Goal: Task Accomplishment & Management: Complete application form

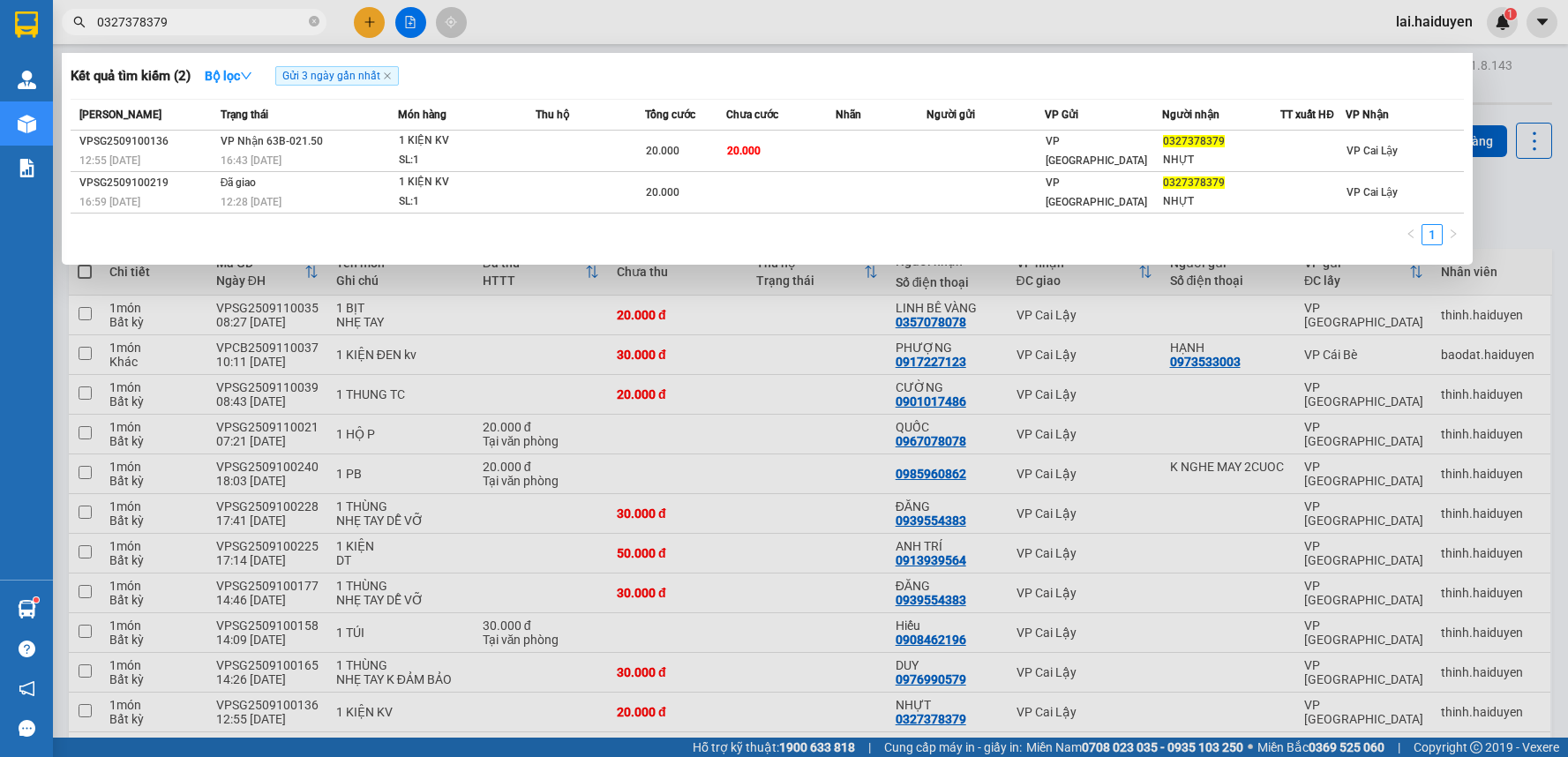
click at [207, 26] on input "0327378379" at bounding box center [201, 22] width 208 height 19
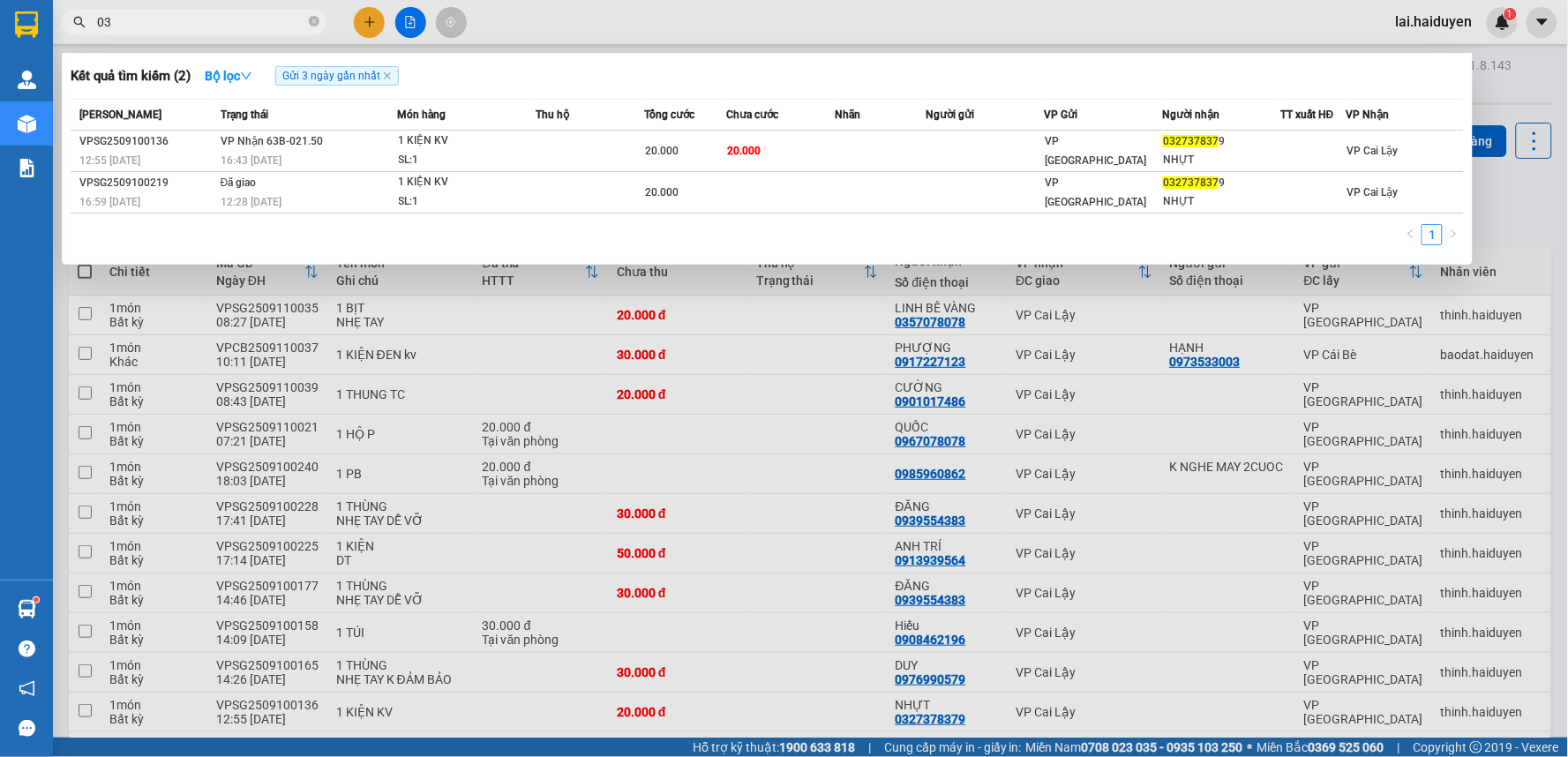
type input "0"
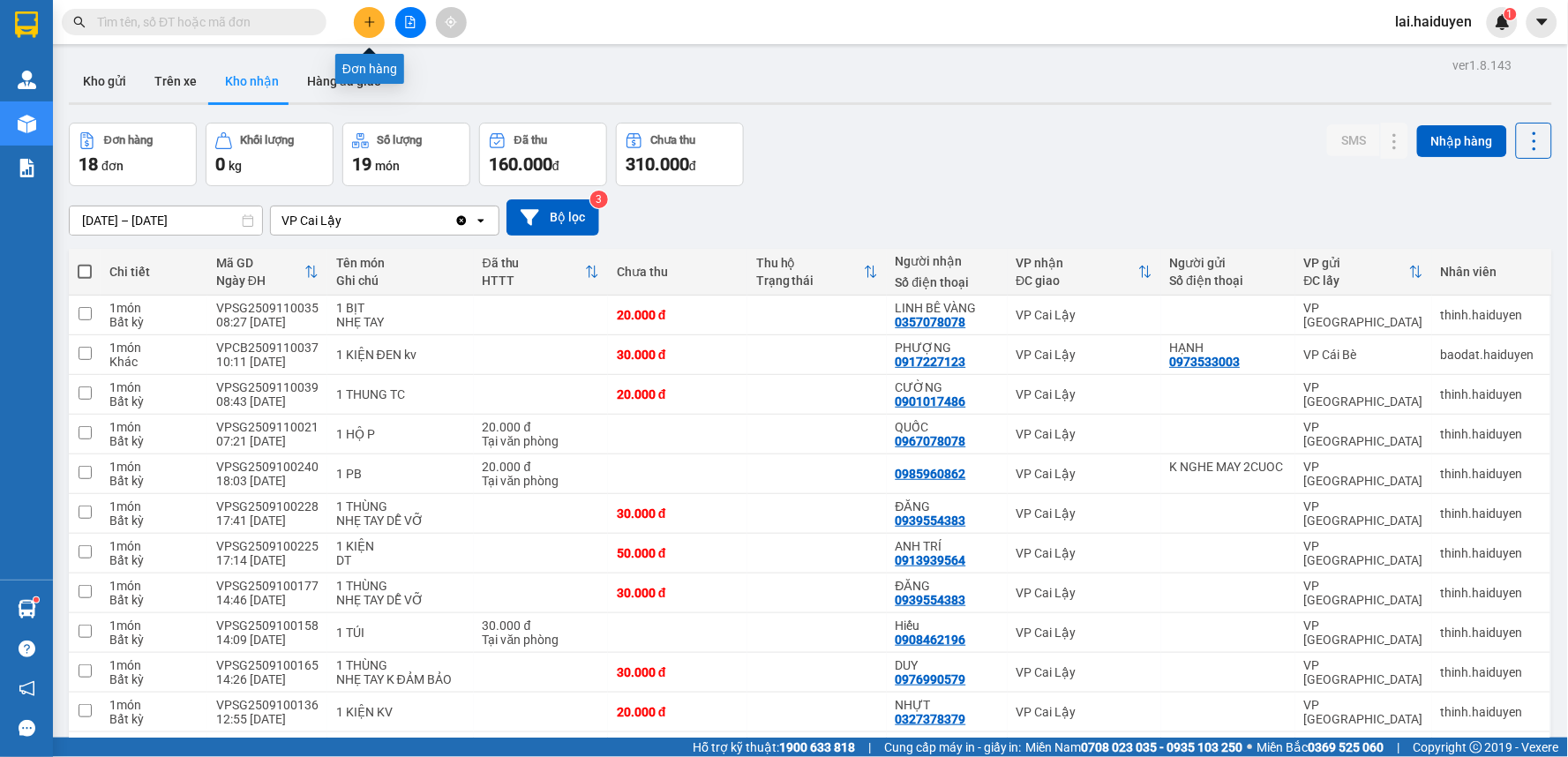
click at [368, 22] on icon "plus" at bounding box center [369, 21] width 10 height 1
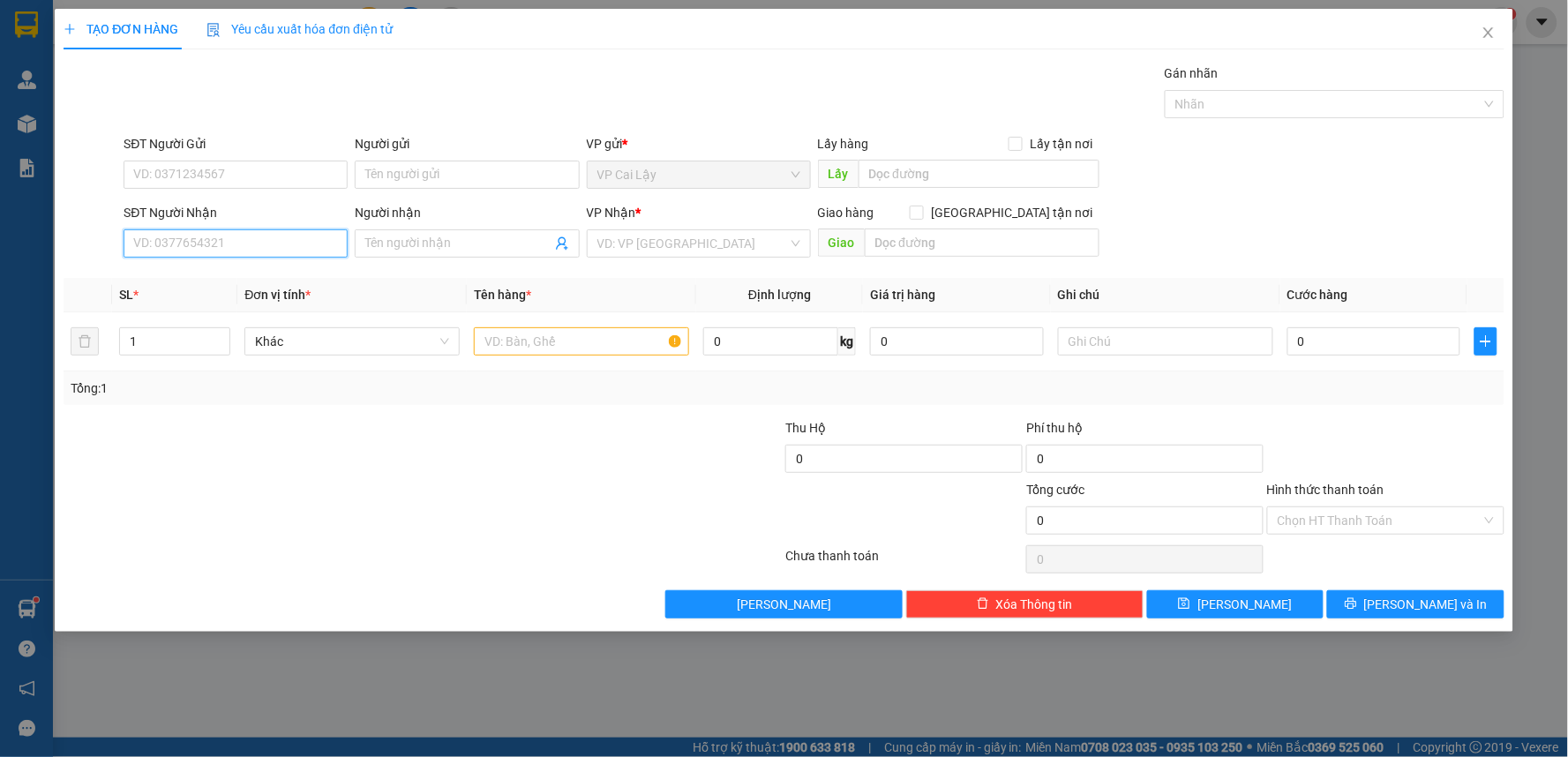
click at [241, 238] on input "SĐT Người Nhận" at bounding box center [236, 244] width 224 height 28
click at [253, 276] on div "0978666103 - NGÂN" at bounding box center [236, 279] width 203 height 19
type input "0978666103"
type input "NGÂN"
type input "20.000"
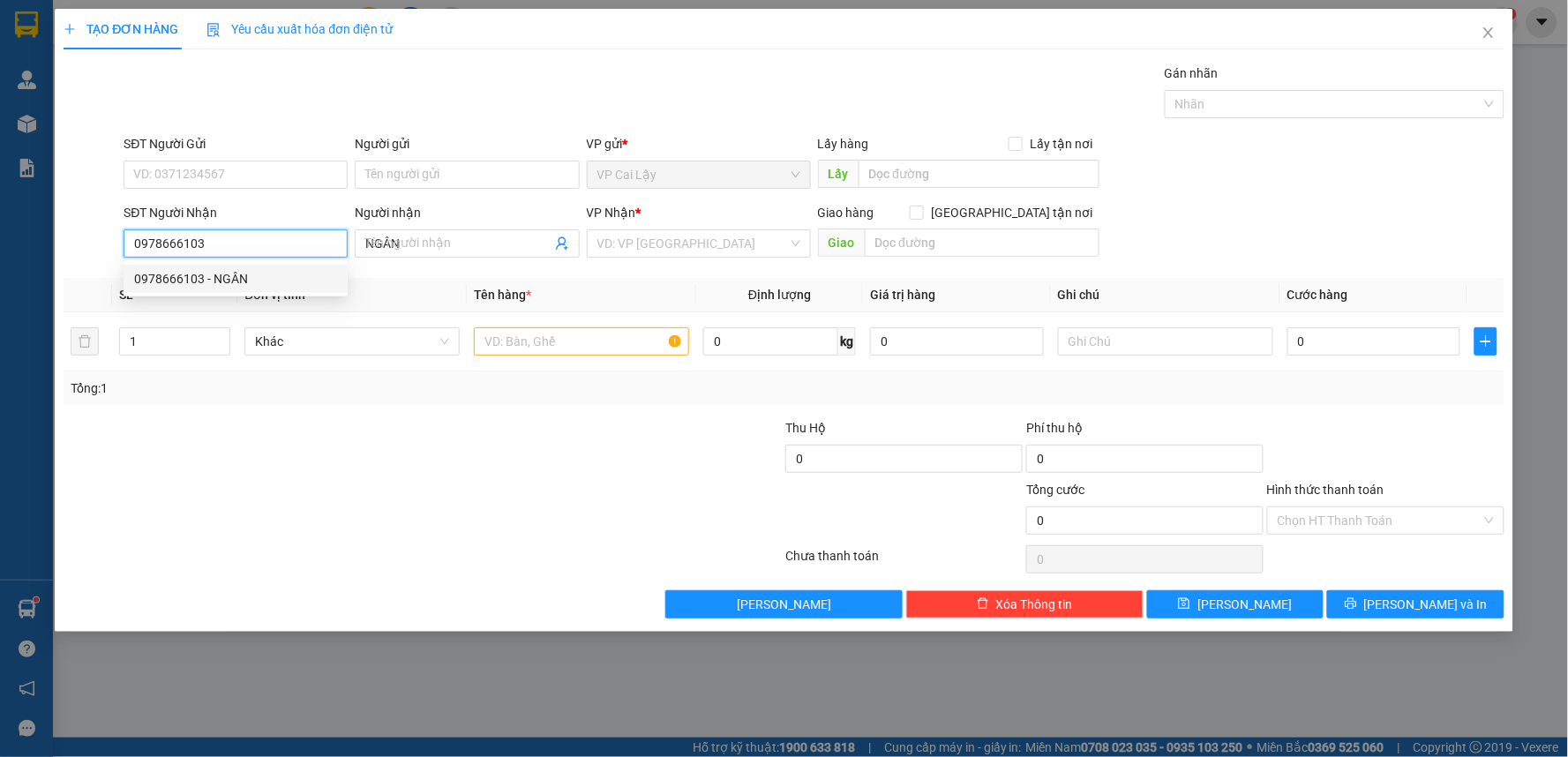
type input "20.000"
type input "0978666103"
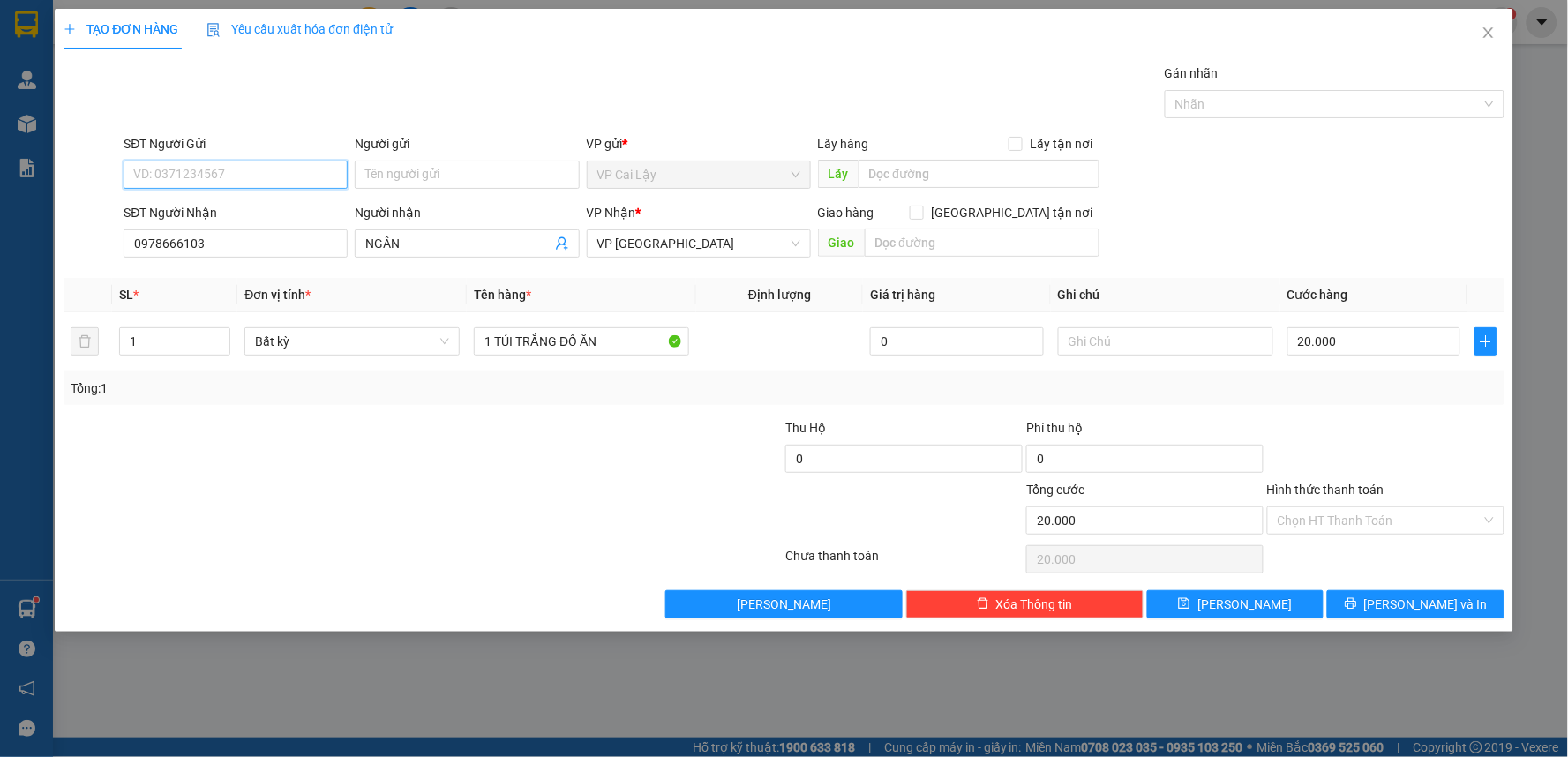
click at [239, 178] on input "SĐT Người Gửi" at bounding box center [236, 175] width 224 height 28
click at [279, 205] on div "0975585099" at bounding box center [236, 210] width 203 height 19
type input "0975585099"
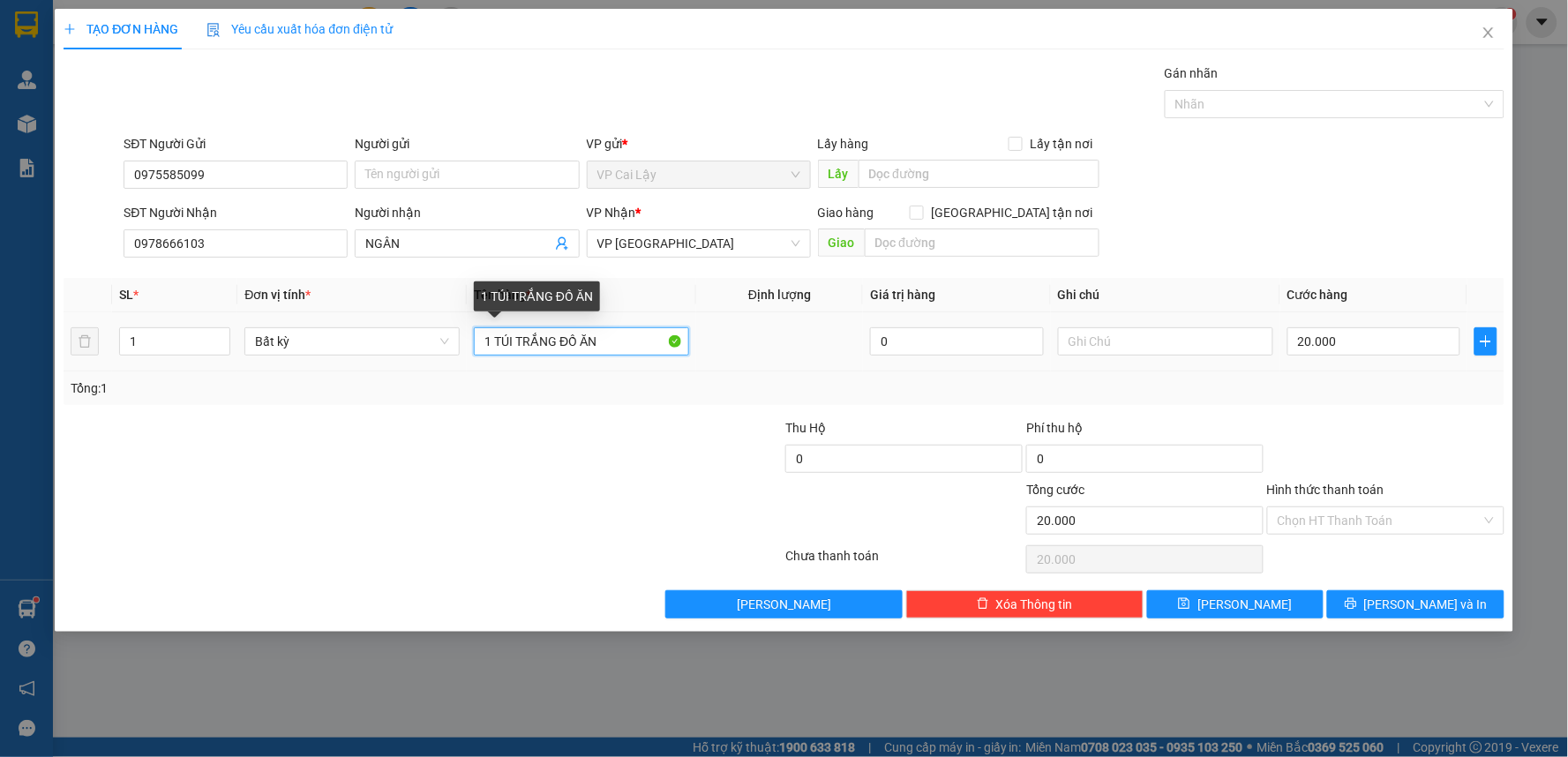
click at [628, 341] on input "1 TÚI TRẮNG ĐỒ ĂN" at bounding box center [581, 342] width 216 height 28
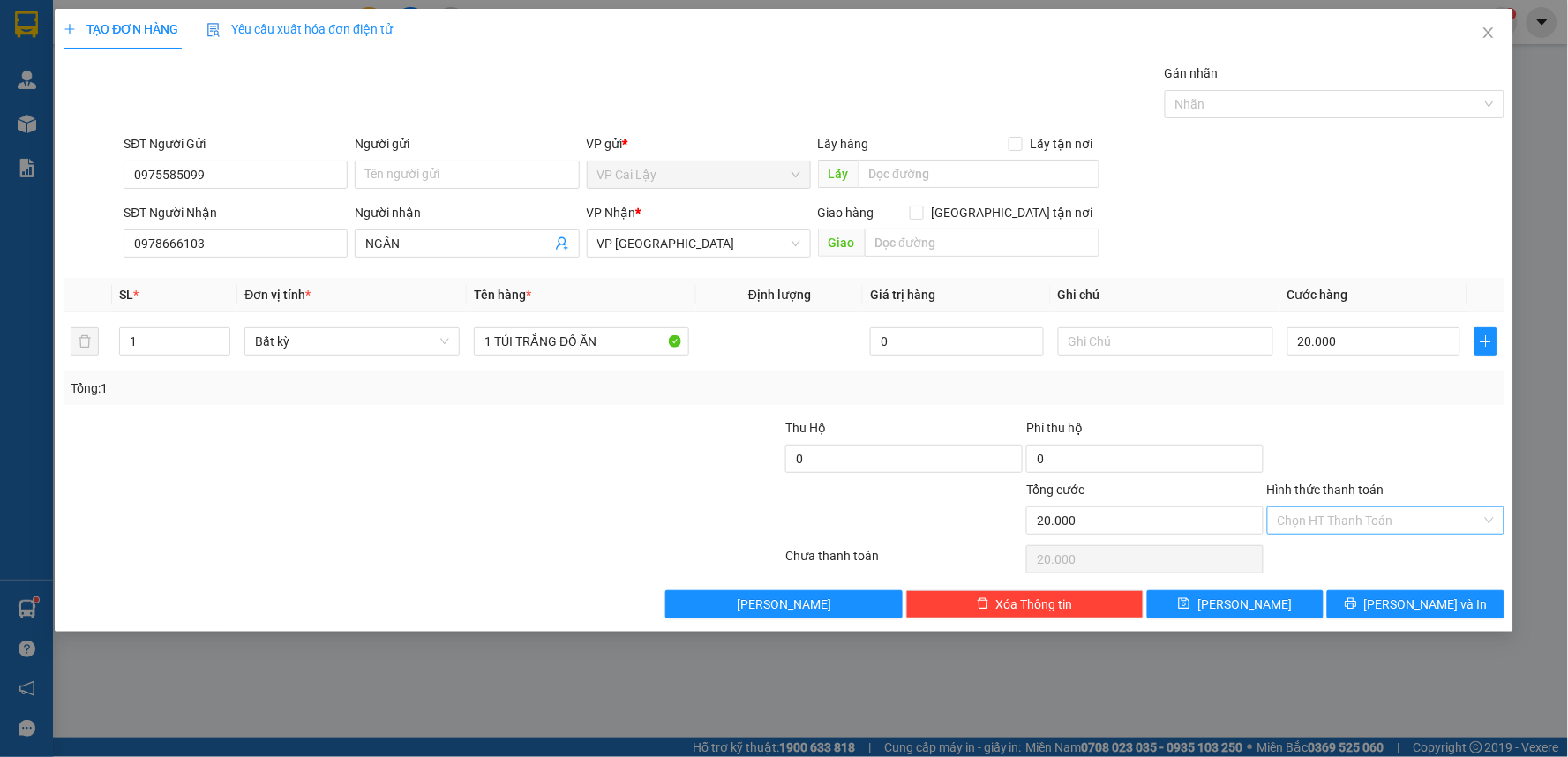
click at [1418, 516] on input "Hình thức thanh toán" at bounding box center [1379, 520] width 204 height 26
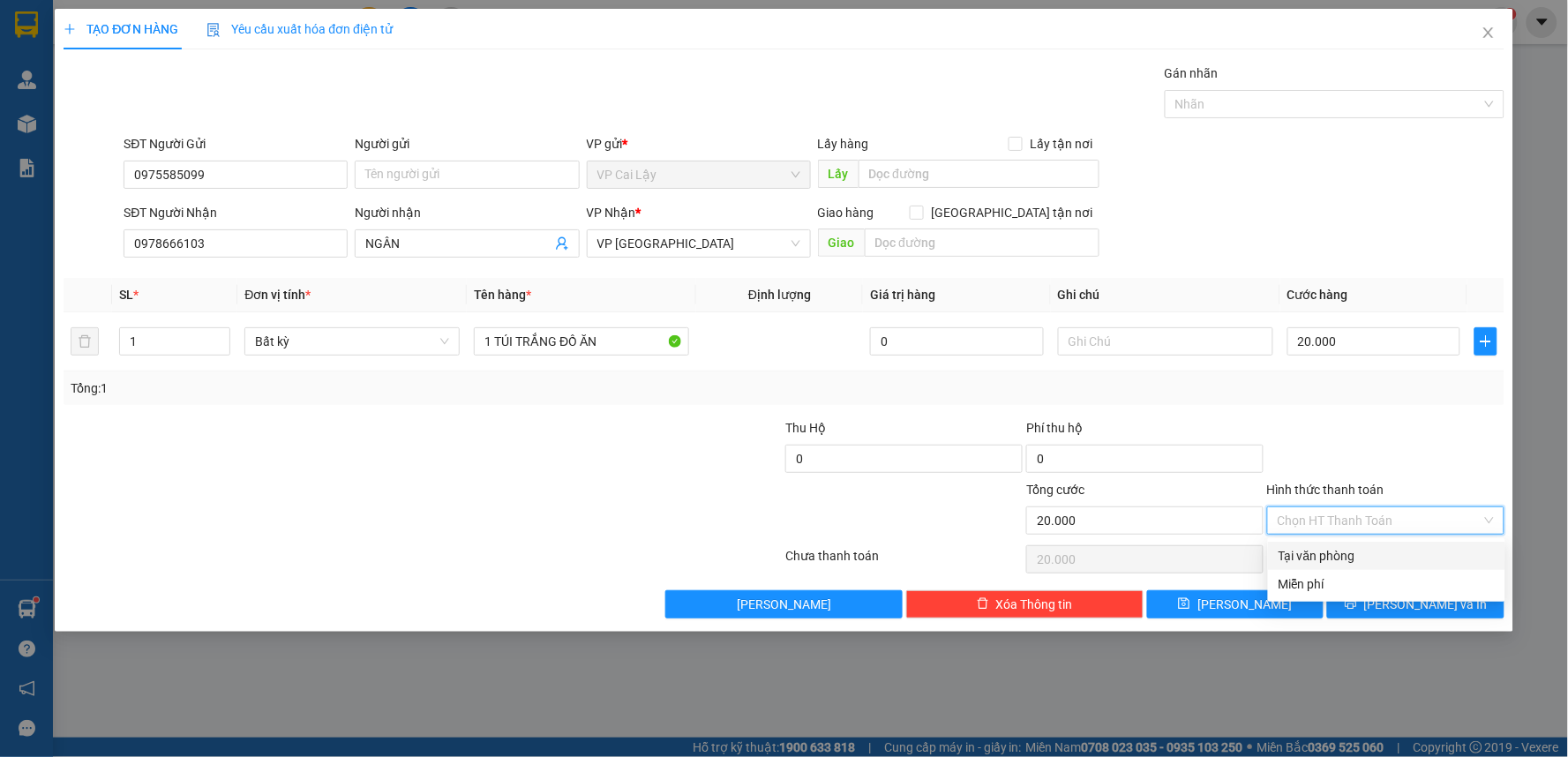
click at [1395, 563] on div "Tại văn phòng" at bounding box center [1386, 556] width 216 height 19
type input "0"
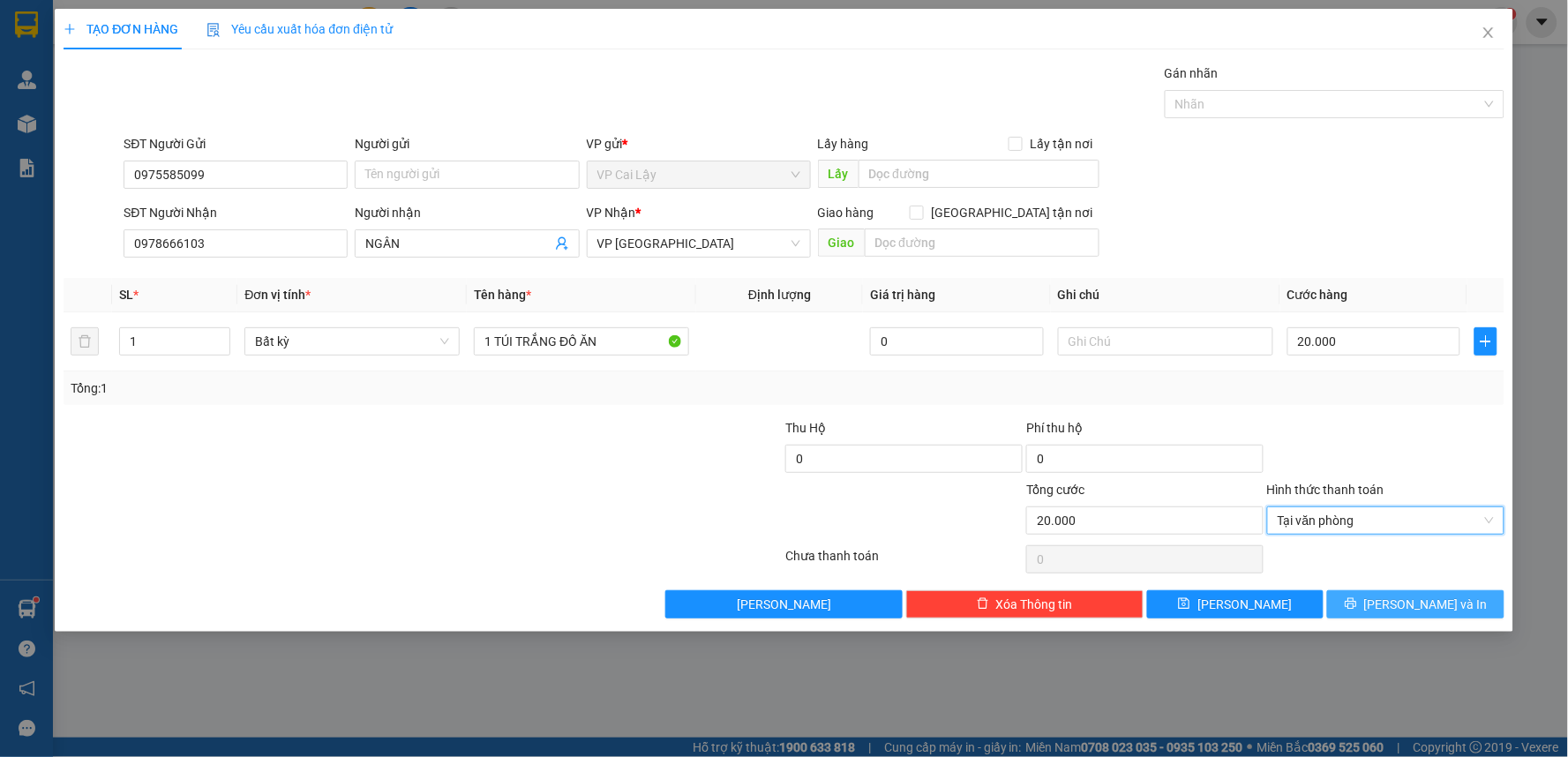
click at [1421, 602] on span "[PERSON_NAME] và In" at bounding box center [1426, 604] width 124 height 19
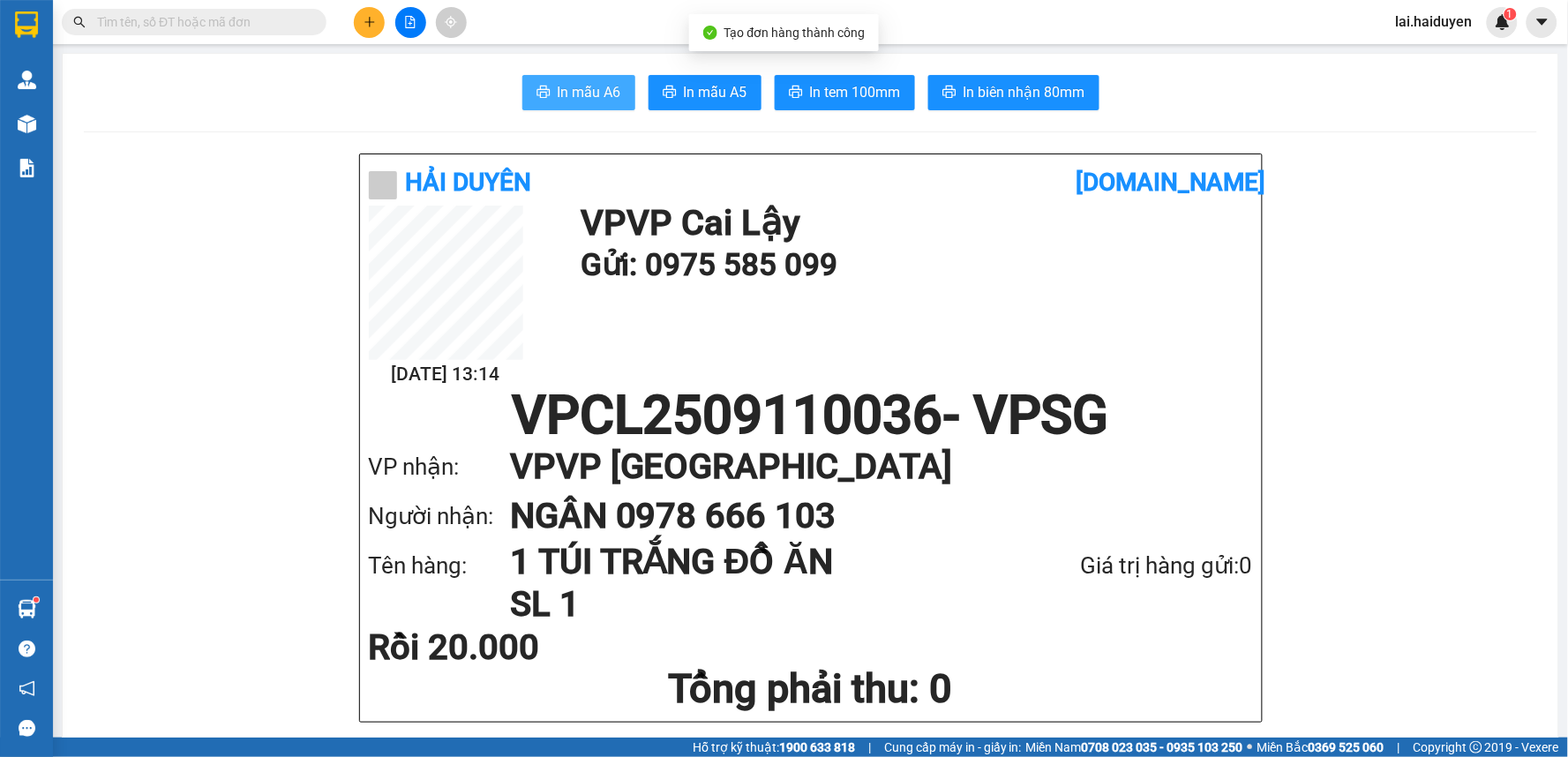
click at [598, 90] on span "In mẫu A6" at bounding box center [589, 92] width 64 height 22
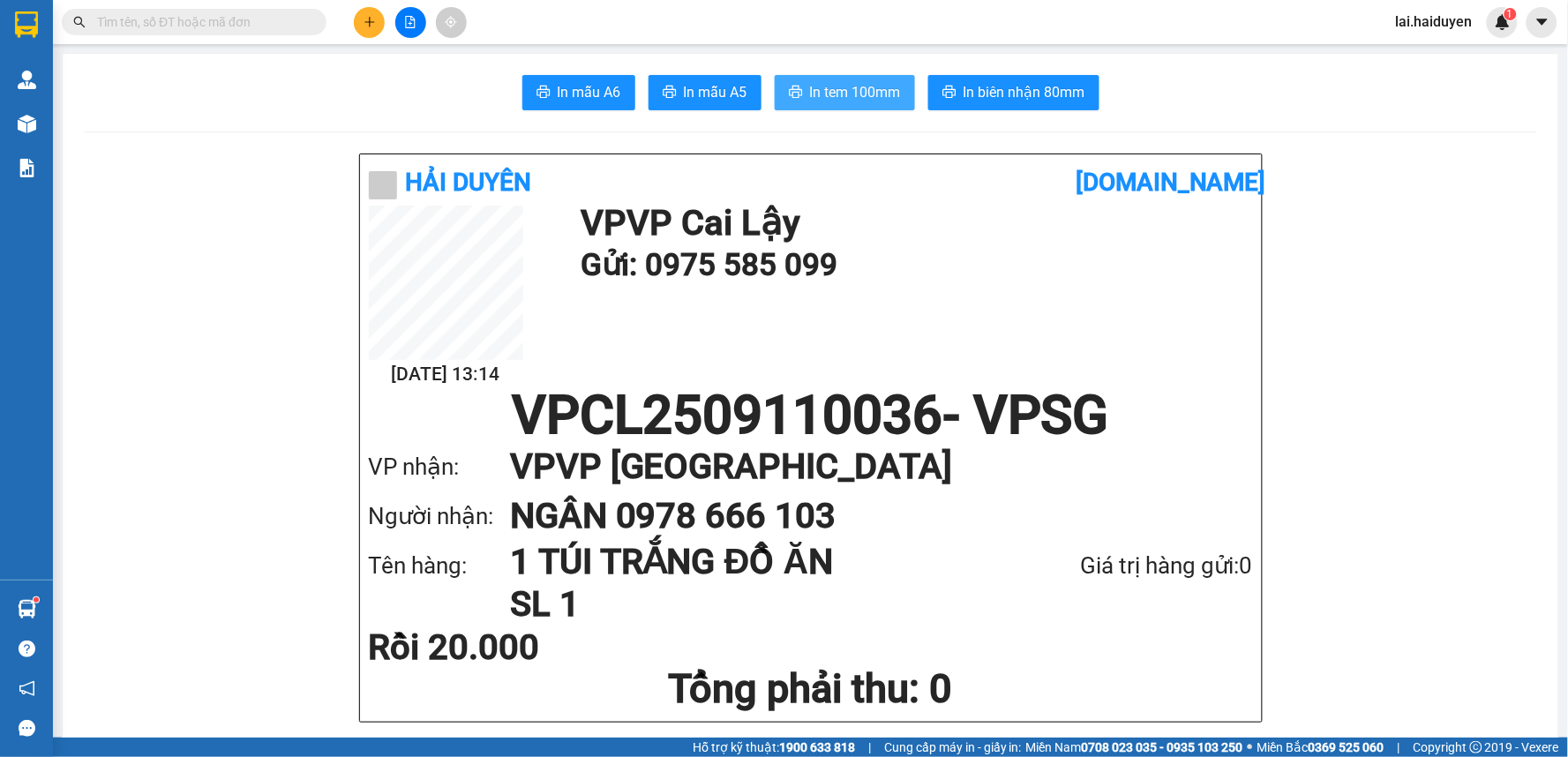
click at [868, 90] on span "In tem 100mm" at bounding box center [855, 92] width 91 height 22
click at [382, 19] on button at bounding box center [369, 22] width 31 height 31
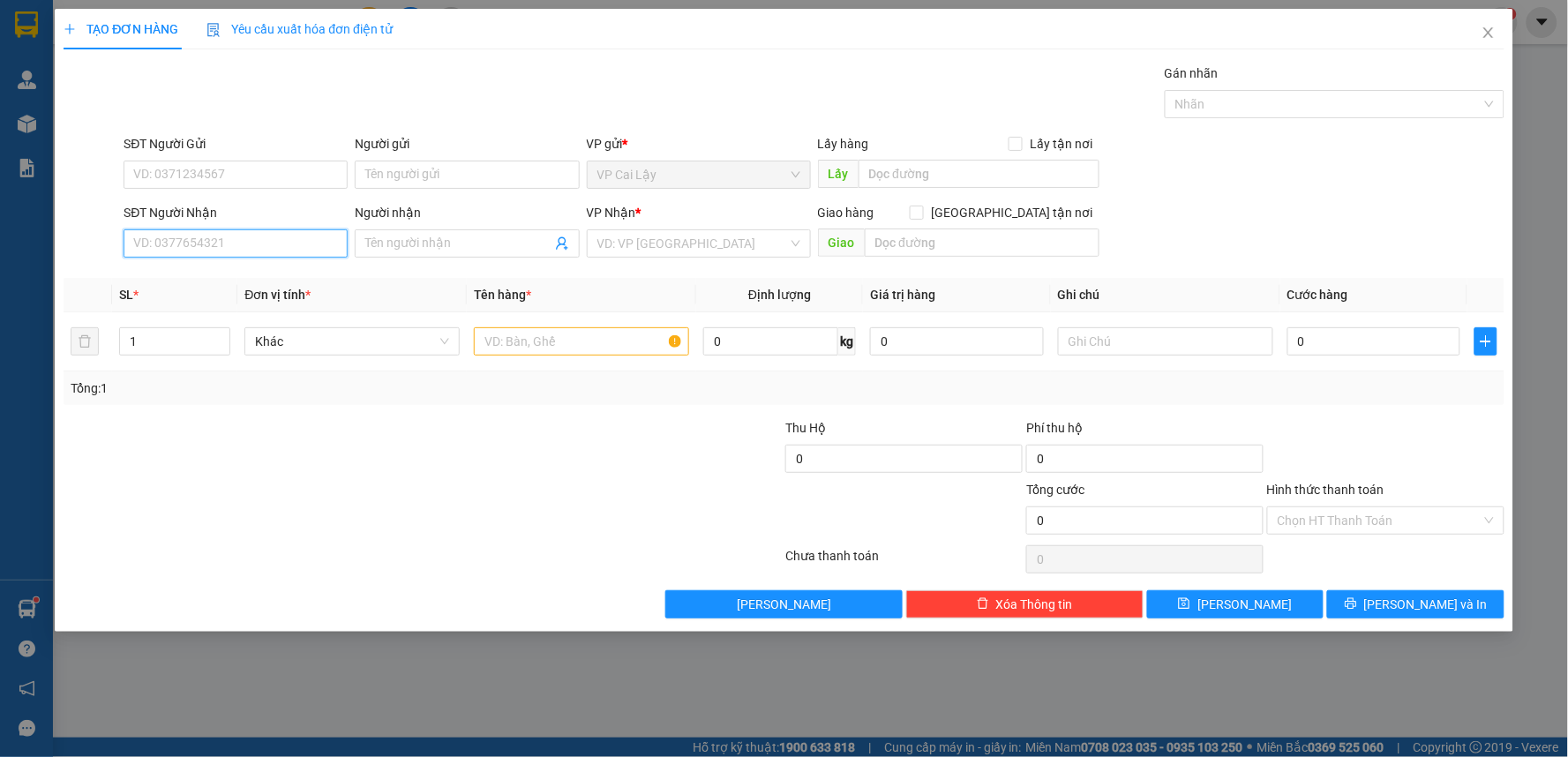
click at [242, 251] on input "SĐT Người Nhận" at bounding box center [236, 244] width 224 height 28
type input "0"
click at [259, 161] on input "SĐT Người Gửi" at bounding box center [236, 175] width 224 height 28
type input "0983829964"
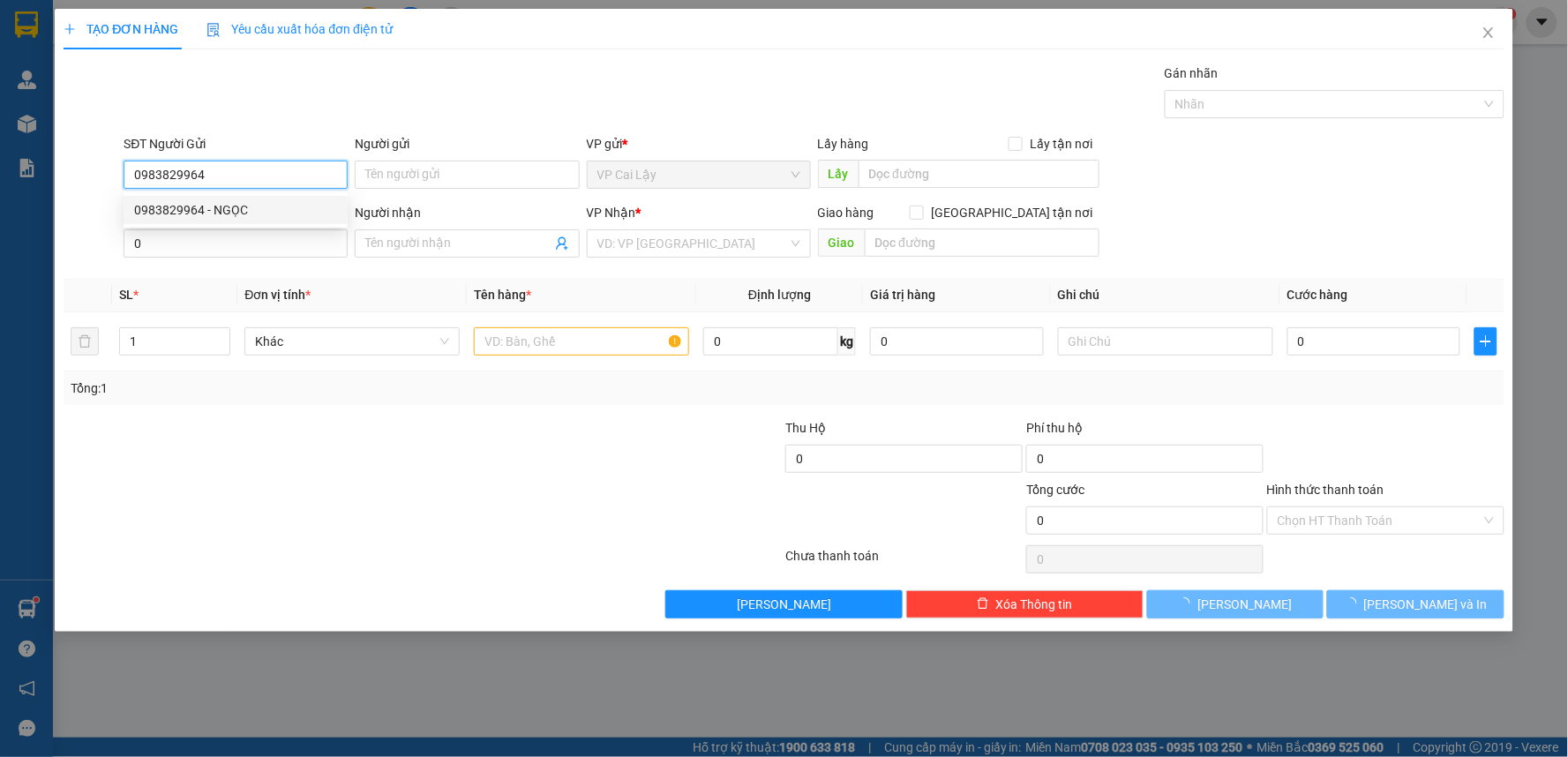
click at [286, 213] on div "0983829964 - NGỌC" at bounding box center [236, 210] width 203 height 19
type input "NGỌC"
type input "0983829964"
click at [278, 236] on input "0" at bounding box center [236, 244] width 224 height 28
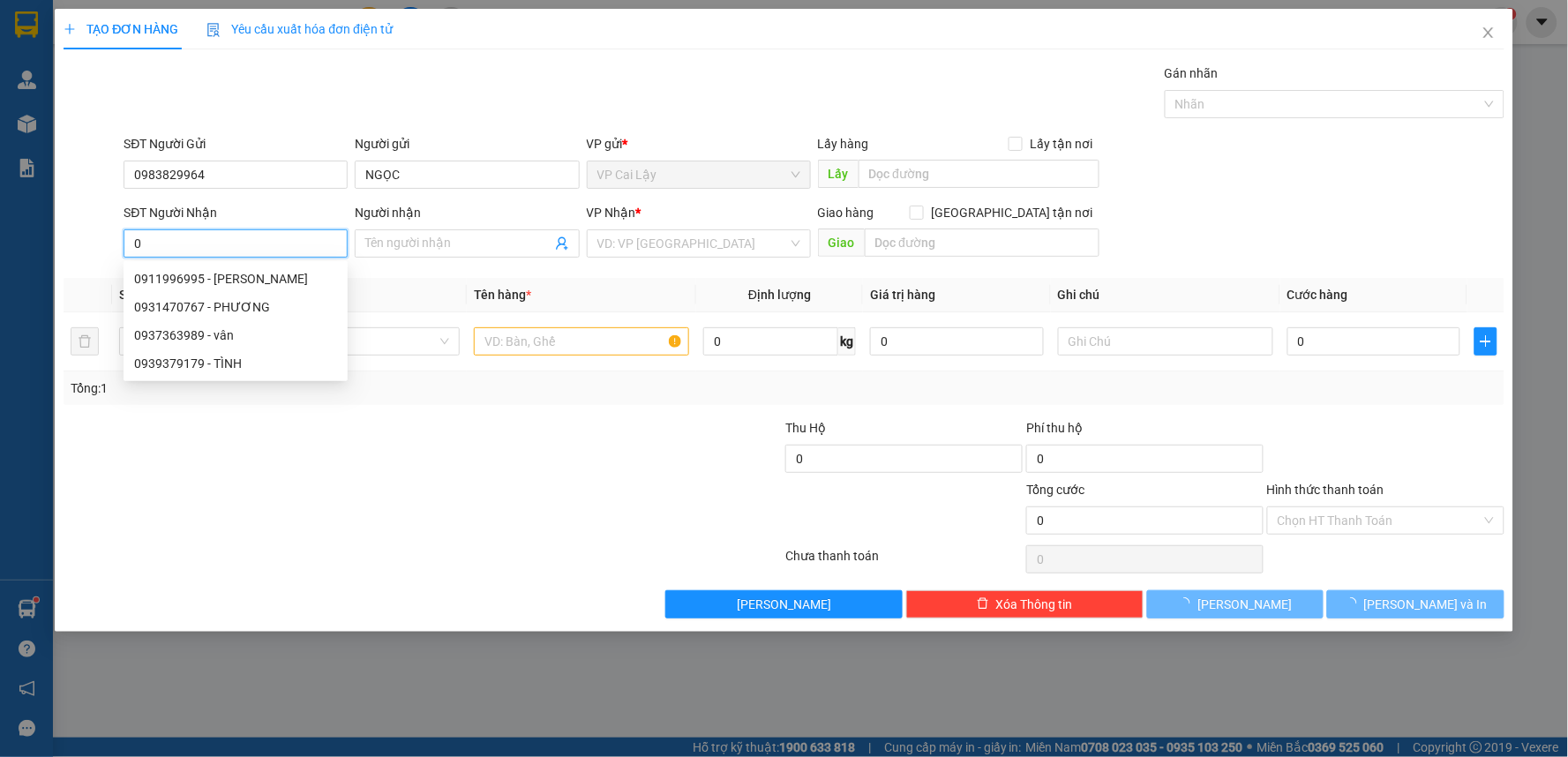
type input "20.000"
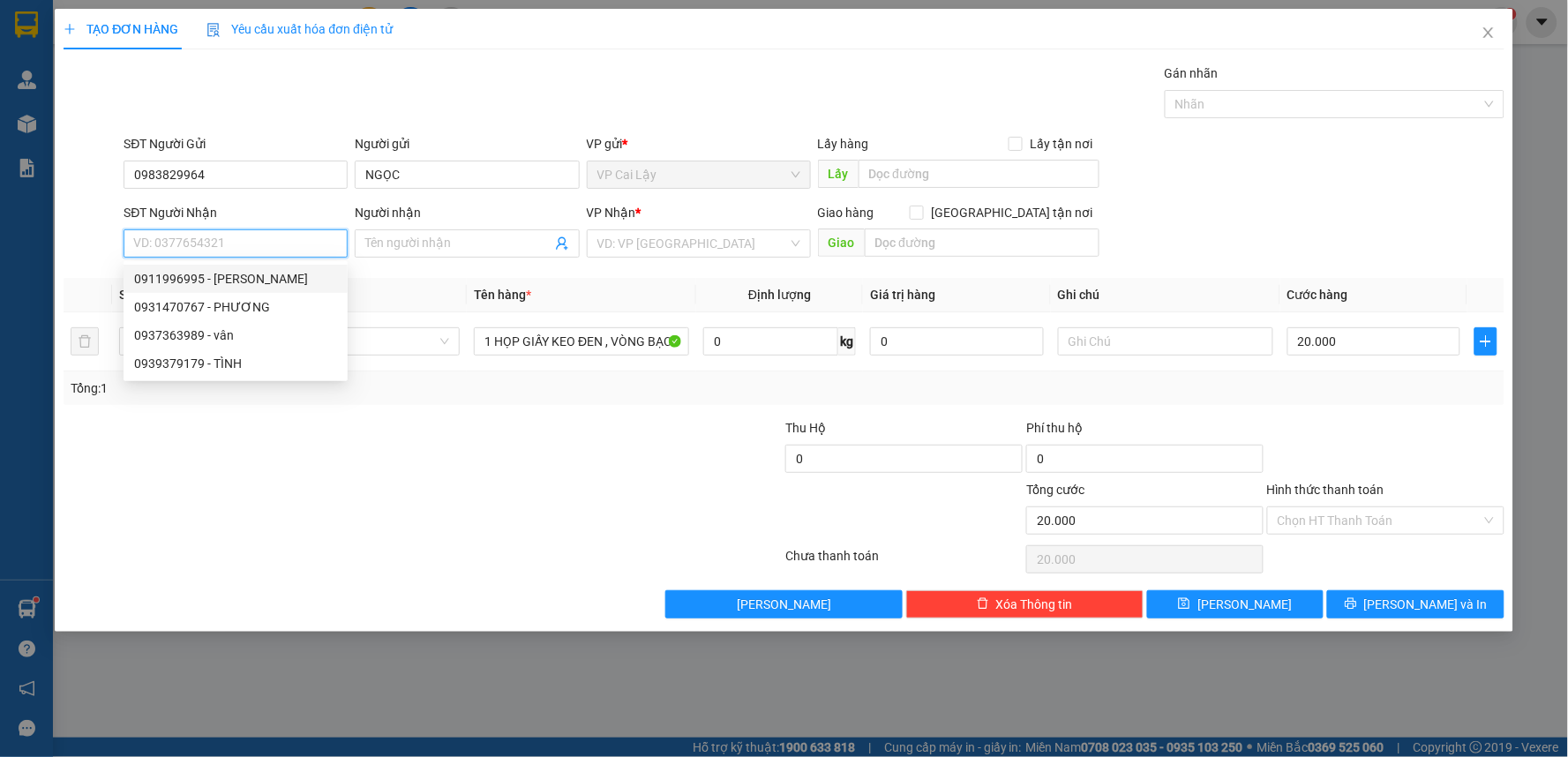
click at [302, 276] on div "0911996995 - THANH TUYỀN" at bounding box center [236, 279] width 203 height 19
type input "0911996995"
type input "THANH TUYỀN"
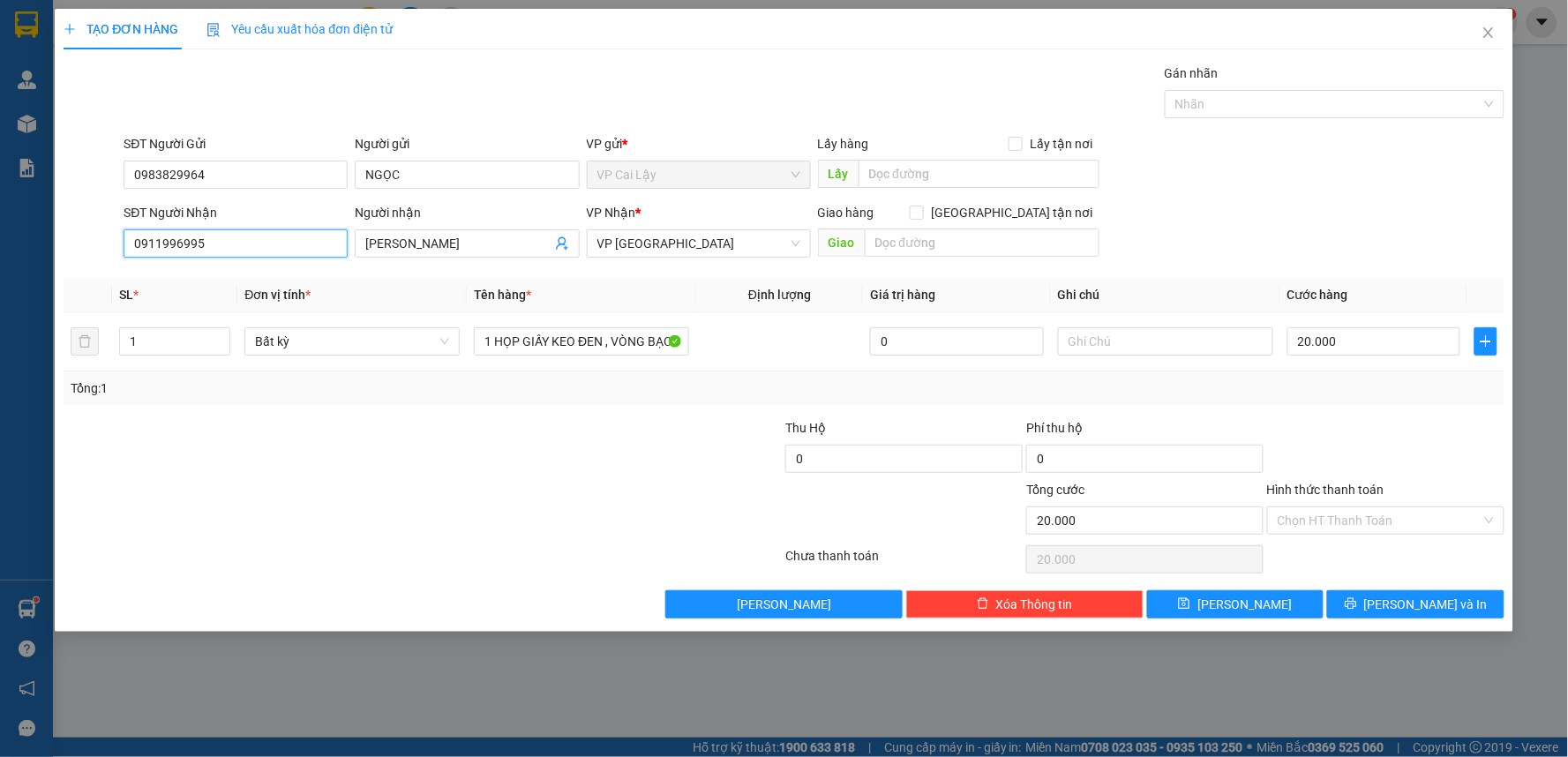
type input "0911996995"
click at [476, 456] on div at bounding box center [302, 449] width 481 height 62
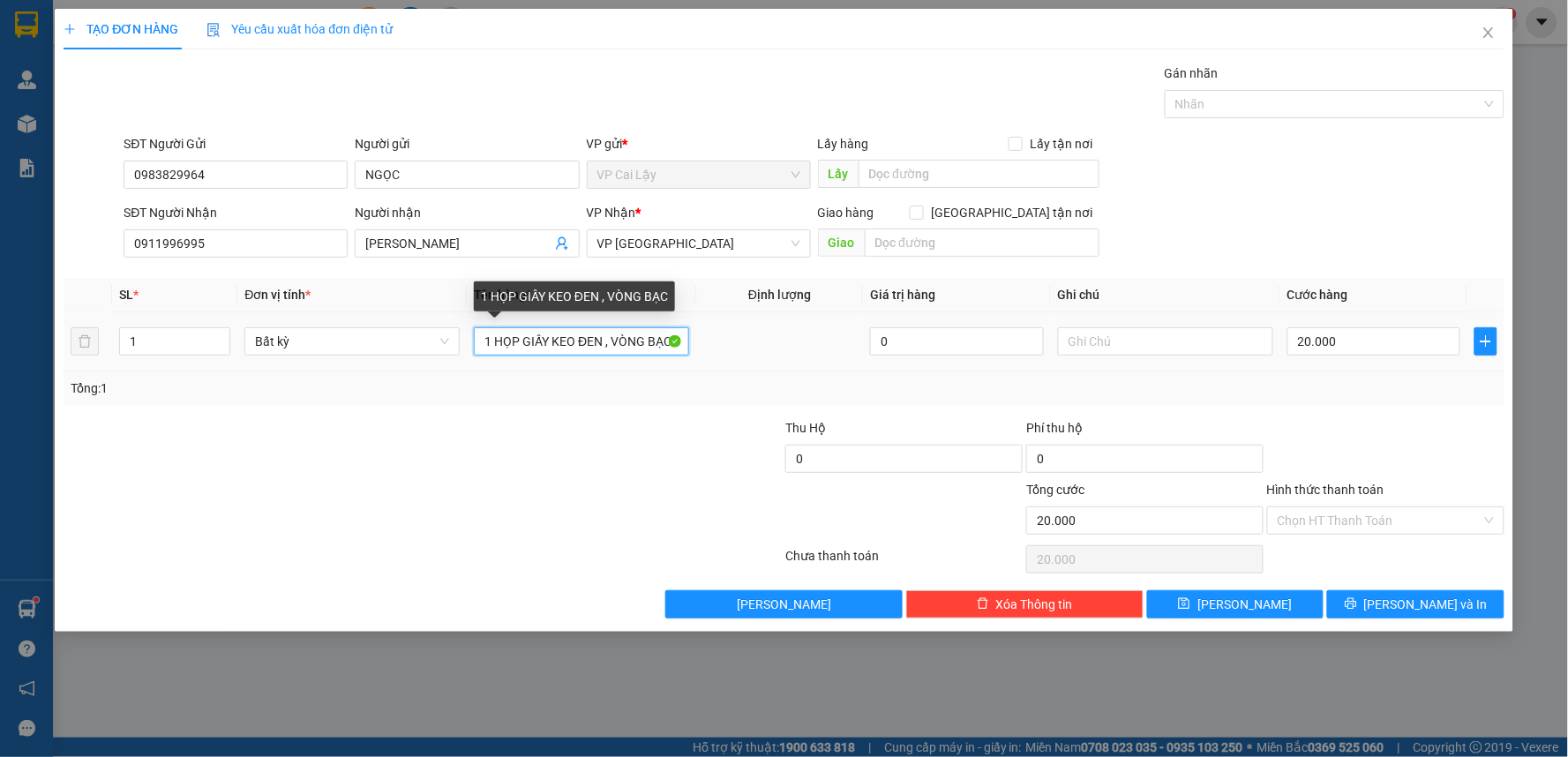
drag, startPoint x: 604, startPoint y: 345, endPoint x: 554, endPoint y: 344, distance: 50.0
click at [554, 344] on input "1 HỌP GIẤY KEO ĐEN , VÒNG BẠC" at bounding box center [581, 342] width 216 height 28
click at [552, 346] on input "1 HỌP GIẤY , VÒNG BẠC" at bounding box center [581, 342] width 216 height 28
click at [550, 347] on input "1 HỌP GIẤY , VÒNG BẠC" at bounding box center [581, 342] width 216 height 28
click at [557, 344] on input "1 HỌP GIẤY , VÒNG BẠC" at bounding box center [581, 342] width 216 height 28
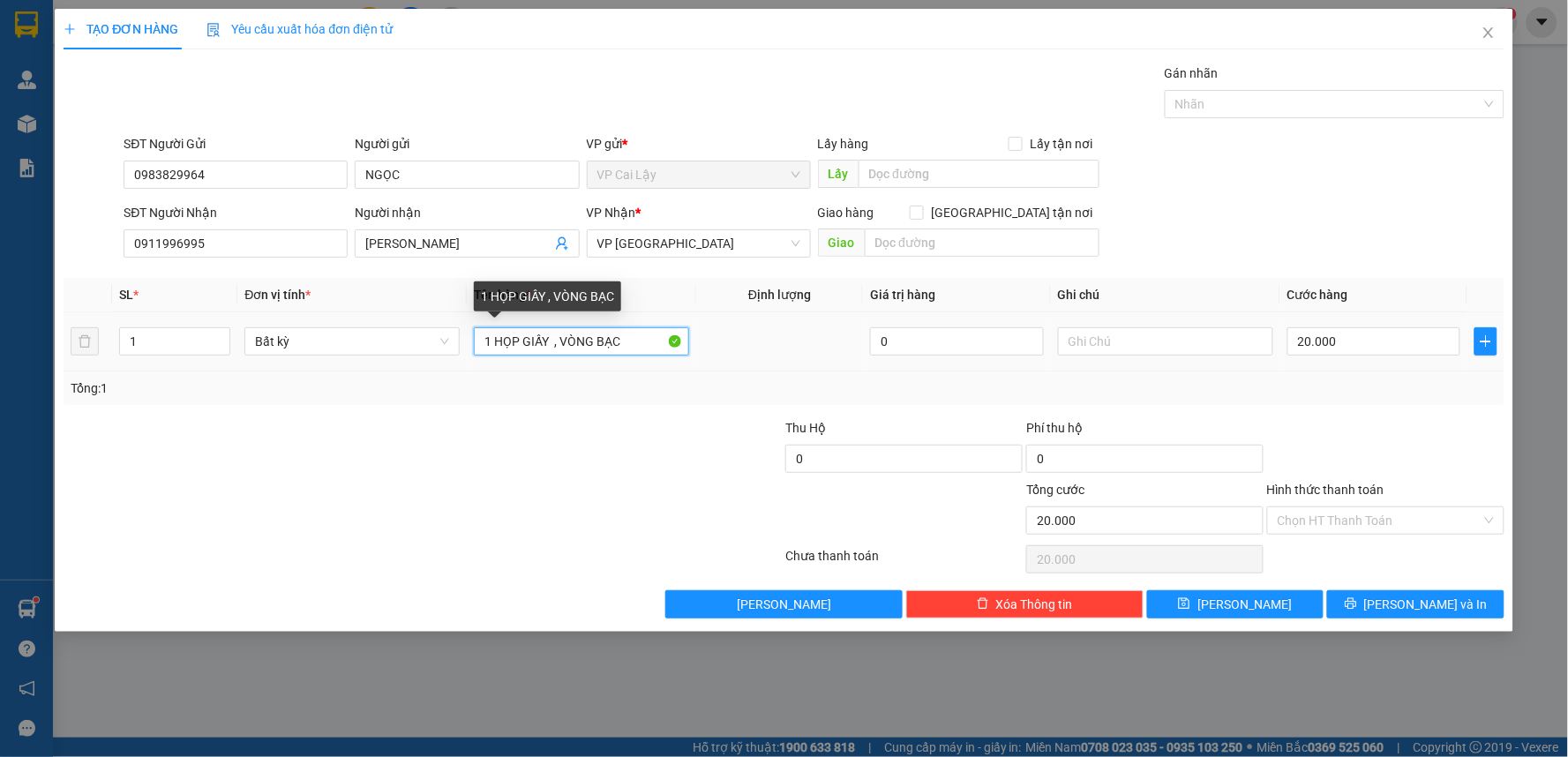
click at [559, 344] on input "1 HỌP GIẤY , VÒNG BẠC" at bounding box center [581, 342] width 216 height 28
type input "1 HỌP GIẤY VÒNG BẠC"
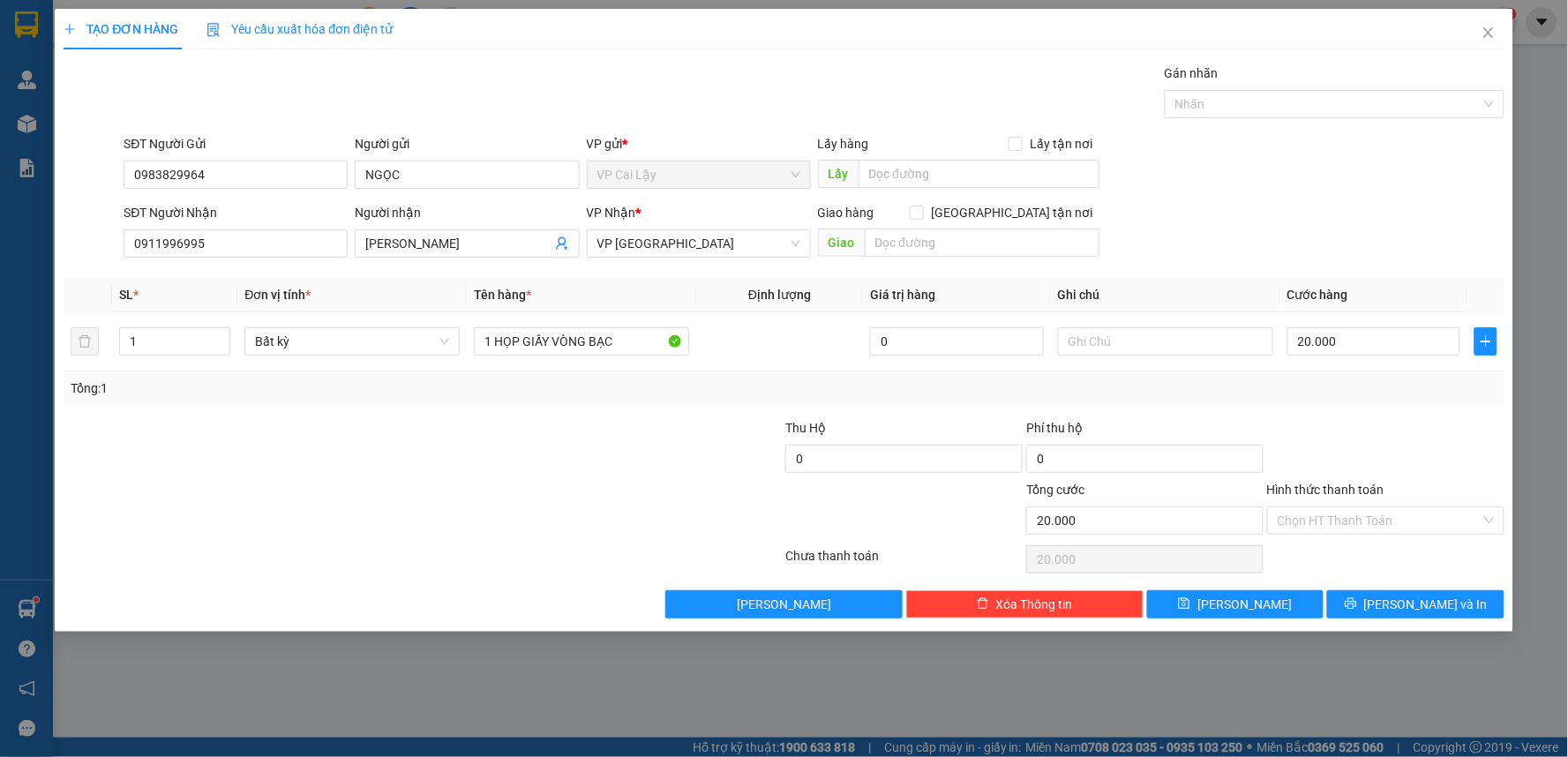
click at [1440, 409] on div "Transit Pickup Surcharge Ids Transit Deliver Surcharge Ids Transit Deliver Surc…" at bounding box center [784, 341] width 1441 height 555
click at [1383, 432] on div at bounding box center [1385, 449] width 241 height 62
click at [1321, 500] on div "Hình thức thanh toán" at bounding box center [1385, 493] width 238 height 26
click at [1101, 347] on input "text" at bounding box center [1166, 342] width 216 height 28
type input "K RÕ CHỨC NĂNG"
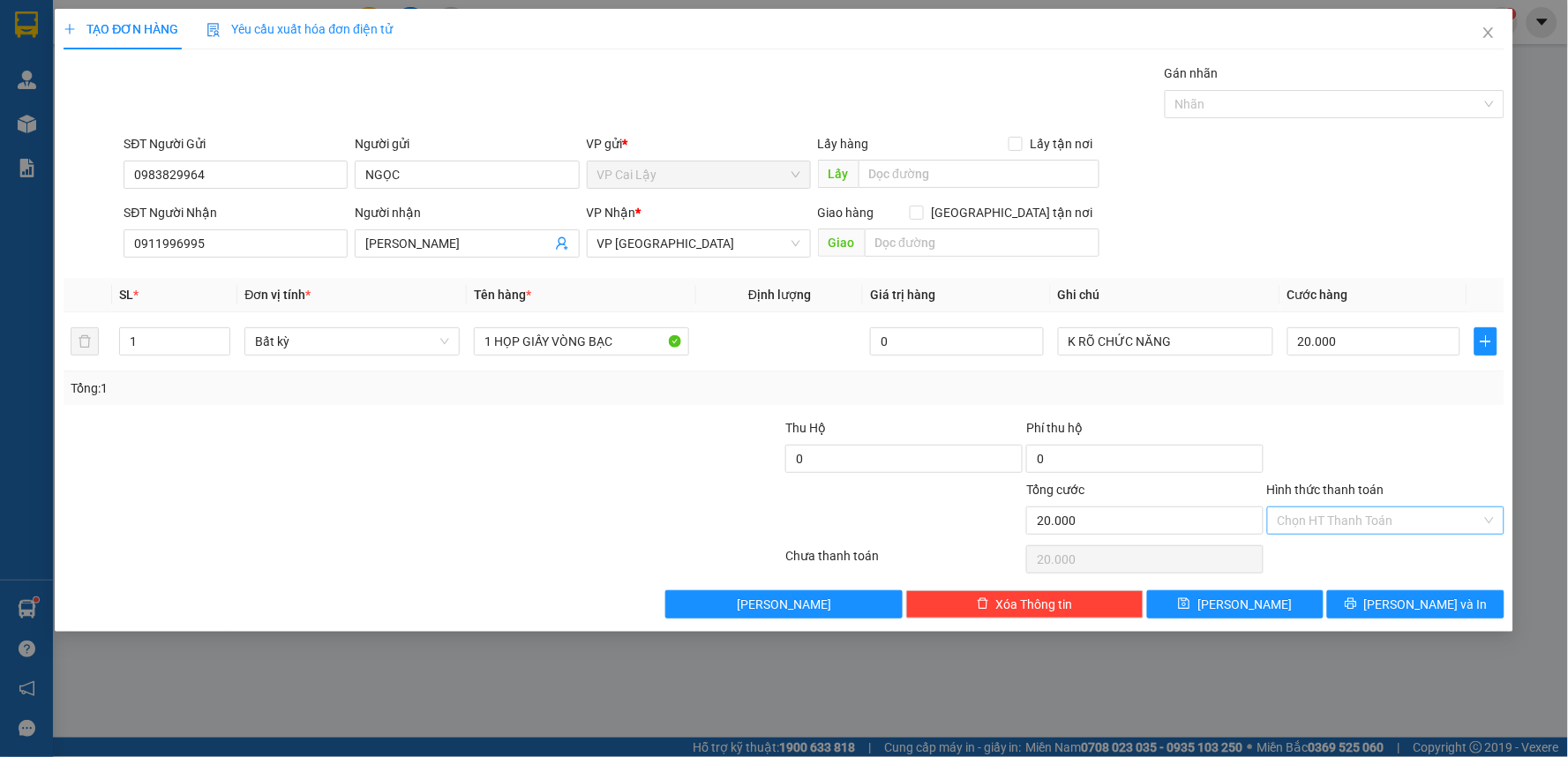
drag, startPoint x: 1316, startPoint y: 435, endPoint x: 1322, endPoint y: 526, distance: 91.2
click at [1317, 435] on div at bounding box center [1385, 449] width 241 height 62
click at [1326, 526] on input "Hình thức thanh toán" at bounding box center [1379, 520] width 204 height 26
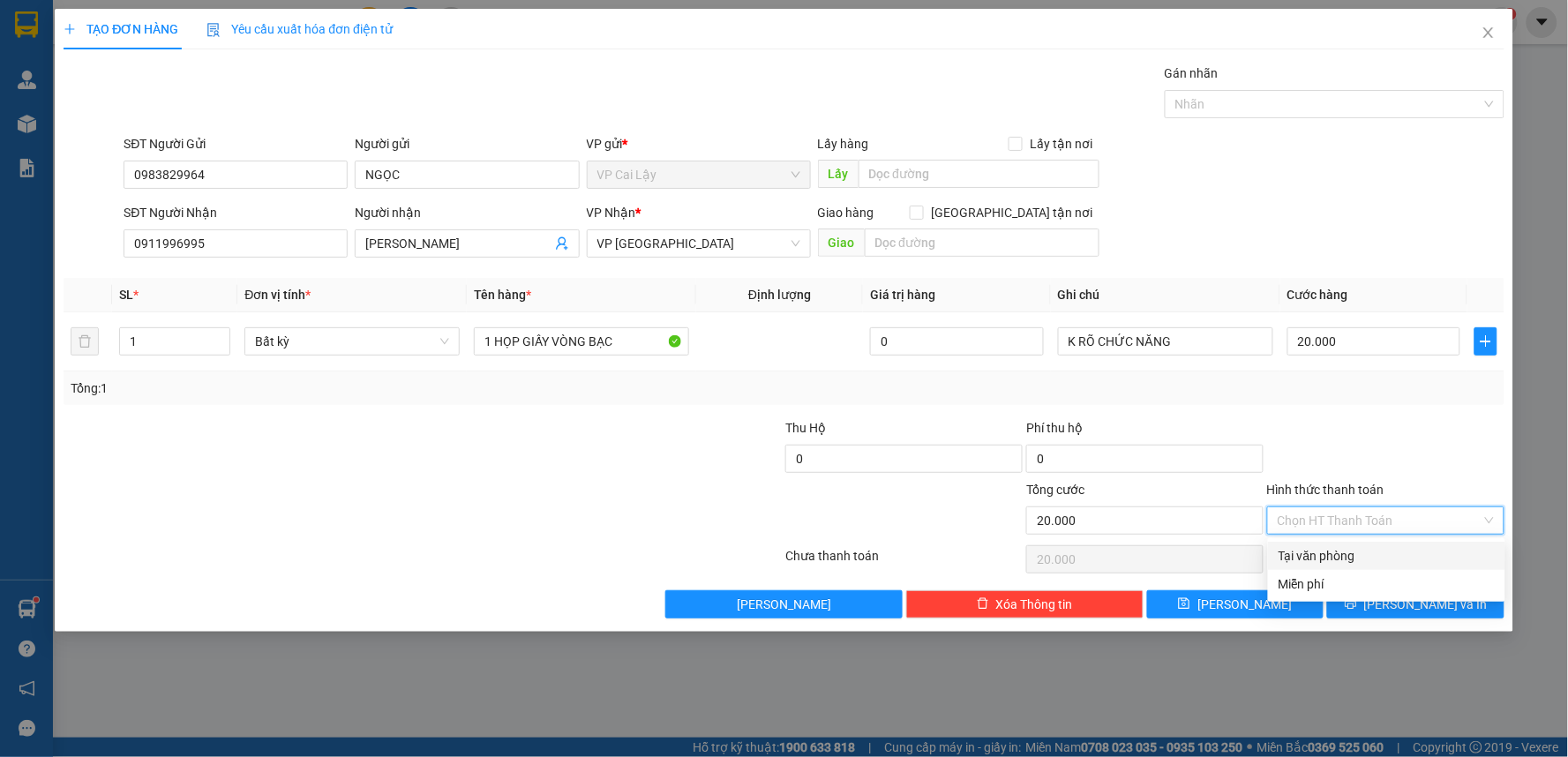
click at [1334, 546] on div "Tại văn phòng" at bounding box center [1386, 556] width 216 height 19
type input "0"
click at [1368, 469] on div at bounding box center [1385, 449] width 241 height 62
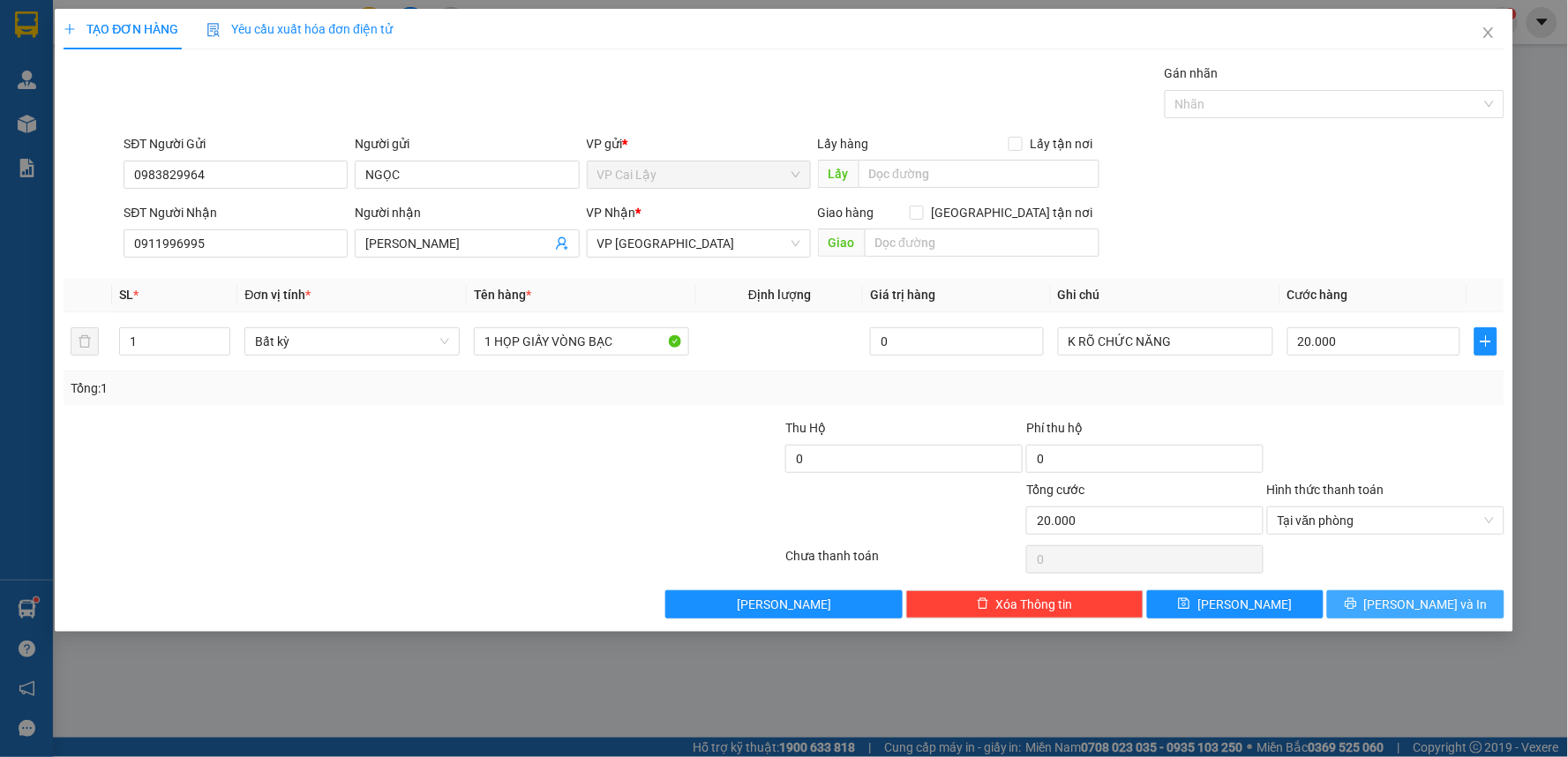
click at [1369, 602] on button "[PERSON_NAME] và In" at bounding box center [1415, 604] width 178 height 28
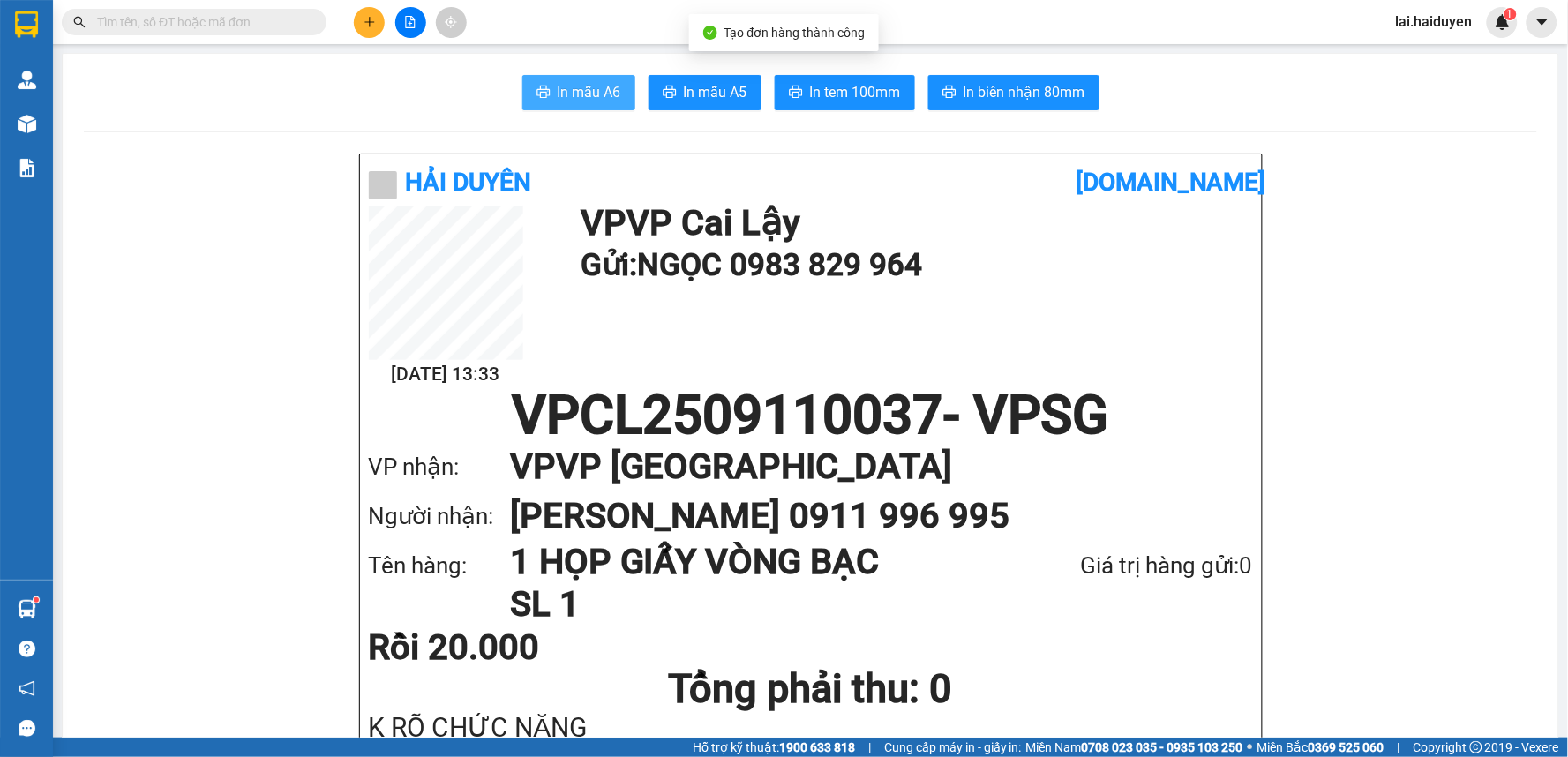
click at [587, 94] on span "In mẫu A6" at bounding box center [589, 92] width 64 height 22
click at [765, 95] on div "In mẫu A6 In mẫu A5 In tem 100mm In biên nhận 80mm" at bounding box center [810, 93] width 1453 height 35
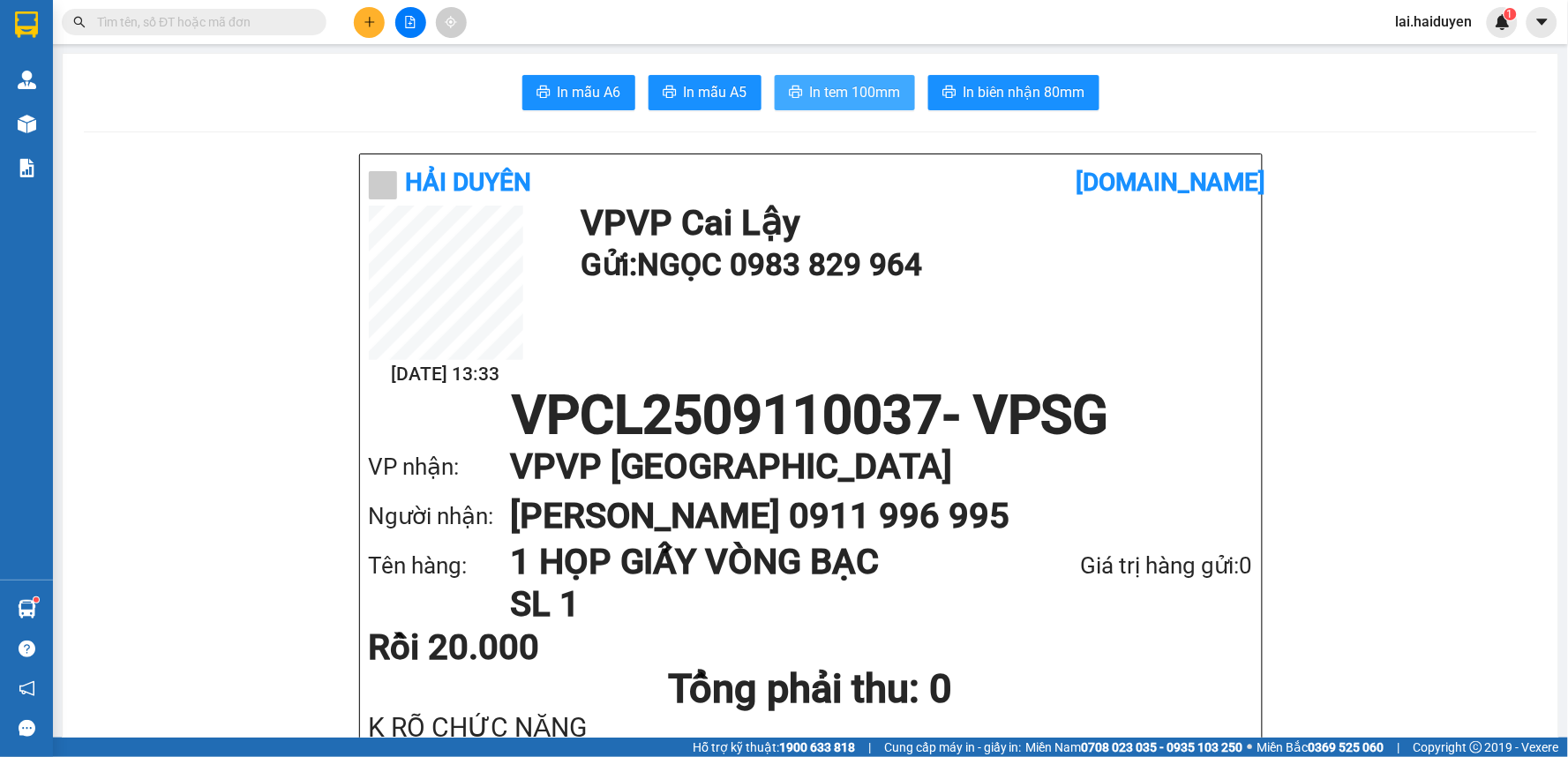
click at [775, 97] on button "In tem 100mm" at bounding box center [845, 93] width 140 height 35
click at [192, 24] on input "text" at bounding box center [201, 22] width 208 height 19
click at [1435, 21] on span "lai.haiduyen" at bounding box center [1434, 21] width 105 height 22
click at [1439, 48] on body "Kết quả tìm kiếm ( 2 ) Bộ lọc Gửi 3 ngày gần nhất Mã ĐH Trạng thái Món hàng Thu…" at bounding box center [784, 378] width 1568 height 757
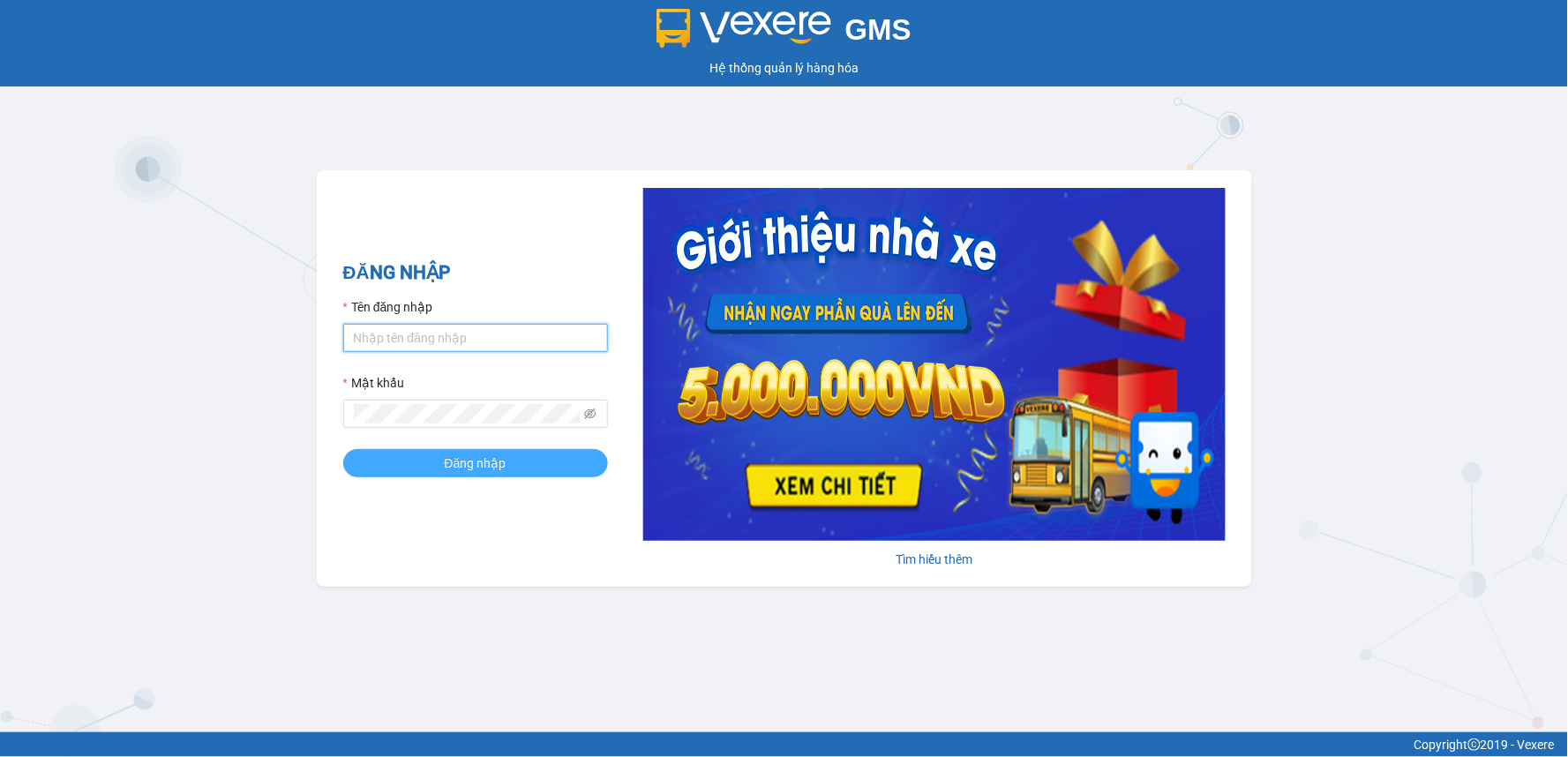
type input "chi25.haiduyen"
click at [485, 474] on button "Đăng nhập" at bounding box center [476, 463] width 265 height 28
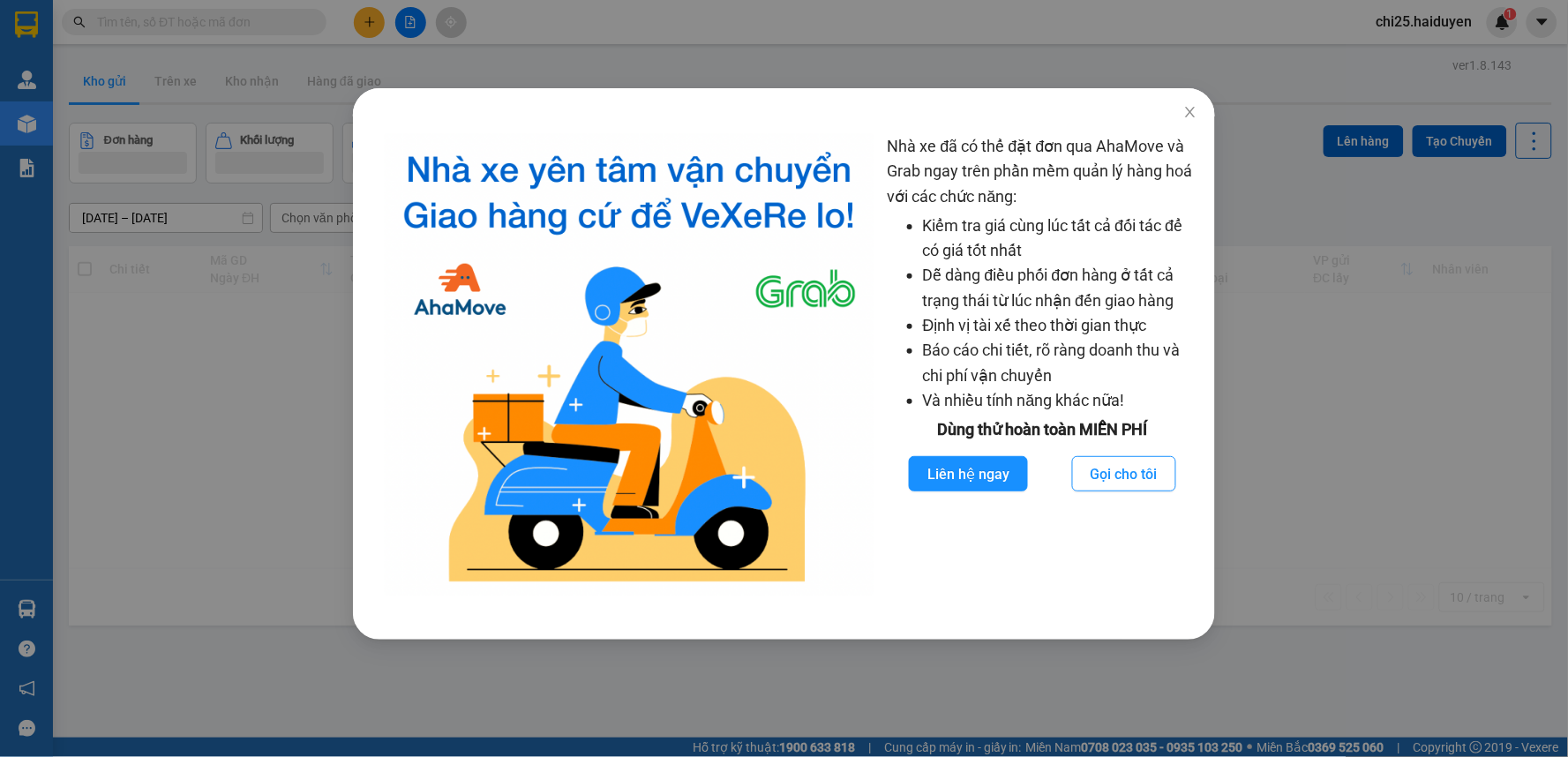
drag, startPoint x: 1045, startPoint y: 72, endPoint x: 1123, endPoint y: 83, distance: 78.8
click at [1053, 72] on div "Nhà xe đã có thể đặt đơn qua AhaMove và Grab ngay trên phần mềm quản lý hàng ho…" at bounding box center [784, 378] width 1568 height 757
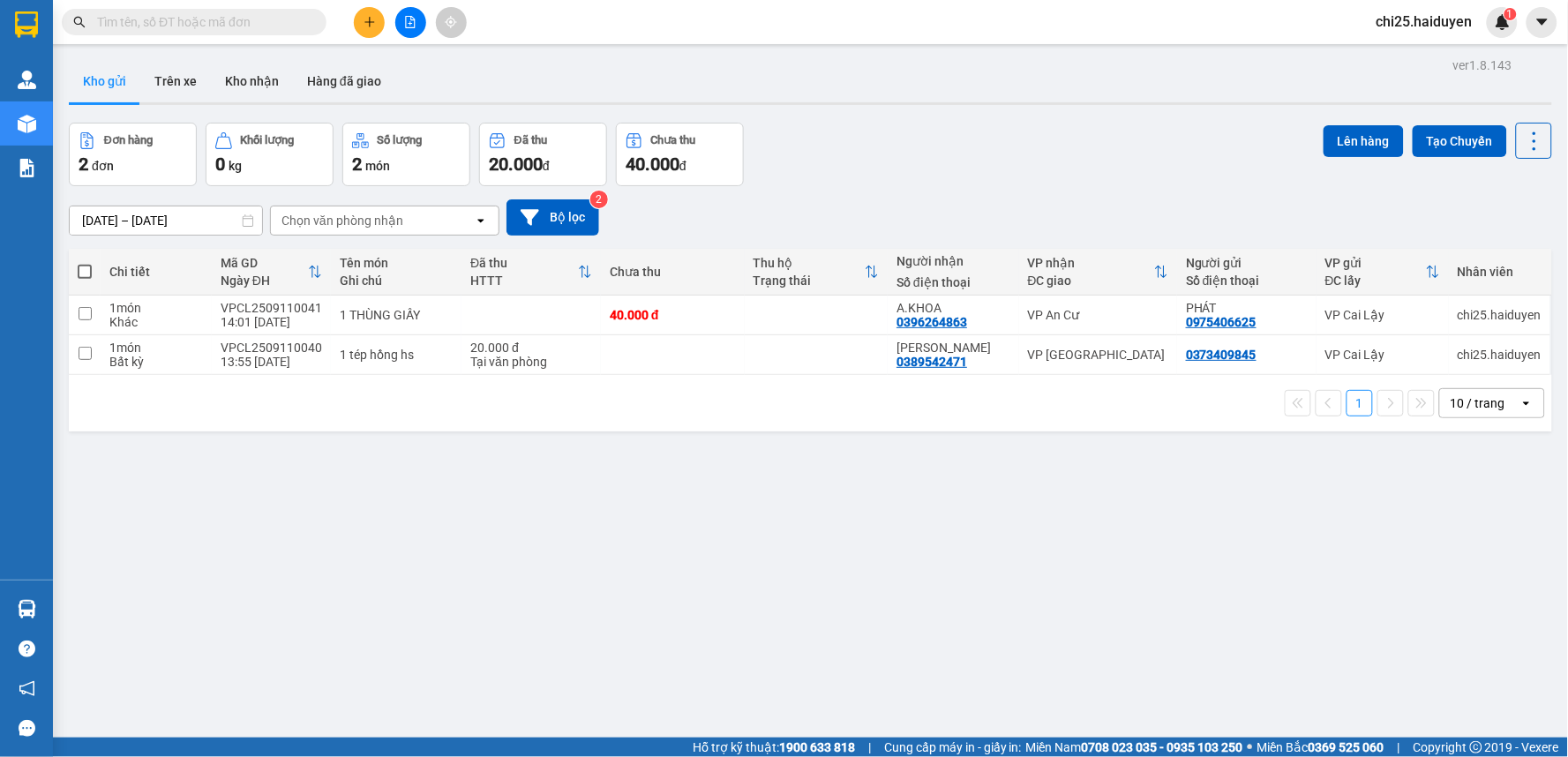
click at [209, 26] on input "text" at bounding box center [201, 22] width 208 height 19
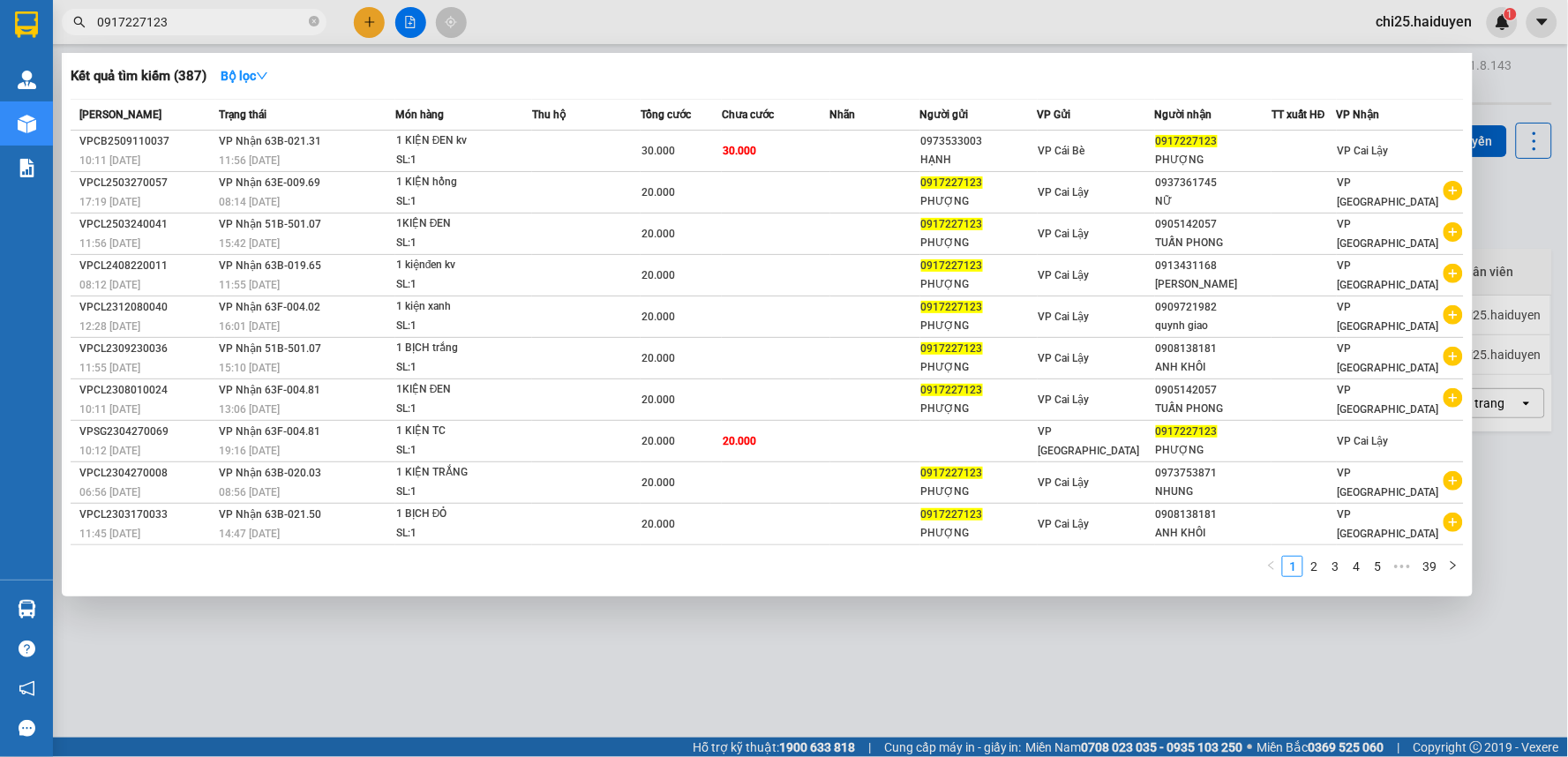
type input "0917227123"
click at [819, 148] on td "30.000" at bounding box center [776, 151] width 109 height 42
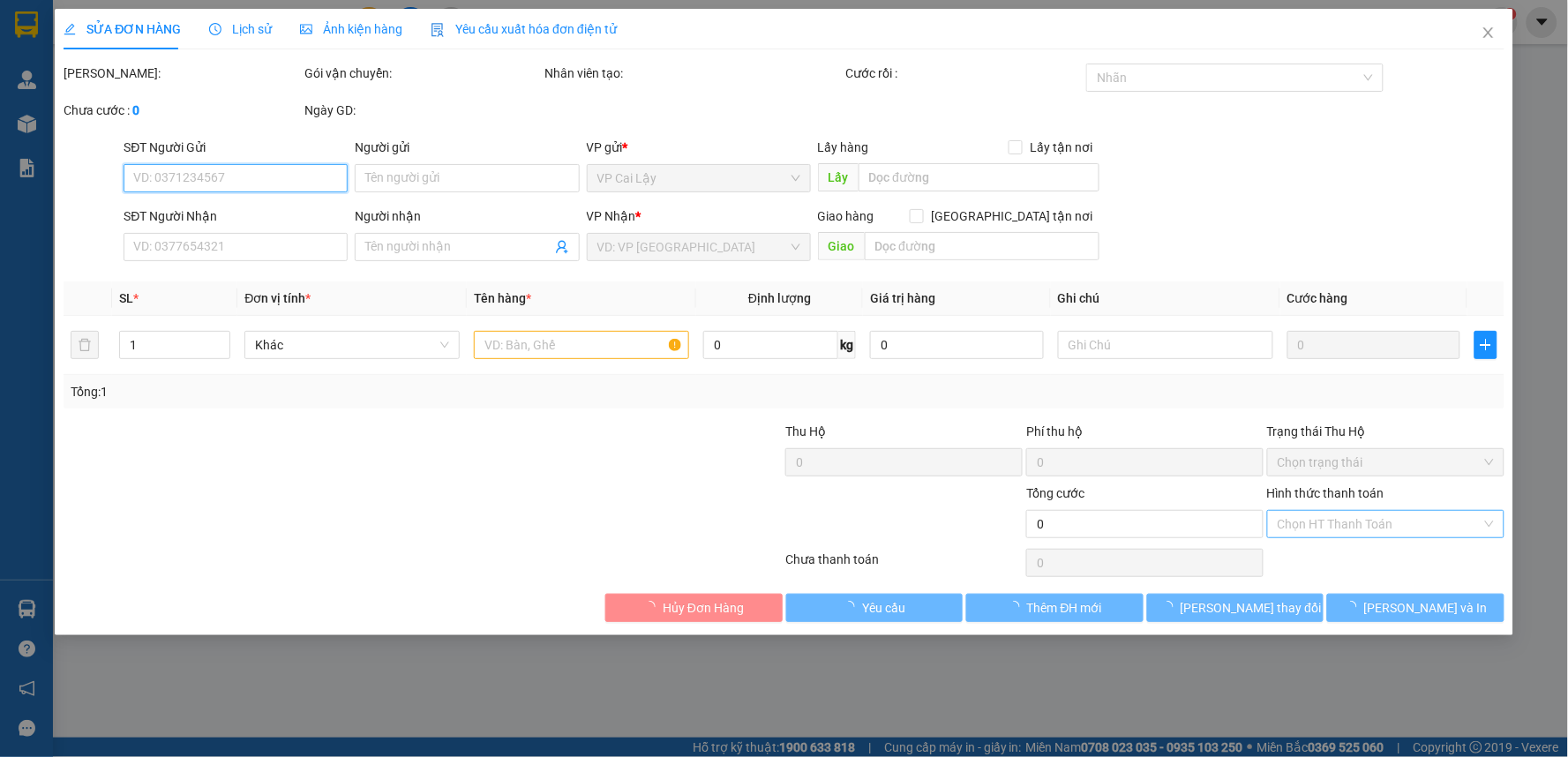
type input "0973533003"
type input "HẠNH"
type input "0917227123"
type input "PHƯỢNG"
type input "30.000"
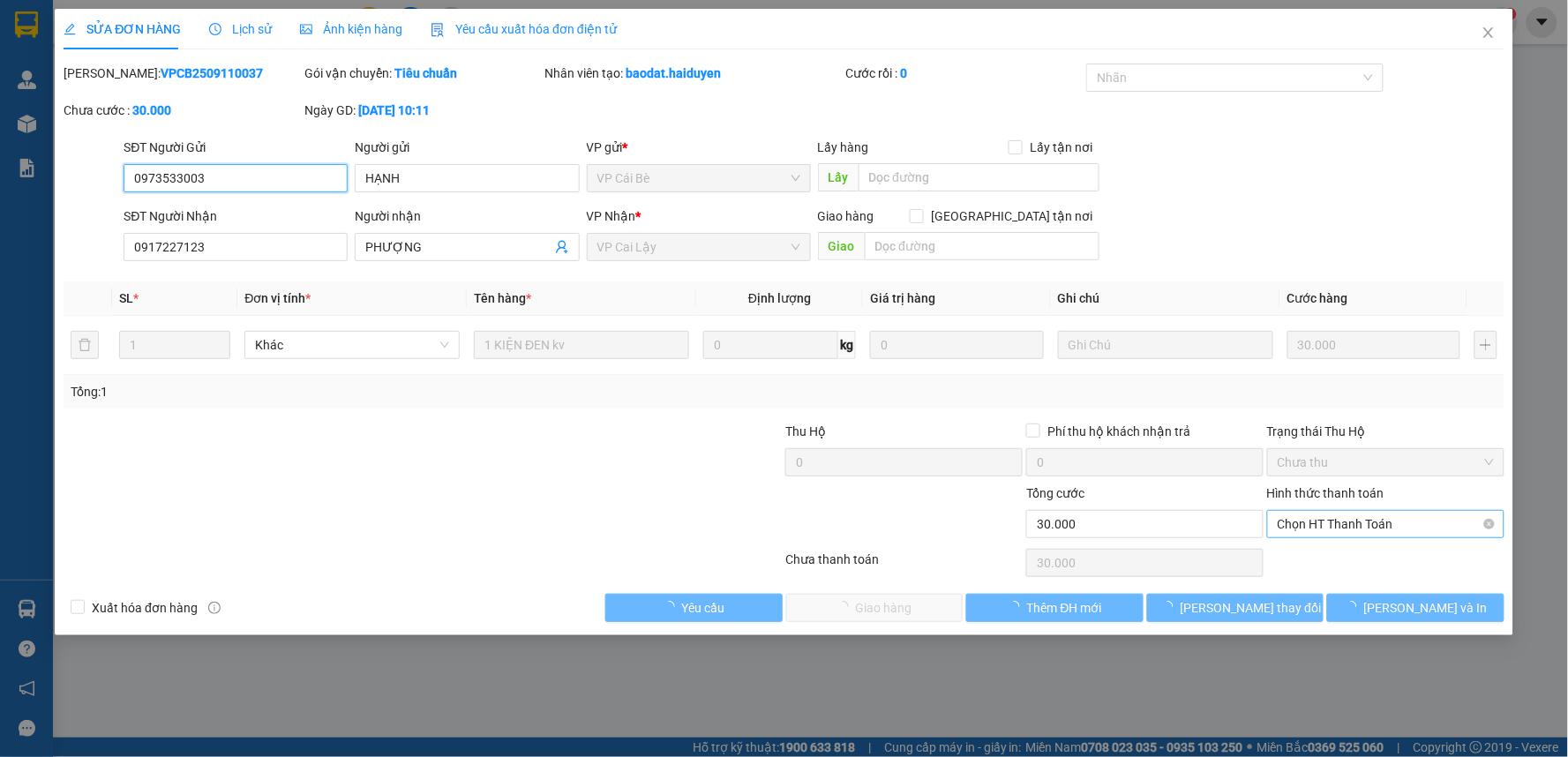
click at [1333, 516] on span "Chọn HT Thanh Toán" at bounding box center [1385, 524] width 216 height 26
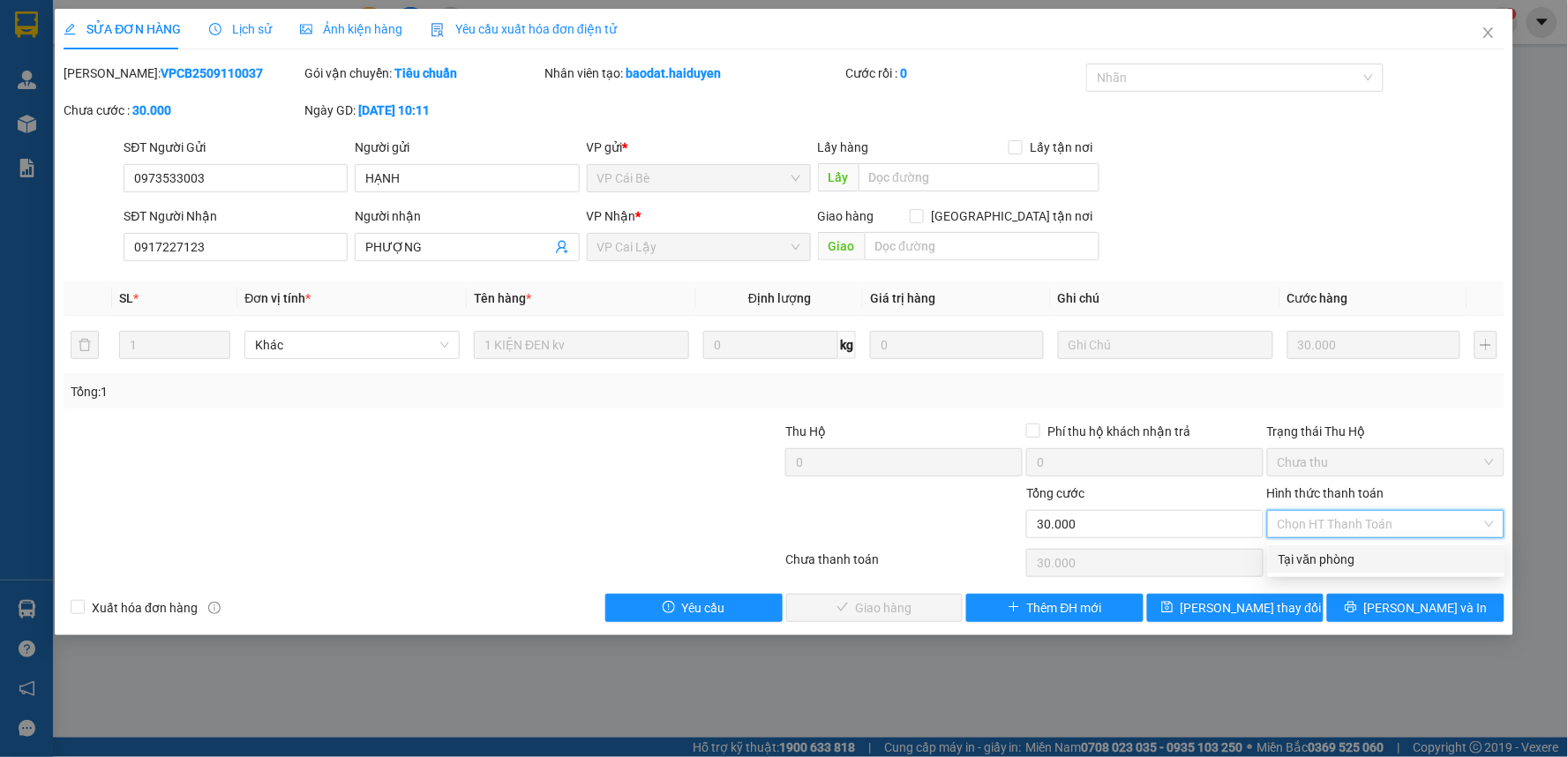
click at [1356, 553] on div "Tại văn phòng" at bounding box center [1386, 559] width 216 height 19
type input "0"
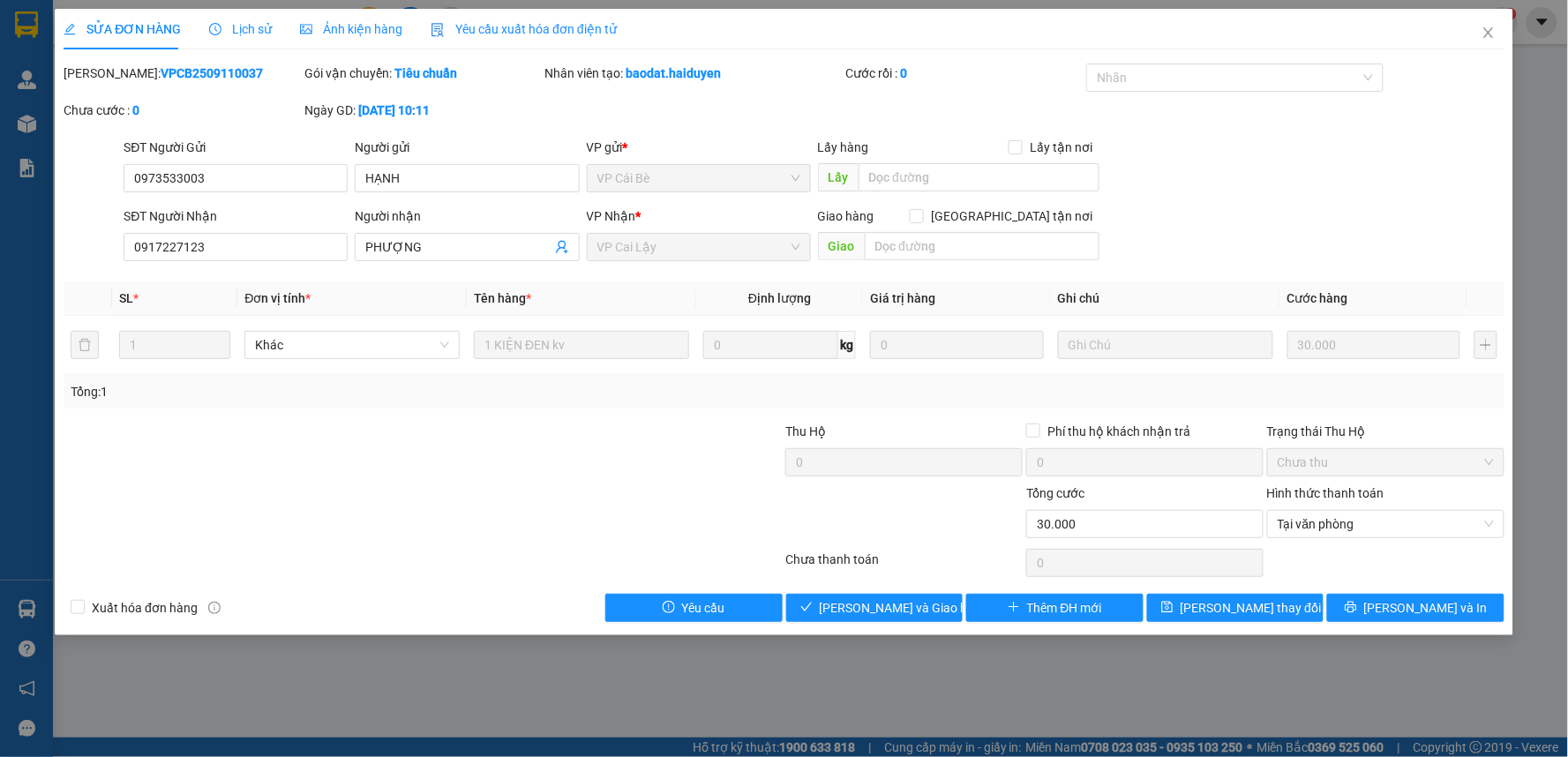
click at [644, 460] on div at bounding box center [663, 452] width 241 height 62
click at [845, 602] on span "[PERSON_NAME] và Giao hàng" at bounding box center [905, 608] width 170 height 19
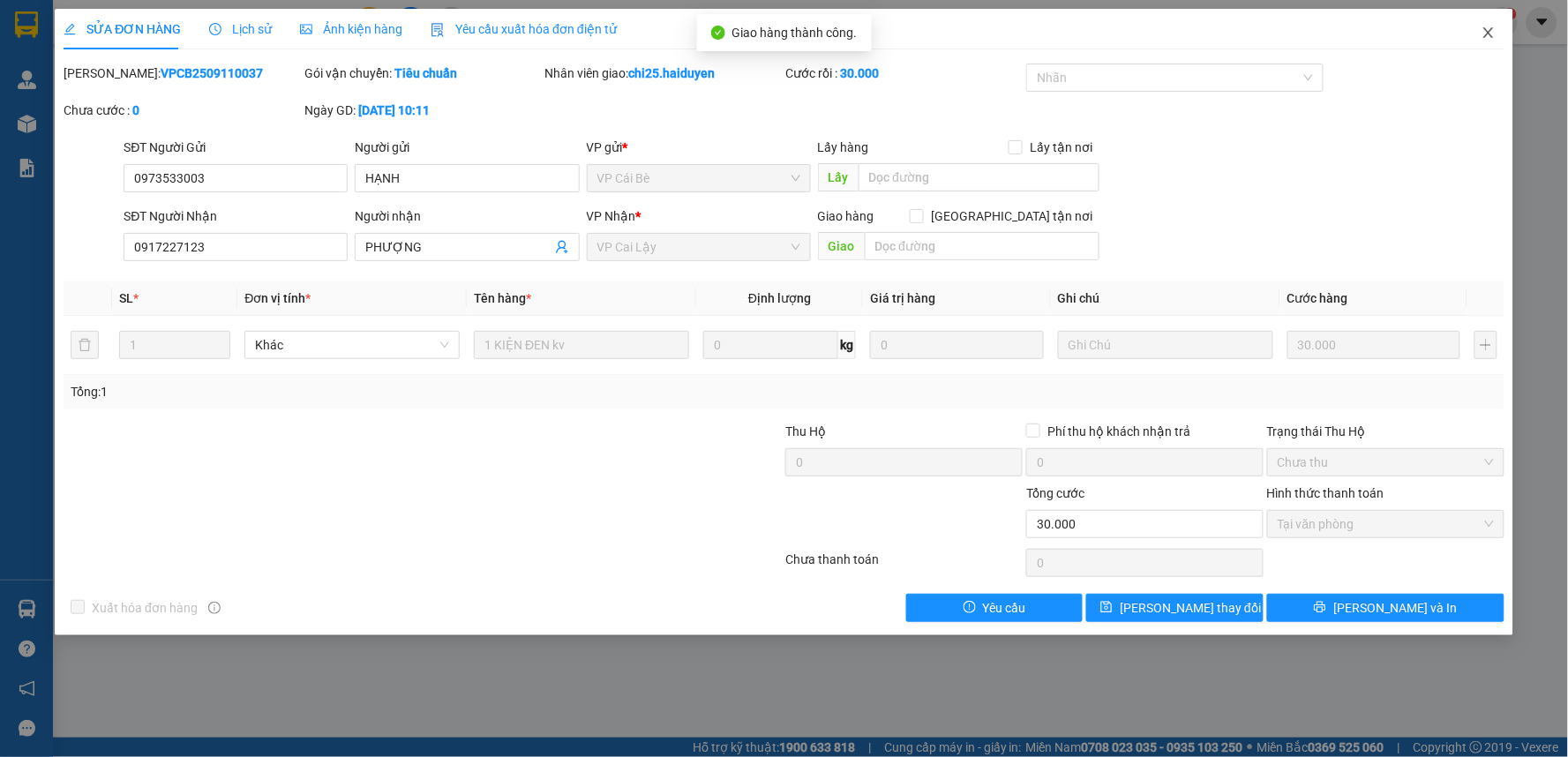
click at [1496, 35] on span "Close" at bounding box center [1488, 34] width 49 height 49
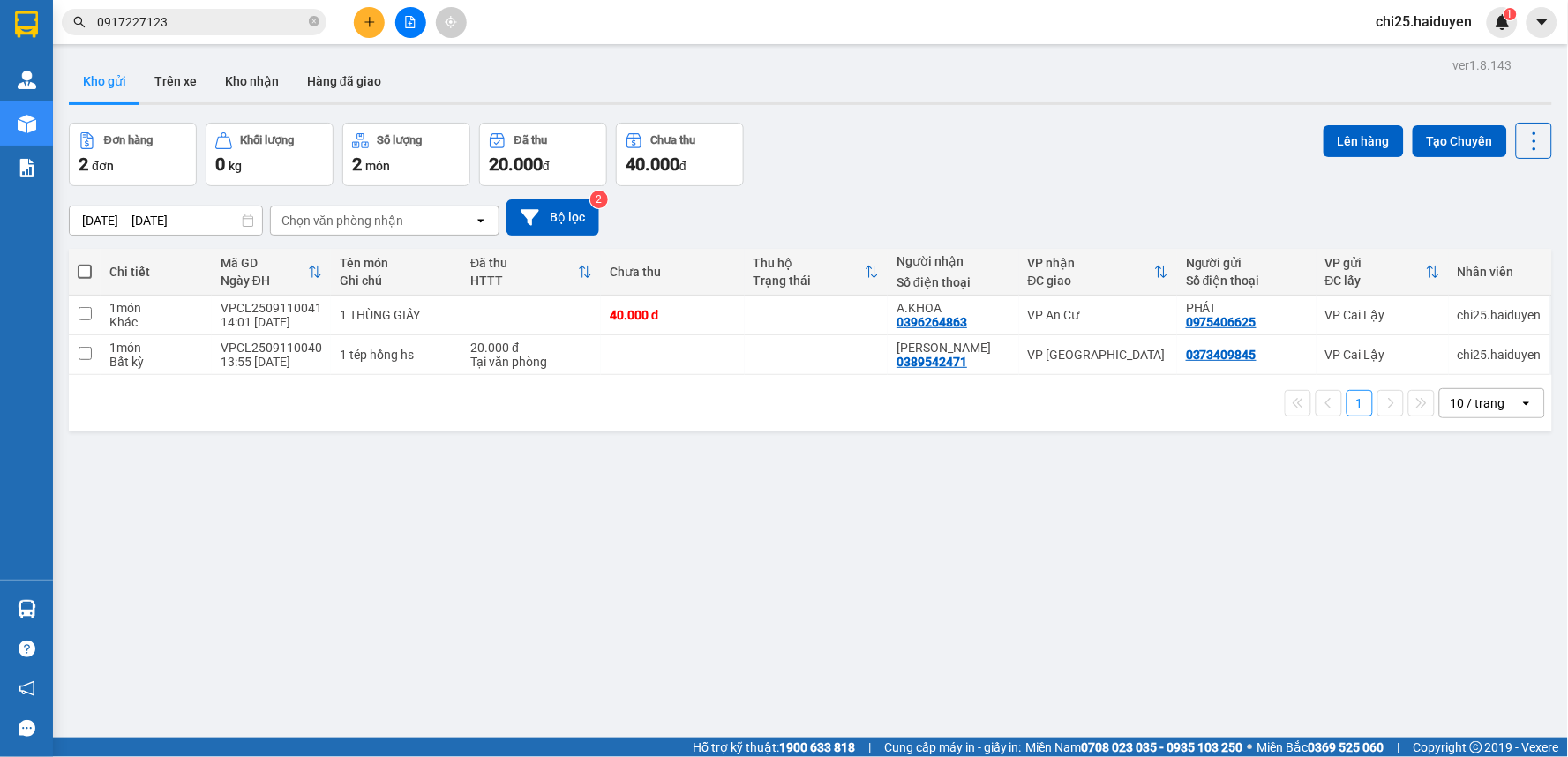
click at [252, 1] on div "Kết quả tìm kiếm ( 387 ) Bộ lọc Mã ĐH Trạng thái Món hàng Thu hộ Tổng cước Chưa…" at bounding box center [784, 22] width 1568 height 44
click at [248, 11] on span "0917227123" at bounding box center [194, 22] width 265 height 26
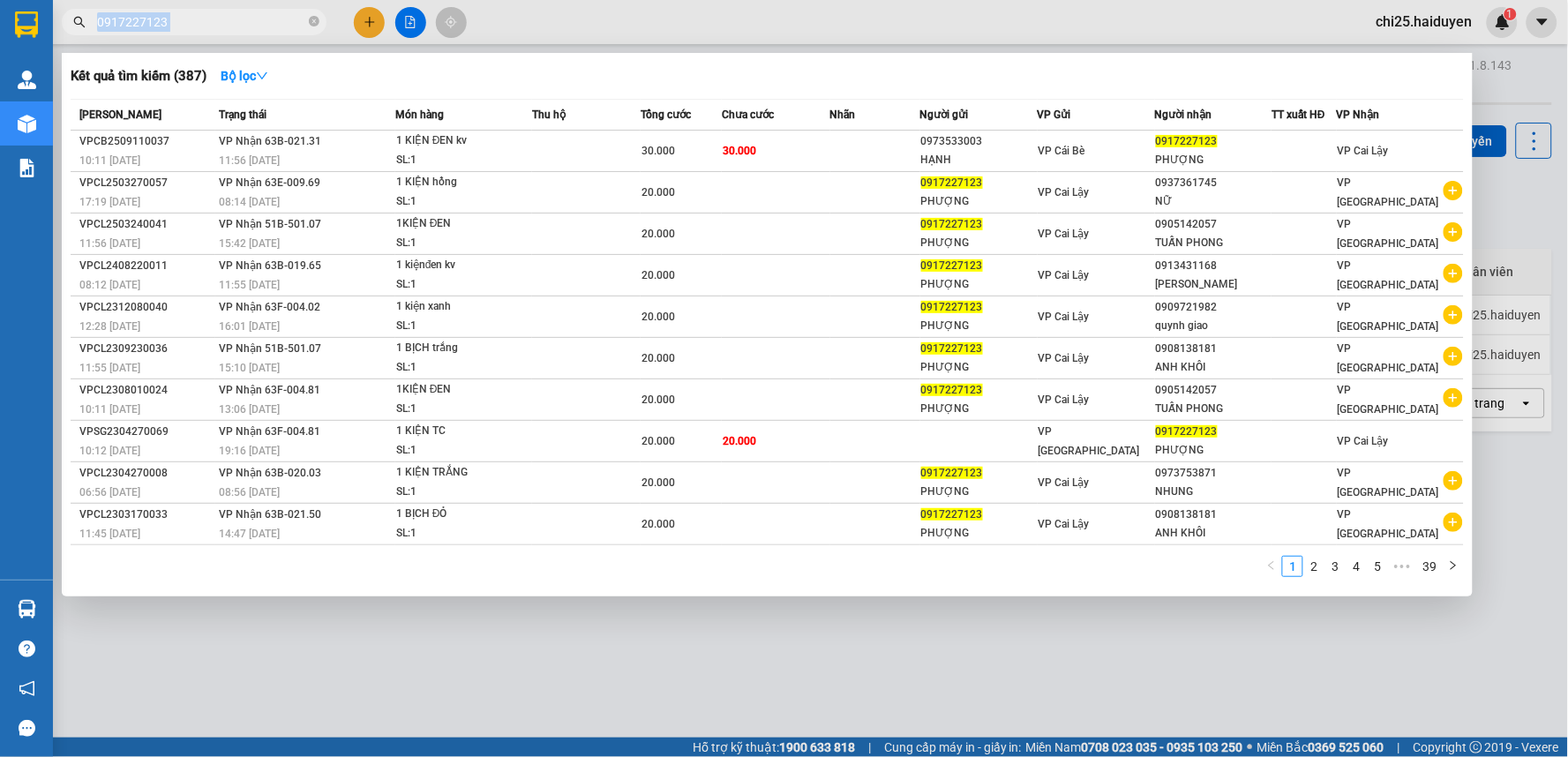
click at [248, 11] on span "0917227123" at bounding box center [194, 22] width 265 height 26
click at [315, 24] on icon "close-circle" at bounding box center [314, 21] width 11 height 11
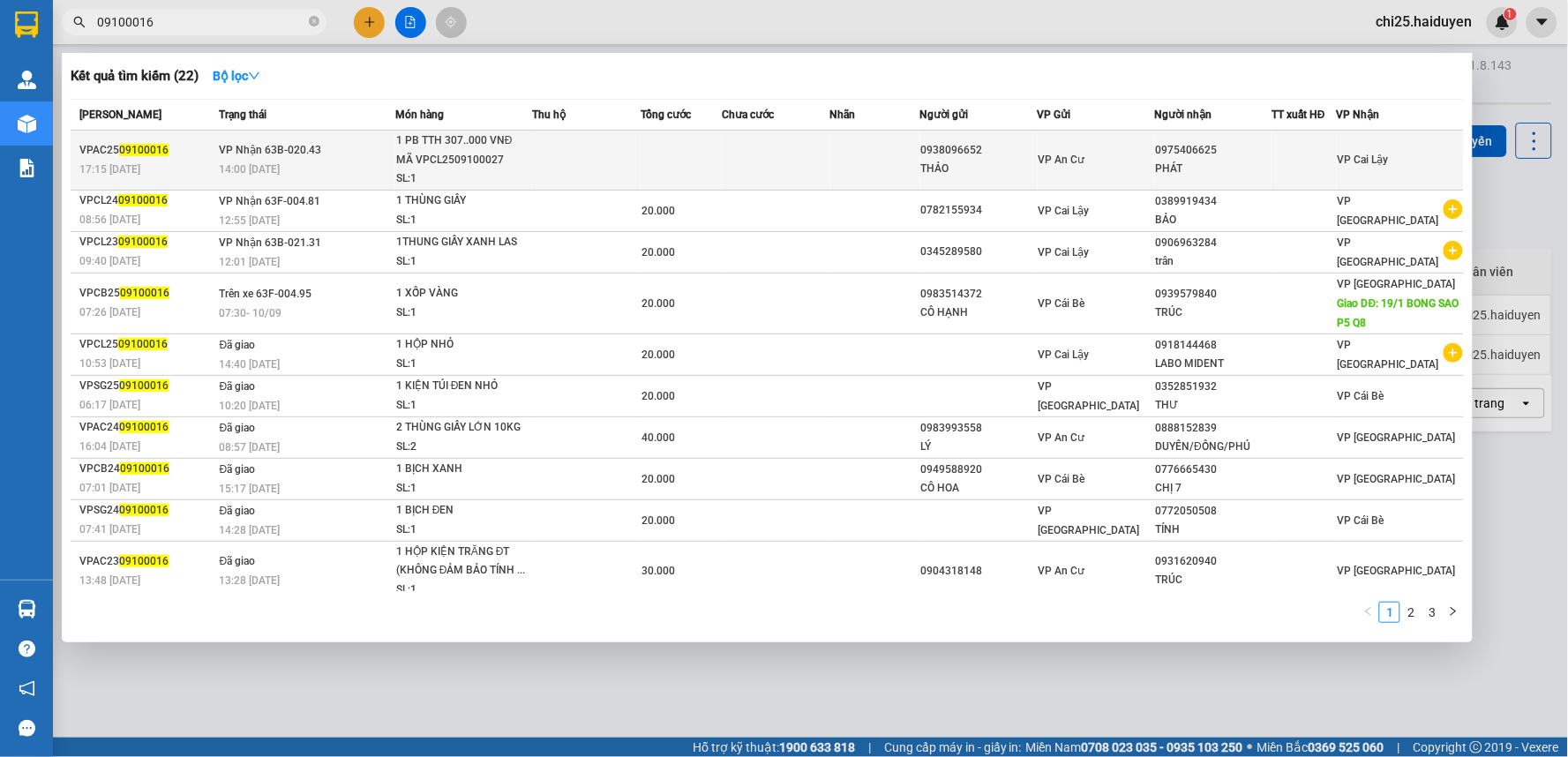
type input "09100016"
click at [730, 157] on td at bounding box center [776, 161] width 109 height 60
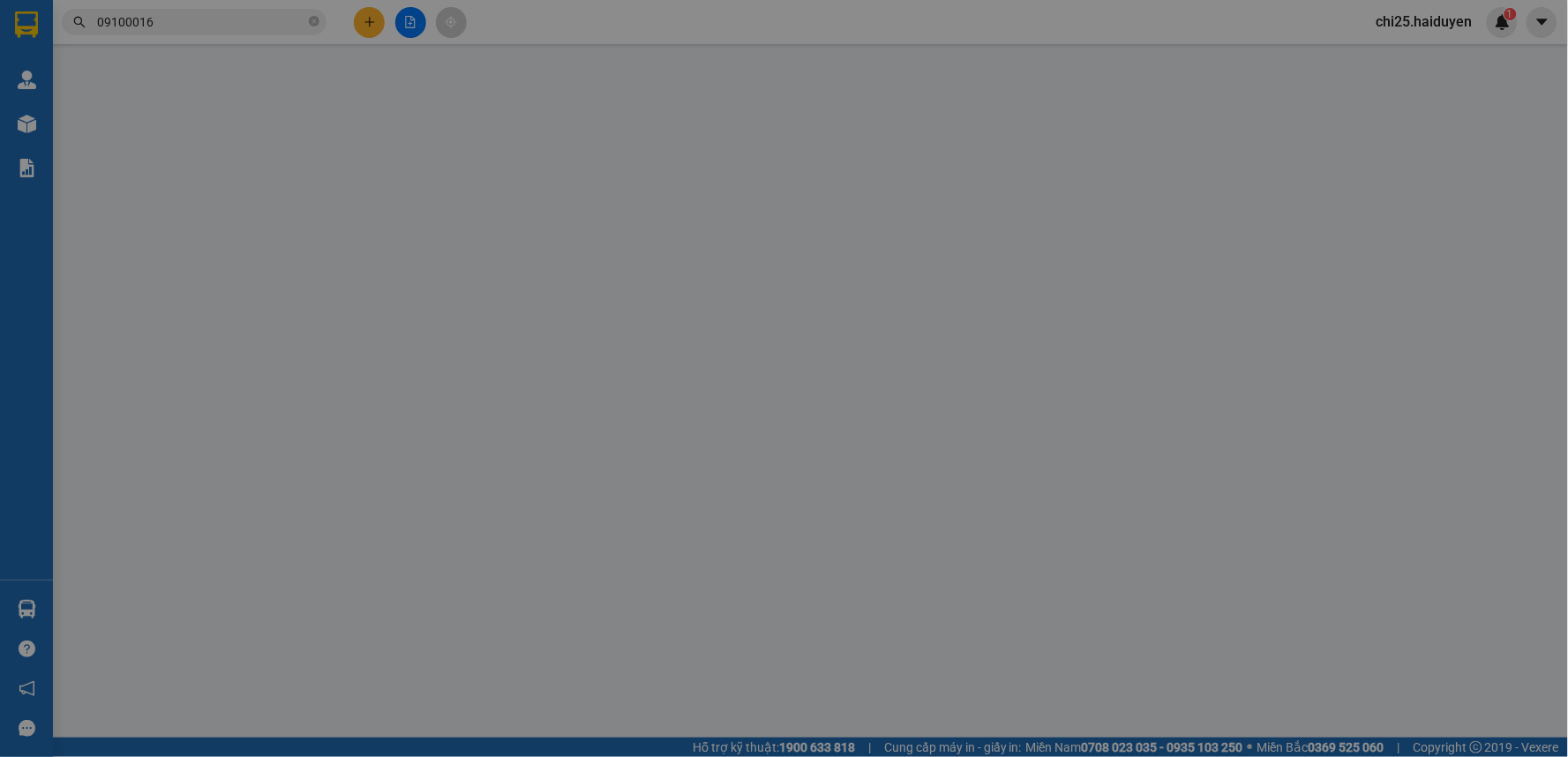
type input "0938096652"
type input "THẢO"
type input "0975406625"
type input "PHÁT"
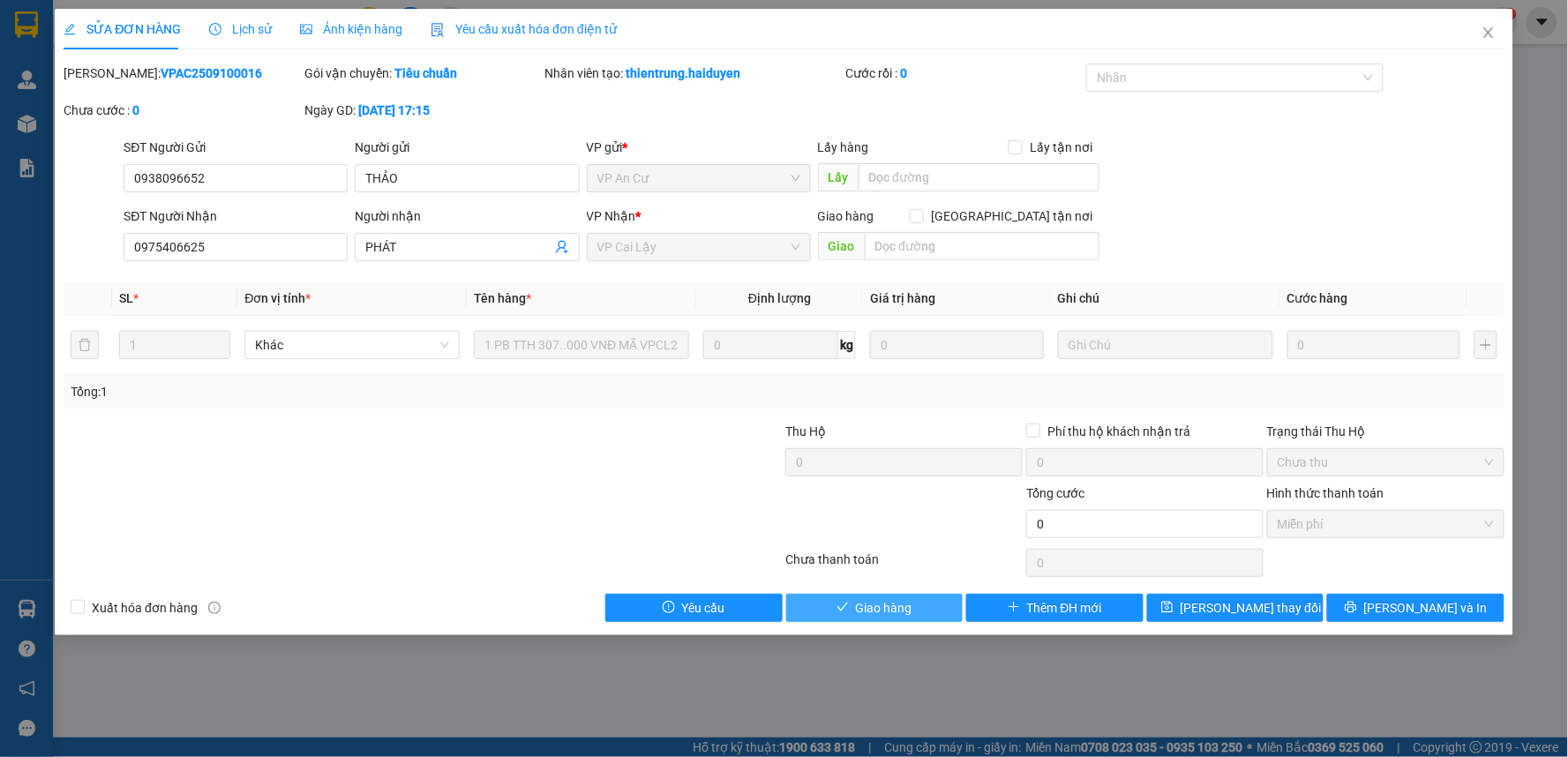
click at [893, 598] on span "Giao hàng" at bounding box center [884, 608] width 57 height 19
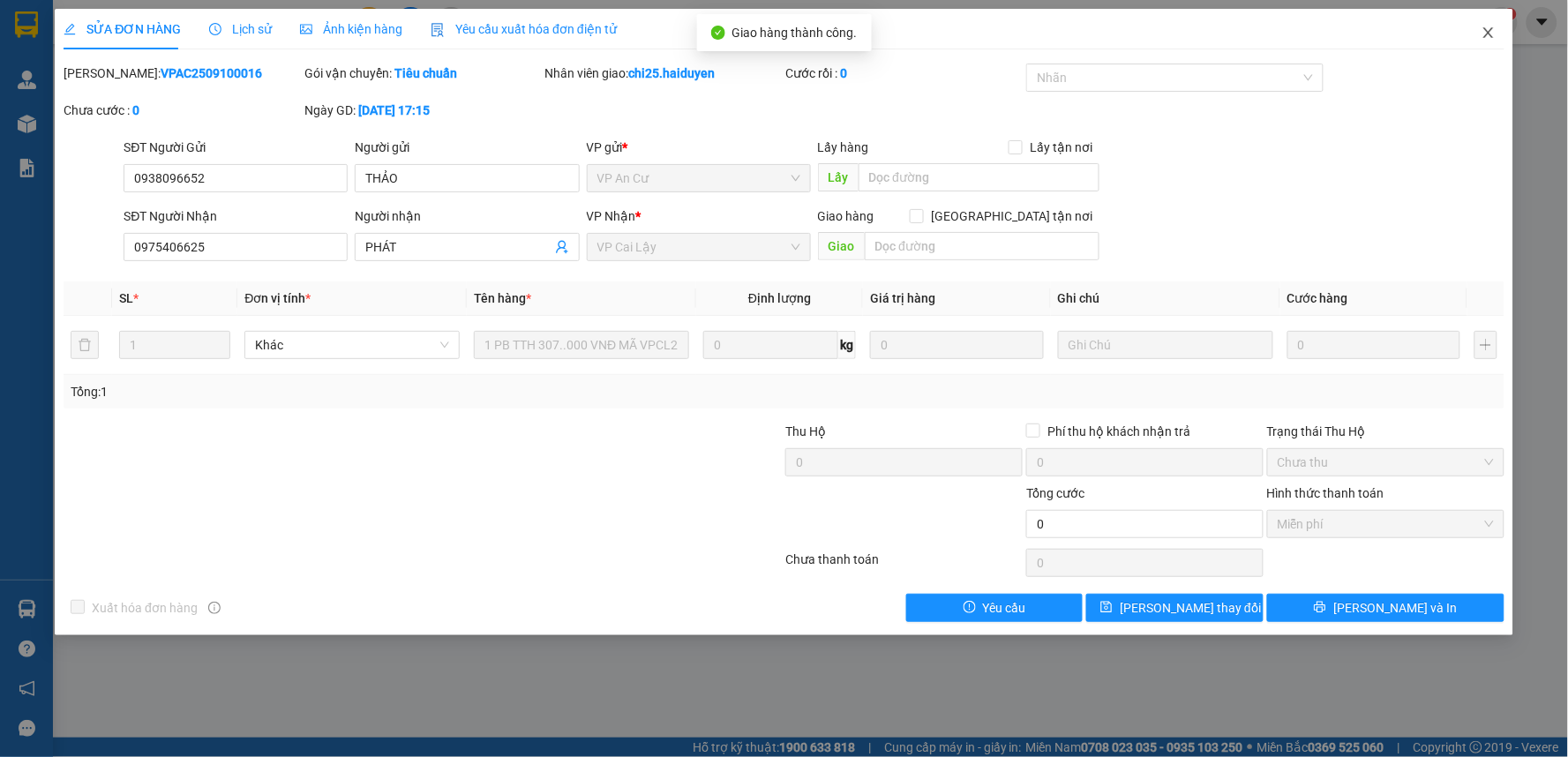
click at [1487, 25] on span "Close" at bounding box center [1488, 34] width 49 height 49
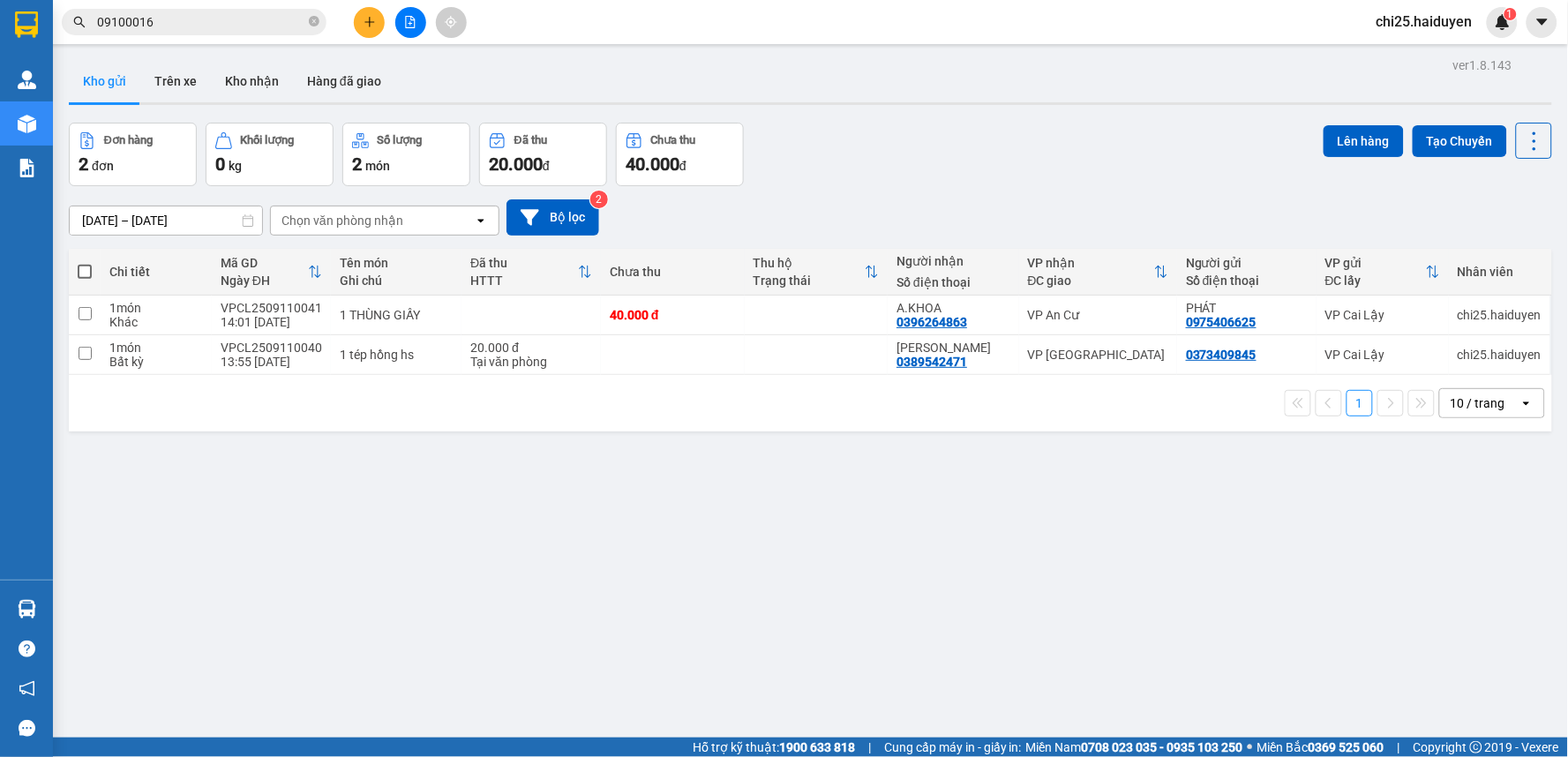
click at [188, 18] on input "09100016" at bounding box center [201, 22] width 208 height 19
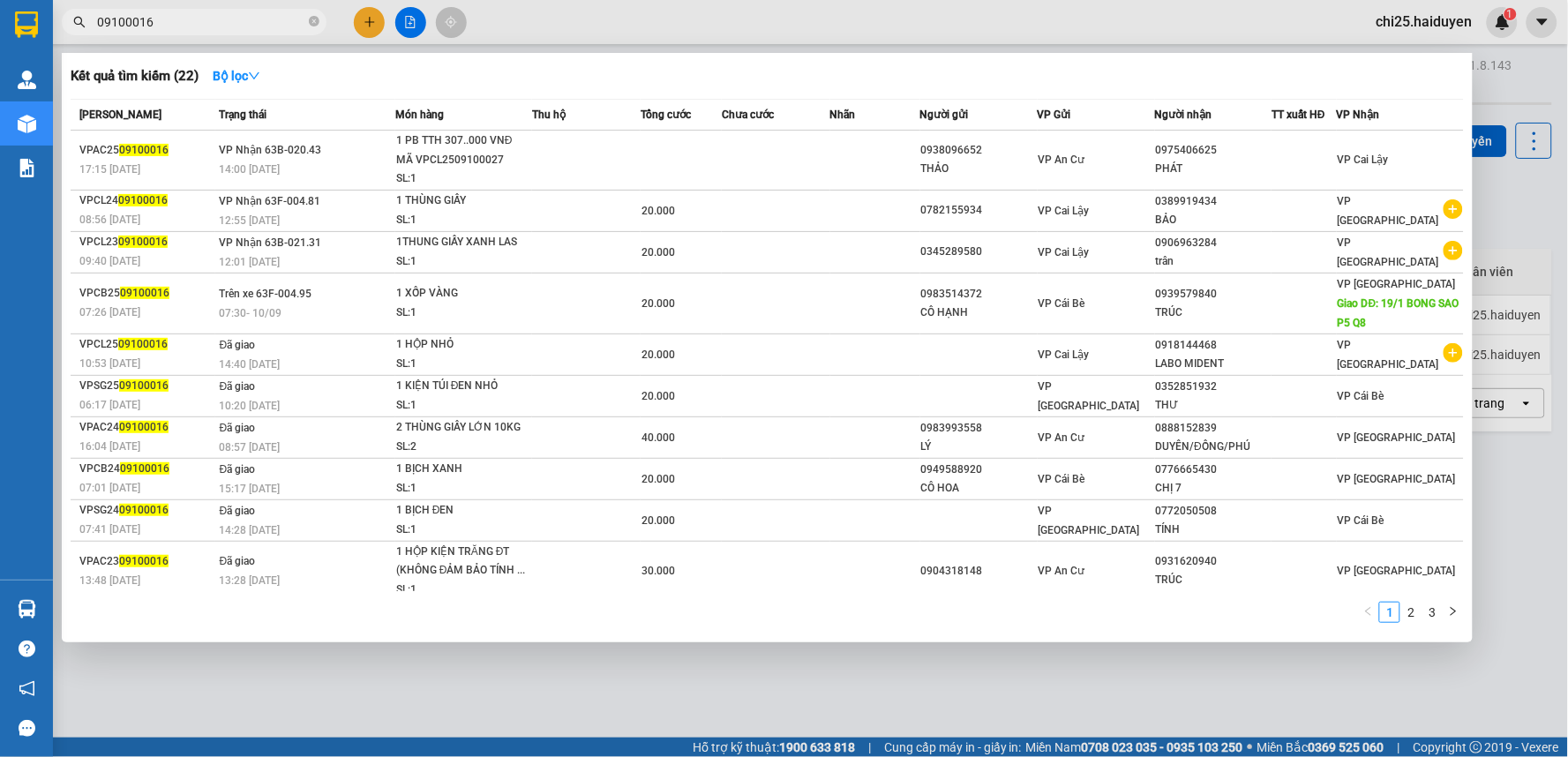
click at [188, 18] on input "09100016" at bounding box center [201, 22] width 208 height 19
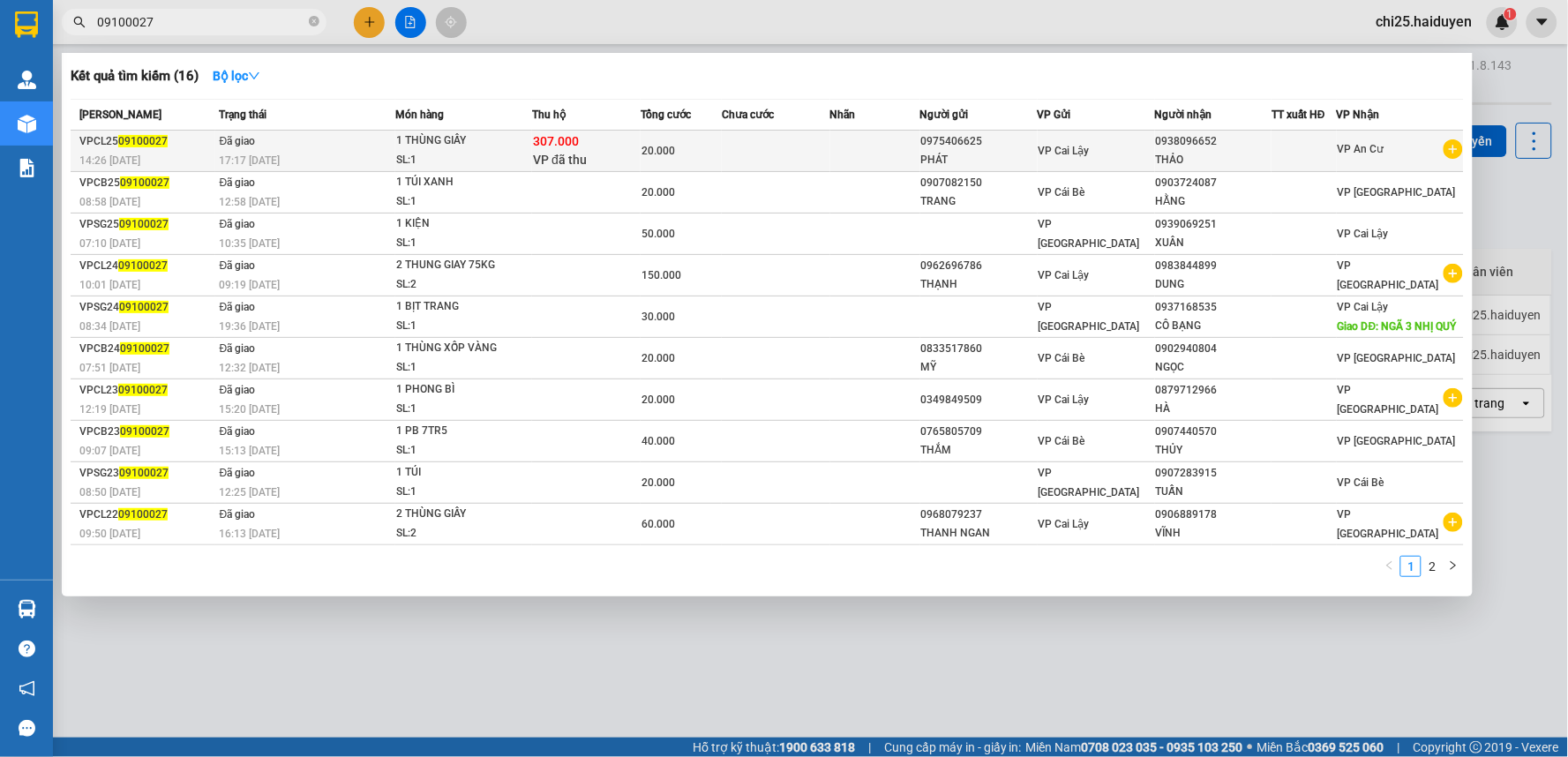
type input "09100027"
click at [710, 157] on div "20.000" at bounding box center [681, 151] width 80 height 19
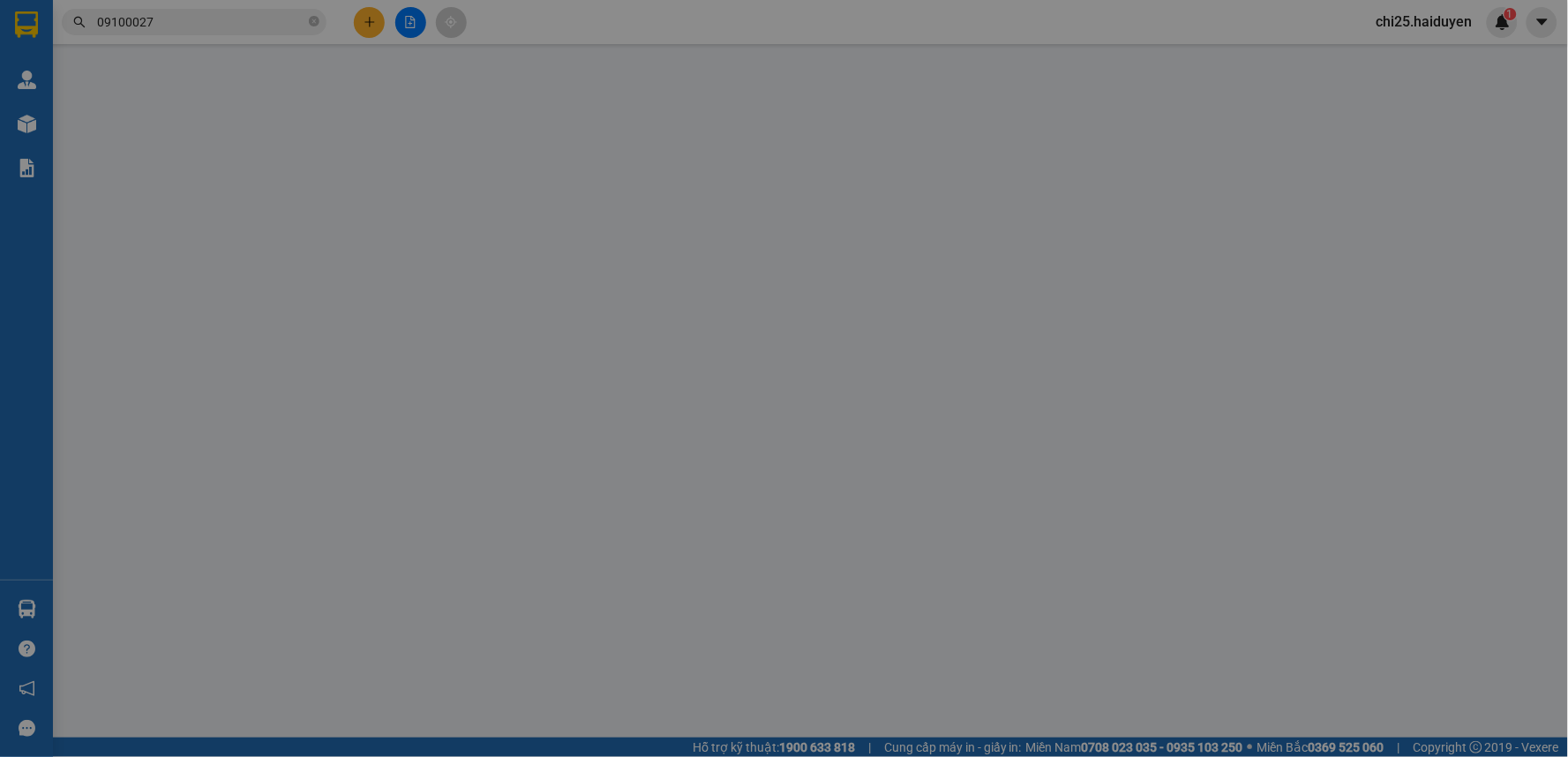
type input "0975406625"
type input "PHÁT"
type input "0938096652"
type input "THẢO"
type input "307.000"
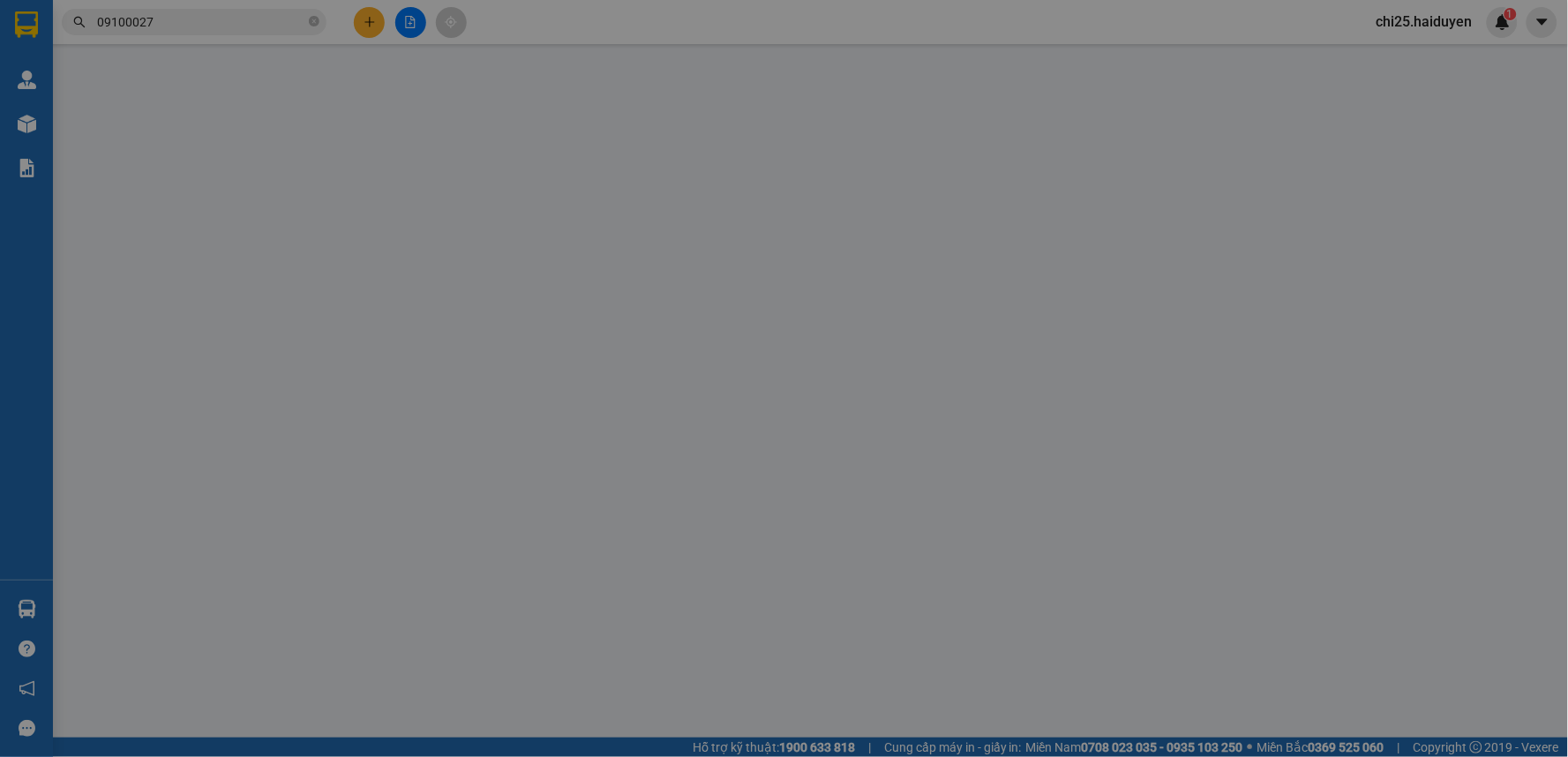
type input "20.000"
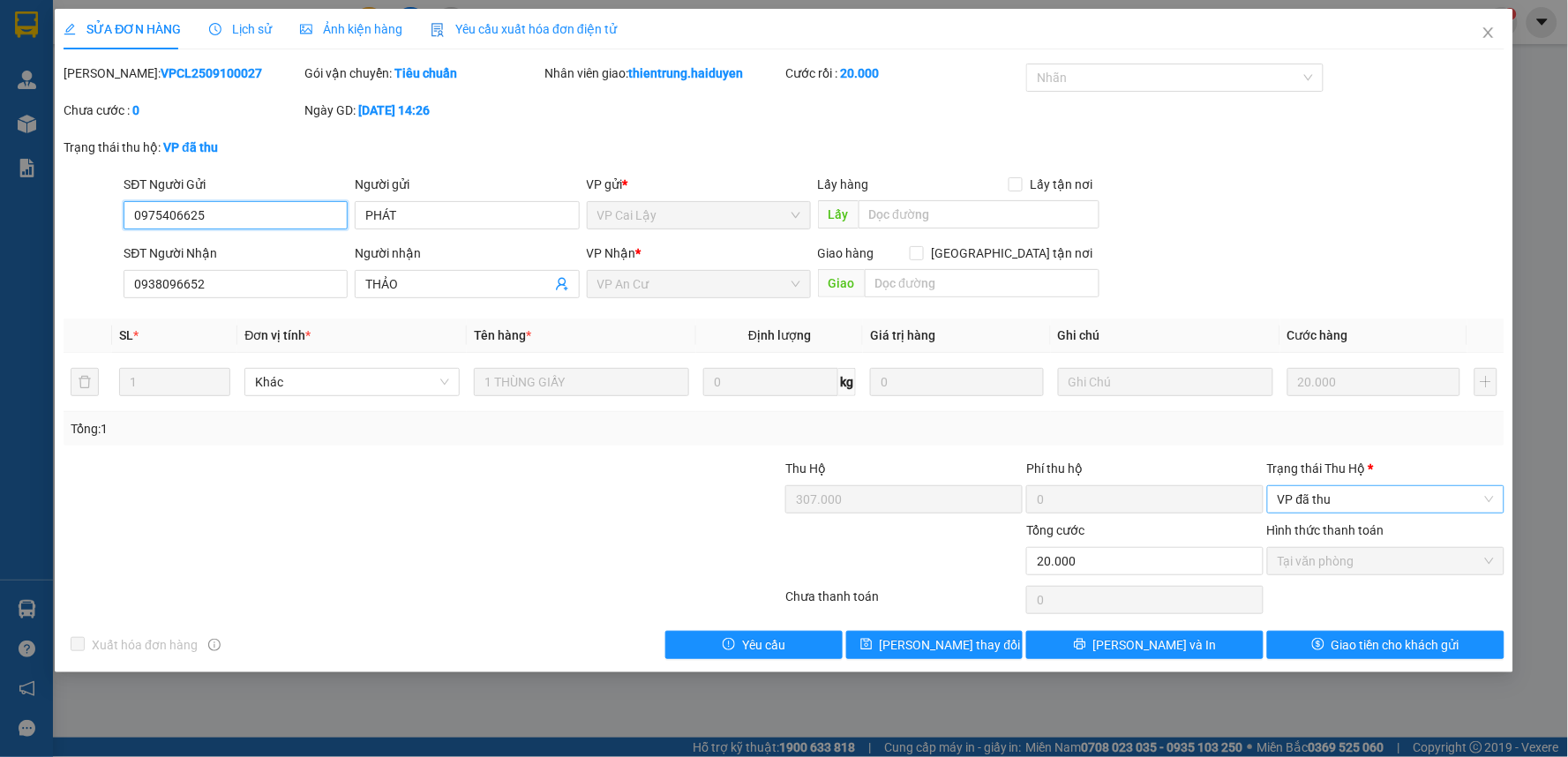
click at [1348, 488] on span "VP đã thu" at bounding box center [1385, 499] width 216 height 26
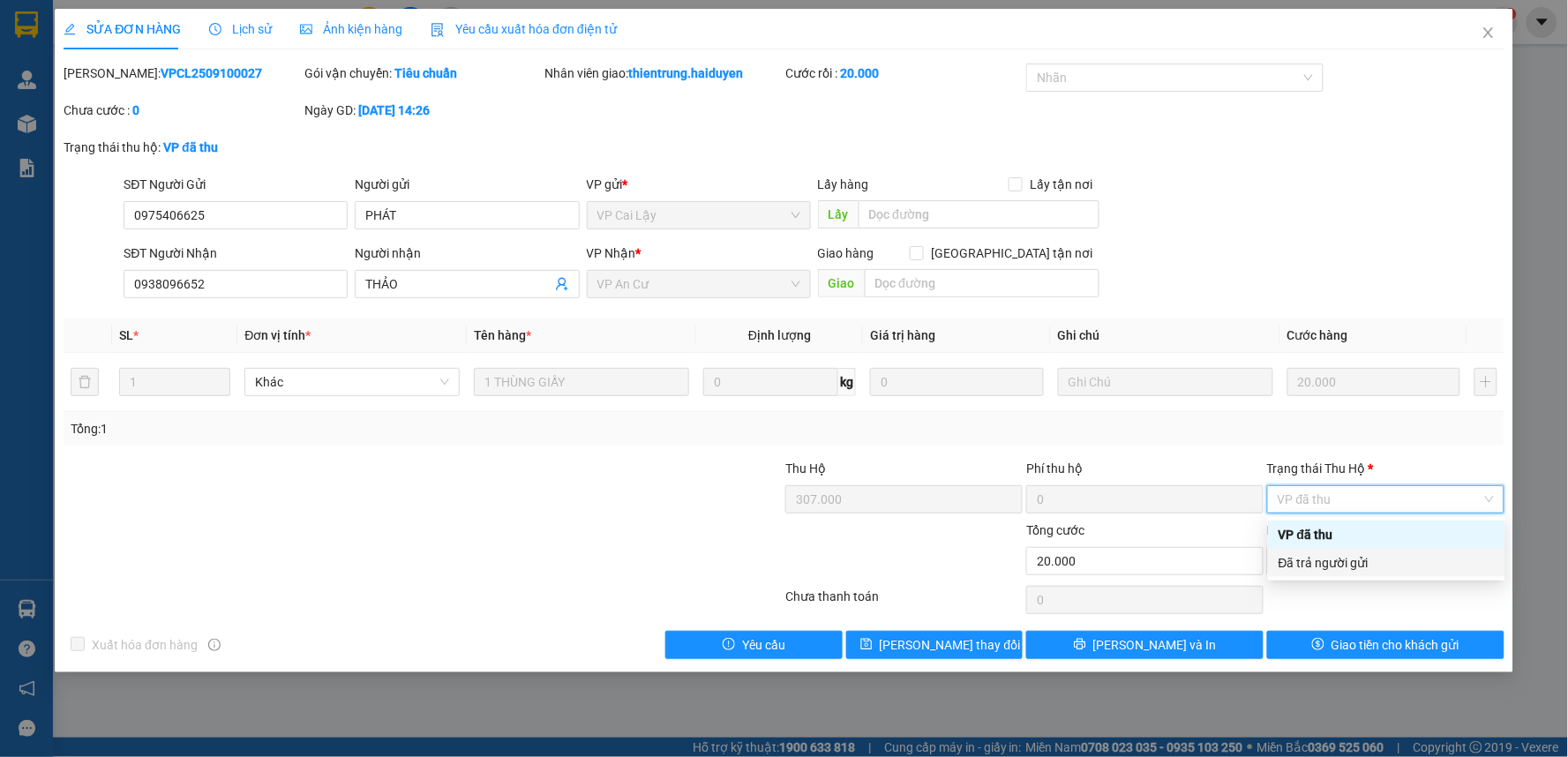
drag, startPoint x: 1356, startPoint y: 571, endPoint x: 1371, endPoint y: 615, distance: 46.5
click at [1357, 571] on div "Đã trả người gửi" at bounding box center [1386, 563] width 216 height 19
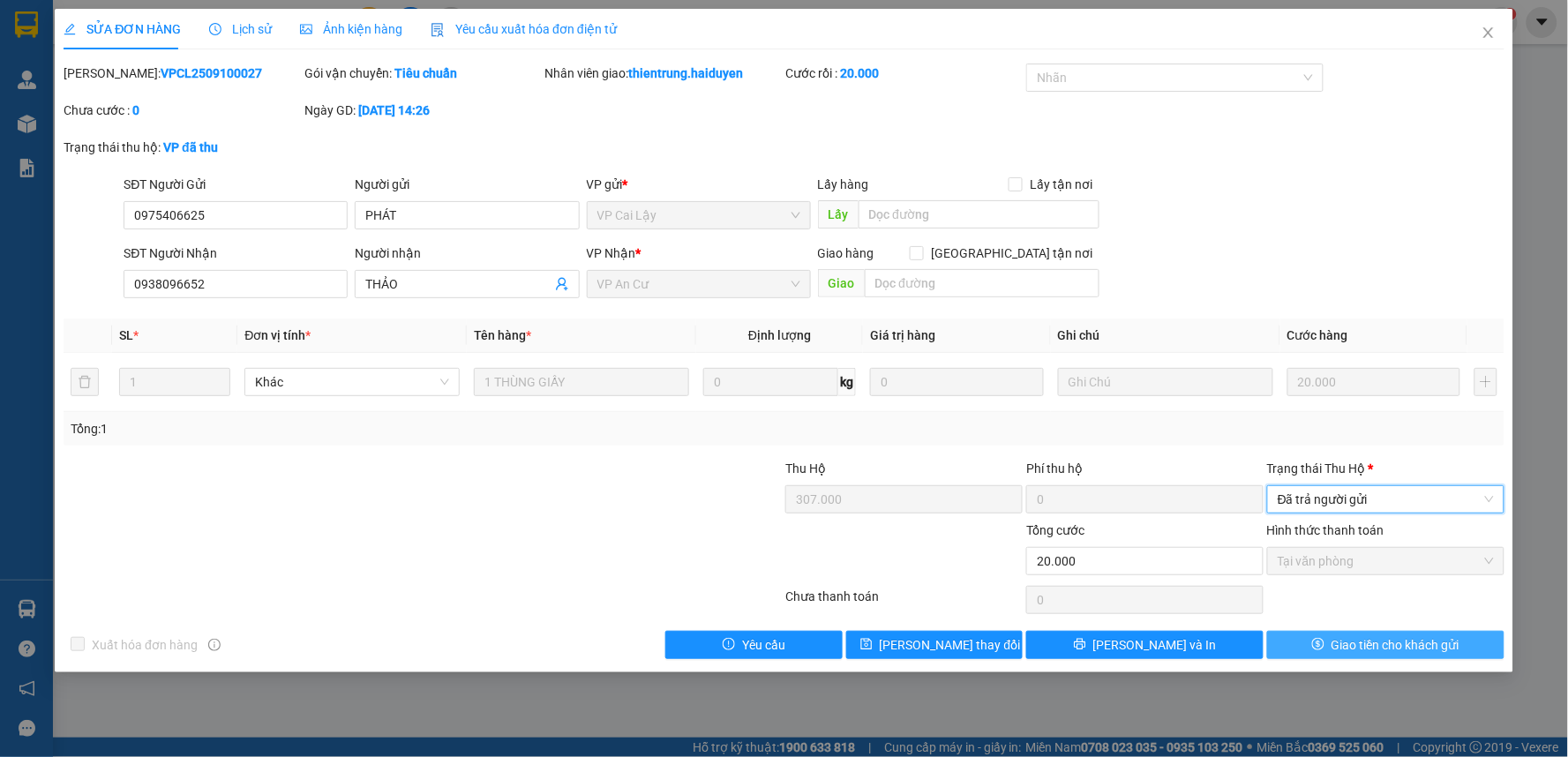
click at [1374, 649] on span "Giao tiền cho khách gửi" at bounding box center [1395, 645] width 128 height 19
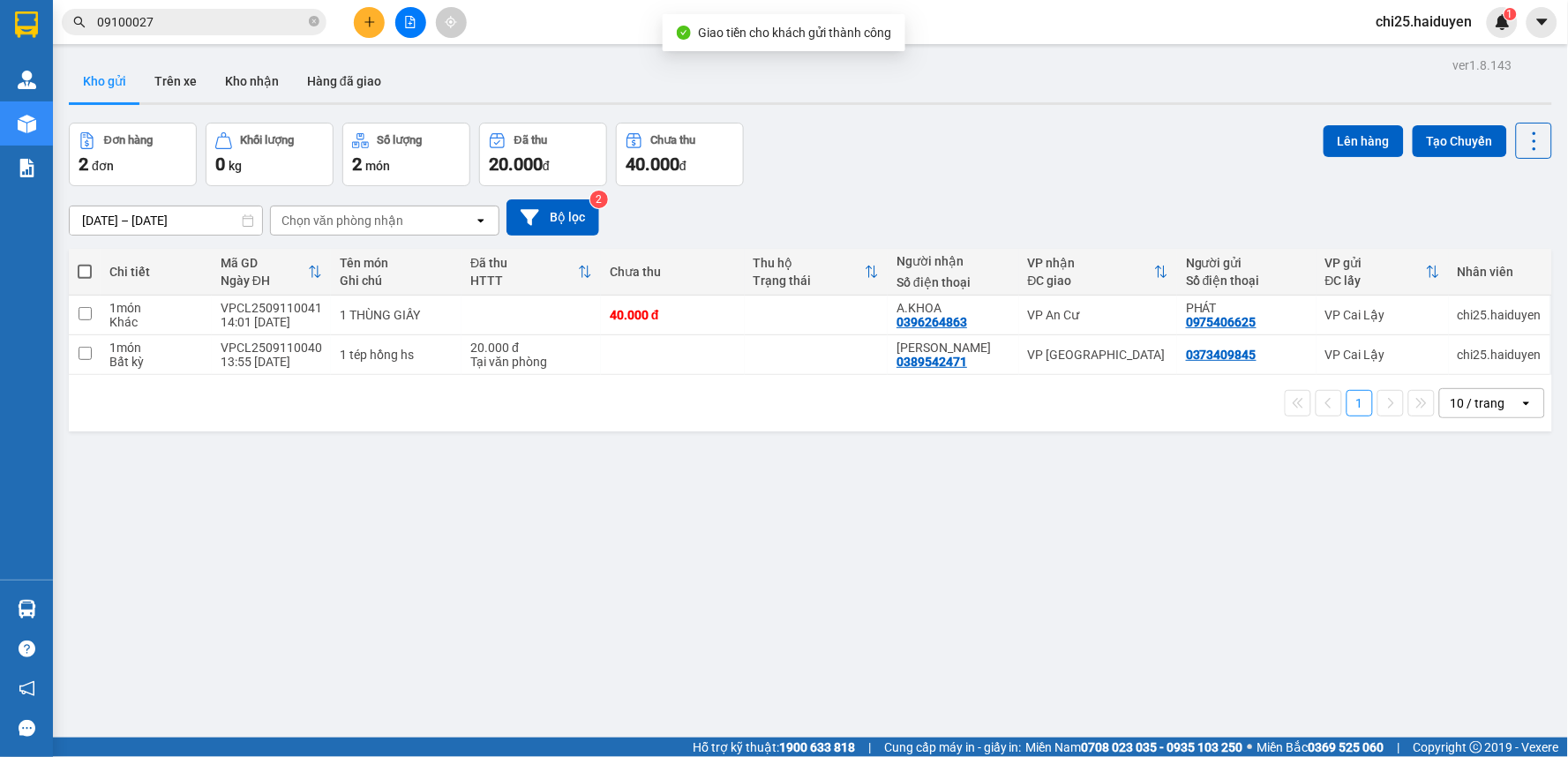
click at [958, 151] on div "Đơn hàng 2 đơn Khối lượng 0 kg Số lượng 2 món Đã thu 20.000 đ Chưa thu 40.000 đ…" at bounding box center [810, 155] width 1483 height 64
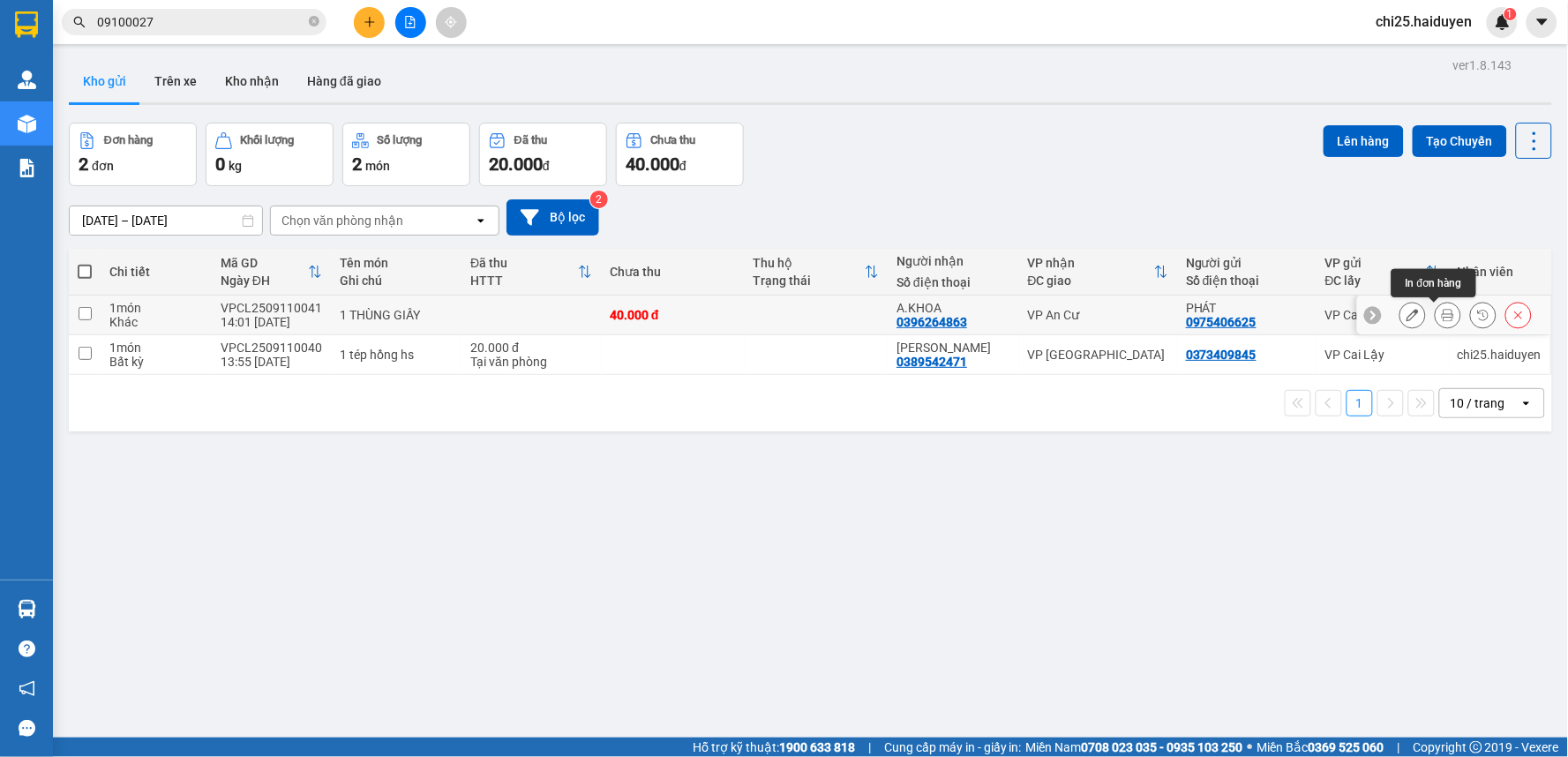
click at [1442, 310] on icon at bounding box center [1448, 315] width 12 height 12
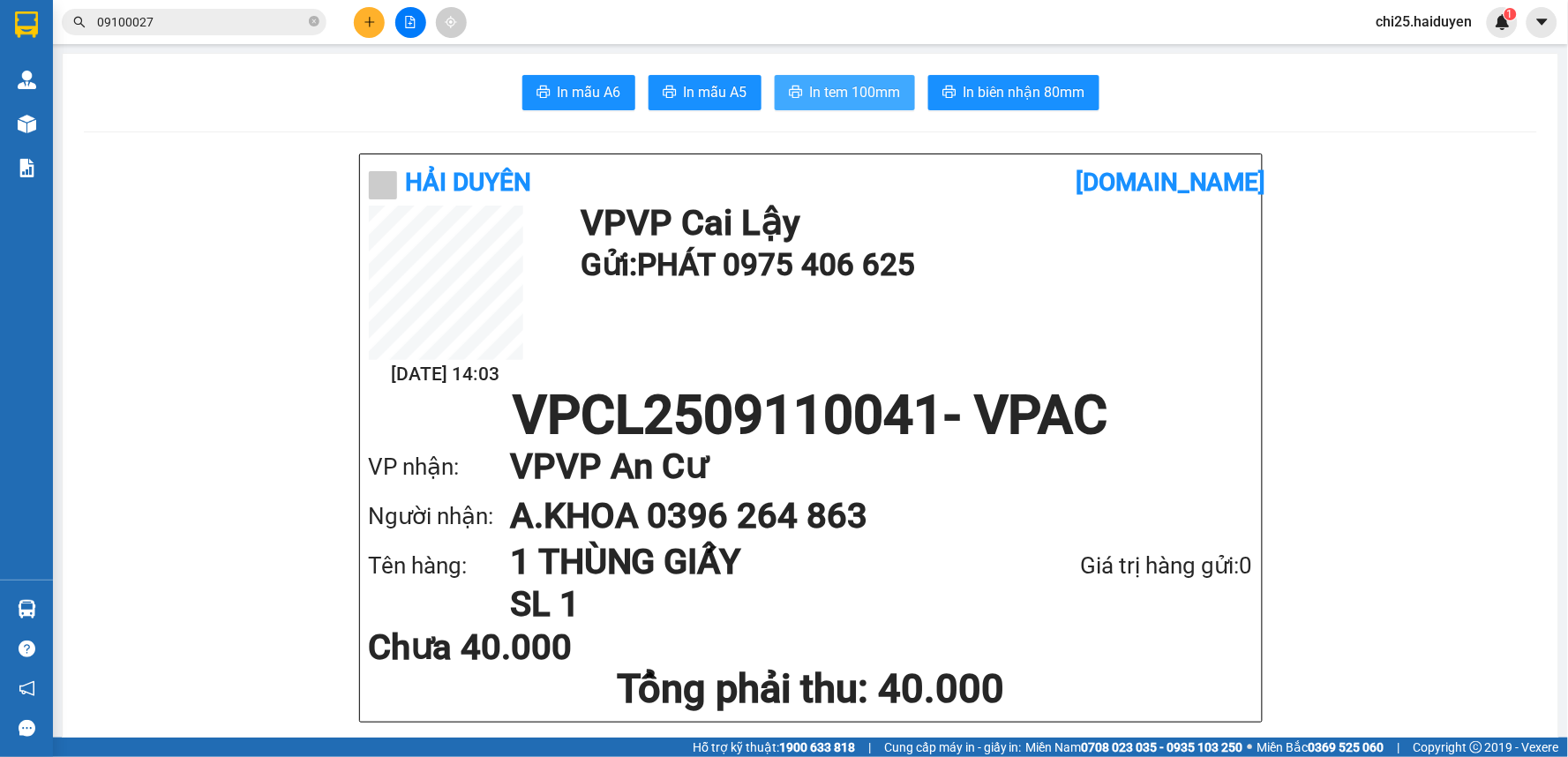
click at [810, 90] on span "In tem 100mm" at bounding box center [855, 92] width 91 height 22
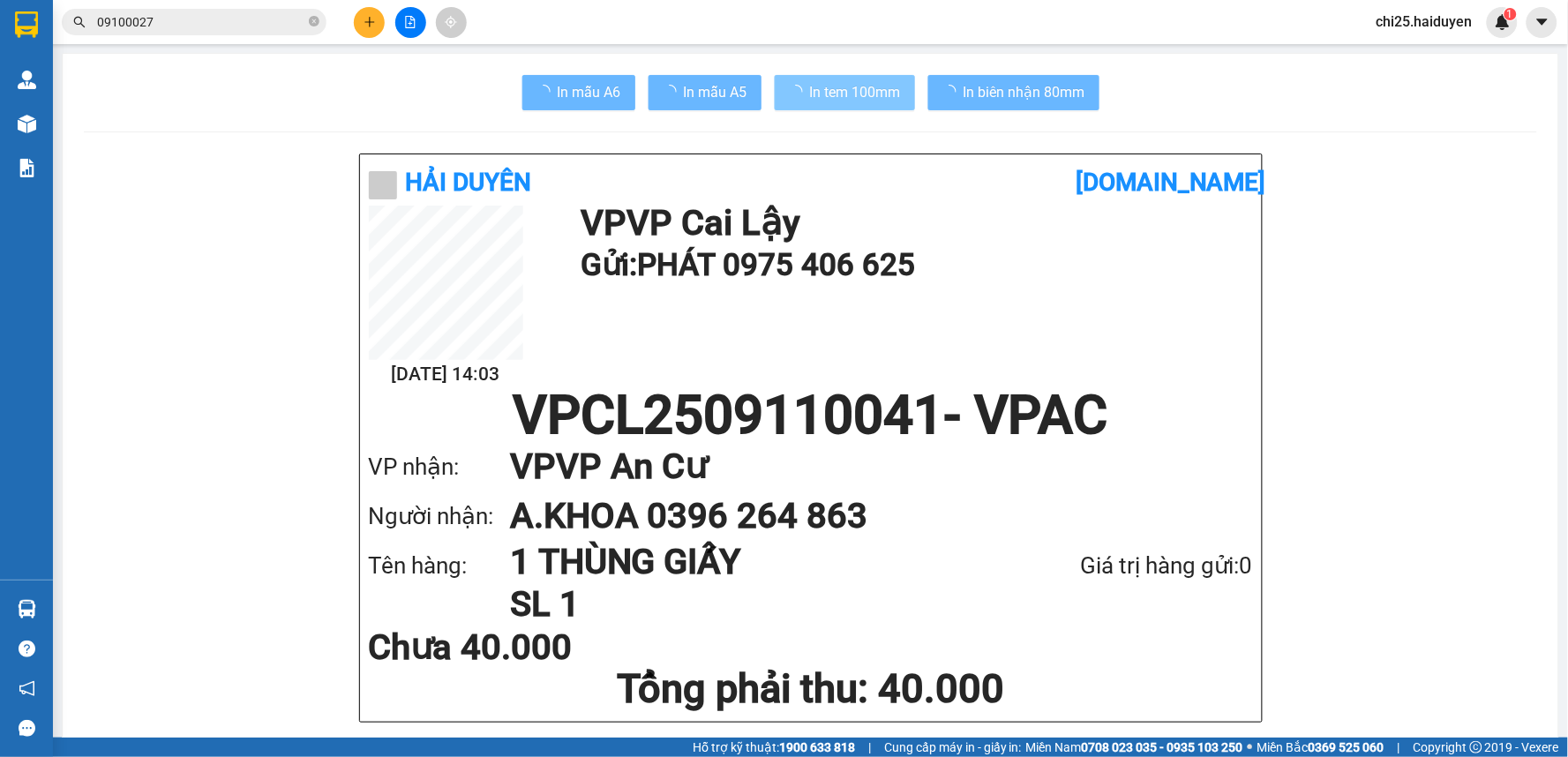
drag, startPoint x: 1011, startPoint y: 307, endPoint x: 985, endPoint y: 261, distance: 52.8
click at [1010, 300] on div "11/09 14:03 VP VP Cai Lậy Gửi: PHÁT 0975 406 625" at bounding box center [811, 298] width 884 height 184
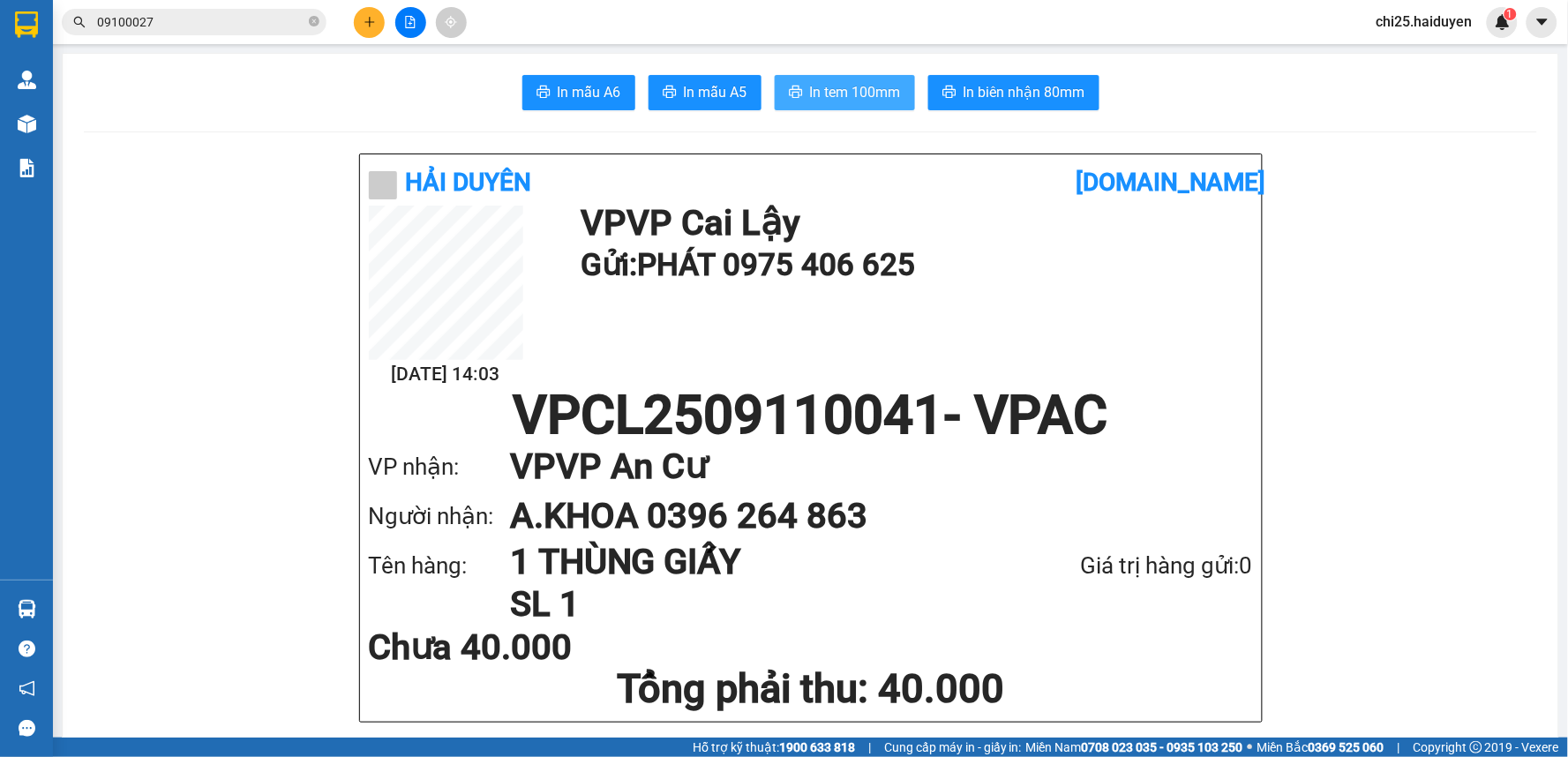
click at [866, 88] on span "In tem 100mm" at bounding box center [855, 92] width 91 height 22
click at [777, 574] on h1 "1 THÙNG GIẤY" at bounding box center [748, 562] width 477 height 42
click at [728, 320] on div "11/09 14:03 VP VP Cai Lậy Gửi: PHÁT 0975 406 625" at bounding box center [811, 298] width 884 height 184
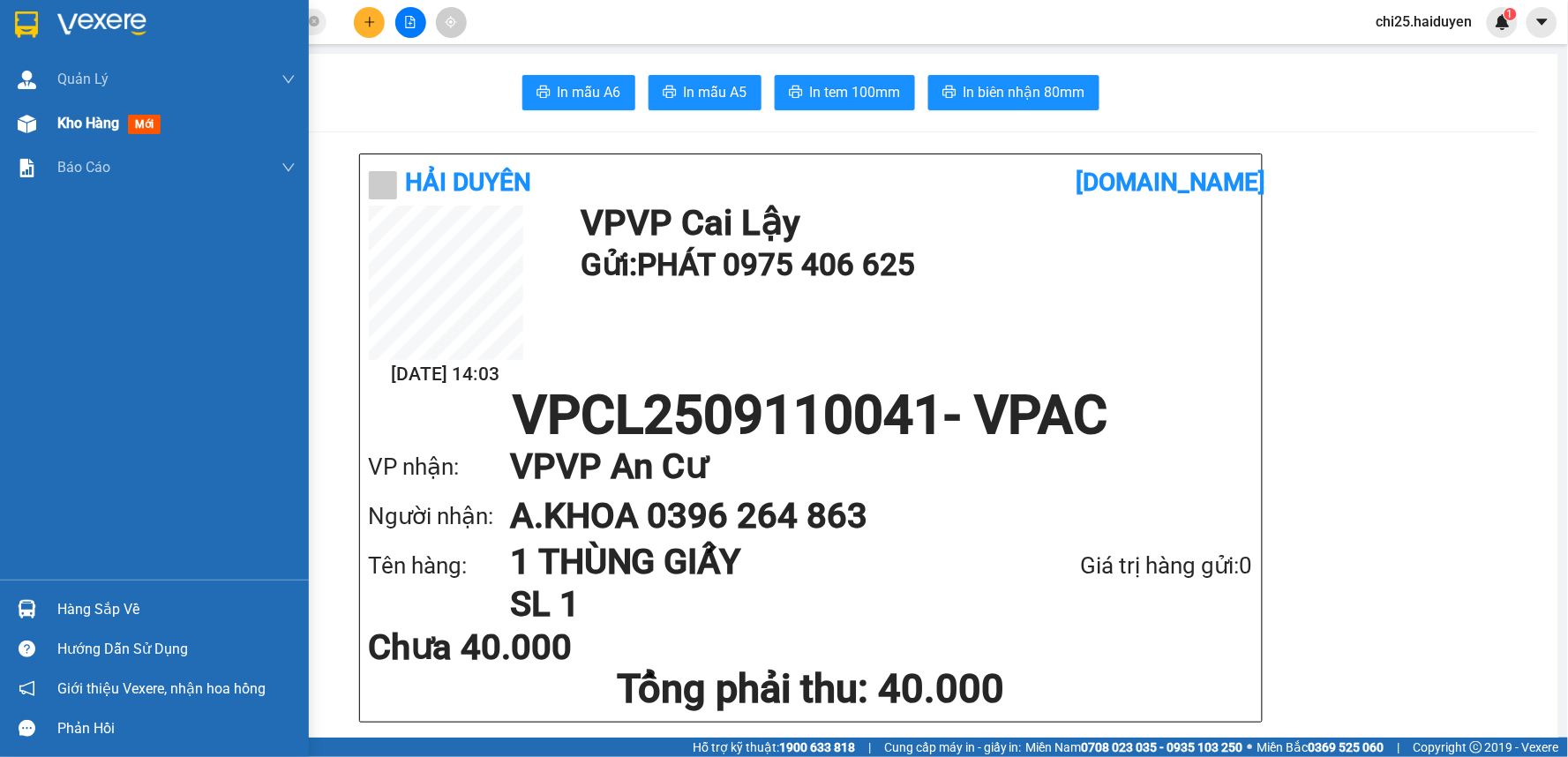
click at [102, 122] on span "Kho hàng" at bounding box center [88, 123] width 62 height 17
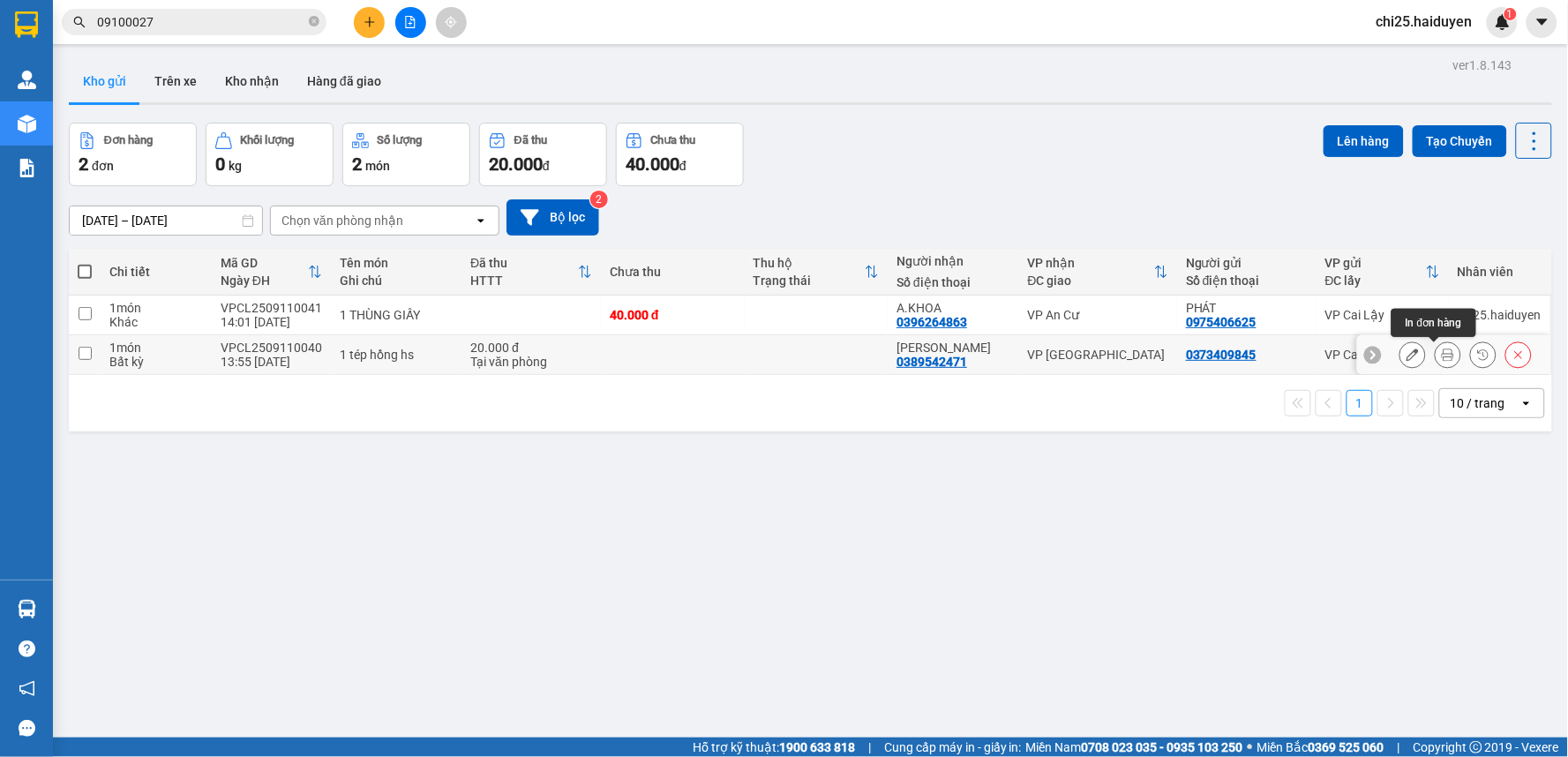
click at [1442, 357] on icon at bounding box center [1448, 355] width 12 height 12
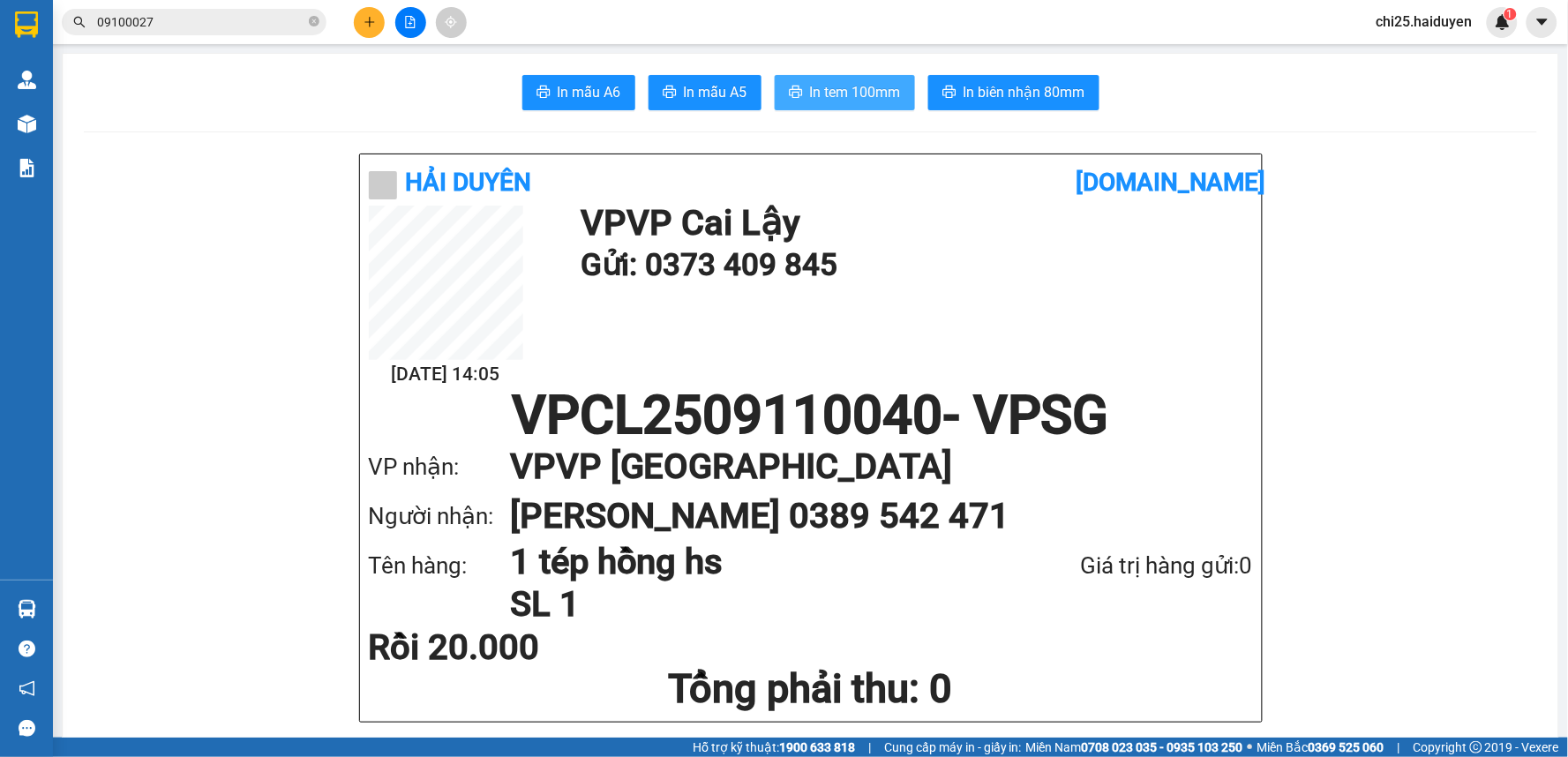
click at [844, 102] on span "In tem 100mm" at bounding box center [855, 92] width 91 height 22
click at [365, 22] on icon "plus" at bounding box center [370, 22] width 12 height 12
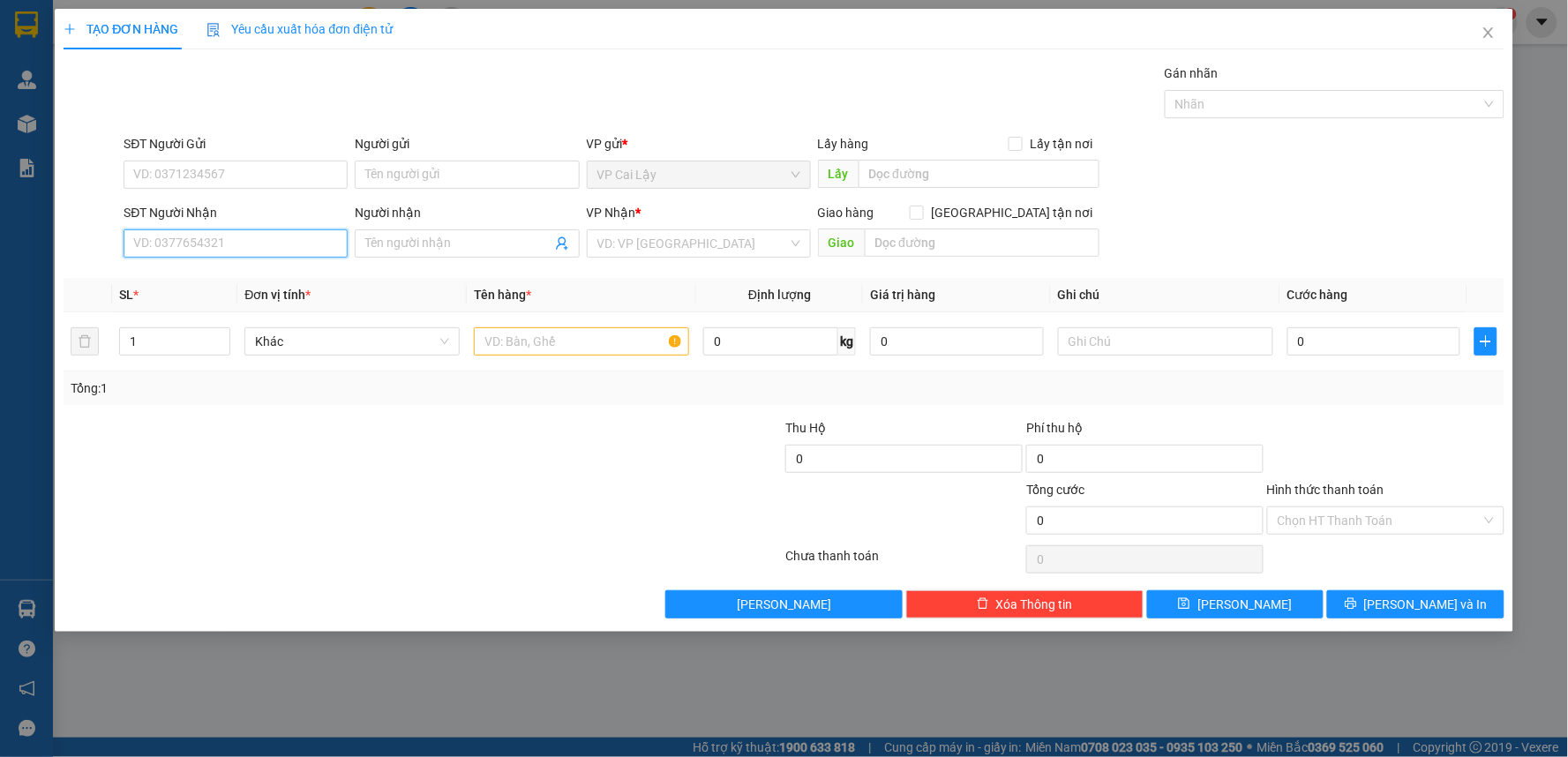
click at [260, 251] on input "SĐT Người Nhận" at bounding box center [236, 244] width 224 height 28
type input "0906952809"
click at [216, 272] on div "0906952809 - phát" at bounding box center [236, 279] width 203 height 19
type input "phát"
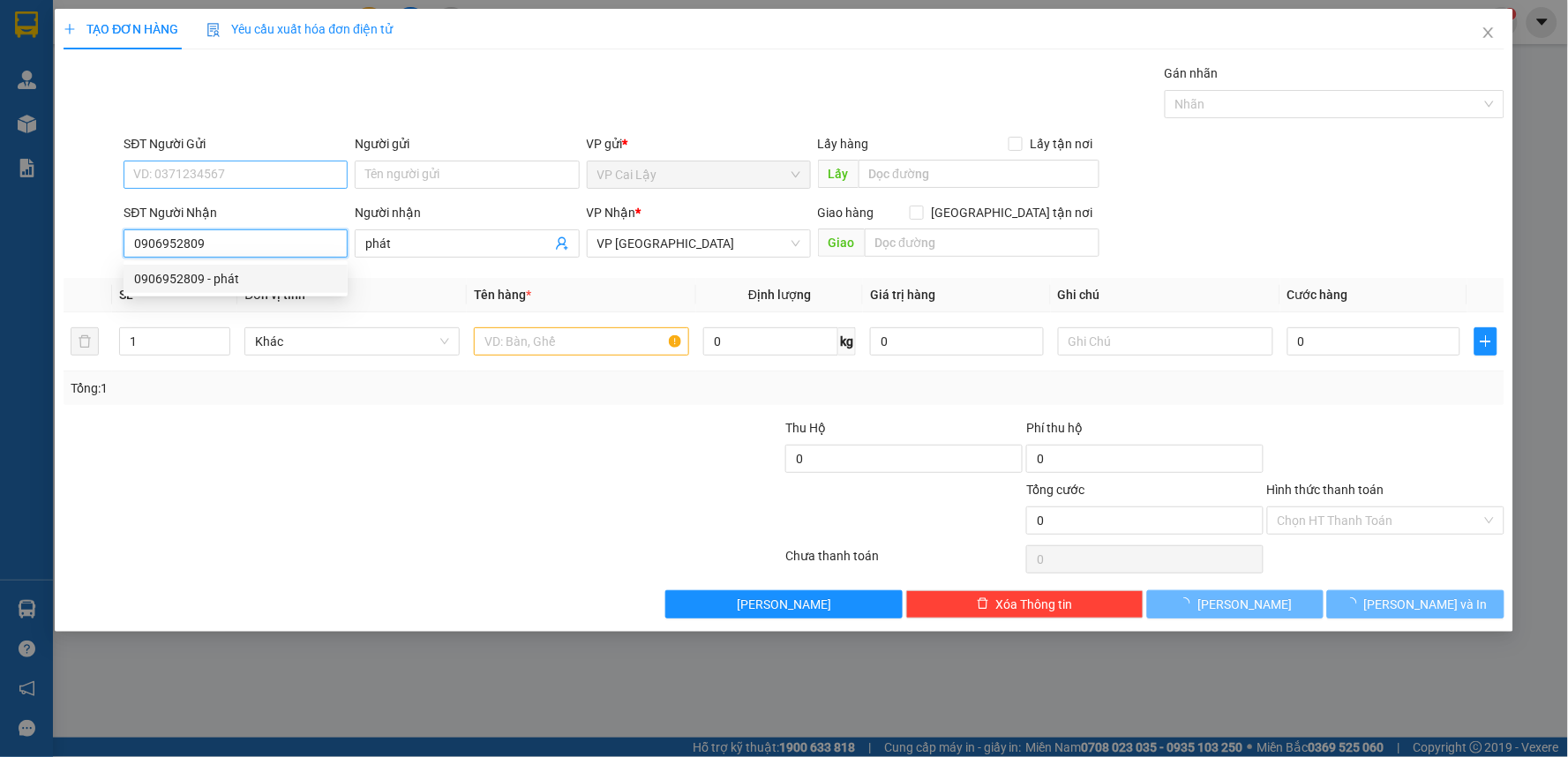
type input "20.000"
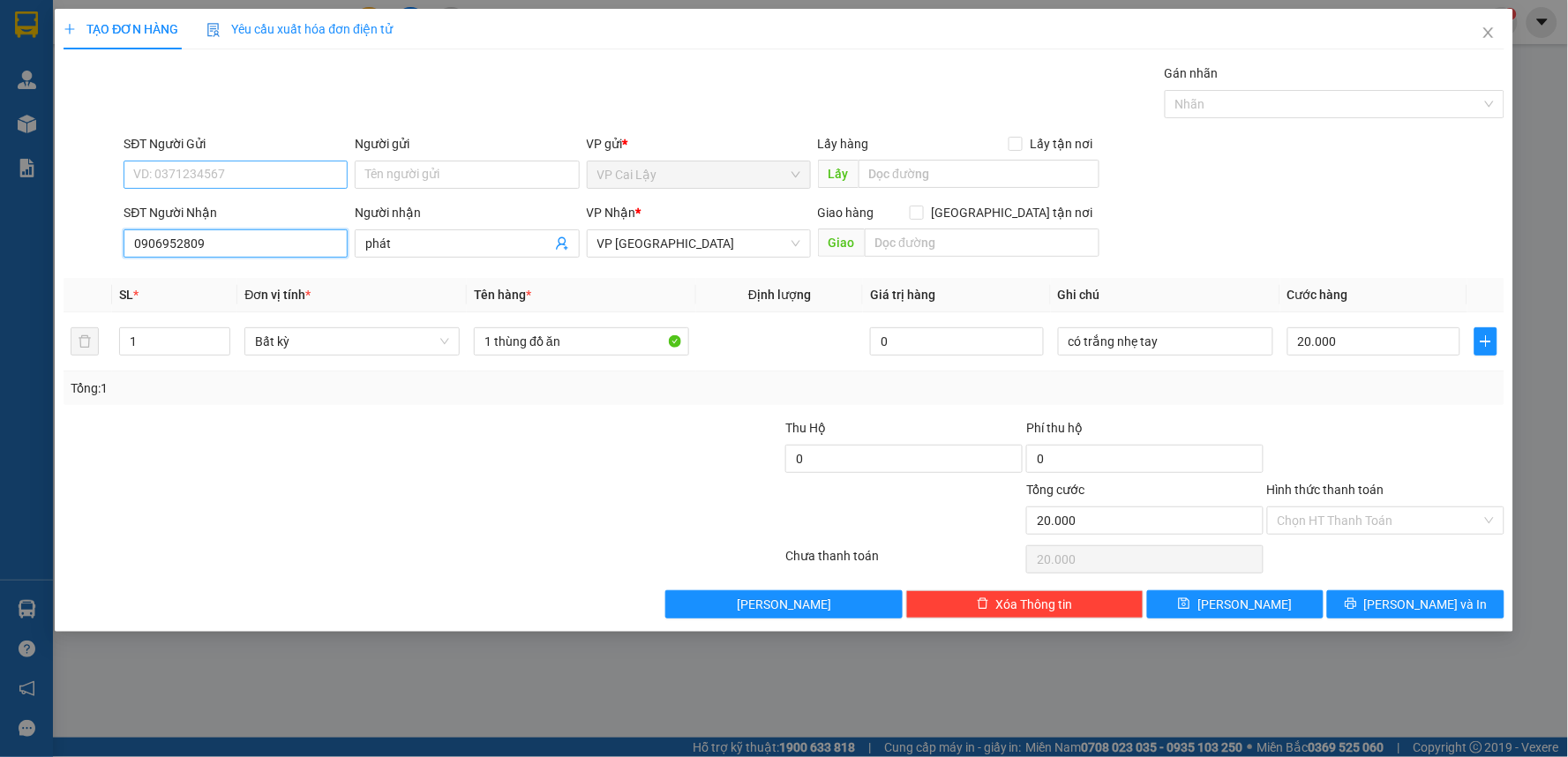
type input "0906952809"
click at [245, 174] on input "SĐT Người Gửi" at bounding box center [236, 175] width 224 height 28
type input "0907055544"
click at [213, 209] on div "0907055544 - LÀNH" at bounding box center [236, 210] width 203 height 19
type input "LÀNH"
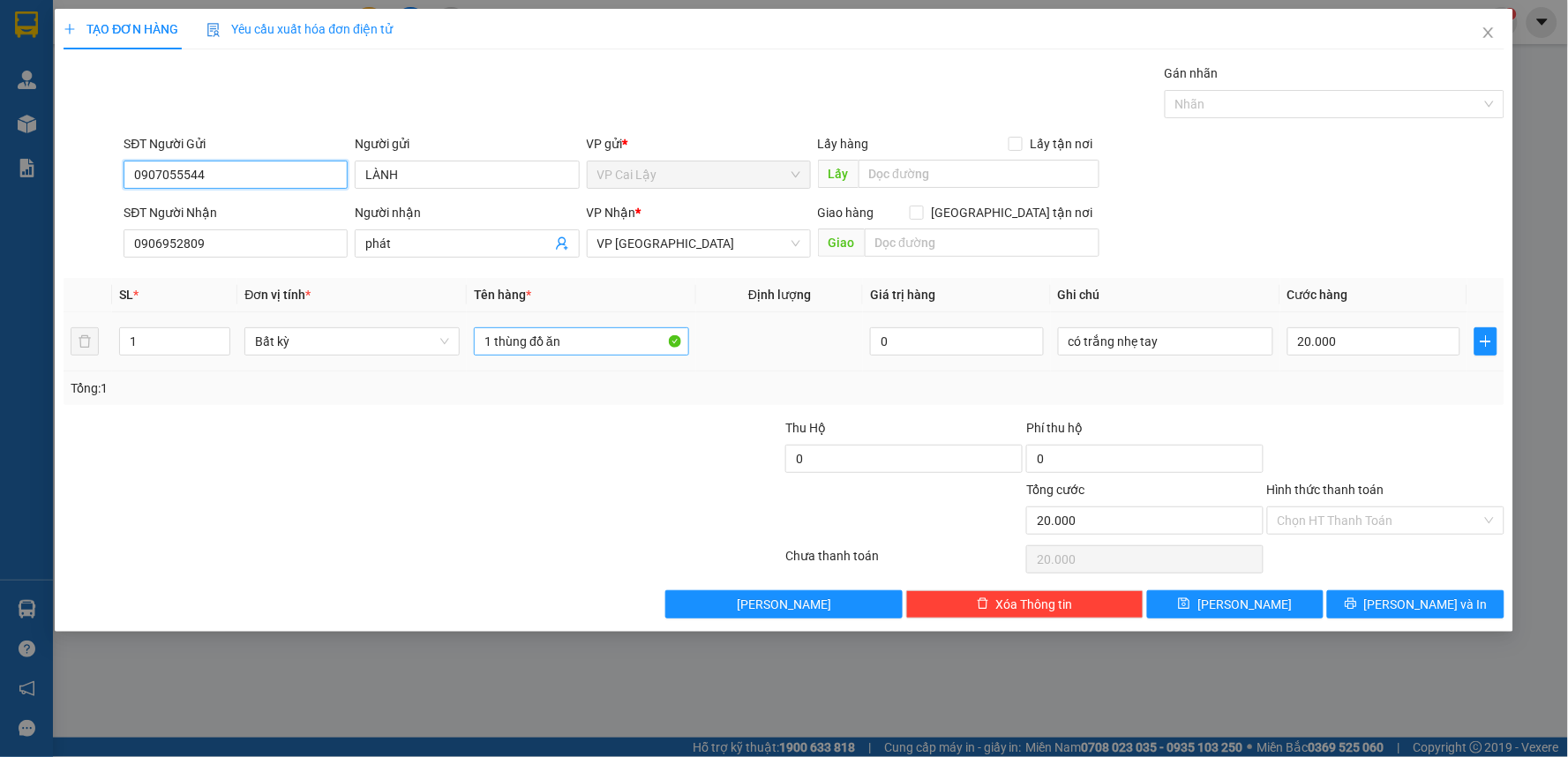
type input "0907055544"
click at [612, 347] on input "1 thùng đồ ăn" at bounding box center [581, 342] width 216 height 28
type input "1 tụng vàng đồ ăn"
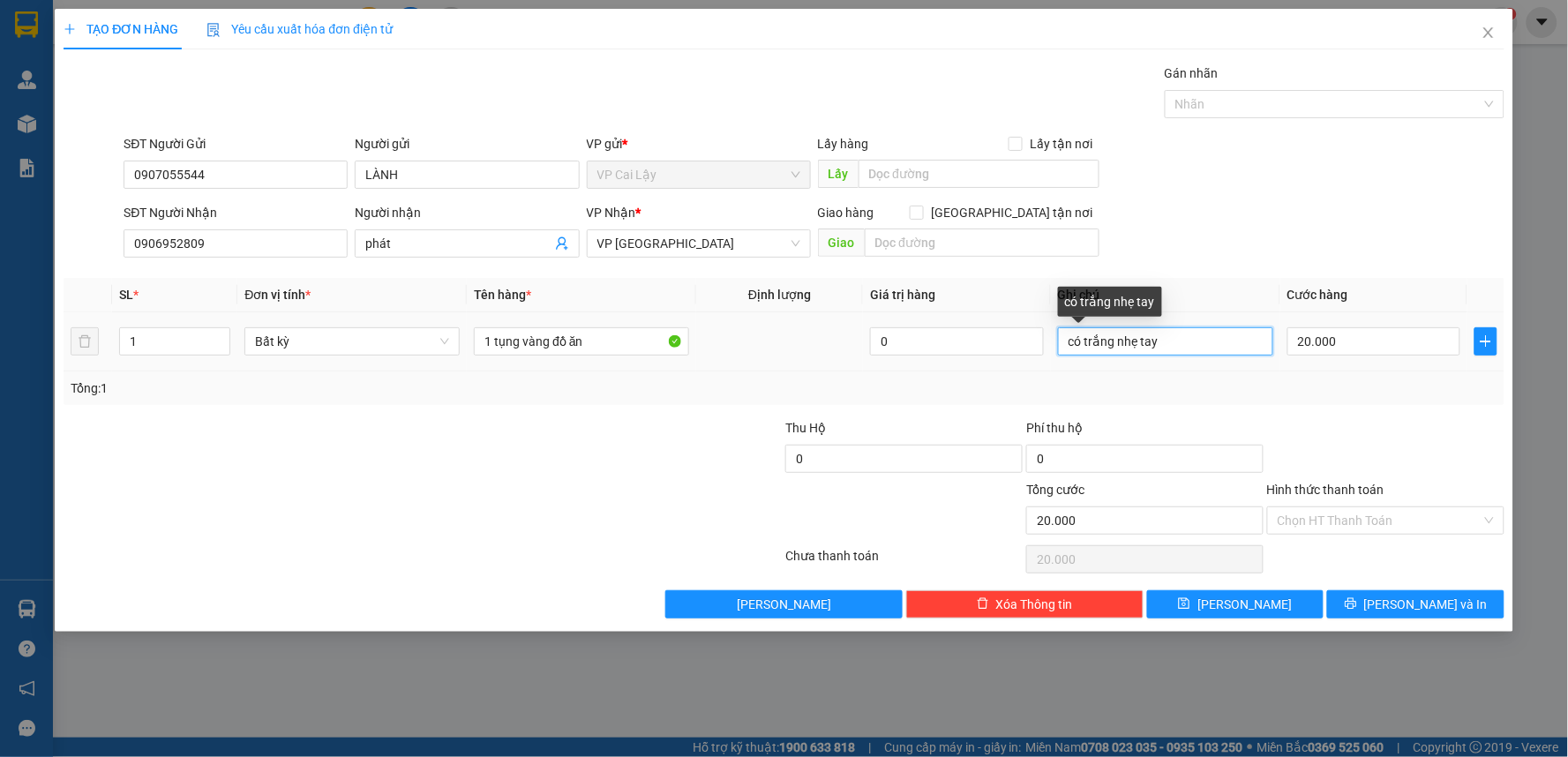
click at [1176, 343] on input "có trắng nhẹ tay" at bounding box center [1166, 342] width 216 height 28
click at [1364, 341] on input "20.000" at bounding box center [1374, 342] width 174 height 28
click at [1390, 395] on div "Tổng: 1" at bounding box center [784, 389] width 1427 height 19
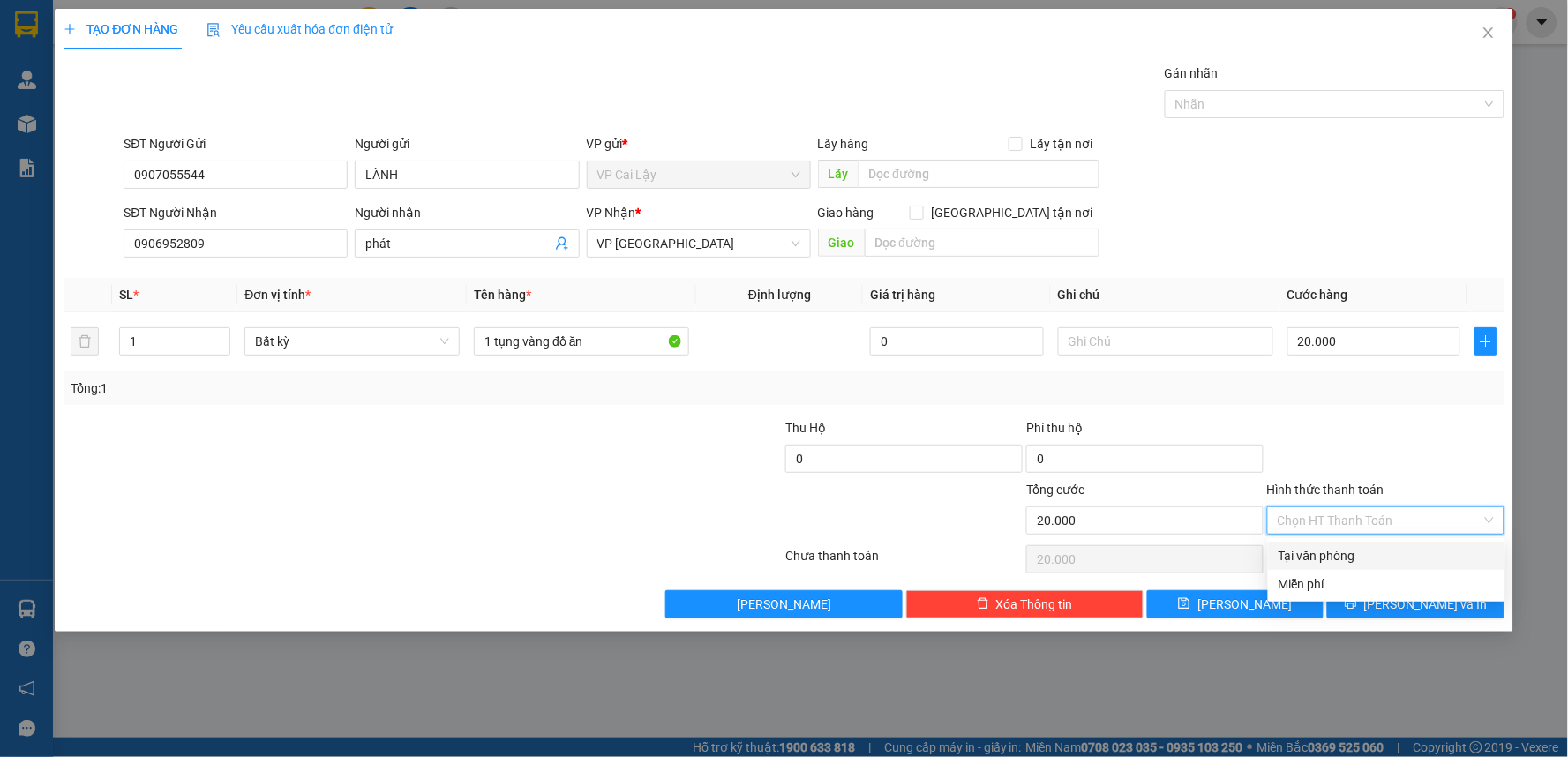
click at [1382, 521] on input "Hình thức thanh toán" at bounding box center [1379, 520] width 204 height 26
click at [1377, 556] on div "Tại văn phòng" at bounding box center [1386, 556] width 216 height 19
type input "0"
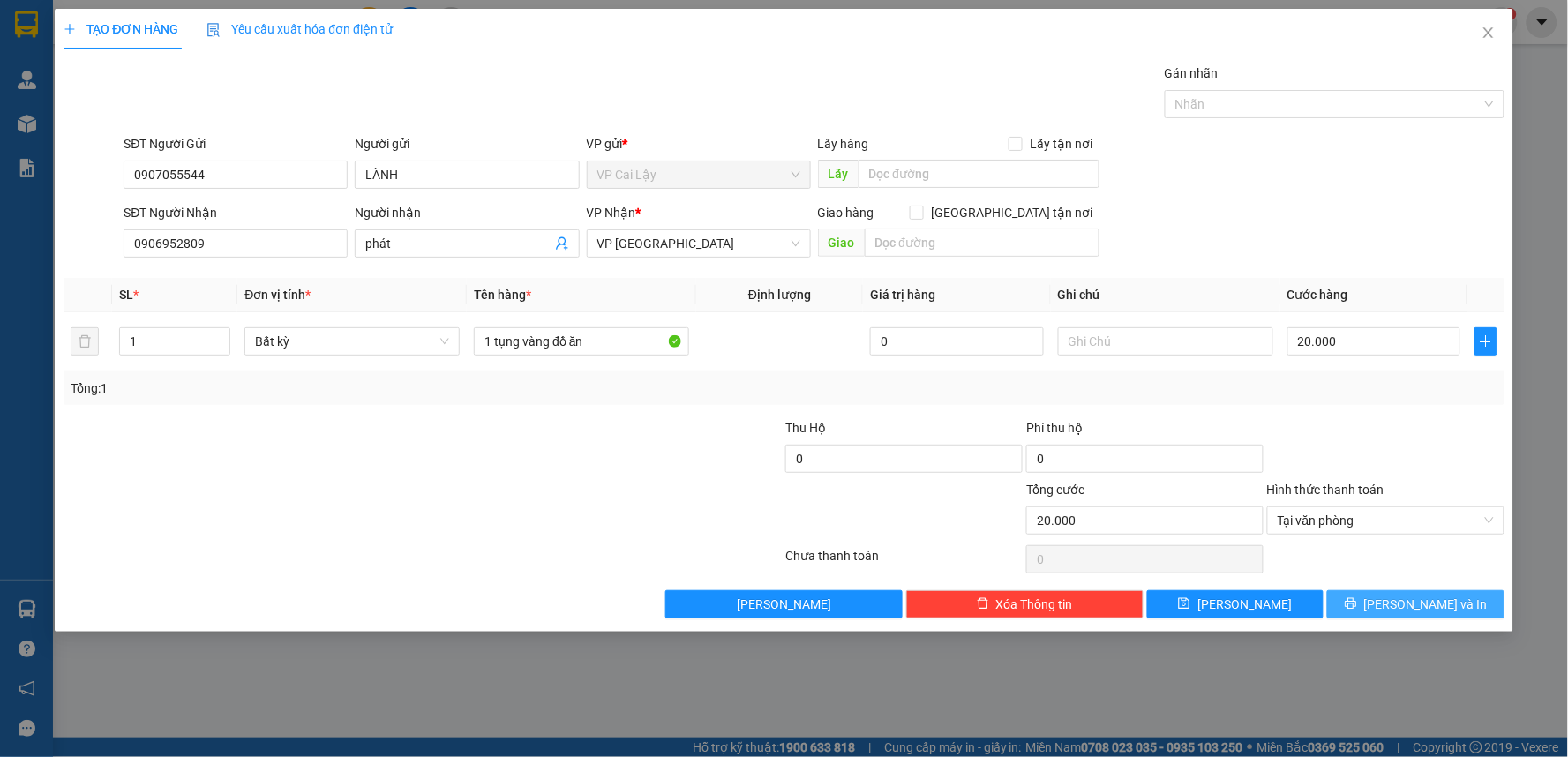
click at [1356, 602] on icon "printer" at bounding box center [1350, 603] width 11 height 11
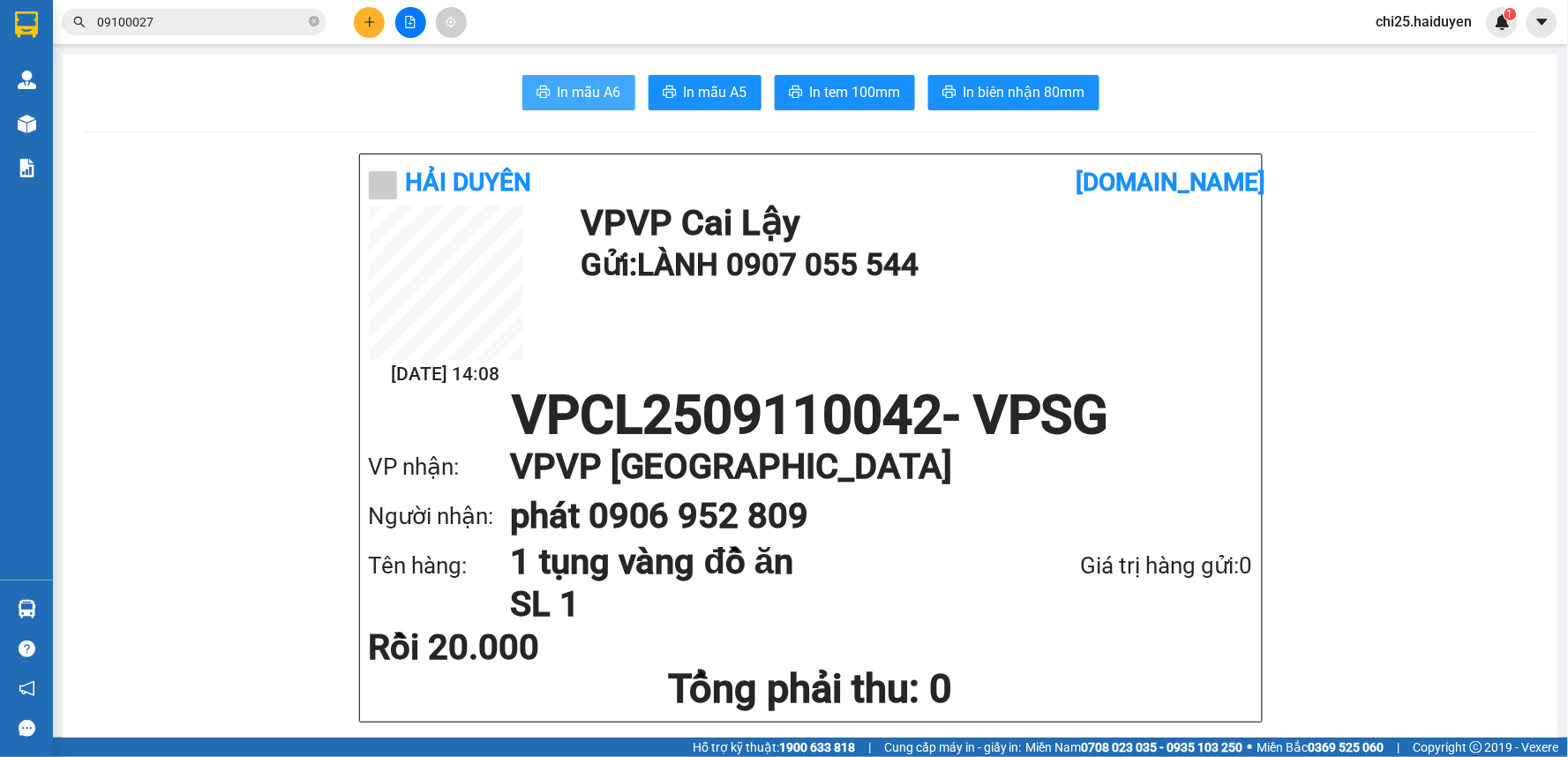
drag, startPoint x: 591, startPoint y: 94, endPoint x: 624, endPoint y: 99, distance: 33.4
click at [593, 95] on span "In mẫu A6" at bounding box center [589, 92] width 64 height 22
click at [797, 90] on button "In tem 100mm" at bounding box center [845, 93] width 140 height 35
click at [200, 34] on span "09100027" at bounding box center [194, 22] width 265 height 26
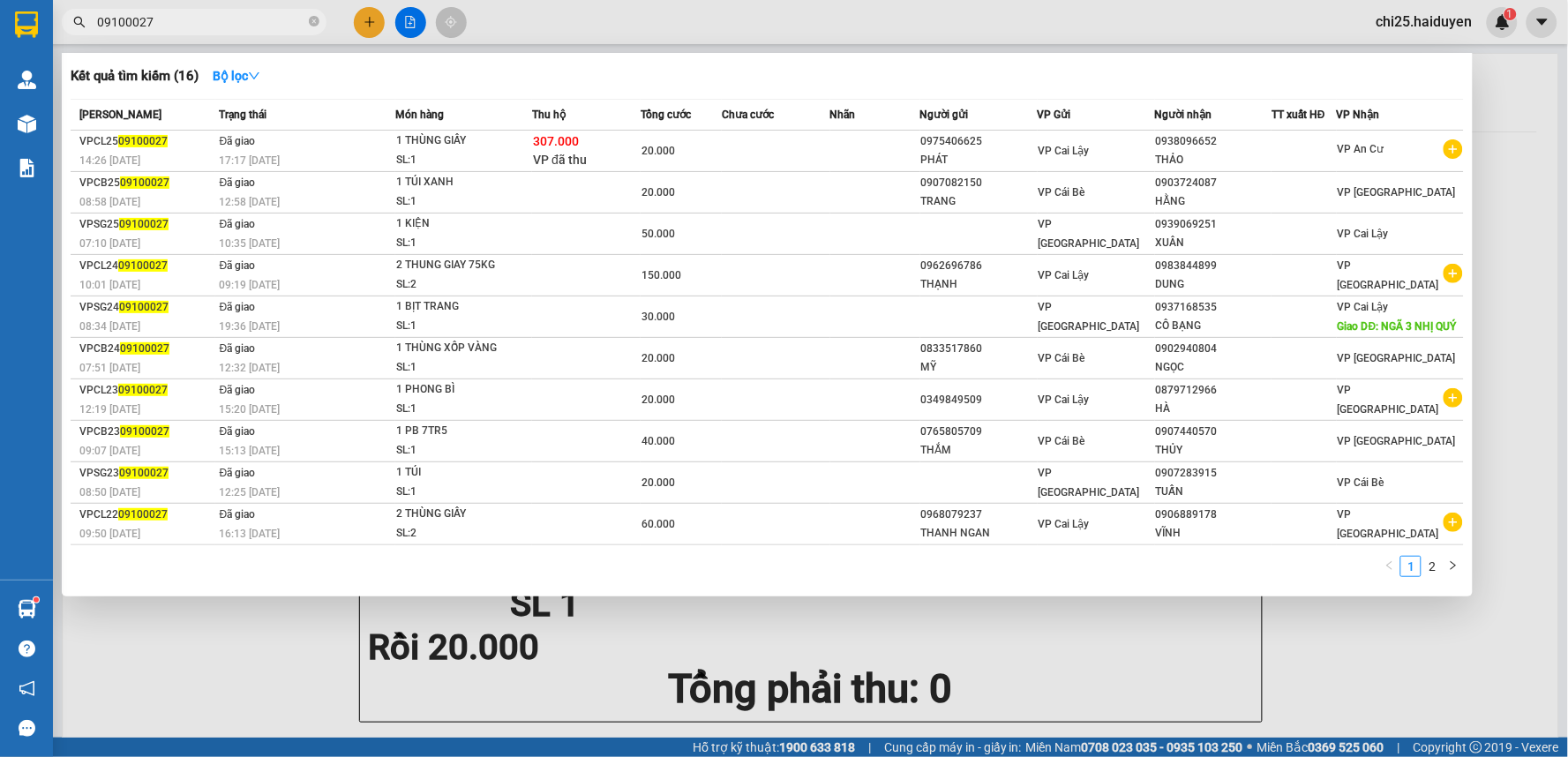
click at [200, 32] on span "09100027" at bounding box center [194, 22] width 265 height 26
click at [201, 27] on input "09100027" at bounding box center [201, 22] width 208 height 19
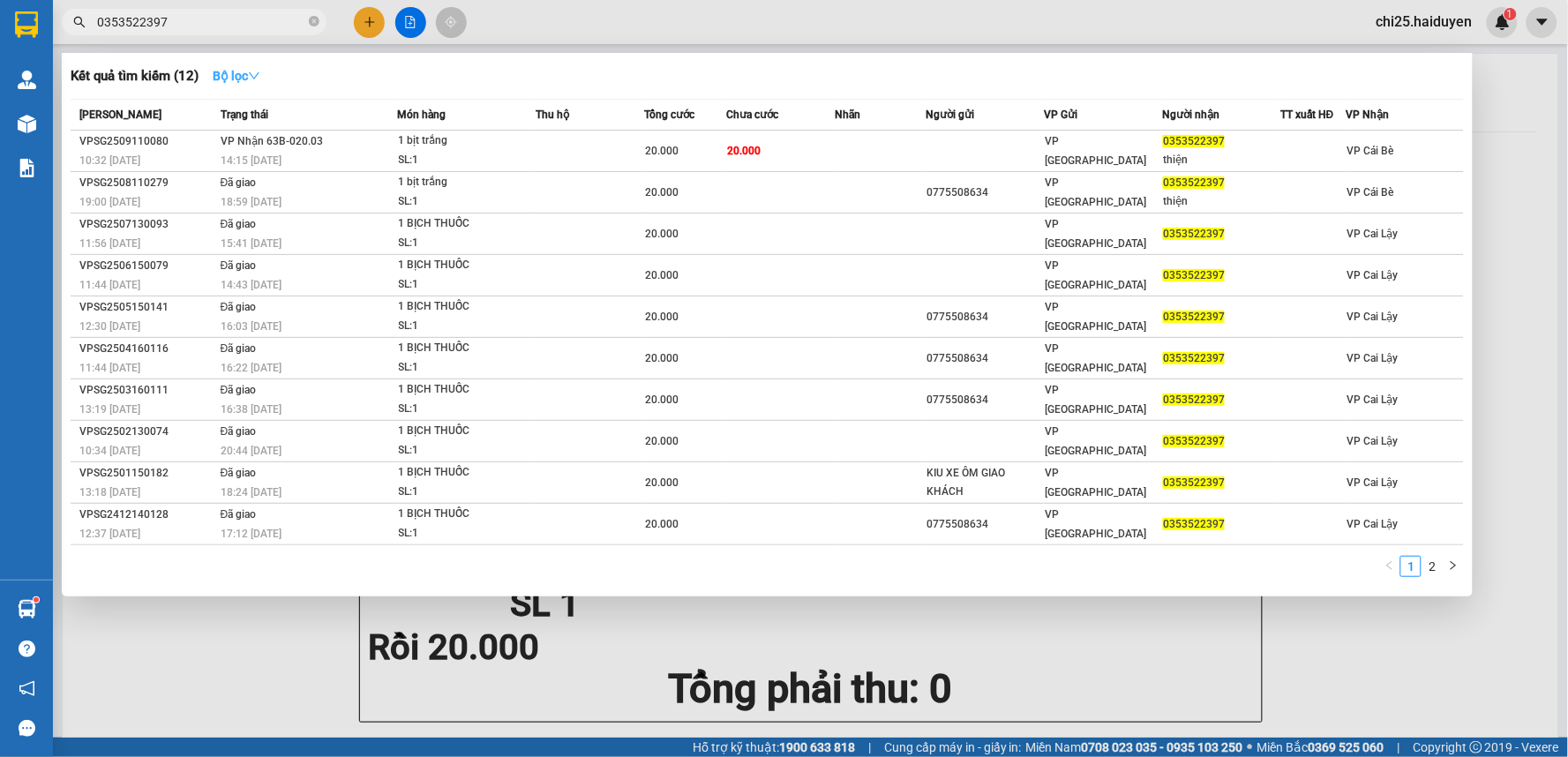
type input "0353522397"
click at [233, 77] on strong "Bộ lọc" at bounding box center [237, 76] width 48 height 14
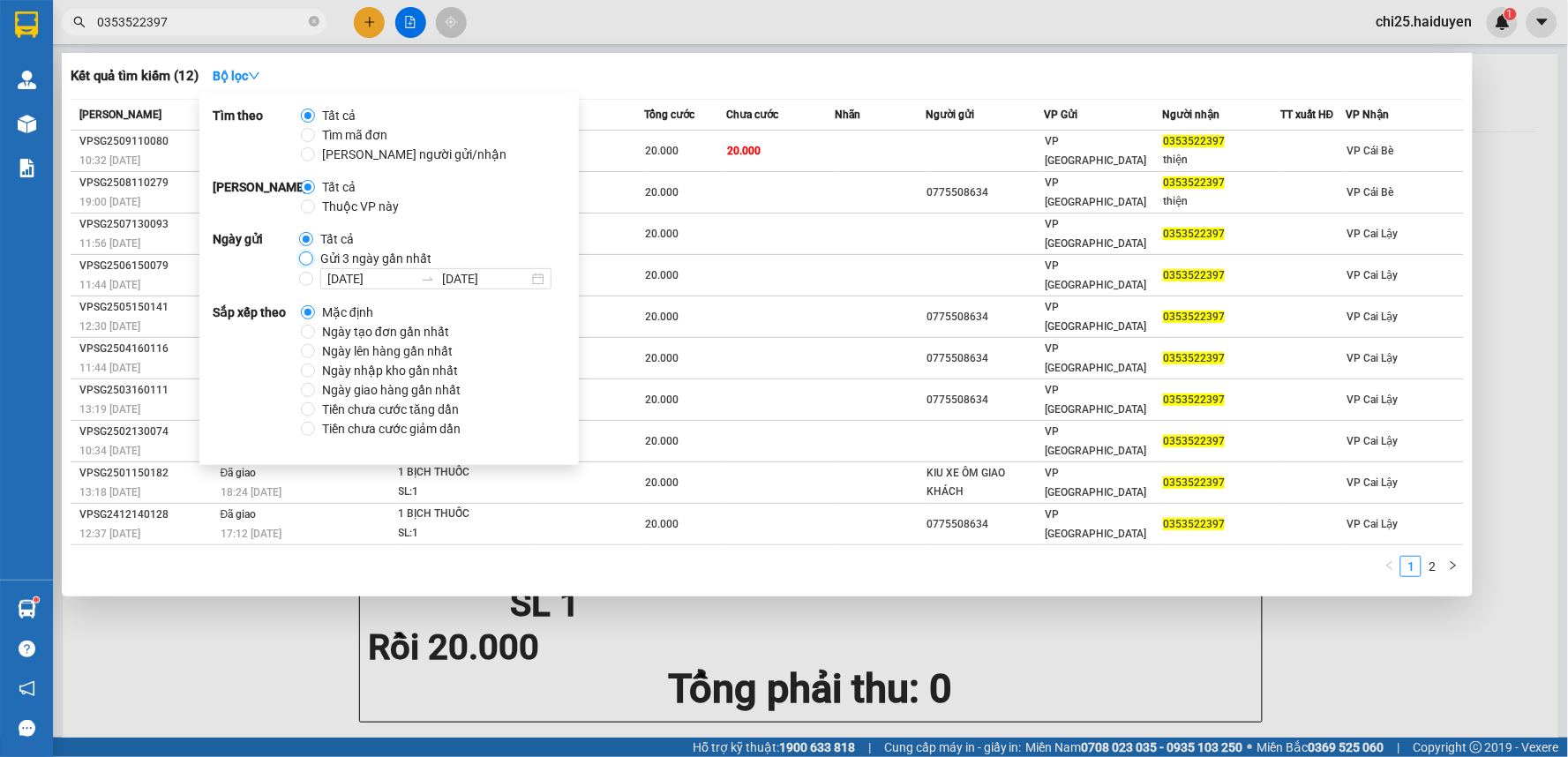
click at [303, 260] on input "Gửi 3 ngày gần nhất" at bounding box center [307, 259] width 14 height 14
radio input "true"
radio input "false"
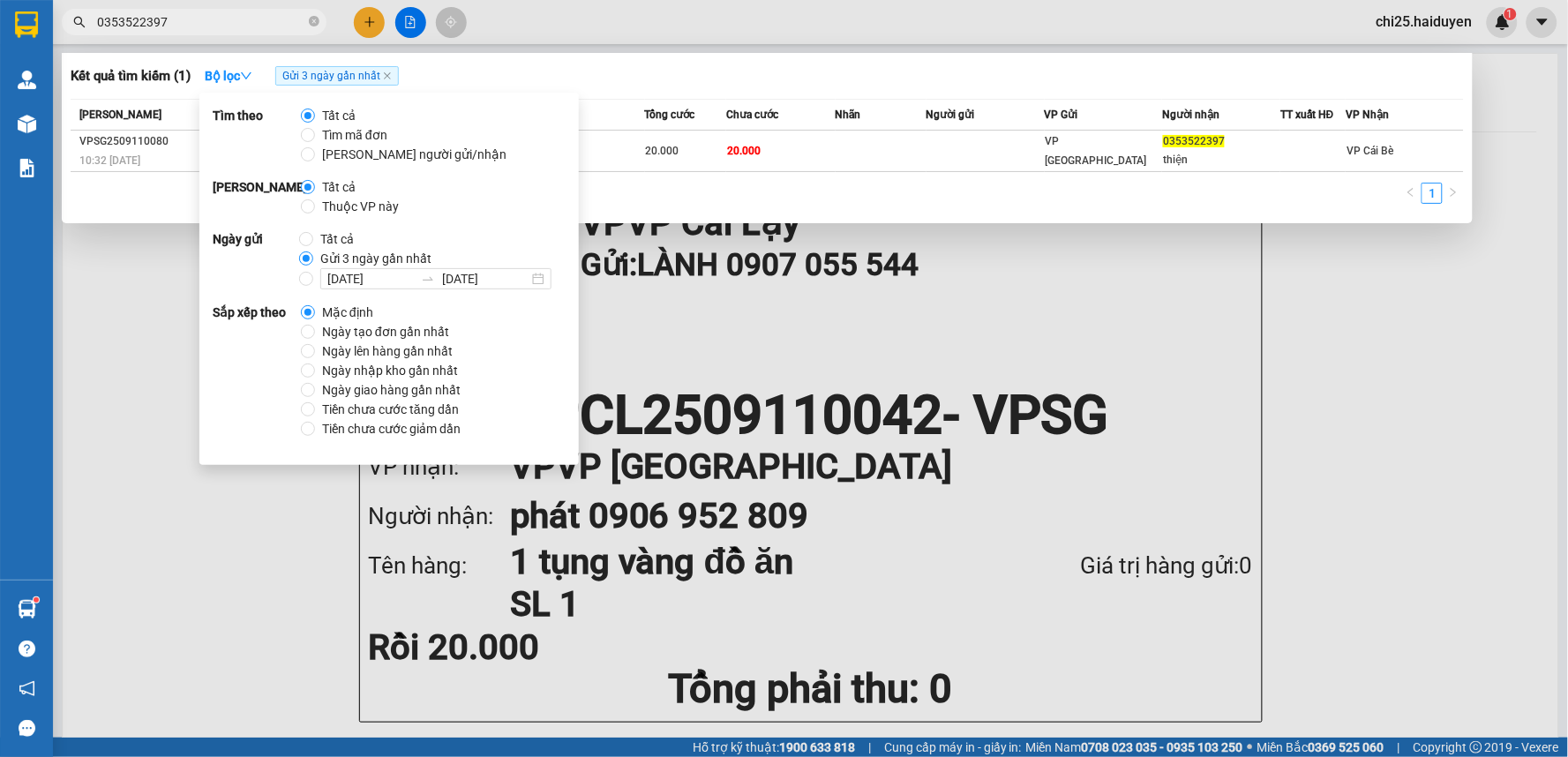
click at [830, 75] on div "Kết quả tìm kiếm ( 1 ) Bộ lọc Gửi 3 ngày gần nhất" at bounding box center [767, 76] width 1393 height 28
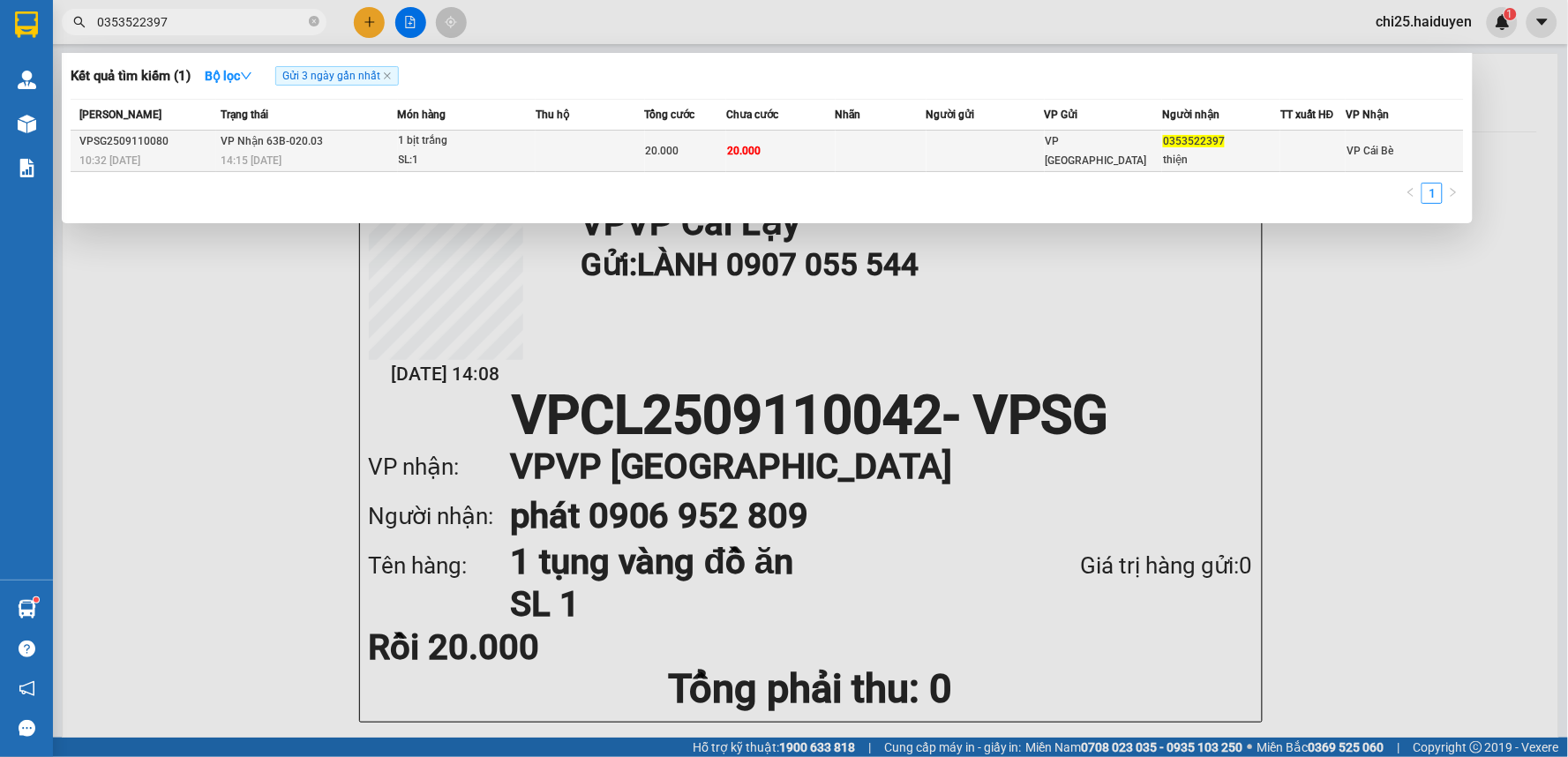
click at [533, 154] on span "1 bịt trắng SL: 1" at bounding box center [467, 150] width 136 height 38
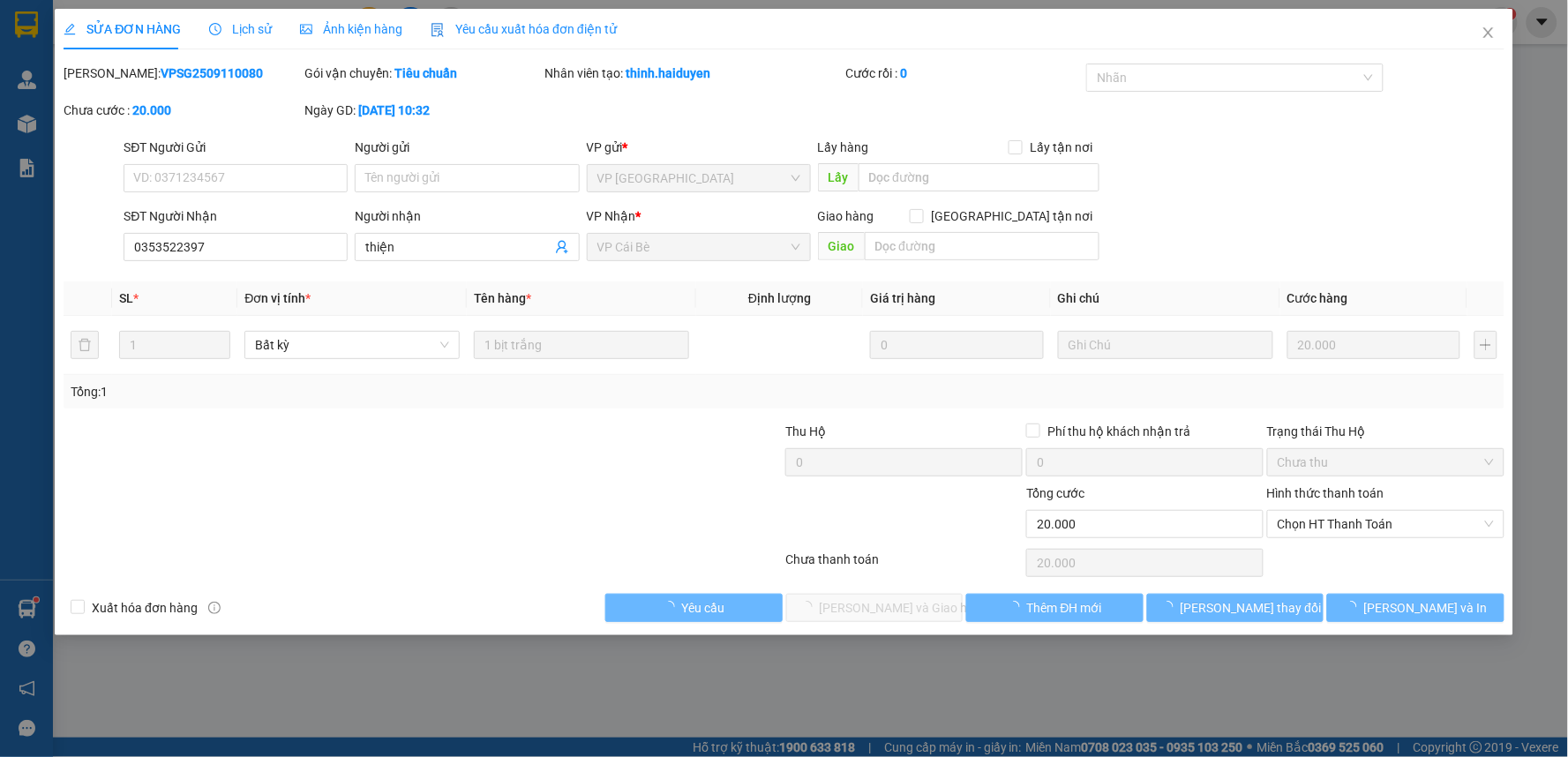
click at [235, 31] on span "Lịch sử" at bounding box center [240, 29] width 63 height 14
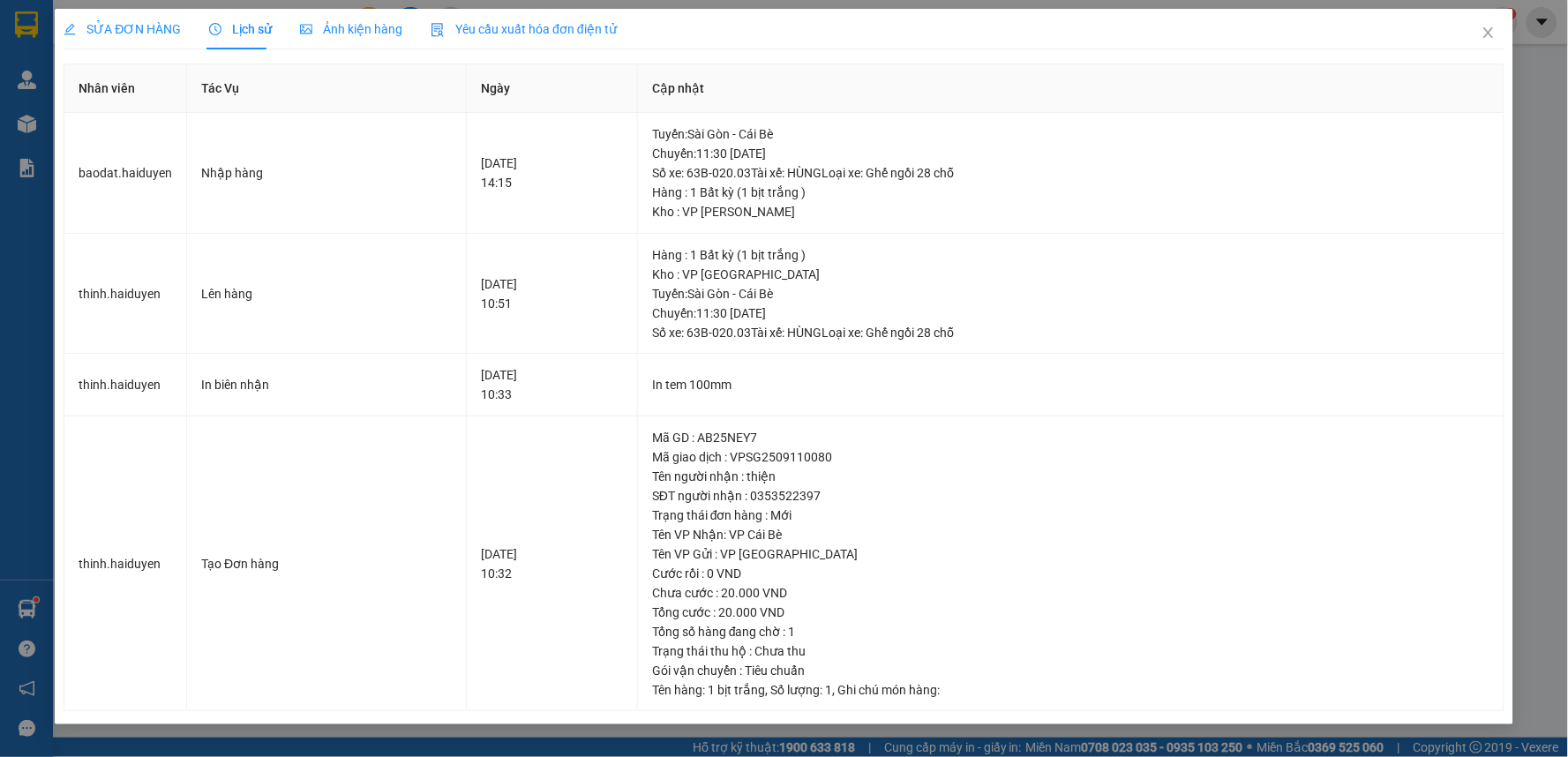
click at [117, 39] on div "SỬA ĐƠN HÀNG" at bounding box center [122, 29] width 117 height 41
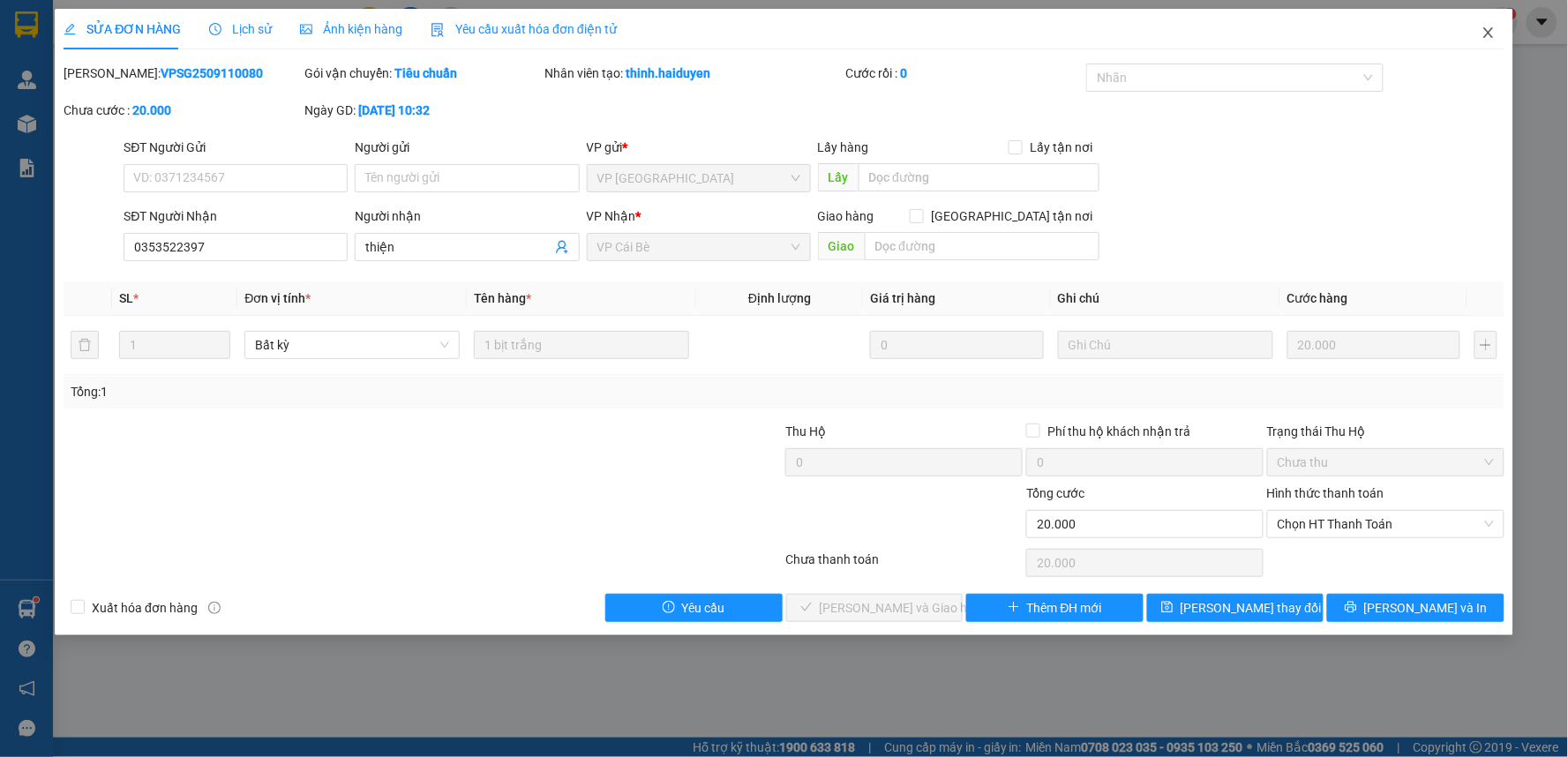
click at [1483, 36] on icon "close" at bounding box center [1488, 33] width 14 height 14
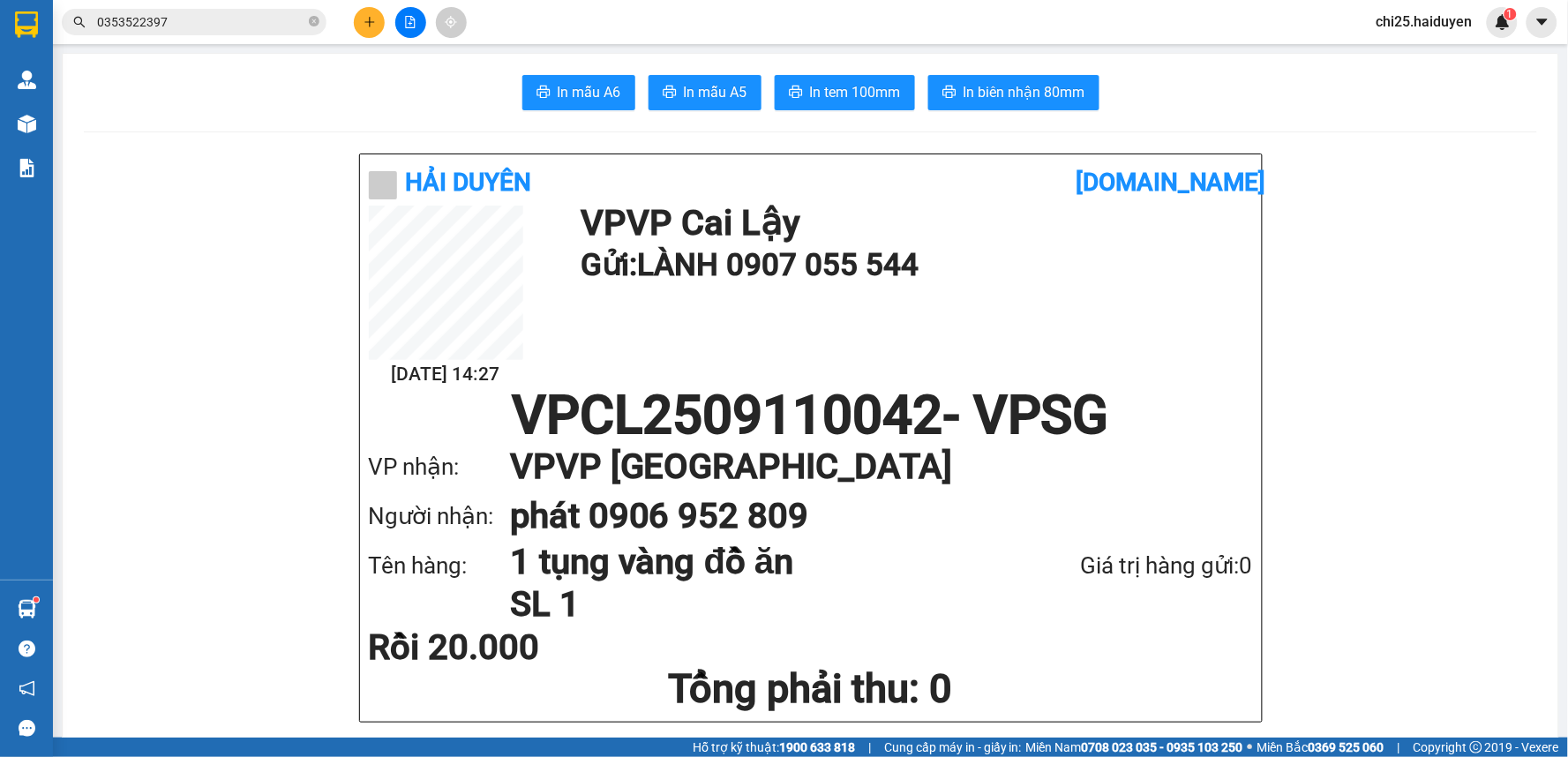
click at [219, 24] on input "0353522397" at bounding box center [201, 22] width 208 height 19
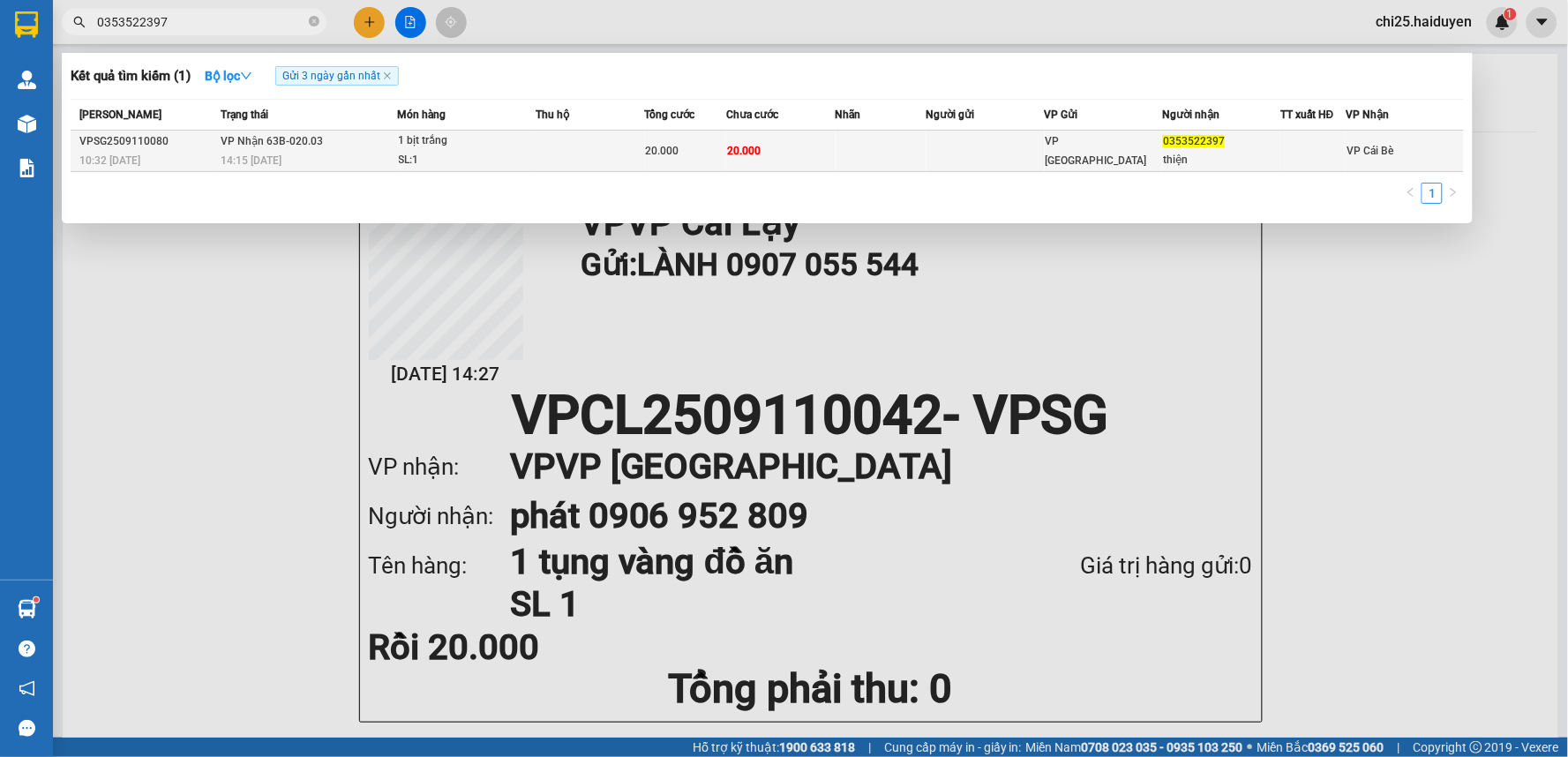
click at [878, 151] on td at bounding box center [881, 151] width 91 height 42
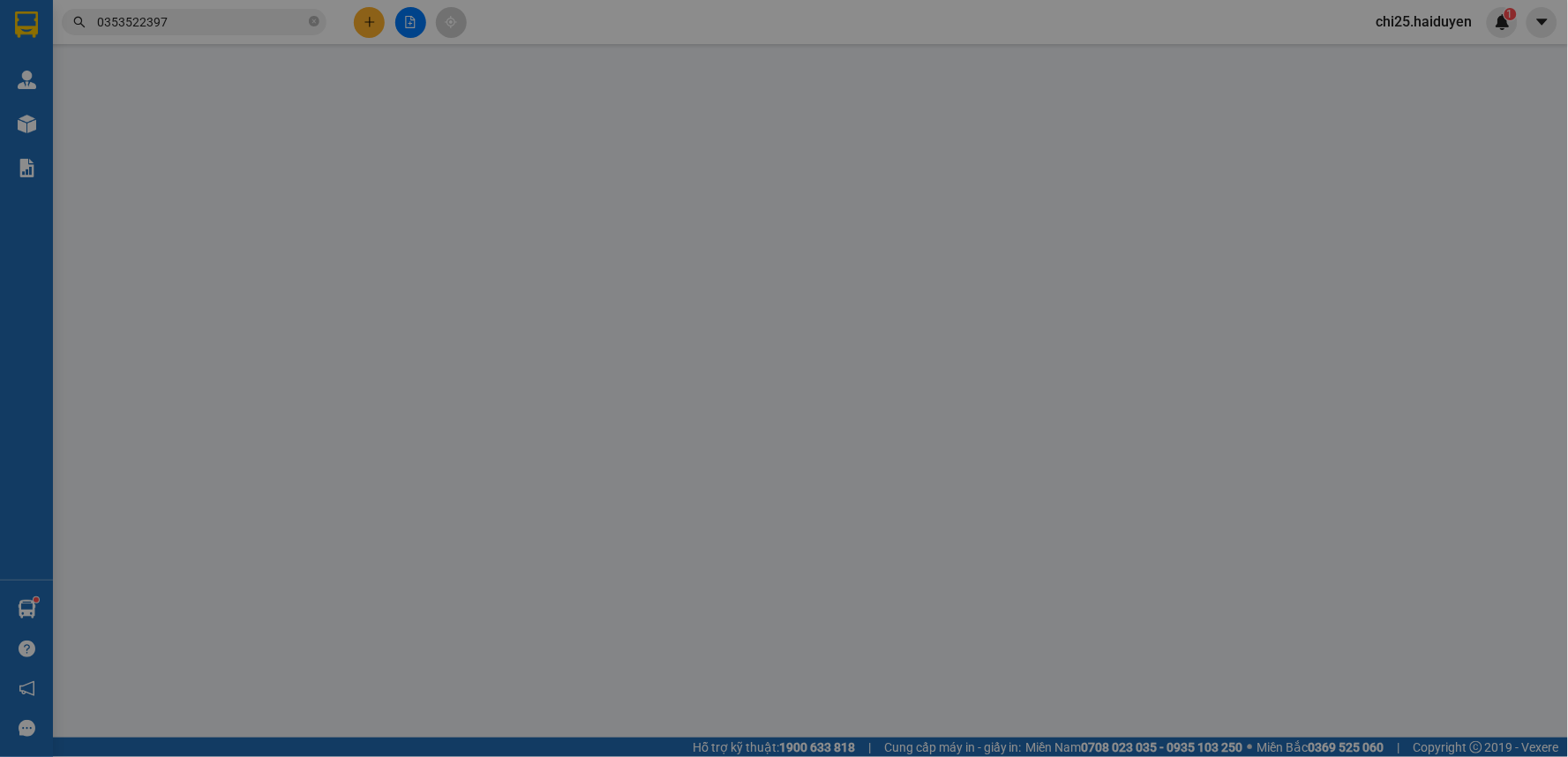
type input "0353522397"
type input "thiện"
type input "20.000"
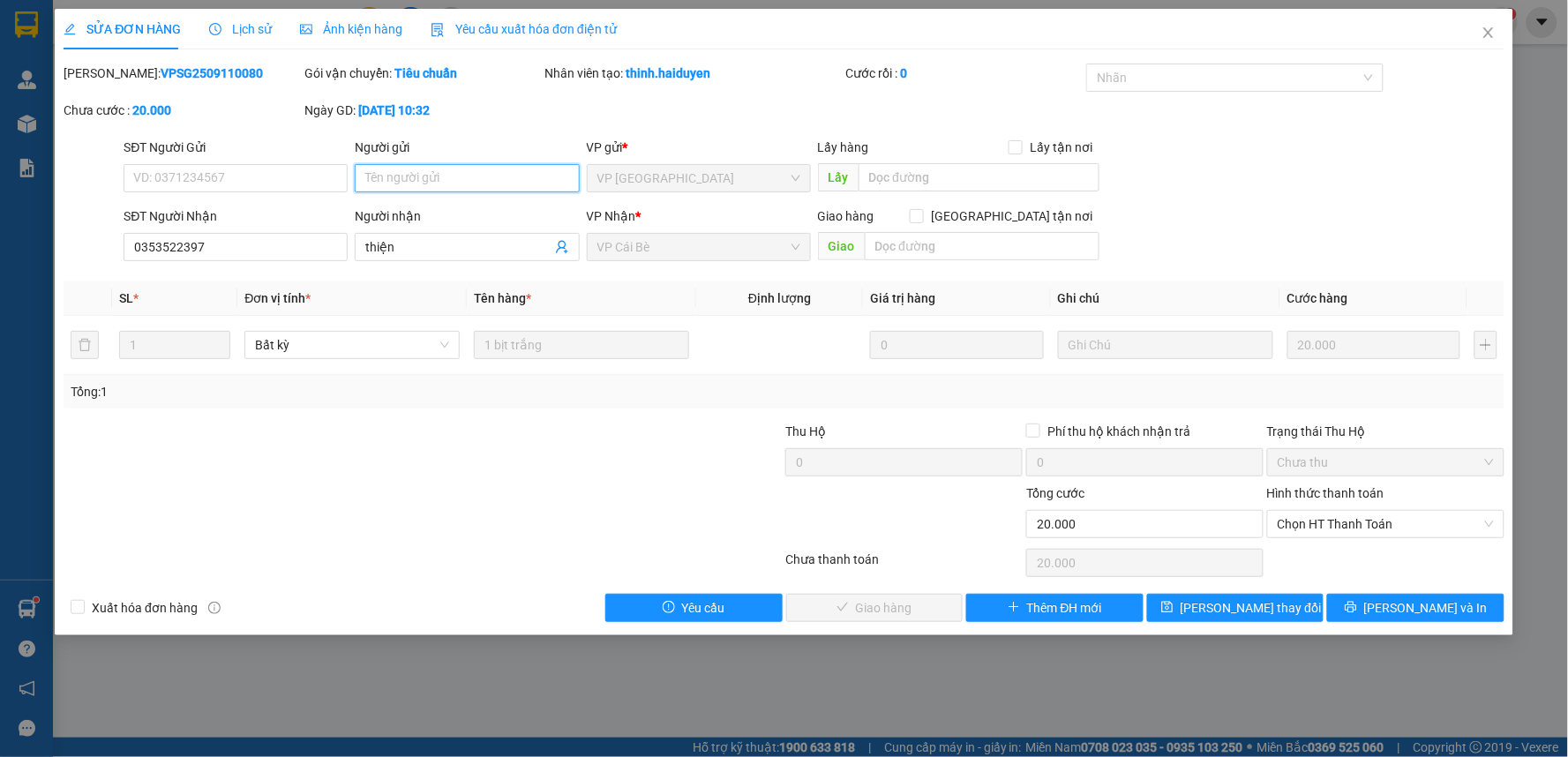
click at [433, 181] on input "Người gửi" at bounding box center [467, 178] width 224 height 28
type input "gọi 0888054467"
click at [410, 181] on input "gọi 0888054467" at bounding box center [467, 178] width 224 height 28
click at [425, 180] on input "gọi 0888054467" at bounding box center [467, 178] width 224 height 28
click at [441, 181] on input "gọi 0888054467" at bounding box center [467, 178] width 224 height 28
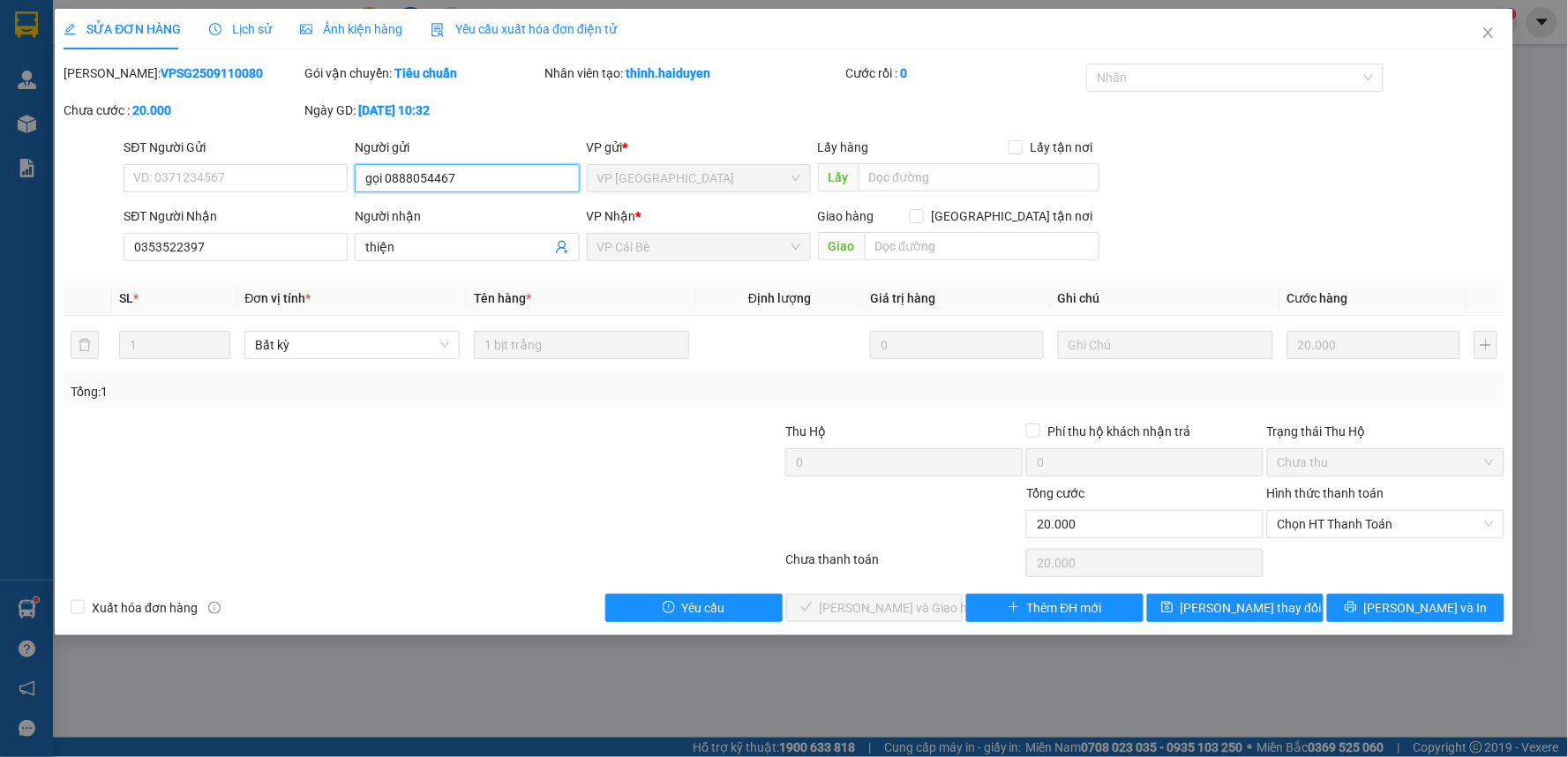
click at [404, 183] on input "gọi 0888054467" at bounding box center [467, 178] width 224 height 28
click at [436, 178] on input "gọi 0888054467" at bounding box center [467, 178] width 224 height 28
click at [1237, 606] on span "[PERSON_NAME] thay đổi" at bounding box center [1252, 608] width 141 height 19
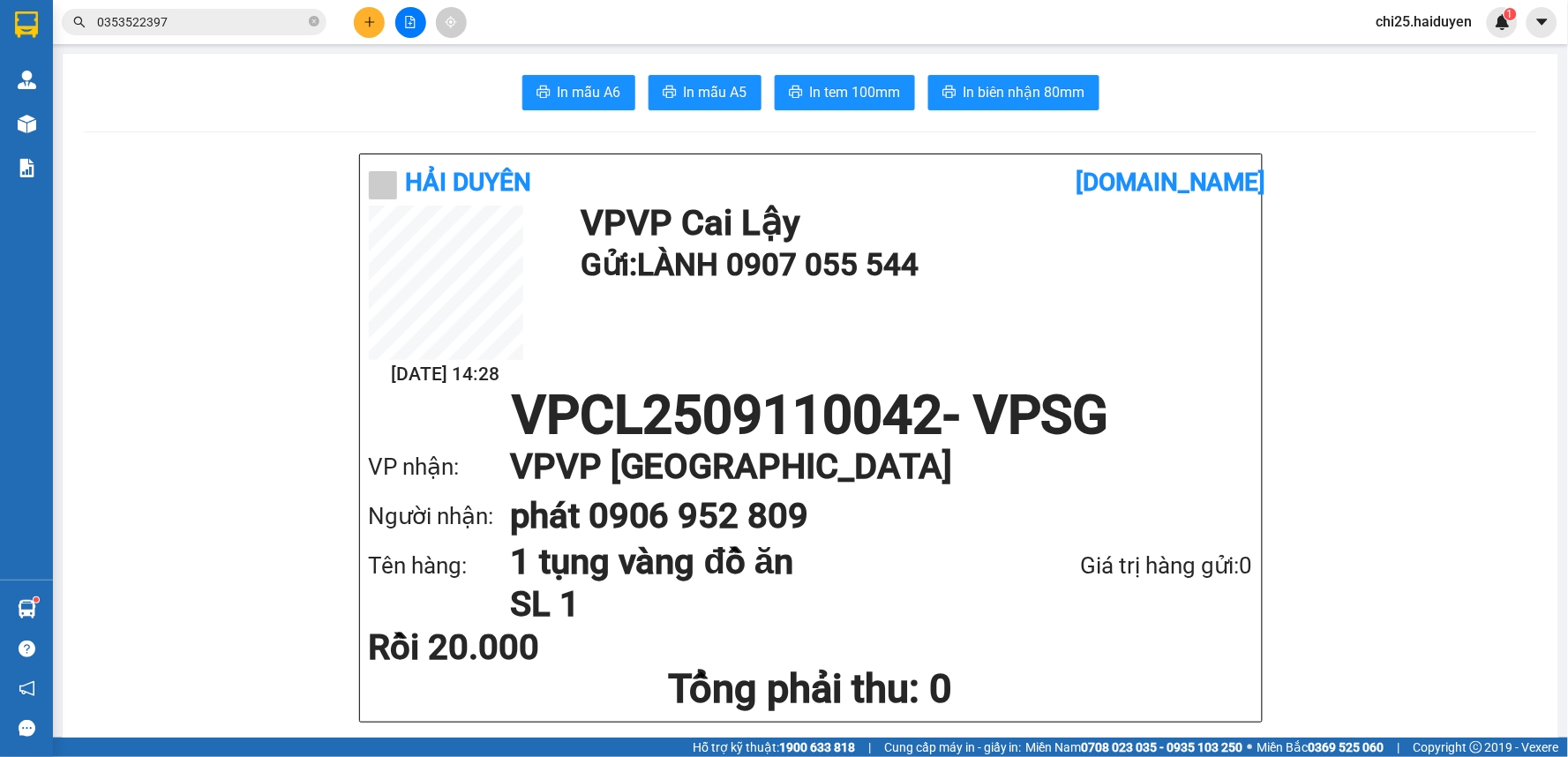
click at [214, 12] on input "0353522397" at bounding box center [201, 22] width 208 height 19
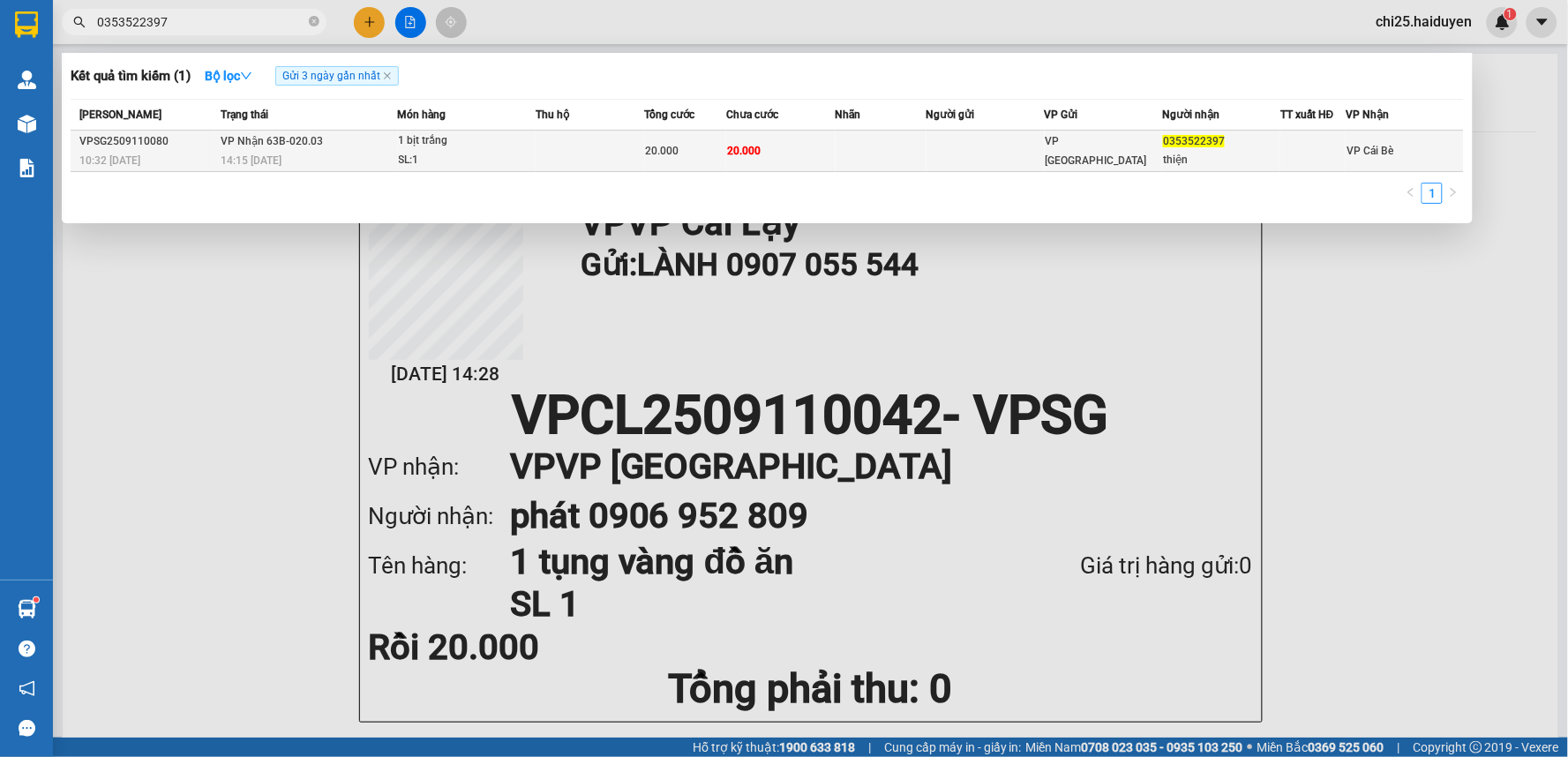
click at [745, 156] on span "20.000" at bounding box center [744, 151] width 34 height 12
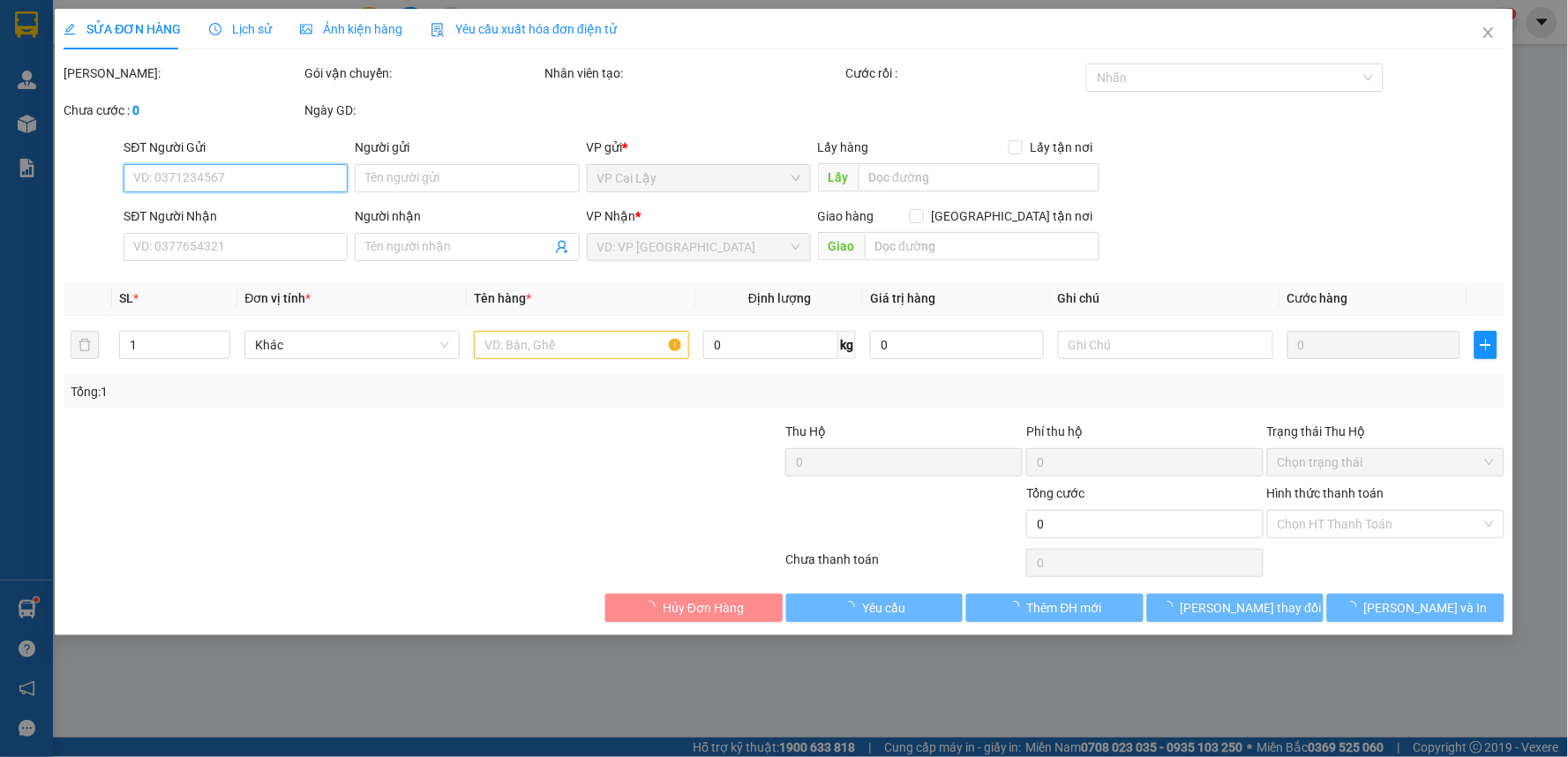
type input "gọi 0888054467"
type input "0353522397"
type input "thiện(NHẬN CL)"
type input "20.000"
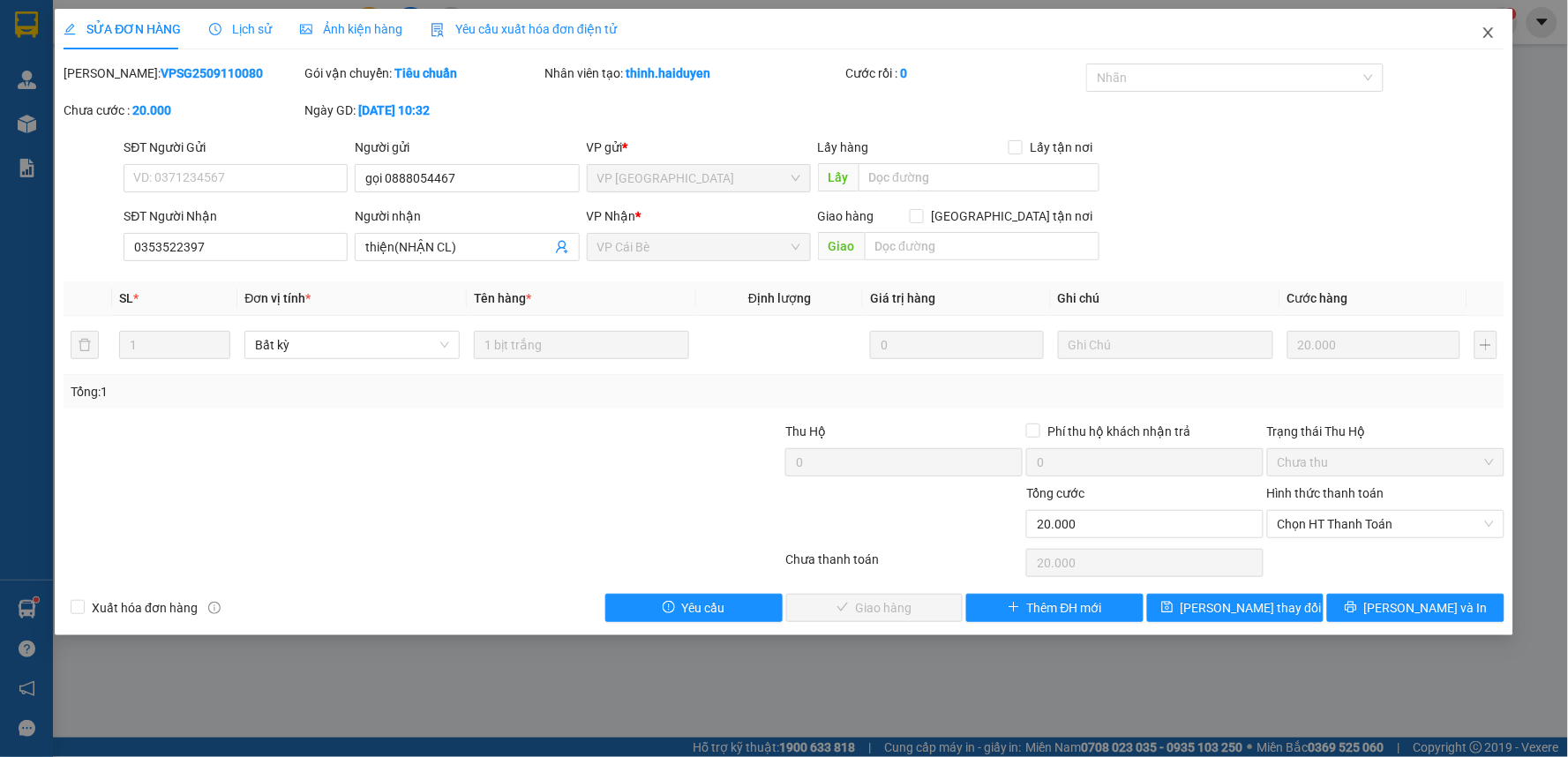
click at [1488, 29] on icon "close" at bounding box center [1488, 33] width 14 height 14
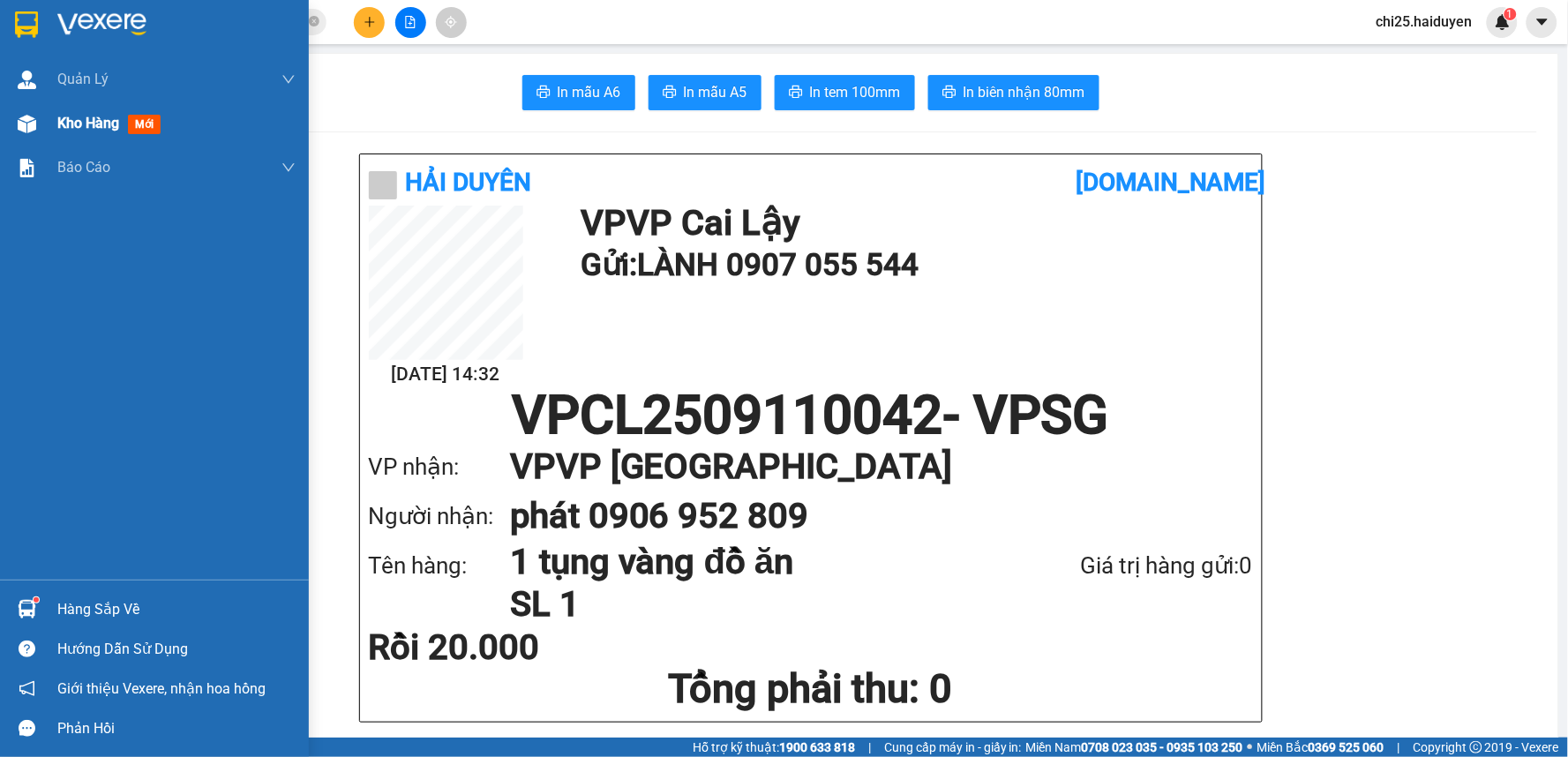
click at [80, 126] on span "Kho hàng" at bounding box center [88, 123] width 62 height 17
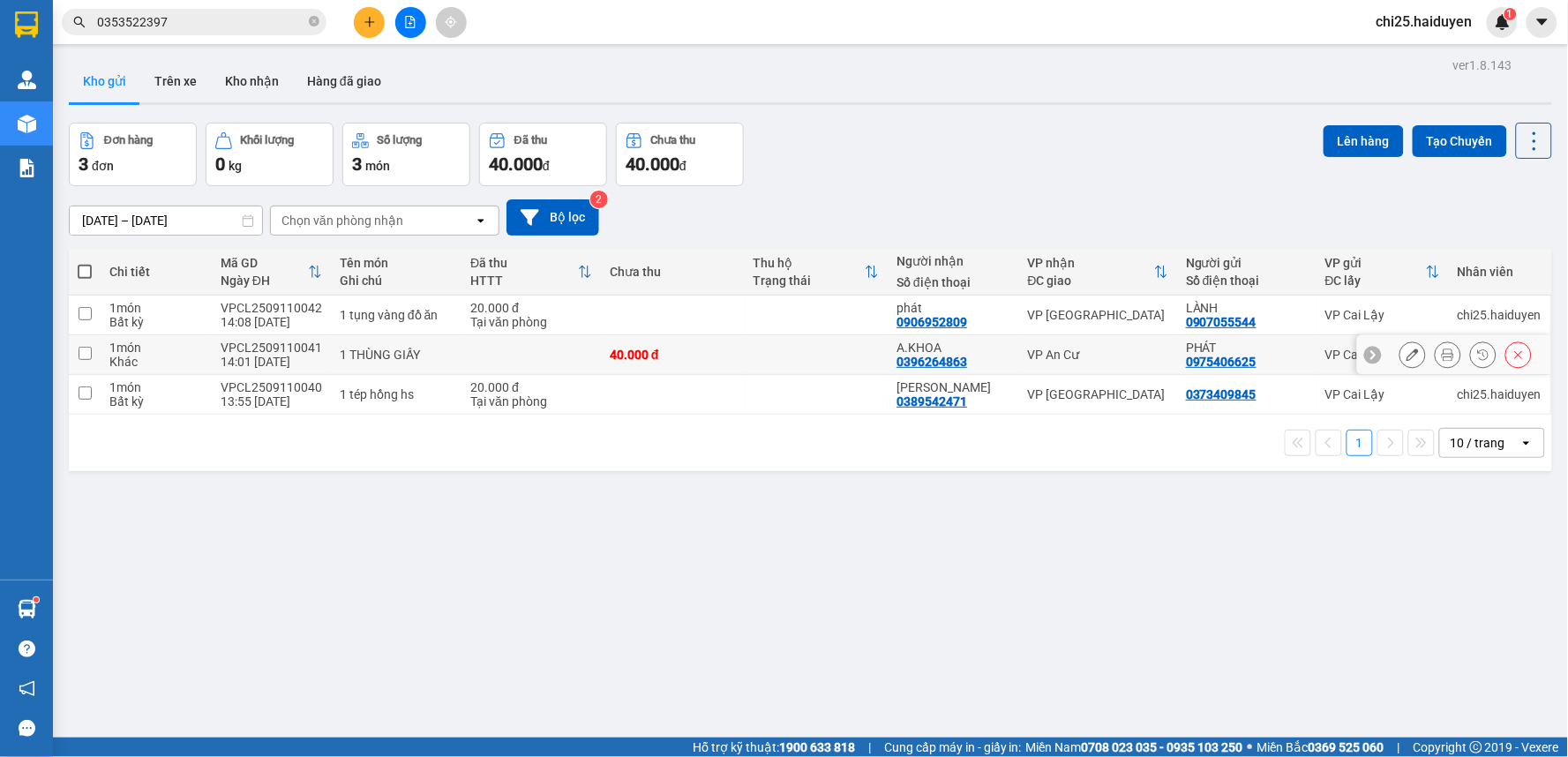
drag, startPoint x: 792, startPoint y: 349, endPoint x: 1117, endPoint y: 269, distance: 334.7
click at [796, 348] on td at bounding box center [816, 355] width 144 height 40
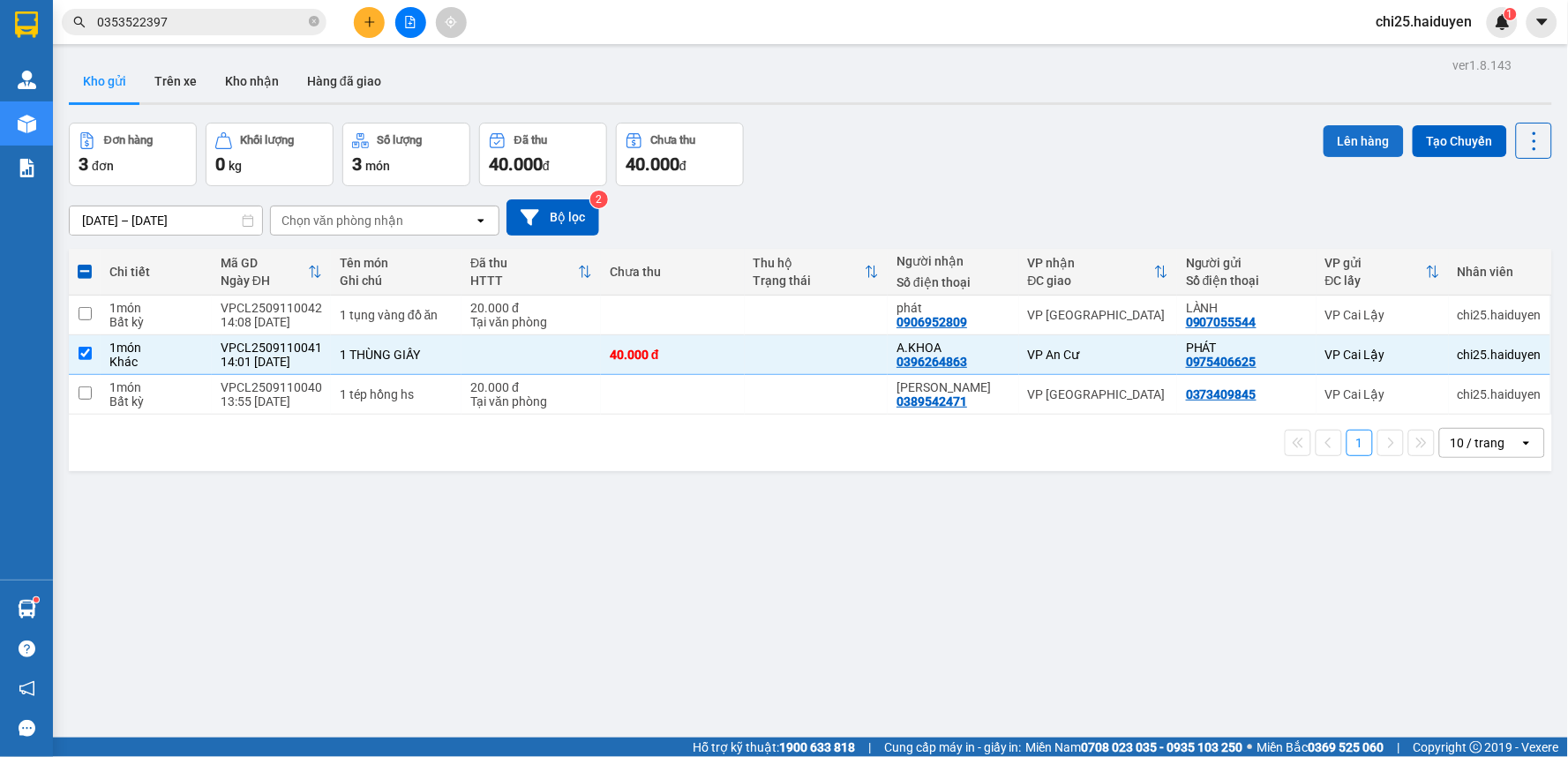
click at [1357, 139] on button "Lên hàng" at bounding box center [1363, 141] width 80 height 32
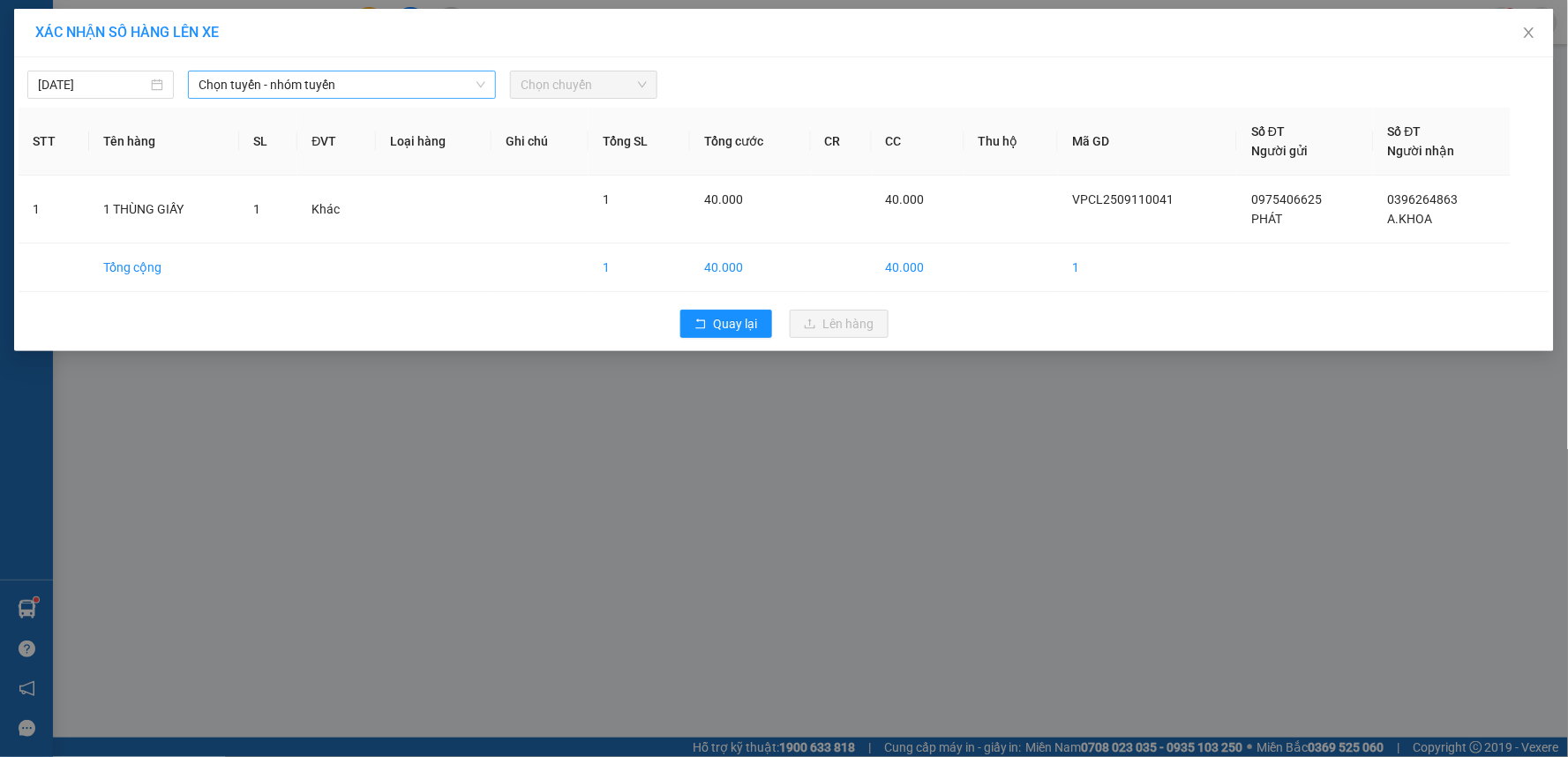
click at [338, 98] on input "search" at bounding box center [336, 85] width 275 height 26
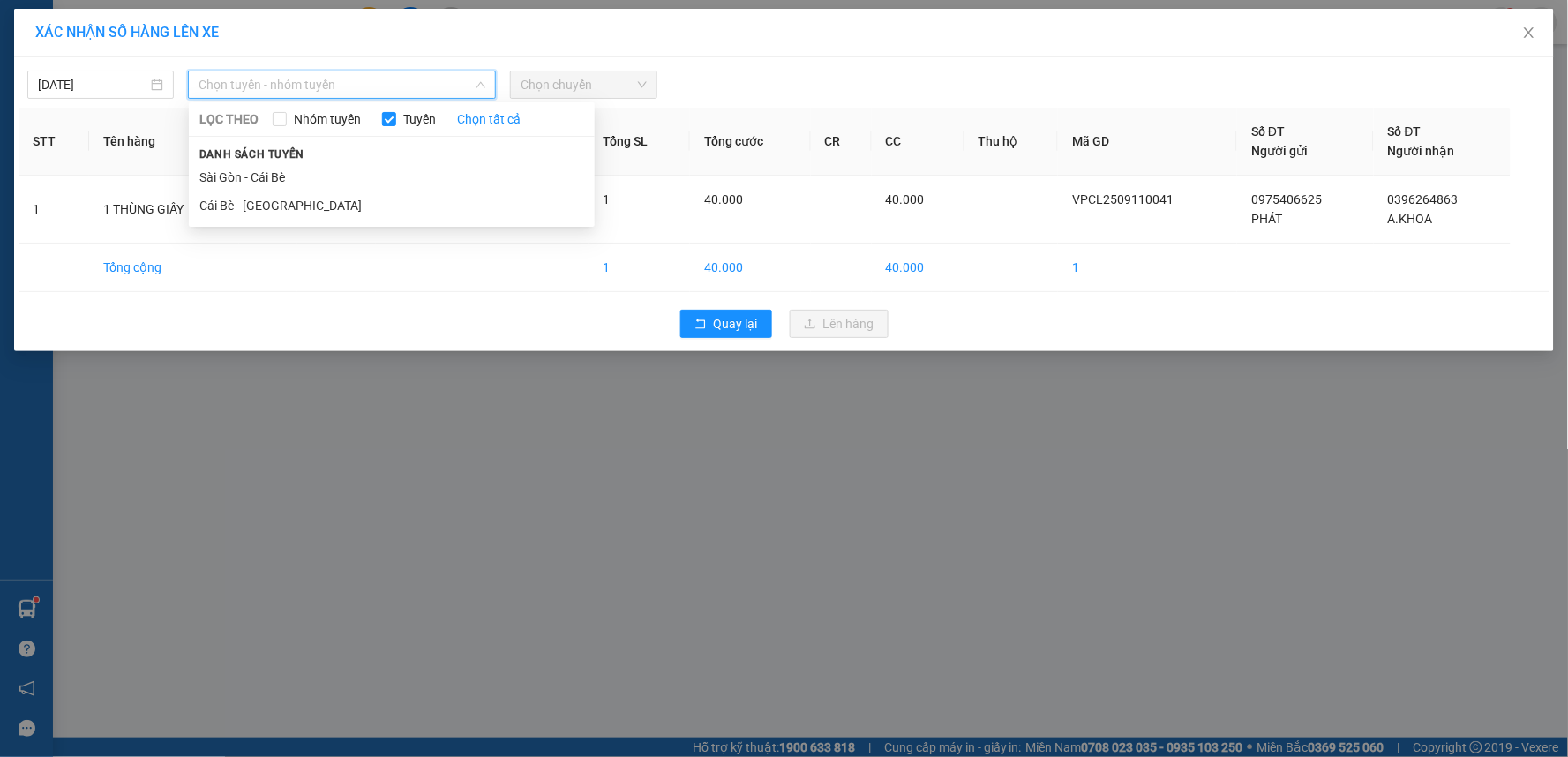
click at [328, 153] on div "Danh sách tuyến Sài Gòn - Cái Bè Cái Bè - Sài Gòn" at bounding box center [391, 182] width 405 height 76
click at [302, 179] on li "Sài Gòn - Cái Bè" at bounding box center [391, 178] width 405 height 28
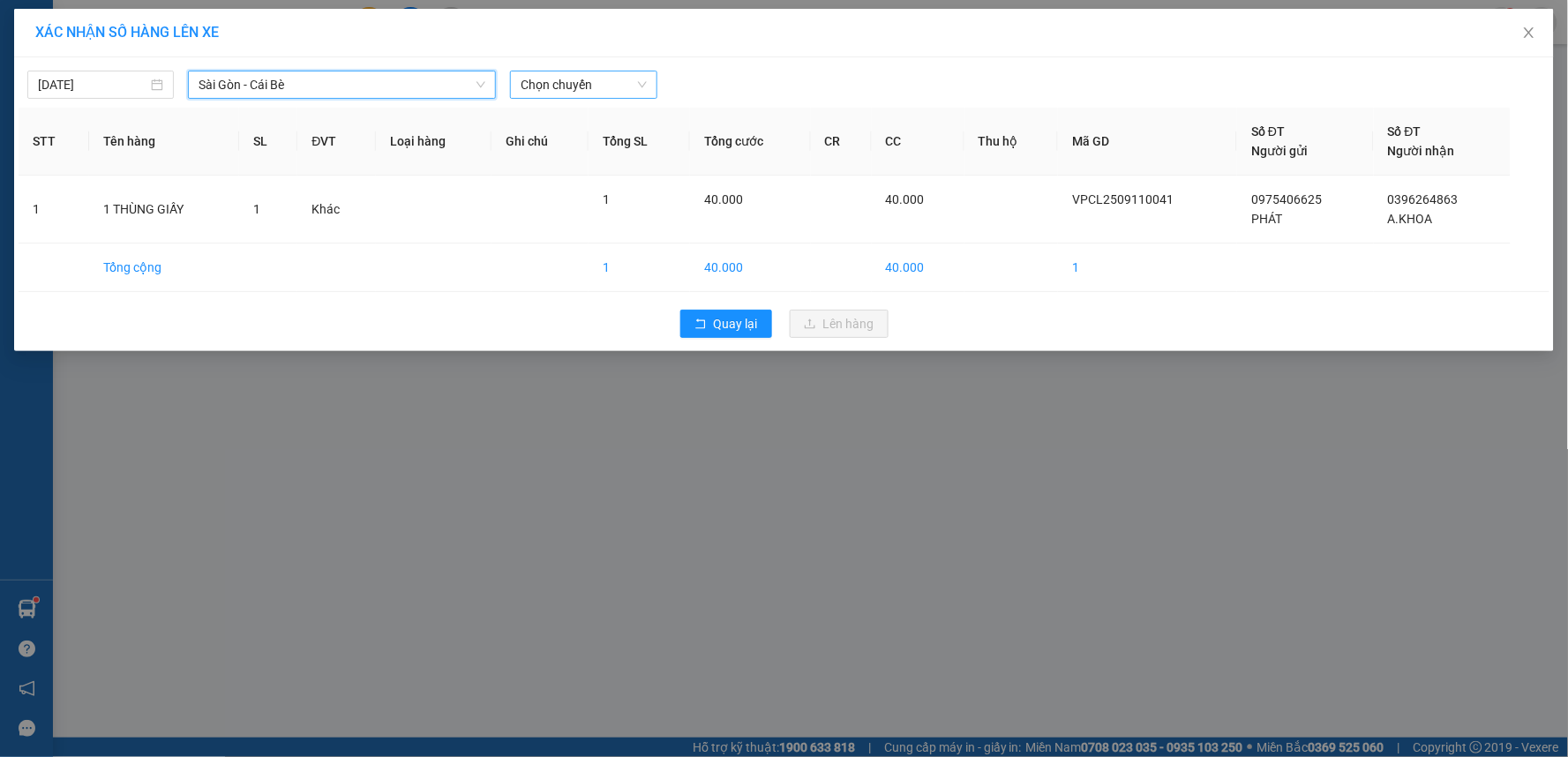
drag, startPoint x: 606, startPoint y: 79, endPoint x: 607, endPoint y: 88, distance: 9.1
click at [606, 86] on span "Chọn chuyến" at bounding box center [583, 85] width 125 height 26
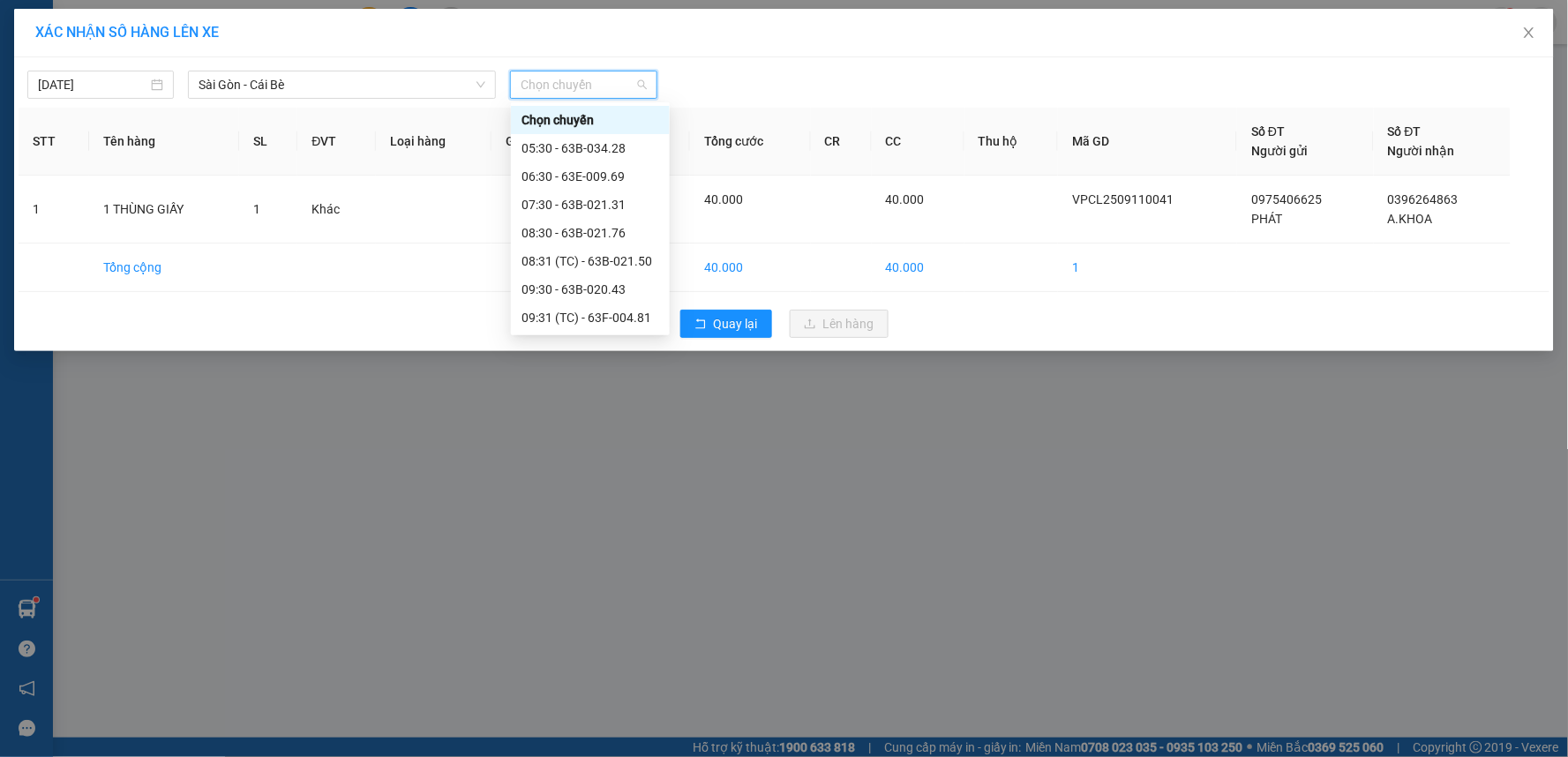
click at [616, 365] on div "10:31 (TC) - 63F-004.81" at bounding box center [590, 375] width 138 height 19
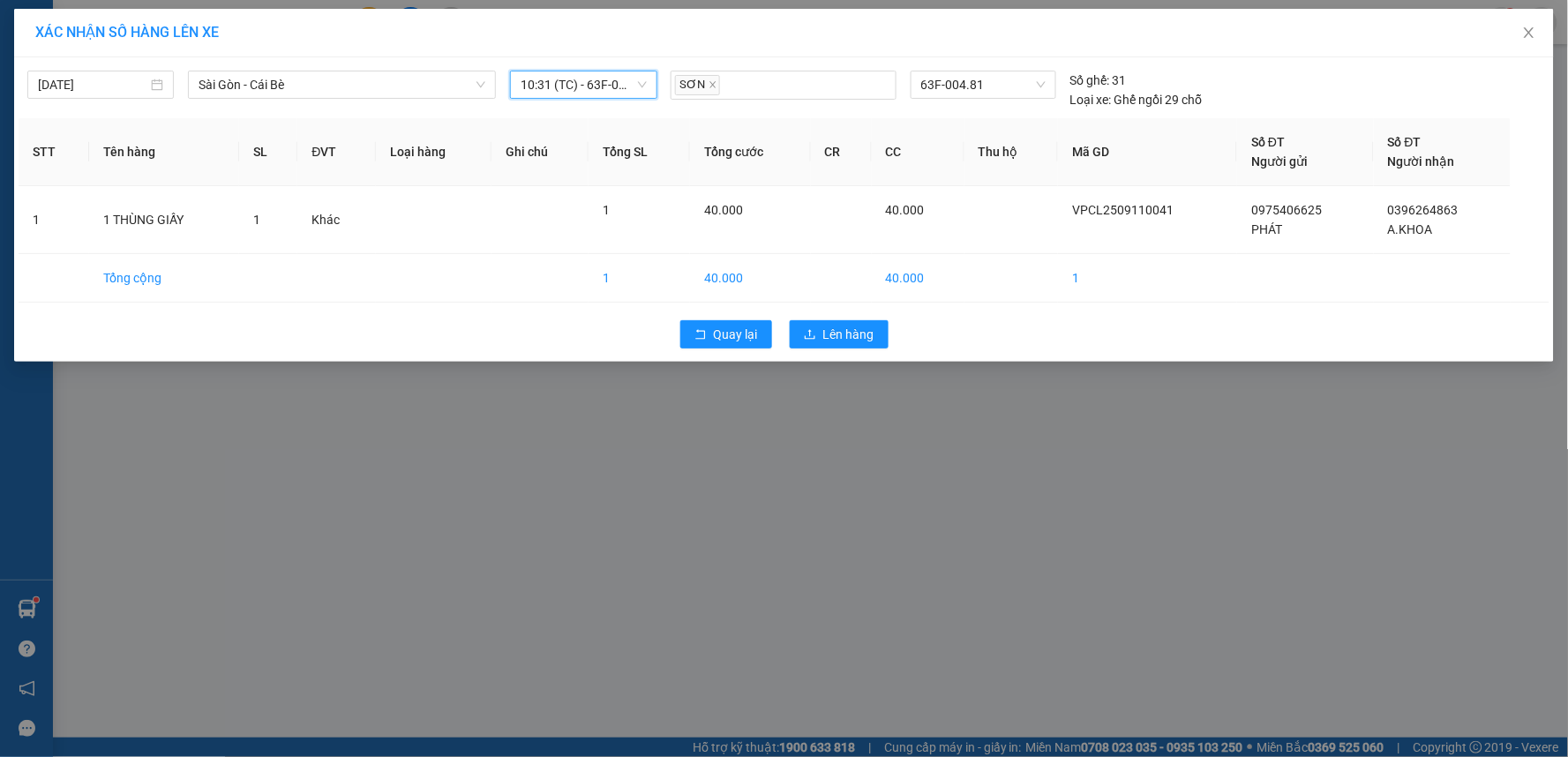
click at [614, 74] on span "10:31 (TC) - 63F-004.81" at bounding box center [583, 85] width 125 height 26
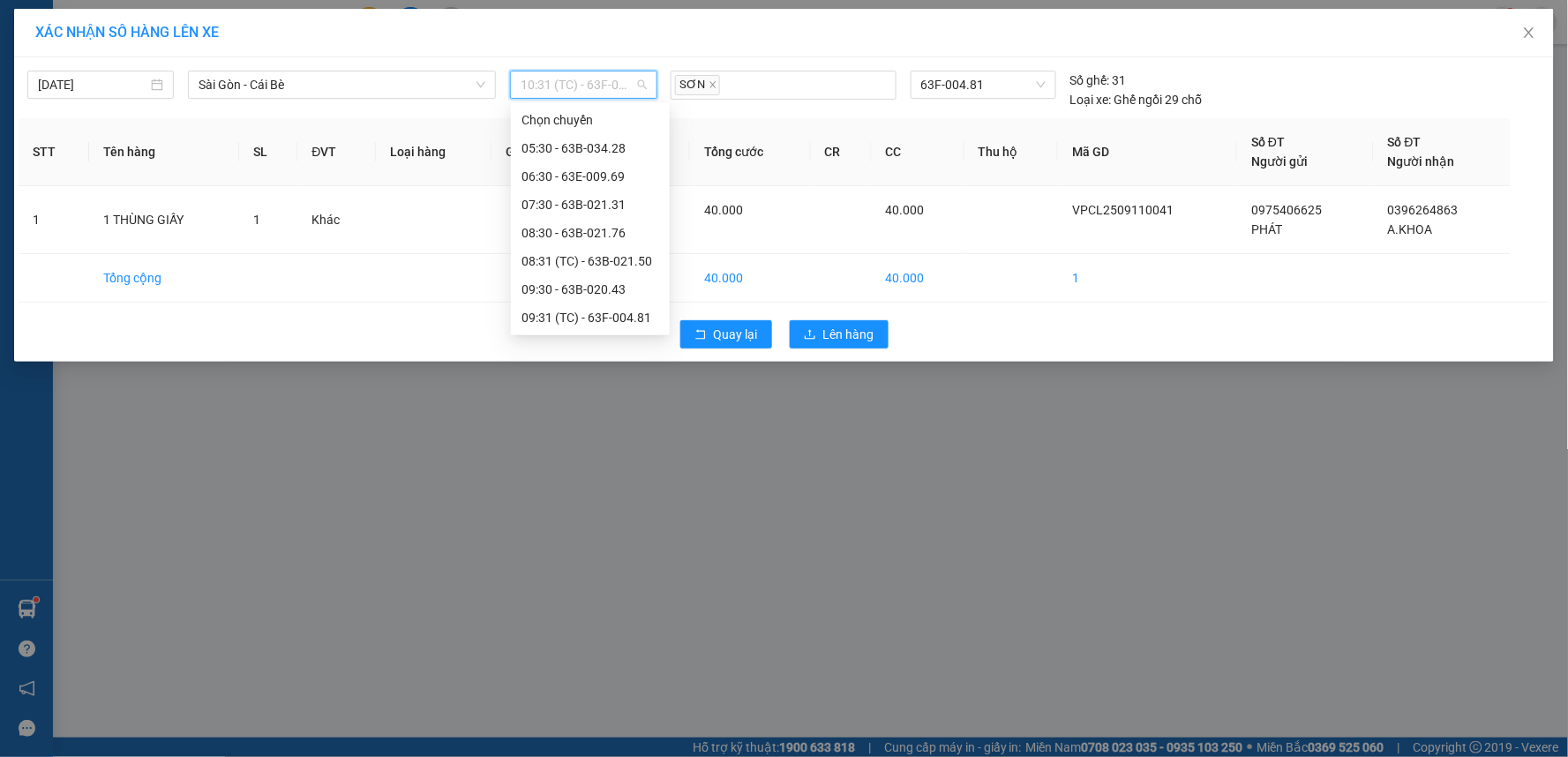
click at [591, 477] on div "12:31 (TC)" at bounding box center [590, 487] width 138 height 19
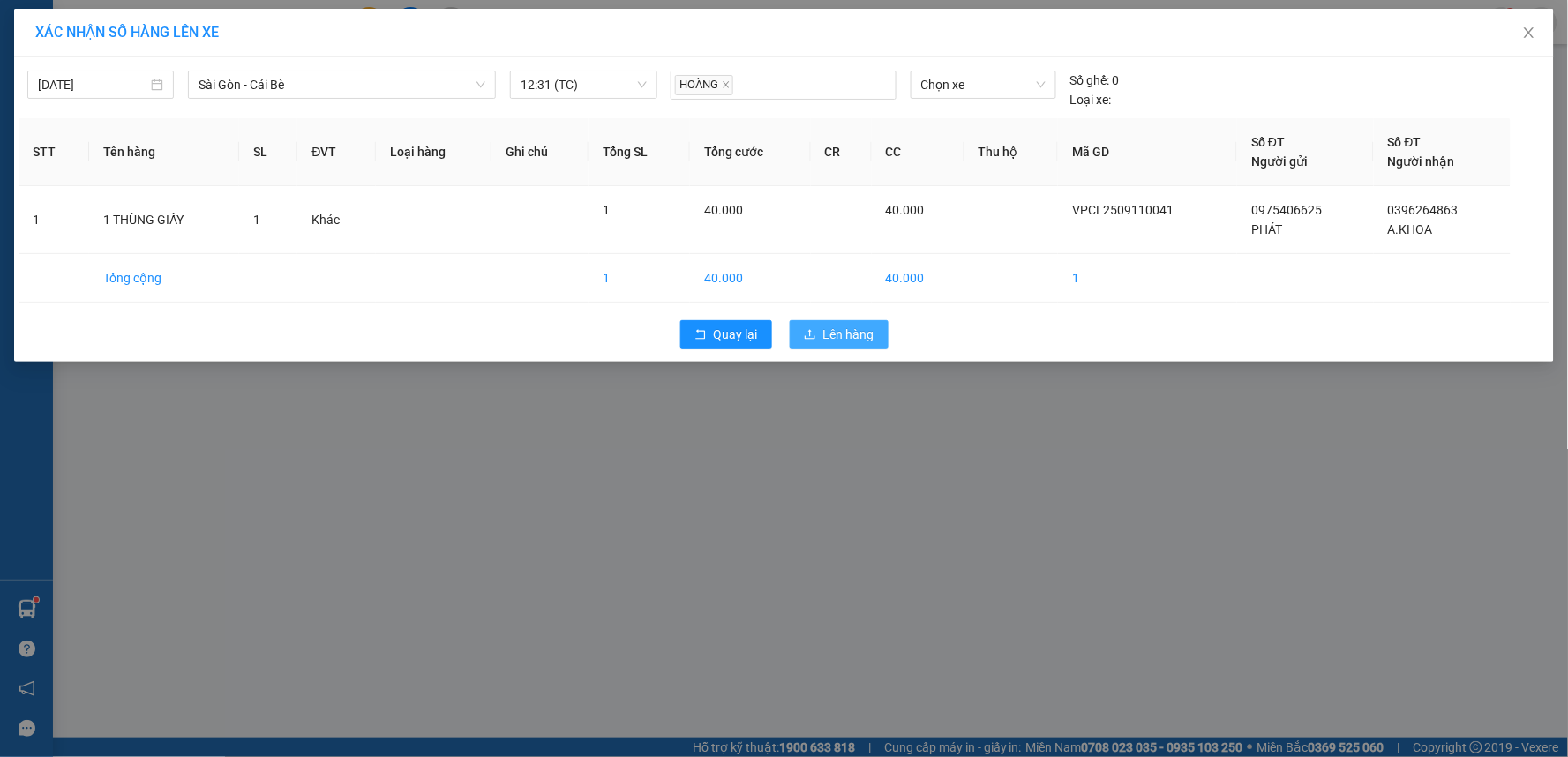
drag, startPoint x: 841, startPoint y: 338, endPoint x: 827, endPoint y: 334, distance: 14.6
click at [839, 338] on span "Lên hàng" at bounding box center [849, 335] width 51 height 19
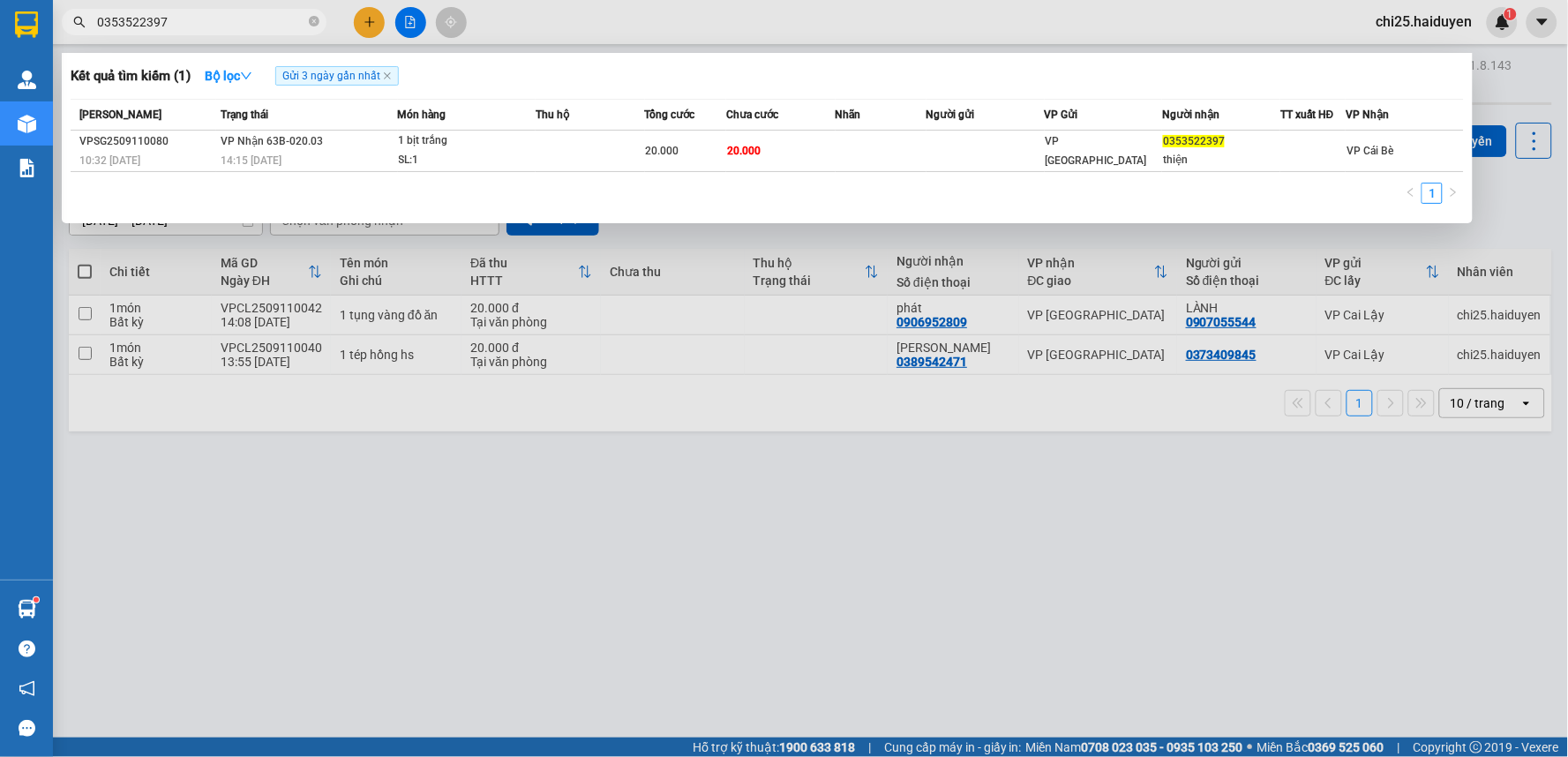
click at [276, 27] on input "0353522397" at bounding box center [201, 22] width 208 height 19
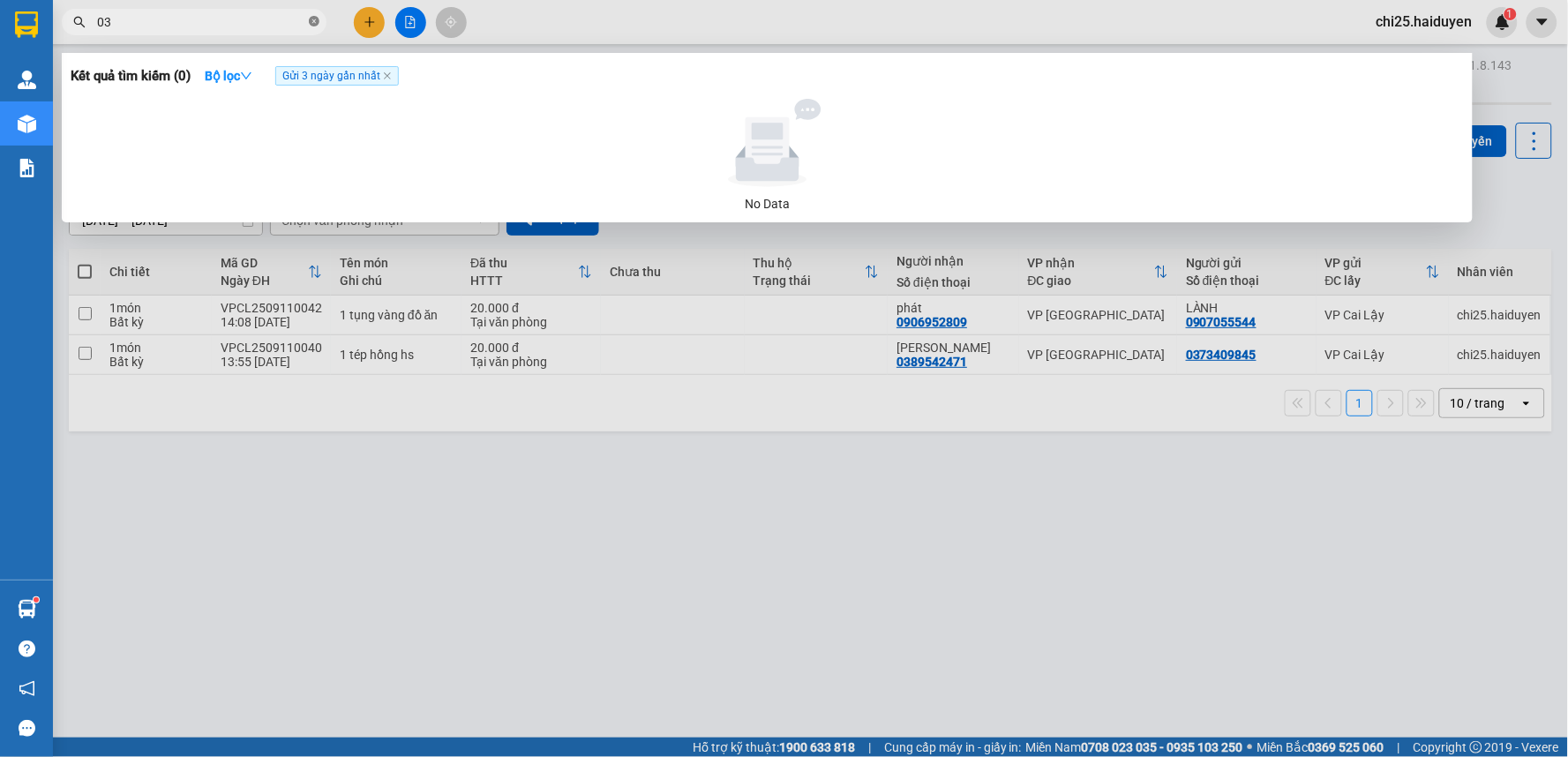
type input "0"
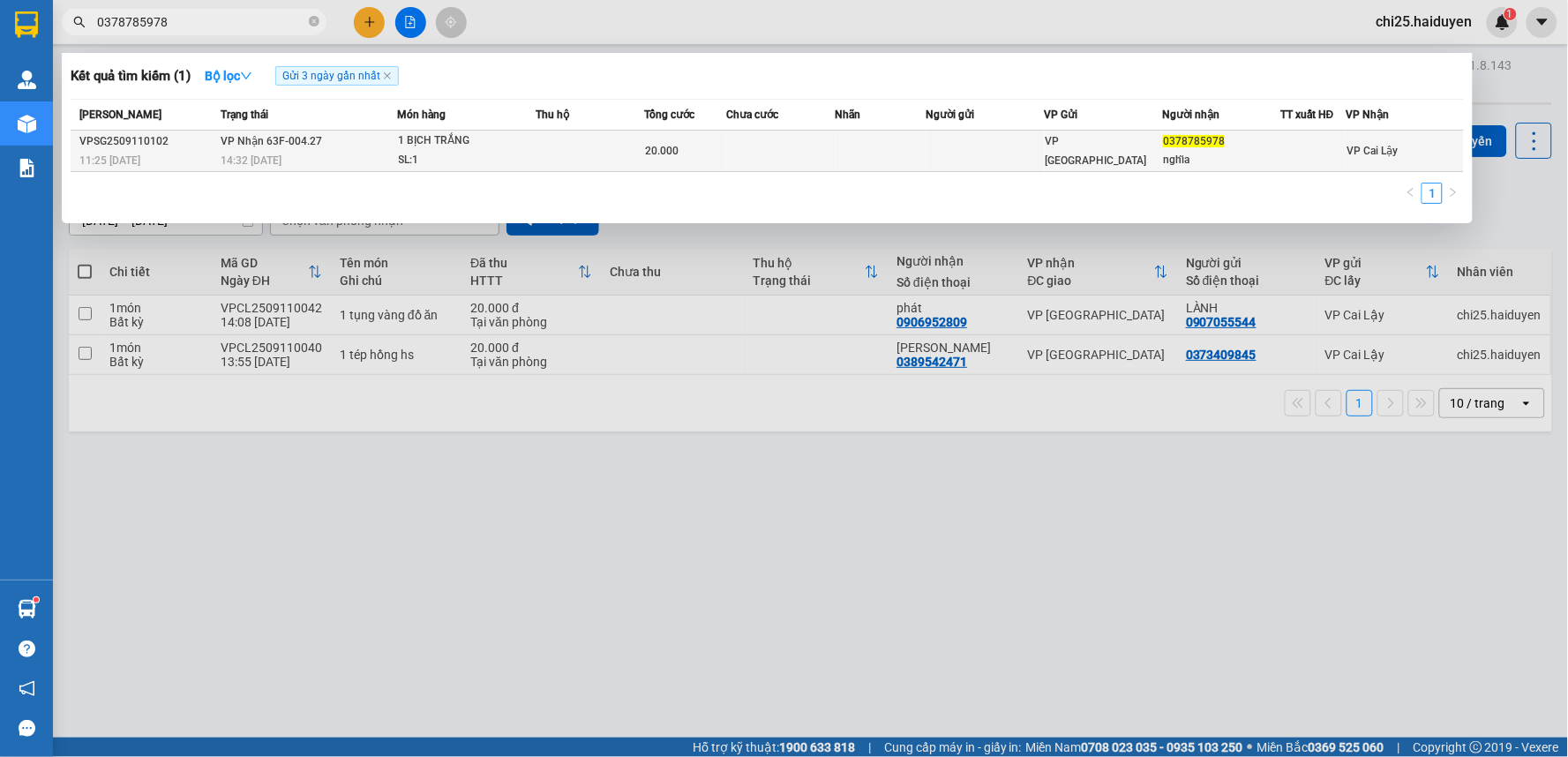
type input "0378785978"
click at [875, 150] on td at bounding box center [881, 151] width 91 height 42
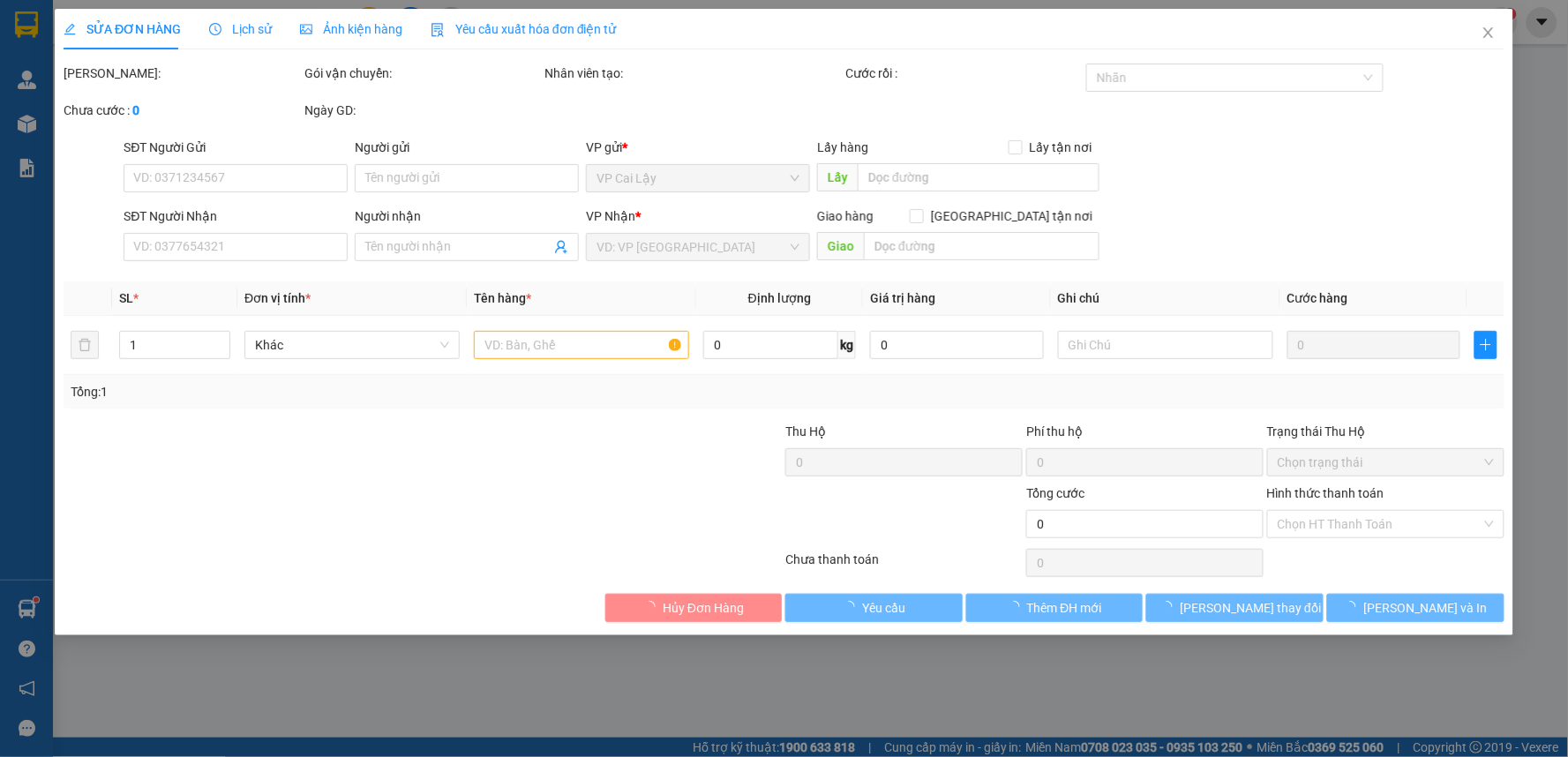
type input "0378785978"
type input "nghĩa"
type input "20.000"
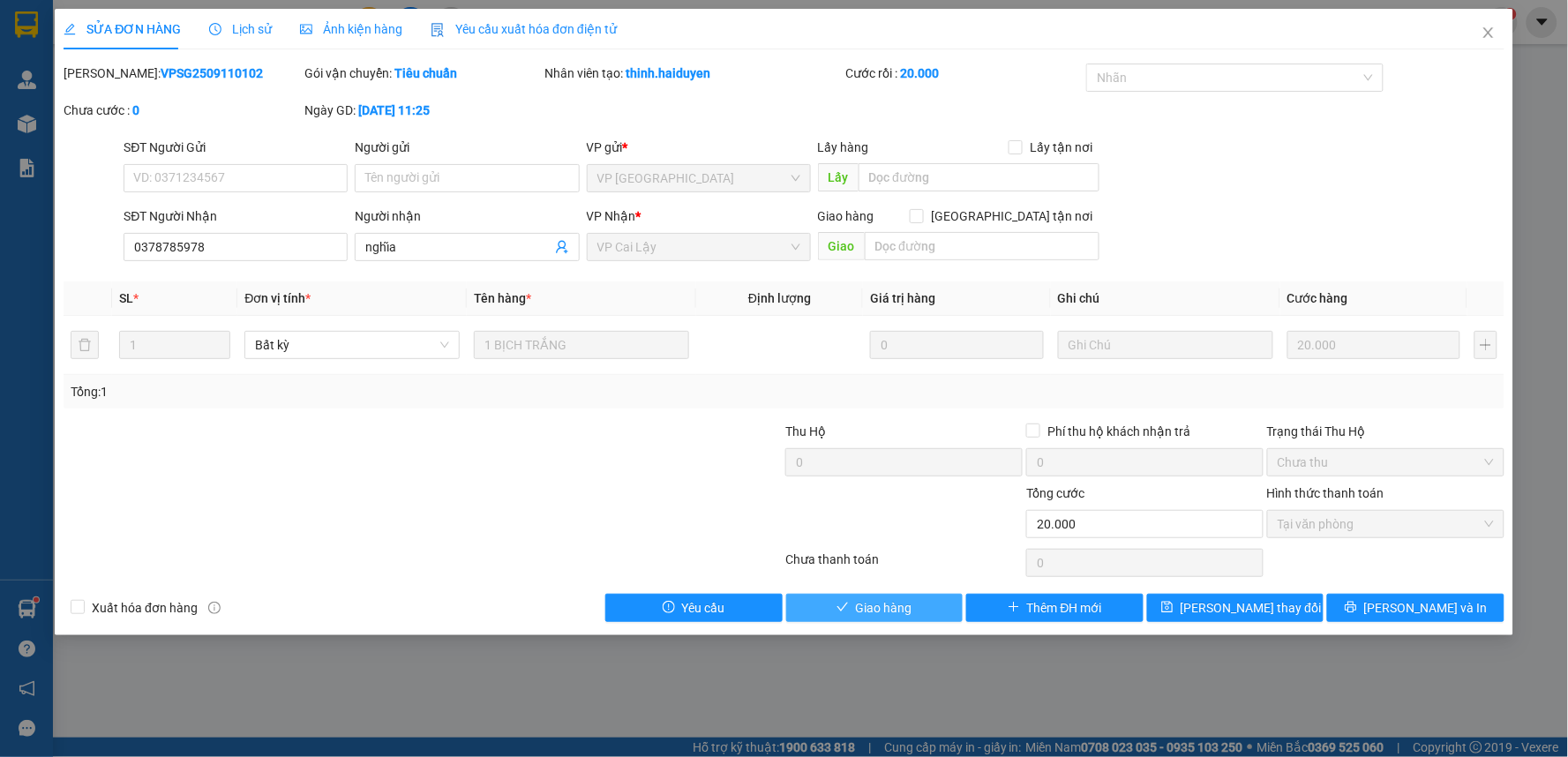
click at [863, 609] on span "Giao hàng" at bounding box center [884, 608] width 57 height 19
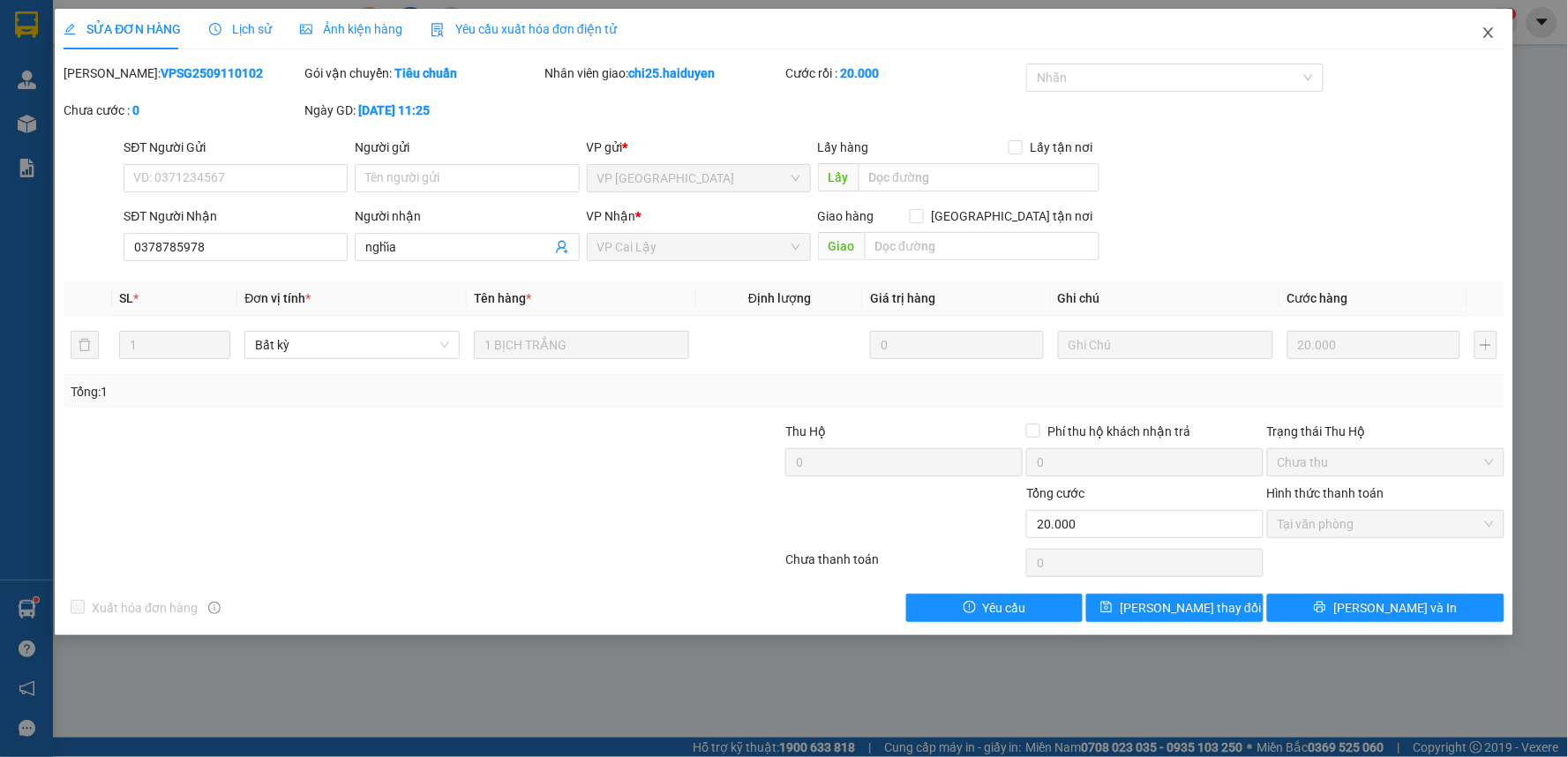
click at [1482, 34] on icon "close" at bounding box center [1488, 33] width 14 height 14
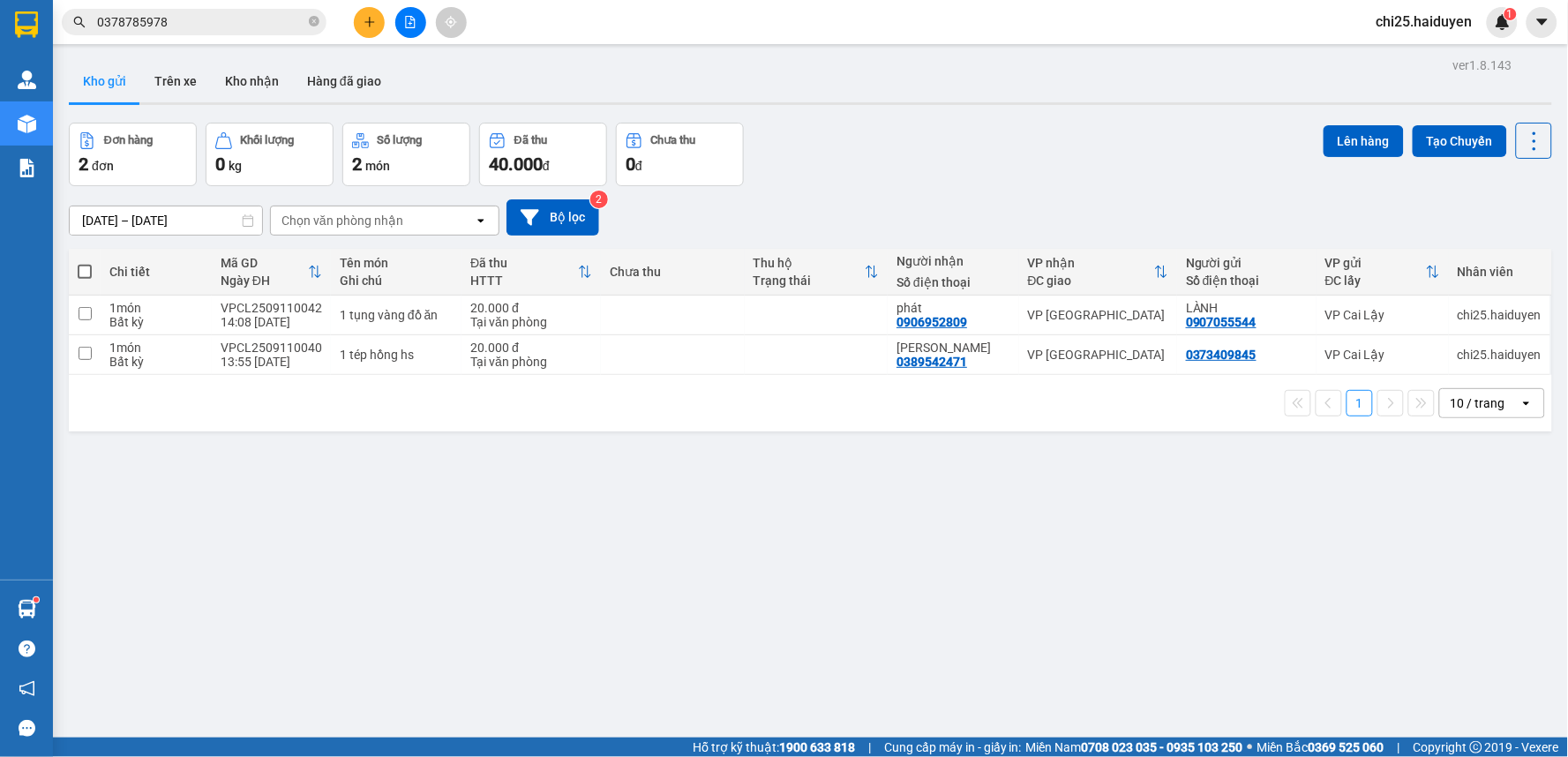
click at [369, 21] on icon "plus" at bounding box center [370, 22] width 12 height 12
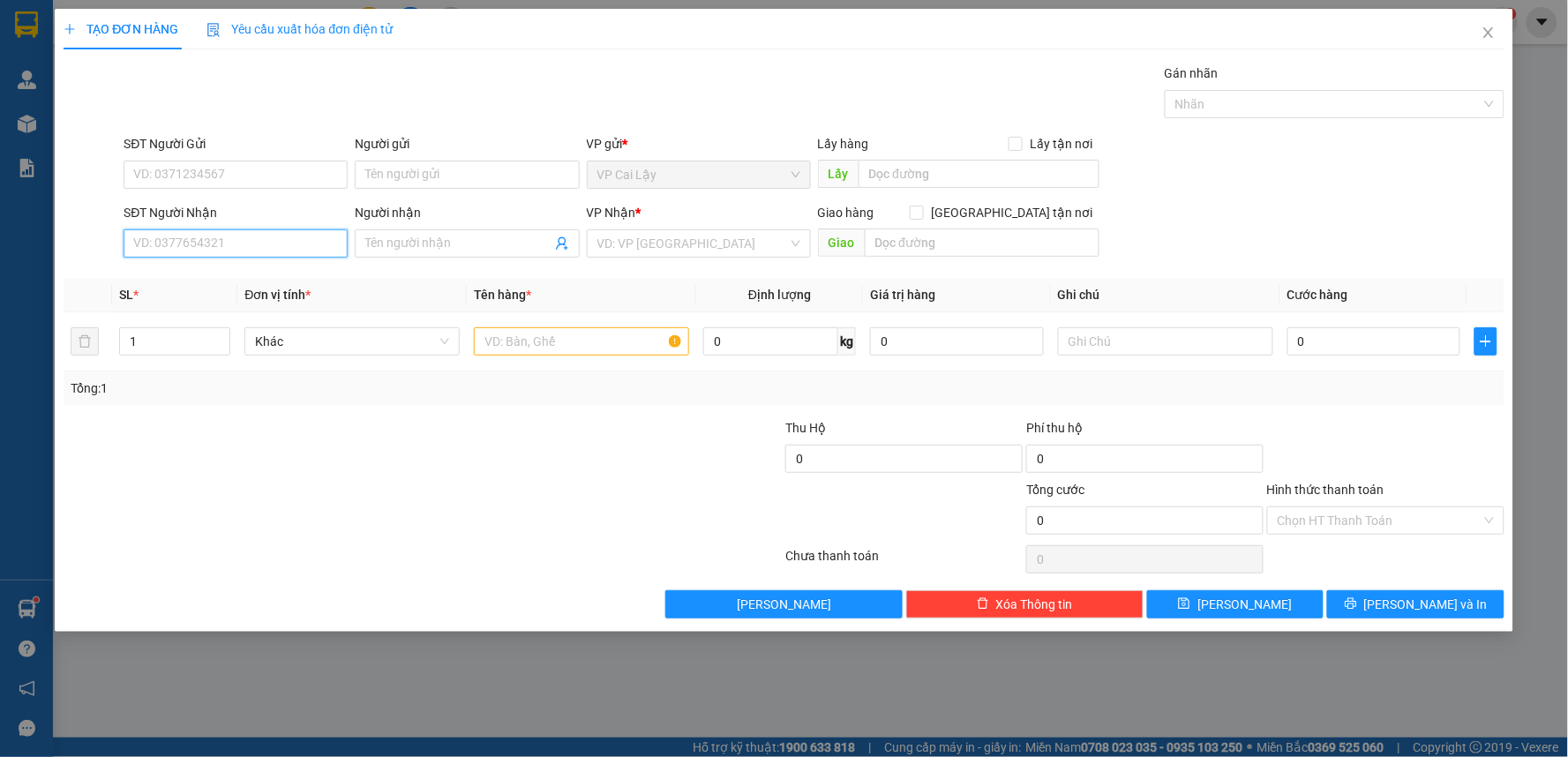
click at [261, 244] on input "SĐT Người Nhận" at bounding box center [236, 244] width 224 height 28
type input "0976762378"
click at [285, 280] on div "0976762378" at bounding box center [236, 279] width 203 height 19
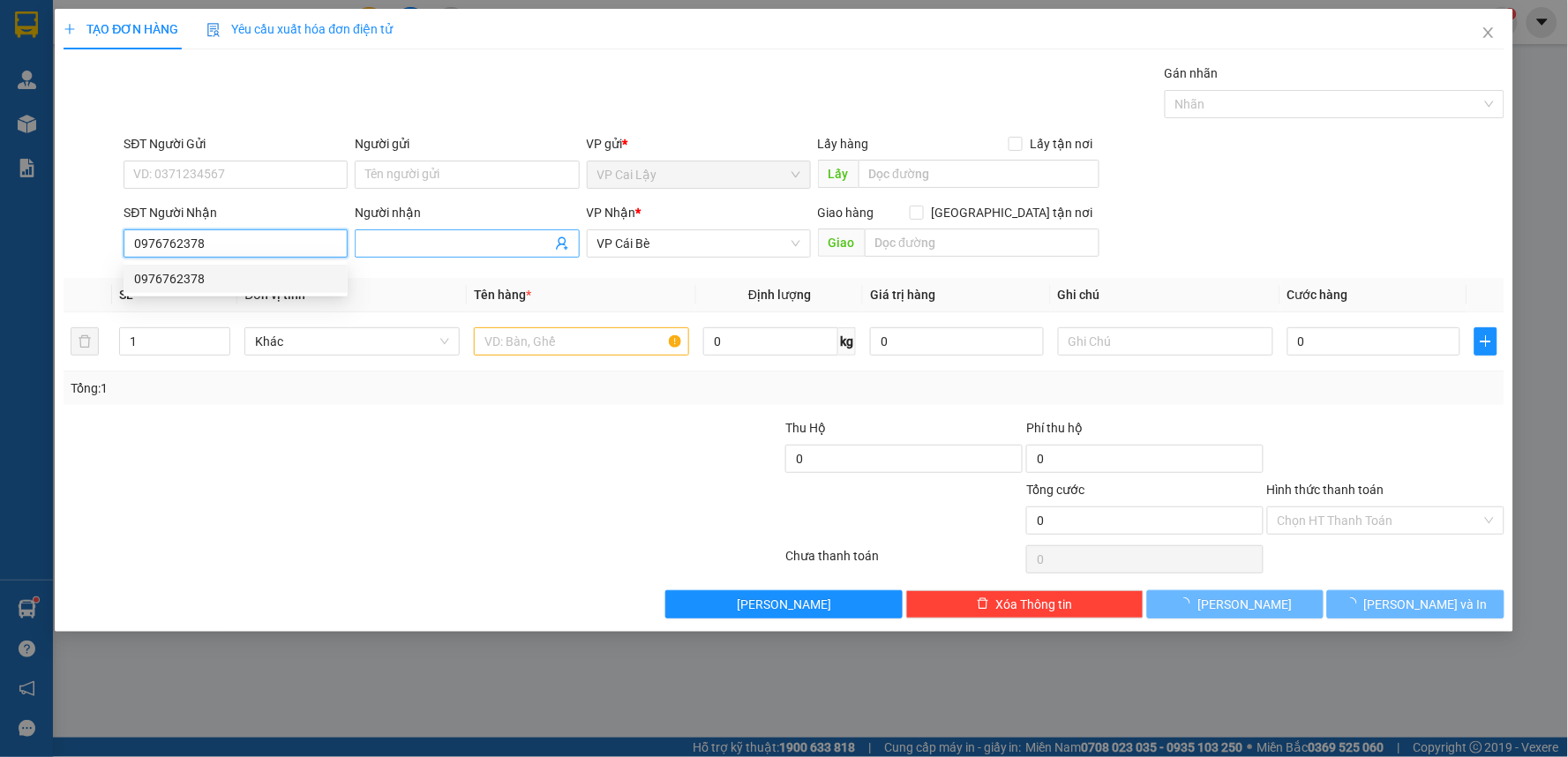
type input "10.000"
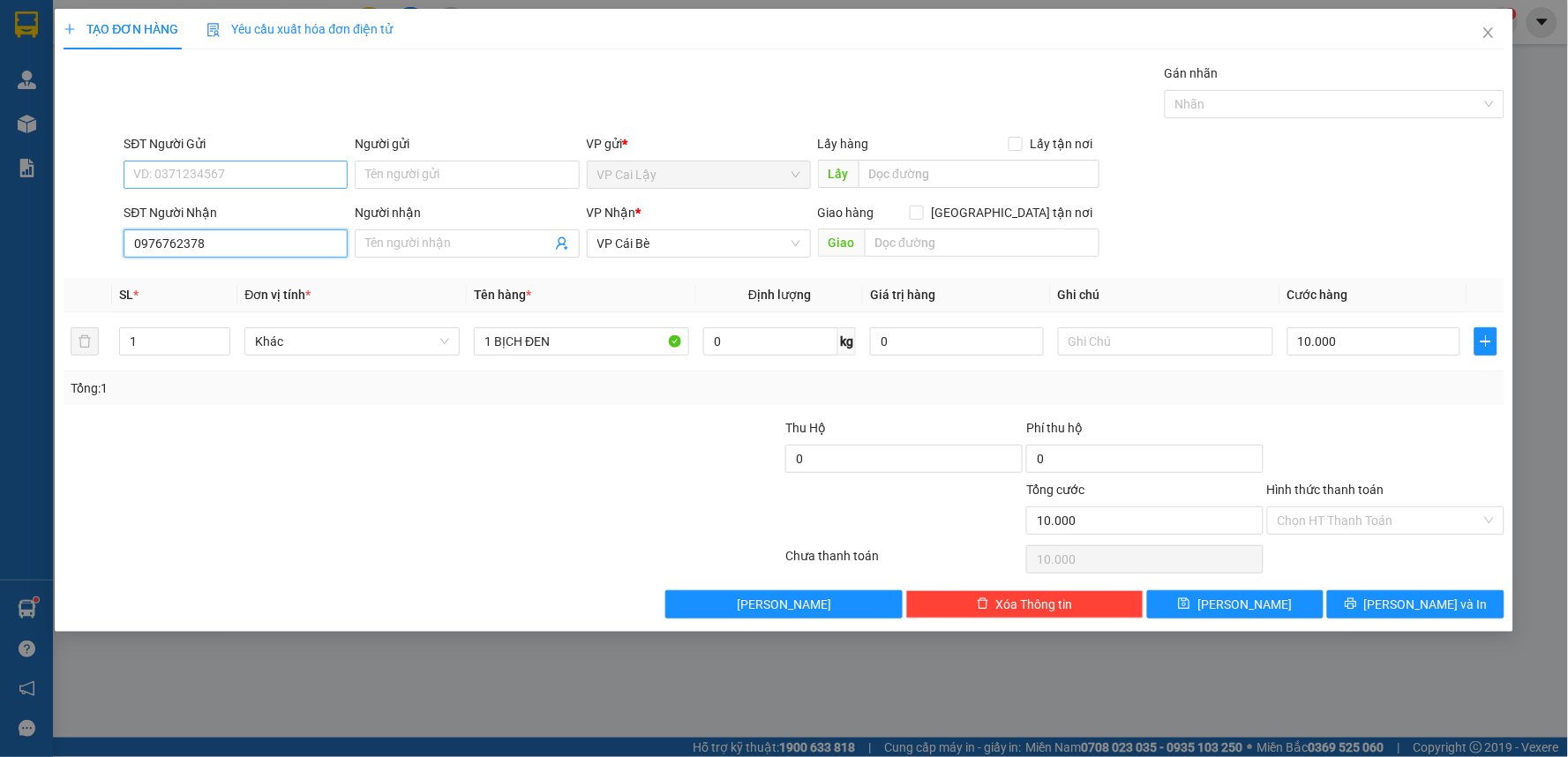
type input "0976762378"
click at [265, 170] on input "SĐT Người Gửi" at bounding box center [236, 175] width 224 height 28
type input "0908103623"
click at [297, 208] on div "0908103623 - HƯƠNG" at bounding box center [236, 210] width 203 height 19
type input "HƯƠNG"
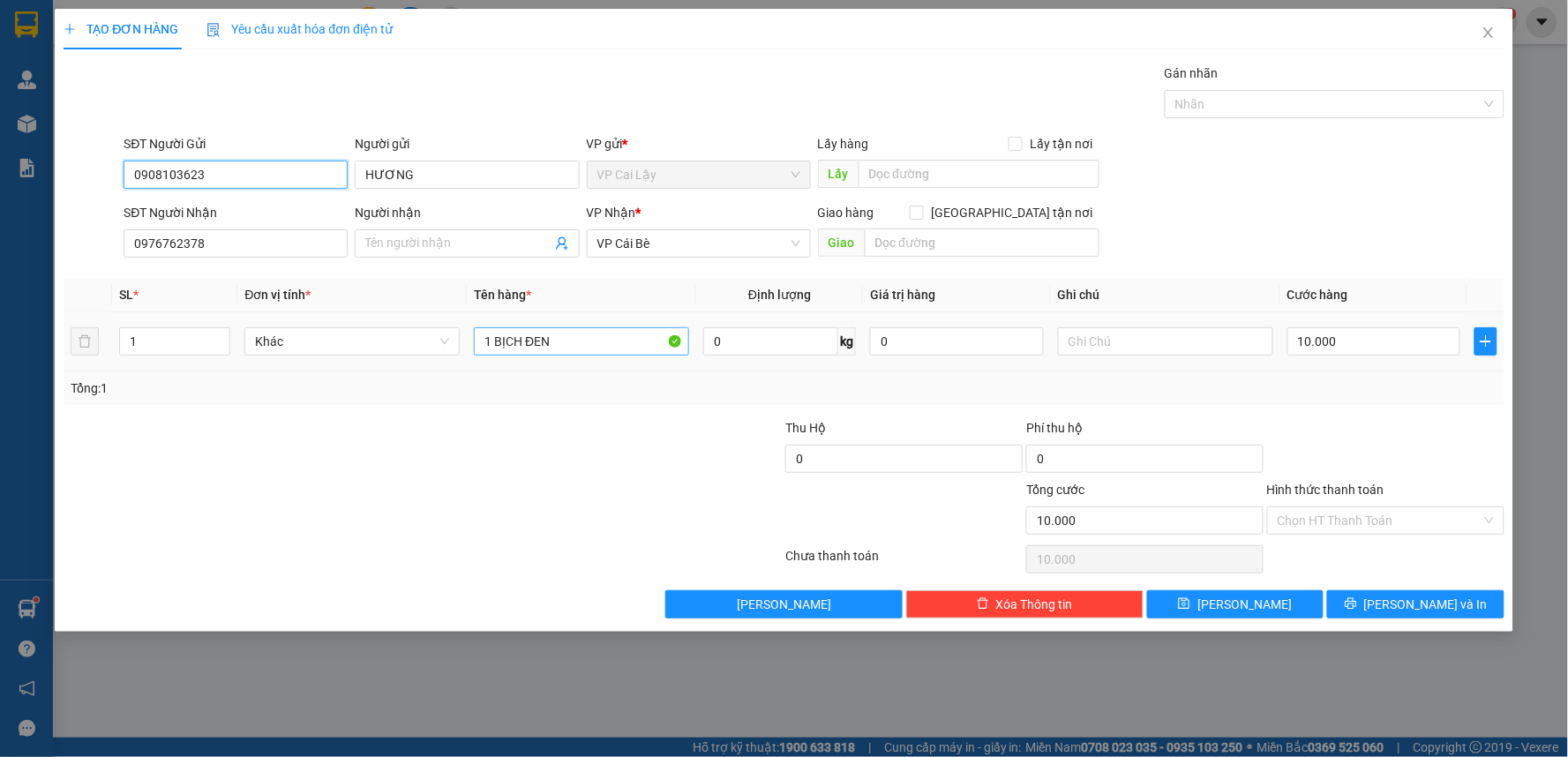
type input "0908103623"
click at [637, 338] on input "1 BỊCH ĐEN" at bounding box center [581, 342] width 216 height 28
type input "1 kiện xamns"
click at [1338, 529] on input "Hình thức thanh toán" at bounding box center [1379, 520] width 204 height 26
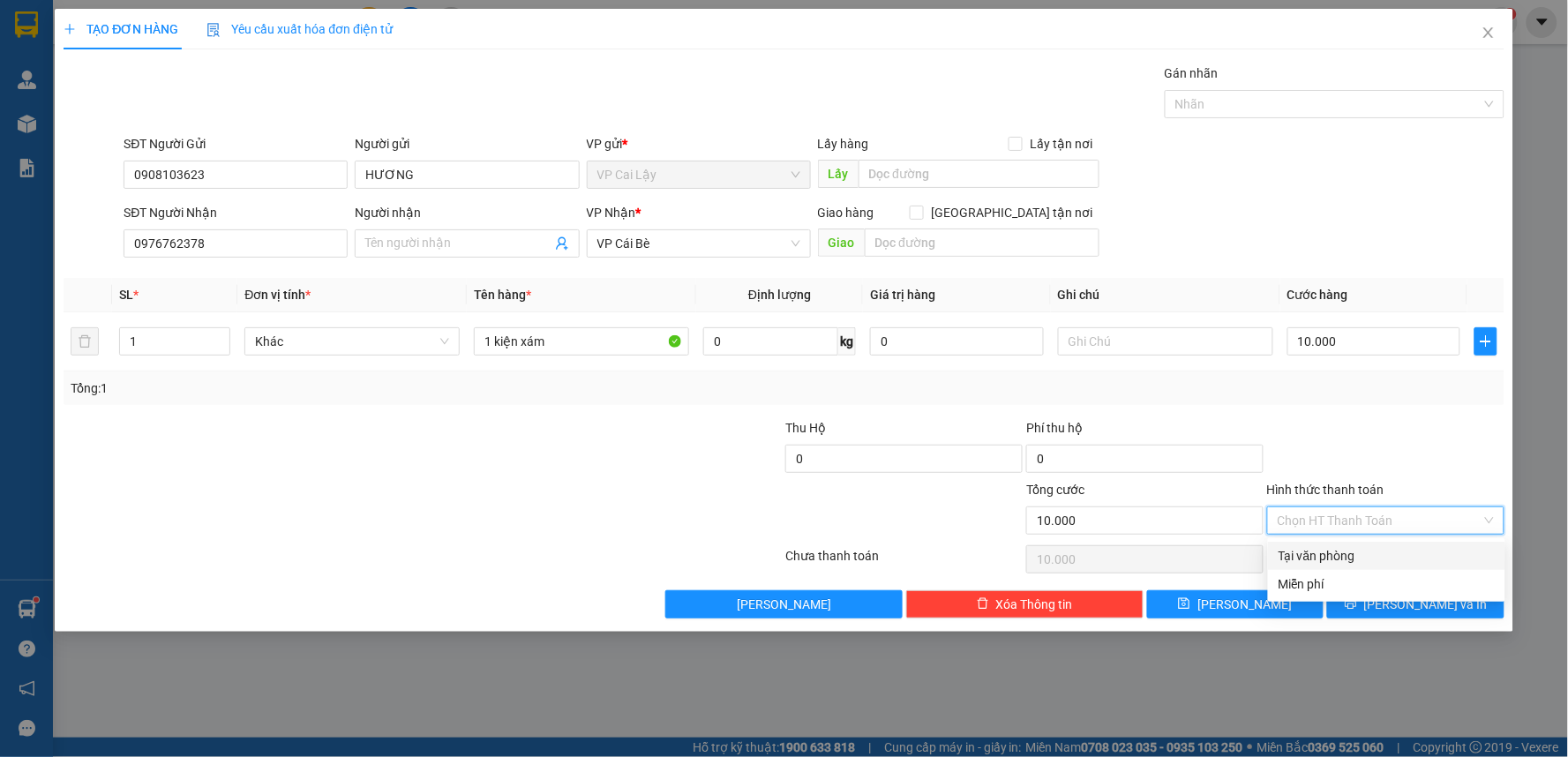
click at [1345, 556] on div "Tại văn phòng" at bounding box center [1386, 556] width 216 height 19
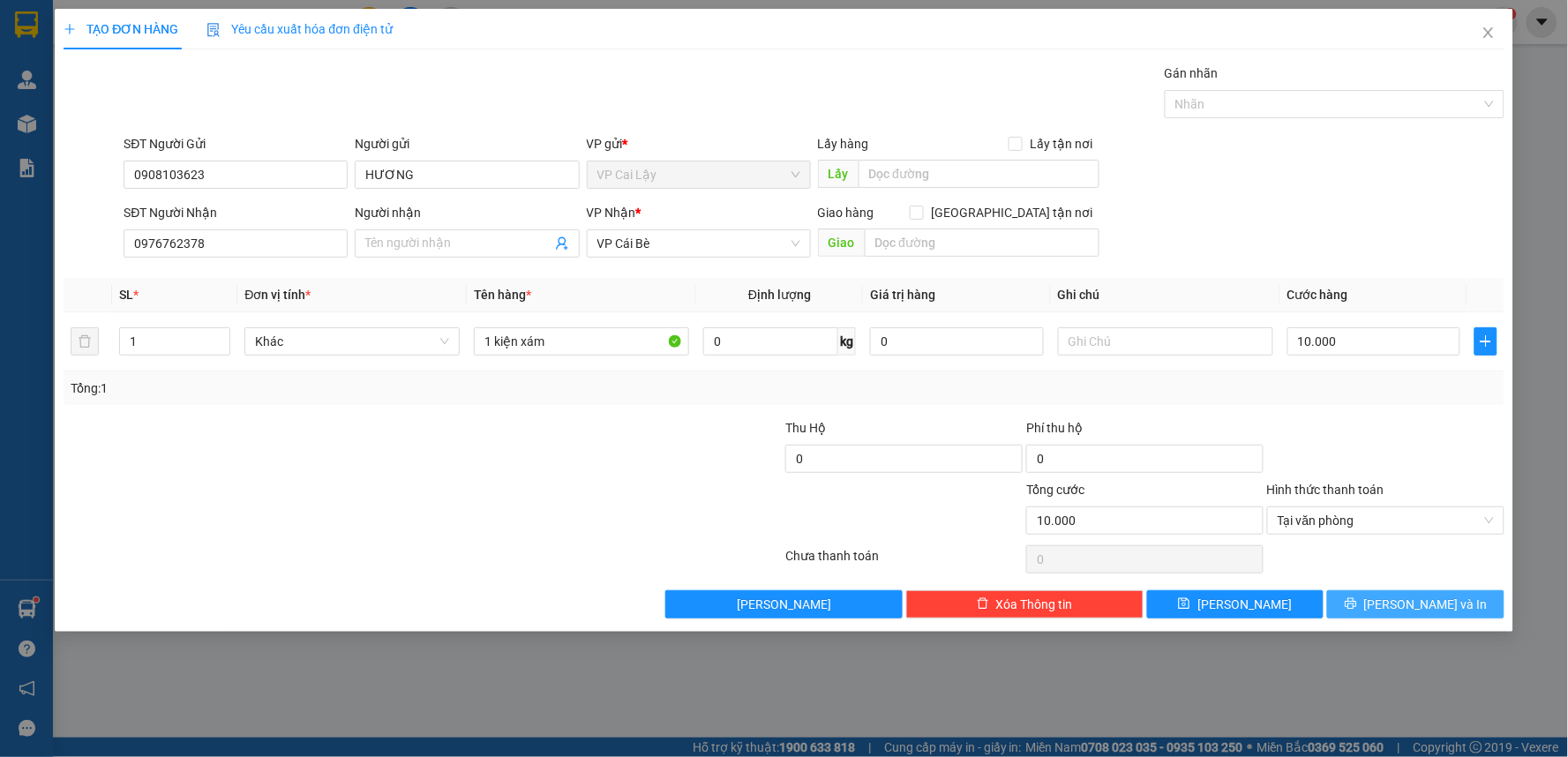
click at [1369, 601] on button "[PERSON_NAME] và In" at bounding box center [1415, 604] width 178 height 28
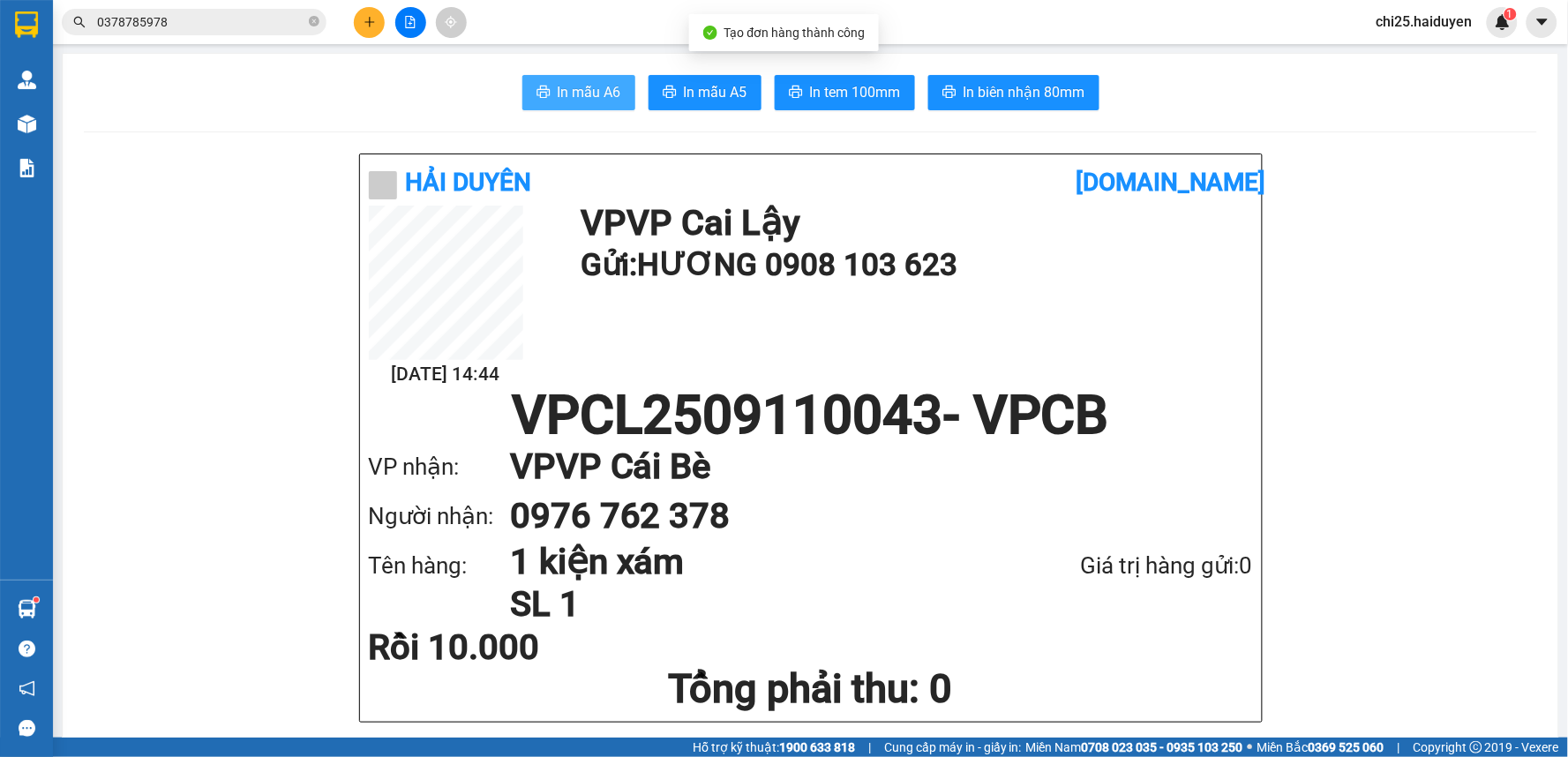
click at [583, 93] on span "In mẫu A6" at bounding box center [589, 92] width 64 height 22
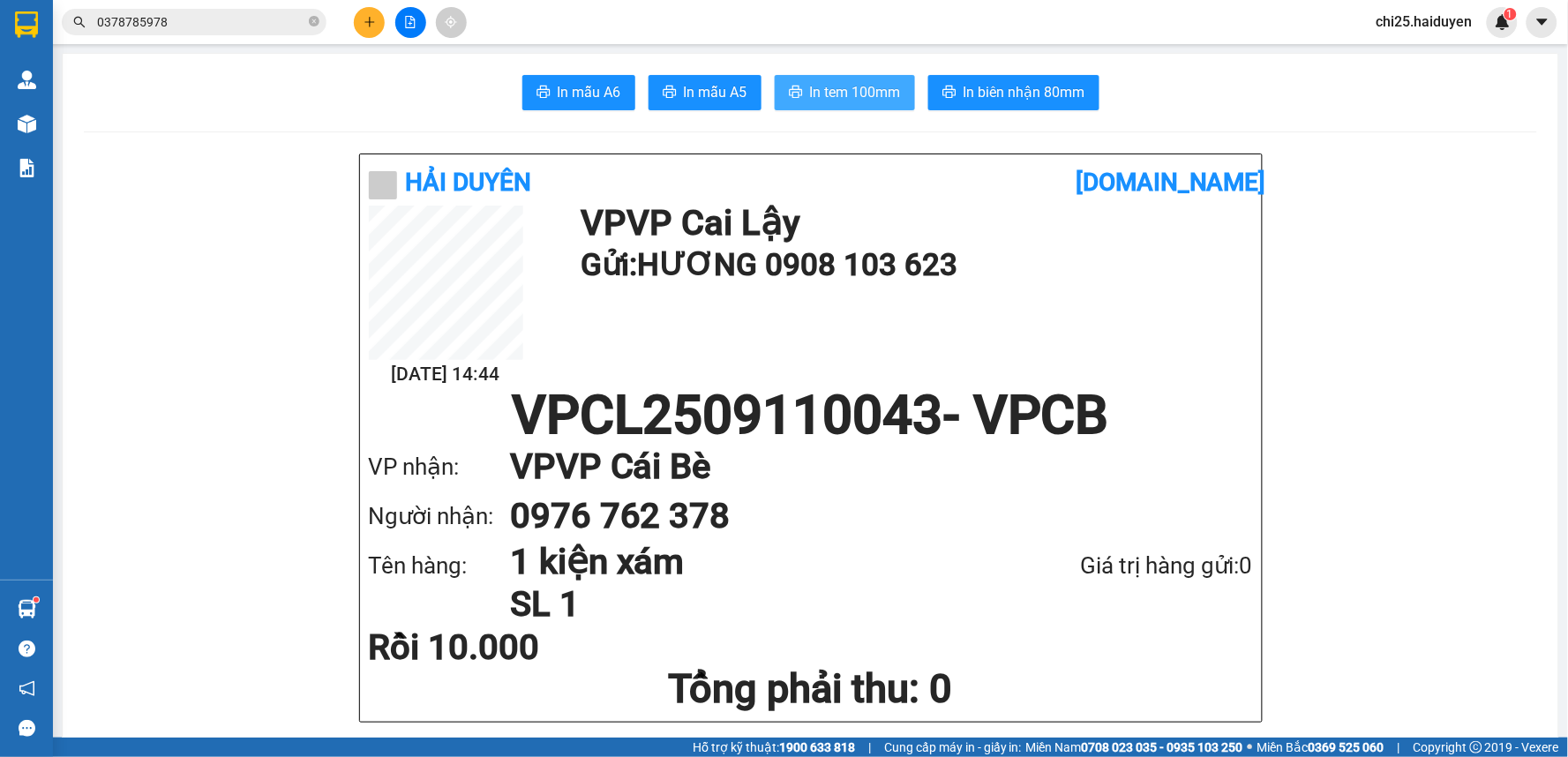
click at [791, 90] on icon "printer" at bounding box center [796, 92] width 14 height 14
click at [367, 19] on icon "plus" at bounding box center [370, 22] width 12 height 12
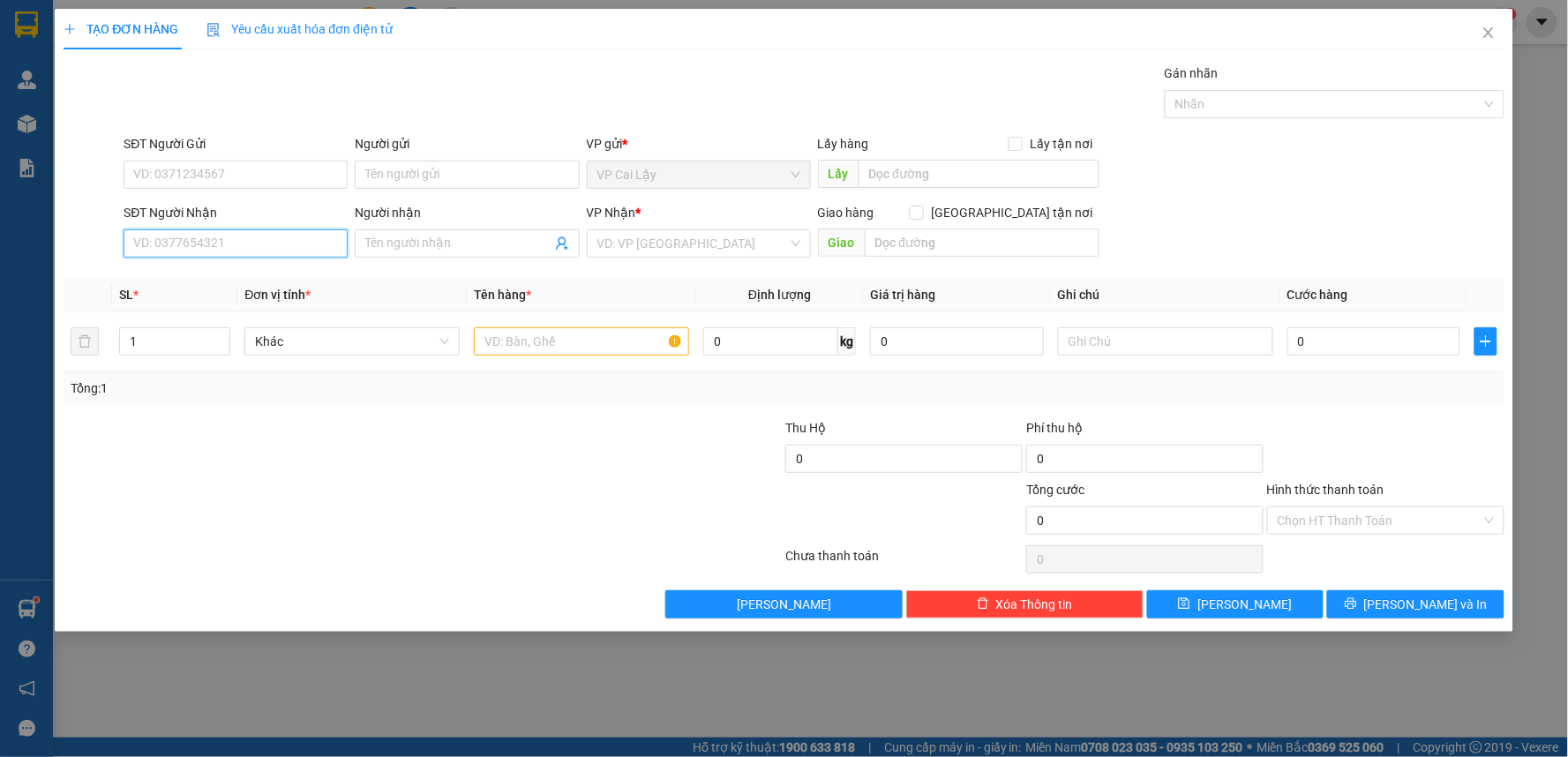
drag, startPoint x: 213, startPoint y: 241, endPoint x: 248, endPoint y: 219, distance: 41.3
click at [218, 236] on input "SĐT Người Nhận" at bounding box center [236, 244] width 224 height 28
type input "0977073662"
click at [314, 281] on div "0977073662 - THUẬN" at bounding box center [236, 279] width 203 height 19
type input "THUẬN"
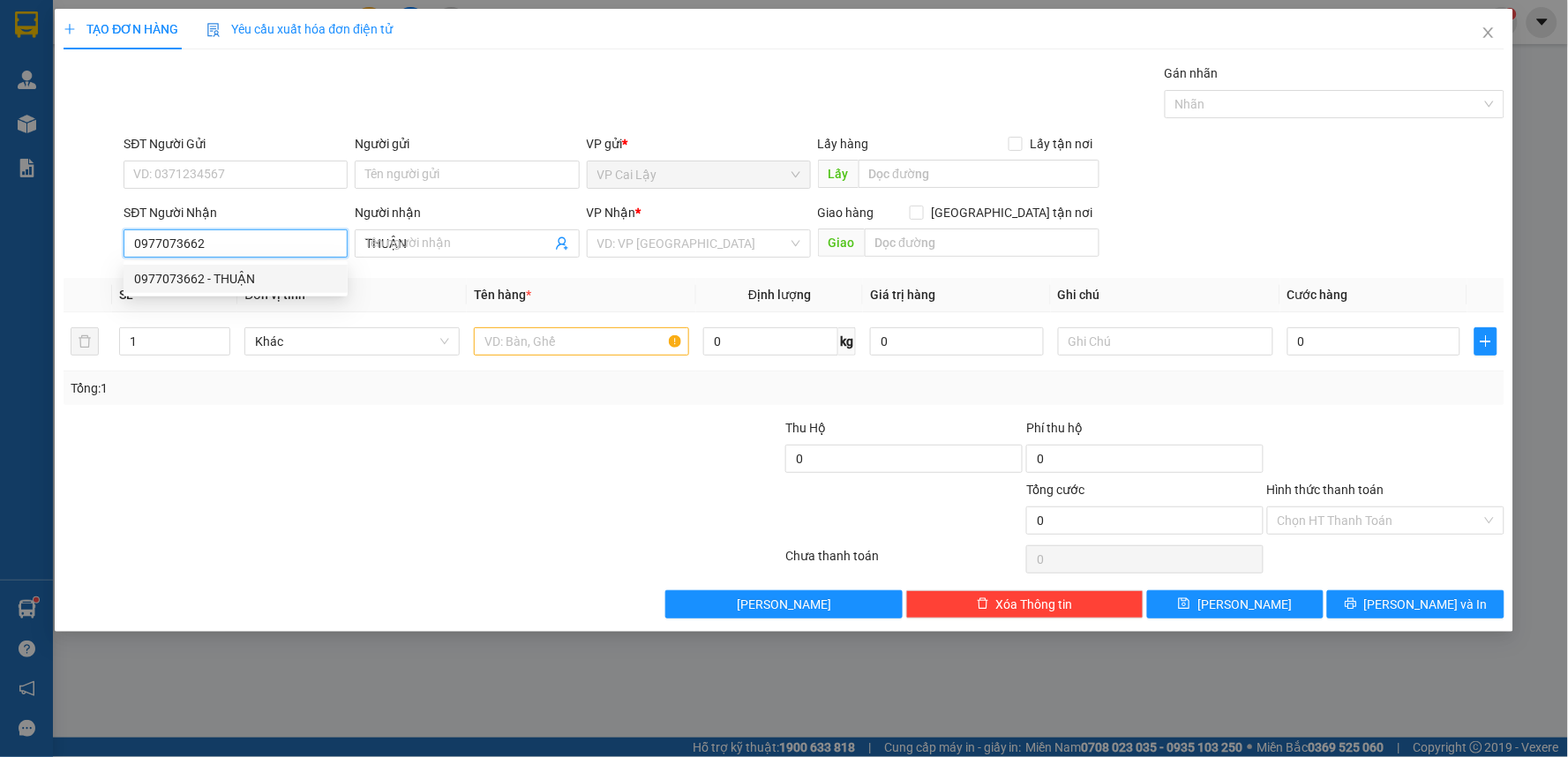
type input "20.000"
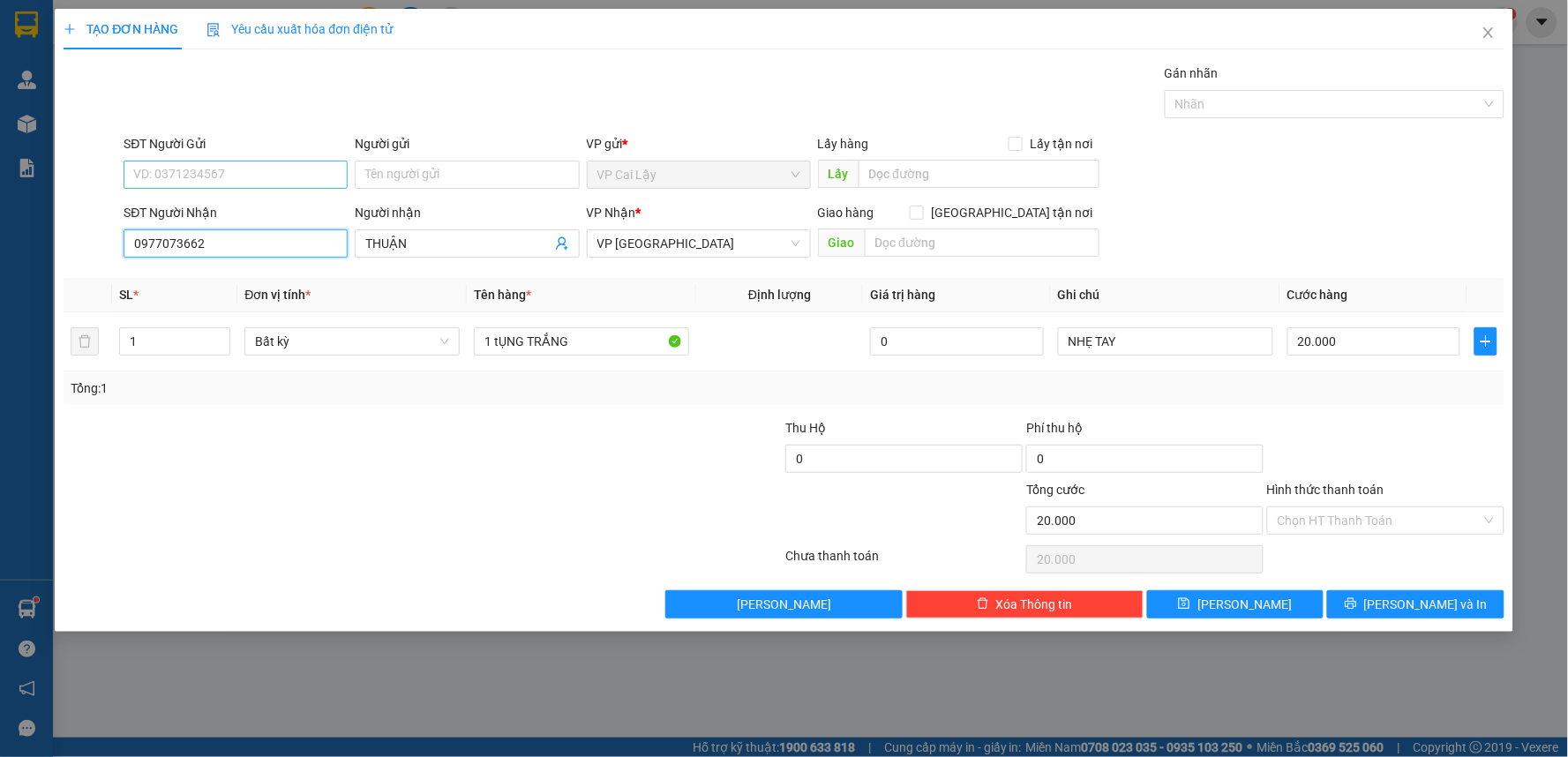
type input "0977073662"
click at [284, 173] on input "SĐT Người Gửi" at bounding box center [236, 175] width 224 height 28
type input "0945229997"
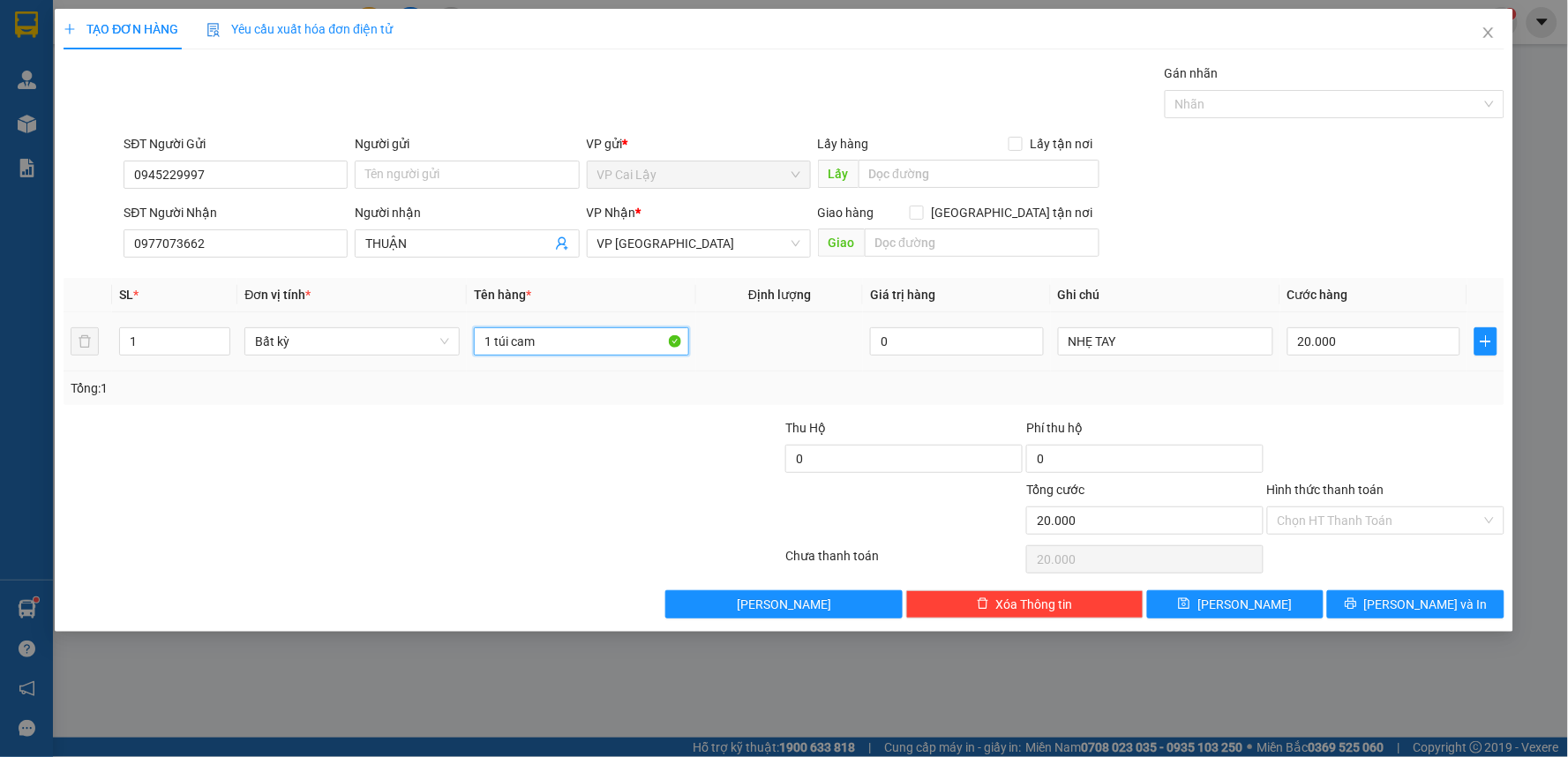
click at [568, 349] on input "1 túi cam" at bounding box center [581, 342] width 216 height 28
type input "1 bịch trắng có vali"
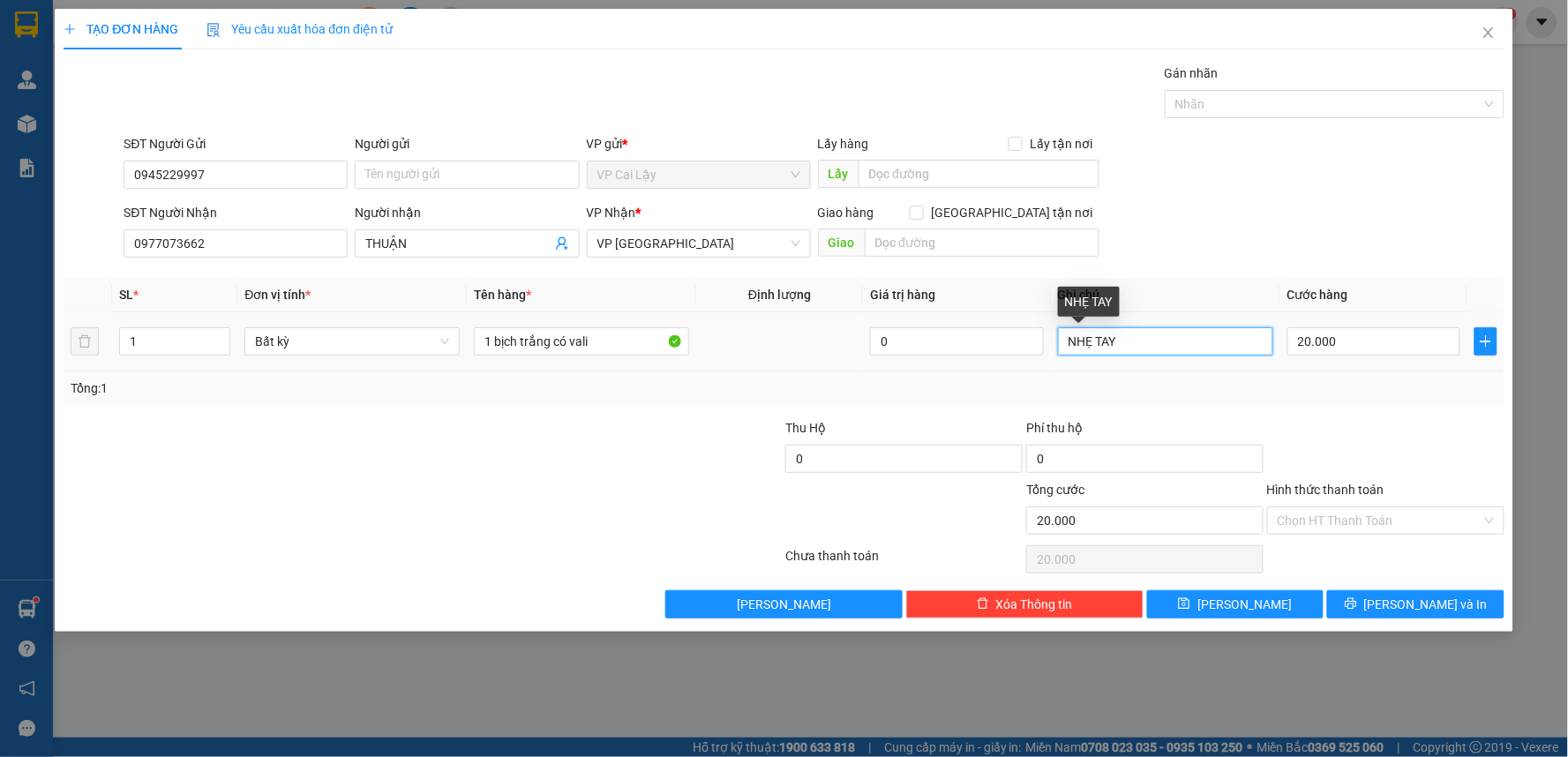
click at [1159, 336] on input "NHẸ TAY" at bounding box center [1166, 342] width 216 height 28
click at [1160, 337] on input "NHẸ TAY" at bounding box center [1166, 342] width 216 height 28
click at [1357, 339] on input "20.000" at bounding box center [1374, 342] width 174 height 28
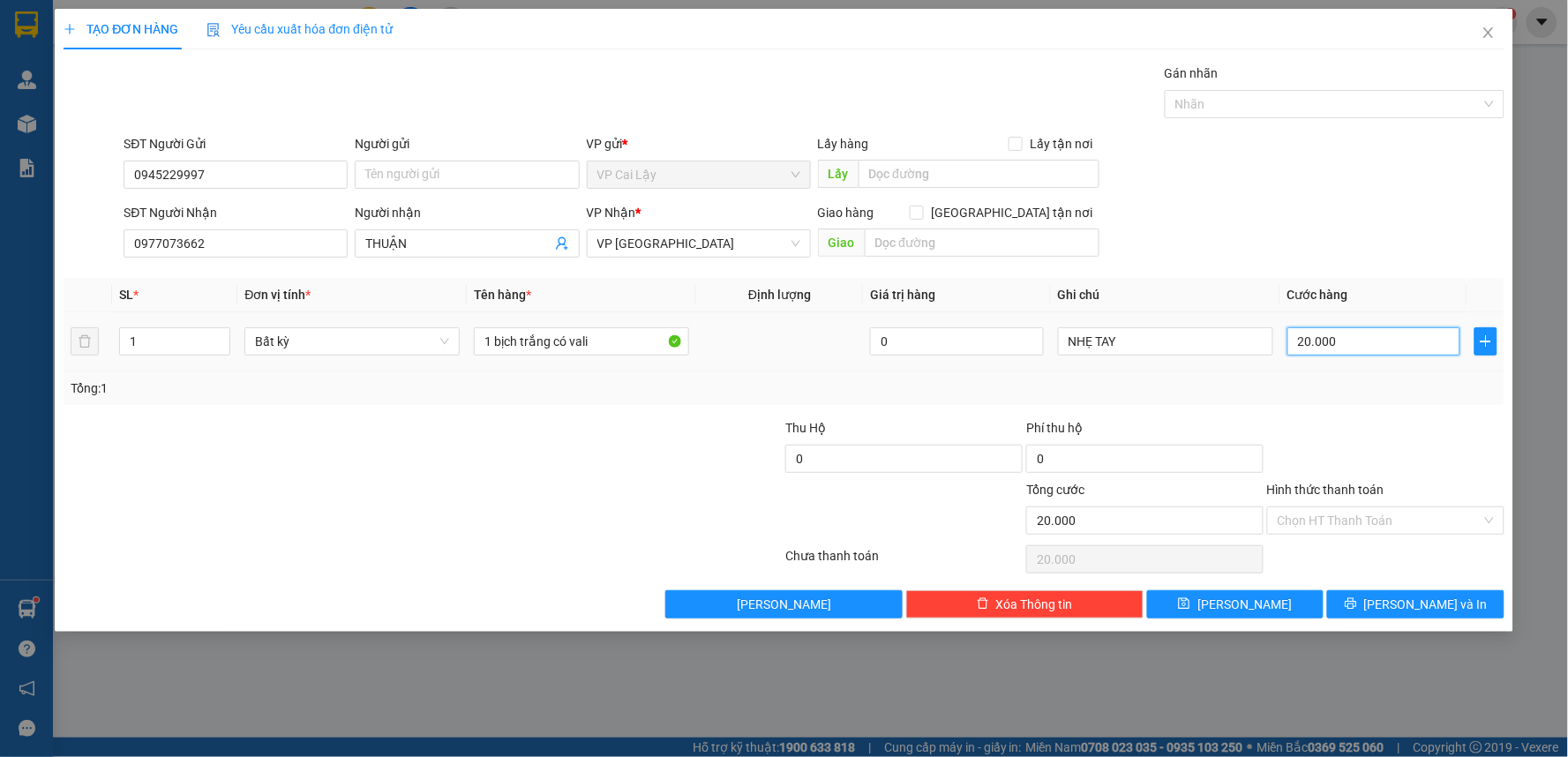
type input "3"
type input "30"
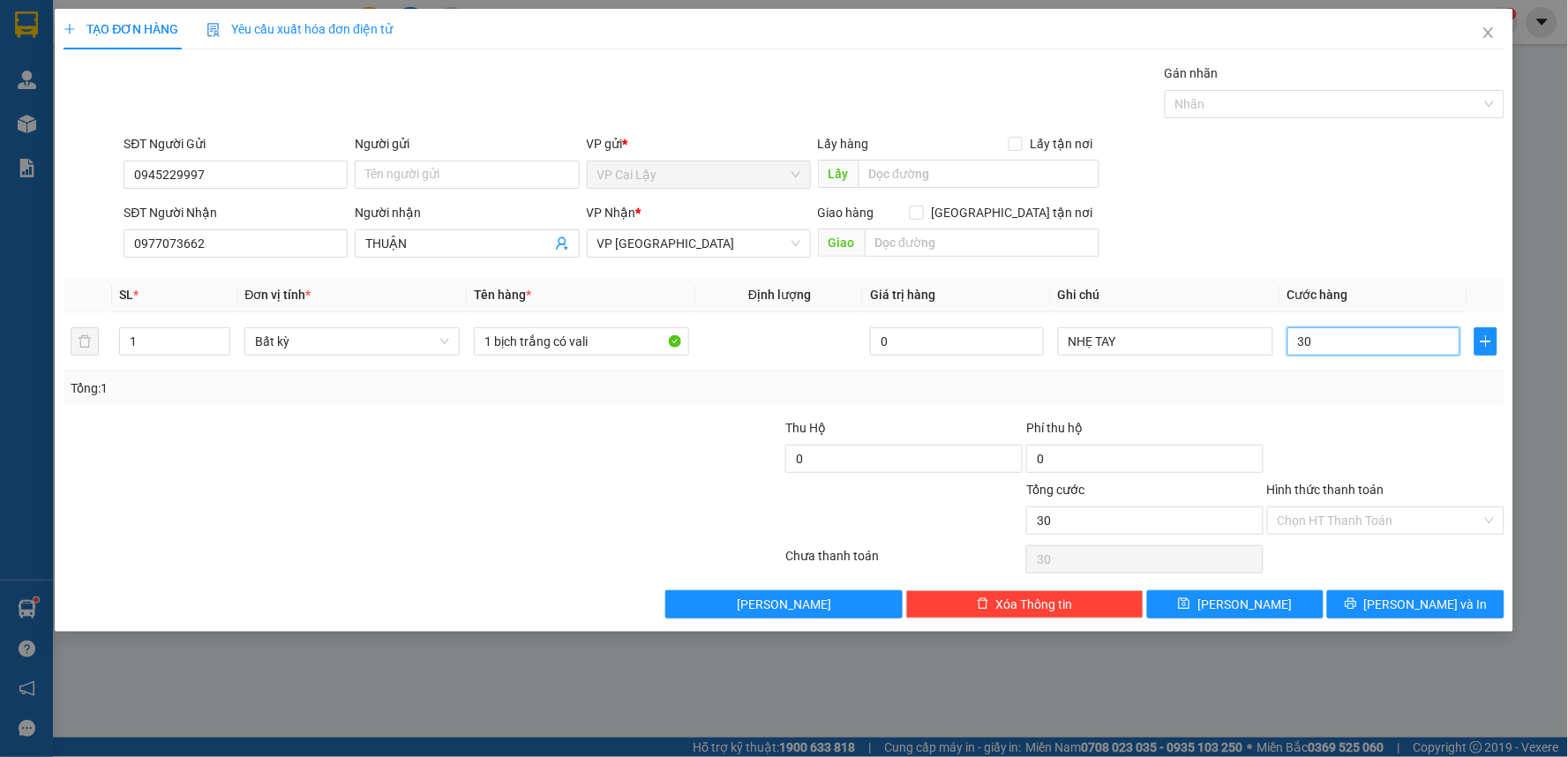
type input "30"
type input "30.000"
click at [1377, 411] on div "Transit Pickup Surcharge Ids Transit Deliver Surcharge Ids Transit Deliver Surc…" at bounding box center [784, 341] width 1441 height 555
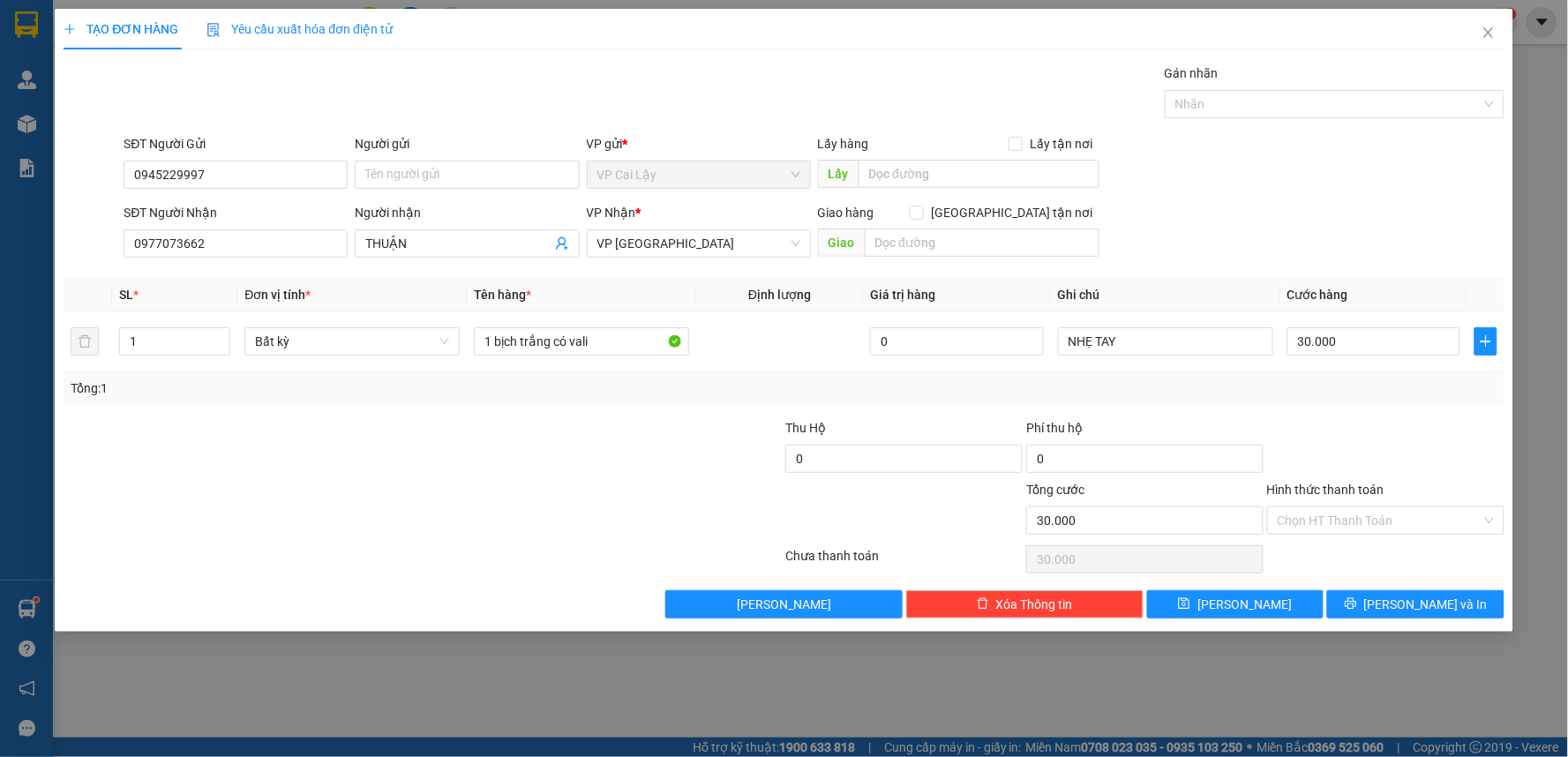
click at [1399, 504] on div "Hình thức thanh toán" at bounding box center [1385, 493] width 238 height 26
click at [1412, 522] on input "Hình thức thanh toán" at bounding box center [1379, 520] width 204 height 26
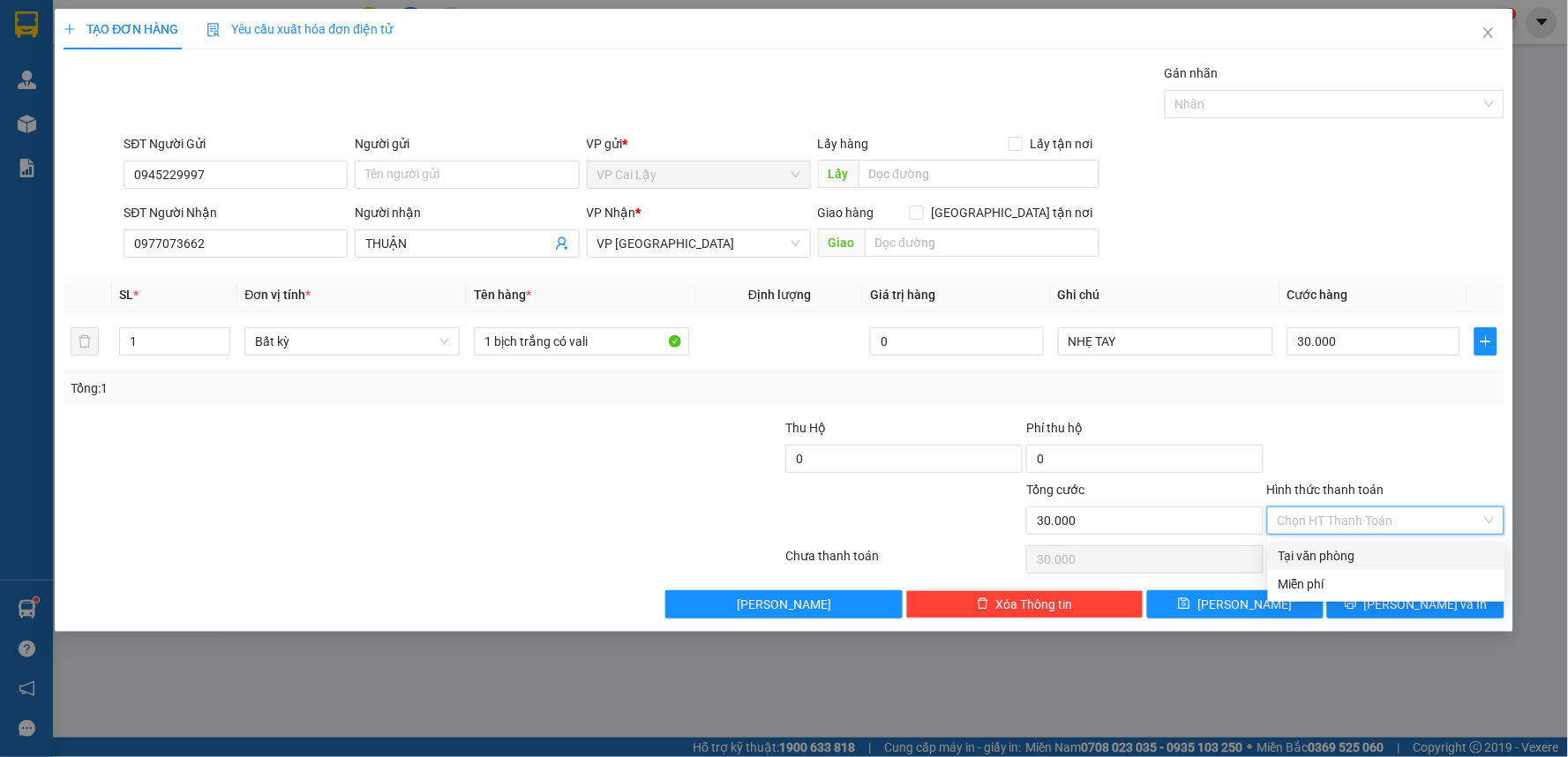
click at [1387, 550] on div "Tại văn phòng" at bounding box center [1386, 556] width 216 height 19
type input "0"
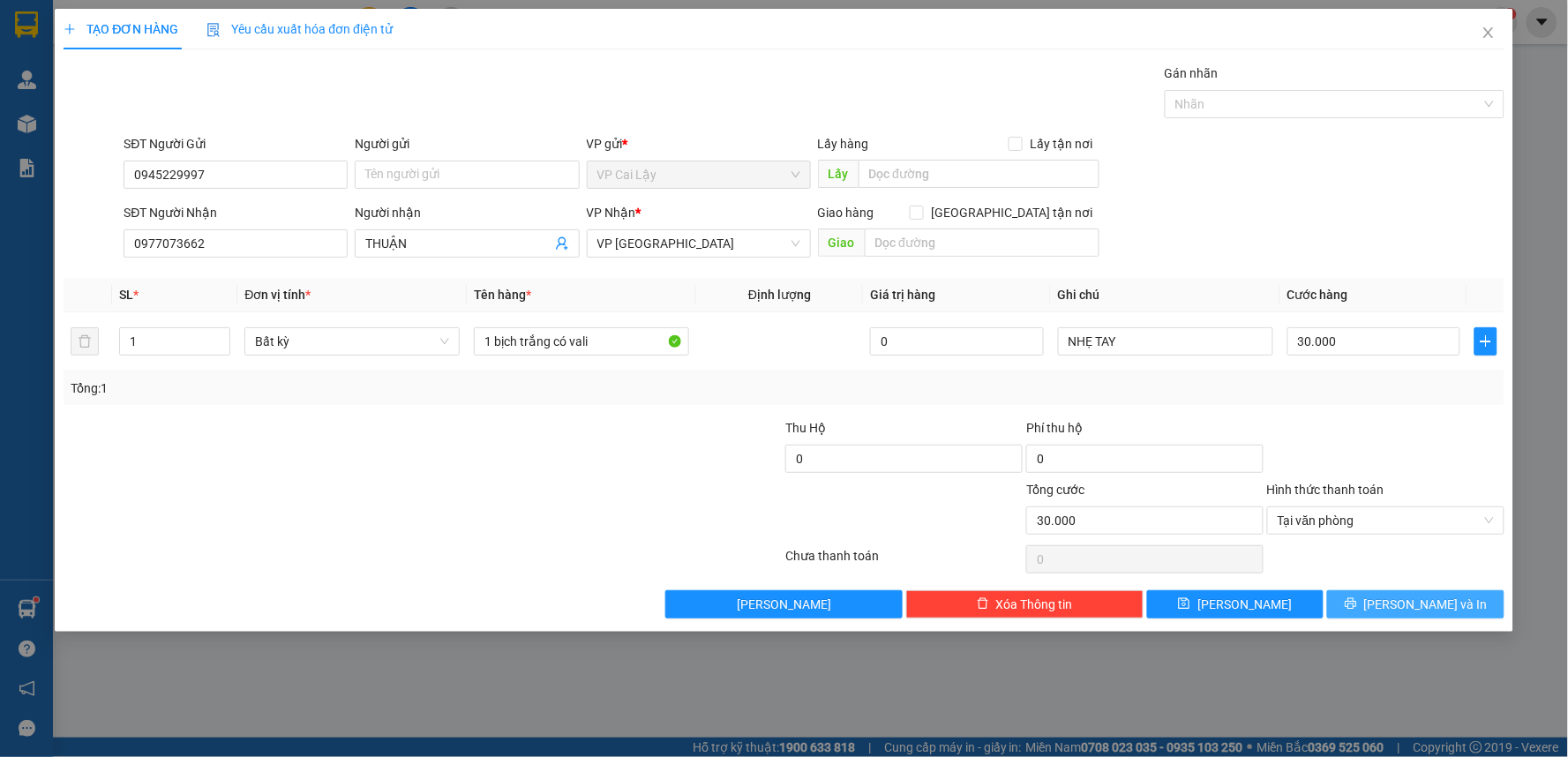
click at [1417, 609] on span "[PERSON_NAME] và In" at bounding box center [1426, 604] width 124 height 19
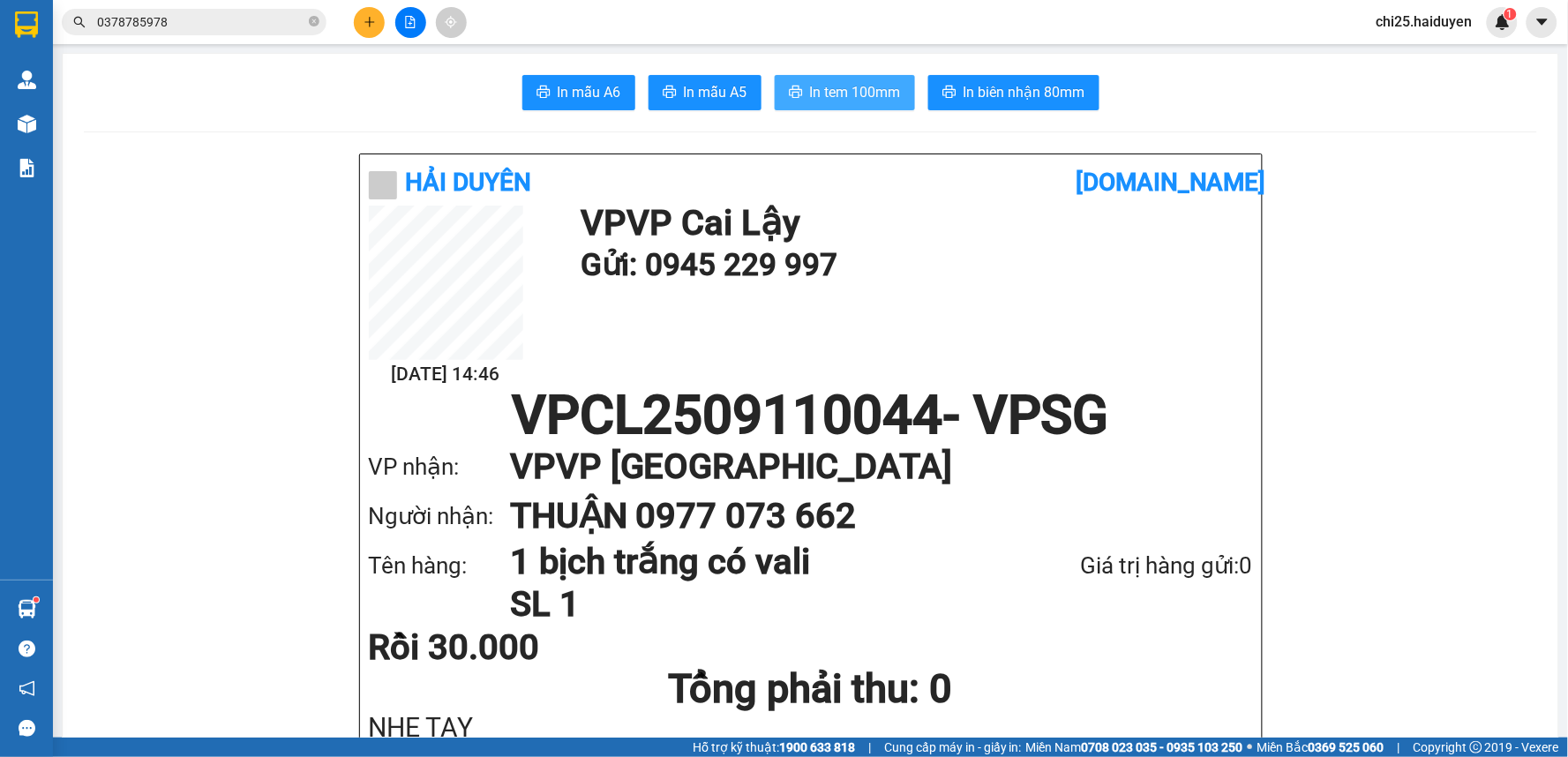
click at [856, 82] on span "In tem 100mm" at bounding box center [855, 92] width 91 height 22
click at [274, 9] on span "0378785978" at bounding box center [194, 22] width 265 height 26
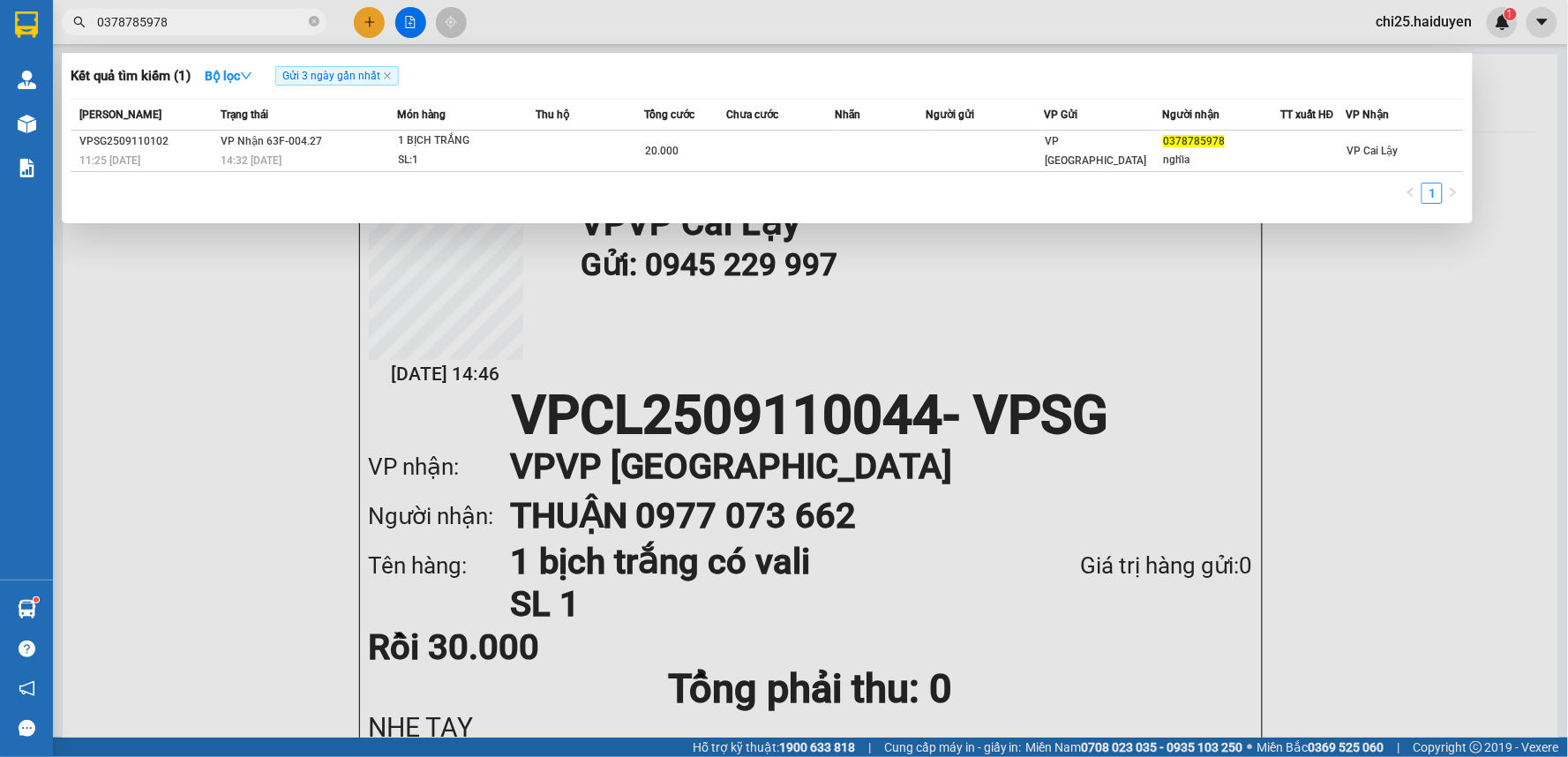
click at [279, 31] on input "0378785978" at bounding box center [201, 22] width 208 height 19
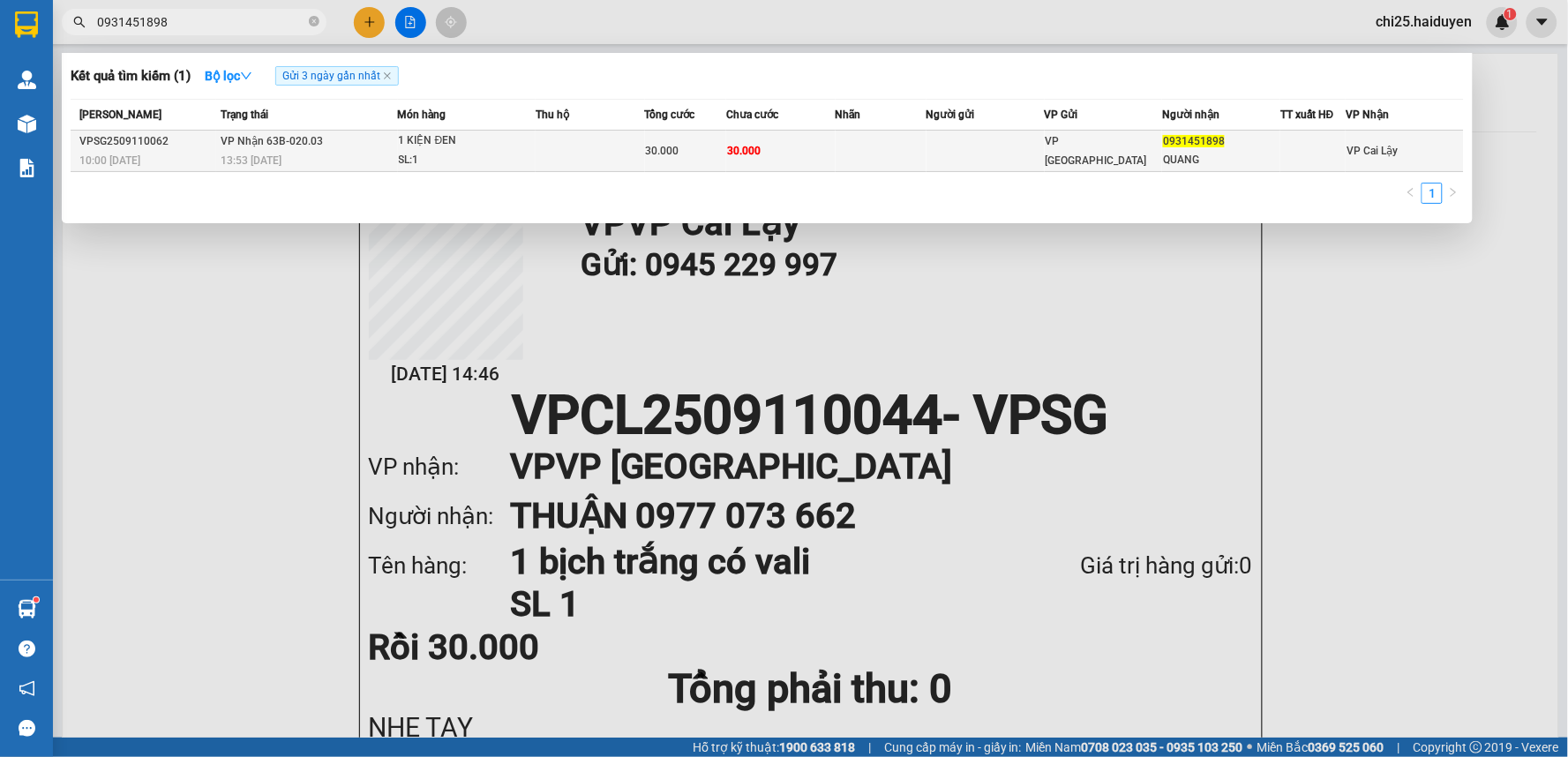
type input "0931451898"
click at [754, 156] on span "30.000" at bounding box center [744, 151] width 34 height 12
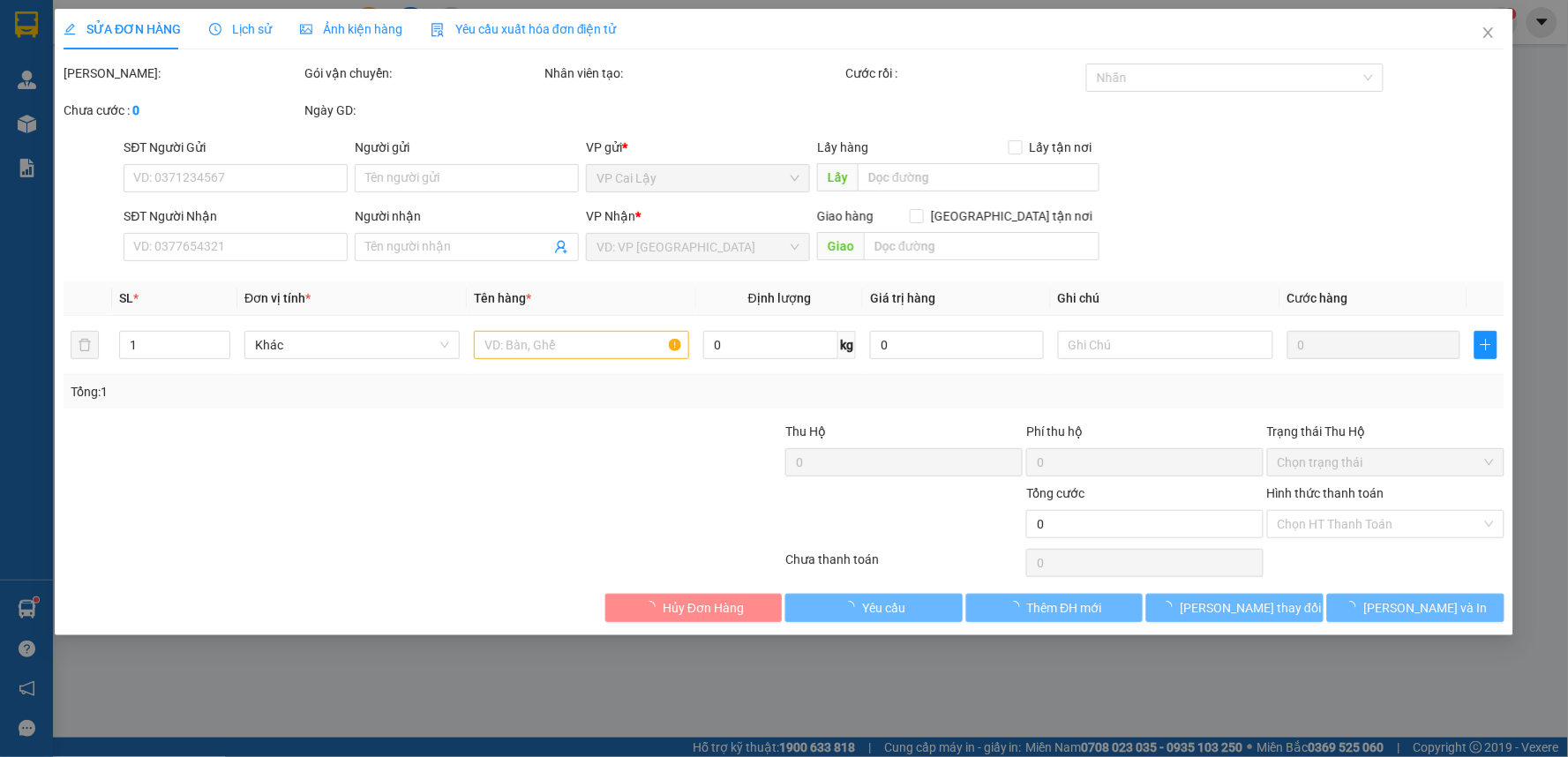
type input "0931451898"
type input "QUANG"
type input "30.000"
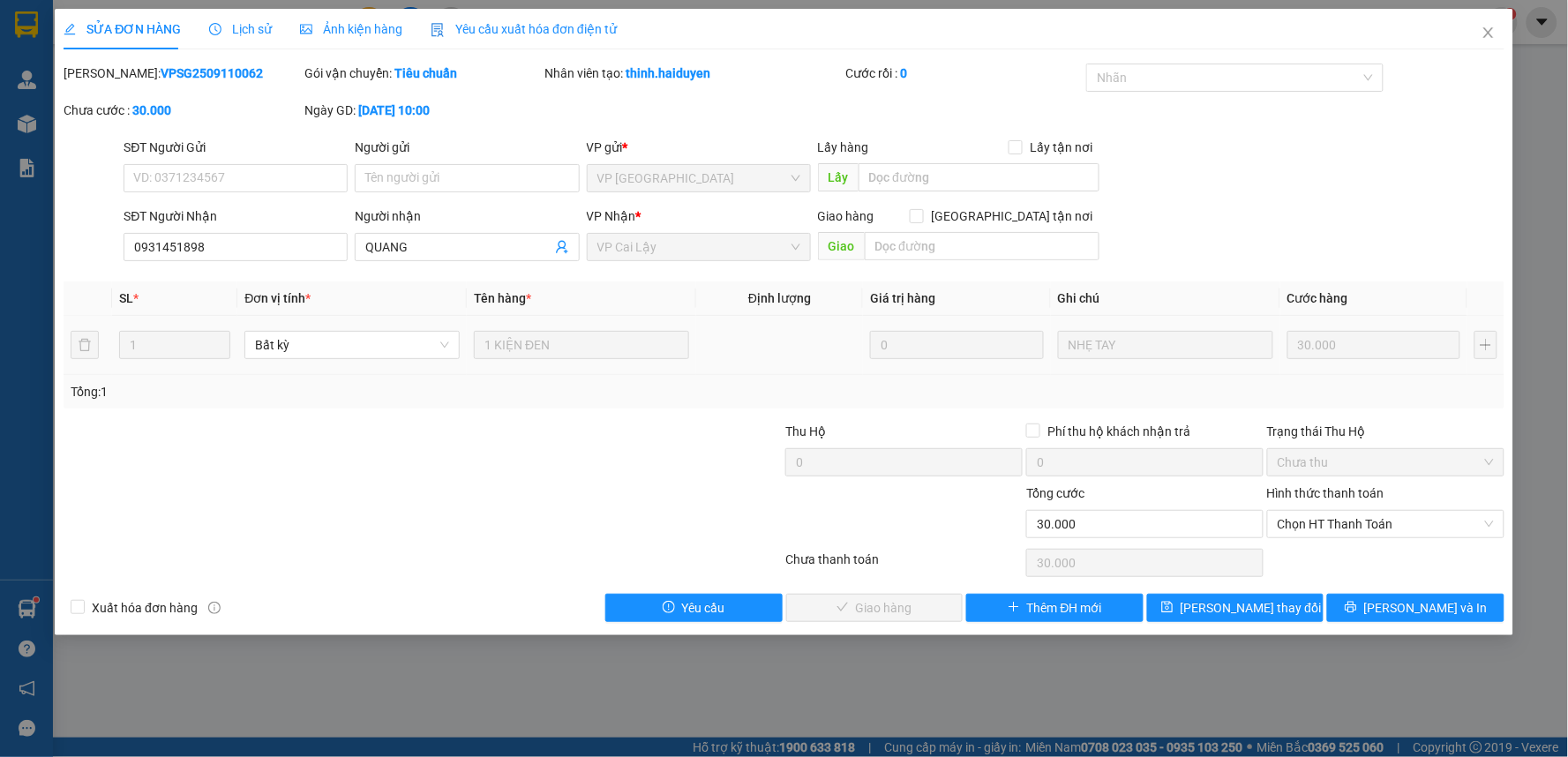
drag, startPoint x: 1010, startPoint y: 435, endPoint x: 1198, endPoint y: 542, distance: 216.3
click at [1054, 477] on div "Total Paid Fee 0 Total UnPaid Fee 30.000 Cash Collection Total Fee Mã ĐH: VPSG2…" at bounding box center [784, 343] width 1441 height 558
click at [1300, 526] on span "Chọn HT Thanh Toán" at bounding box center [1385, 524] width 216 height 26
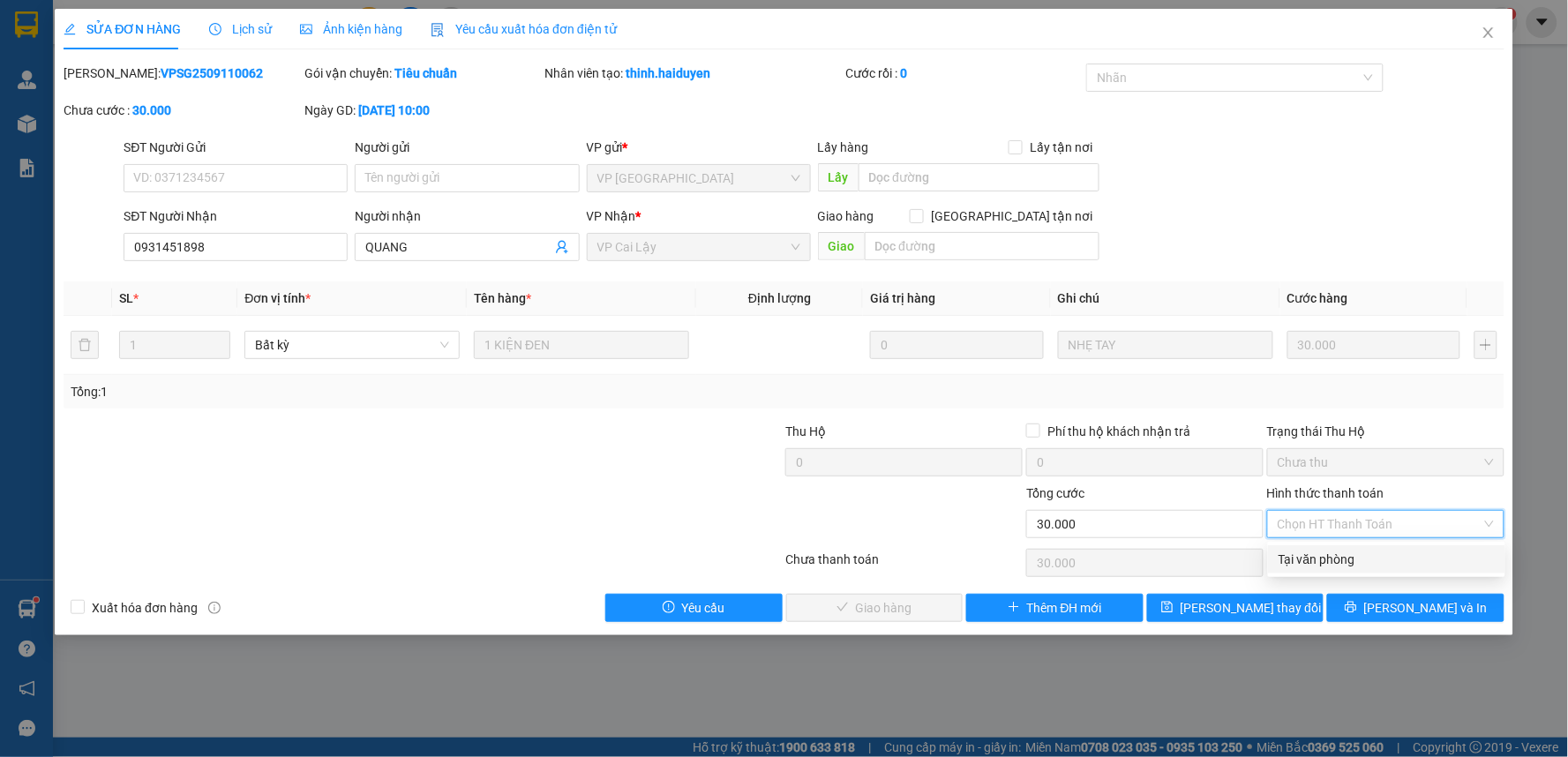
click at [1303, 561] on div "Tại văn phòng" at bounding box center [1386, 559] width 216 height 19
type input "0"
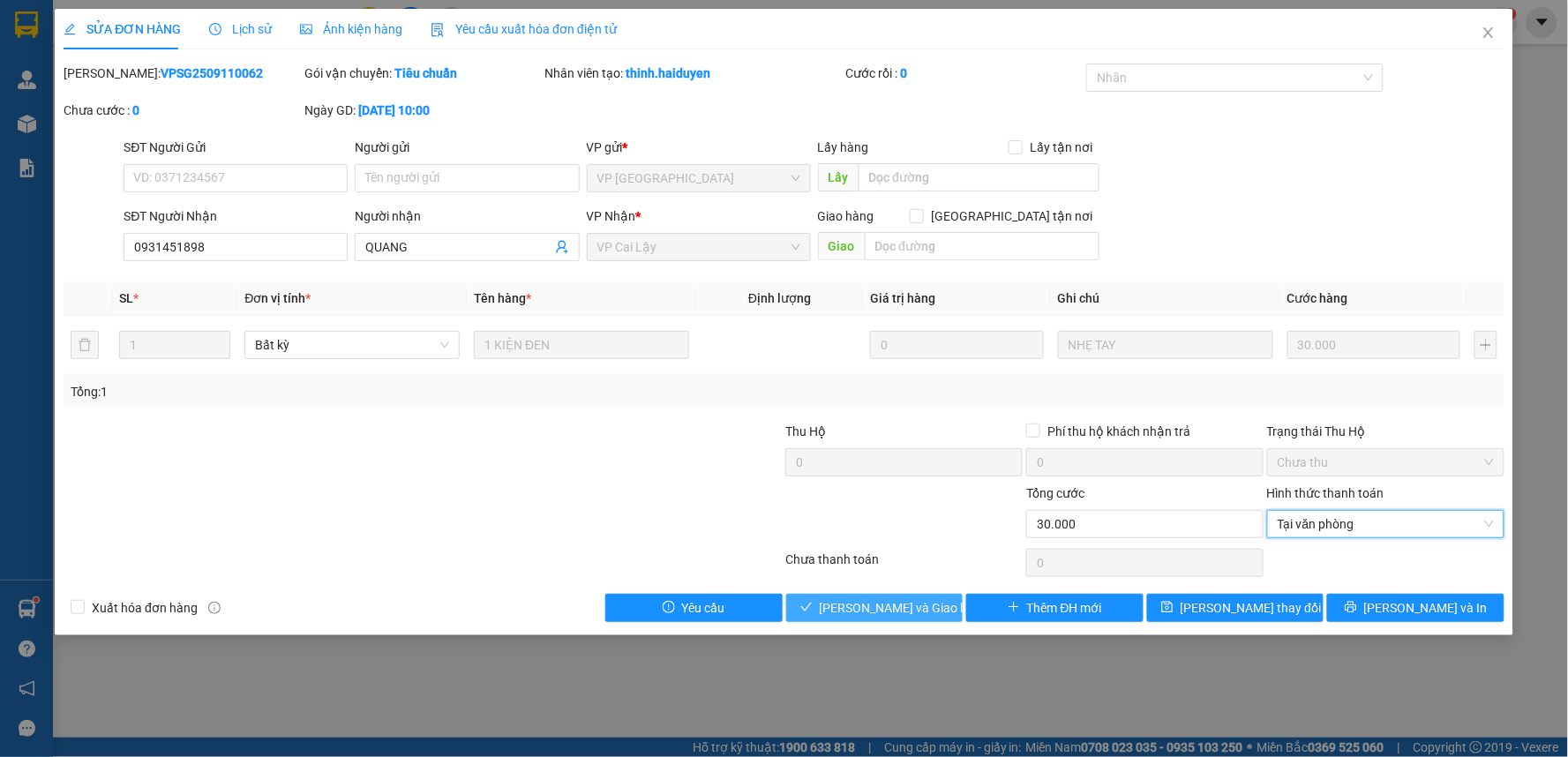
click at [882, 607] on span "[PERSON_NAME] và [PERSON_NAME] hàng" at bounding box center [905, 608] width 170 height 19
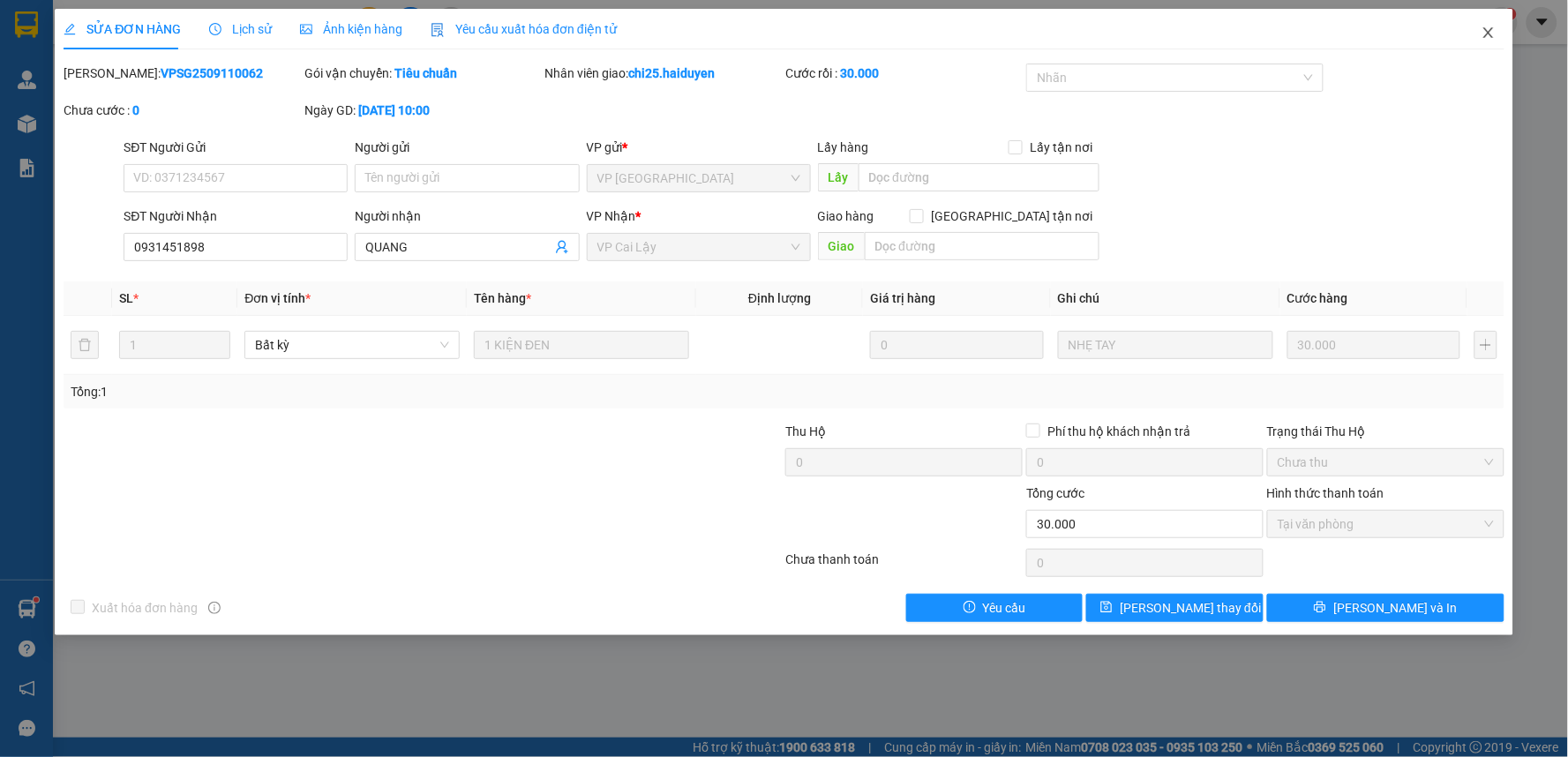
click at [1487, 32] on icon "close" at bounding box center [1488, 33] width 10 height 11
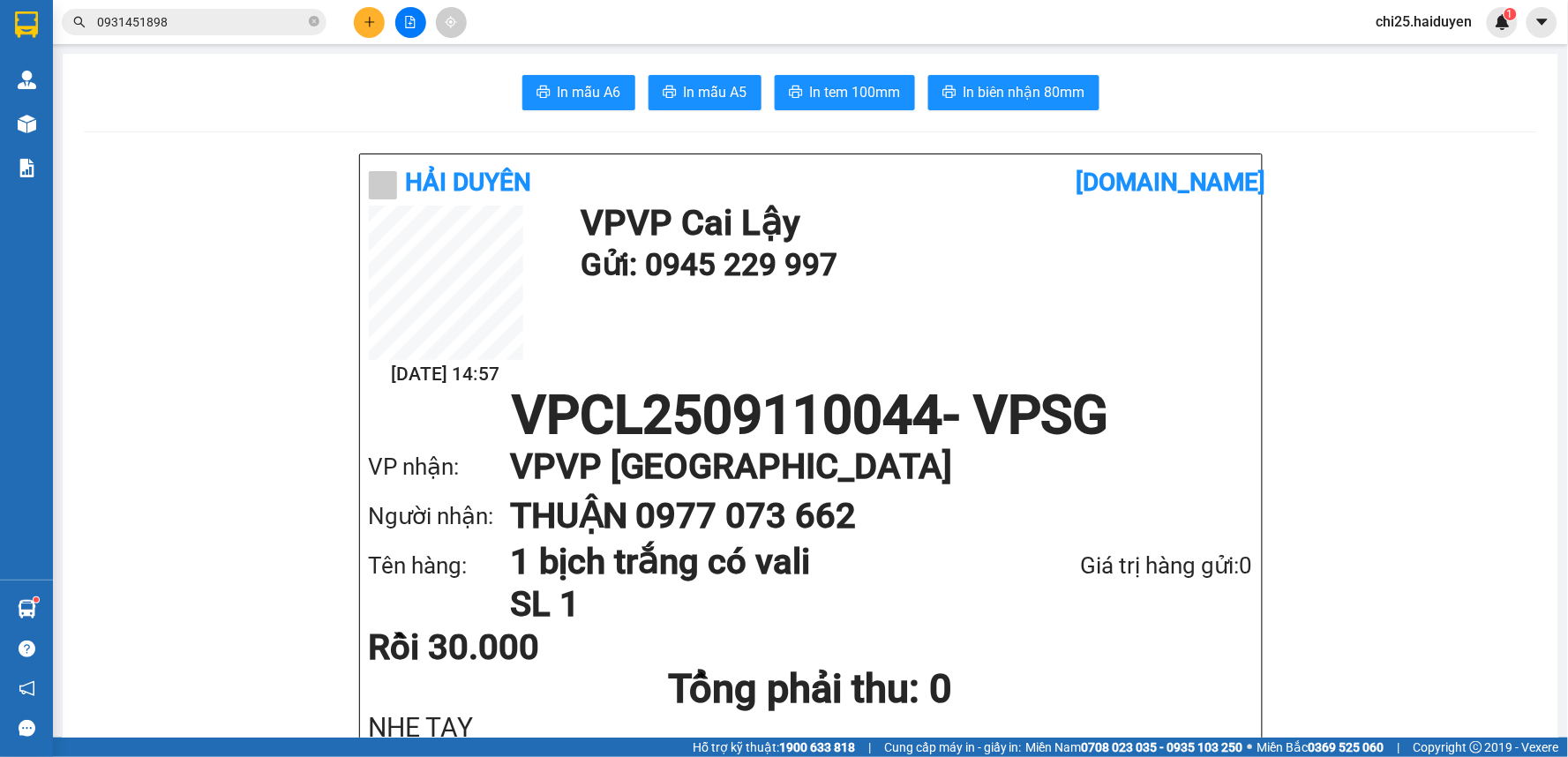
click at [201, 23] on input "0931451898" at bounding box center [201, 22] width 208 height 19
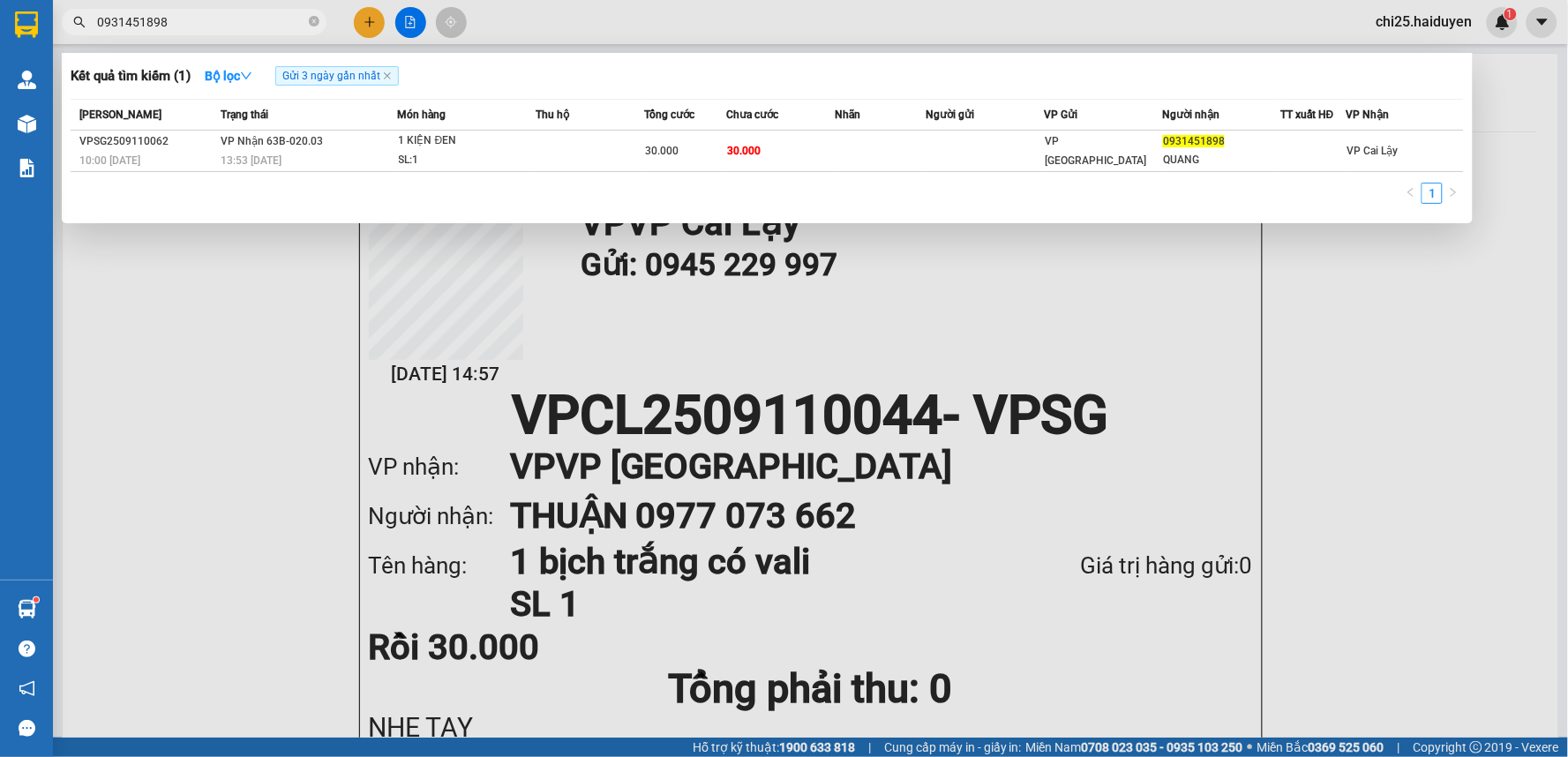
click at [201, 23] on input "0931451898" at bounding box center [201, 22] width 208 height 19
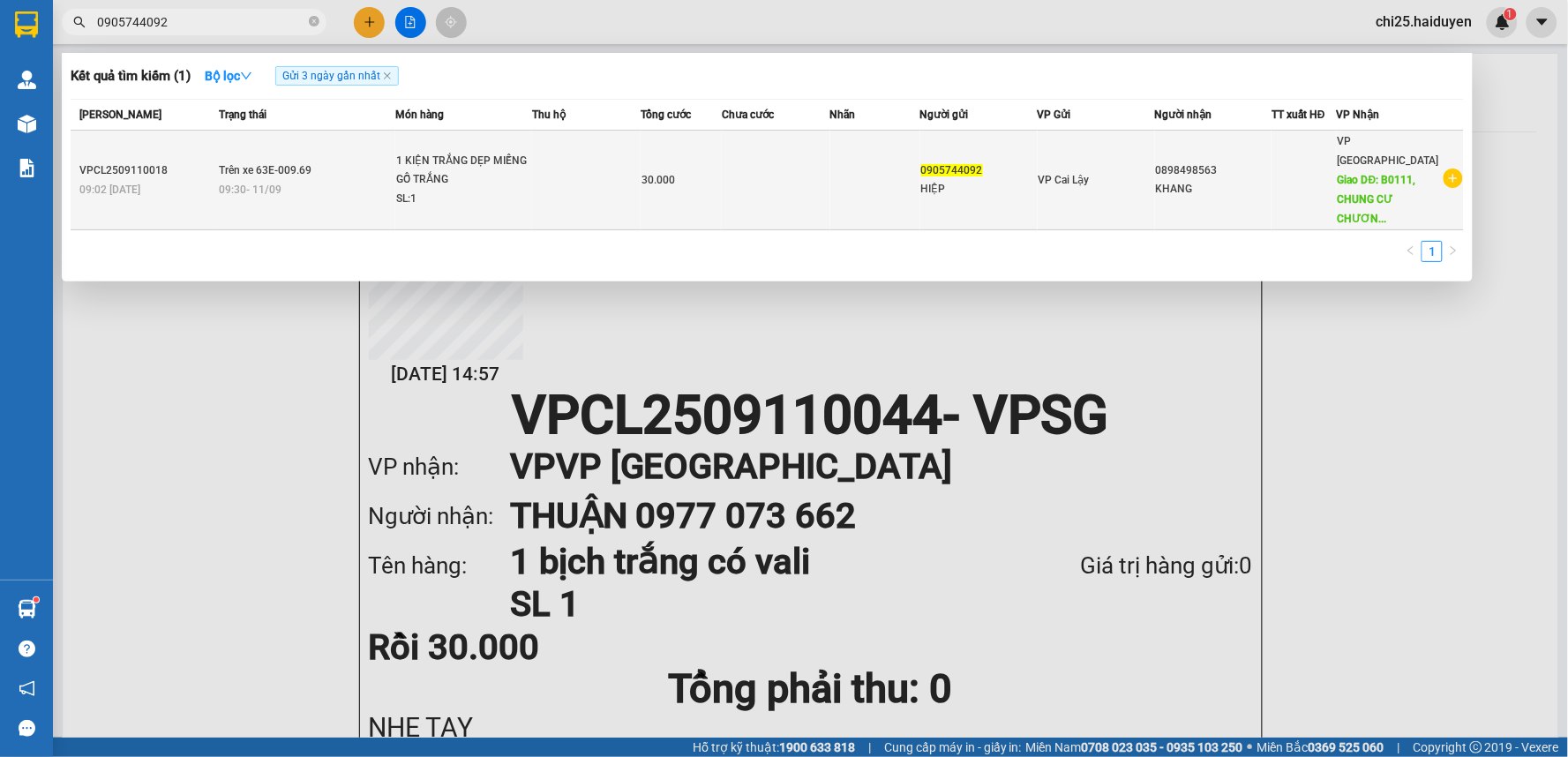
type input "0905744092"
click at [1266, 162] on div "0898498563" at bounding box center [1214, 170] width 116 height 19
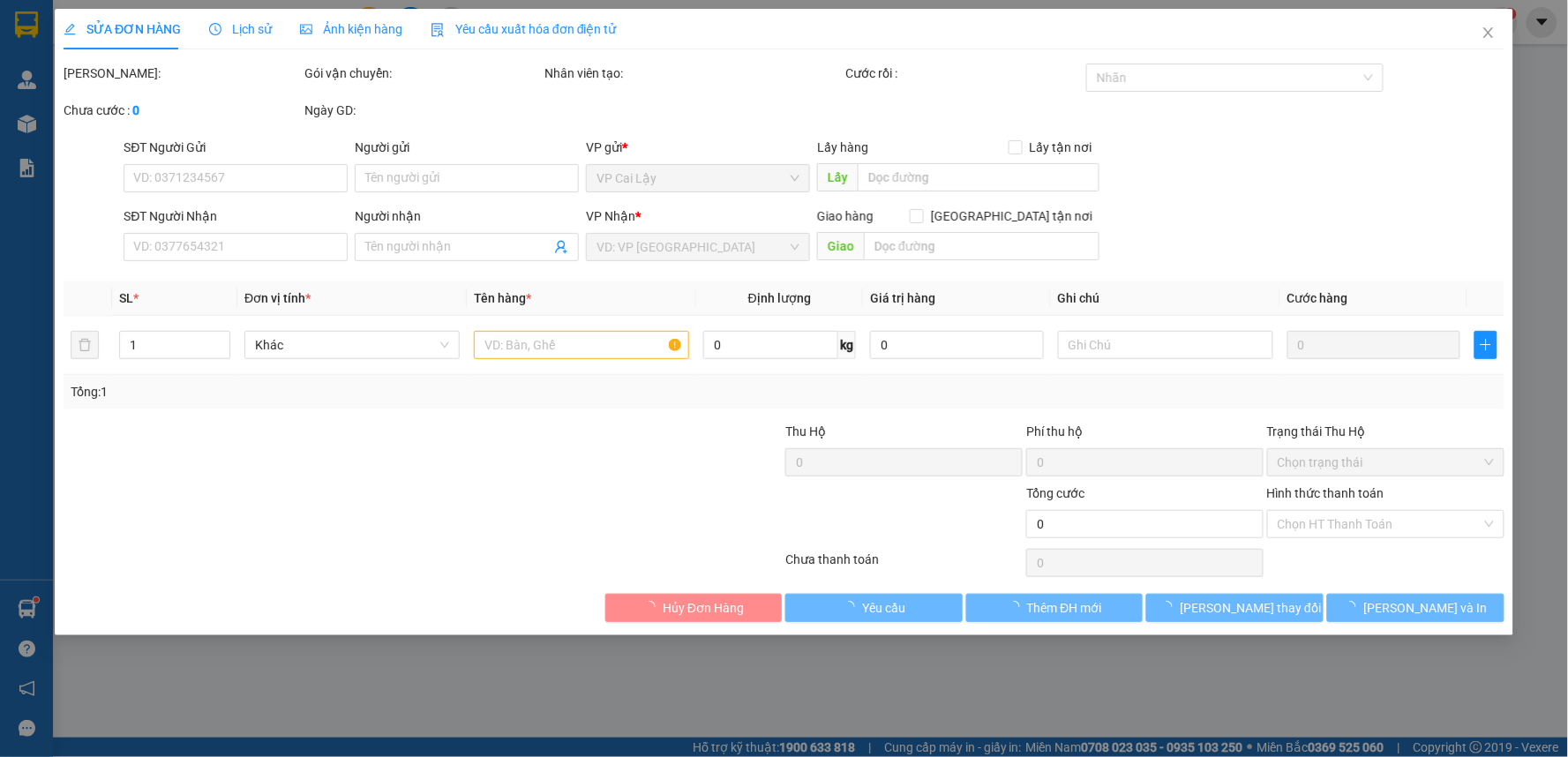
type input "0905744092"
type input "HIỆP"
type input "0898498563"
type input "KHANG"
type input "B0111, CHUNG CƯ CHƯƠNG DƯƠNG HOME, P TRƯỜNG THỌ, THỦ ĐỨC"
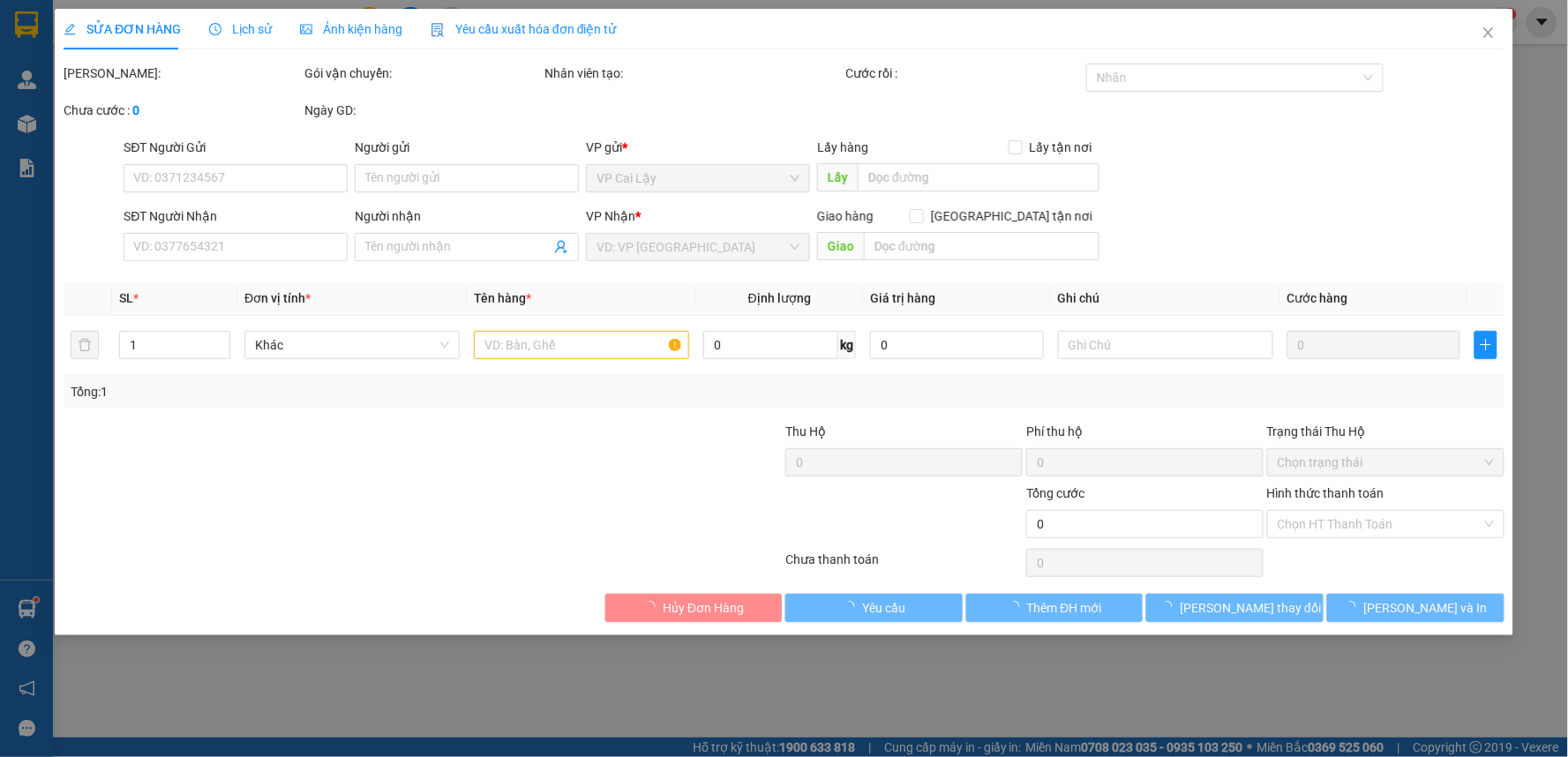
type input "30.000"
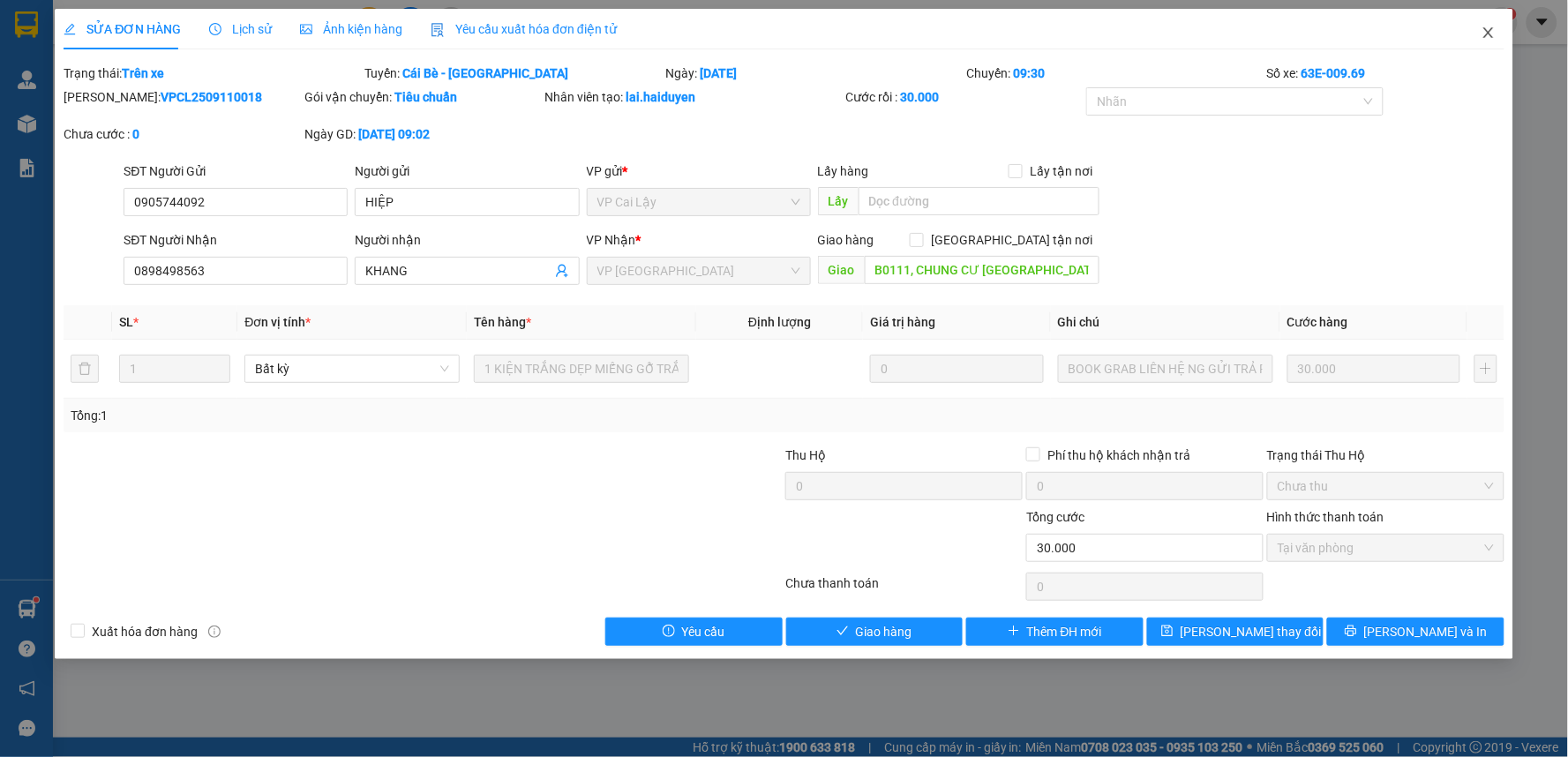
click at [1492, 32] on icon "close" at bounding box center [1488, 33] width 14 height 14
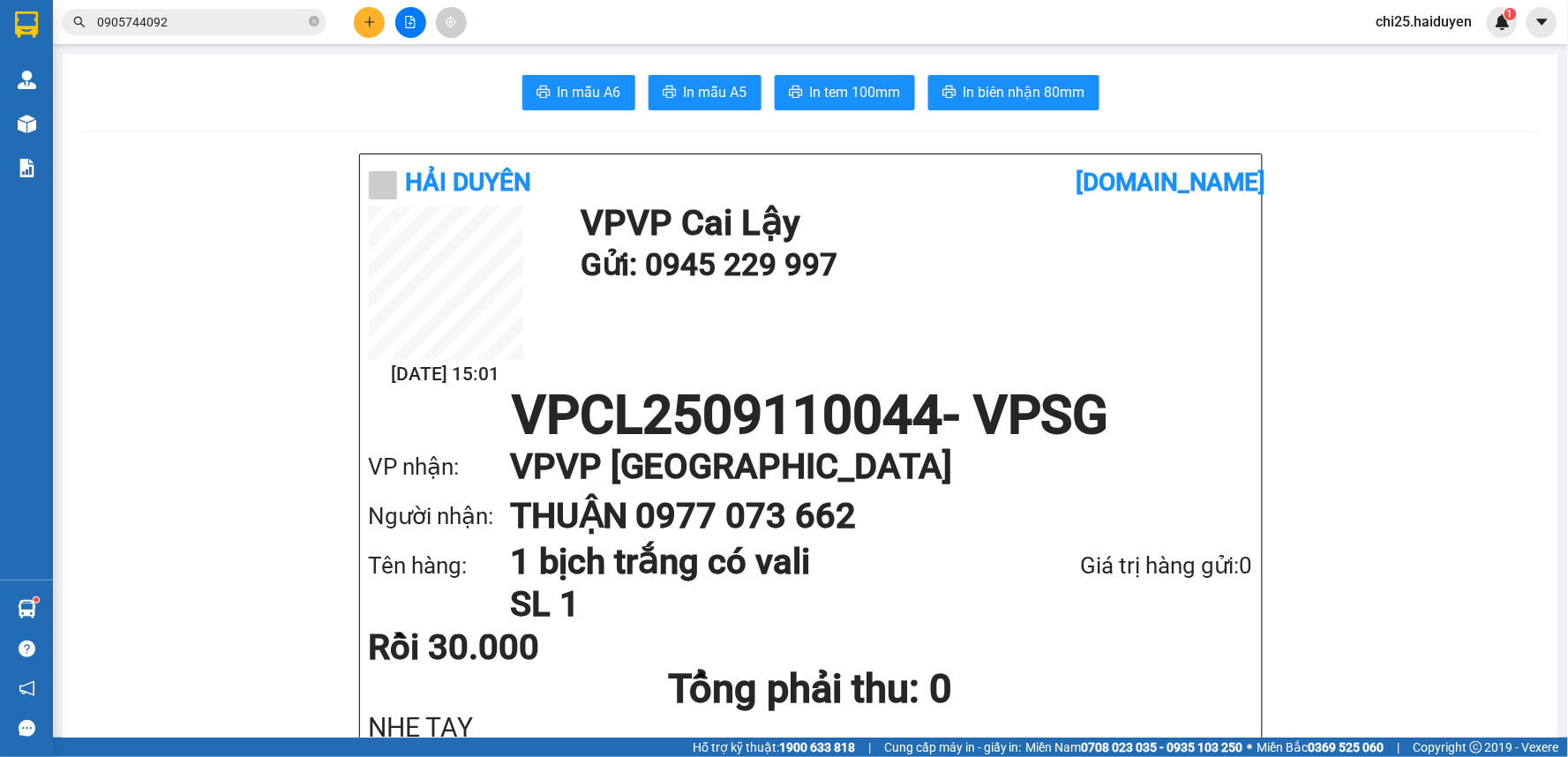
click at [224, 15] on input "0905744092" at bounding box center [201, 22] width 208 height 19
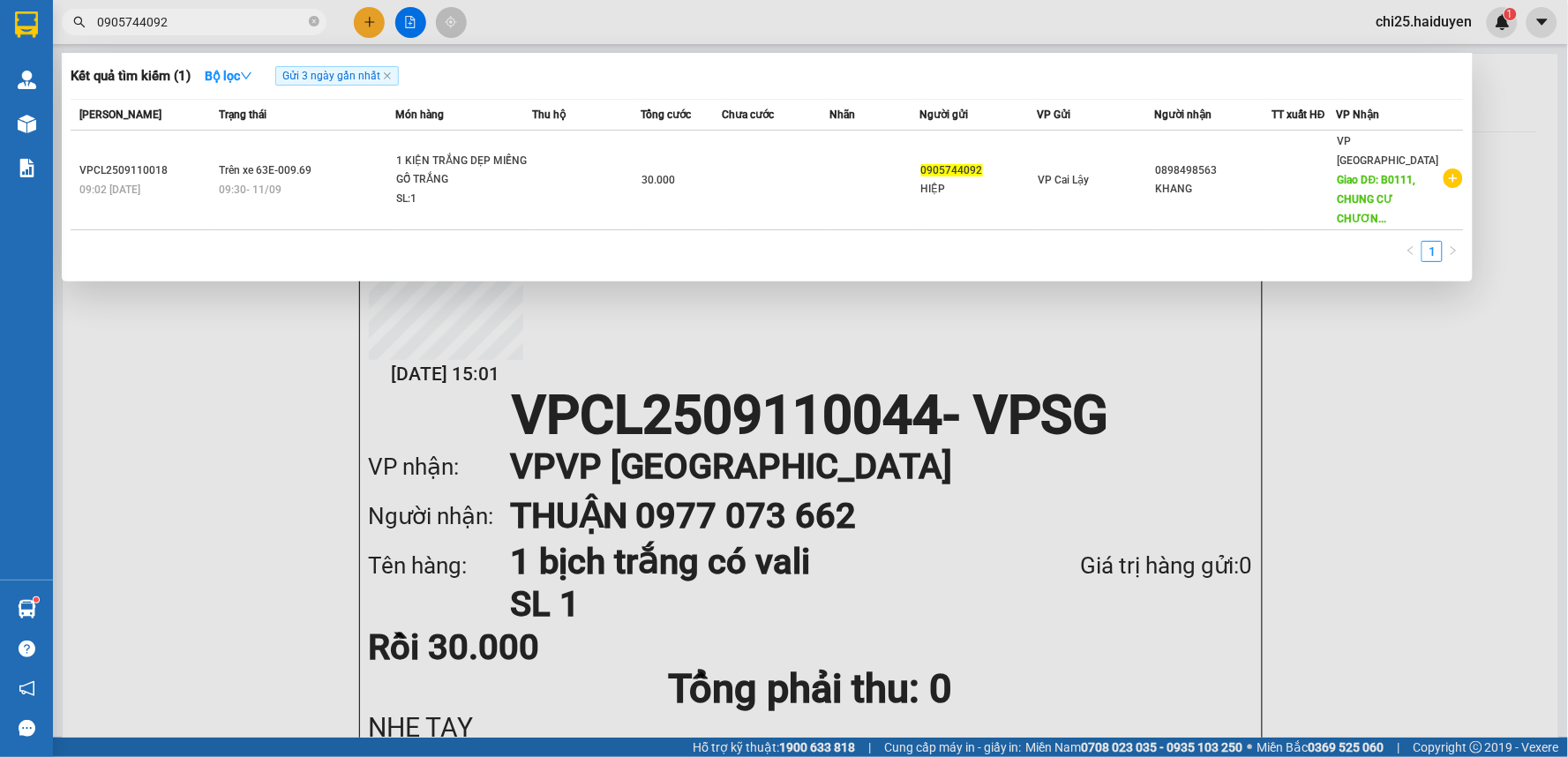
click at [278, 430] on div at bounding box center [784, 378] width 1568 height 757
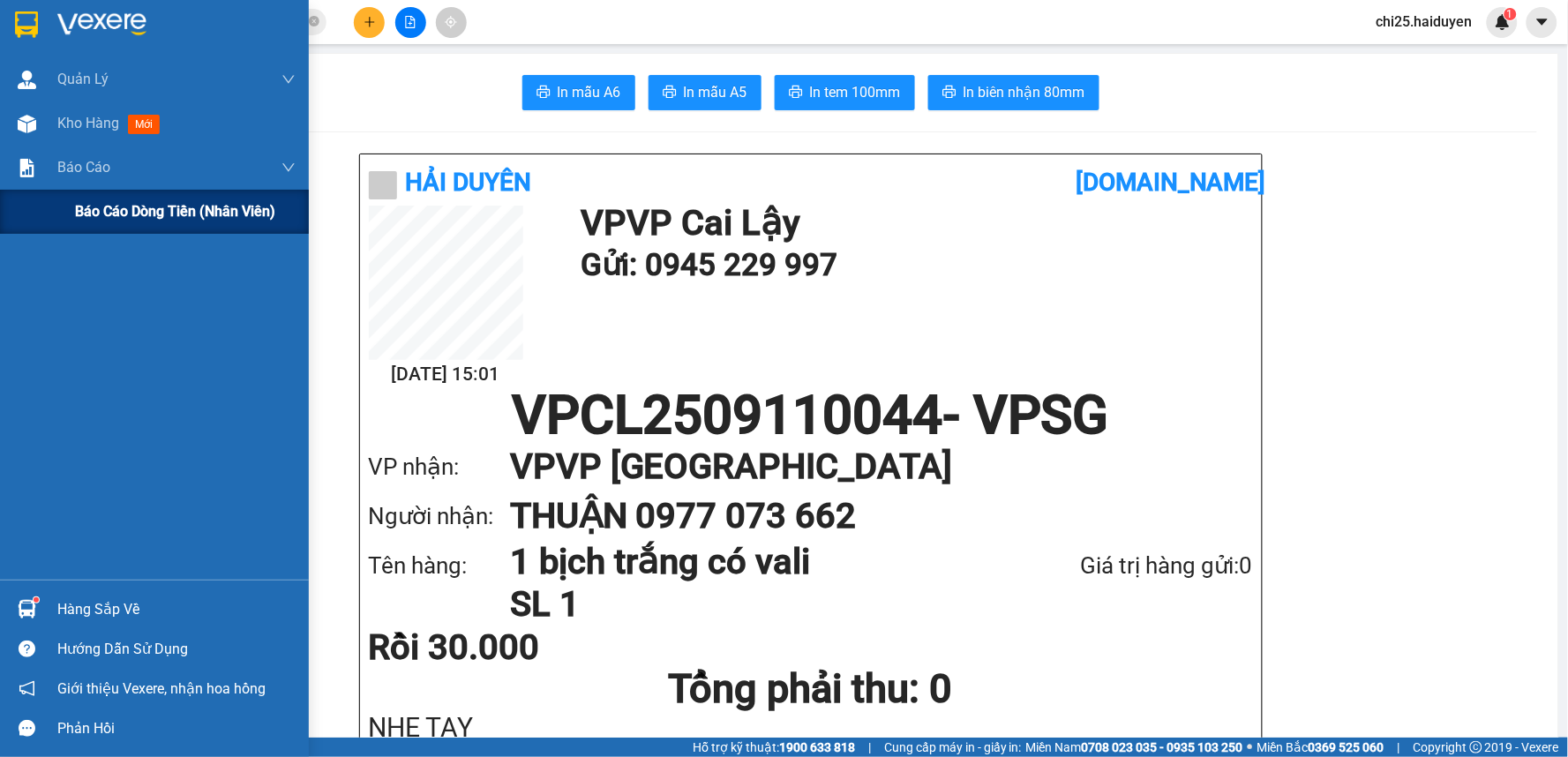
click at [126, 204] on span "Báo cáo dòng tiền (nhân viên)" at bounding box center [175, 211] width 201 height 22
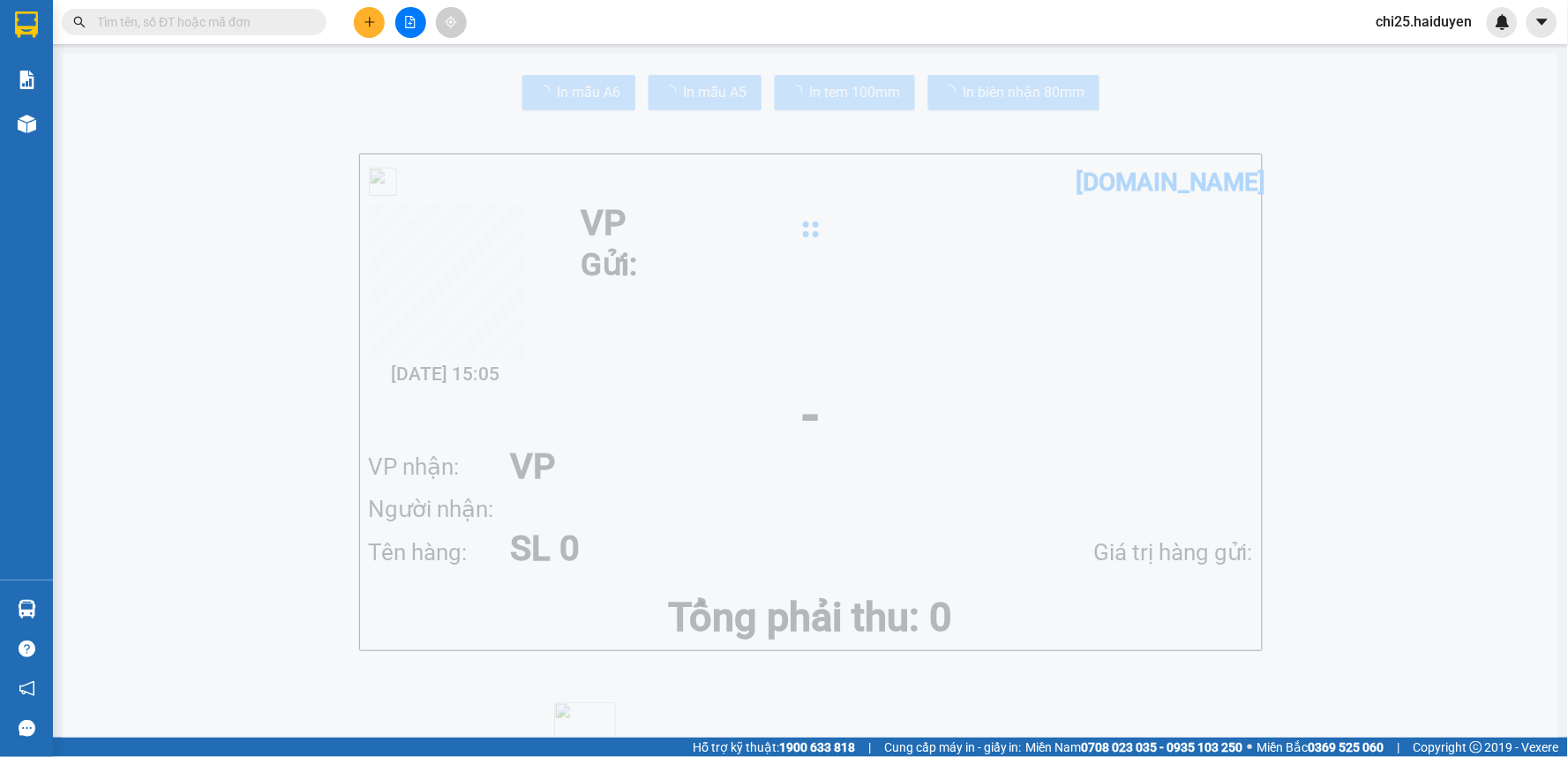
click at [239, 20] on input "text" at bounding box center [201, 22] width 208 height 19
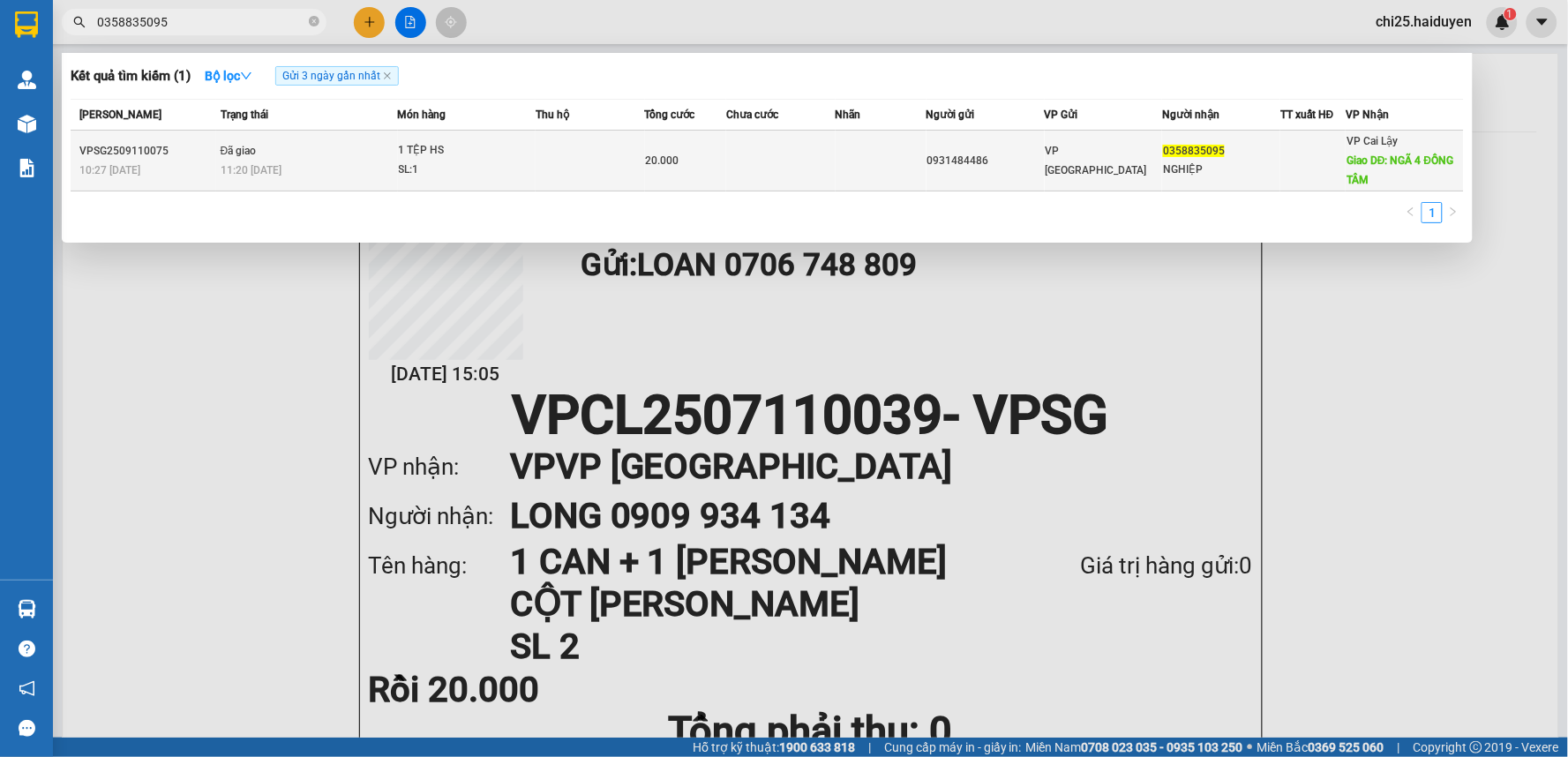
type input "0358835095"
click at [1179, 151] on span "0358835095" at bounding box center [1194, 151] width 62 height 12
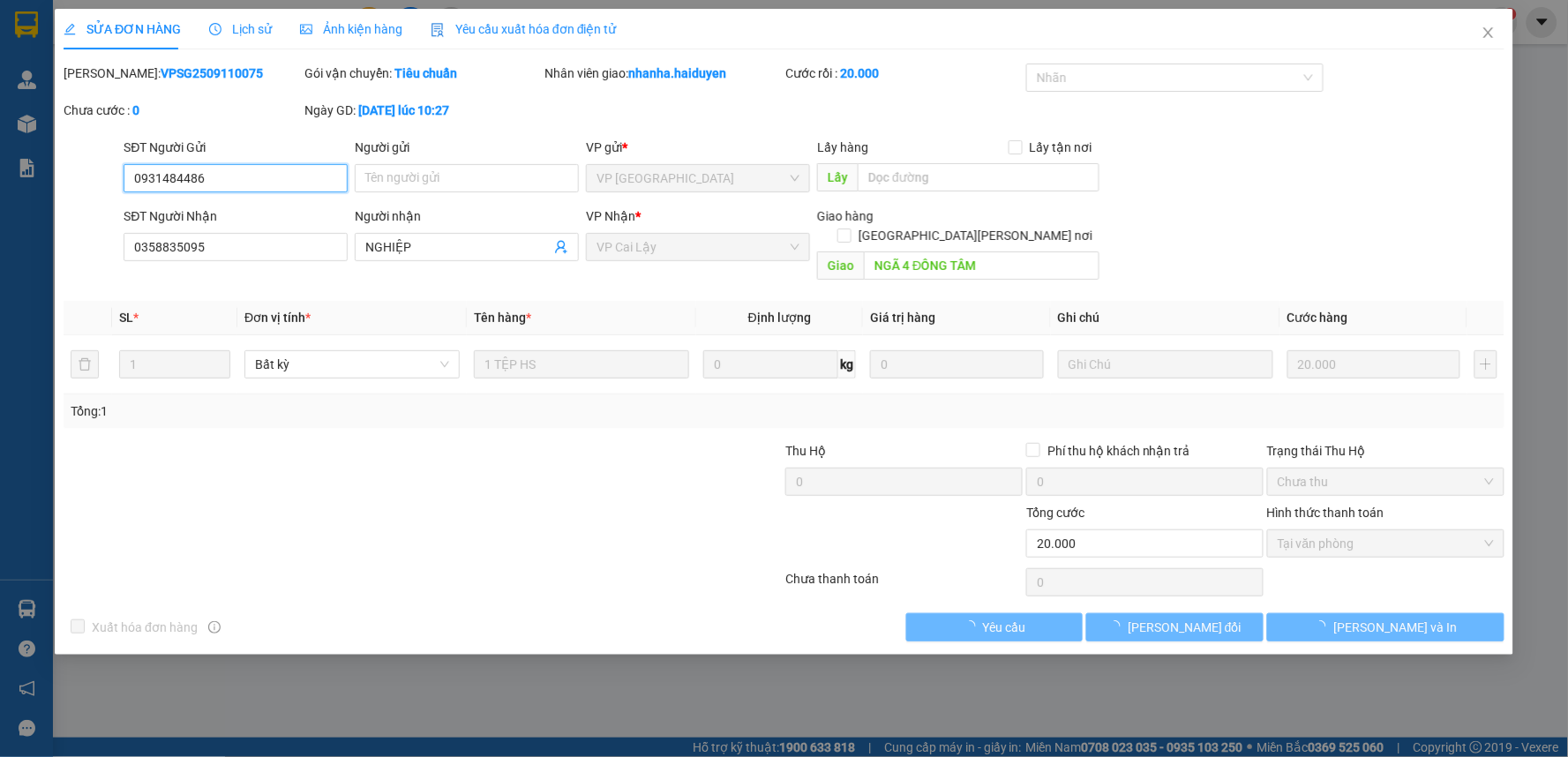
type input "0931484486"
type input "0358835095"
type input "NGHIỆP"
type input "NGÃ 4 ĐỒNG TÂM"
type input "20.000"
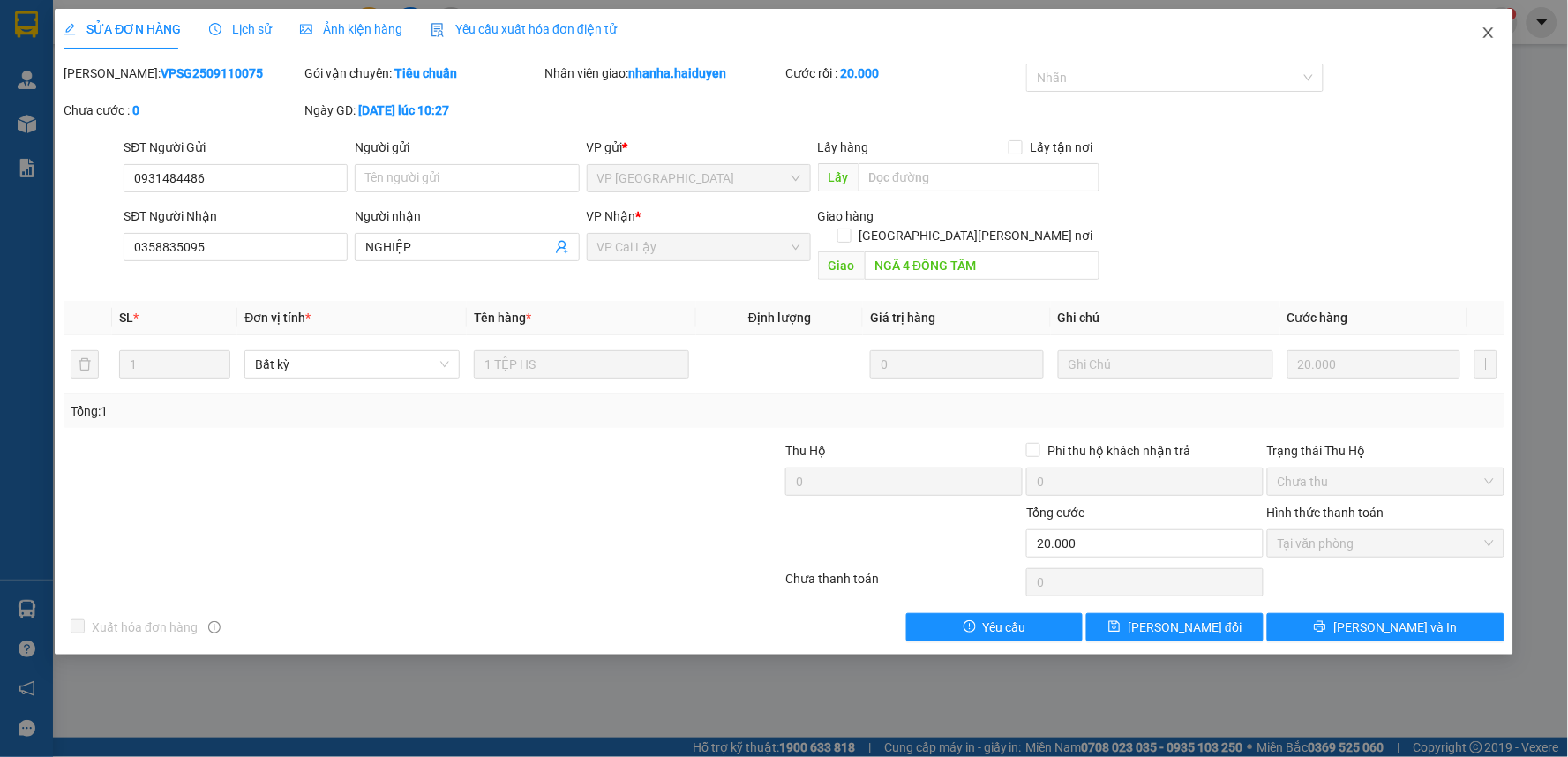
click at [1489, 35] on icon "close" at bounding box center [1488, 33] width 10 height 11
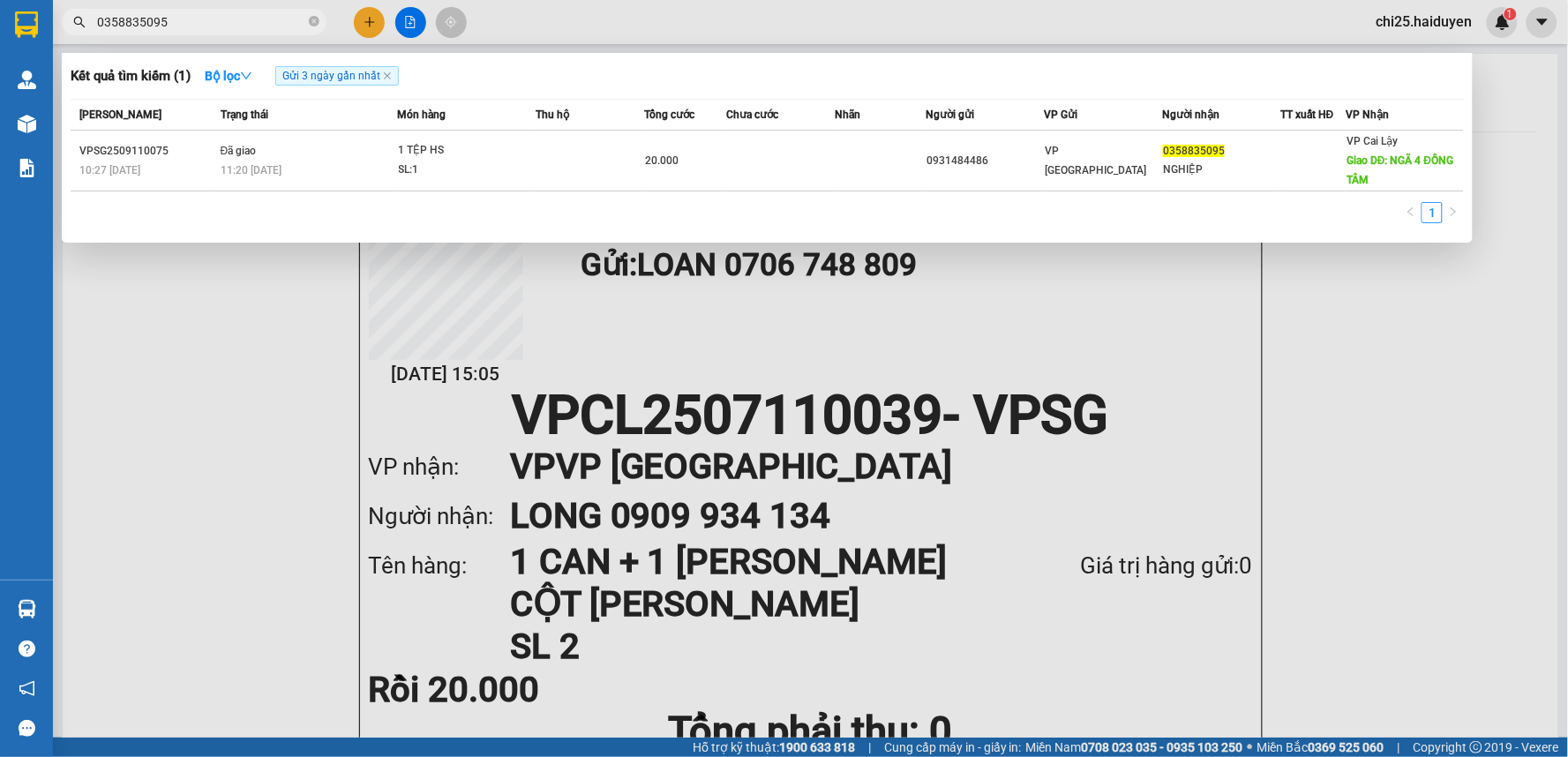
click at [225, 20] on input "0358835095" at bounding box center [201, 22] width 208 height 19
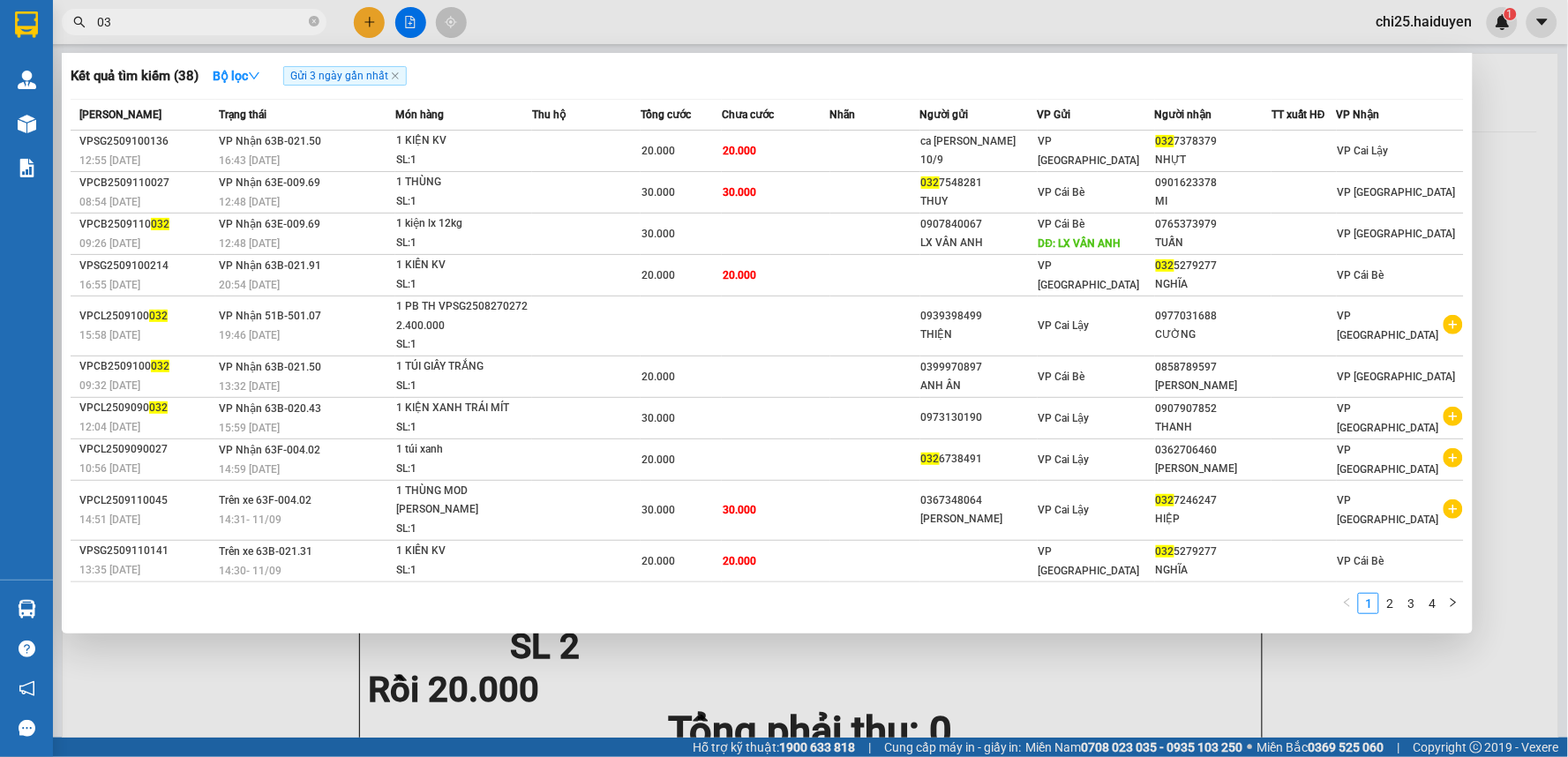
type input "0"
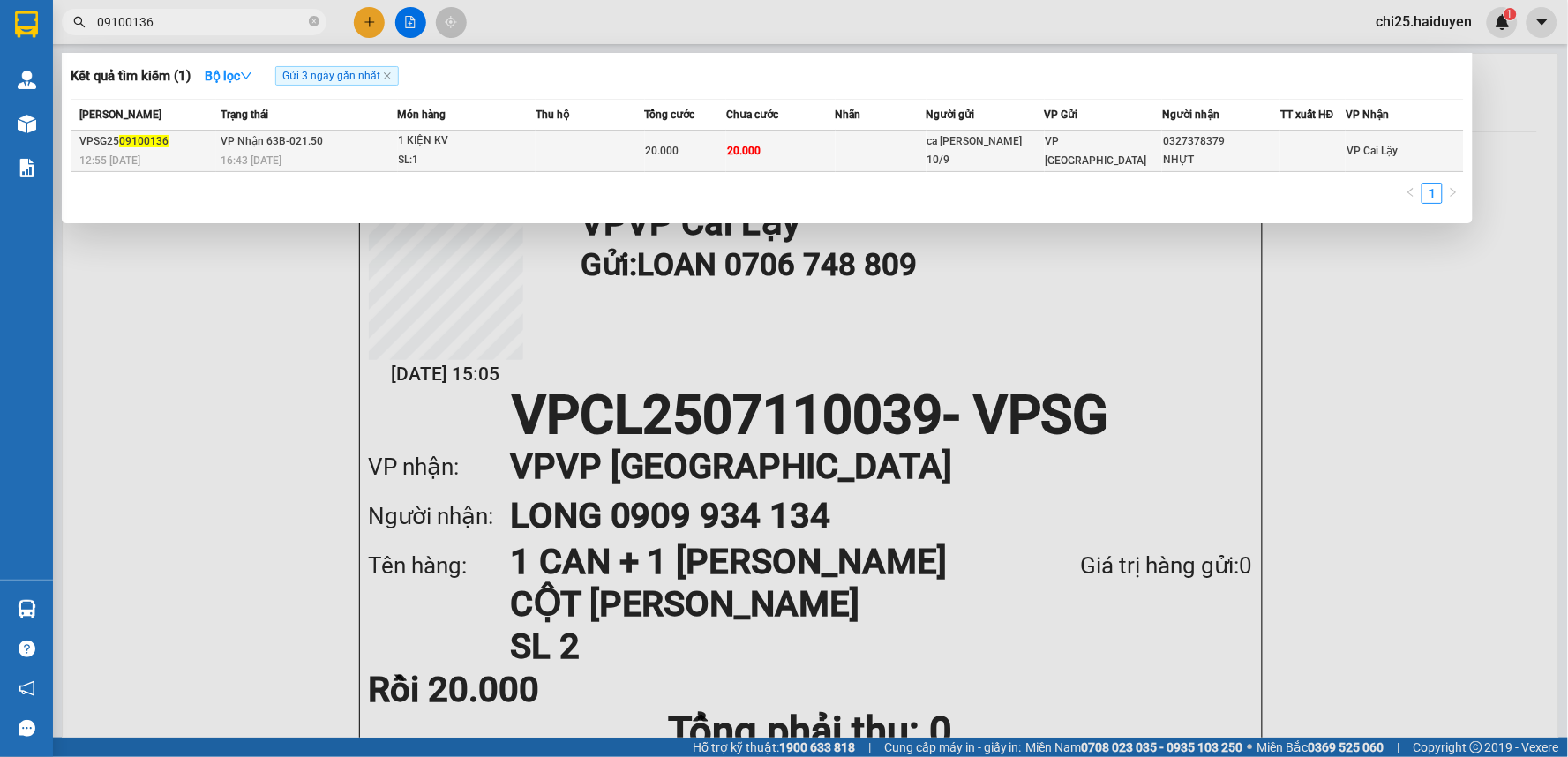
type input "09100136"
click at [686, 151] on div "20.000" at bounding box center [686, 151] width 80 height 19
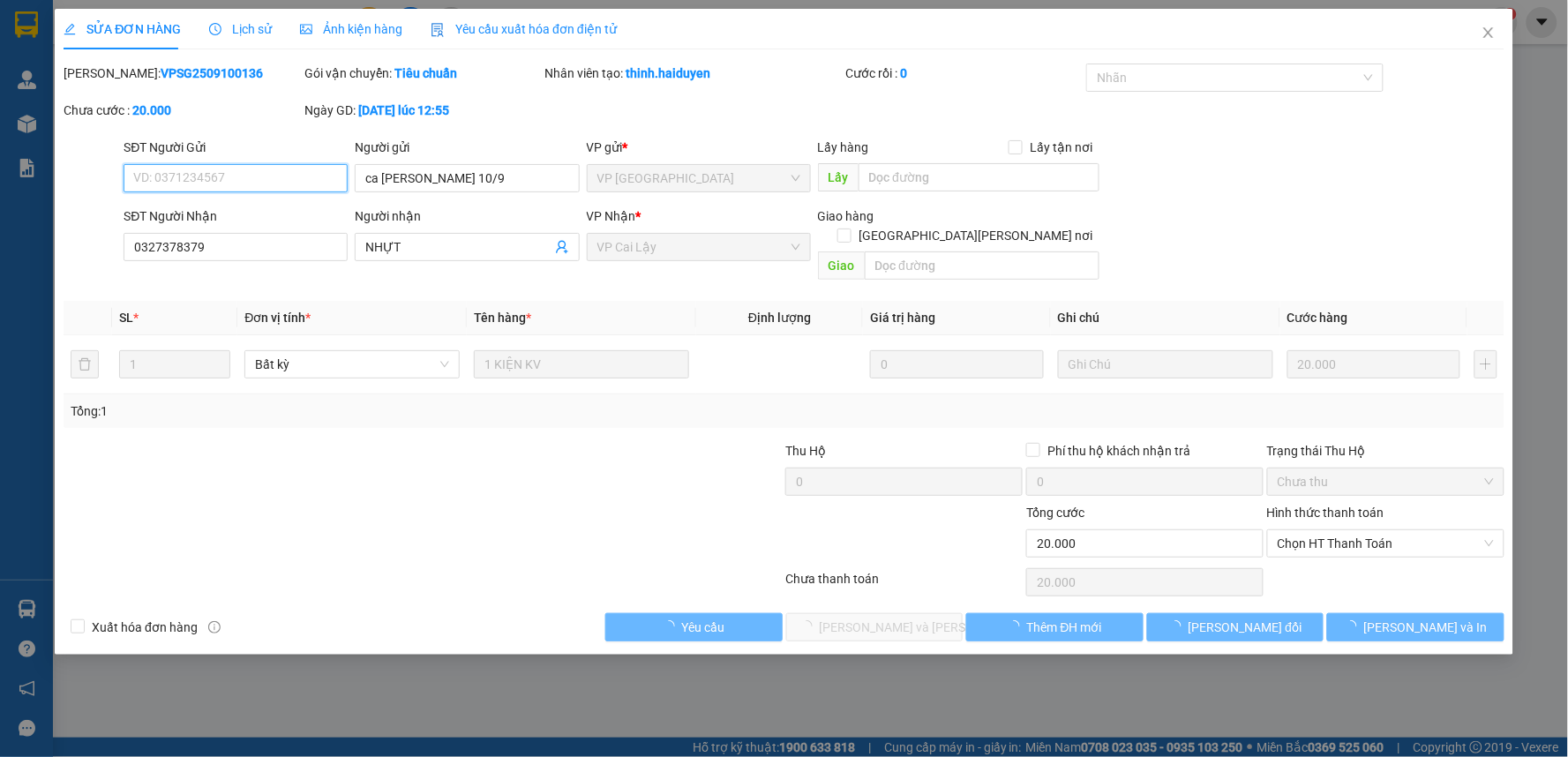
type input "ca chieu 10/9"
type input "0327378379"
type input "NHỰT"
type input "20.000"
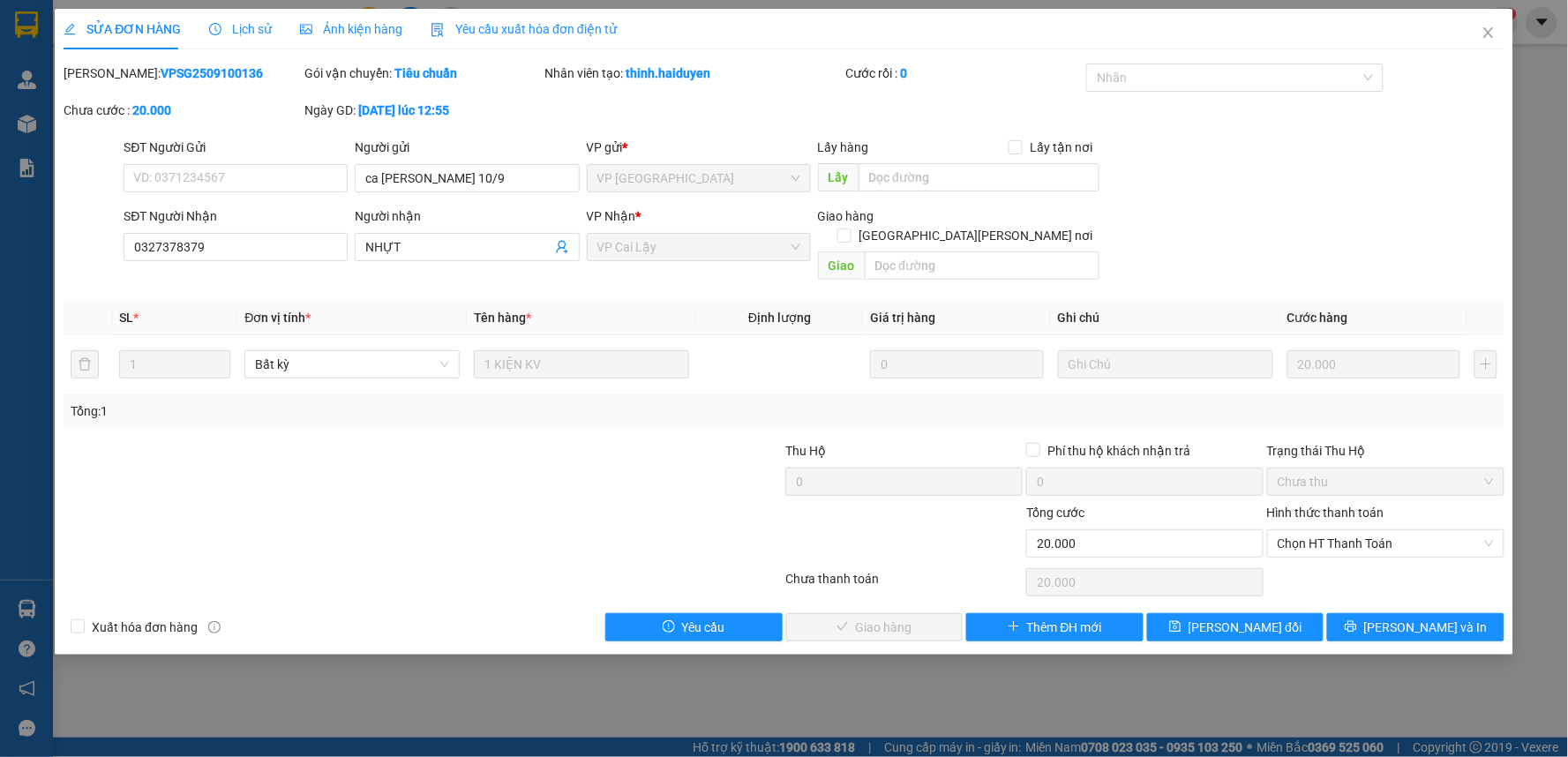
click at [236, 29] on span "Lịch sử" at bounding box center [240, 29] width 63 height 14
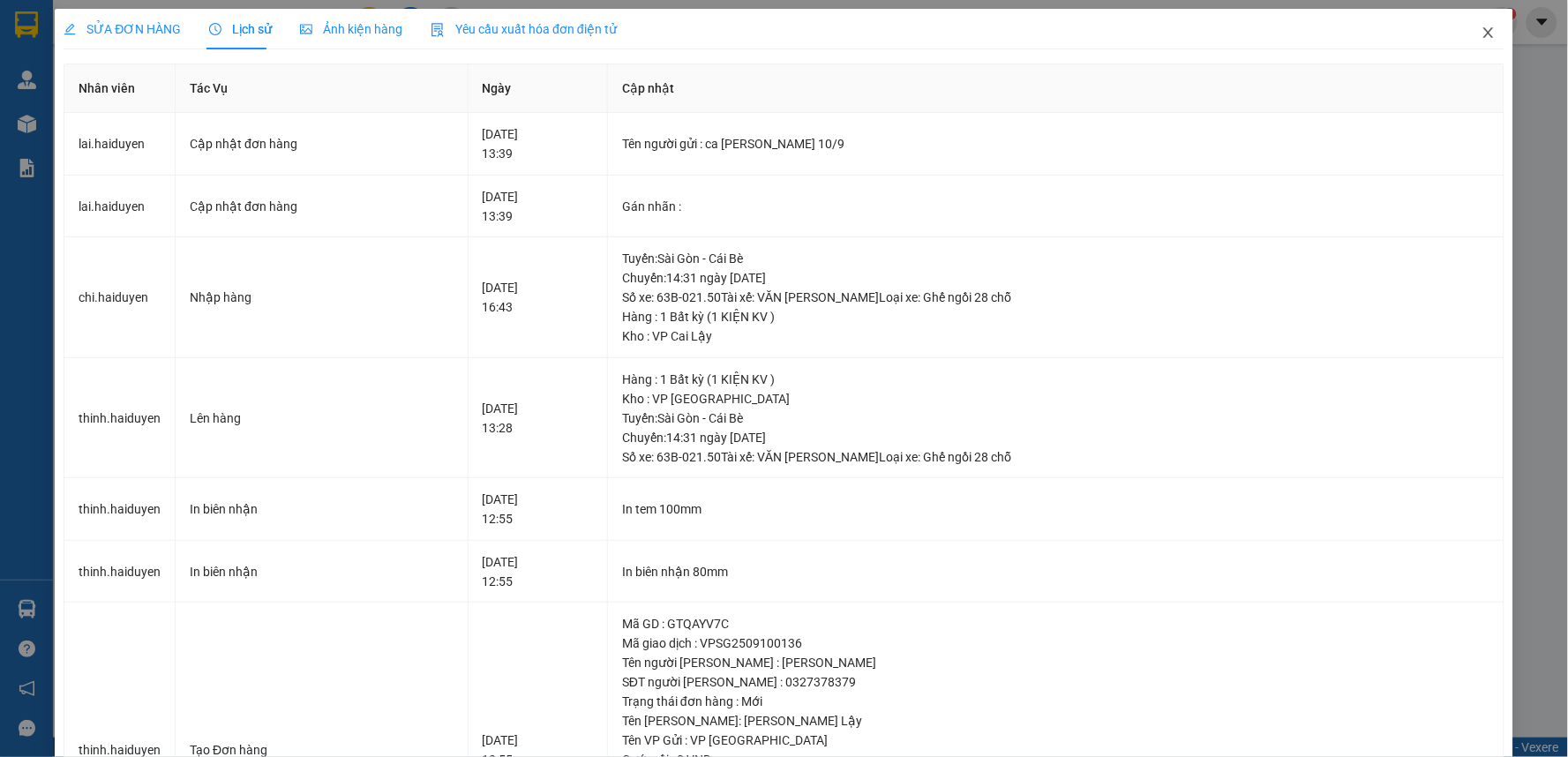
click at [1483, 37] on icon "close" at bounding box center [1488, 33] width 10 height 11
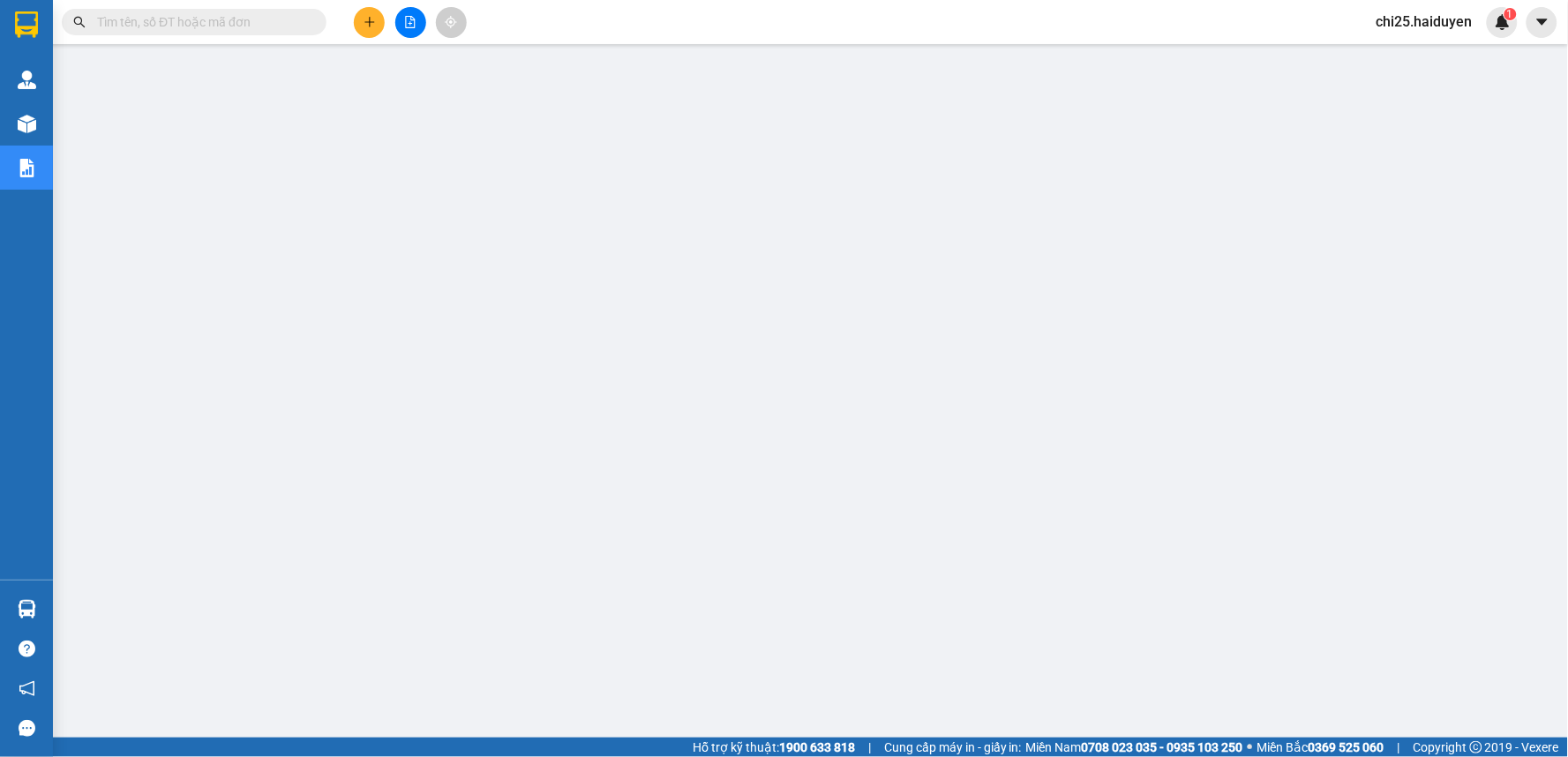
click at [274, 23] on input "text" at bounding box center [201, 22] width 208 height 19
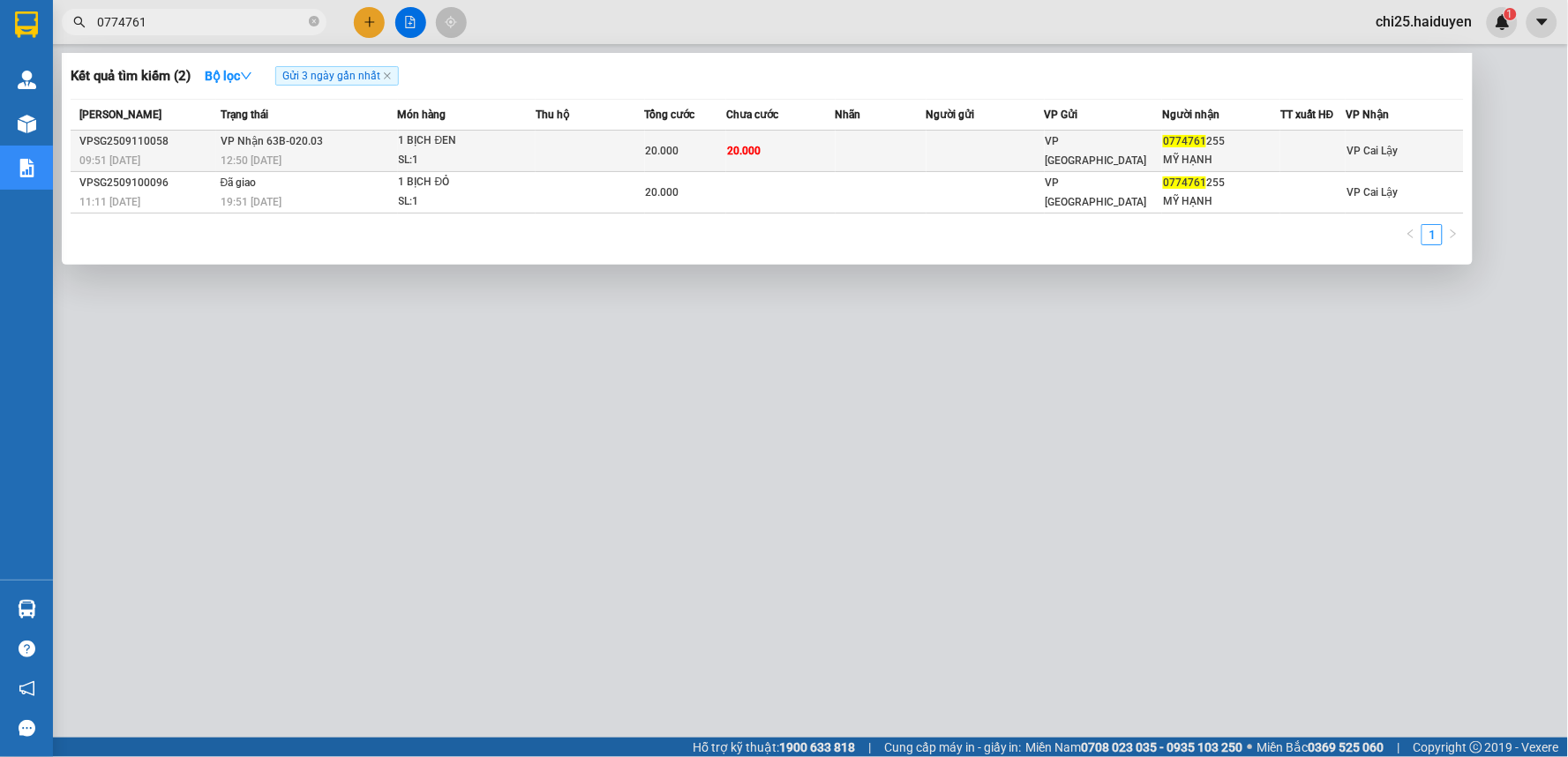
type input "0774761"
click at [721, 139] on td "20.000" at bounding box center [686, 151] width 82 height 42
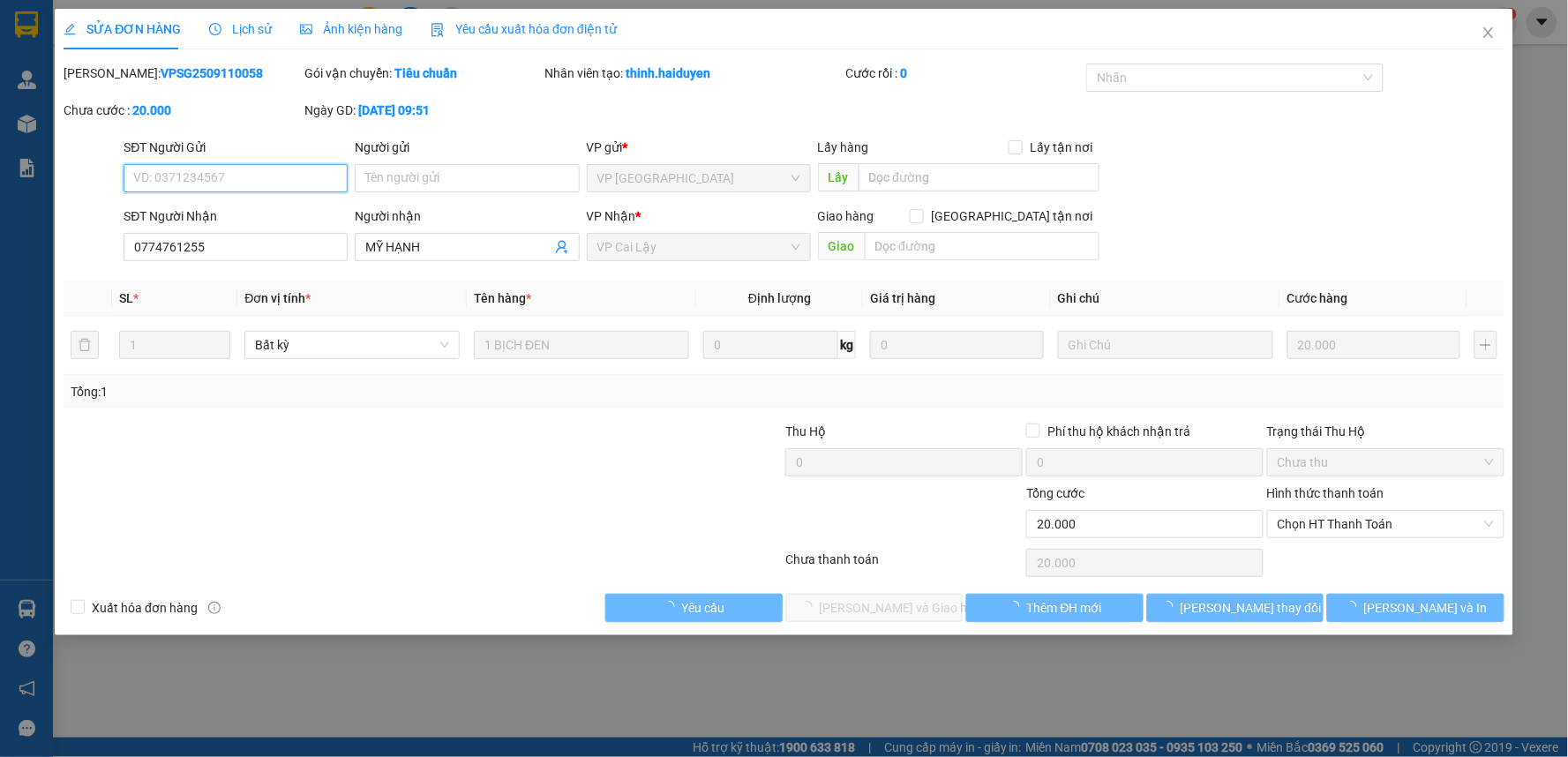
type input "0774761255"
type input "MỸ HẠNH"
type input "20.000"
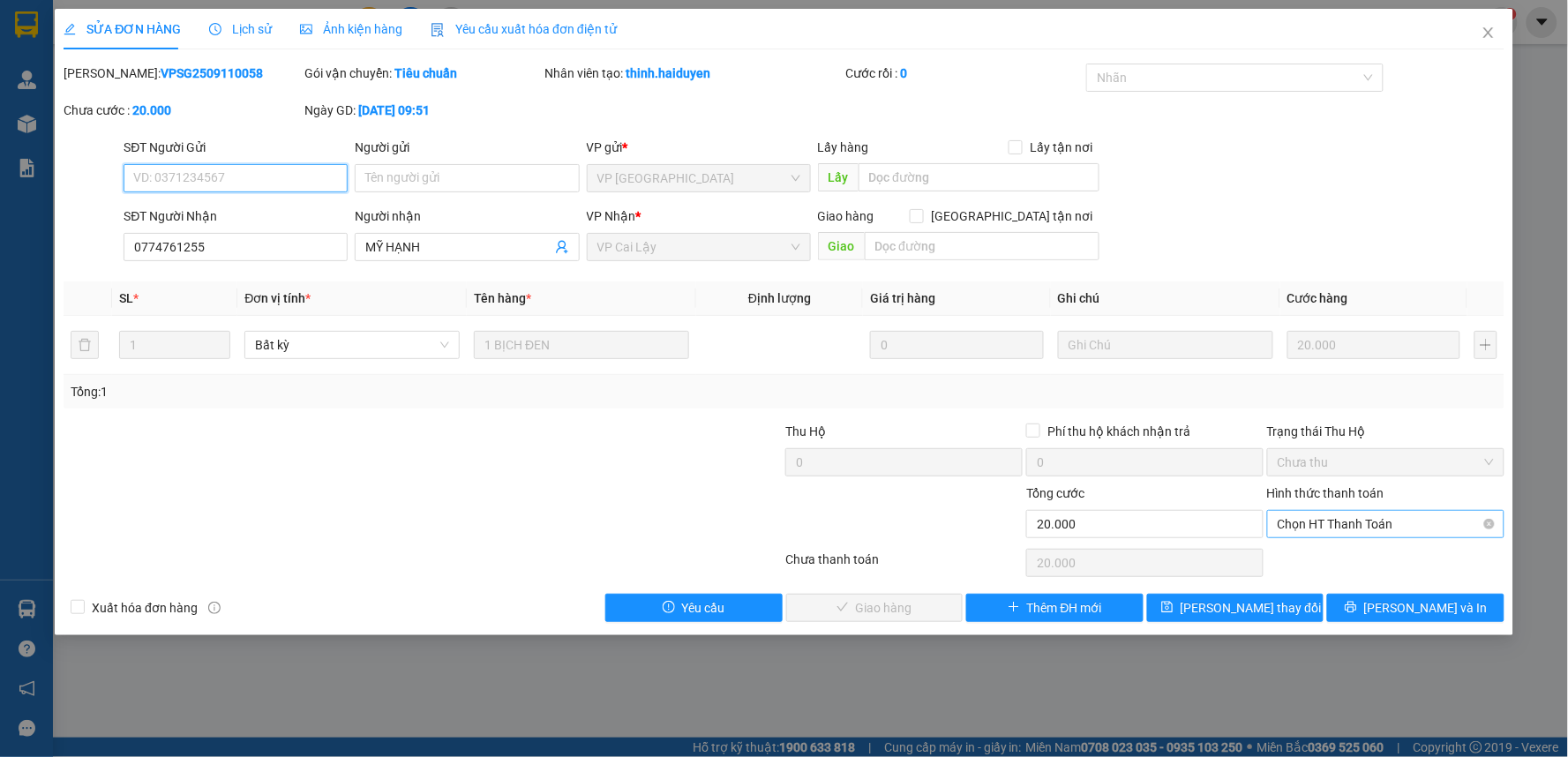
click at [1378, 521] on span "Chọn HT Thanh Toán" at bounding box center [1385, 524] width 216 height 26
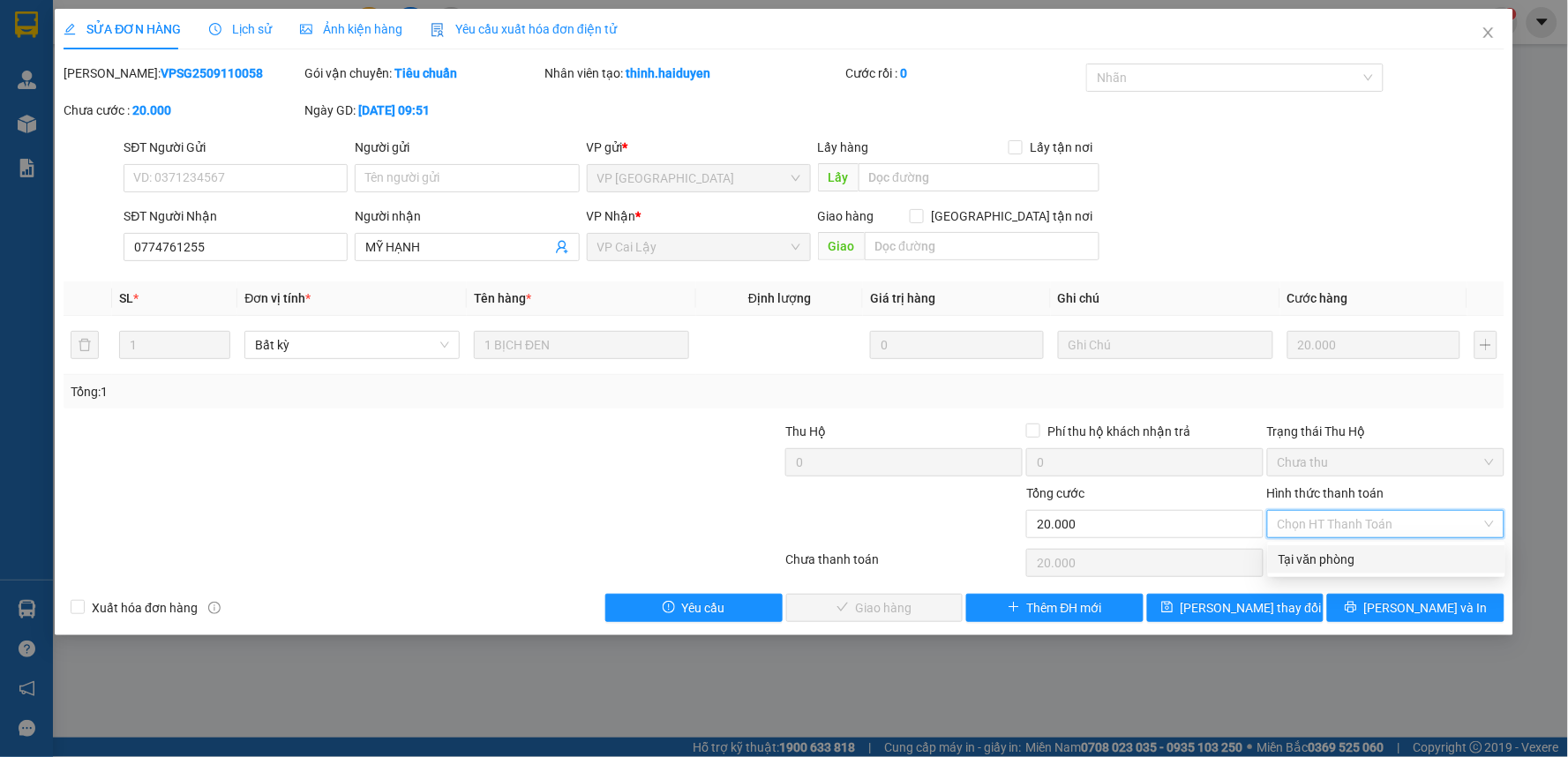
click at [1367, 561] on div "Tại văn phòng" at bounding box center [1386, 559] width 216 height 19
type input "0"
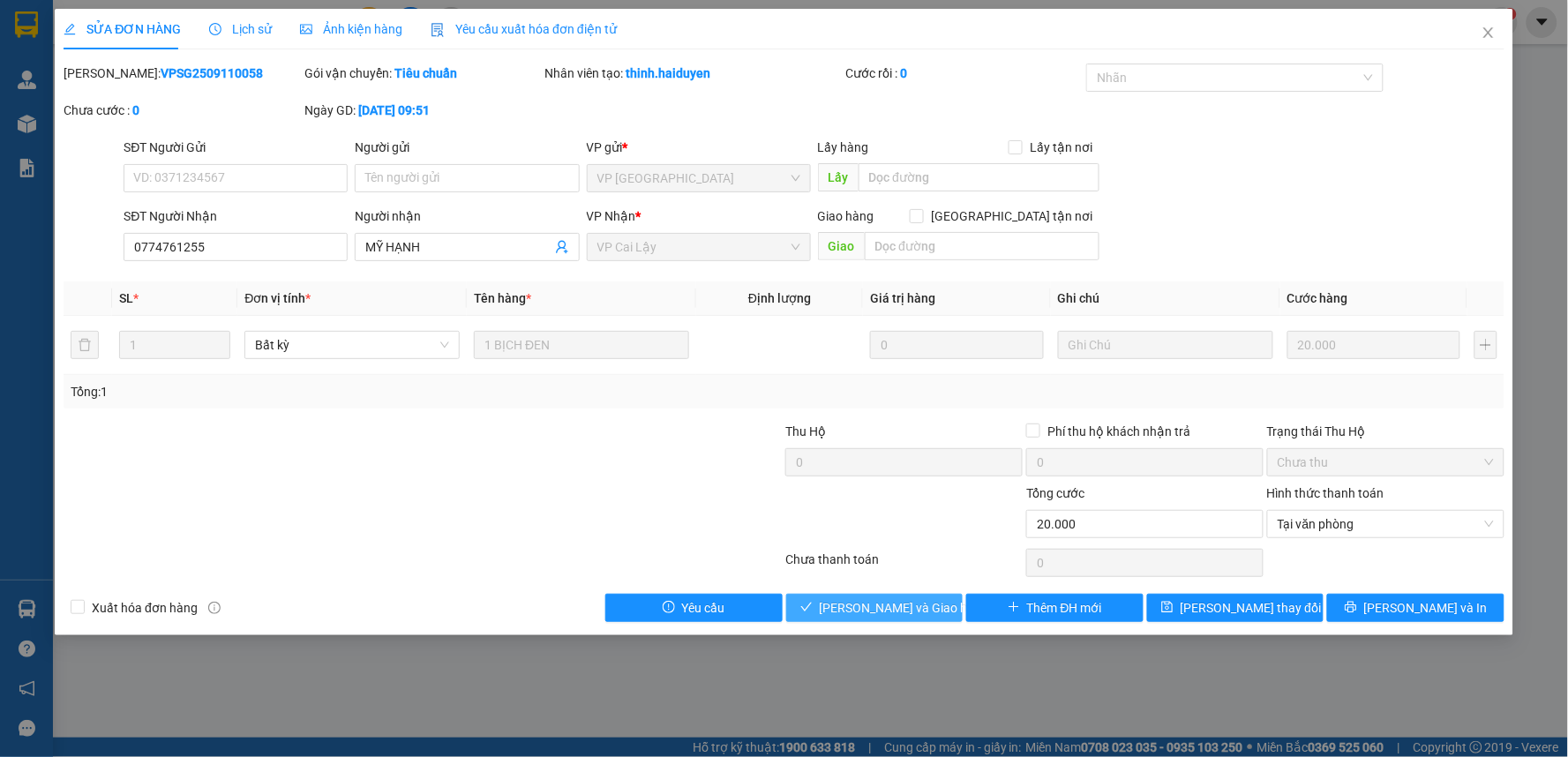
click at [885, 594] on button "[PERSON_NAME] và Giao hàng" at bounding box center [875, 608] width 178 height 28
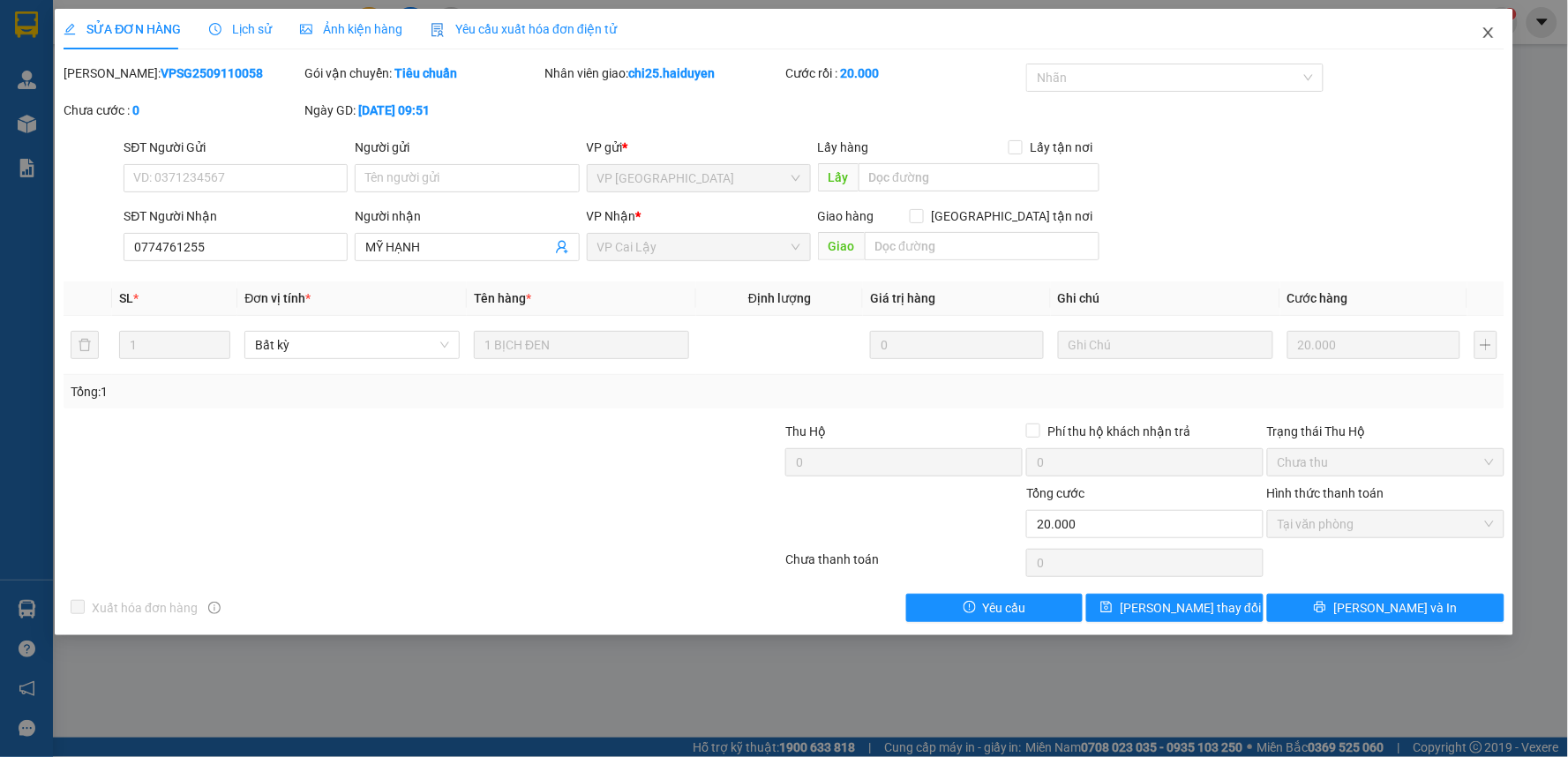
click at [1495, 36] on icon "close" at bounding box center [1488, 33] width 14 height 14
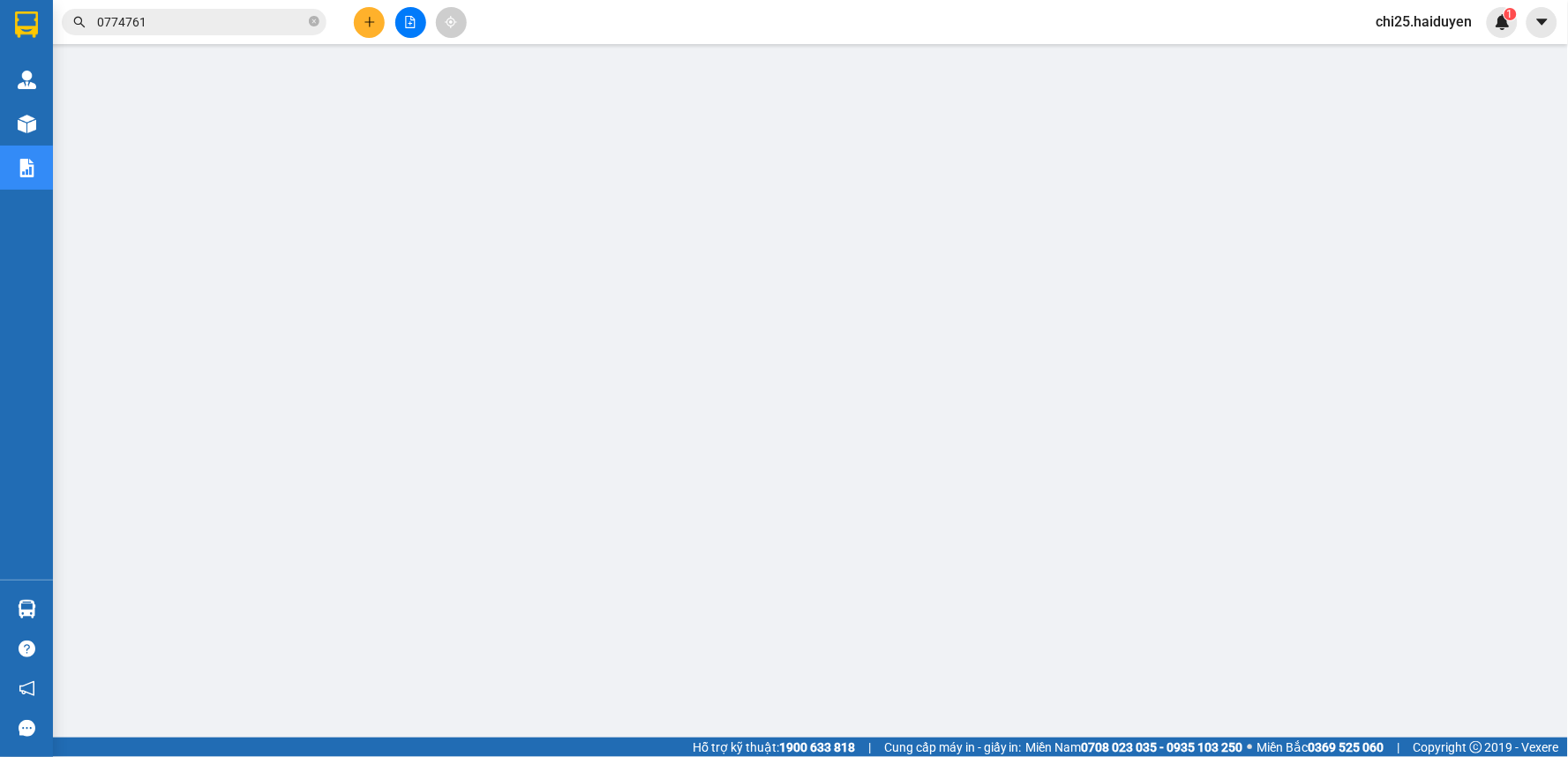
click at [373, 19] on icon "plus" at bounding box center [370, 22] width 12 height 12
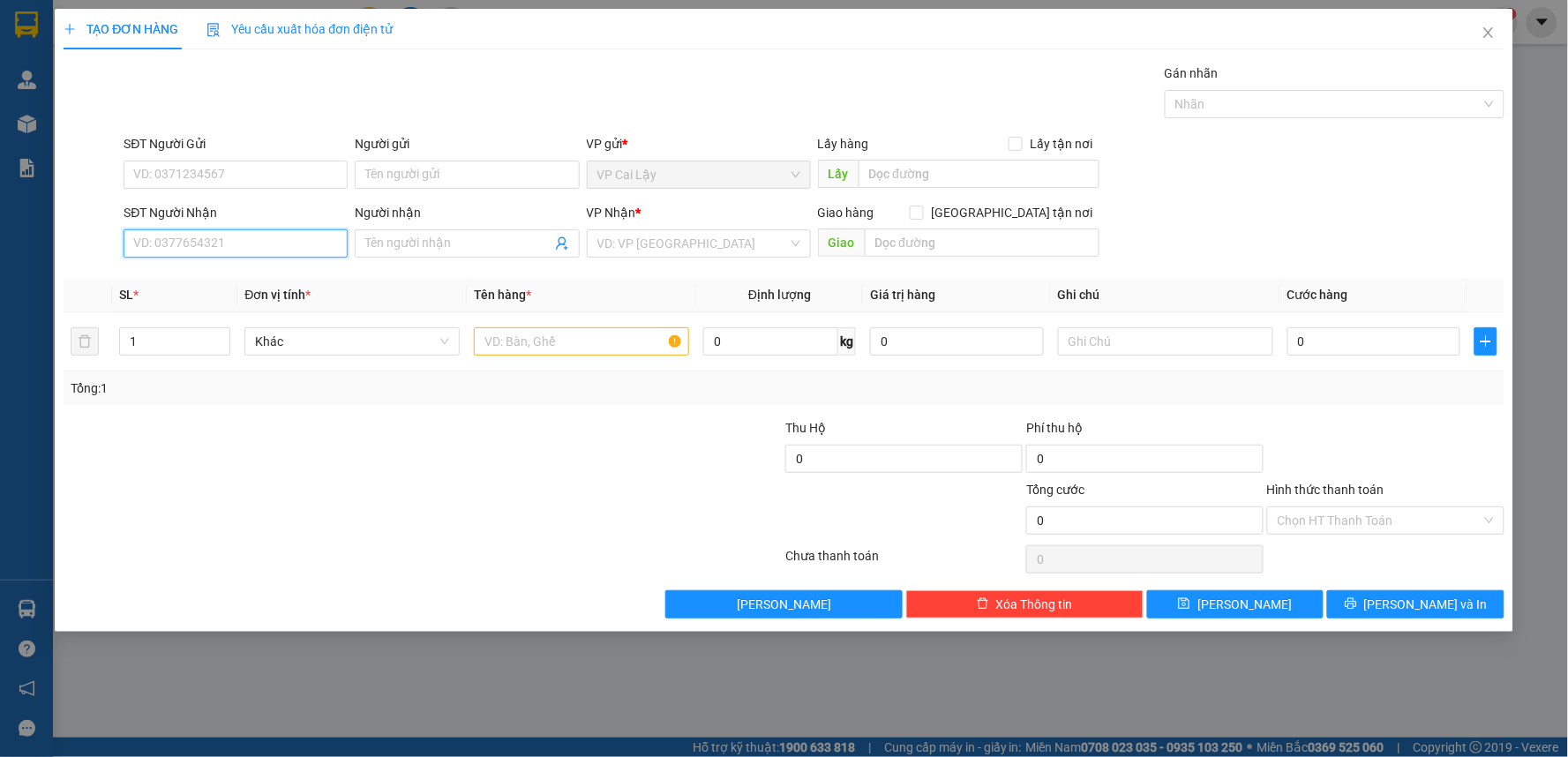
click at [298, 245] on input "SĐT Người Nhận" at bounding box center [236, 244] width 224 height 28
type input "0846532939"
click at [465, 231] on span at bounding box center [467, 244] width 224 height 28
drag, startPoint x: 260, startPoint y: 247, endPoint x: 122, endPoint y: 250, distance: 138.0
click at [122, 250] on div "SĐT Người Nhận 0846532939 0846532939" at bounding box center [236, 234] width 231 height 62
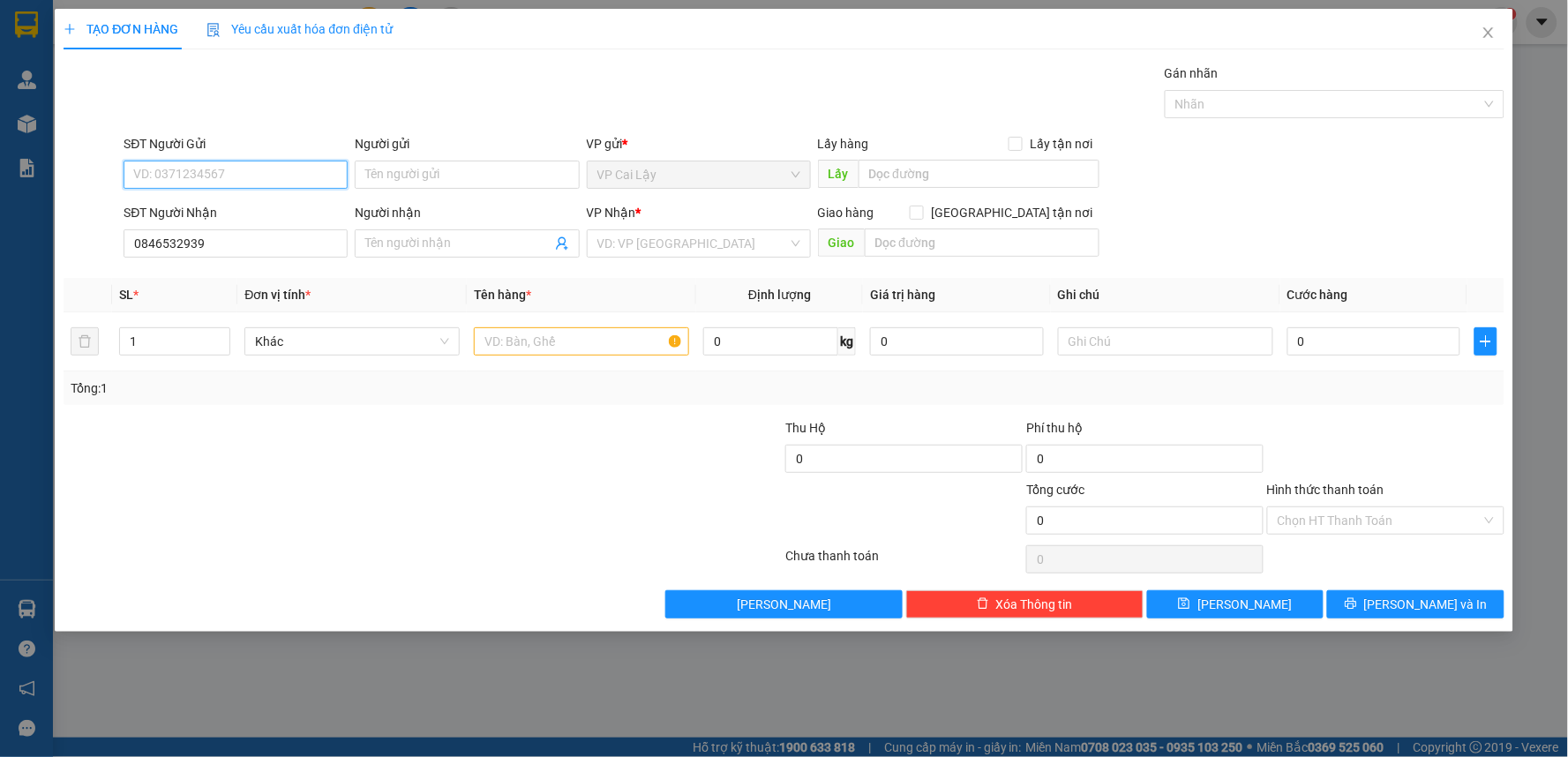
click at [247, 177] on input "SĐT Người Gửi" at bounding box center [236, 175] width 224 height 28
paste input "0846532939"
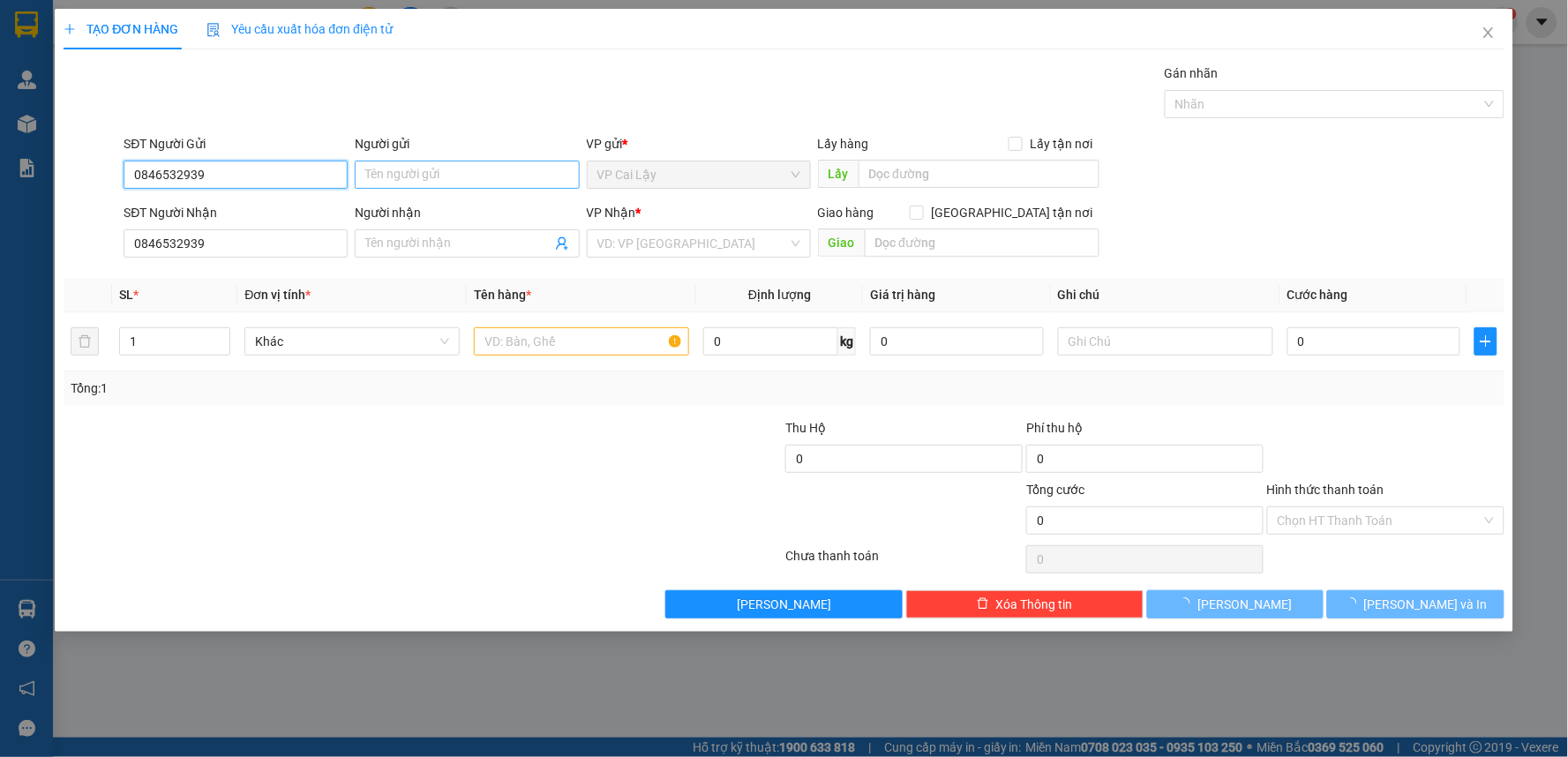
type input "0846532939"
click at [470, 168] on input "Người gửi" at bounding box center [467, 175] width 224 height 28
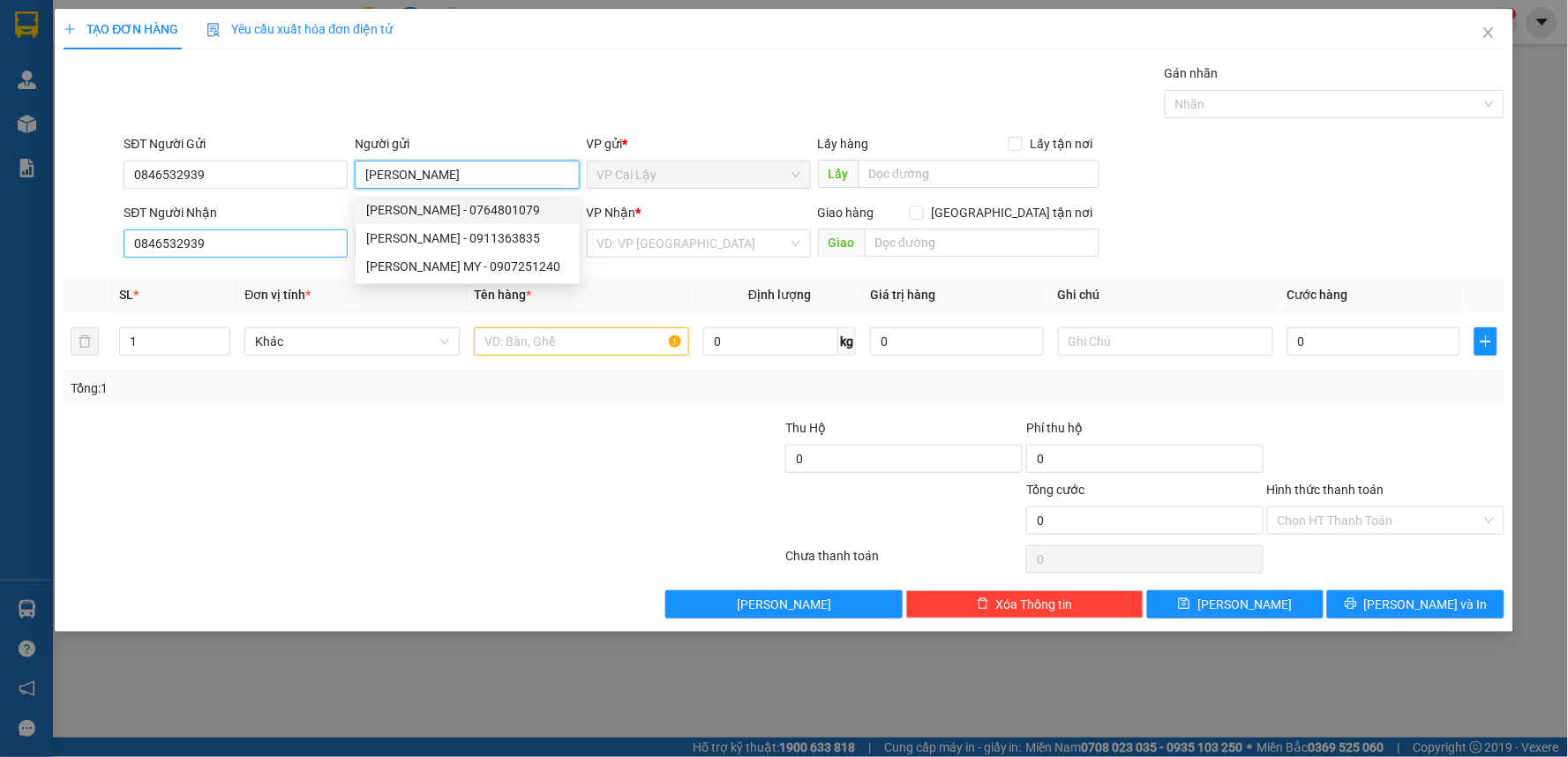
type input "[PERSON_NAME]"
click at [253, 243] on input "0846532939" at bounding box center [236, 244] width 224 height 28
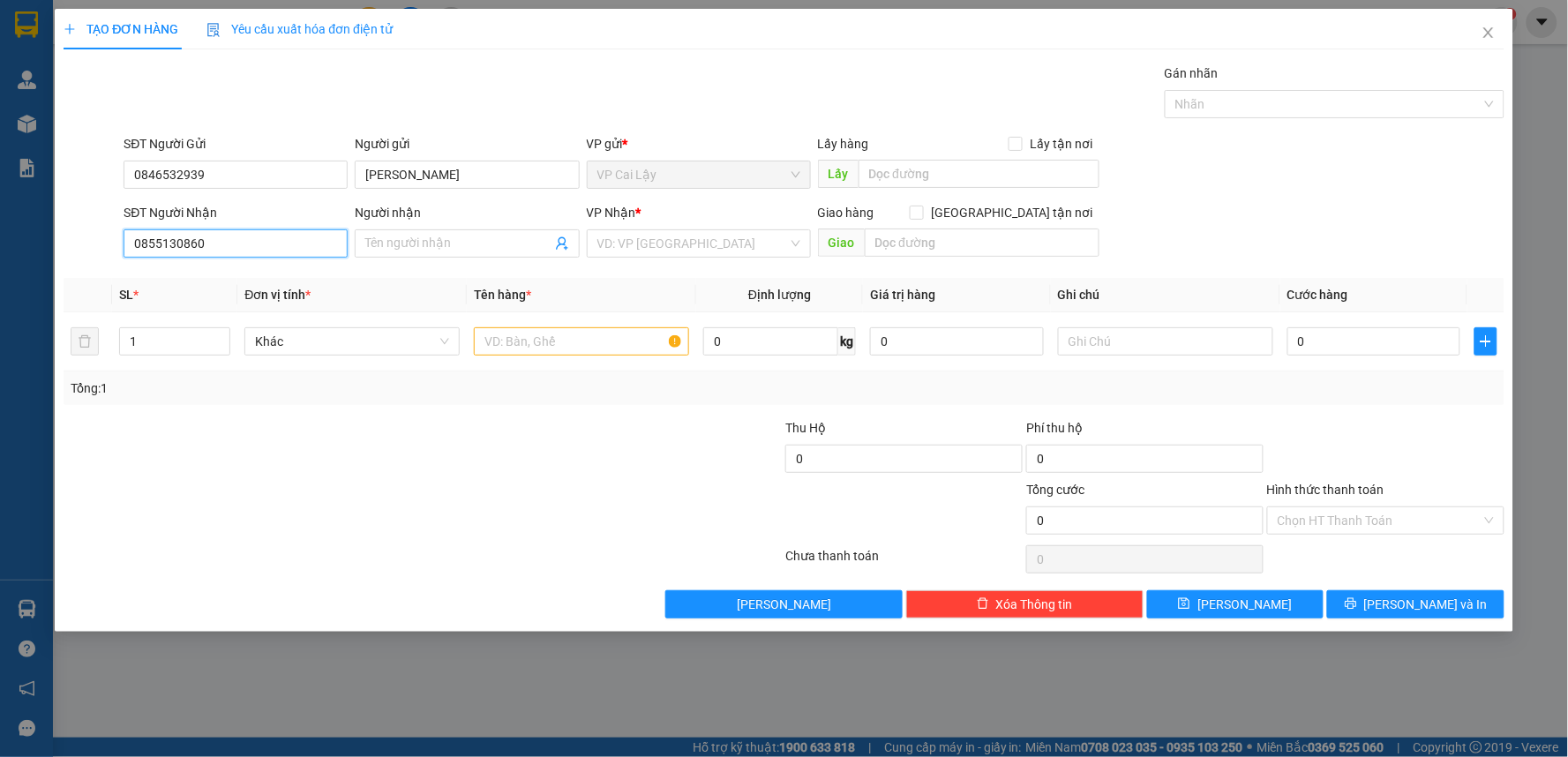
type input "0855130860"
drag, startPoint x: 645, startPoint y: 277, endPoint x: 660, endPoint y: 238, distance: 41.8
click at [647, 272] on div "Transit Pickup Surcharge Ids Transit Deliver Surcharge Ids Transit Deliver Surc…" at bounding box center [784, 341] width 1441 height 555
click at [664, 233] on input "search" at bounding box center [693, 244] width 191 height 26
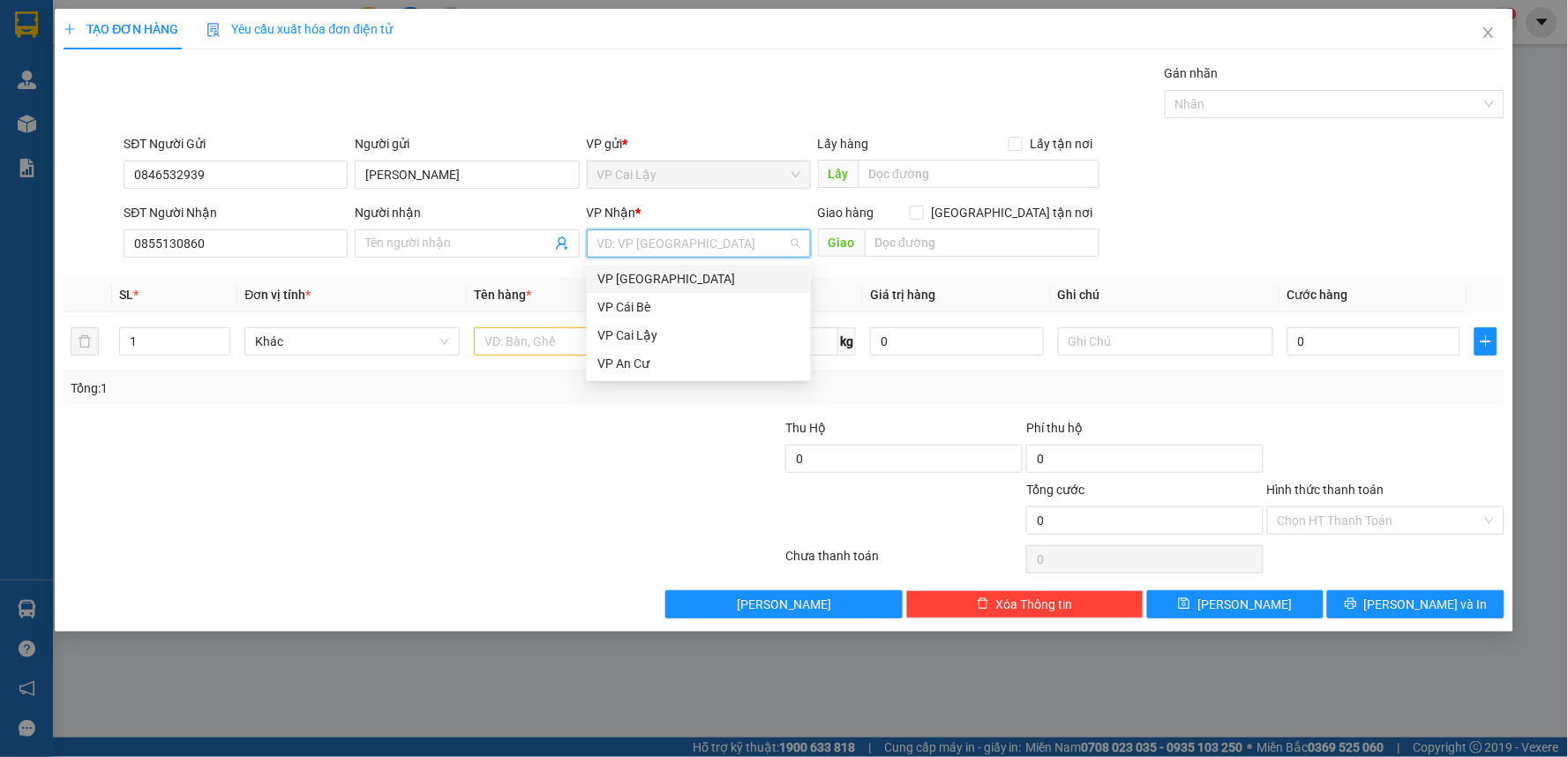
click at [674, 276] on div "VP [GEOGRAPHIC_DATA]" at bounding box center [699, 279] width 203 height 19
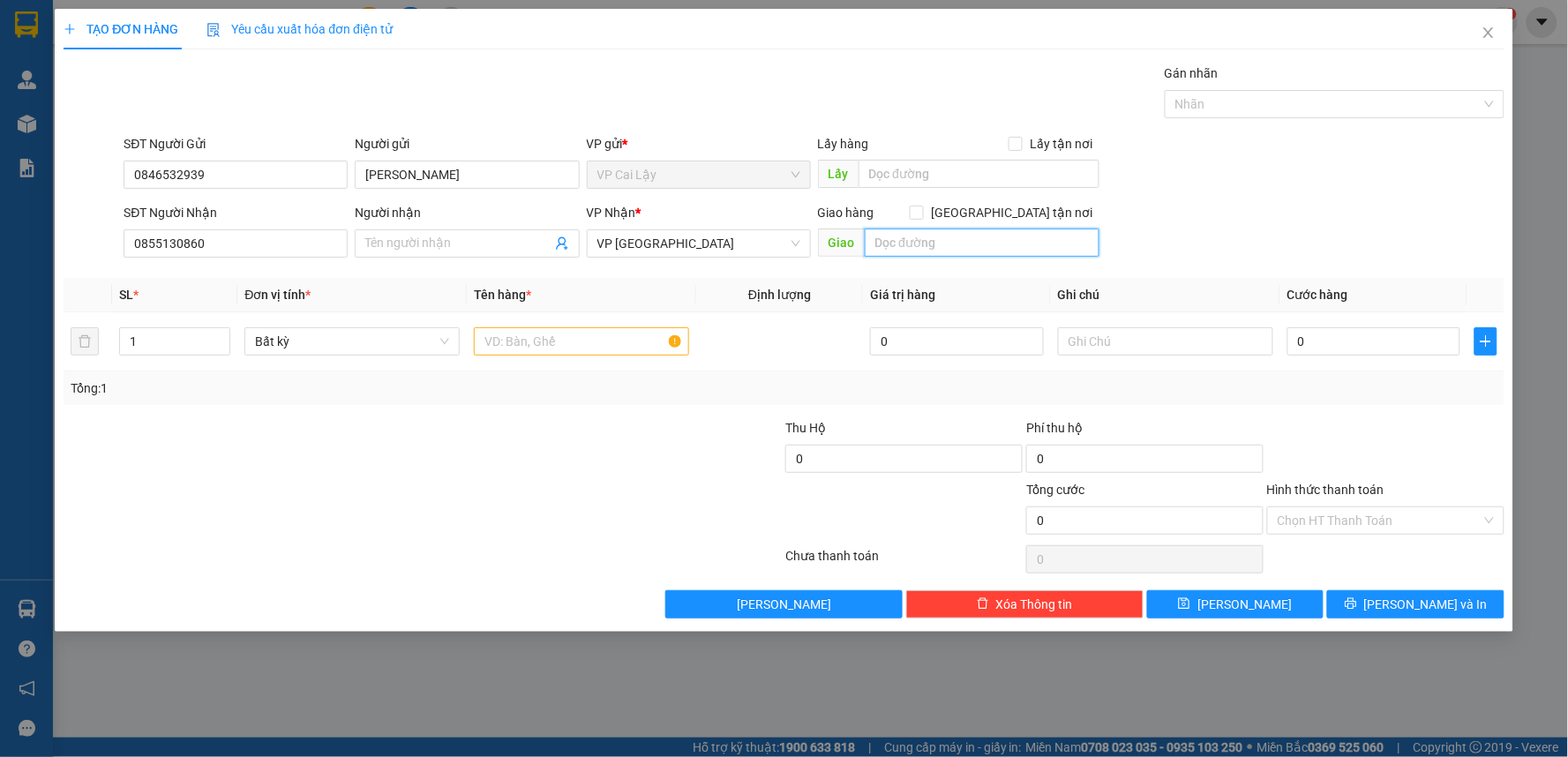
click at [943, 253] on input "text" at bounding box center [982, 243] width 236 height 28
type input "PHẠM VIẾT CHÁNH, P19, Q BÌNH THẠNH"
click at [564, 332] on input "text" at bounding box center [581, 342] width 216 height 28
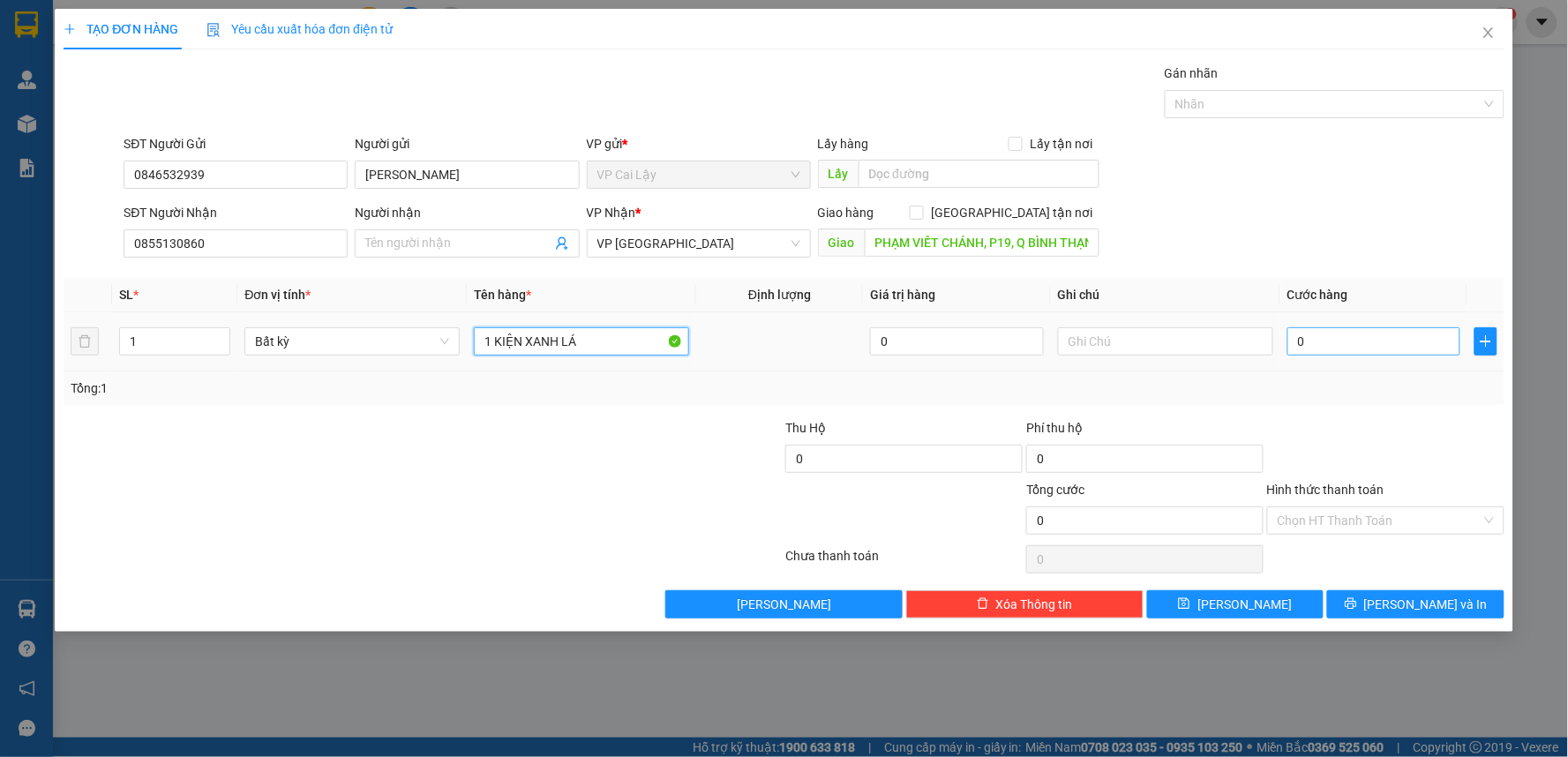
type input "1 KIỆN XANH LÁ"
click at [1366, 343] on input "0" at bounding box center [1374, 342] width 174 height 28
type input "7"
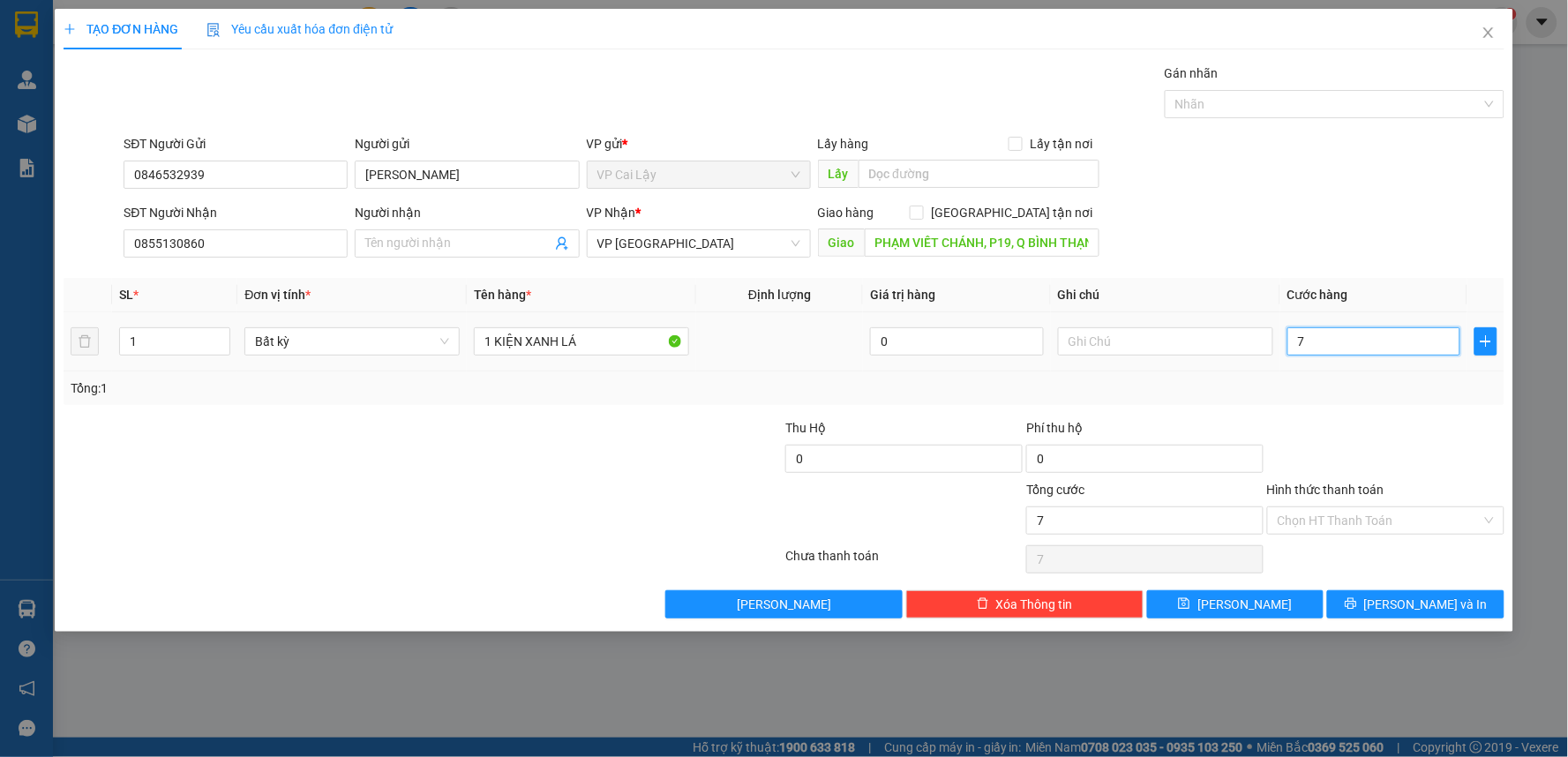
type input "70"
type input "70.000"
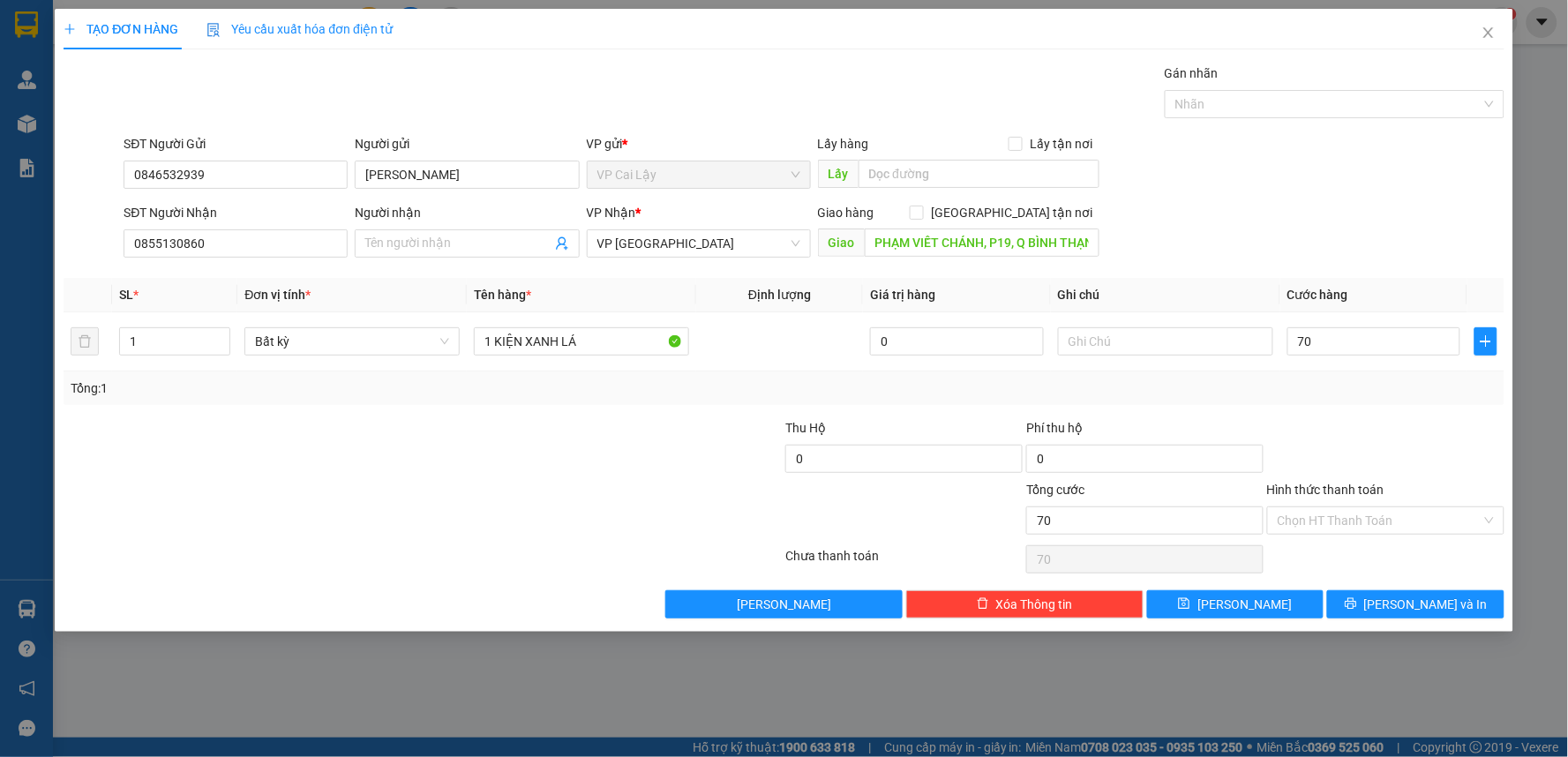
type input "70.000"
click at [1385, 438] on div at bounding box center [1385, 449] width 241 height 62
click at [1170, 346] on input "text" at bounding box center [1166, 342] width 216 height 28
type input "D"
type input "ĐÃ THUN SHIP 50K"
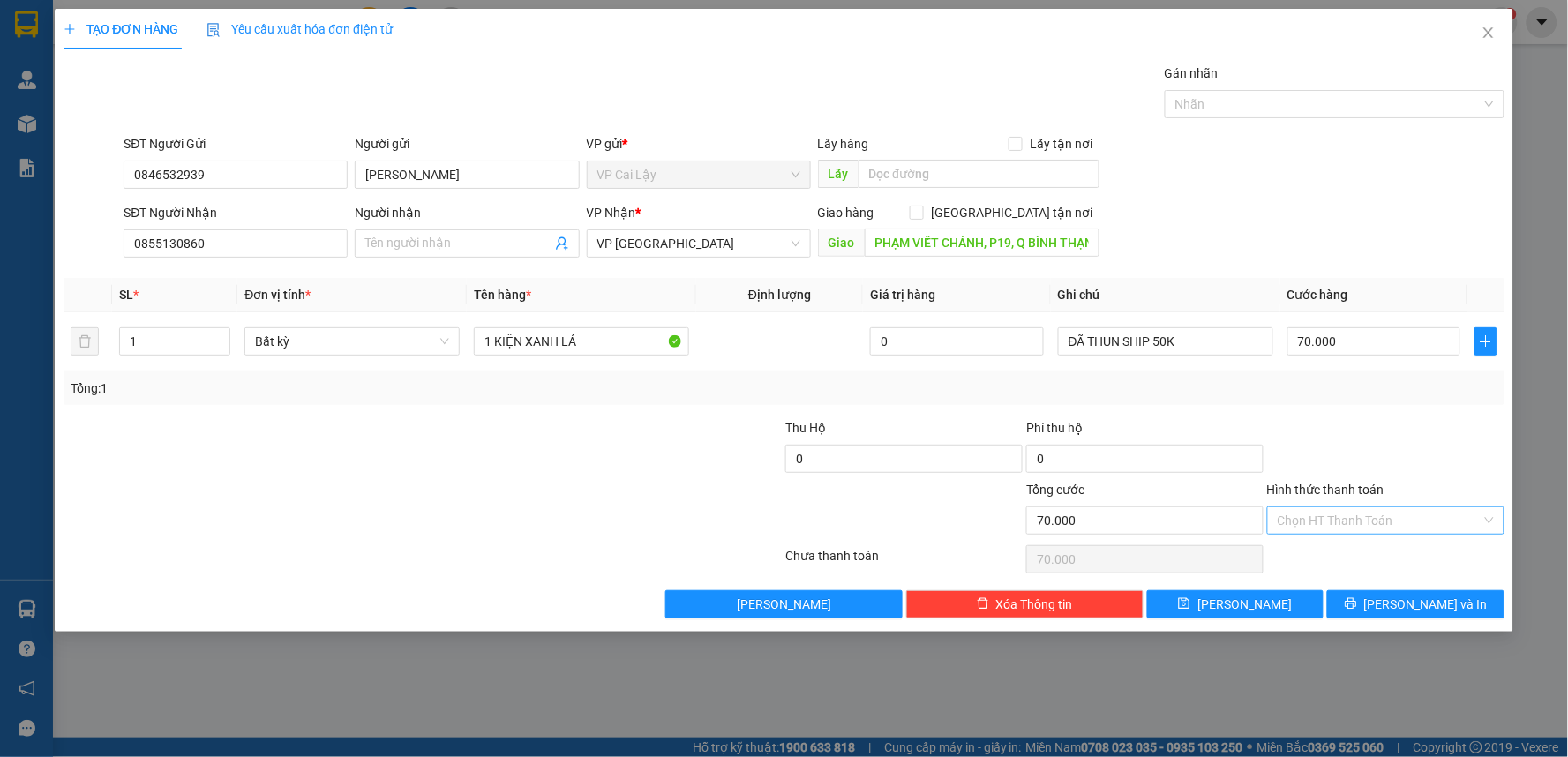
click at [1392, 521] on input "Hình thức thanh toán" at bounding box center [1379, 520] width 204 height 26
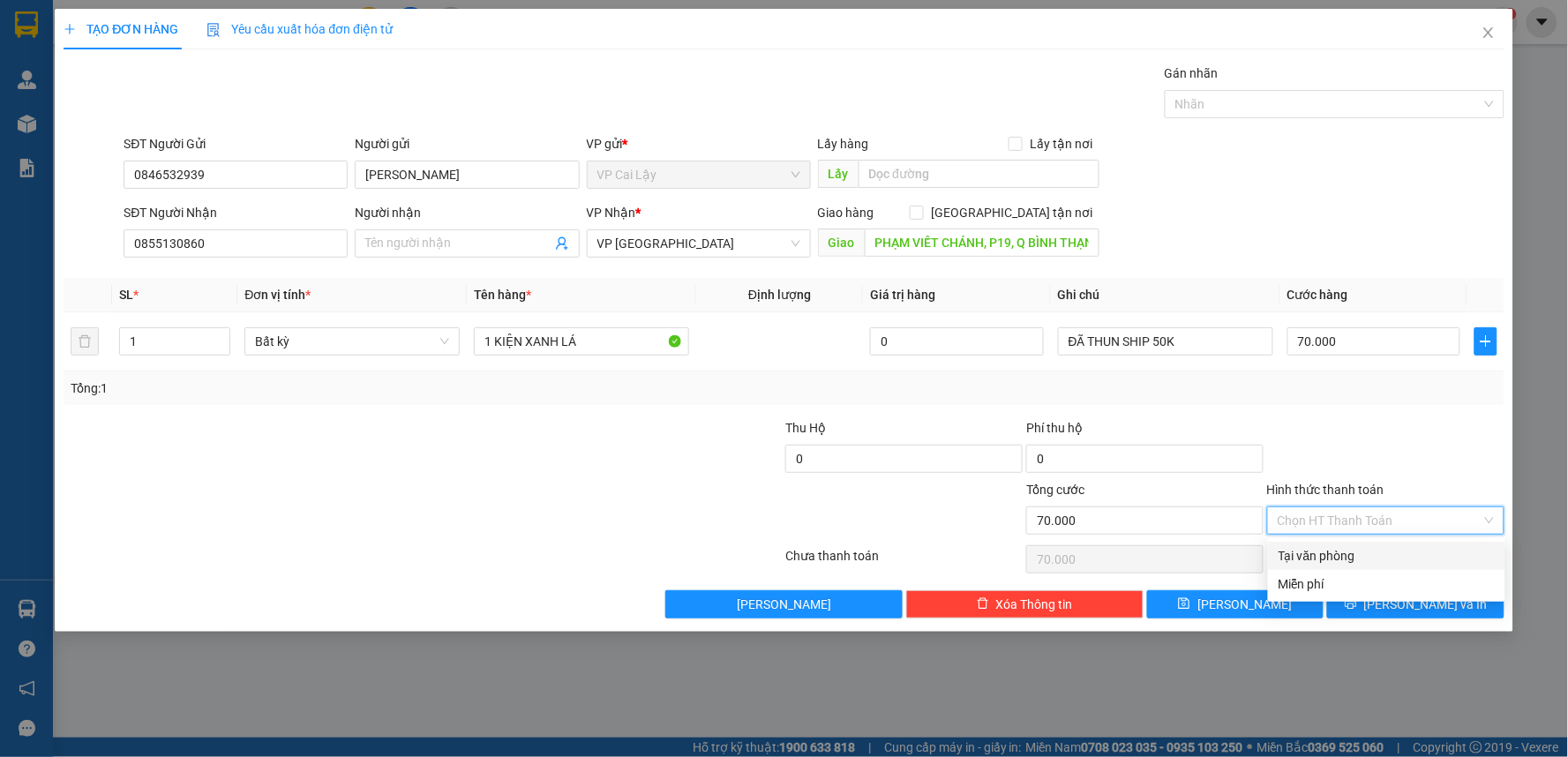
drag, startPoint x: 1373, startPoint y: 565, endPoint x: 1374, endPoint y: 556, distance: 9.1
click at [1374, 559] on div "Tại văn phòng" at bounding box center [1386, 556] width 238 height 28
type input "0"
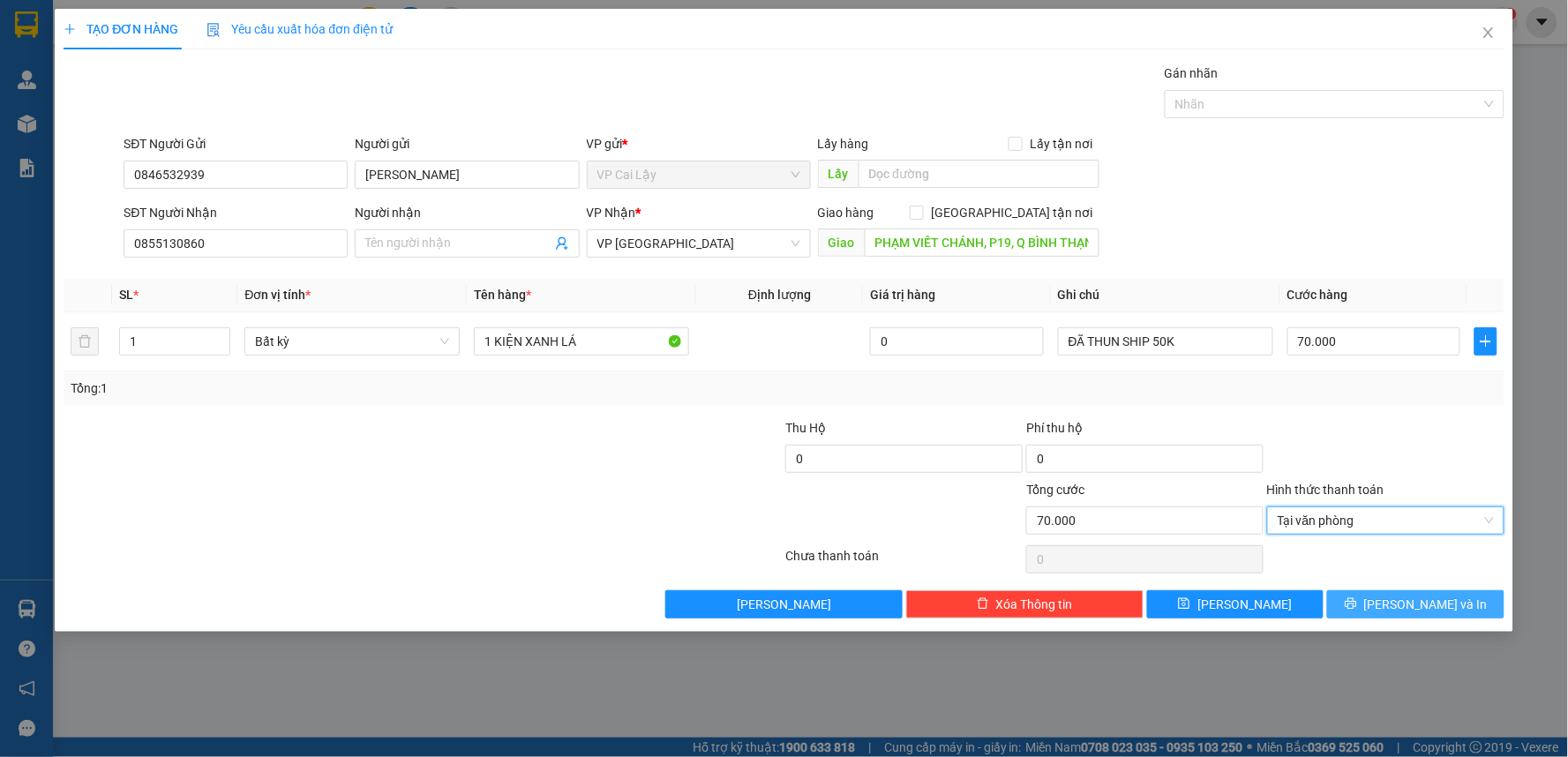
click at [1408, 604] on span "[PERSON_NAME] và In" at bounding box center [1426, 604] width 124 height 19
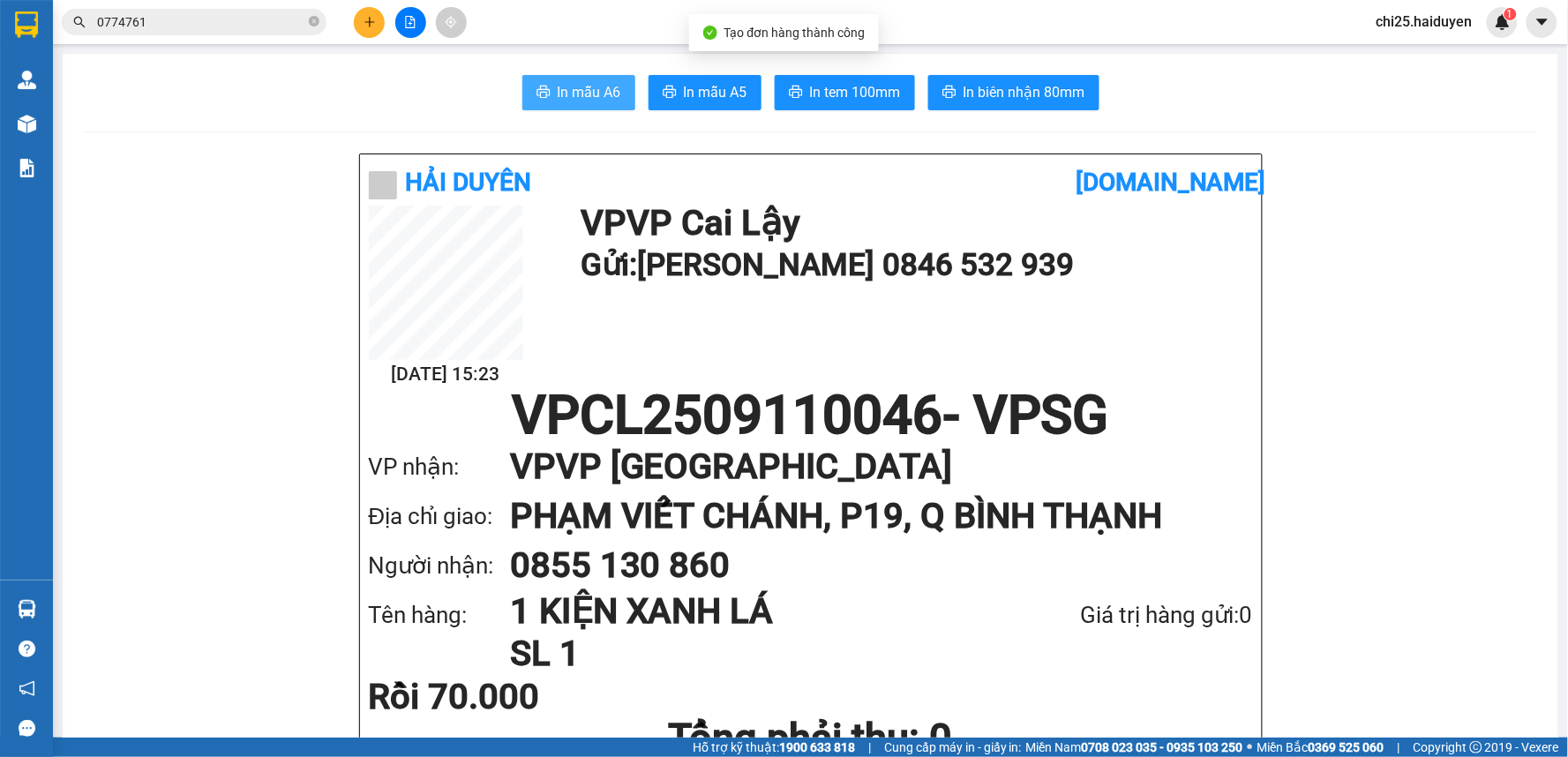
click at [579, 86] on span "In mẫu A6" at bounding box center [589, 92] width 64 height 22
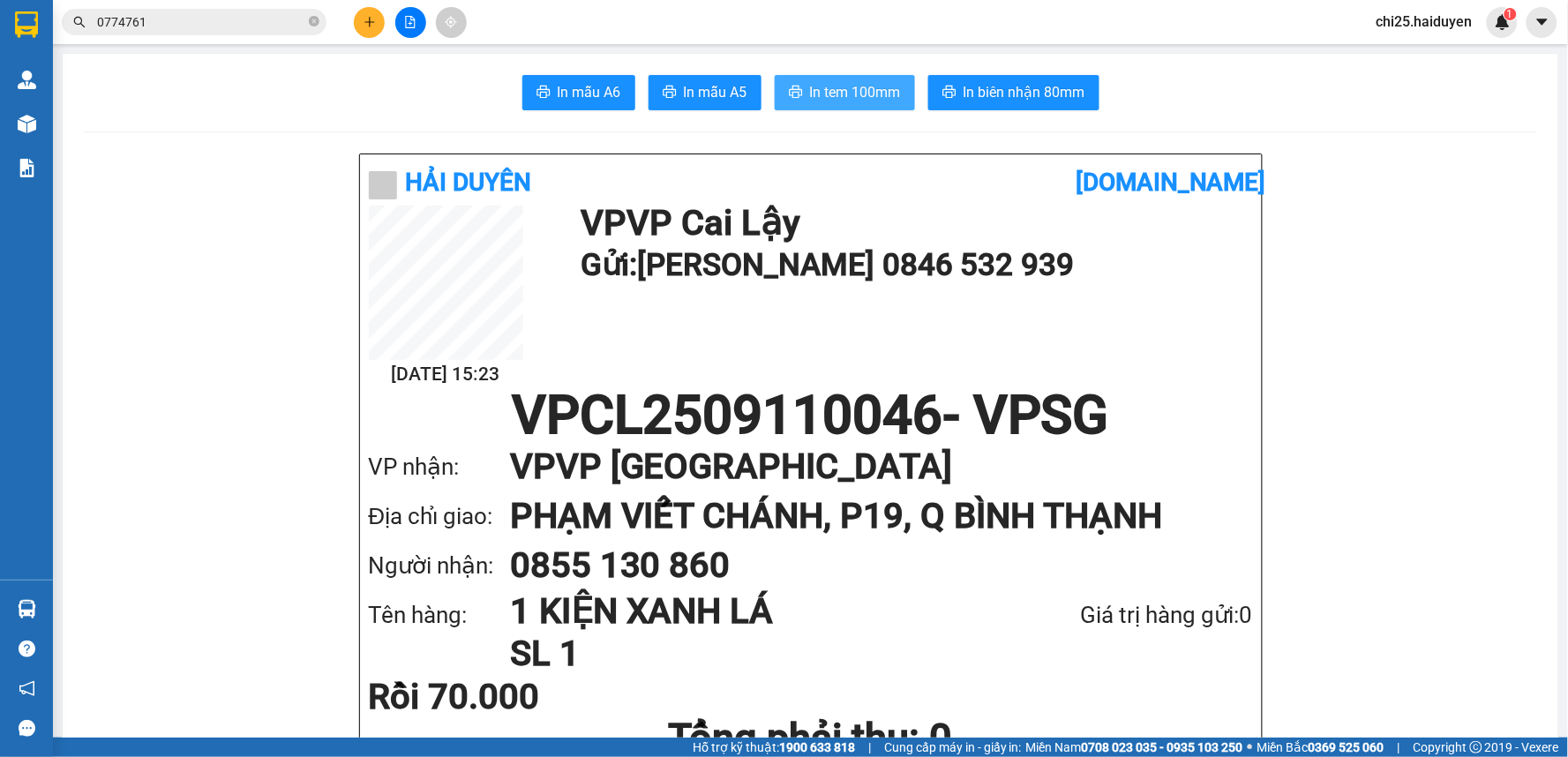
click at [789, 95] on icon "printer" at bounding box center [796, 92] width 14 height 14
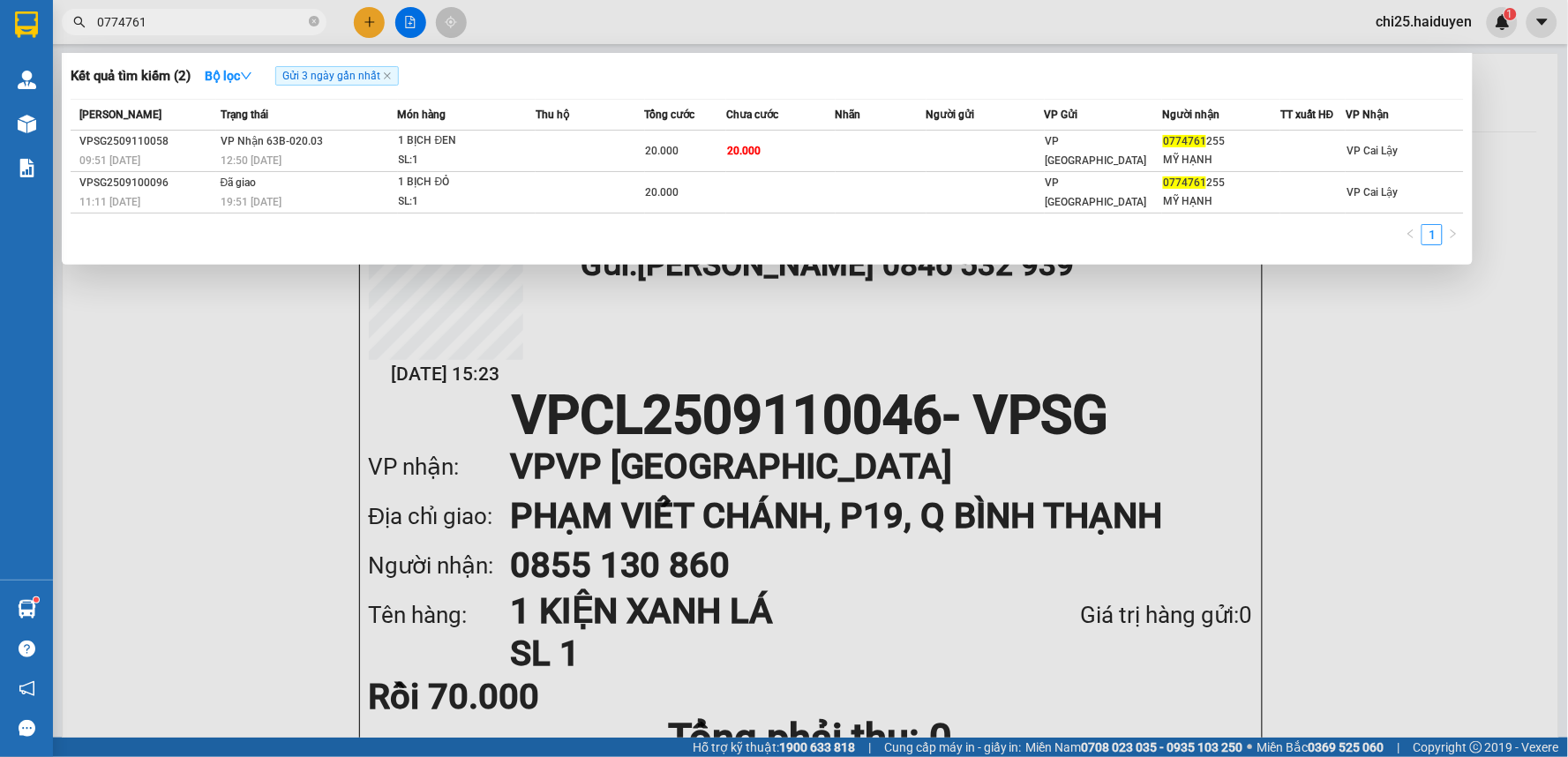
click at [257, 10] on span "0774761" at bounding box center [194, 22] width 265 height 26
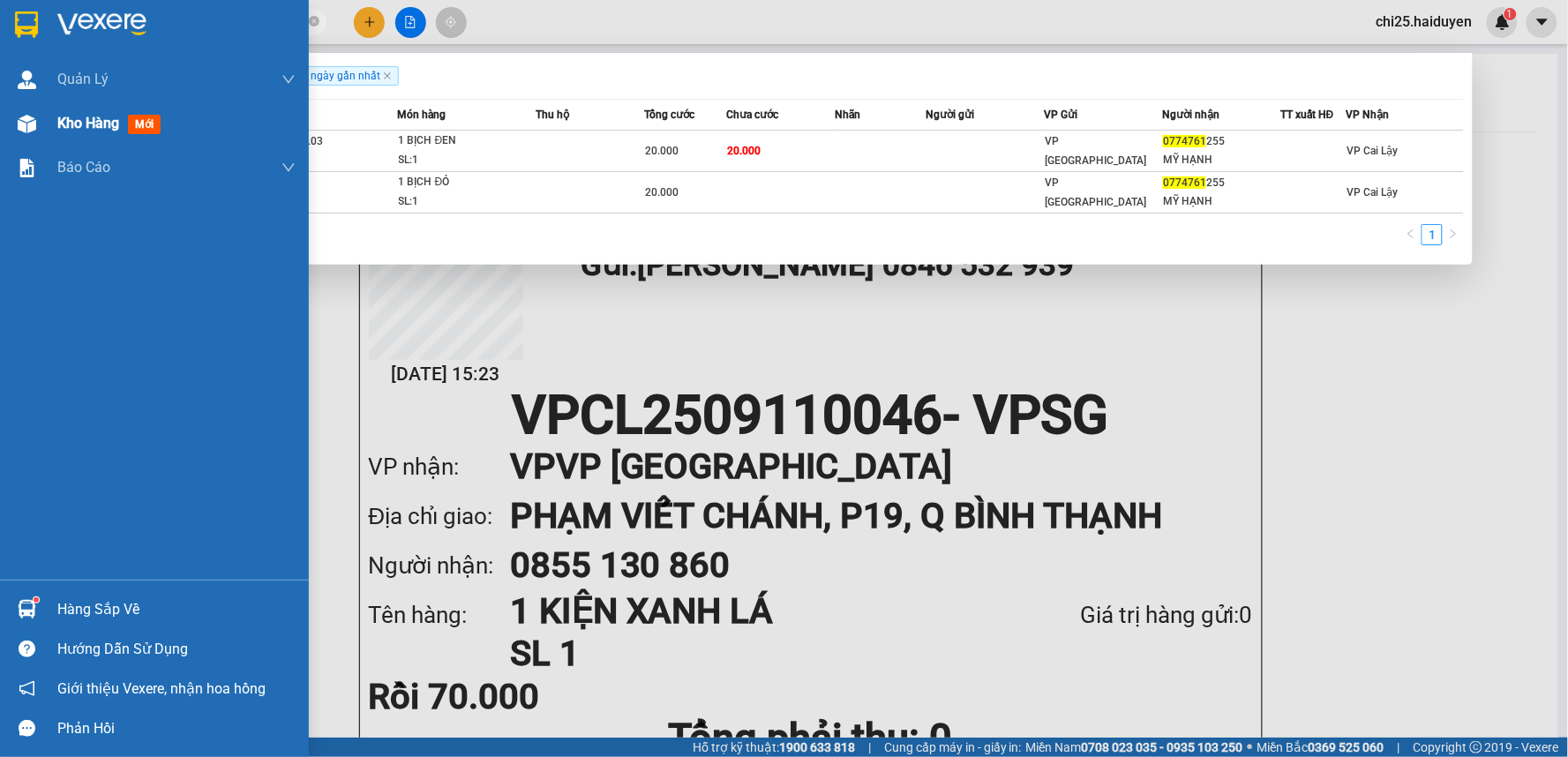
click at [38, 119] on div at bounding box center [27, 124] width 31 height 31
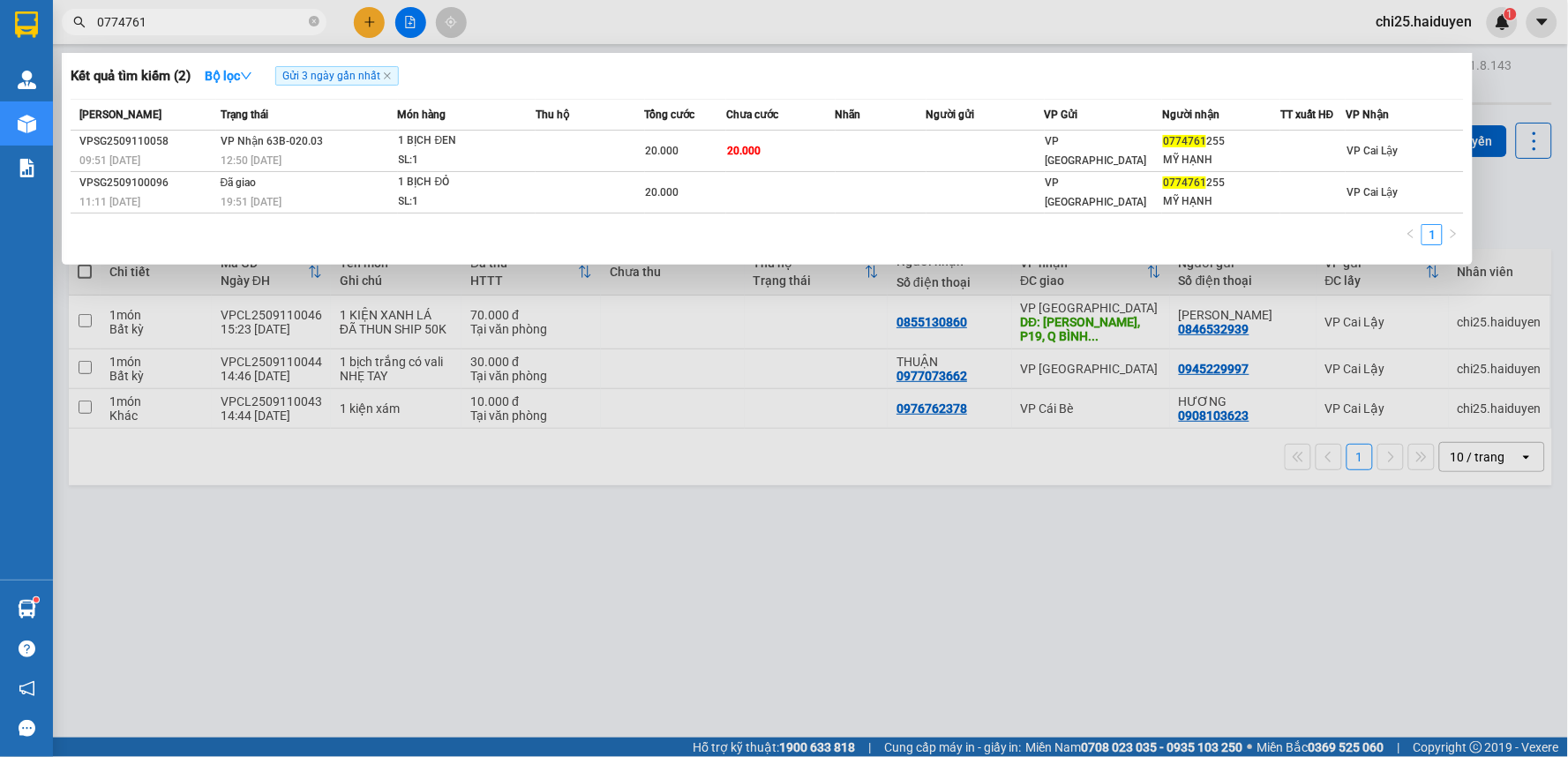
click at [525, 525] on div at bounding box center [784, 378] width 1568 height 757
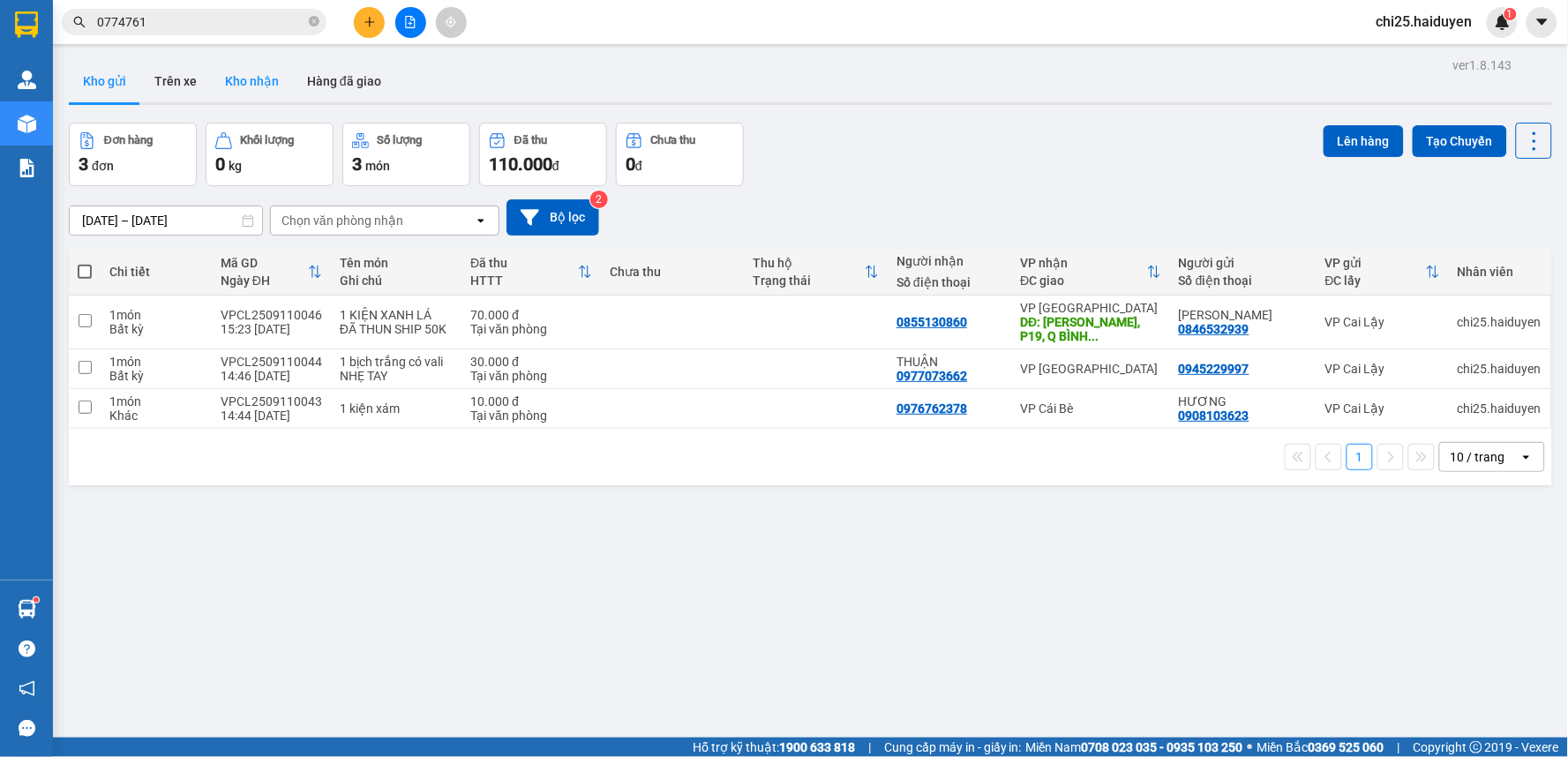
click at [252, 86] on button "Kho nhận" at bounding box center [252, 81] width 82 height 42
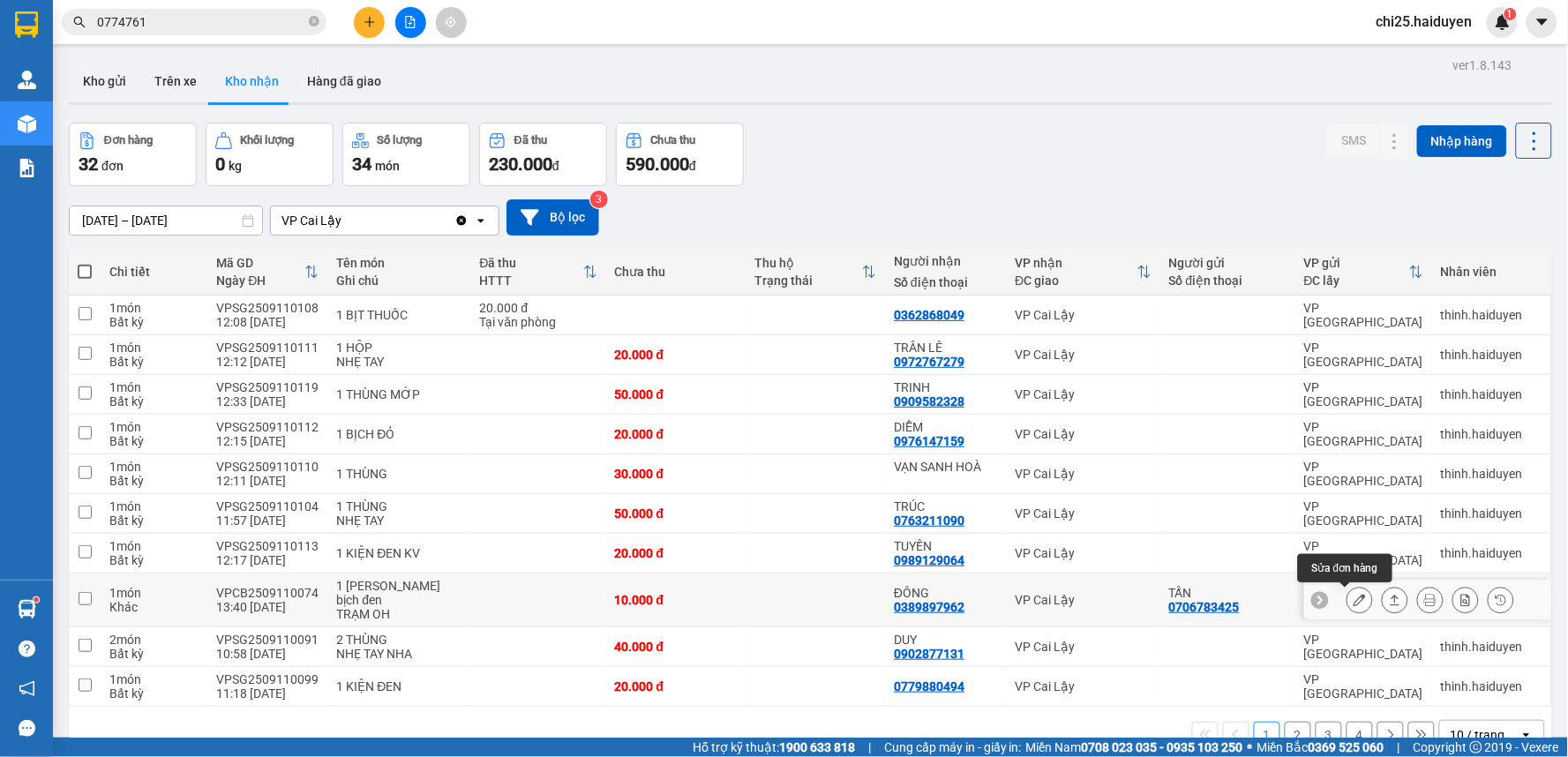
click at [1353, 602] on icon at bounding box center [1360, 600] width 12 height 12
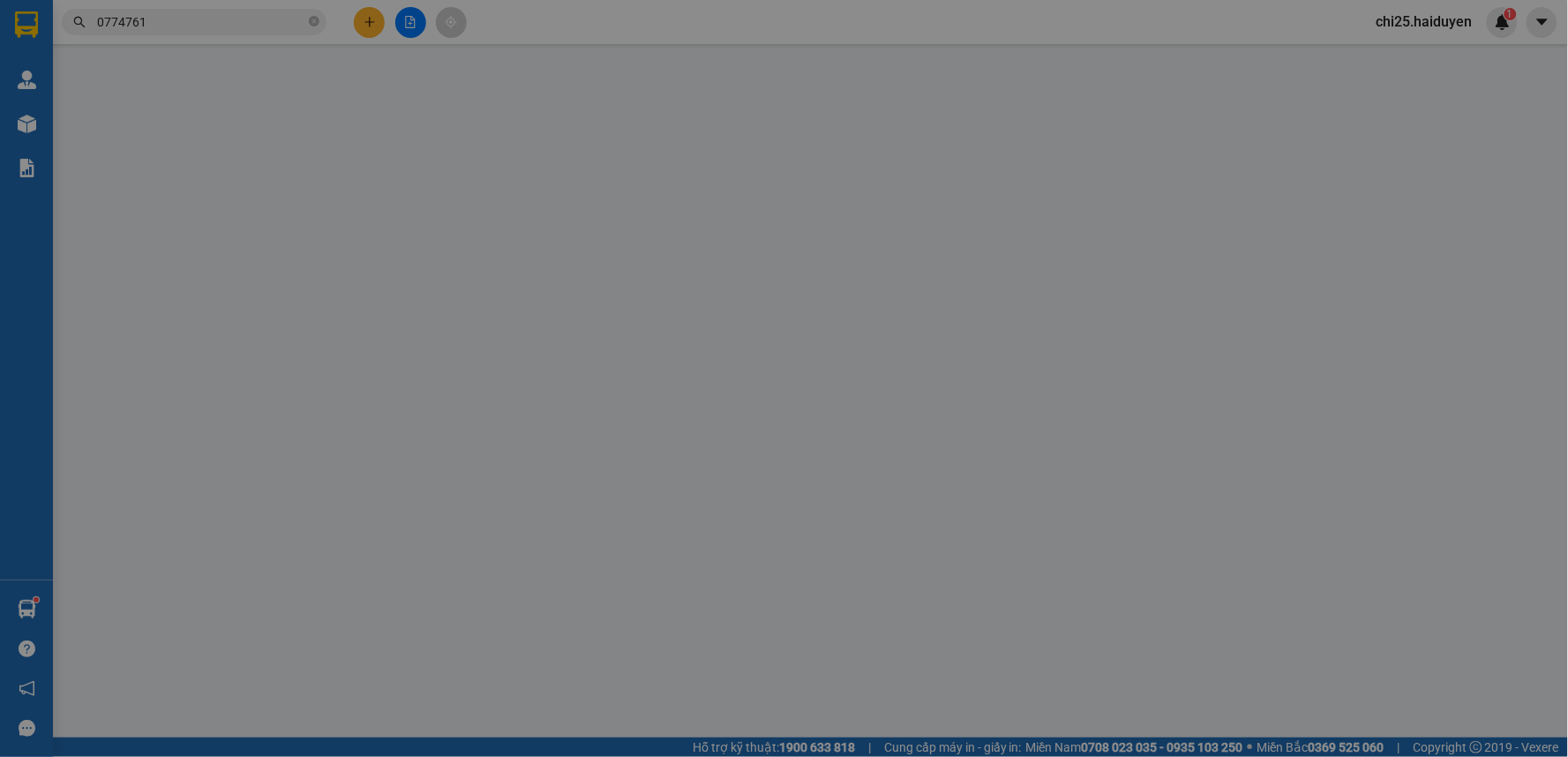
type input "0706783425"
type input "TẤN"
type input "0389897962"
type input "ĐÔNG"
type input "10.000"
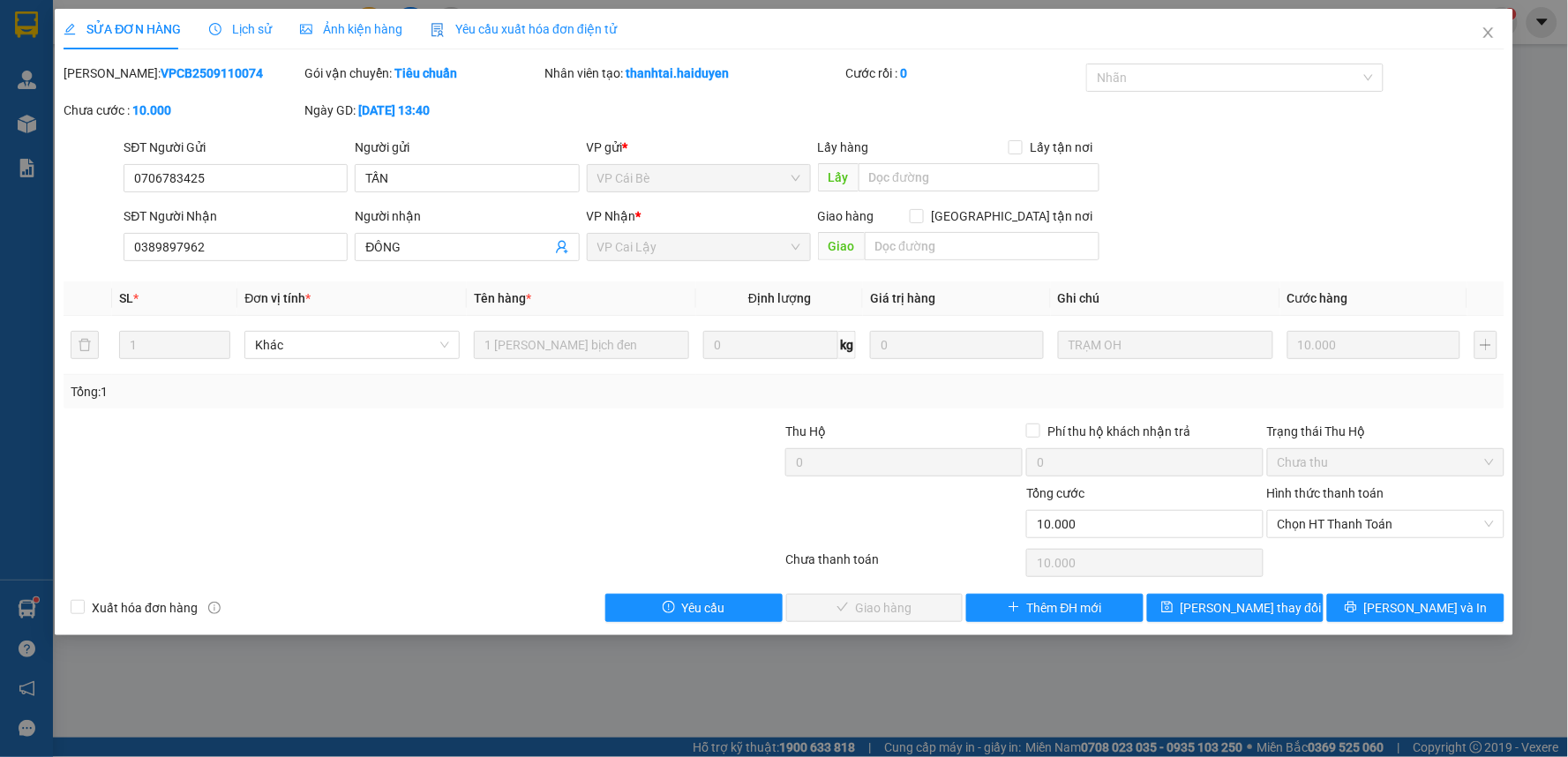
click at [1301, 538] on div "Hình thức thanh toán Chọn HT Thanh Toán" at bounding box center [1385, 514] width 238 height 62
click at [1306, 529] on span "Chọn HT Thanh Toán" at bounding box center [1385, 524] width 216 height 26
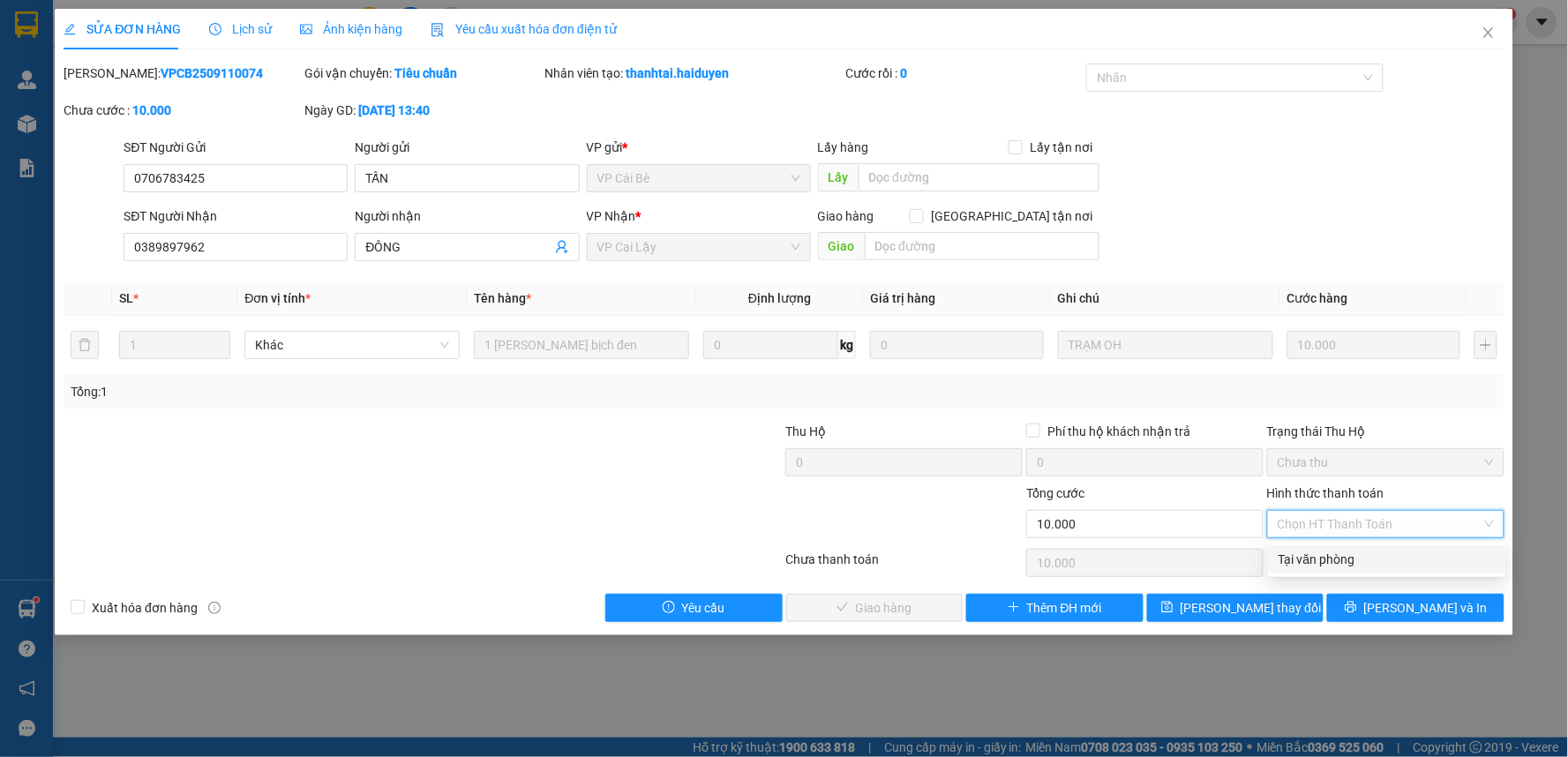
click at [1297, 551] on div "Tại văn phòng" at bounding box center [1386, 559] width 216 height 19
type input "0"
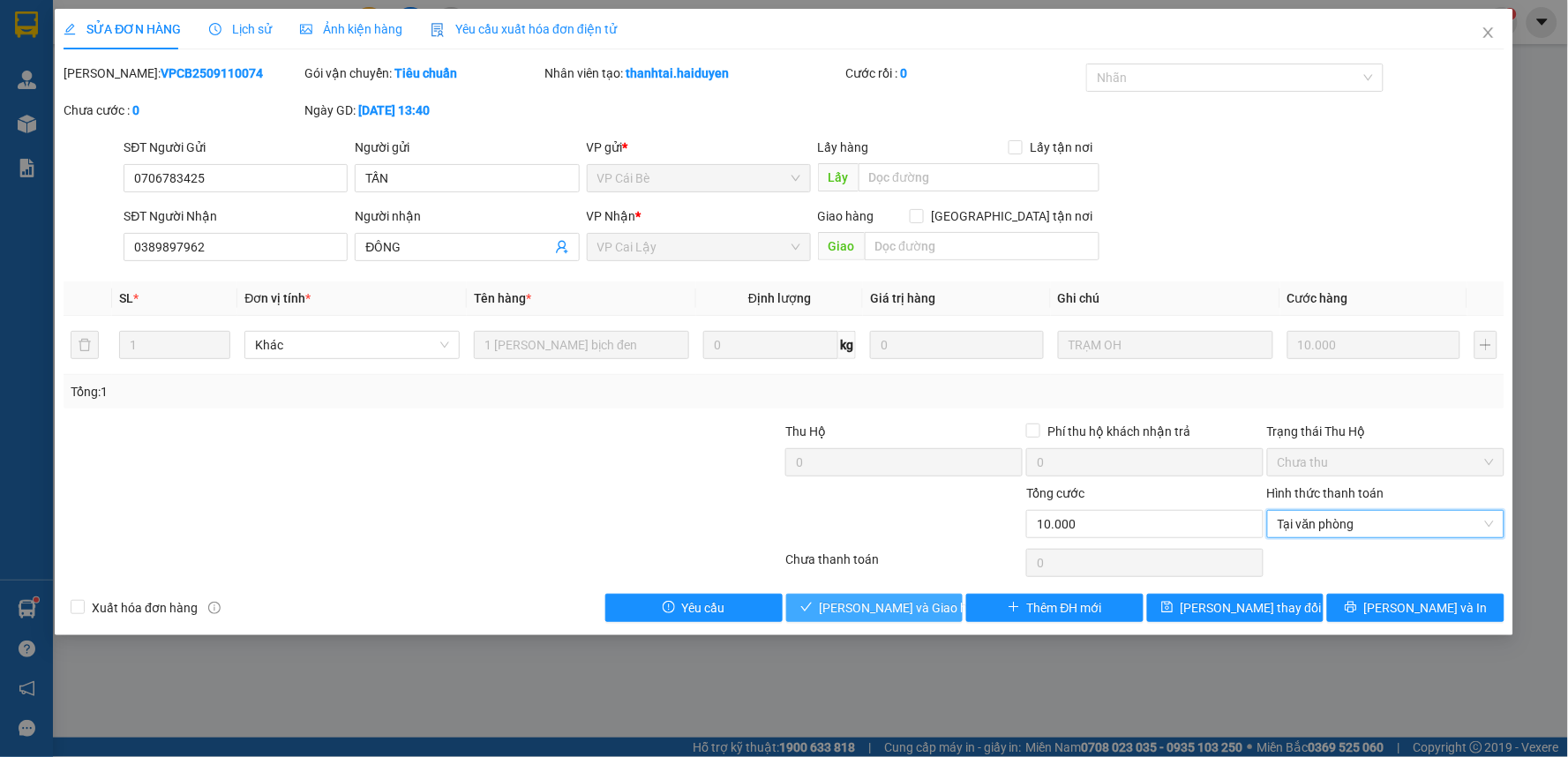
click at [868, 604] on span "[PERSON_NAME] và Giao hàng" at bounding box center [905, 608] width 170 height 19
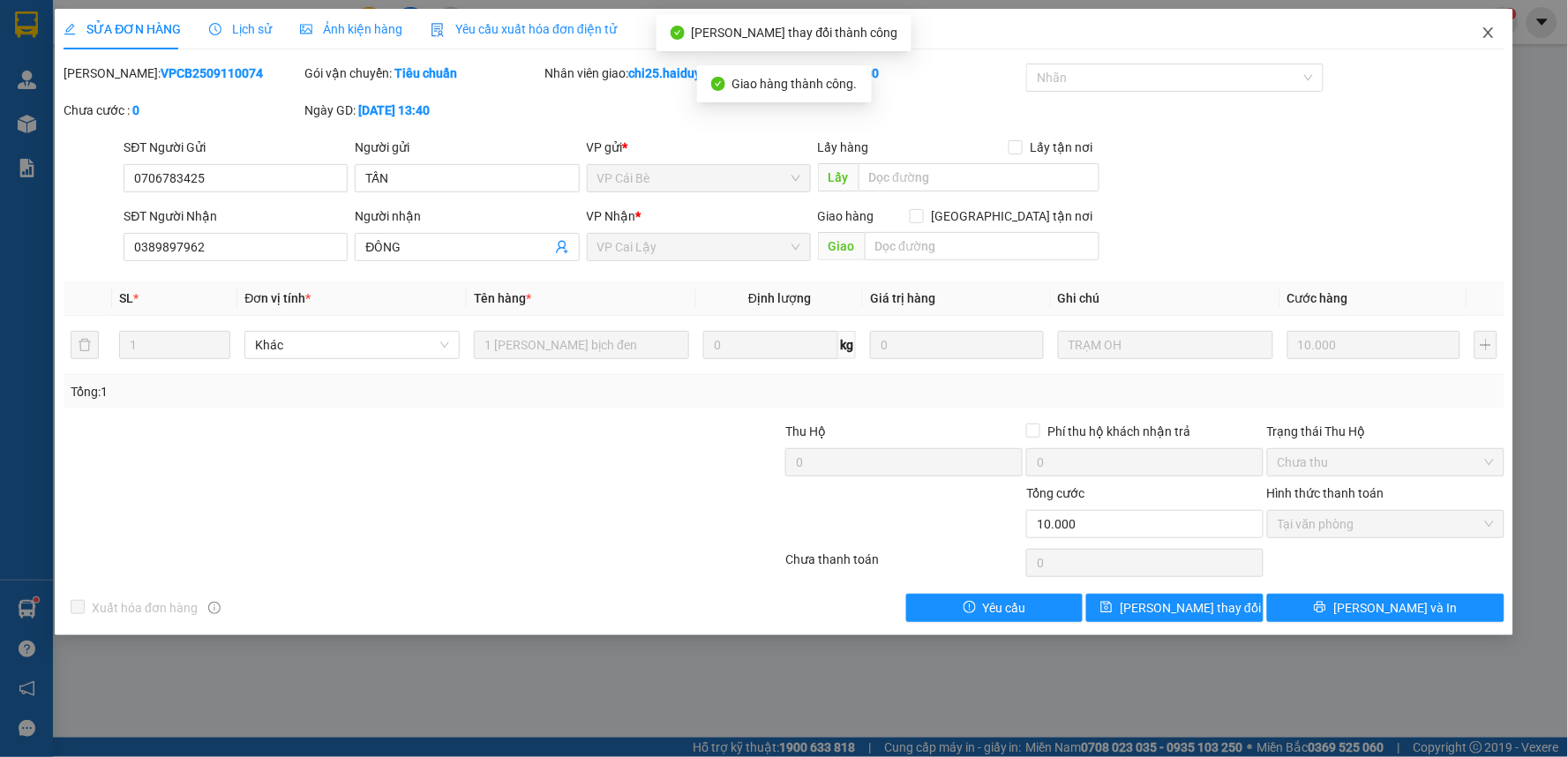
click at [1488, 37] on icon "close" at bounding box center [1488, 33] width 14 height 14
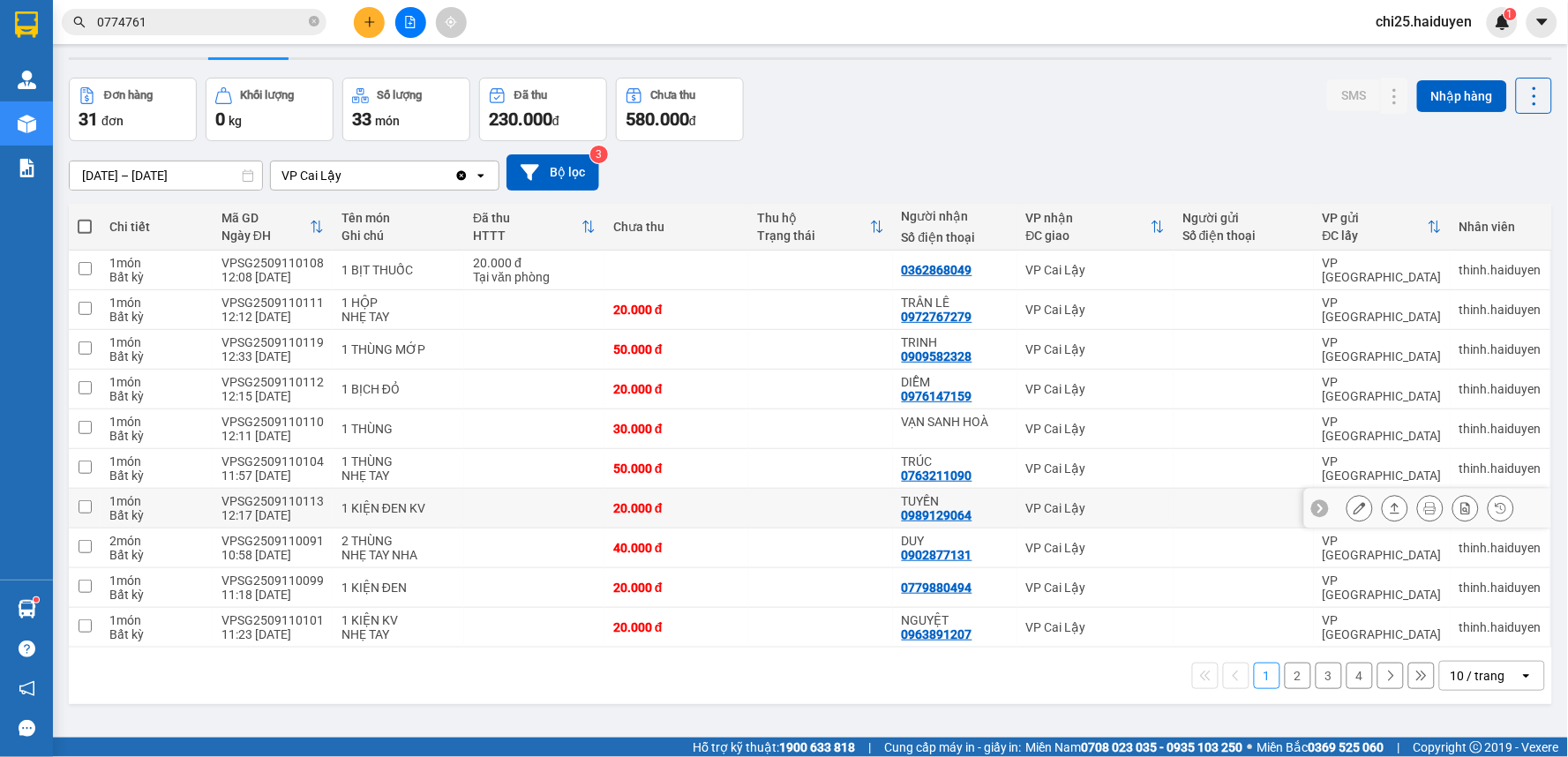
scroll to position [81, 0]
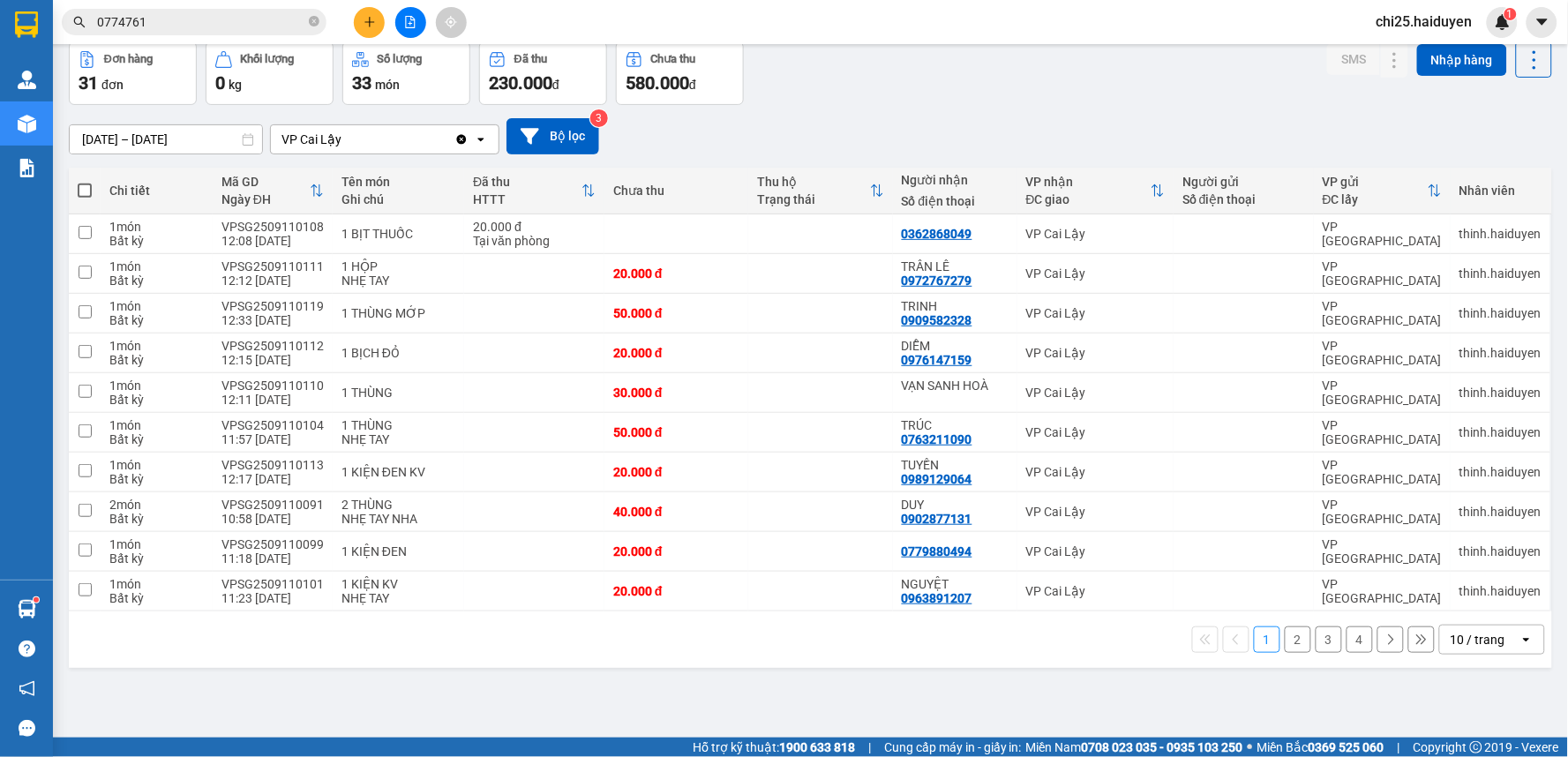
click at [1284, 640] on button "2" at bounding box center [1298, 640] width 27 height 26
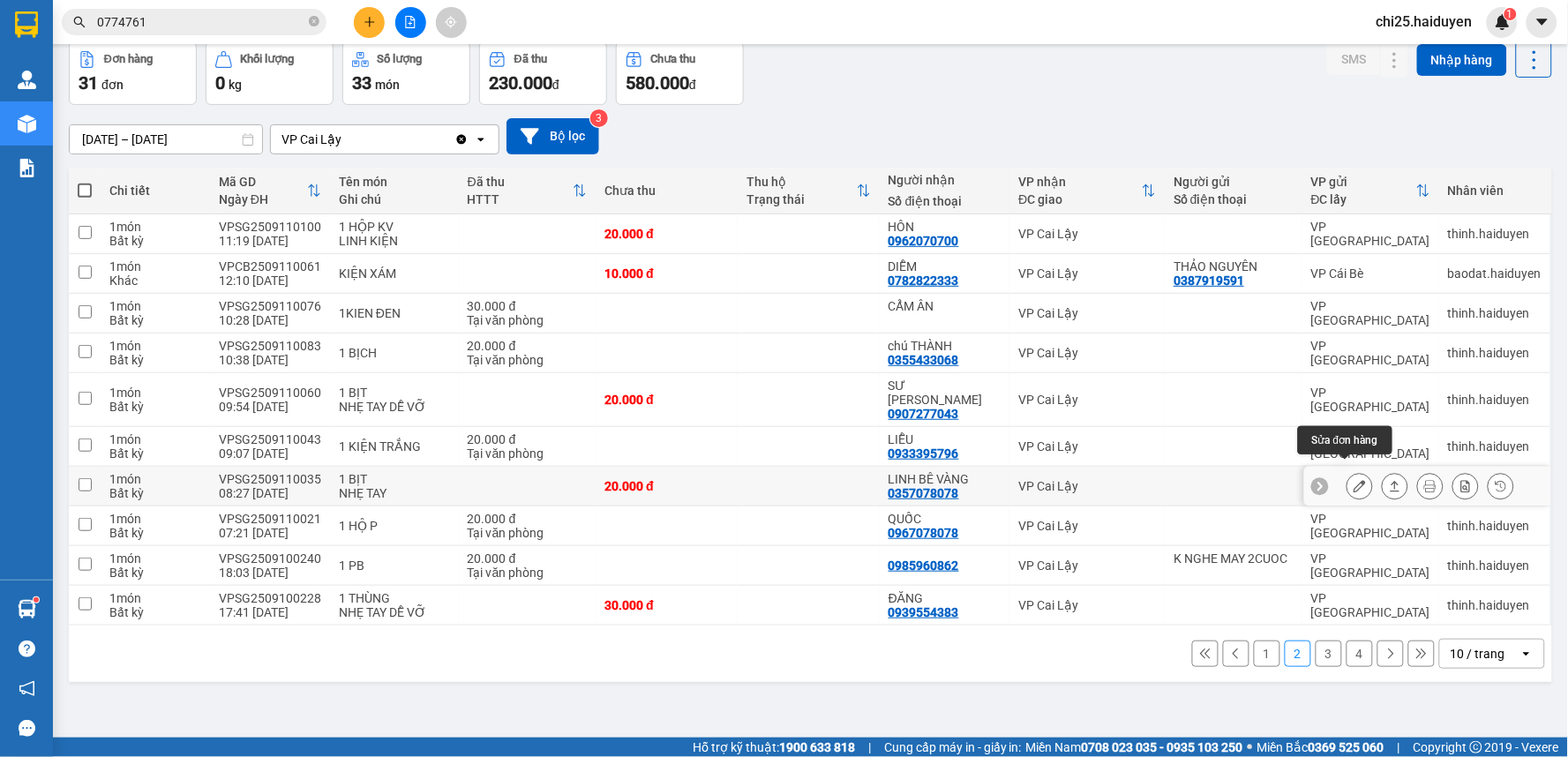
click at [1347, 472] on button at bounding box center [1360, 486] width 25 height 31
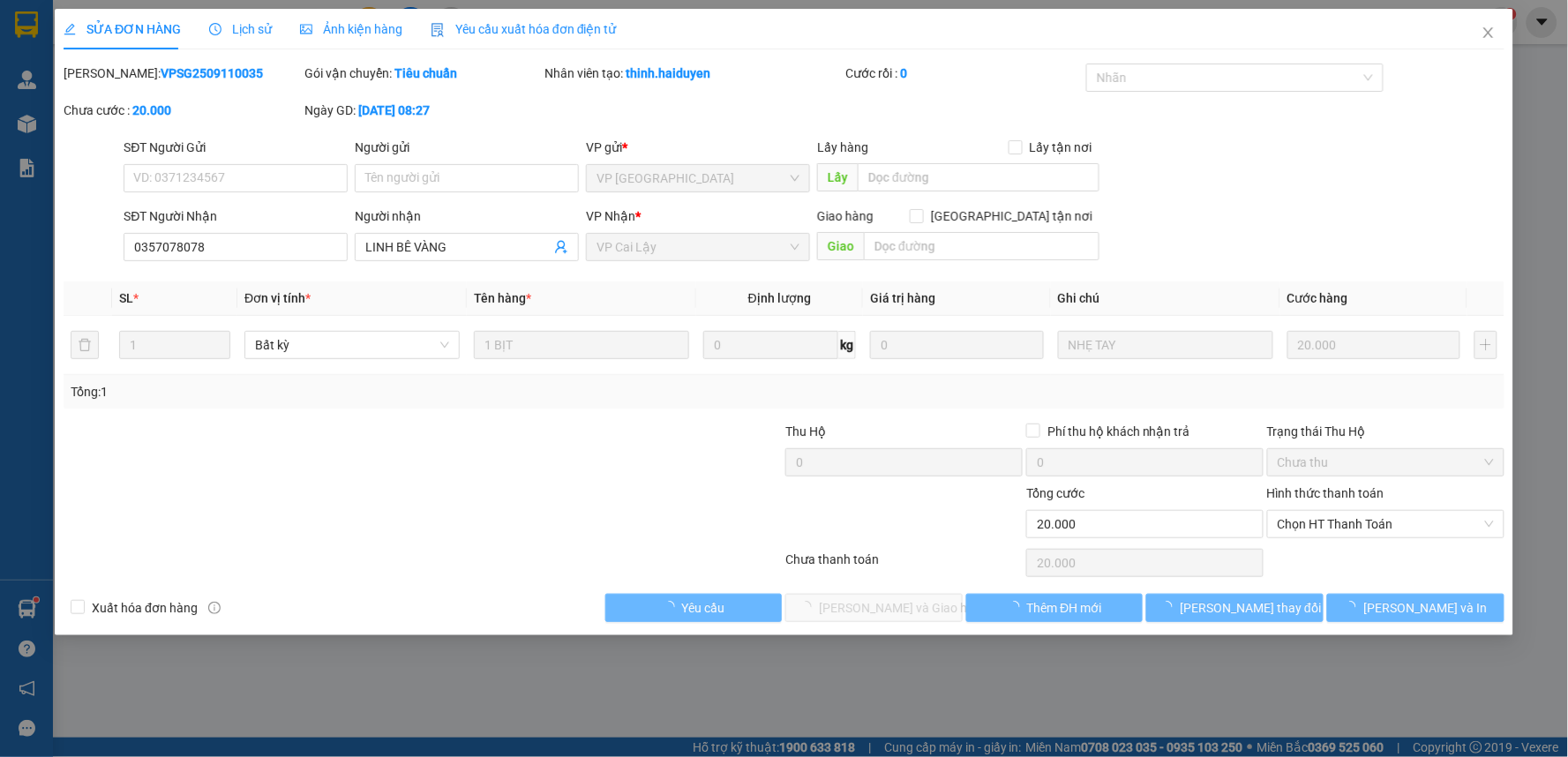
type input "0357078078"
type input "LINH BÊ VÀNG"
type input "20.000"
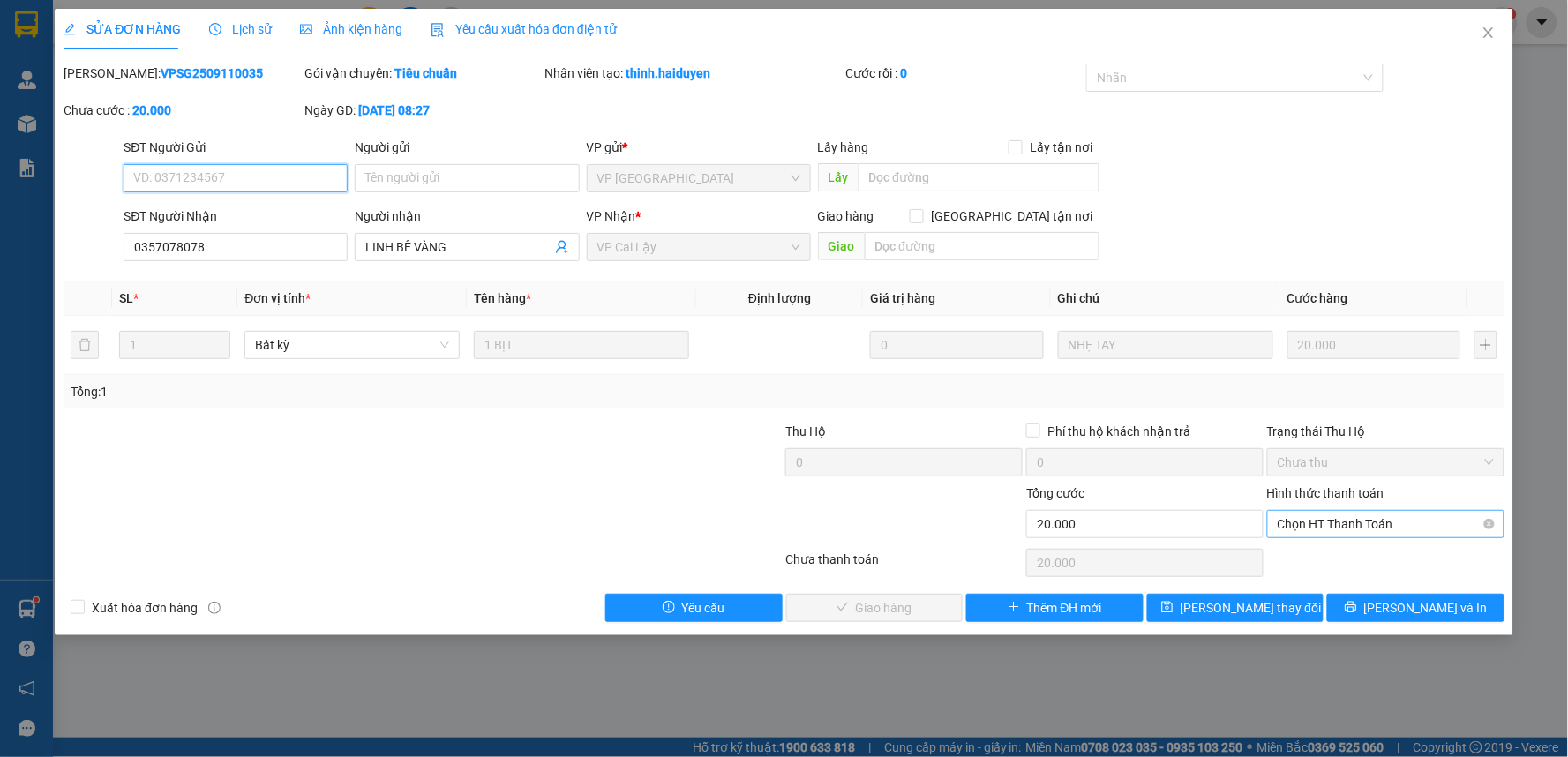
click at [1325, 518] on span "Chọn HT Thanh Toán" at bounding box center [1385, 524] width 216 height 26
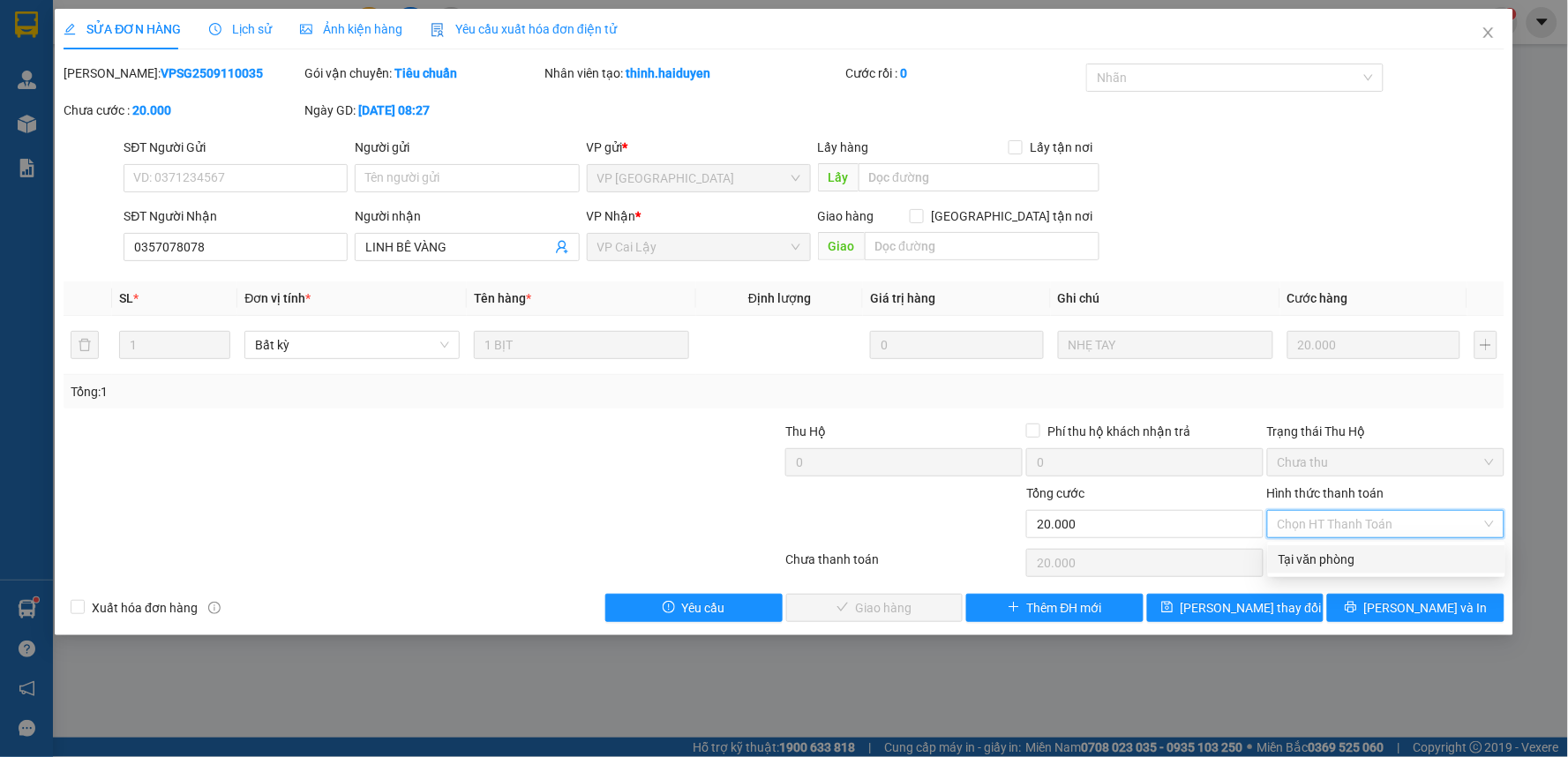
click at [1326, 545] on div "Tại văn phòng" at bounding box center [1386, 559] width 238 height 28
type input "0"
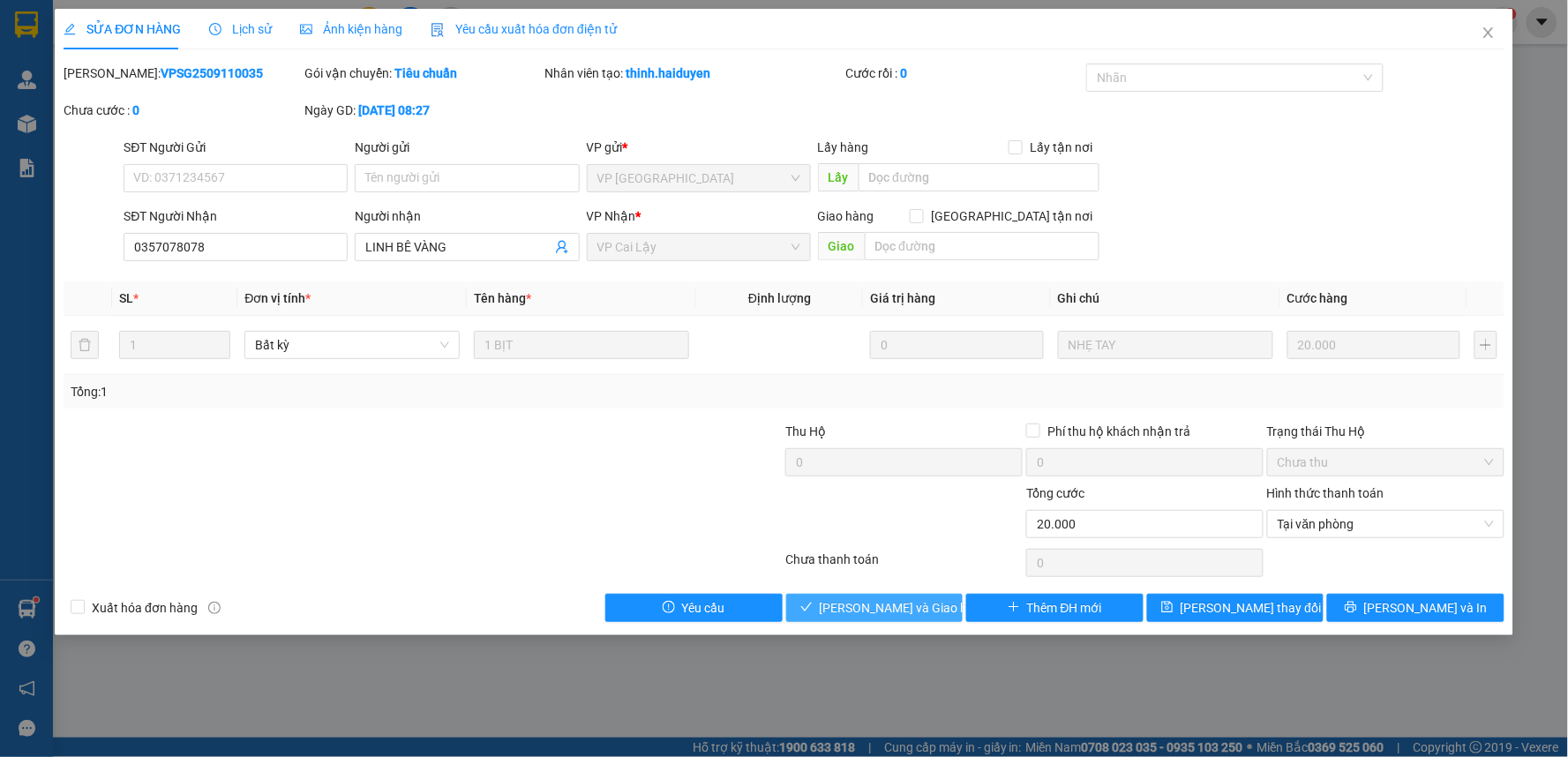
click at [889, 603] on span "[PERSON_NAME] và Giao hàng" at bounding box center [905, 608] width 170 height 19
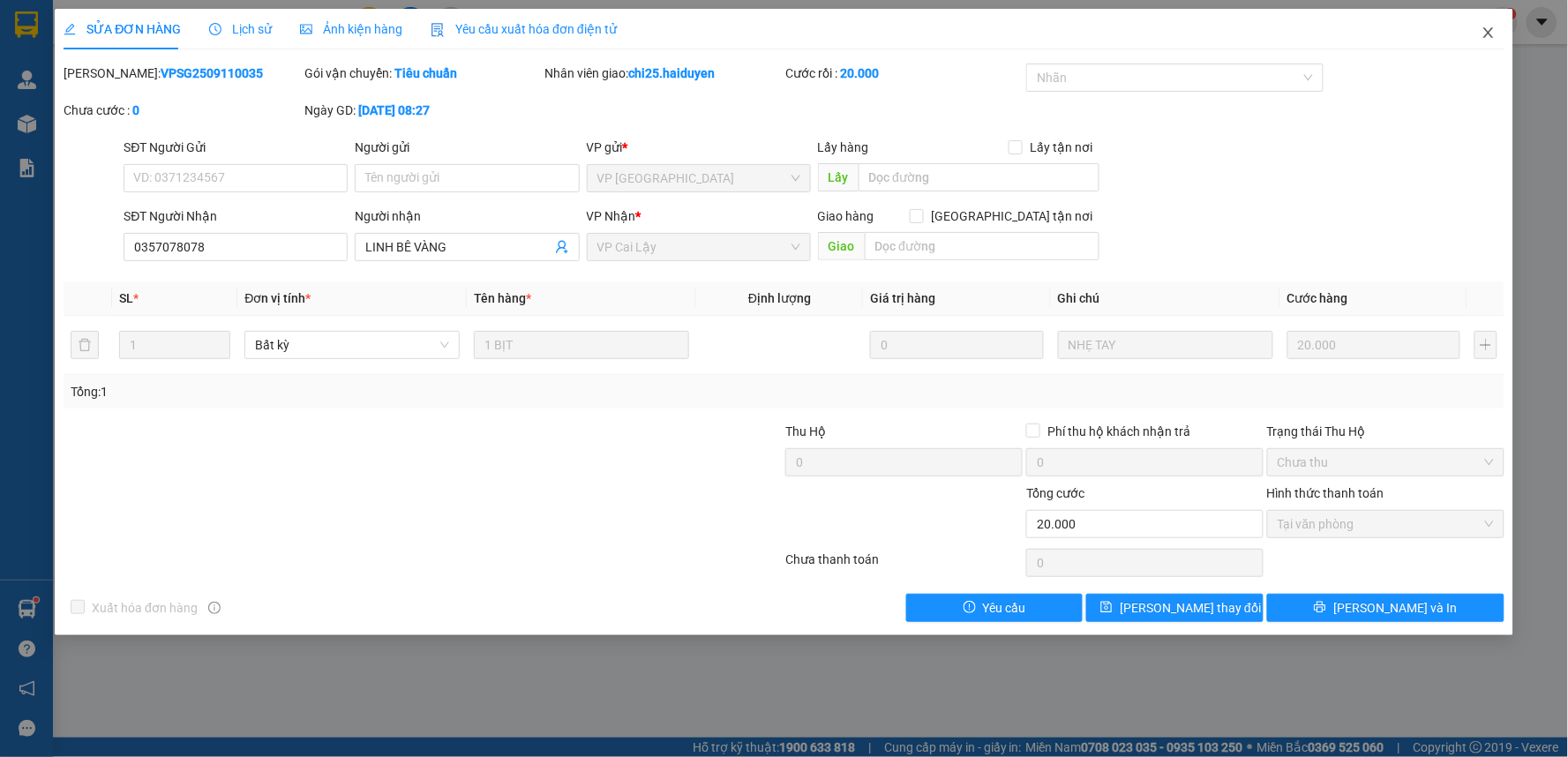
click at [1491, 33] on icon "close" at bounding box center [1488, 33] width 14 height 14
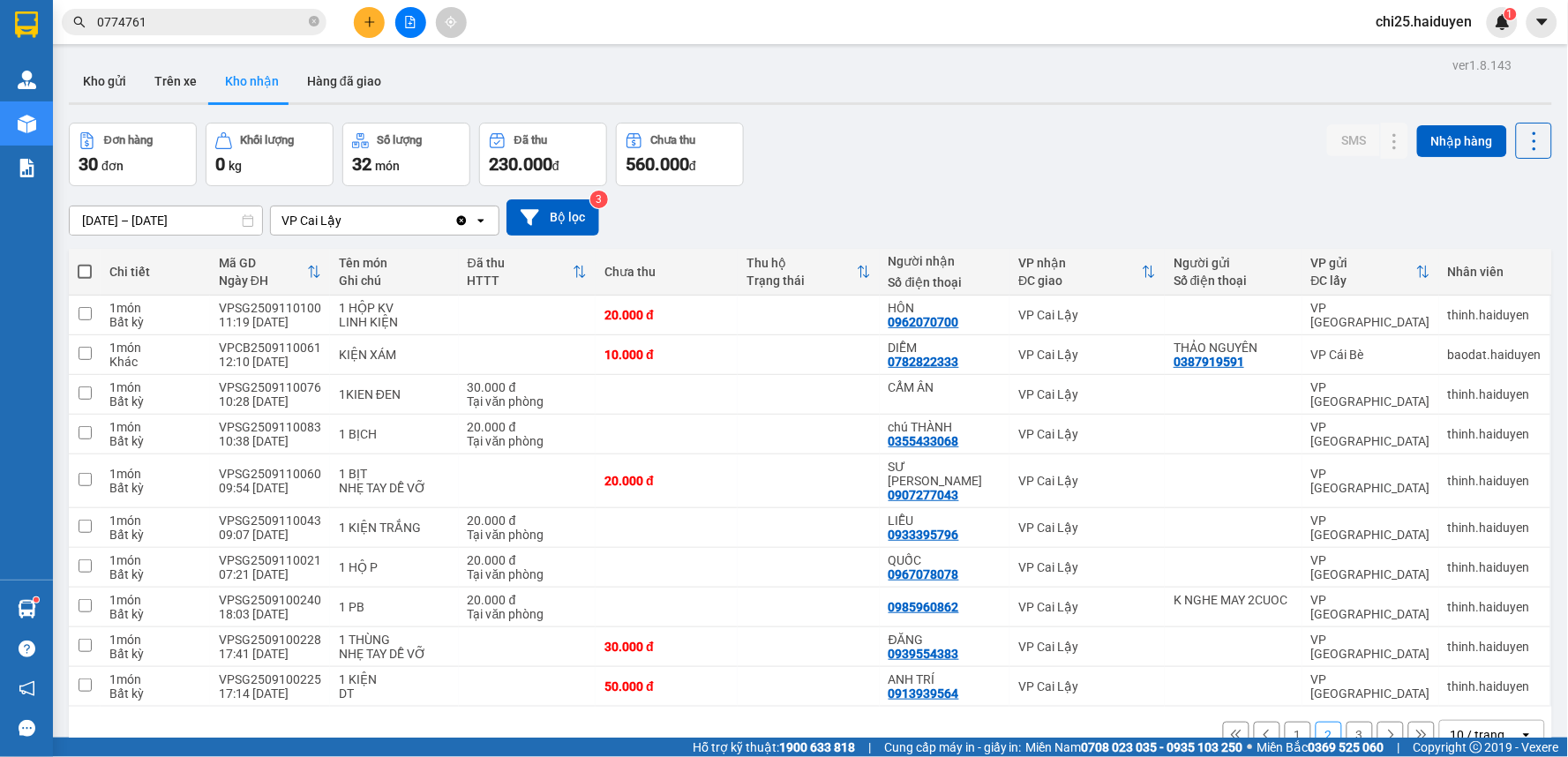
click at [1429, 31] on span "chi25.haiduyen" at bounding box center [1424, 21] width 125 height 22
click at [1422, 53] on span "Đăng xuất" at bounding box center [1433, 55] width 86 height 19
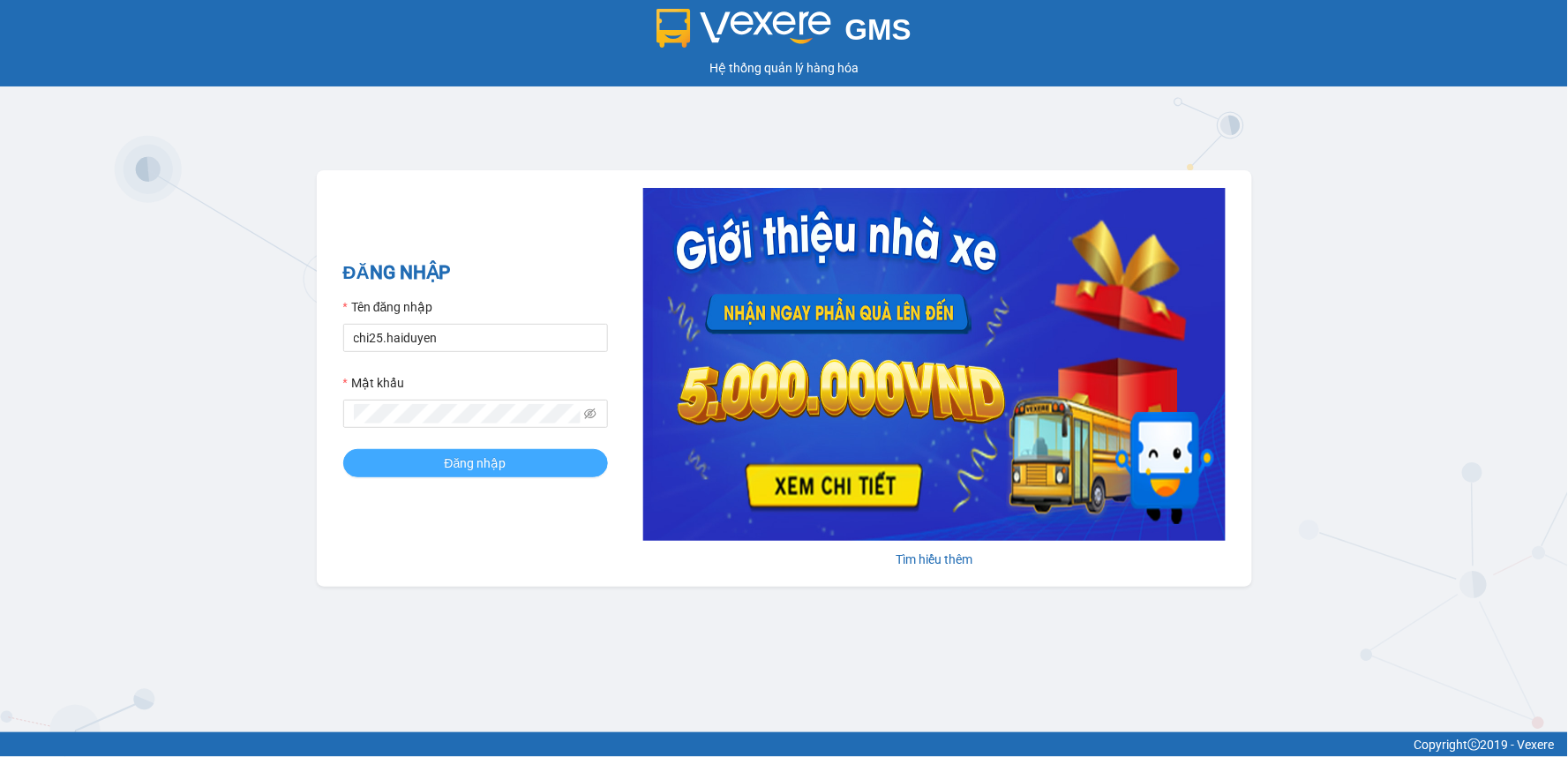
drag, startPoint x: 461, startPoint y: 456, endPoint x: 630, endPoint y: 403, distance: 177.1
click at [468, 459] on span "Đăng nhập" at bounding box center [475, 463] width 62 height 19
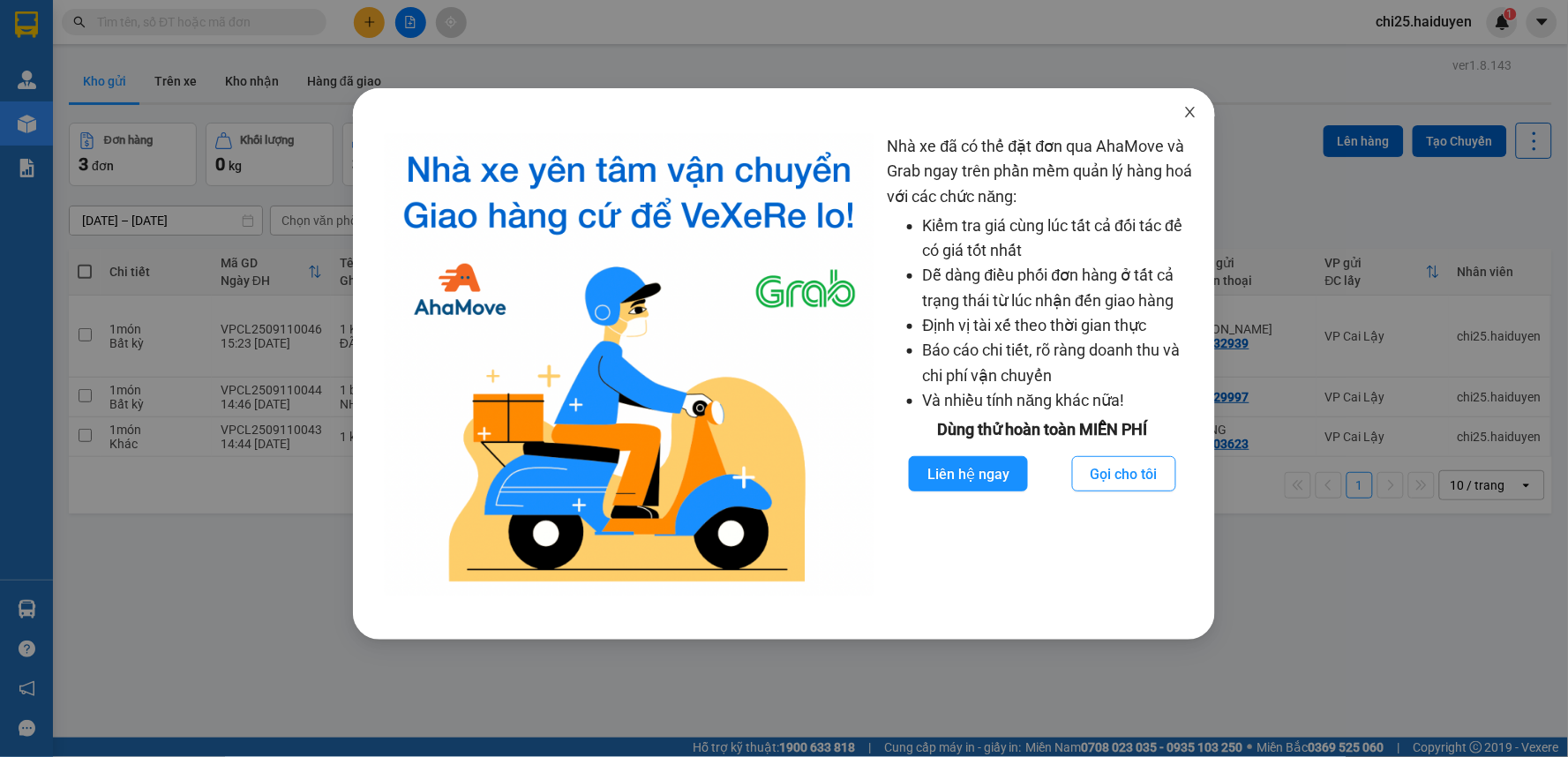
drag, startPoint x: 1187, startPoint y: 110, endPoint x: 1328, endPoint y: 254, distance: 201.5
click at [1189, 110] on icon "close" at bounding box center [1191, 112] width 14 height 14
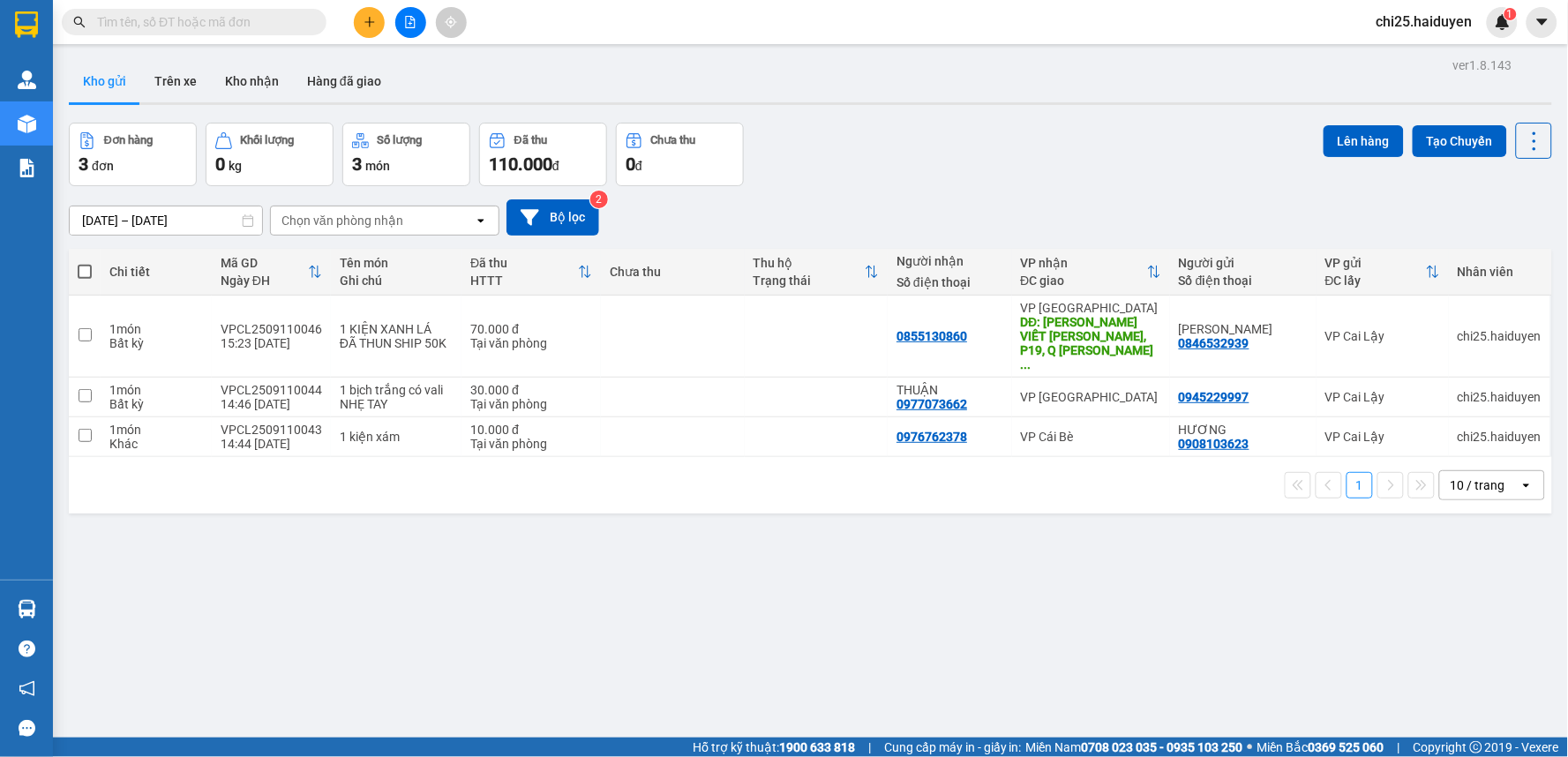
click at [240, 26] on input "text" at bounding box center [201, 22] width 208 height 19
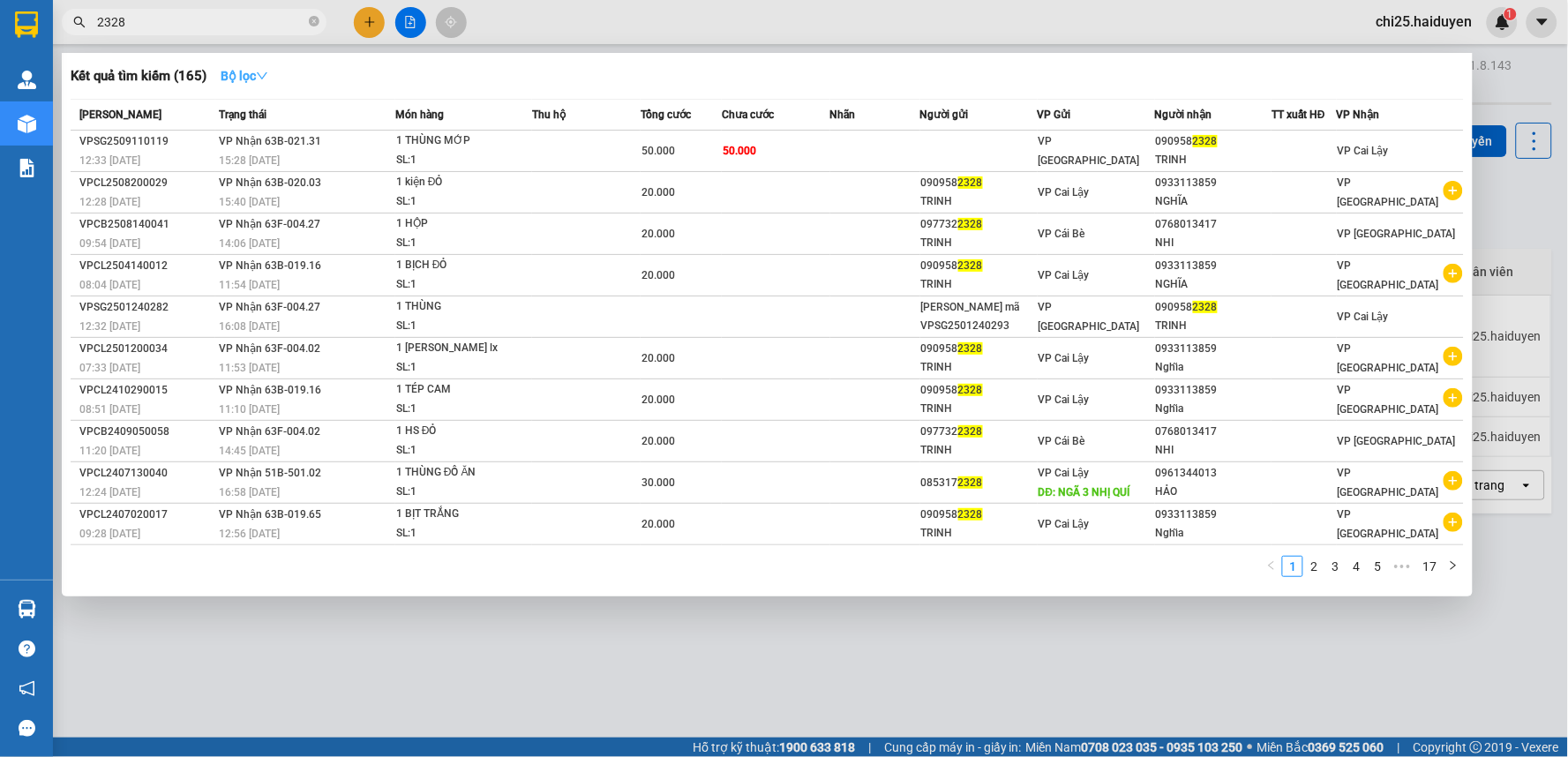
type input "2328"
click at [231, 72] on strong "Bộ lọc" at bounding box center [245, 76] width 48 height 14
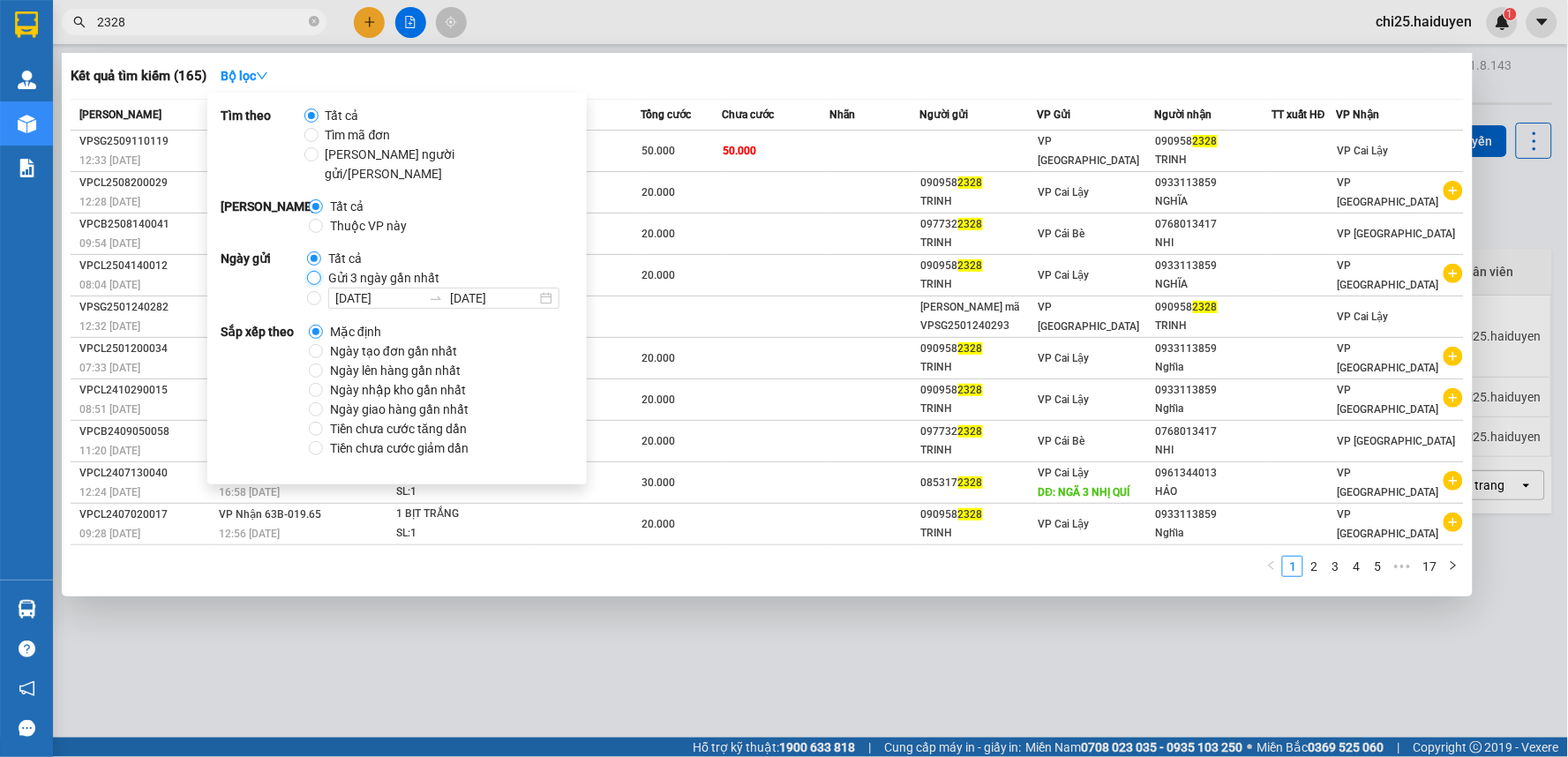
click at [314, 271] on input "Gửi 3 ngày gần nhất" at bounding box center [314, 278] width 14 height 14
radio input "true"
radio input "false"
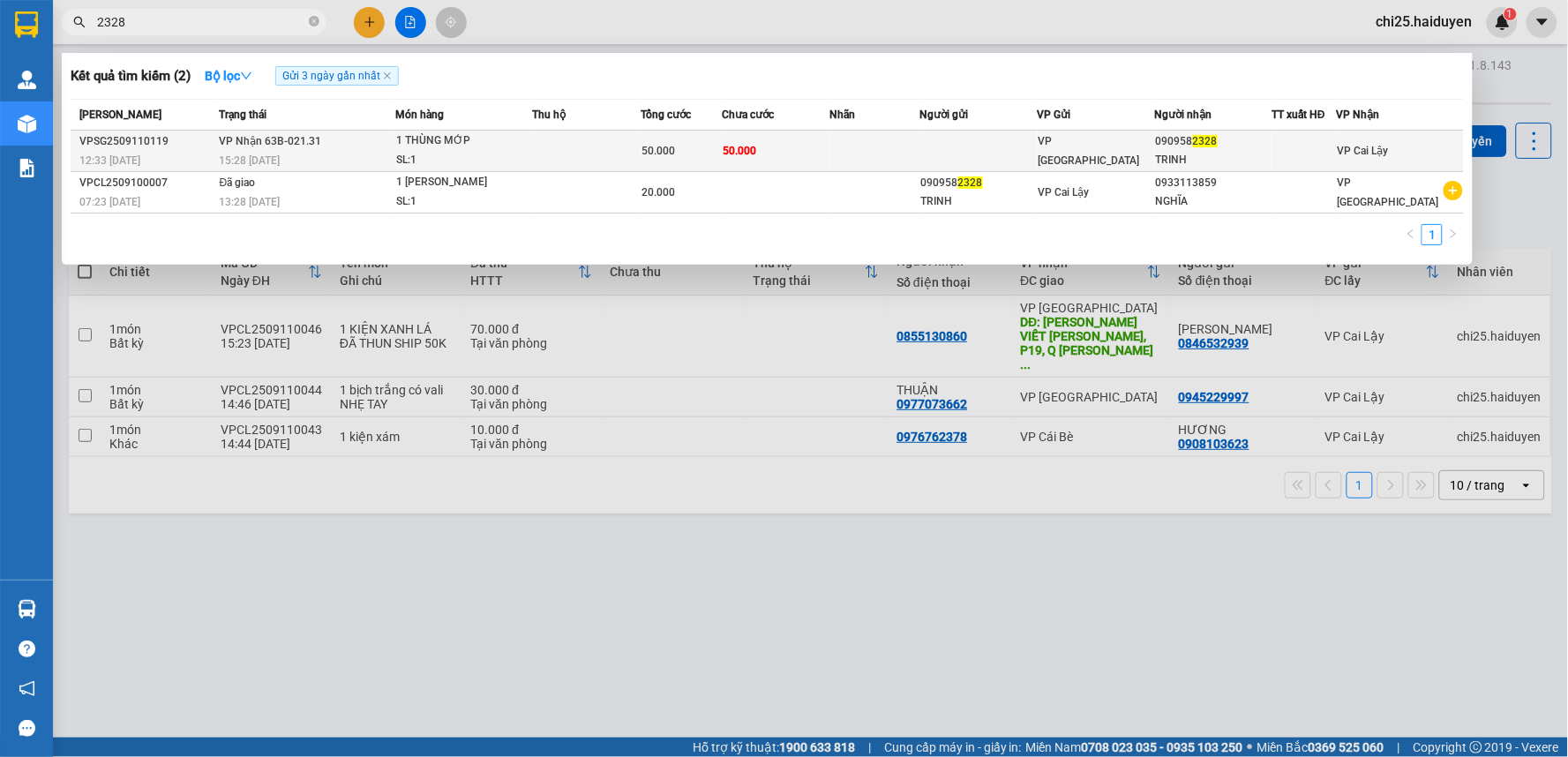
click at [941, 154] on td at bounding box center [979, 151] width 117 height 42
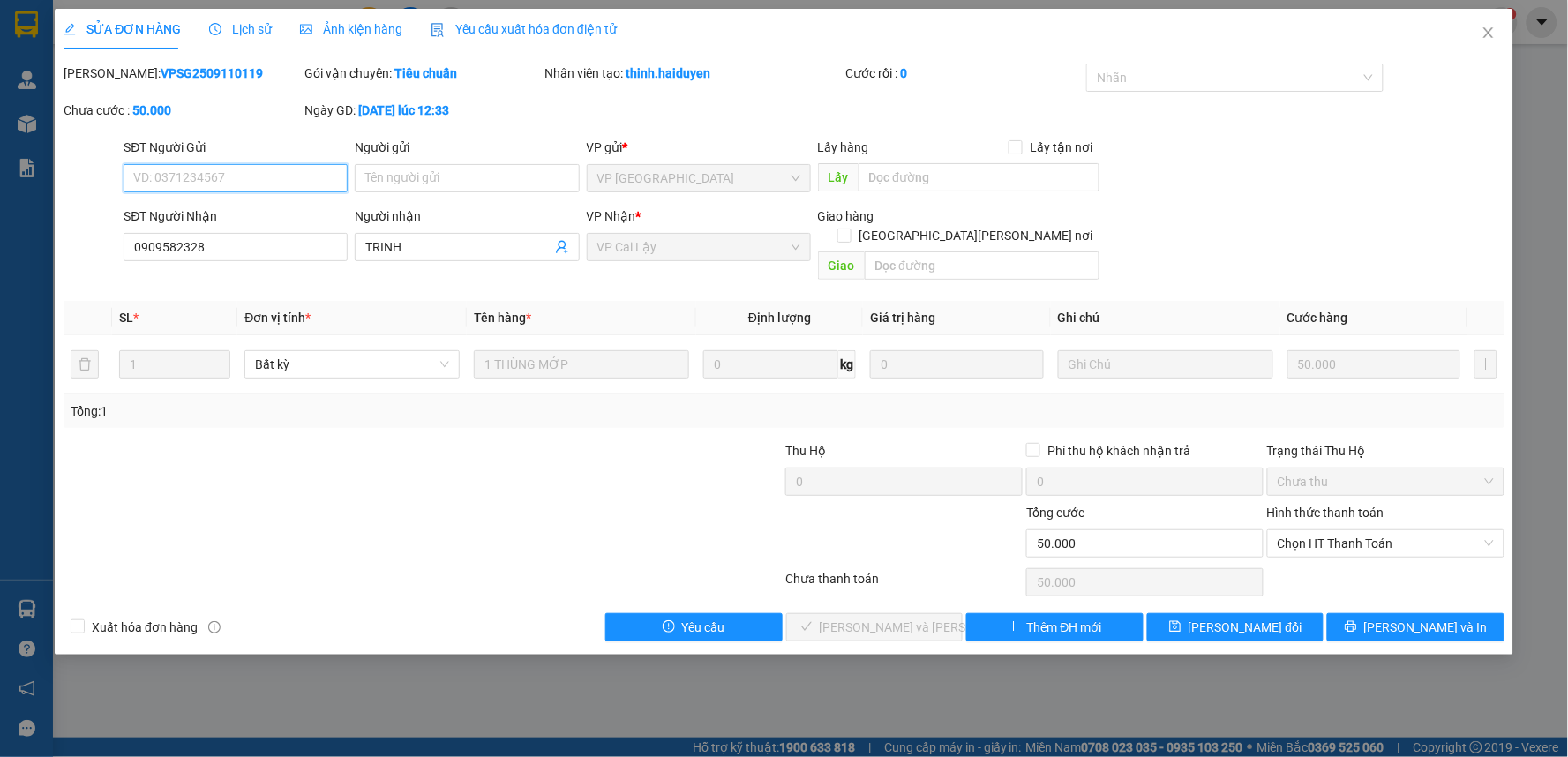
type input "0909582328"
type input "TRINH"
type input "50.000"
click at [1317, 530] on span "Chọn HT Thanh Toán" at bounding box center [1385, 543] width 216 height 26
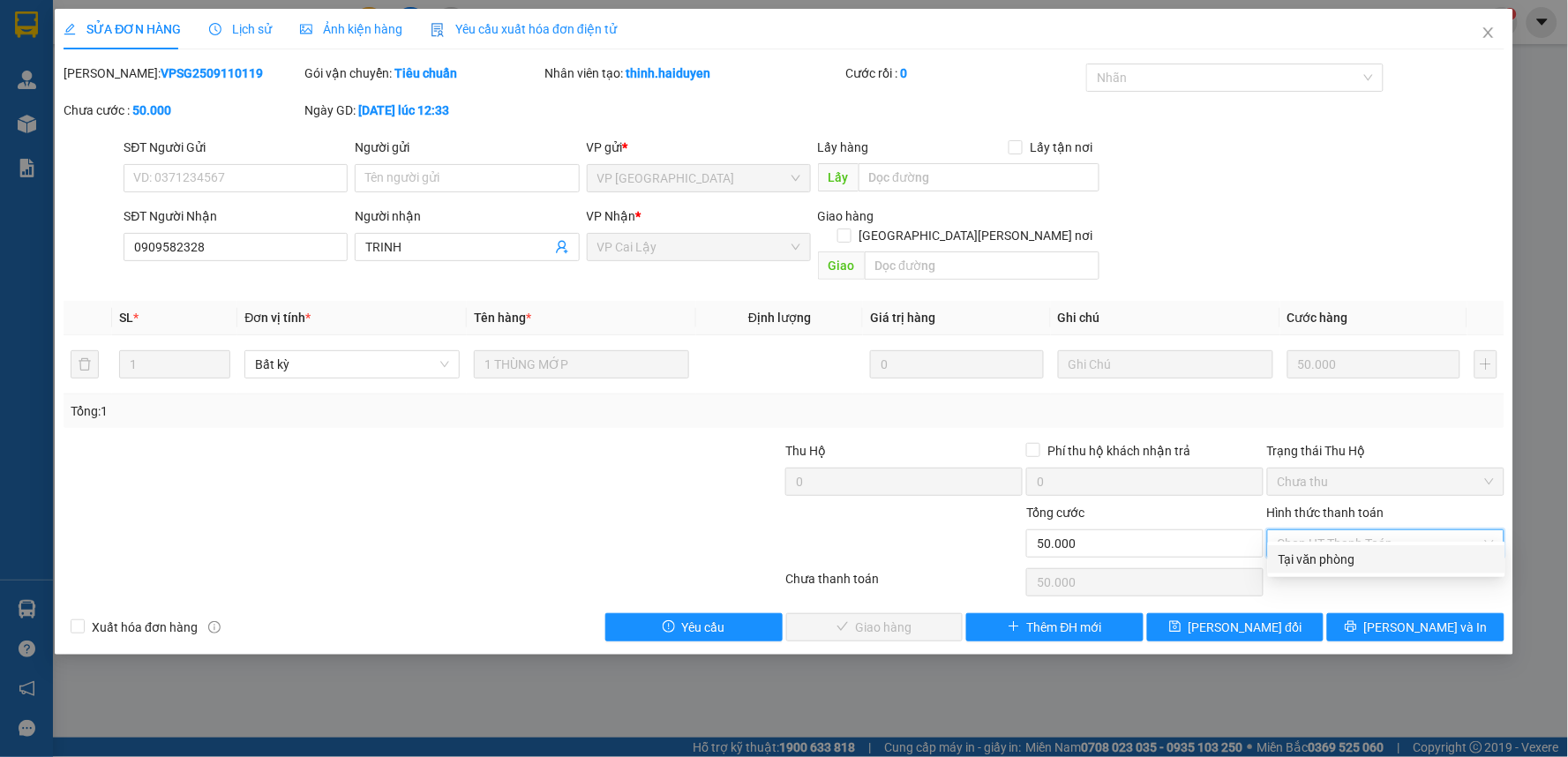
click at [1387, 557] on div "Tại văn phòng" at bounding box center [1386, 559] width 216 height 19
type input "0"
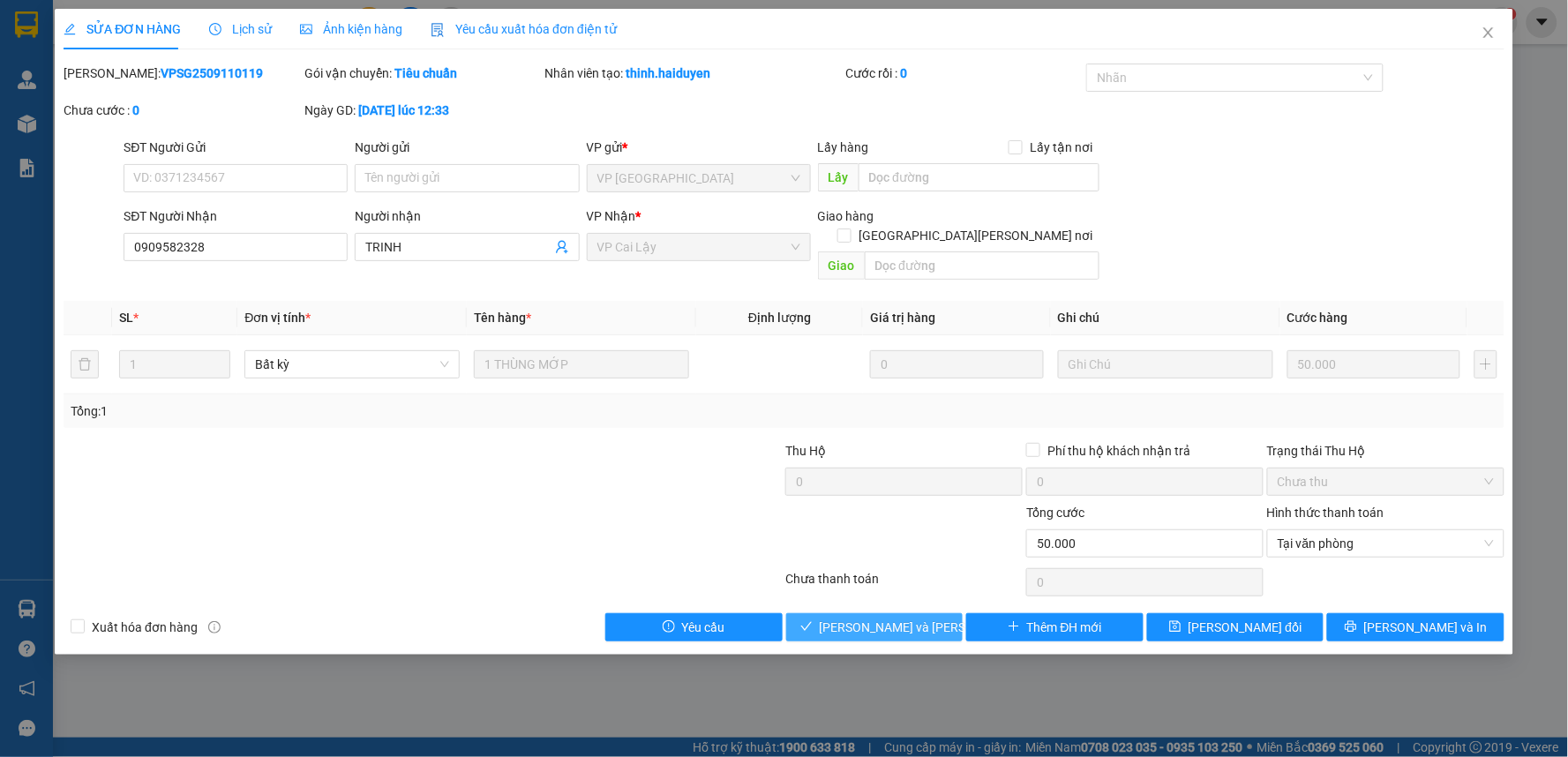
click at [852, 617] on span "[PERSON_NAME] và [PERSON_NAME] hàng" at bounding box center [939, 627] width 239 height 19
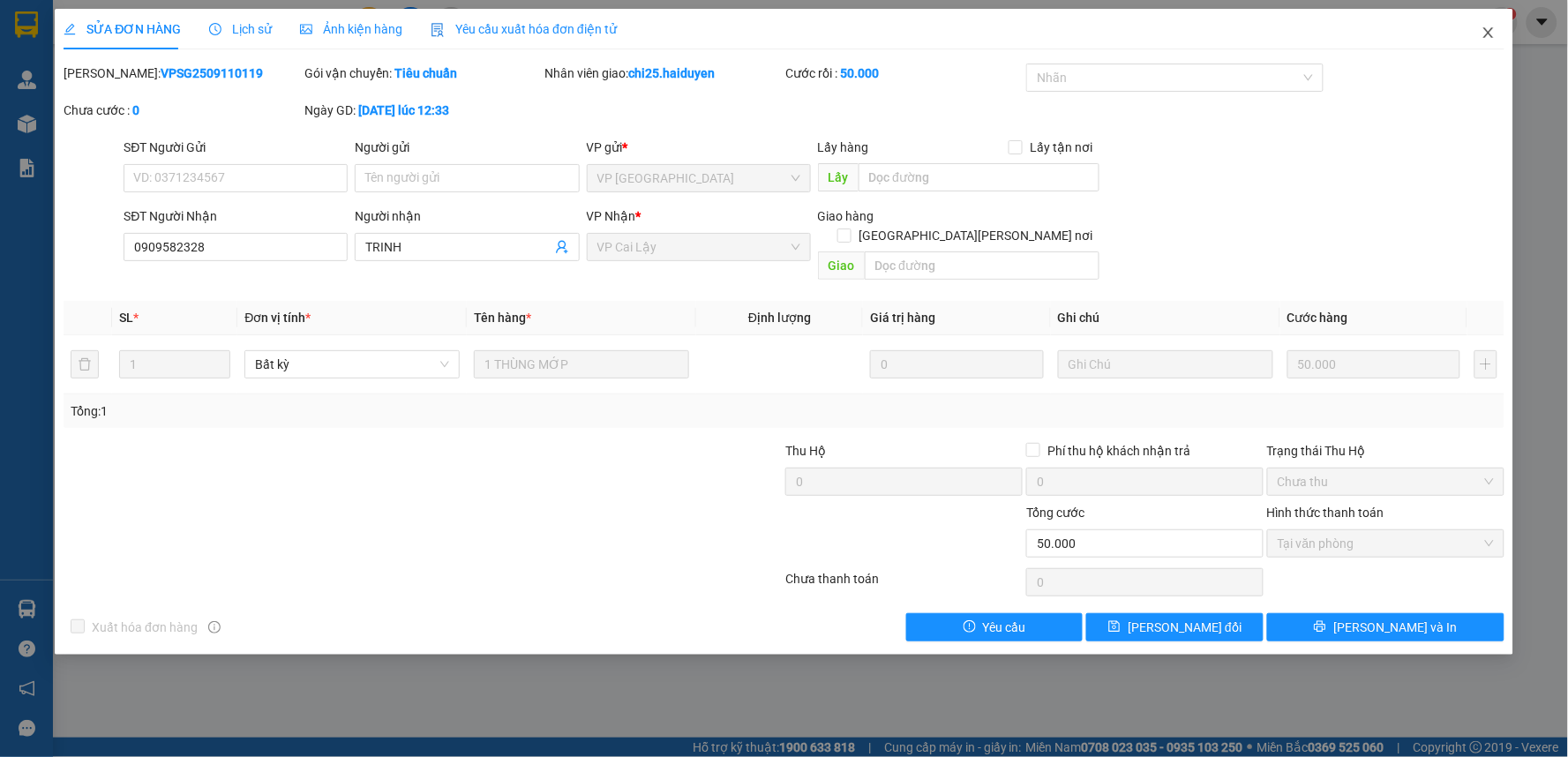
click at [1493, 28] on icon "close" at bounding box center [1488, 33] width 14 height 14
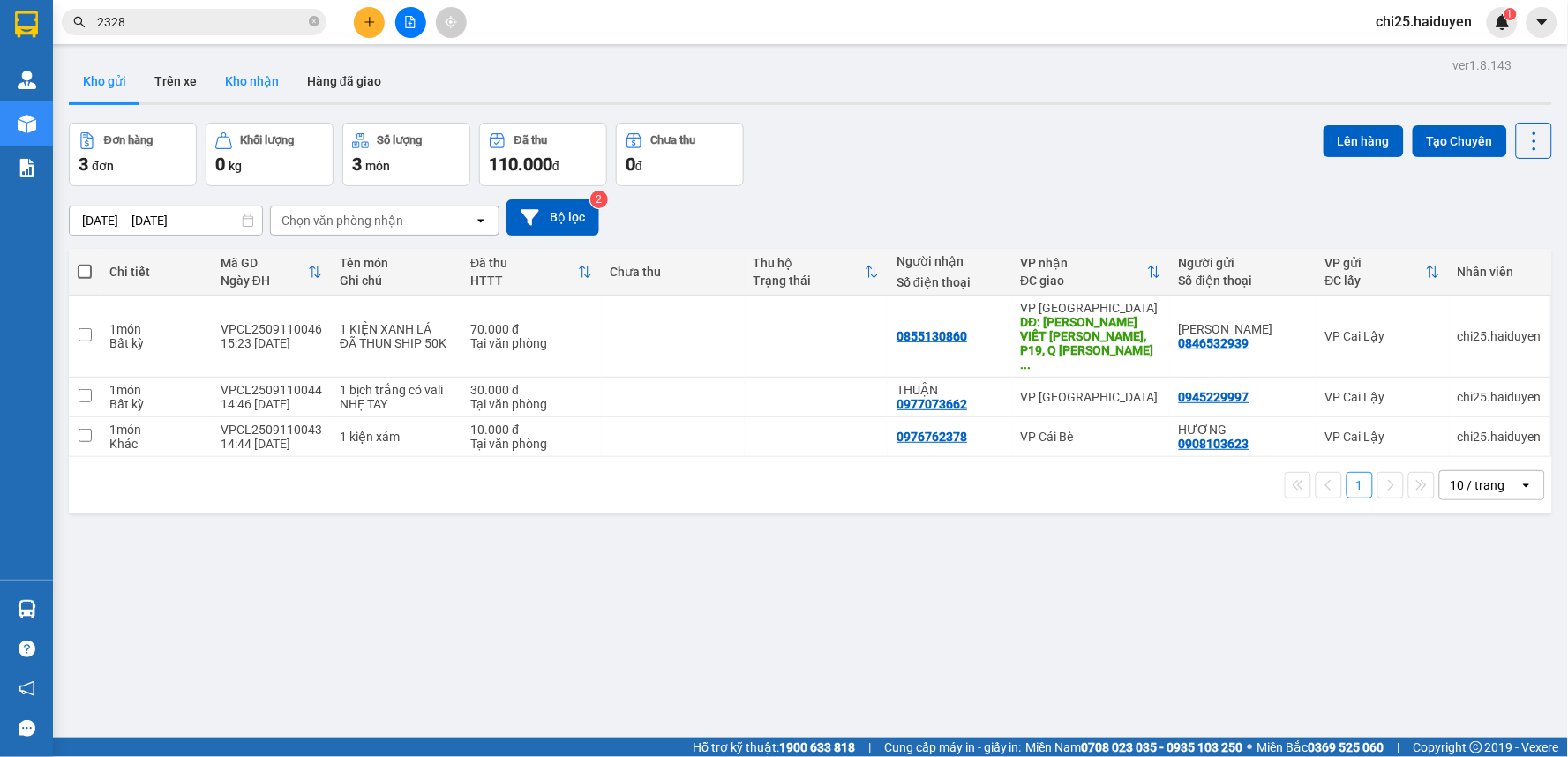
click at [247, 80] on button "Kho nhận" at bounding box center [252, 81] width 82 height 42
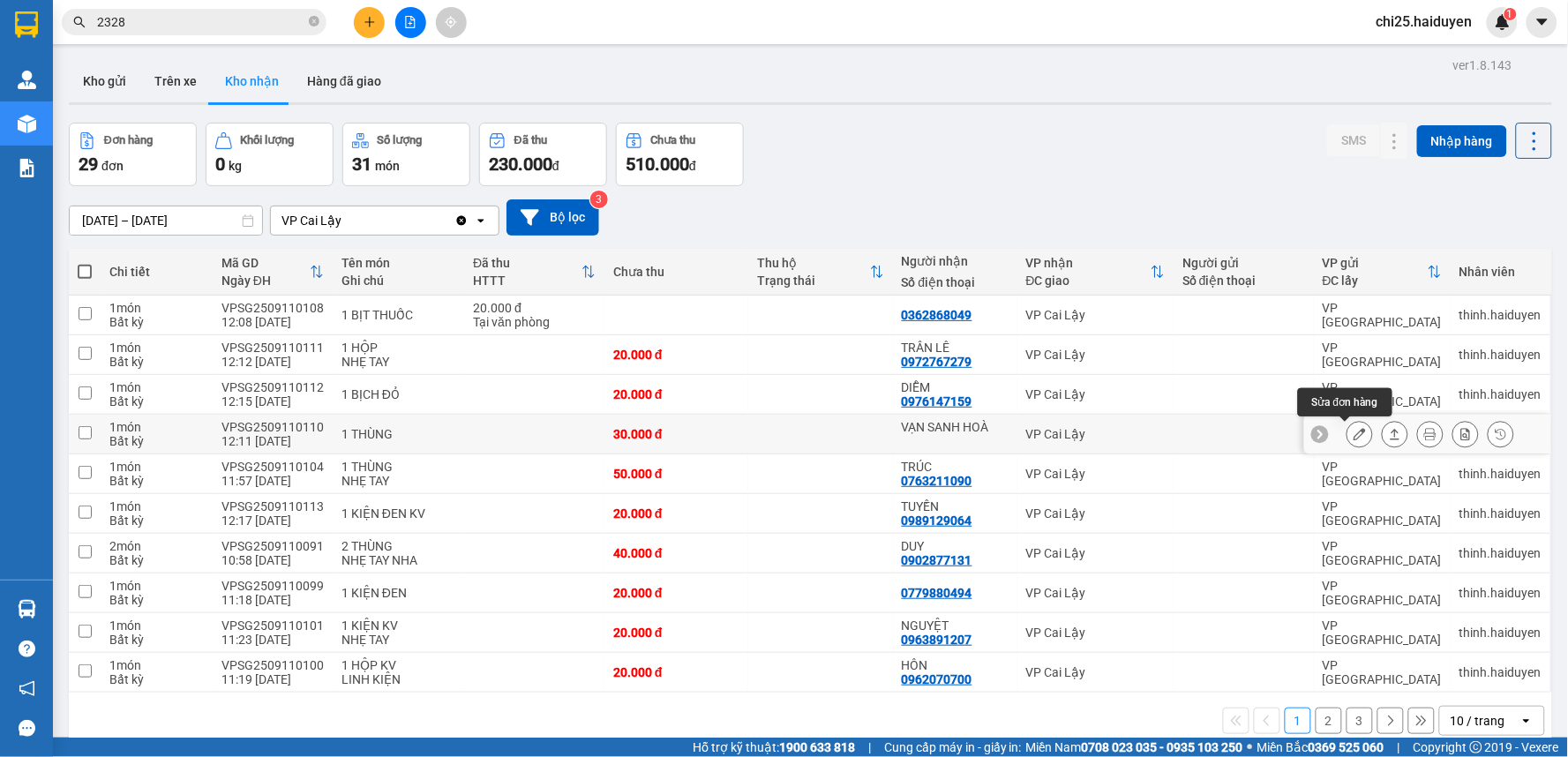
click at [1352, 434] on button at bounding box center [1360, 434] width 25 height 31
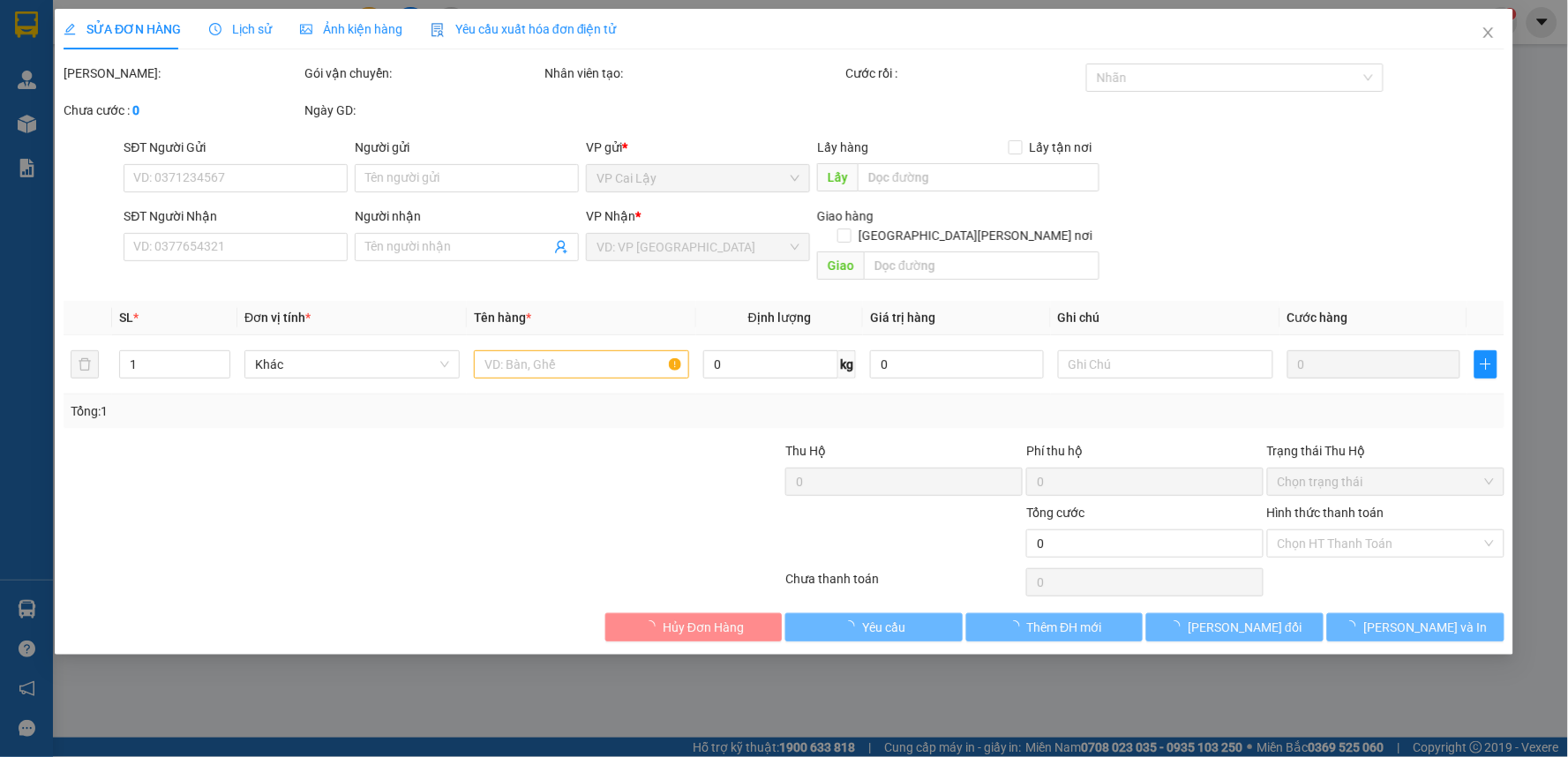
type input "VẠN SANH HOÀ"
type input "30.000"
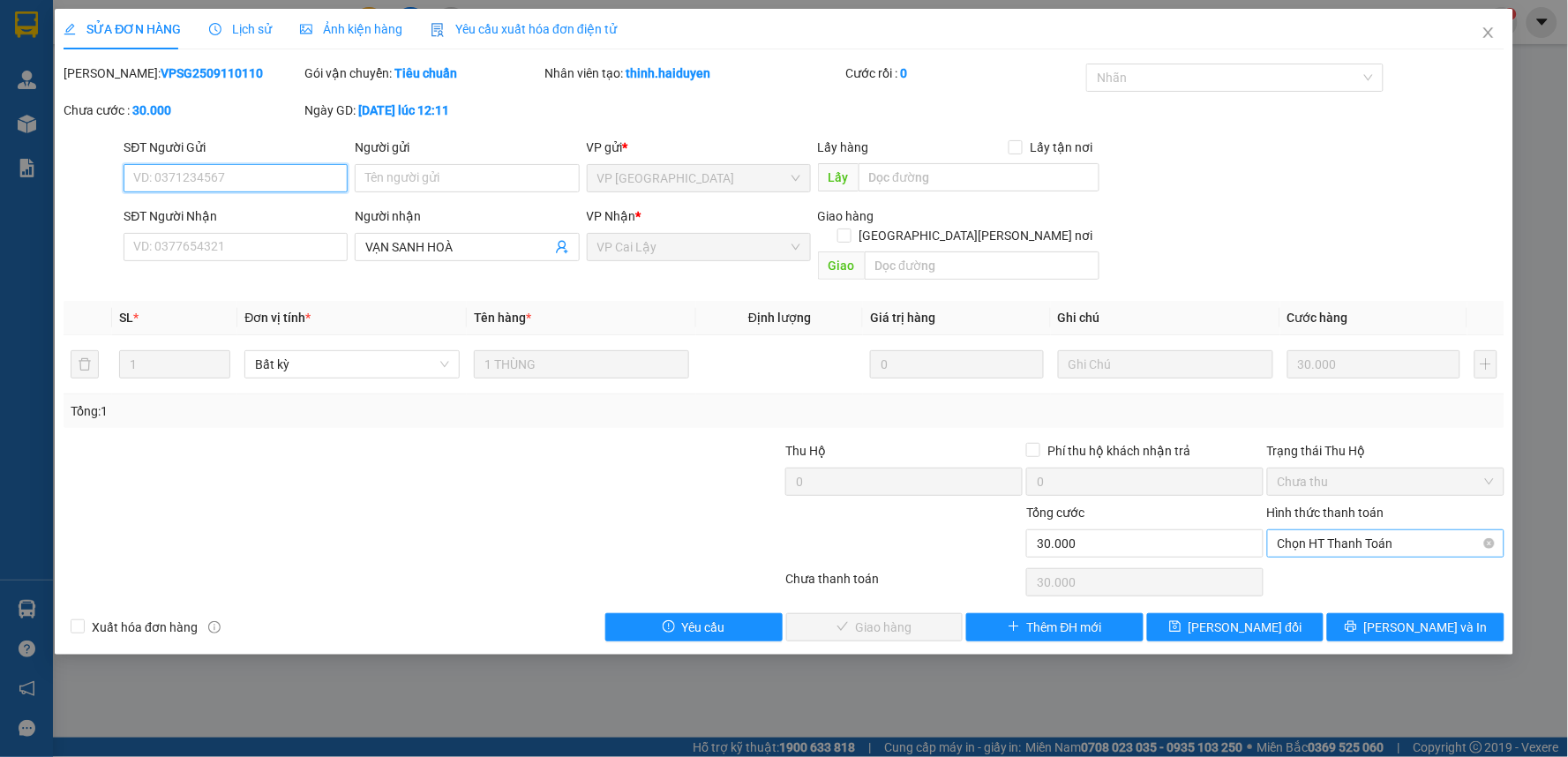
click at [1368, 530] on span "Chọn HT Thanh Toán" at bounding box center [1385, 543] width 216 height 26
click at [1364, 557] on div "Tại văn phòng" at bounding box center [1386, 559] width 216 height 19
type input "0"
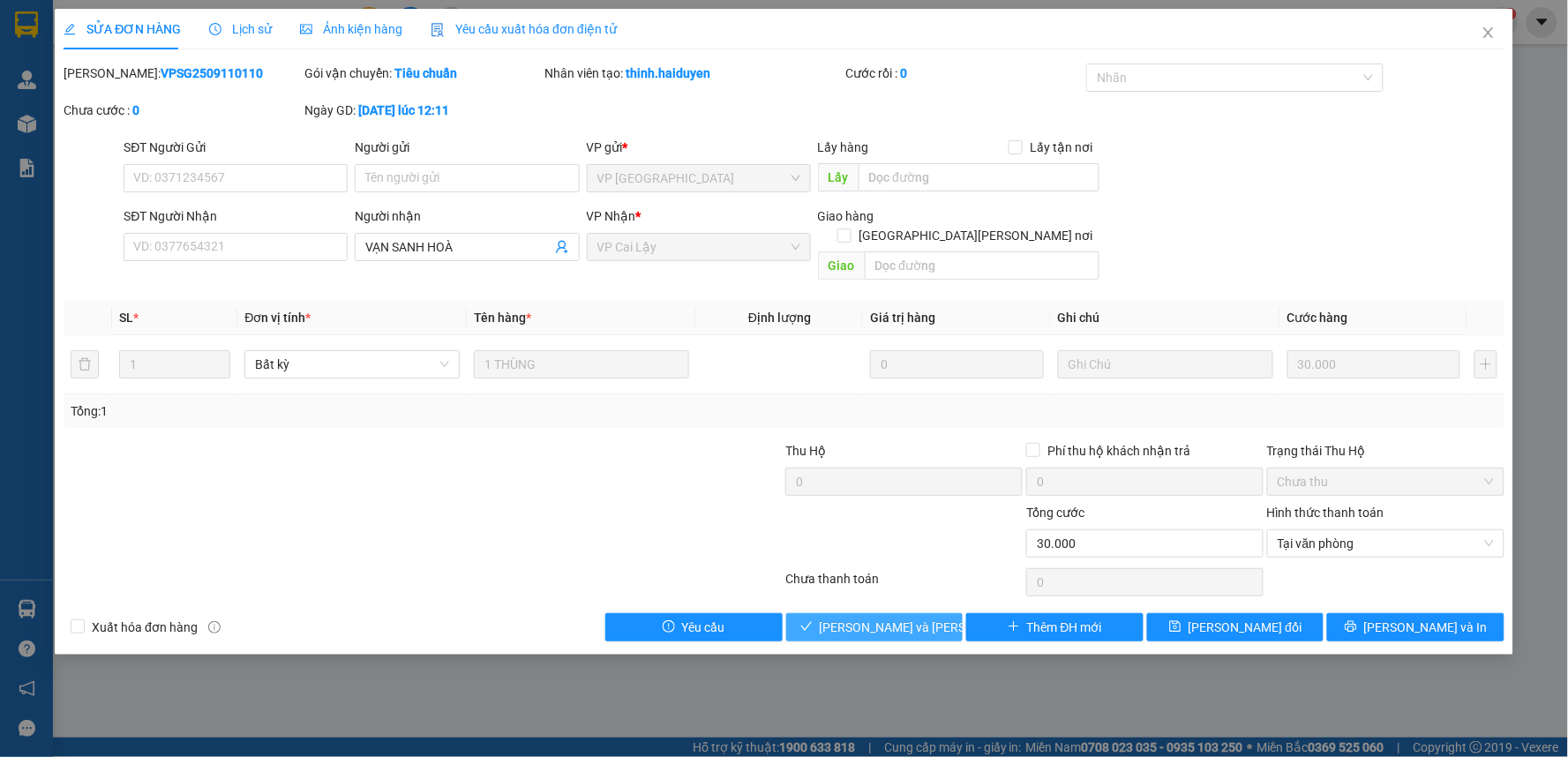
click at [930, 617] on span "[PERSON_NAME] và [PERSON_NAME] hàng" at bounding box center [939, 627] width 239 height 19
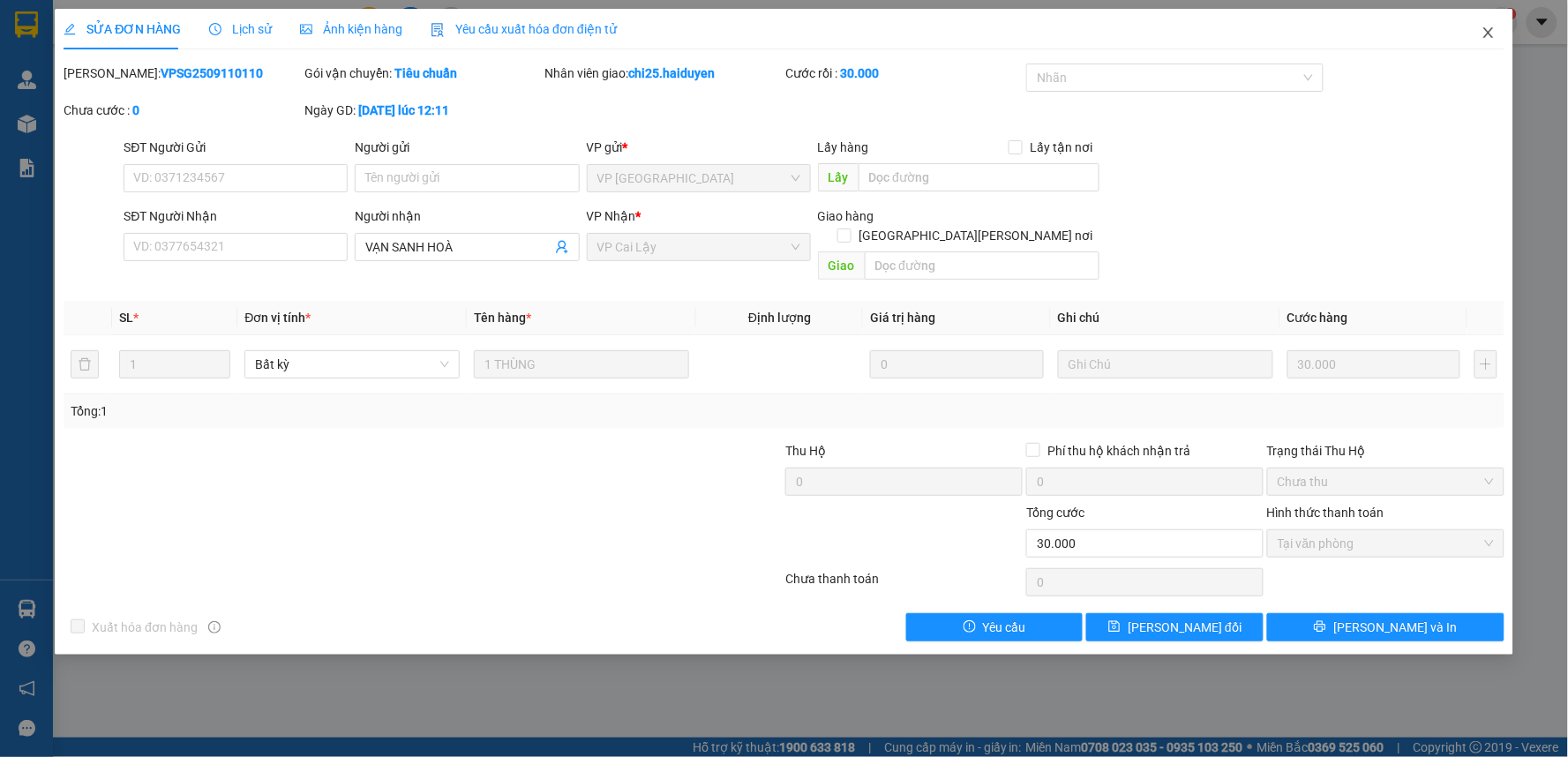
click at [1487, 35] on icon "close" at bounding box center [1488, 33] width 10 height 11
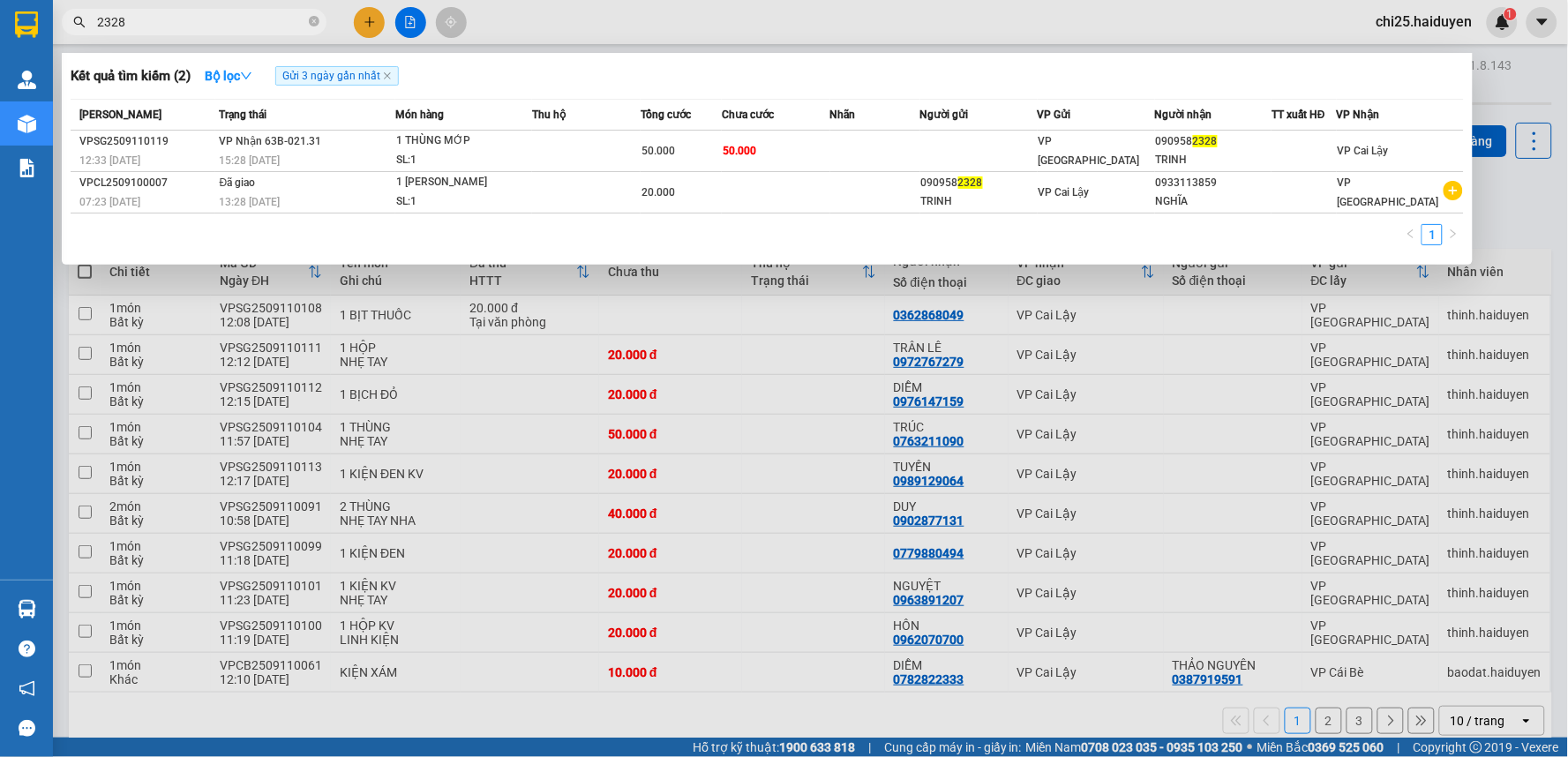
click at [240, 27] on input "2328" at bounding box center [201, 22] width 208 height 19
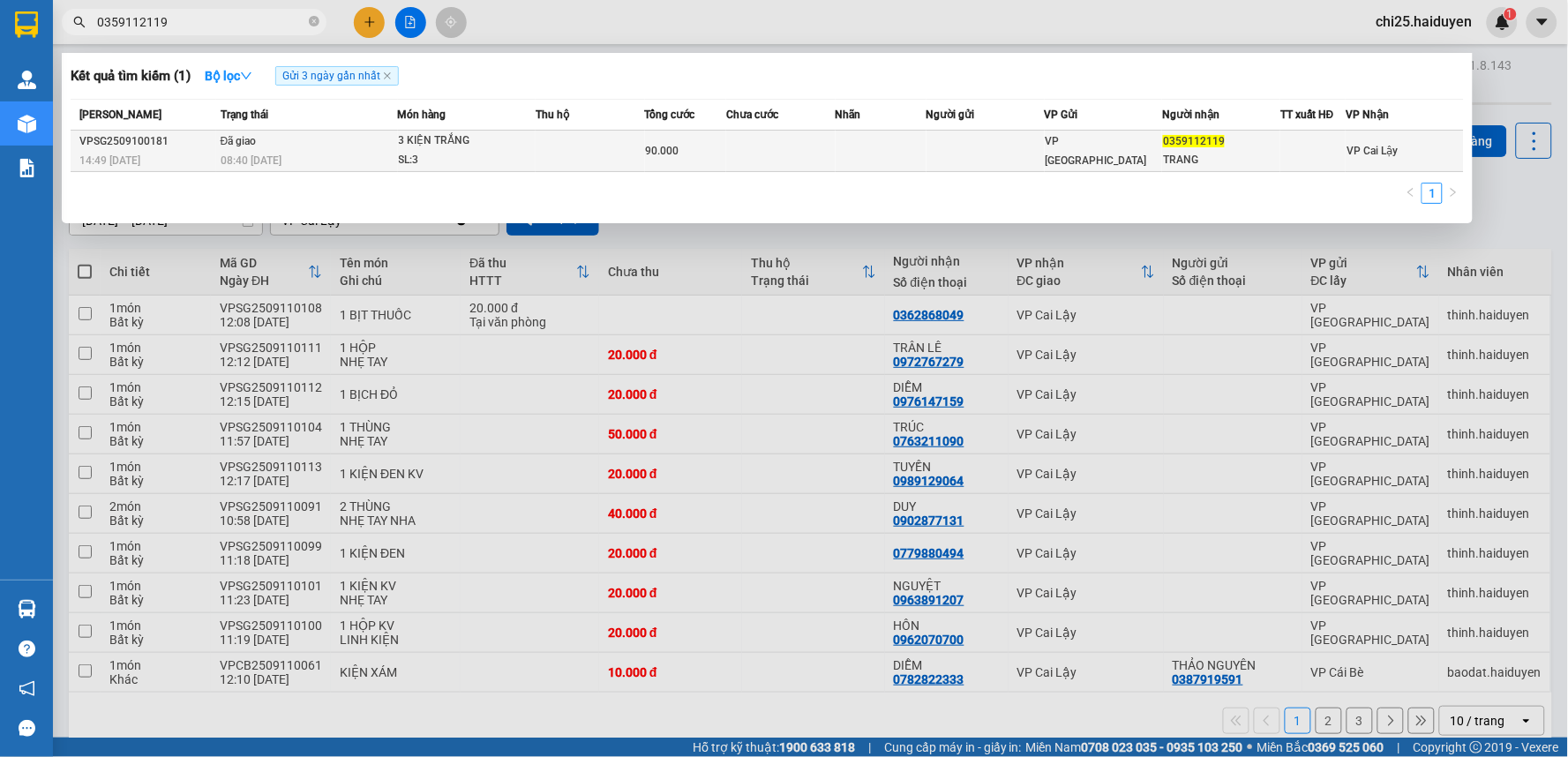
type input "0359112119"
click at [941, 154] on td at bounding box center [986, 151] width 118 height 42
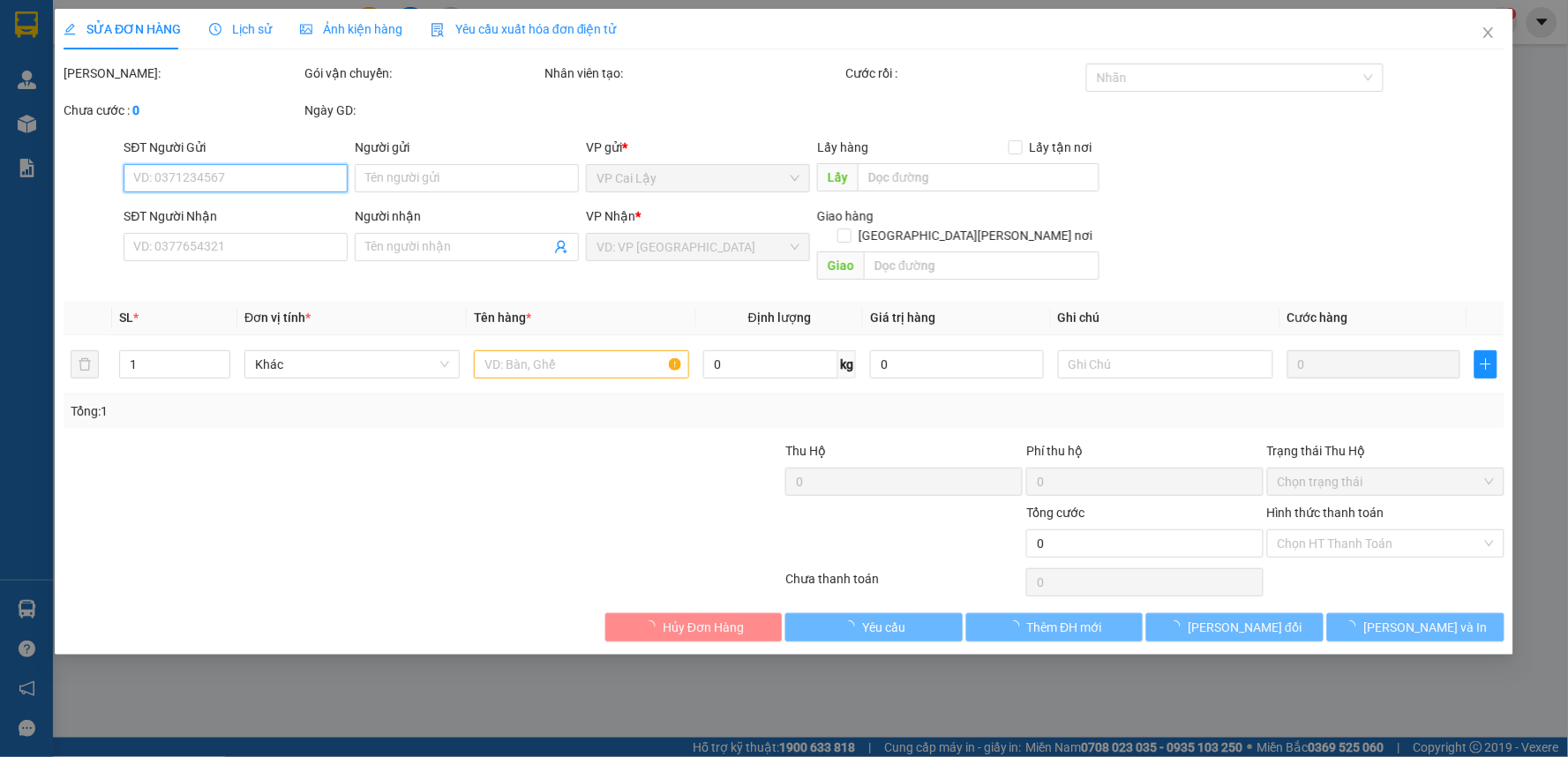
type input "0359112119"
type input "TRANG"
type input "90.000"
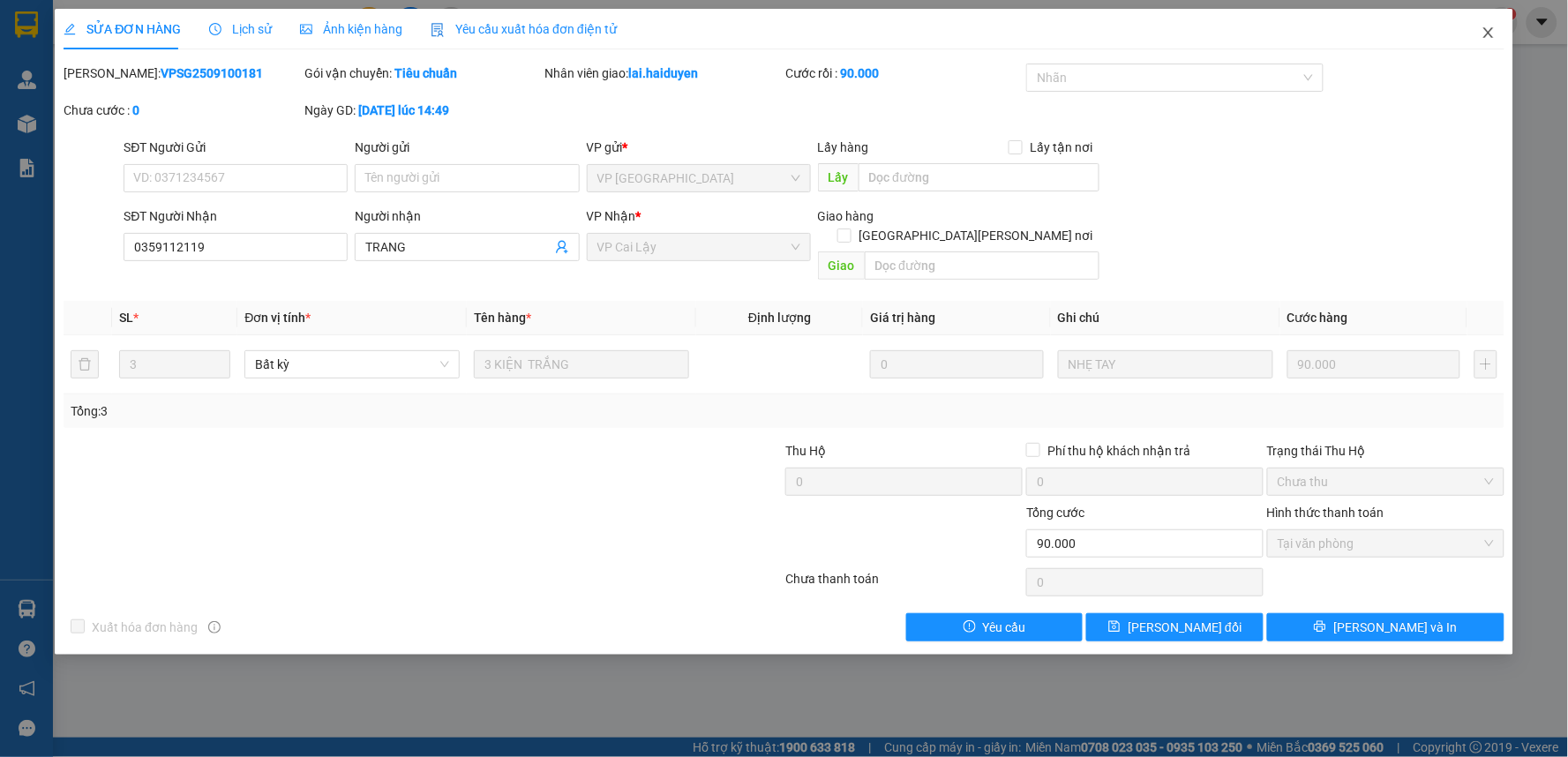
click at [1482, 36] on icon "close" at bounding box center [1488, 33] width 14 height 14
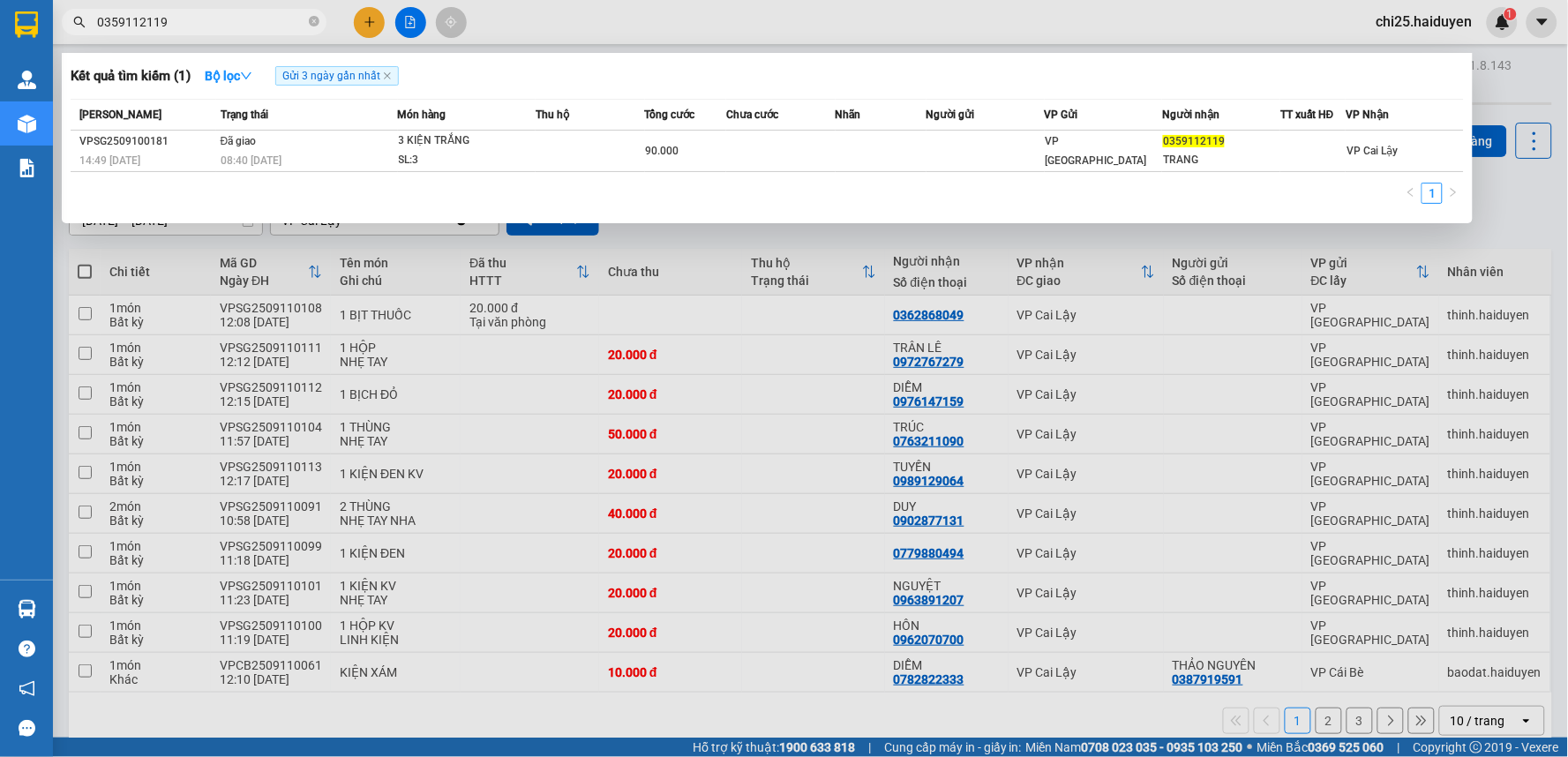
click at [285, 29] on input "0359112119" at bounding box center [201, 22] width 208 height 19
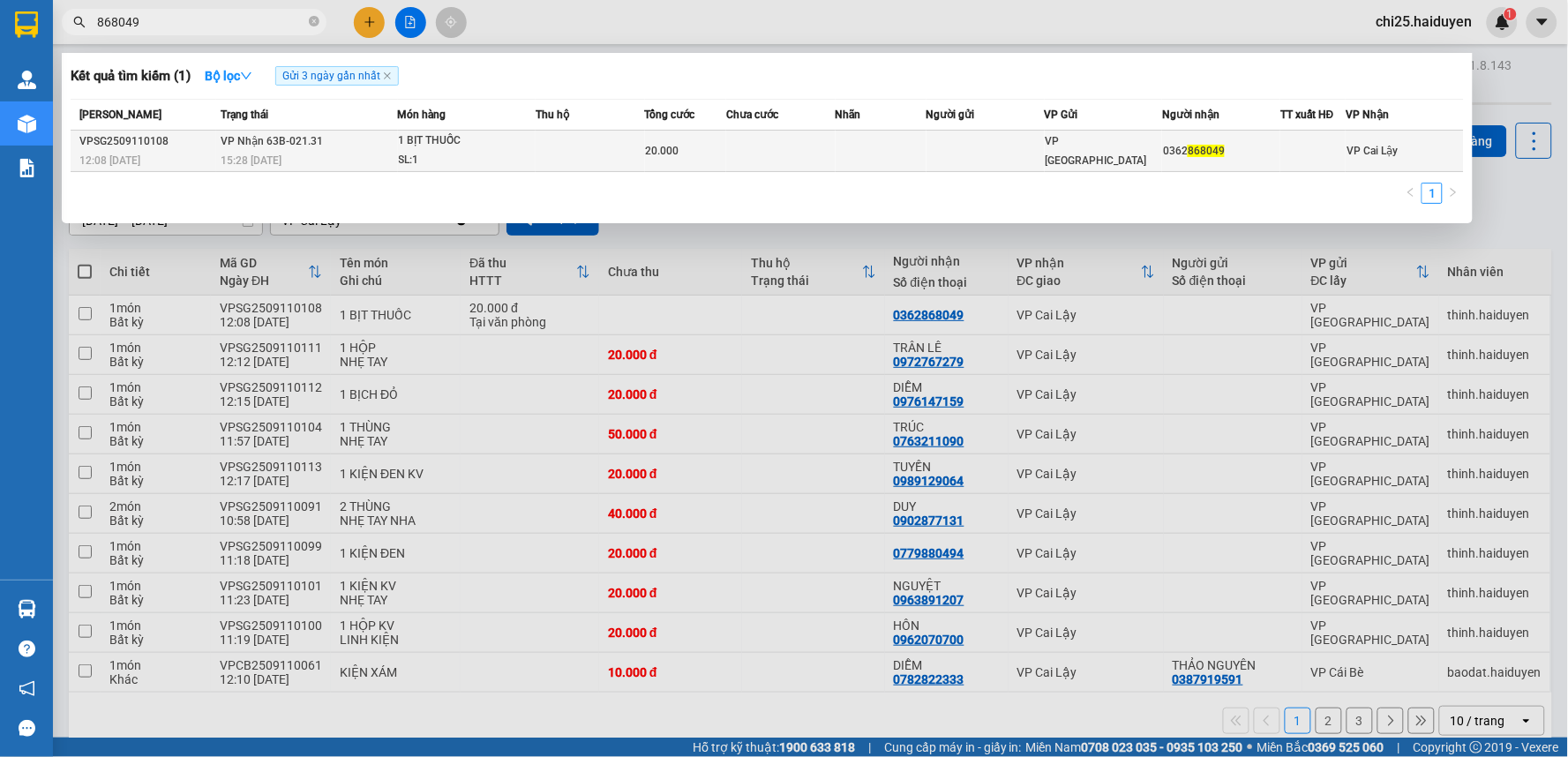
type input "868049"
click at [831, 147] on td at bounding box center [781, 151] width 110 height 42
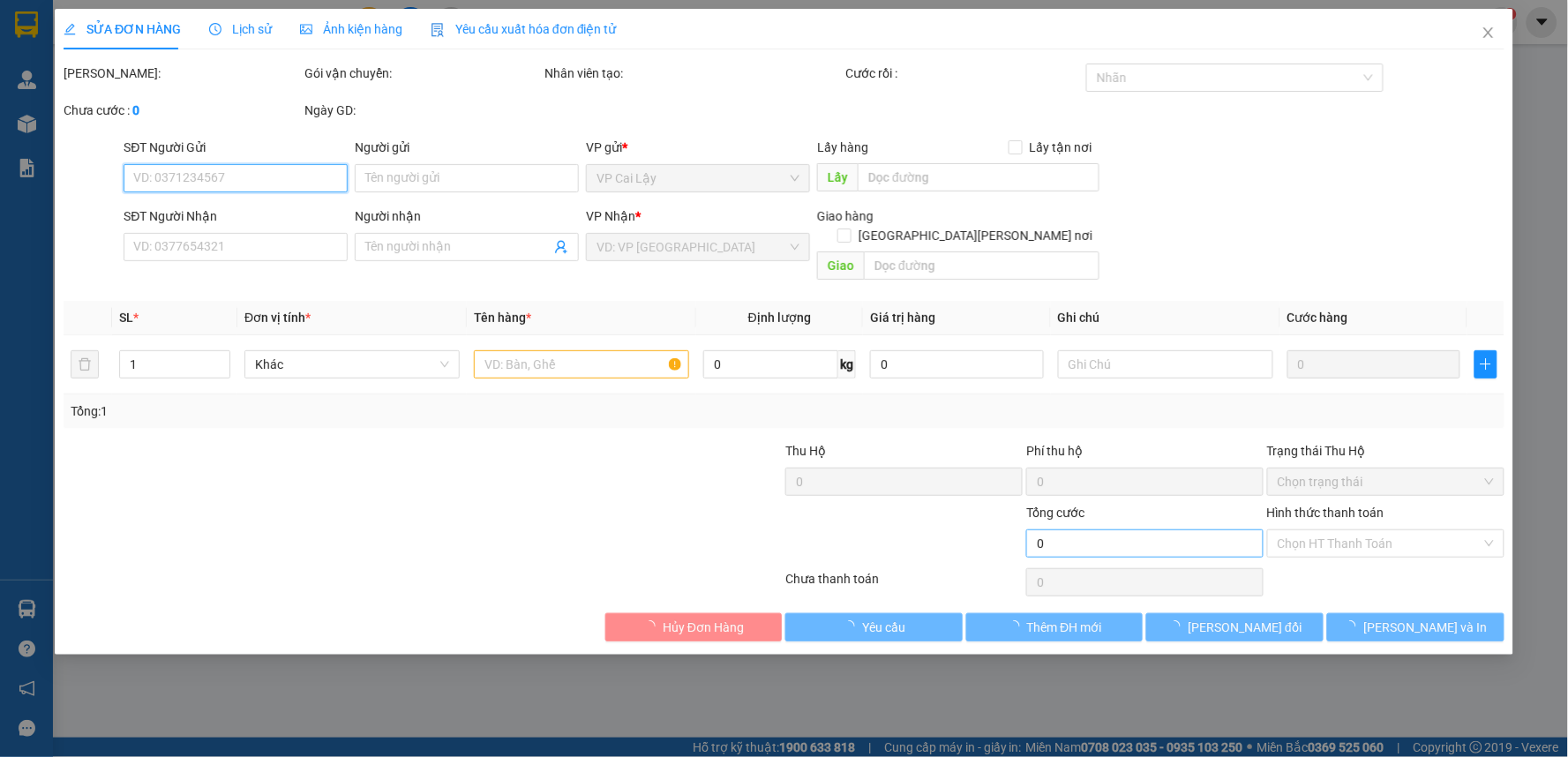
type input "0362868049"
type input "20.000"
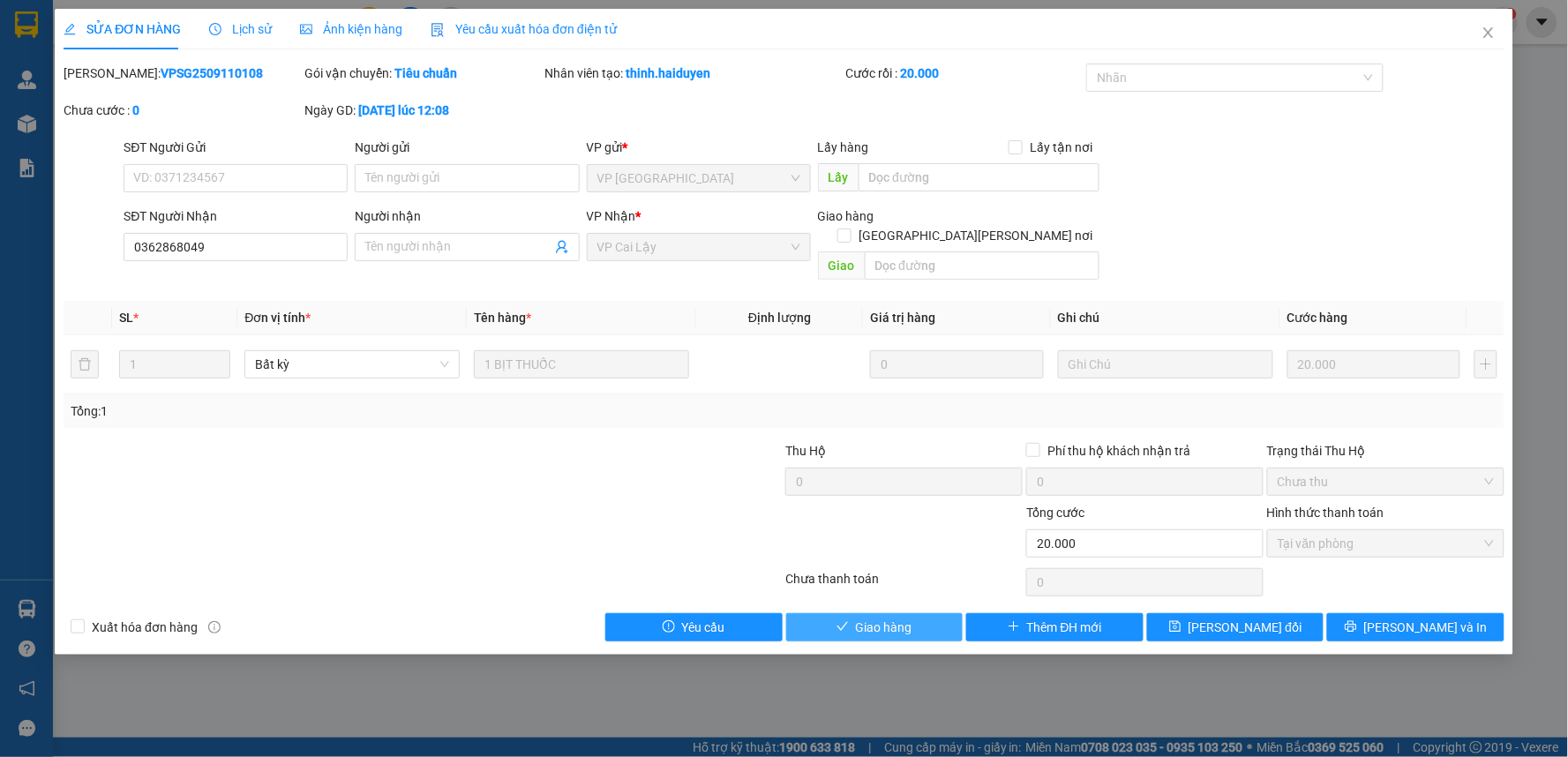
click at [928, 621] on button "Giao hàng" at bounding box center [875, 627] width 178 height 28
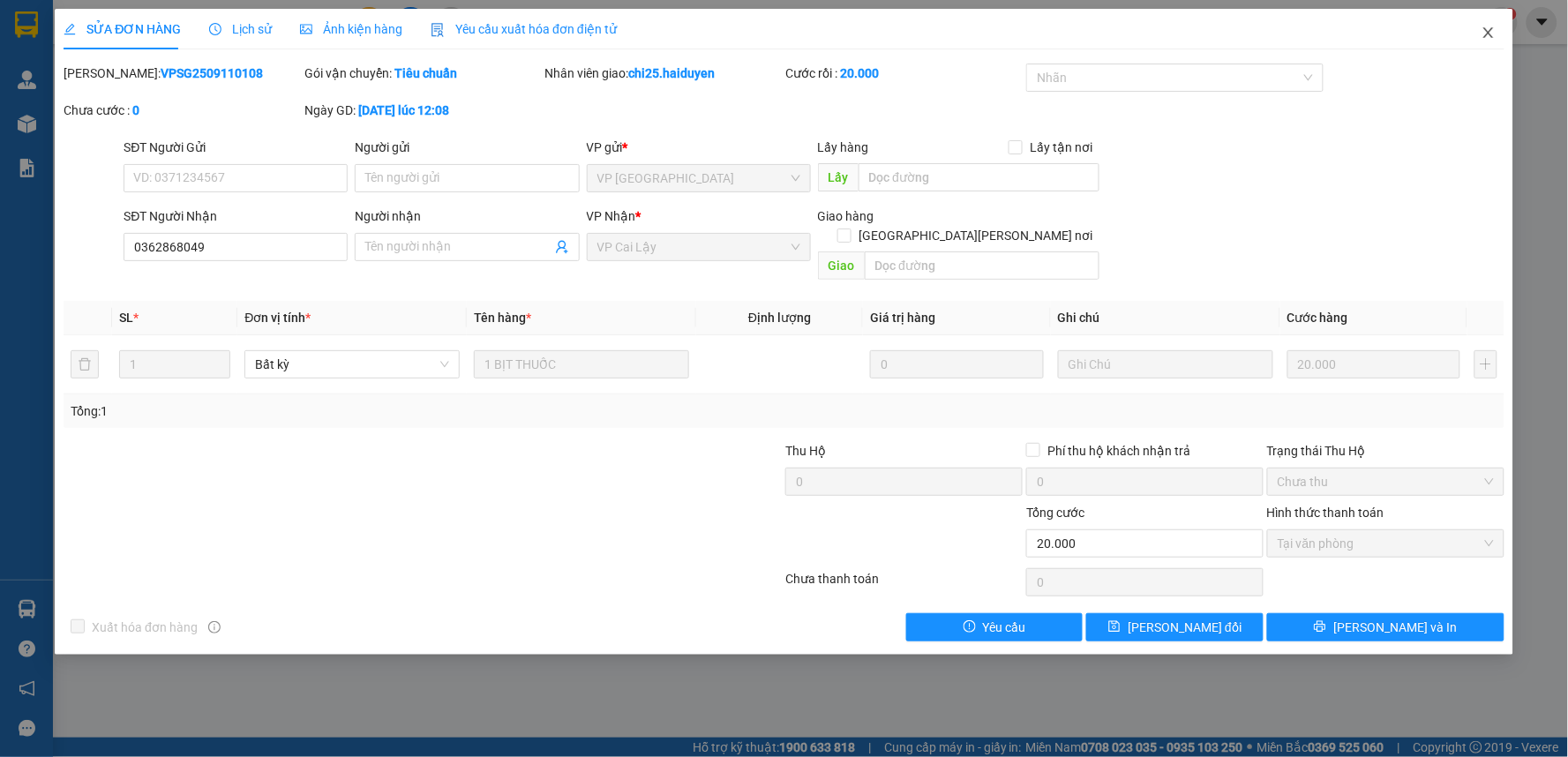
click at [1493, 31] on icon "close" at bounding box center [1488, 33] width 14 height 14
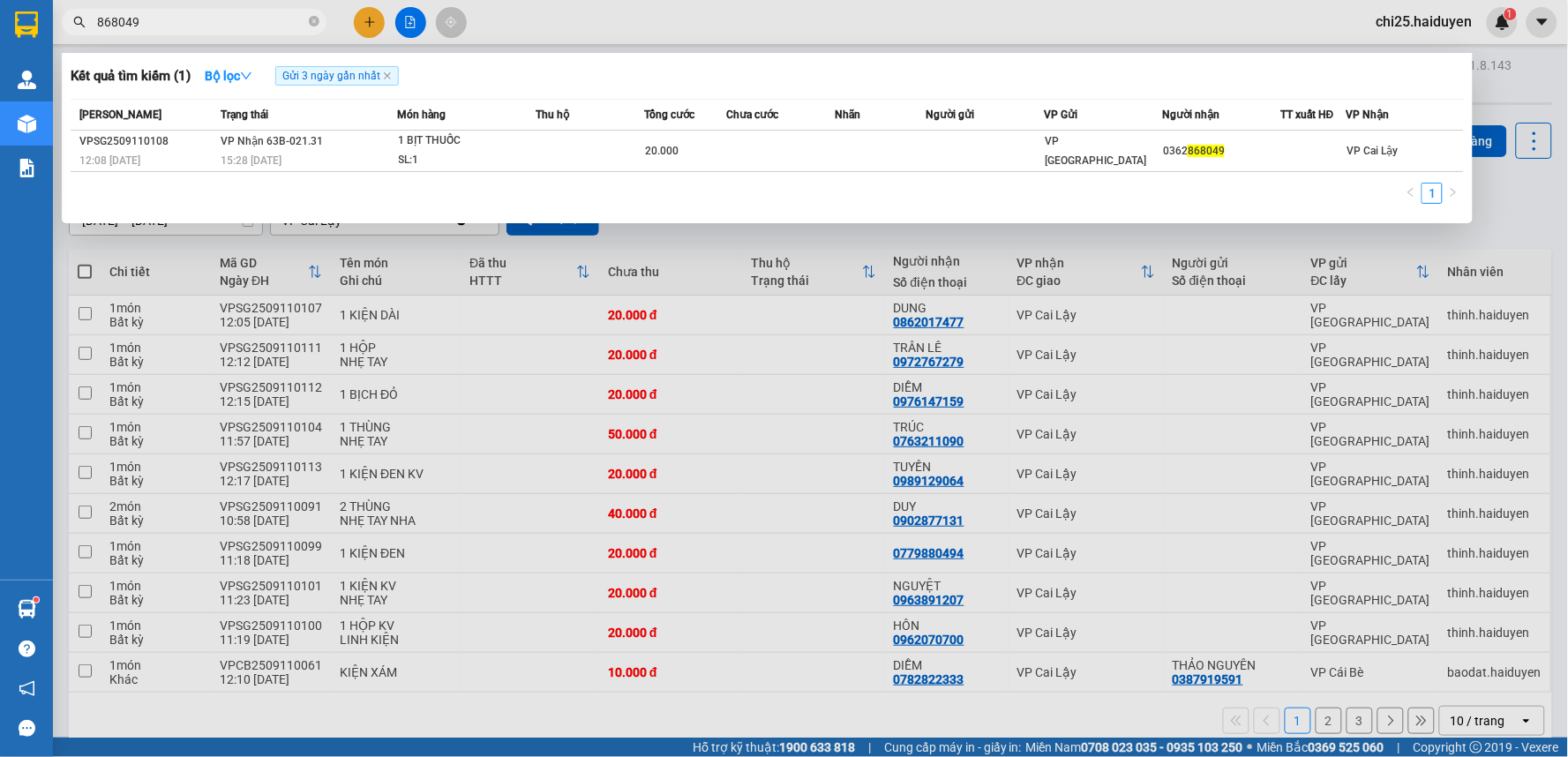
click at [248, 23] on input "868049" at bounding box center [201, 22] width 208 height 19
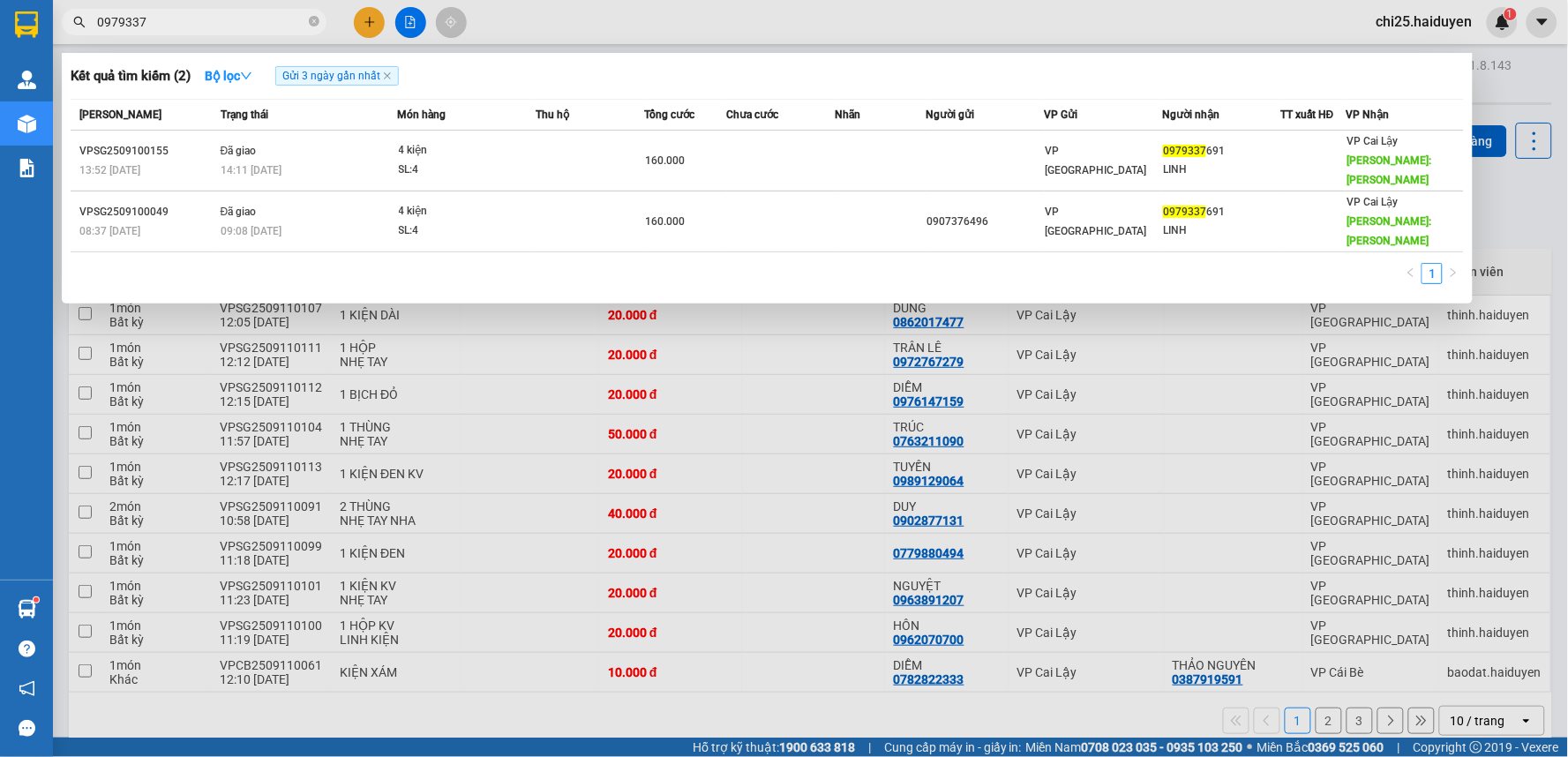
click at [261, 22] on input "0979337" at bounding box center [201, 22] width 208 height 19
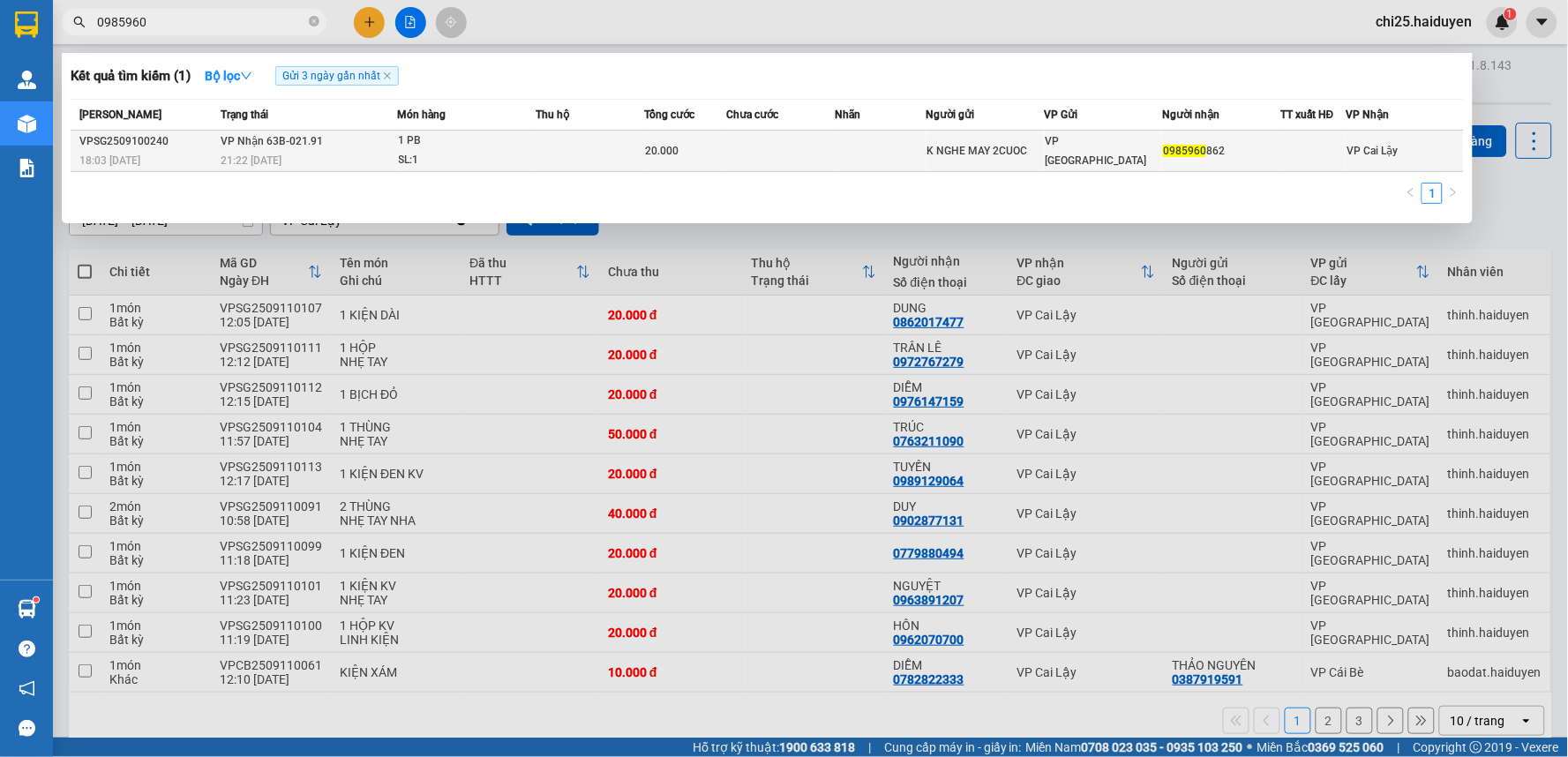
type input "0985960"
click at [877, 146] on td at bounding box center [881, 151] width 91 height 42
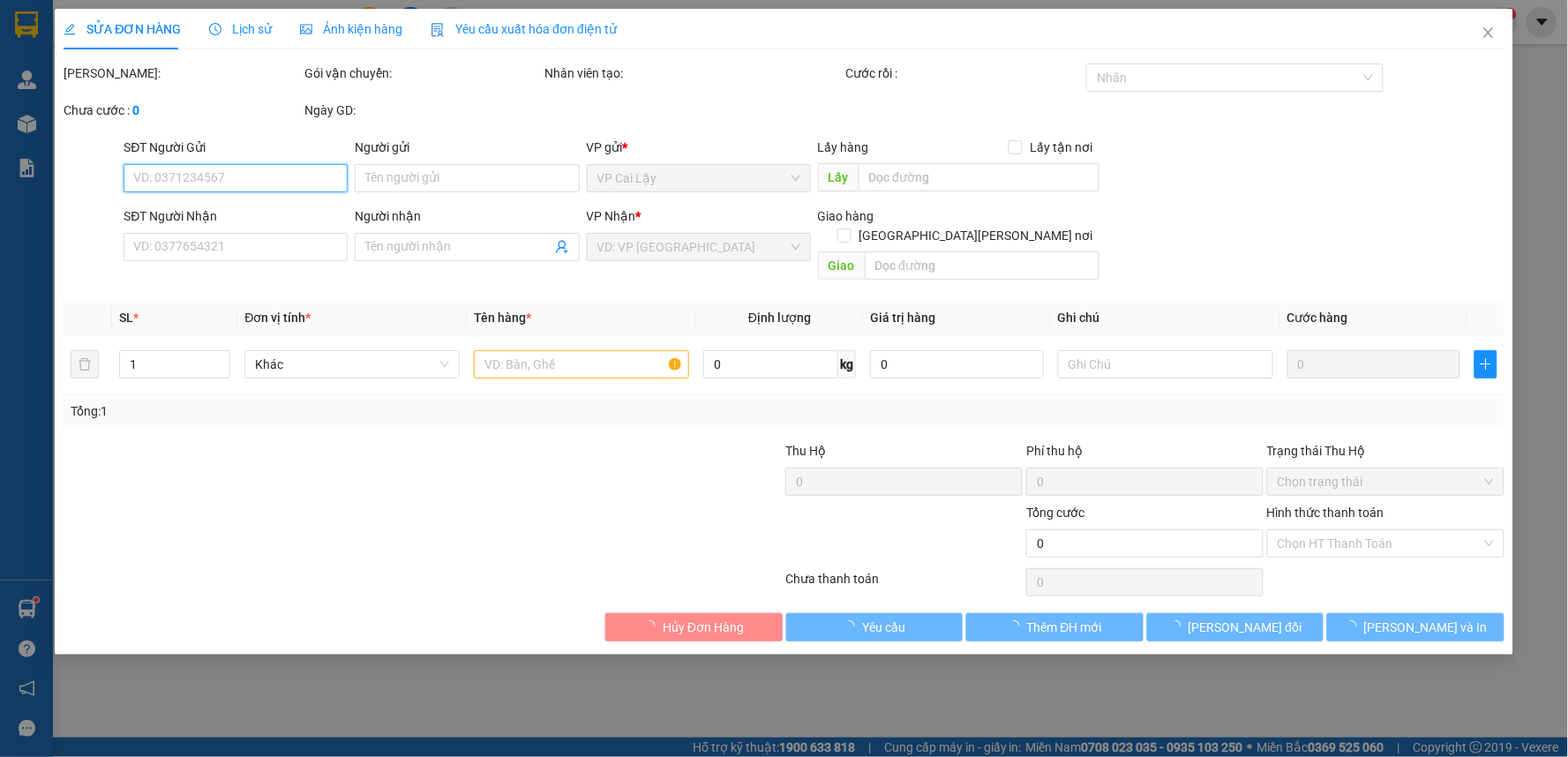
type input "K NGHE MAY 2CUOC"
type input "0985960862"
type input "20.000"
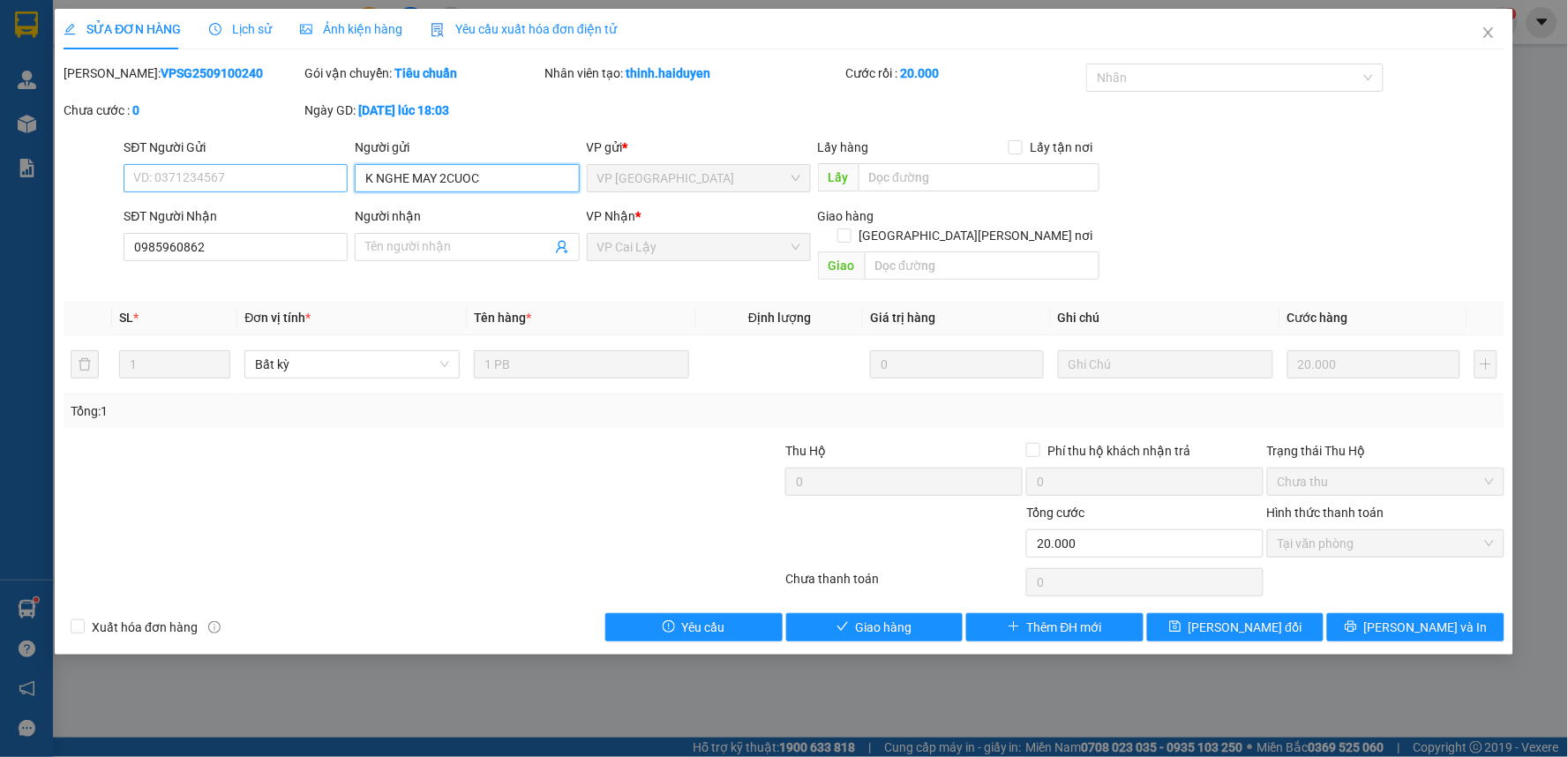
drag, startPoint x: 490, startPoint y: 175, endPoint x: 331, endPoint y: 178, distance: 159.0
click at [331, 178] on div "SĐT Người Gửi VD: 0371234567 Người gửi K NGHE MAY 2CUOC K NGHE MAY 2CUOC VP gửi…" at bounding box center [814, 169] width 1387 height 62
click at [885, 617] on span "[PERSON_NAME] và [PERSON_NAME] hàng" at bounding box center [939, 627] width 239 height 19
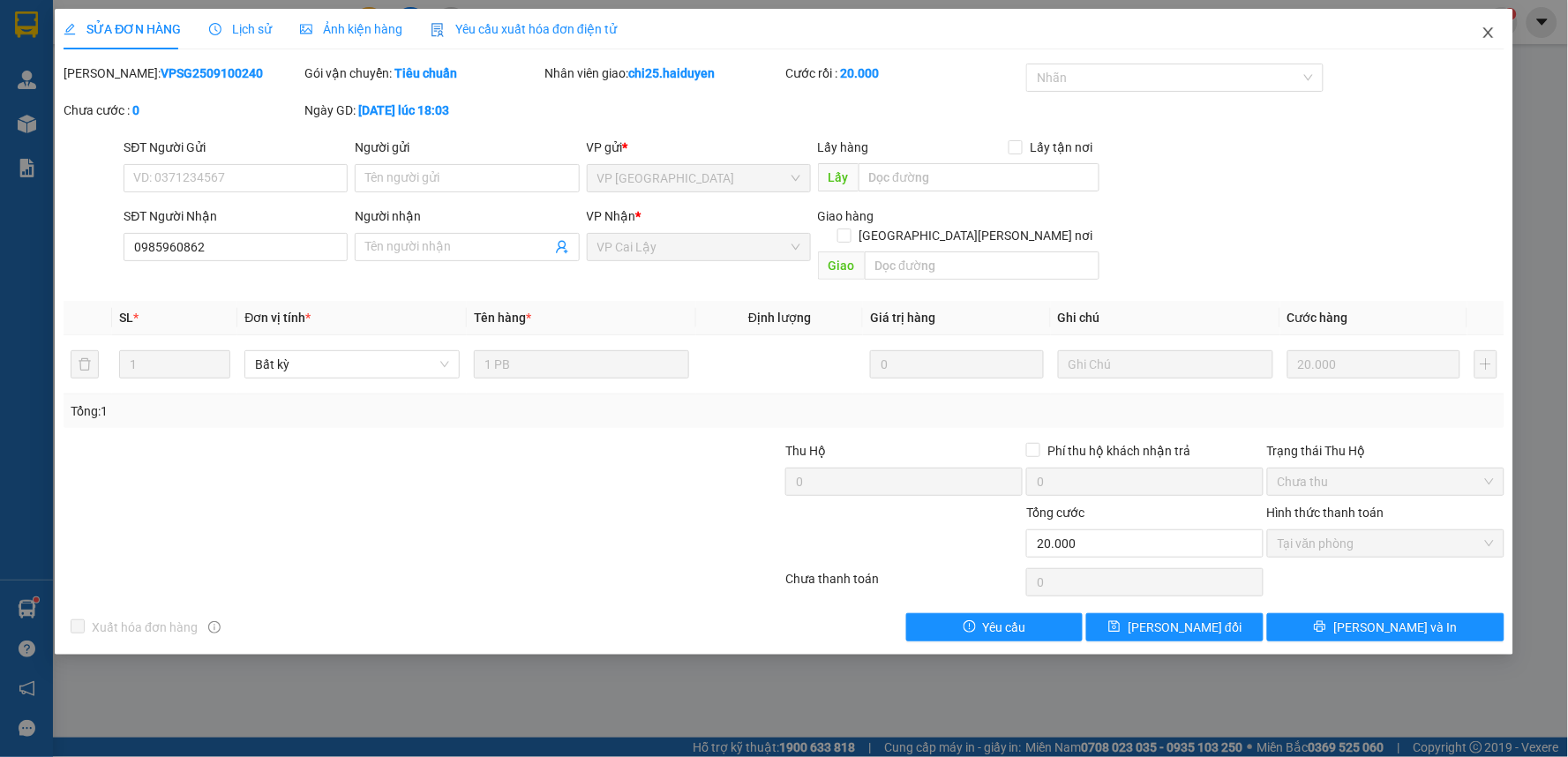
click at [1488, 32] on icon "close" at bounding box center [1488, 33] width 14 height 14
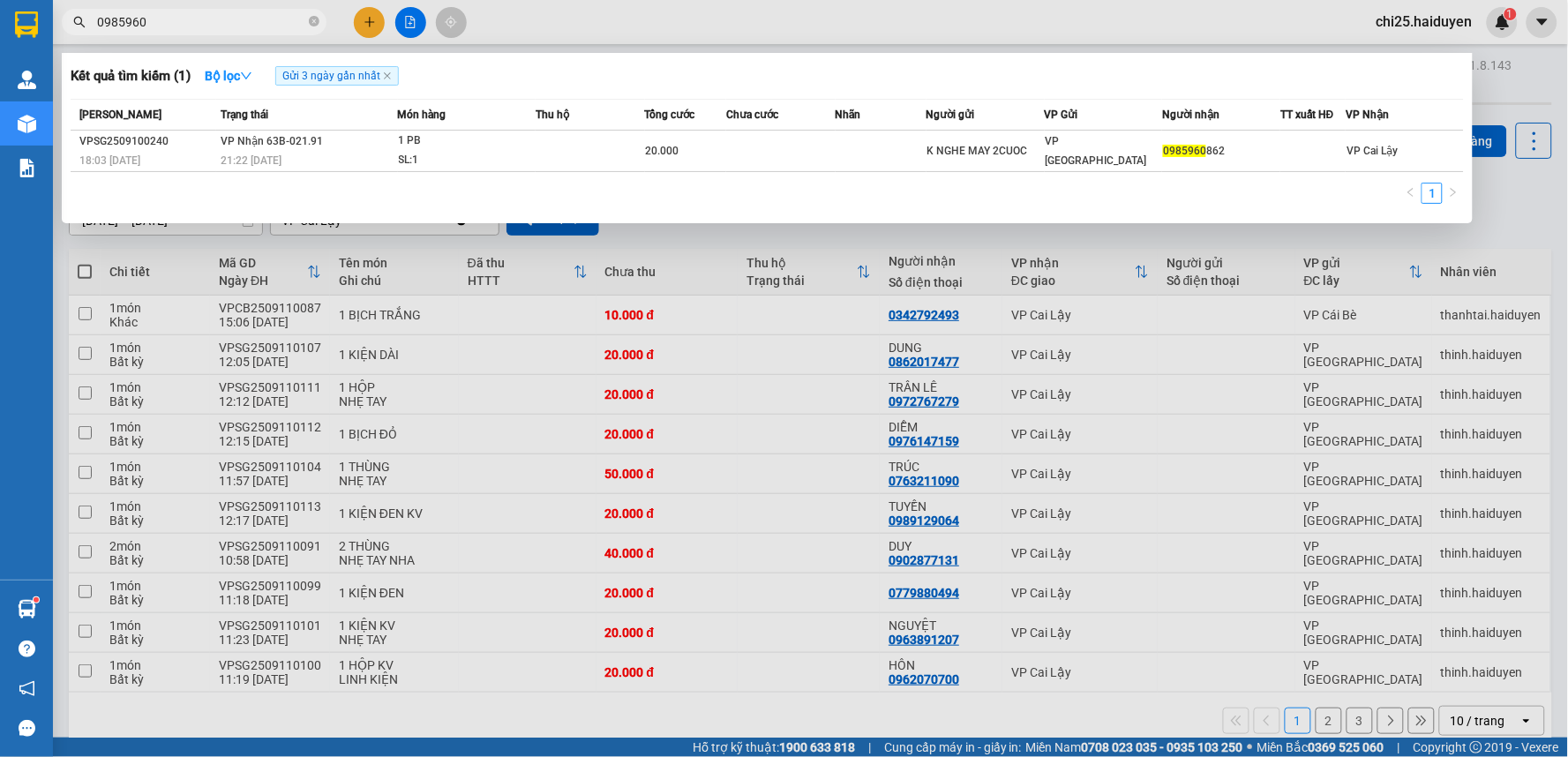
click at [232, 22] on input "0985960" at bounding box center [201, 22] width 208 height 19
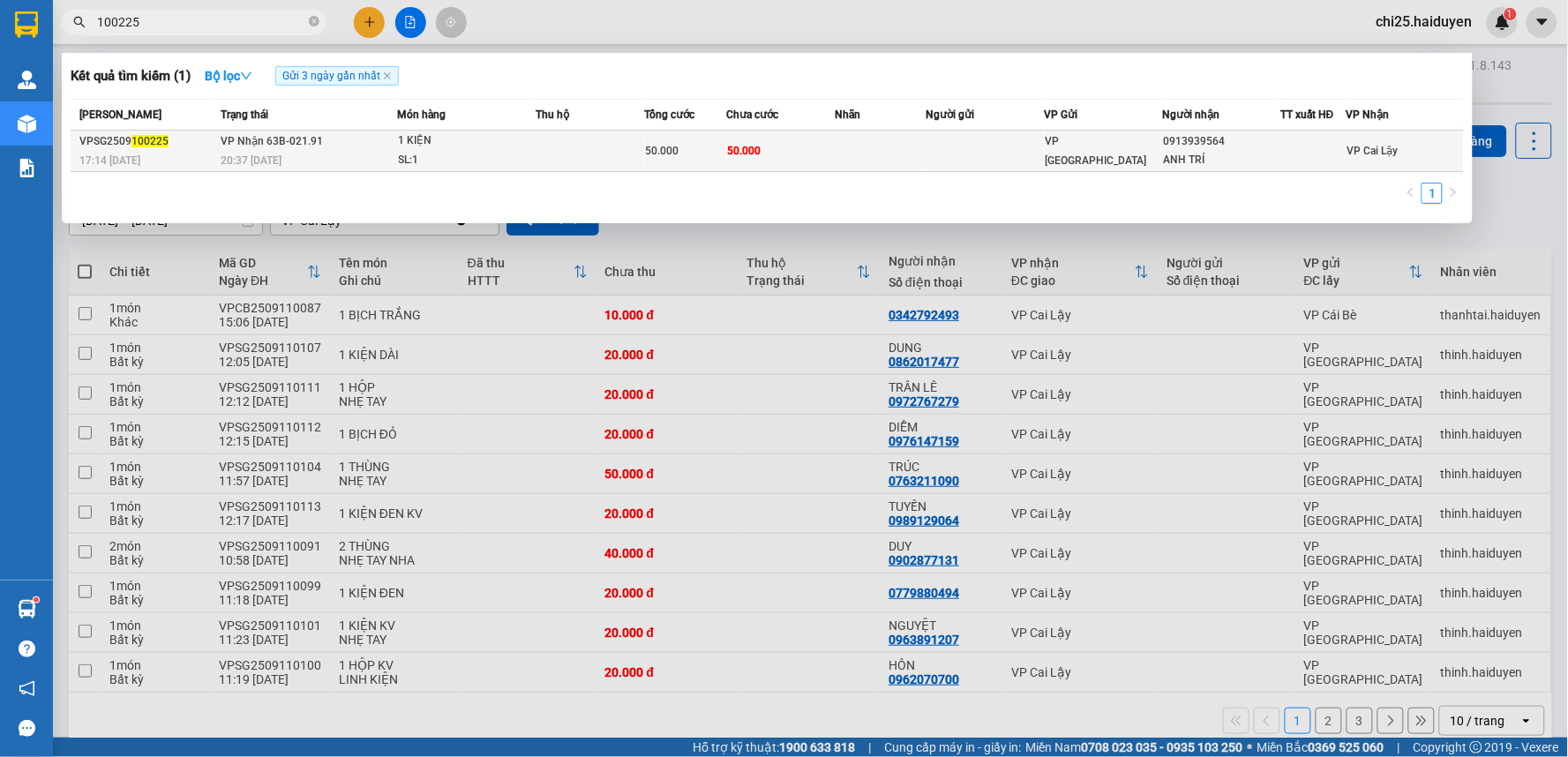
type input "100225"
click at [579, 151] on td at bounding box center [590, 151] width 110 height 42
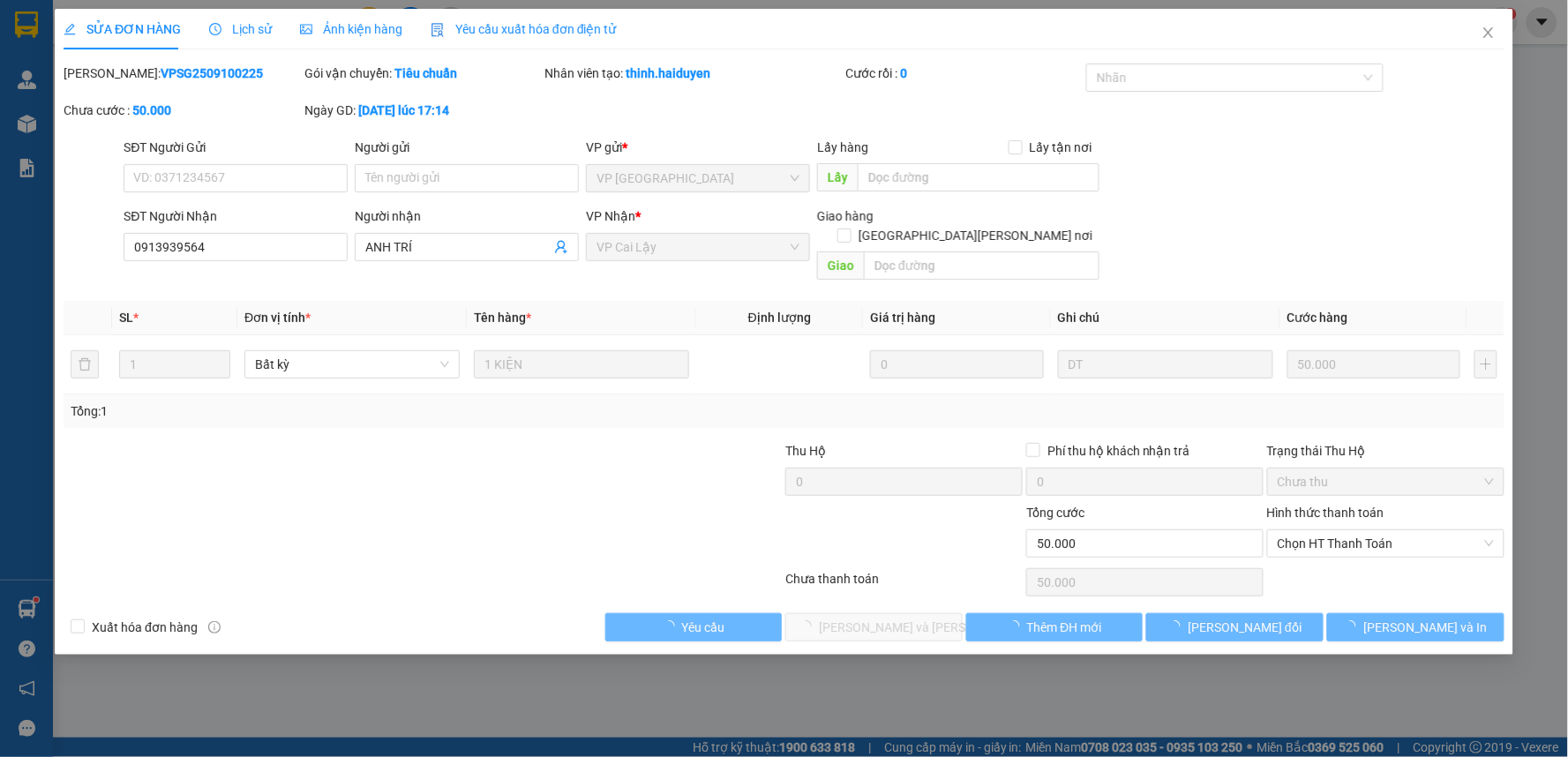
type input "0913939564"
type input "ANH TRÍ"
type input "50.000"
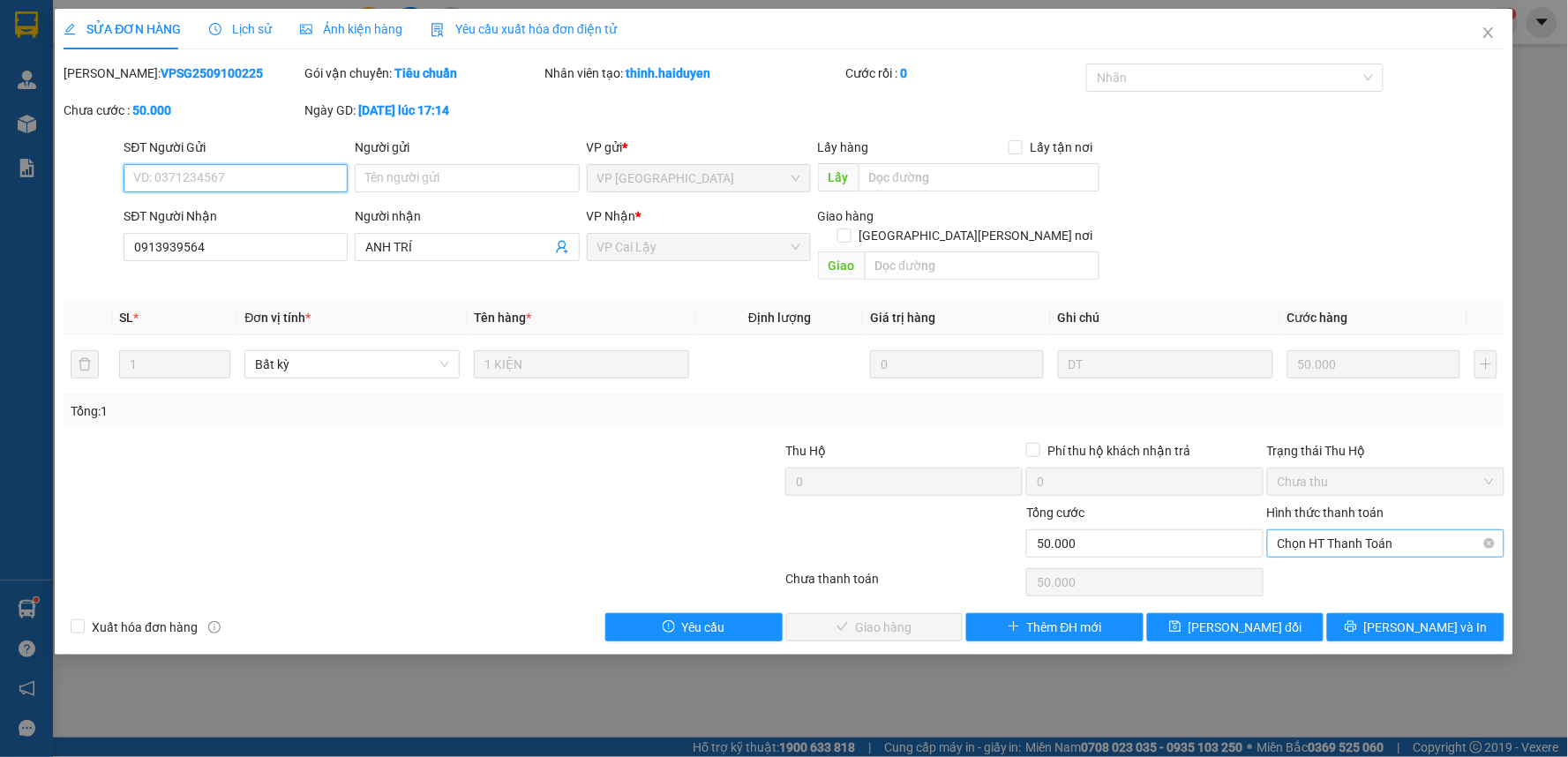
click at [1470, 530] on span "Chọn HT Thanh Toán" at bounding box center [1385, 543] width 216 height 26
click at [1350, 552] on div "Tại văn phòng" at bounding box center [1386, 559] width 216 height 19
type input "0"
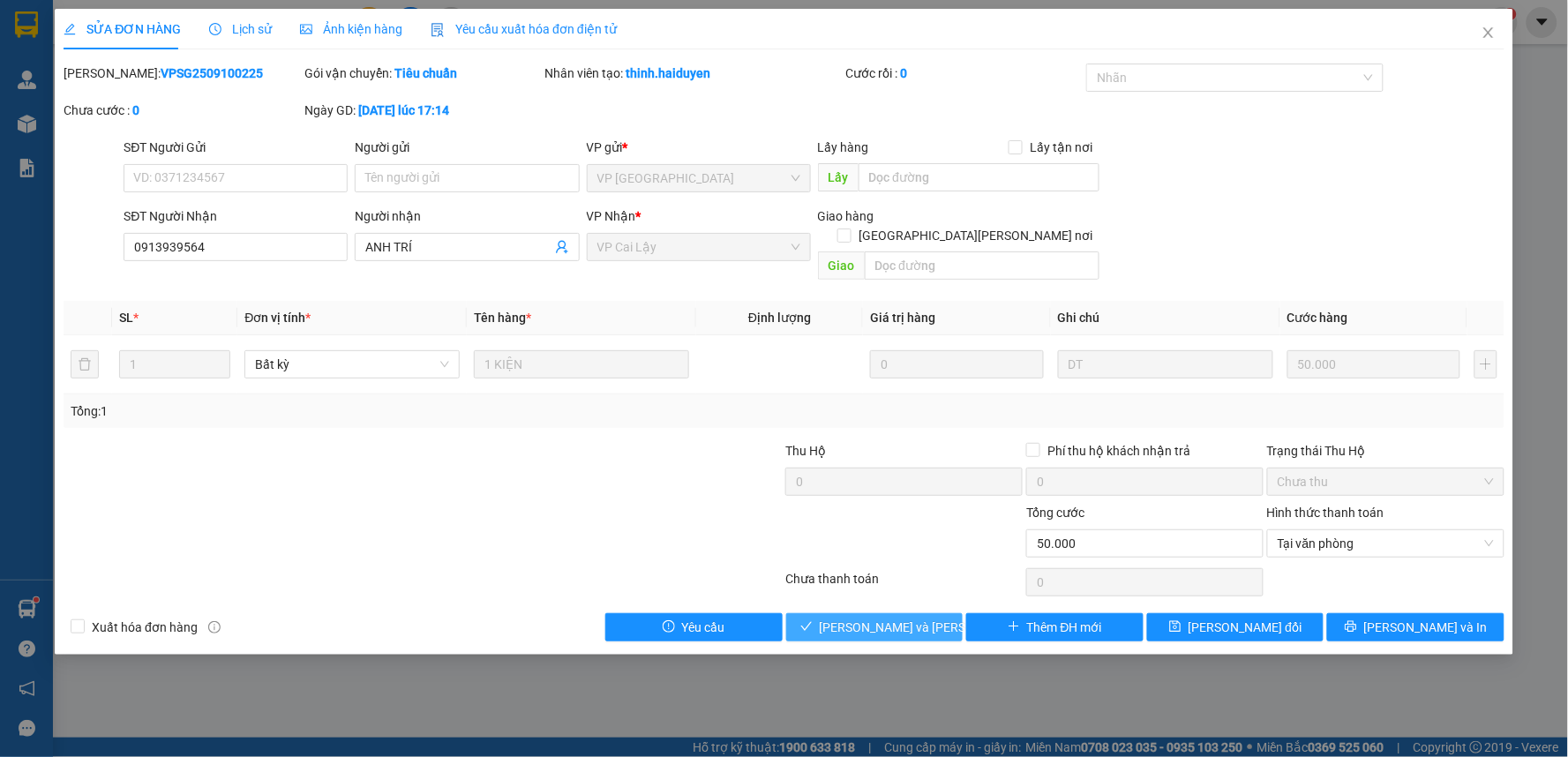
click at [921, 617] on span "[PERSON_NAME] và [PERSON_NAME] hàng" at bounding box center [939, 627] width 239 height 19
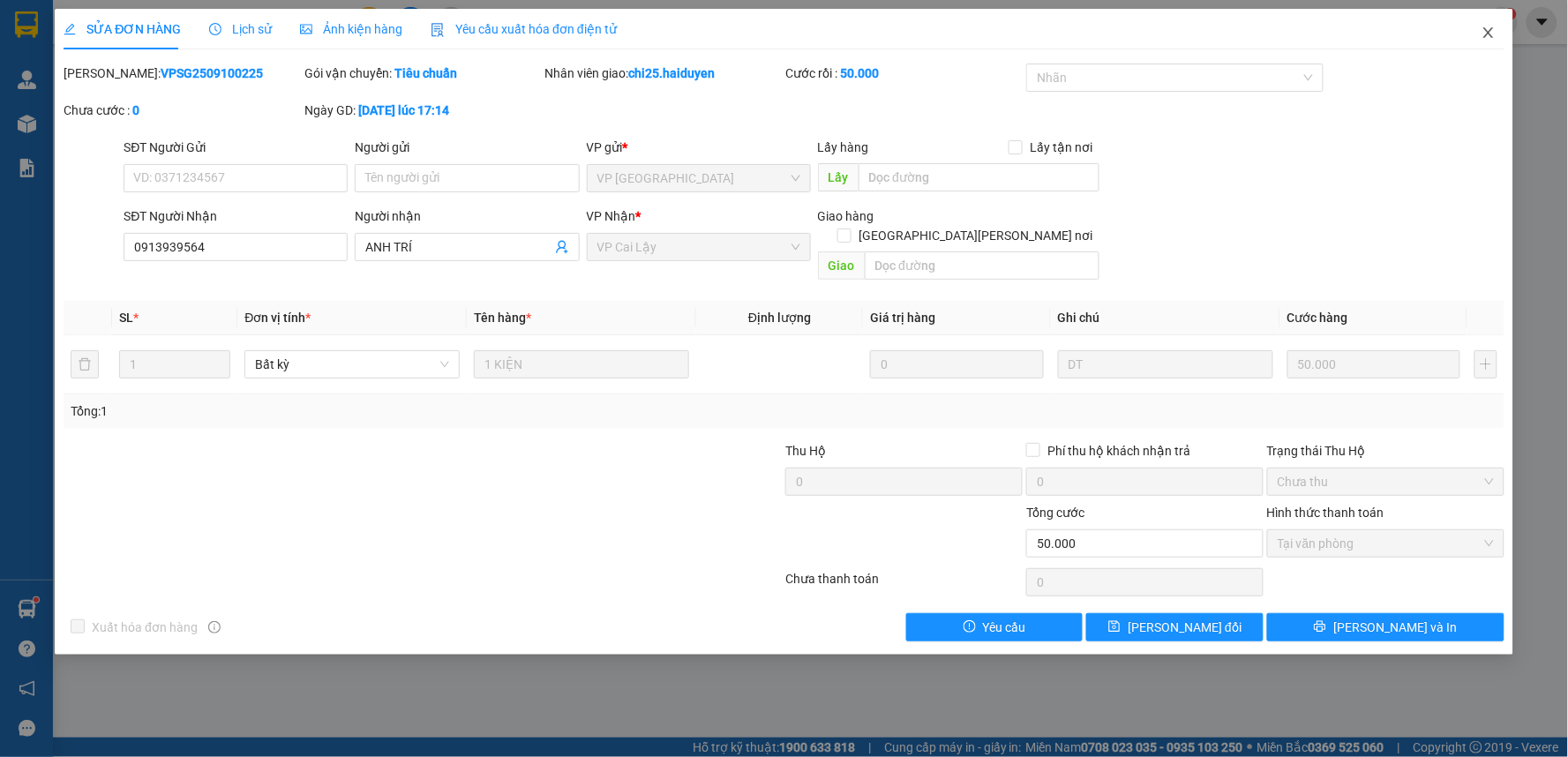
click at [1475, 31] on span "Close" at bounding box center [1488, 34] width 49 height 49
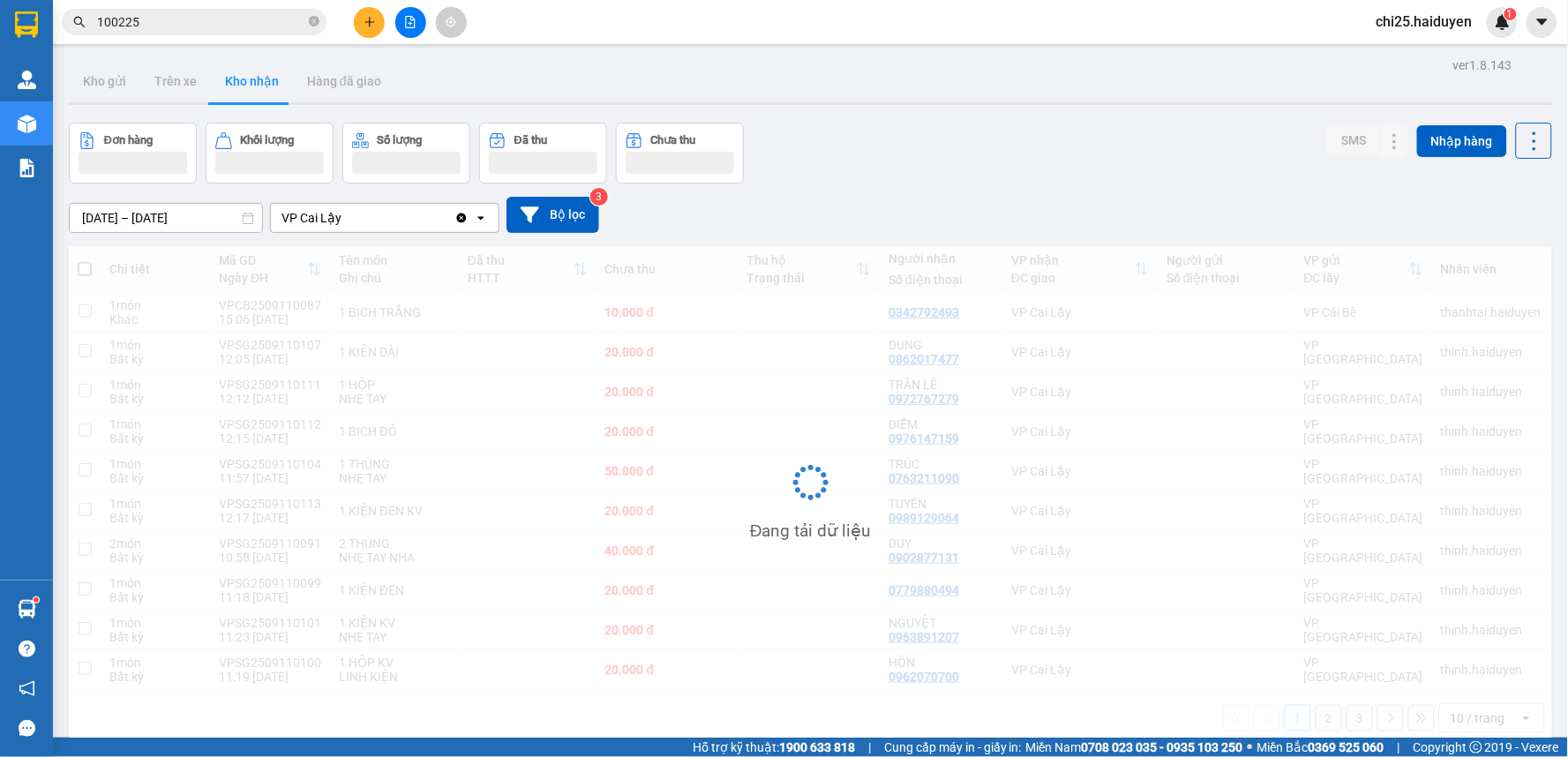
click at [1488, 35] on div "chi25.haiduyen 1" at bounding box center [1440, 22] width 155 height 31
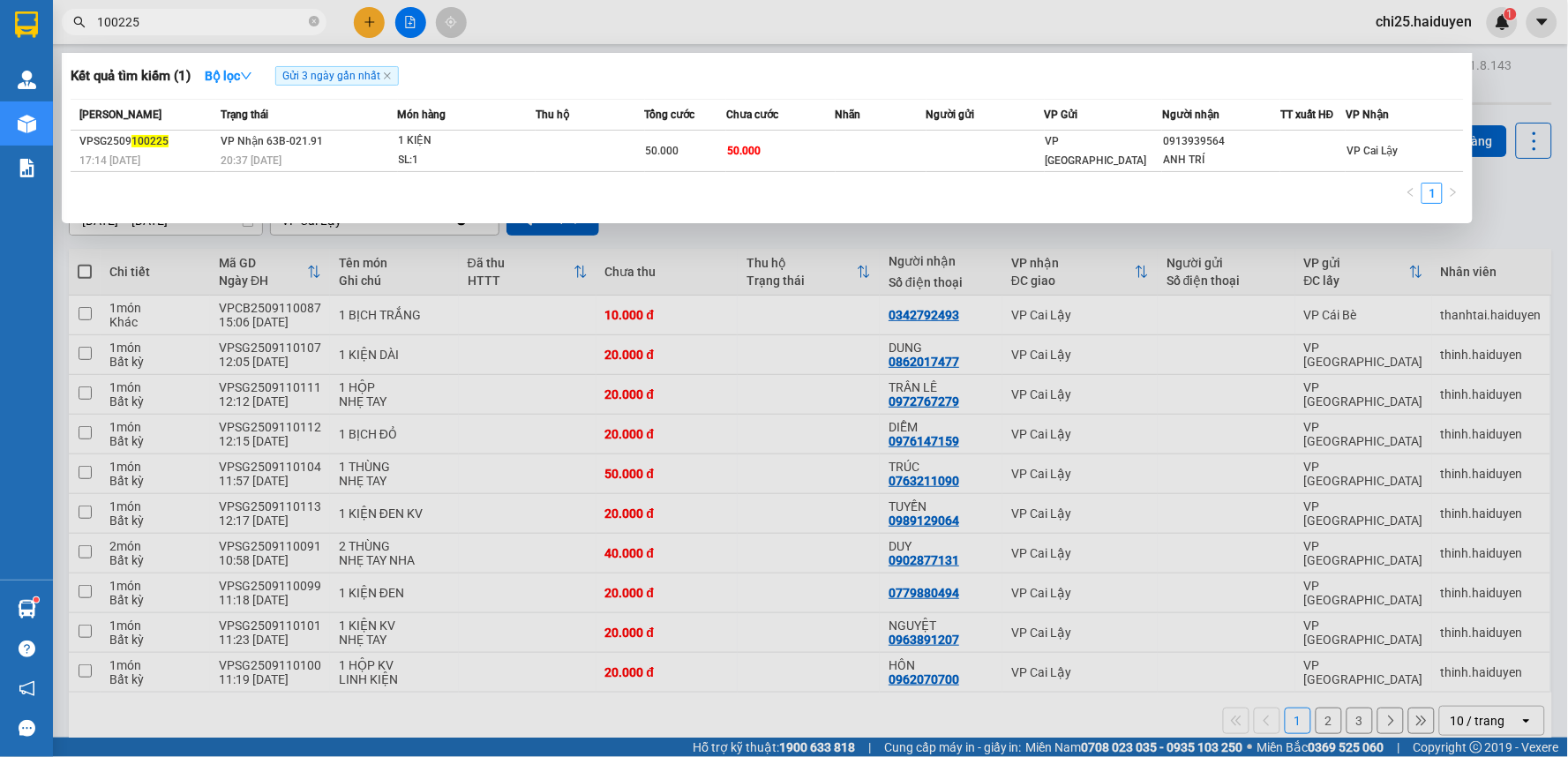
click at [263, 22] on input "100225" at bounding box center [201, 22] width 208 height 19
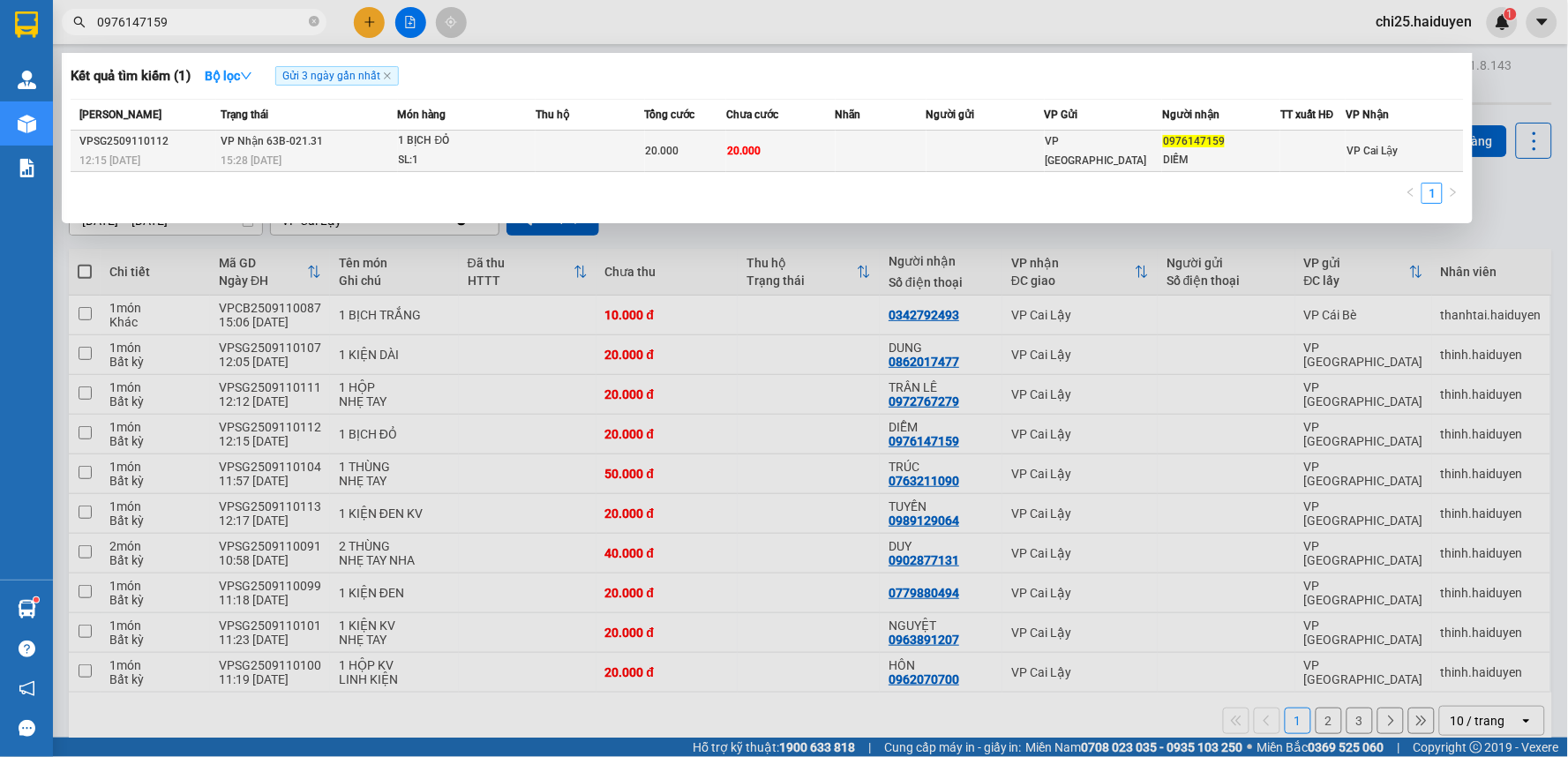
type input "0976147159"
click at [976, 163] on td at bounding box center [986, 151] width 118 height 42
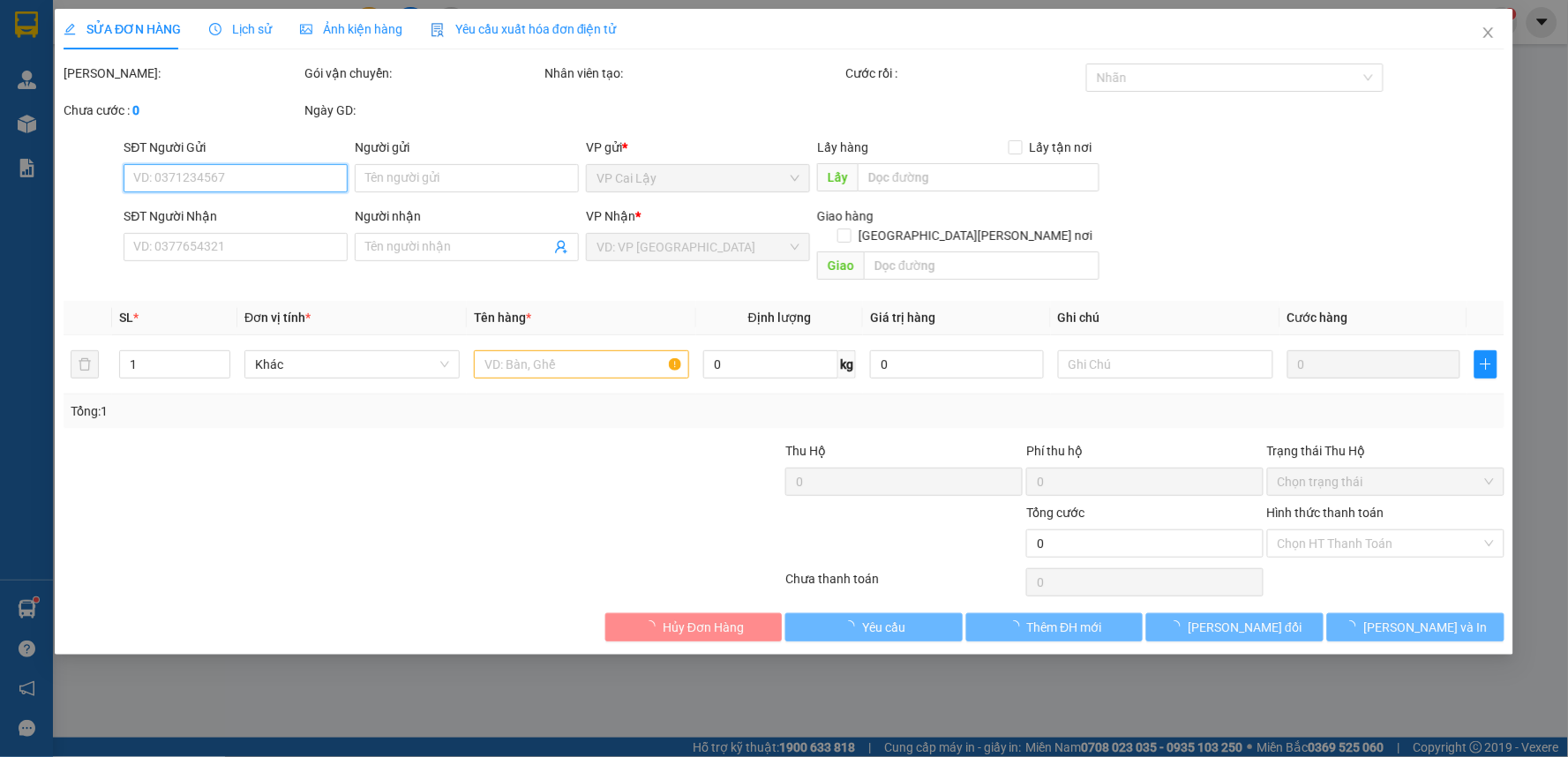
type input "0976147159"
type input "DIỄM"
type input "20.000"
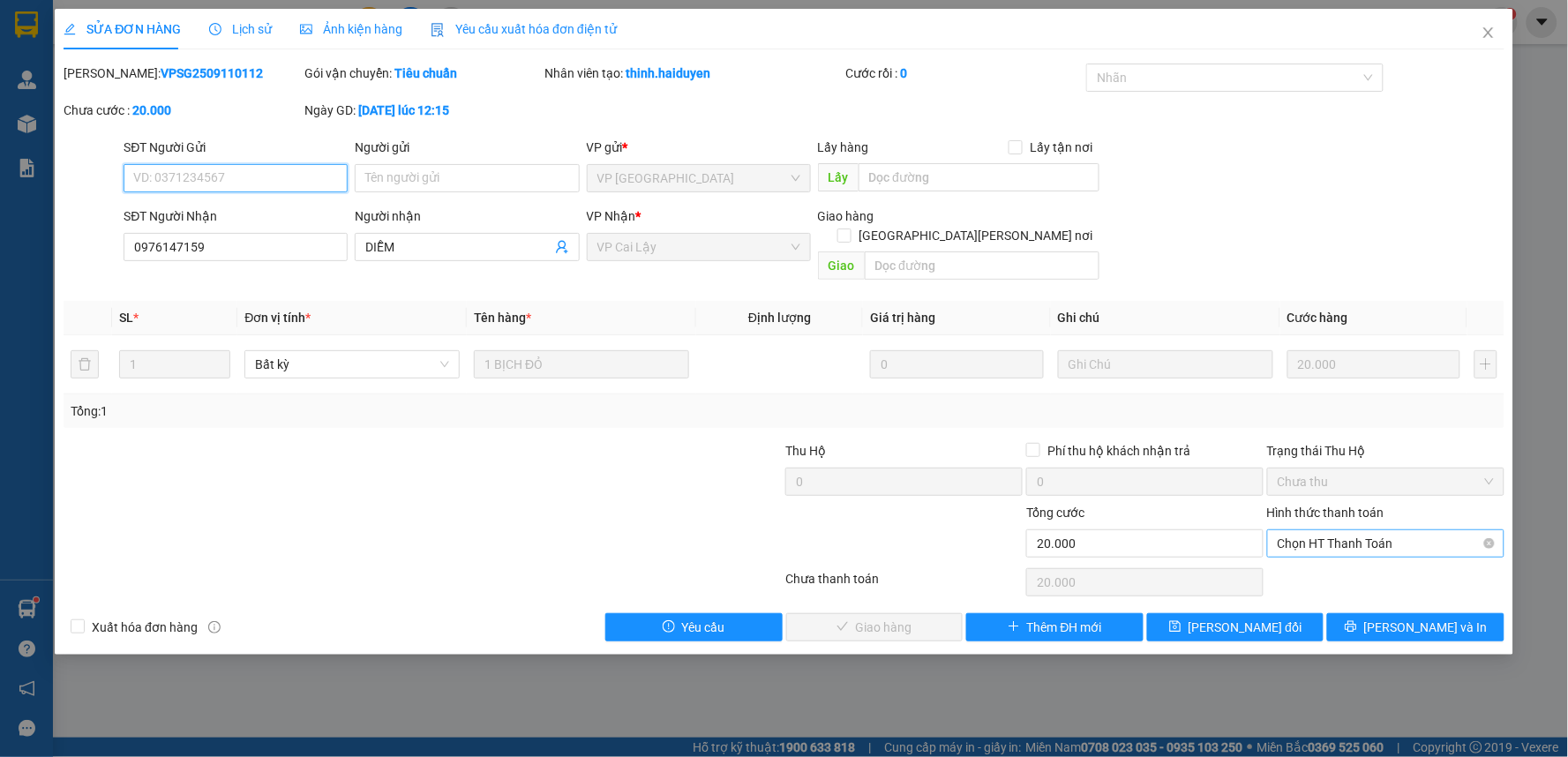
click at [1324, 530] on span "Chọn HT Thanh Toán" at bounding box center [1385, 543] width 216 height 26
click at [1320, 552] on div "Tại văn phòng" at bounding box center [1386, 559] width 216 height 19
type input "0"
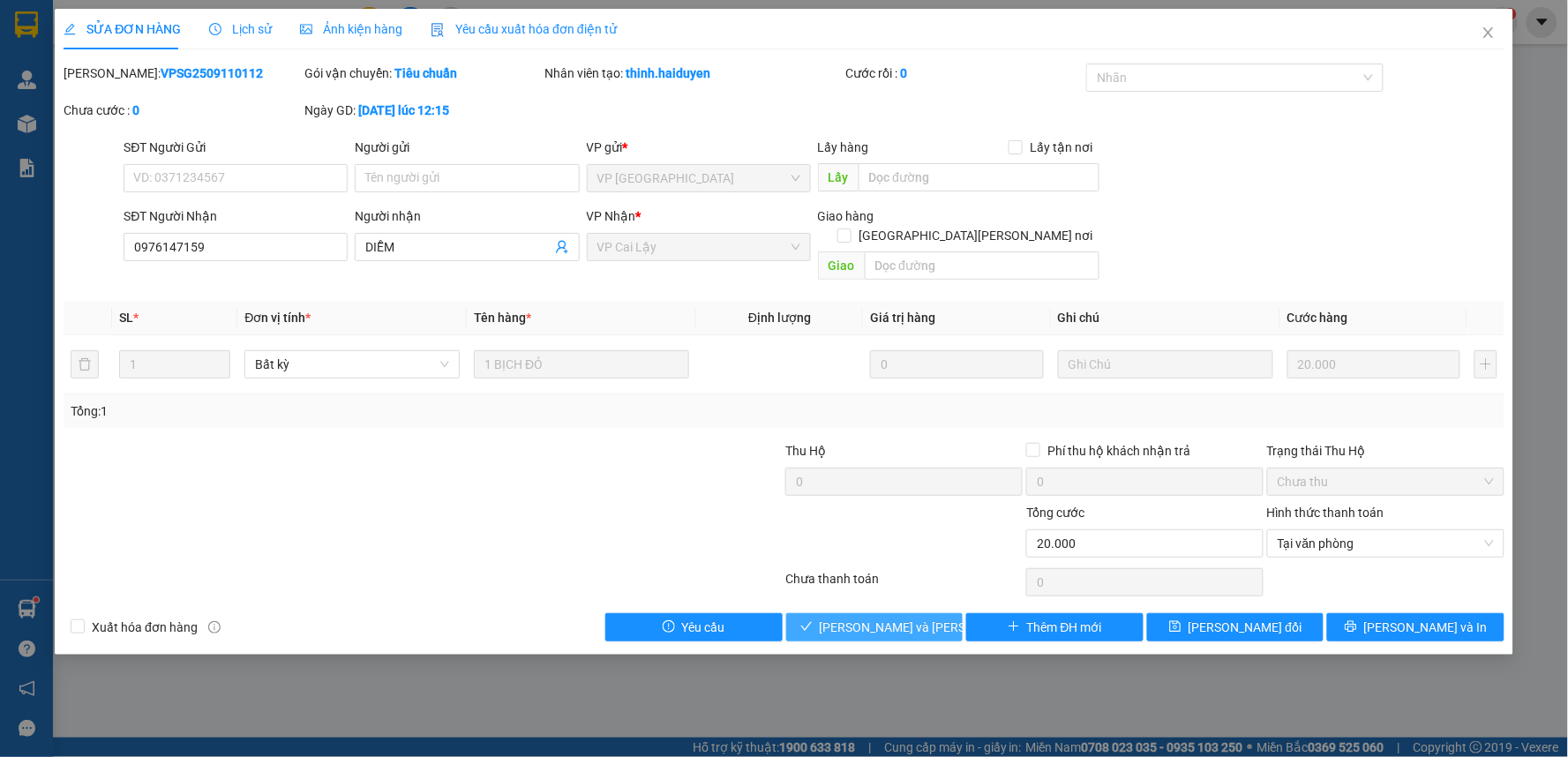
click at [869, 617] on span "[PERSON_NAME] và [PERSON_NAME] hàng" at bounding box center [939, 627] width 239 height 19
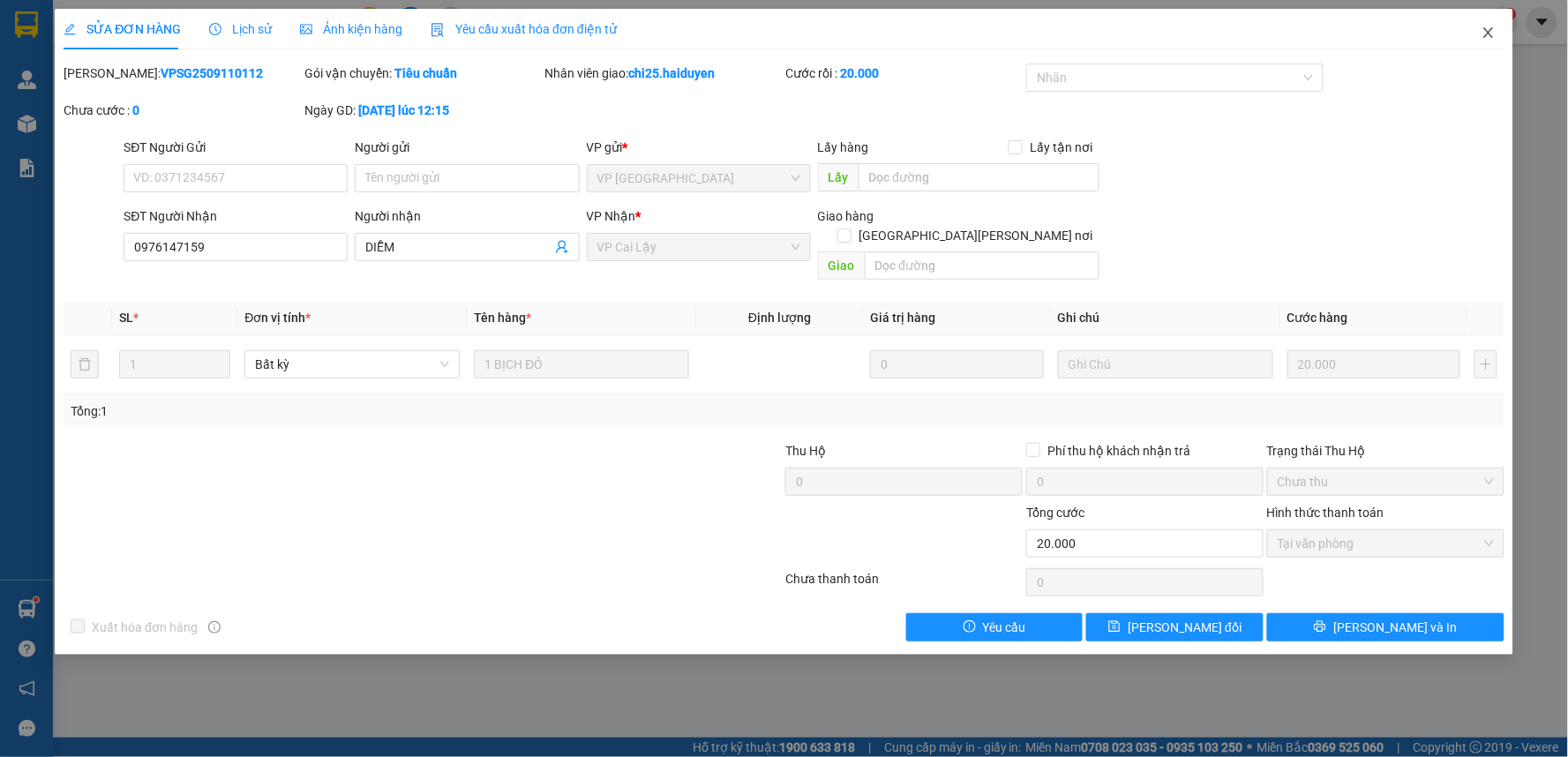
click at [1486, 32] on icon "close" at bounding box center [1488, 33] width 14 height 14
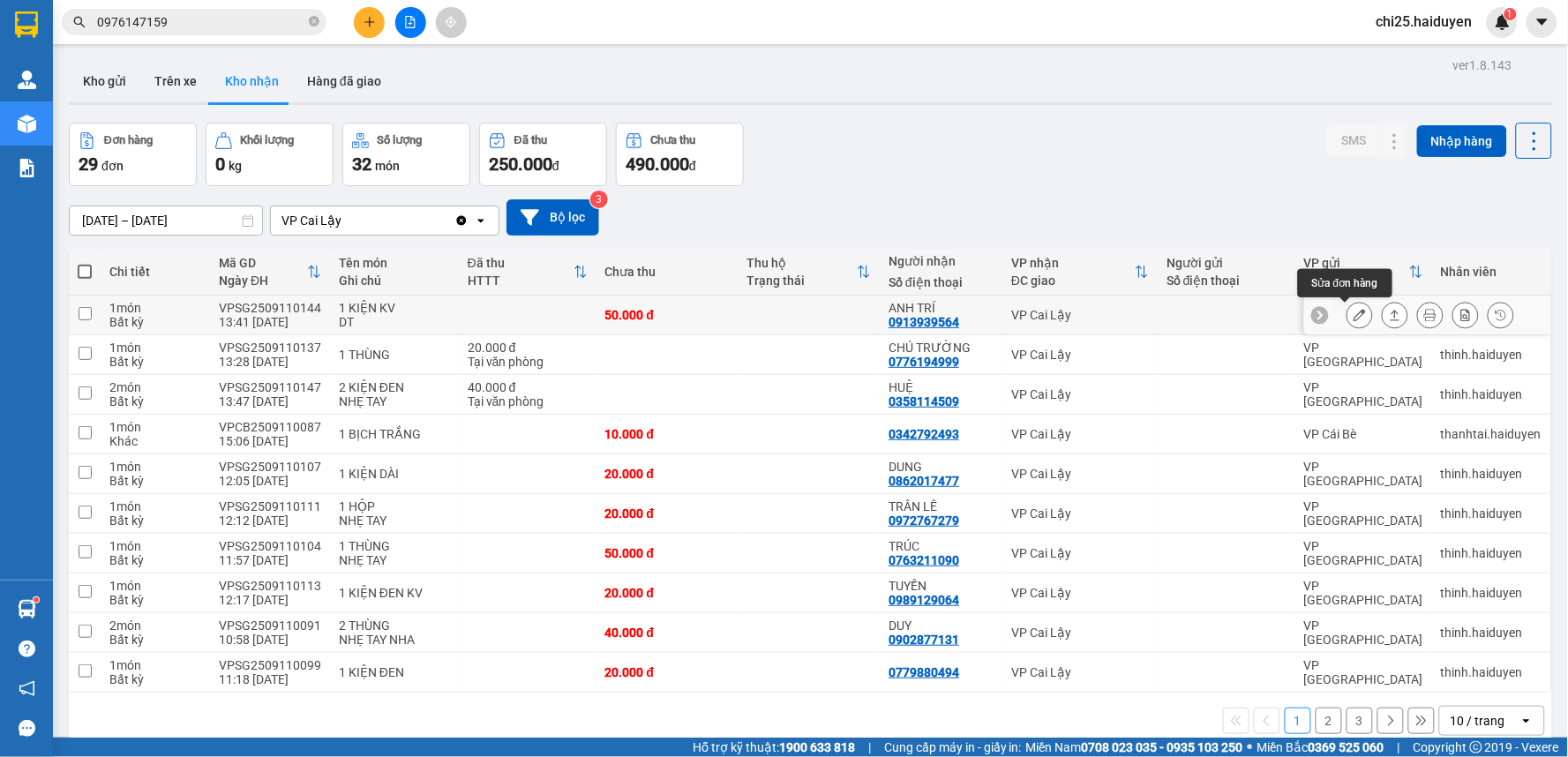
click at [1347, 313] on button at bounding box center [1360, 315] width 25 height 31
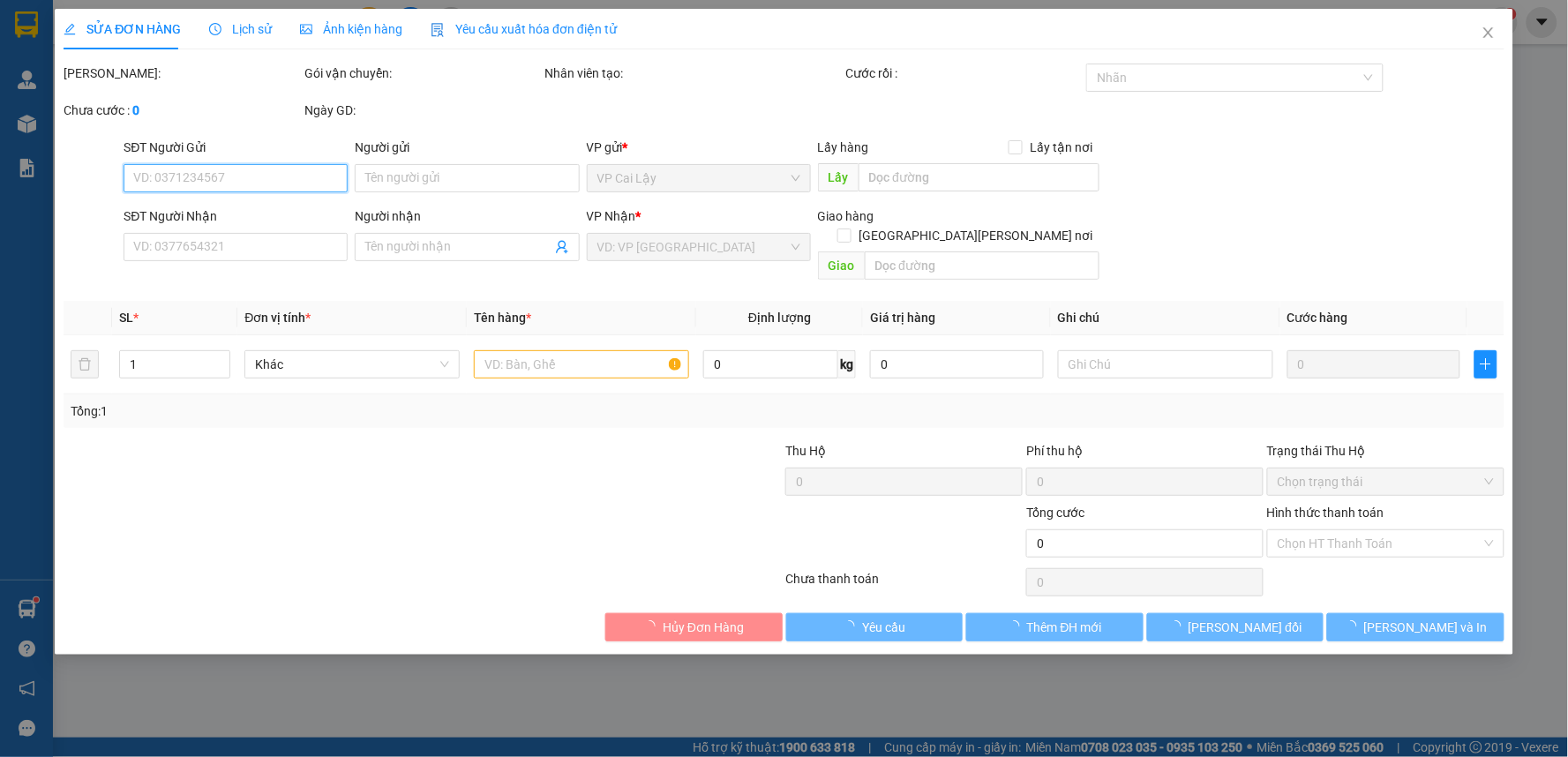
type input "0913939564"
type input "ANH TRÍ"
type input "50.000"
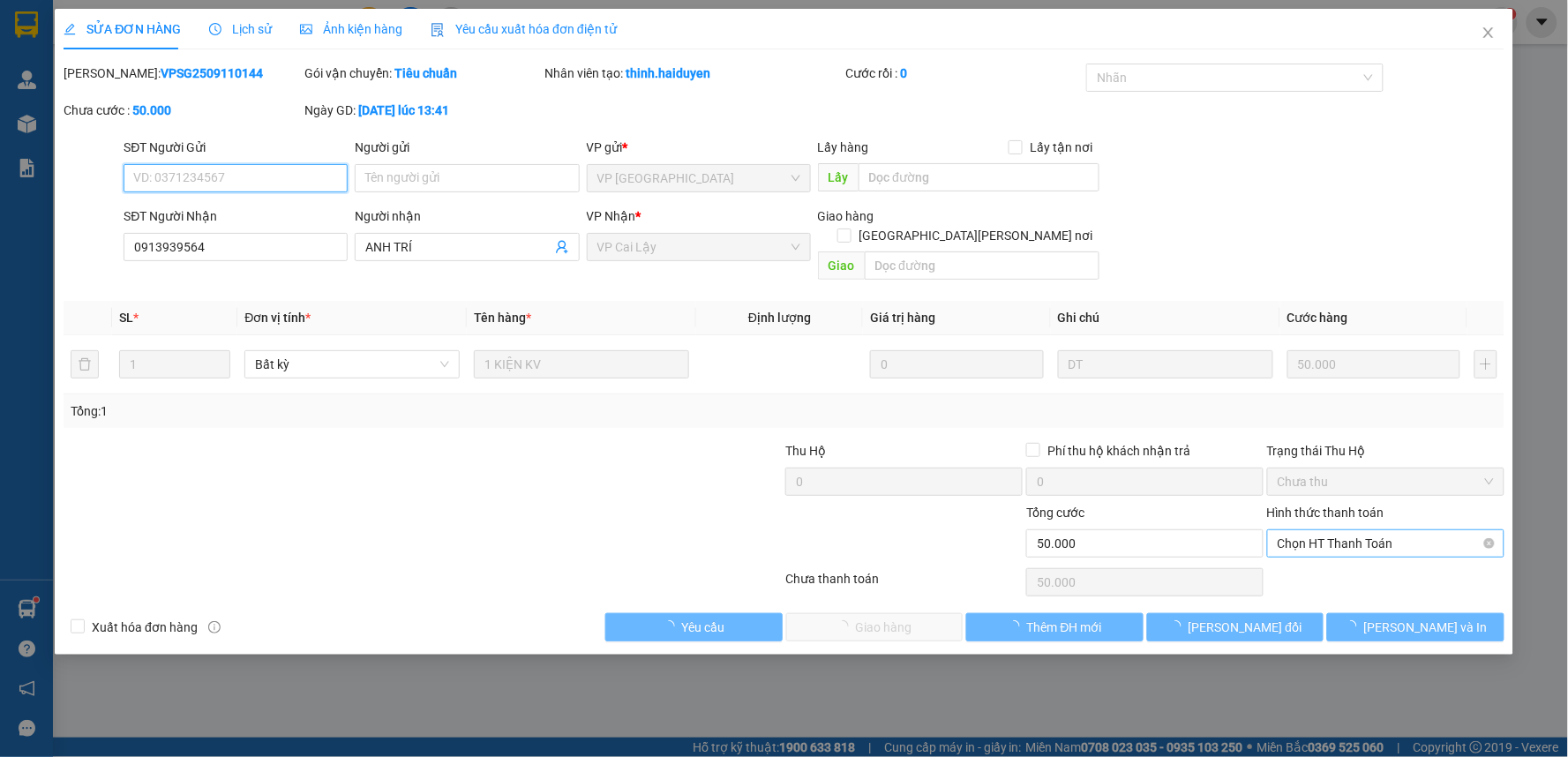
click at [1407, 530] on span "Chọn HT Thanh Toán" at bounding box center [1385, 543] width 216 height 26
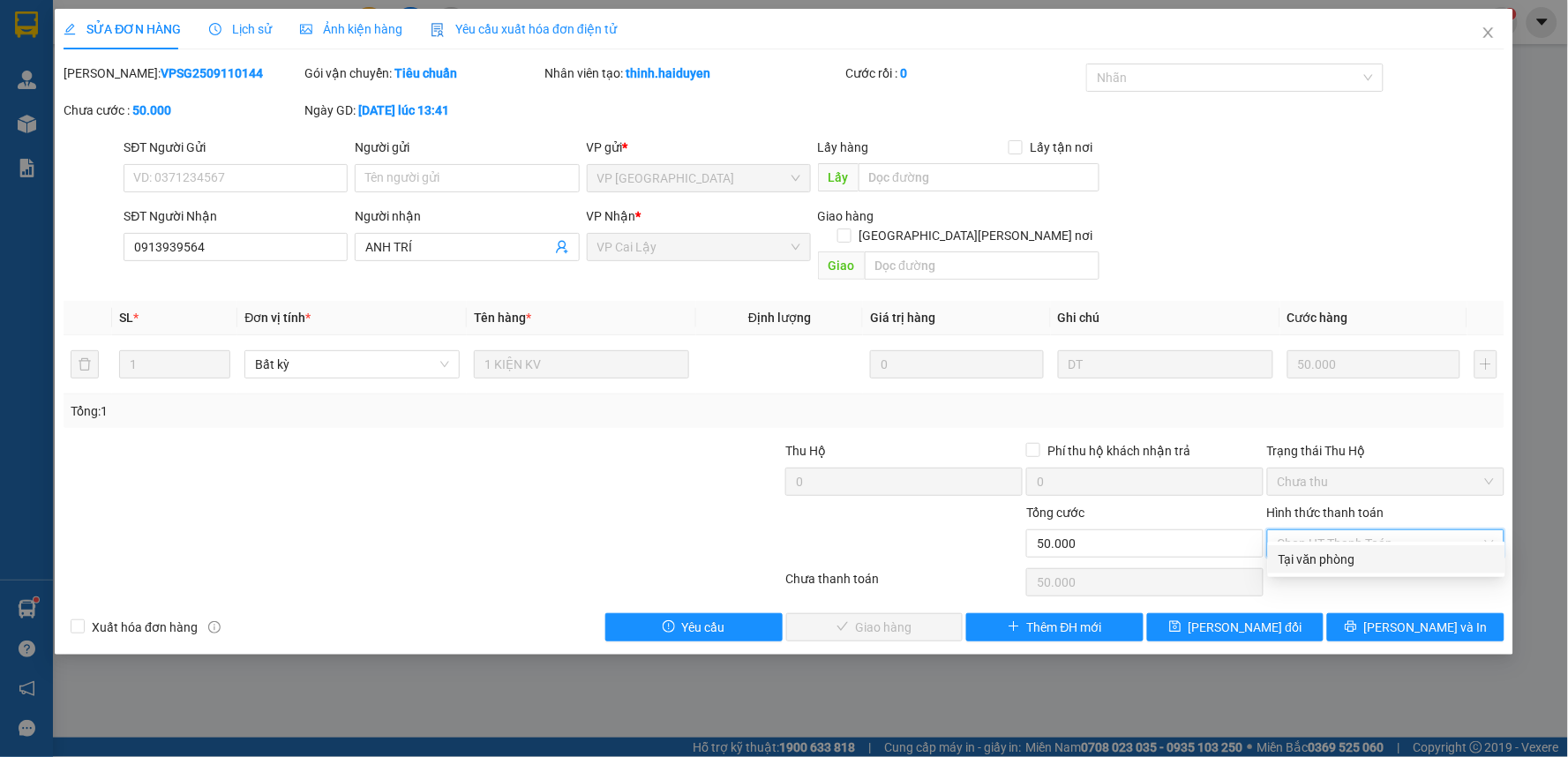
click at [1357, 556] on div "Tại văn phòng" at bounding box center [1386, 559] width 216 height 19
type input "0"
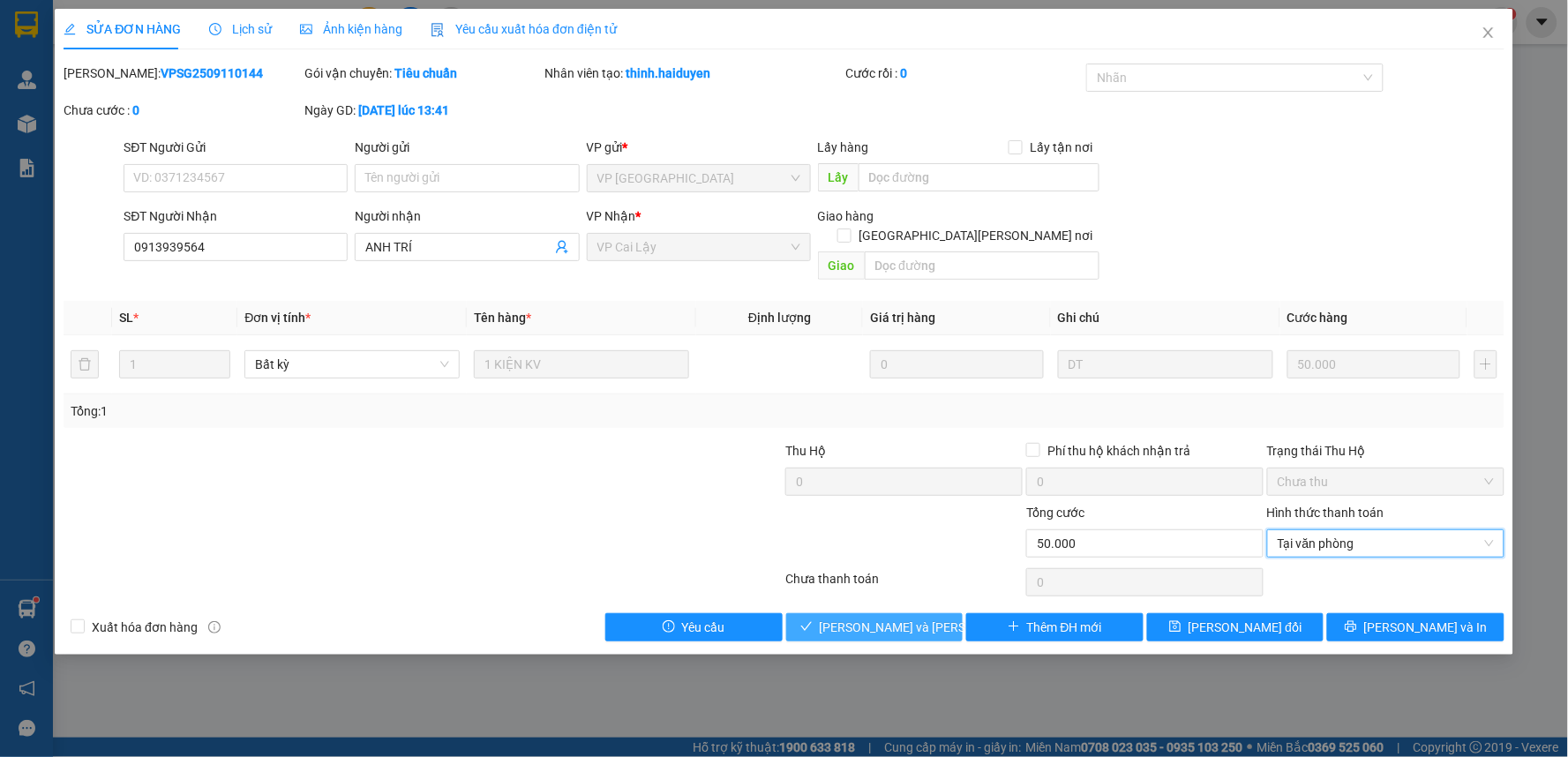
click at [905, 617] on span "[PERSON_NAME] và [PERSON_NAME] hàng" at bounding box center [939, 627] width 239 height 19
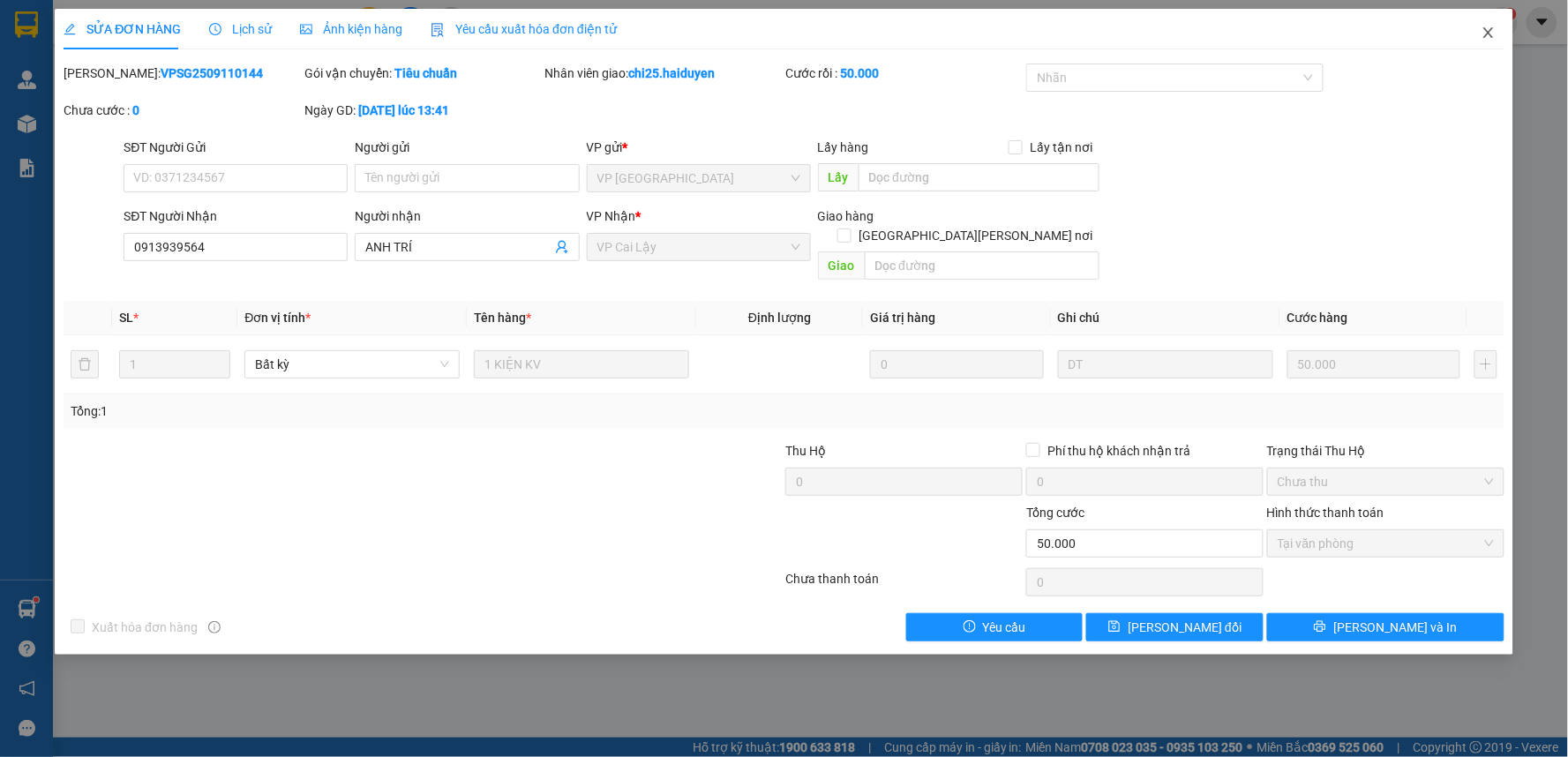
click at [1492, 37] on span "Close" at bounding box center [1488, 34] width 49 height 49
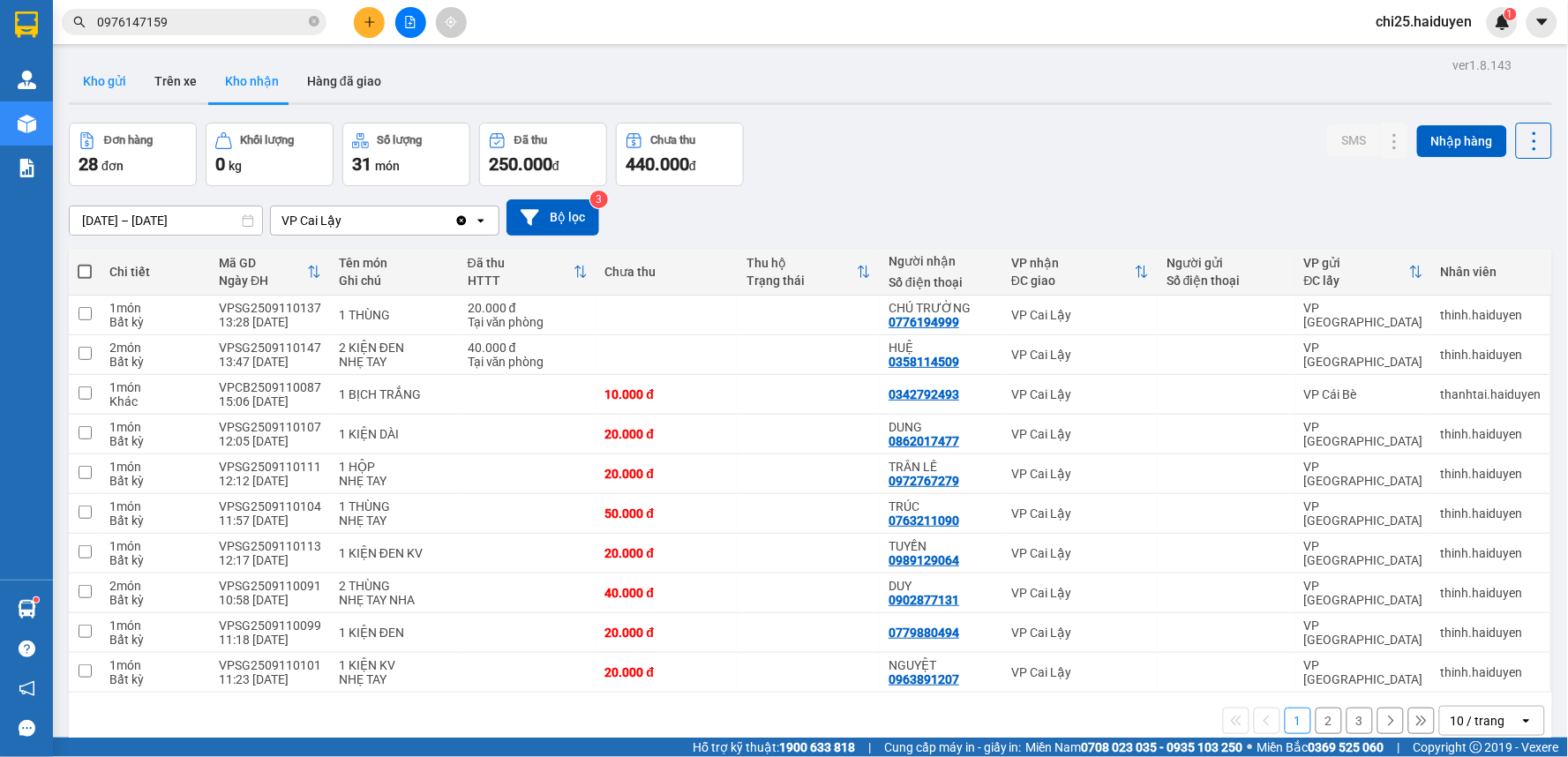
click at [119, 85] on button "Kho gửi" at bounding box center [104, 81] width 72 height 42
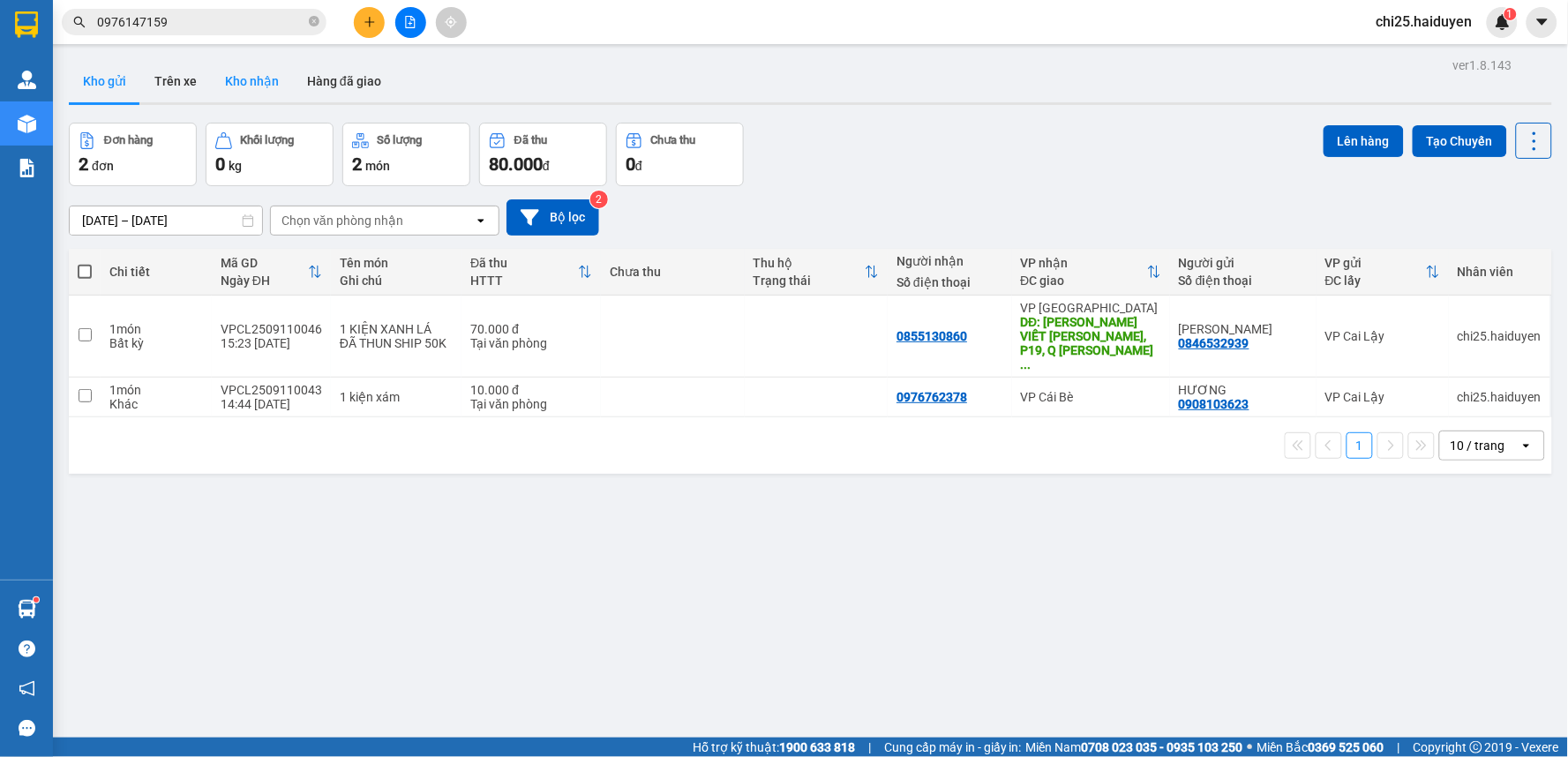
scroll to position [81, 0]
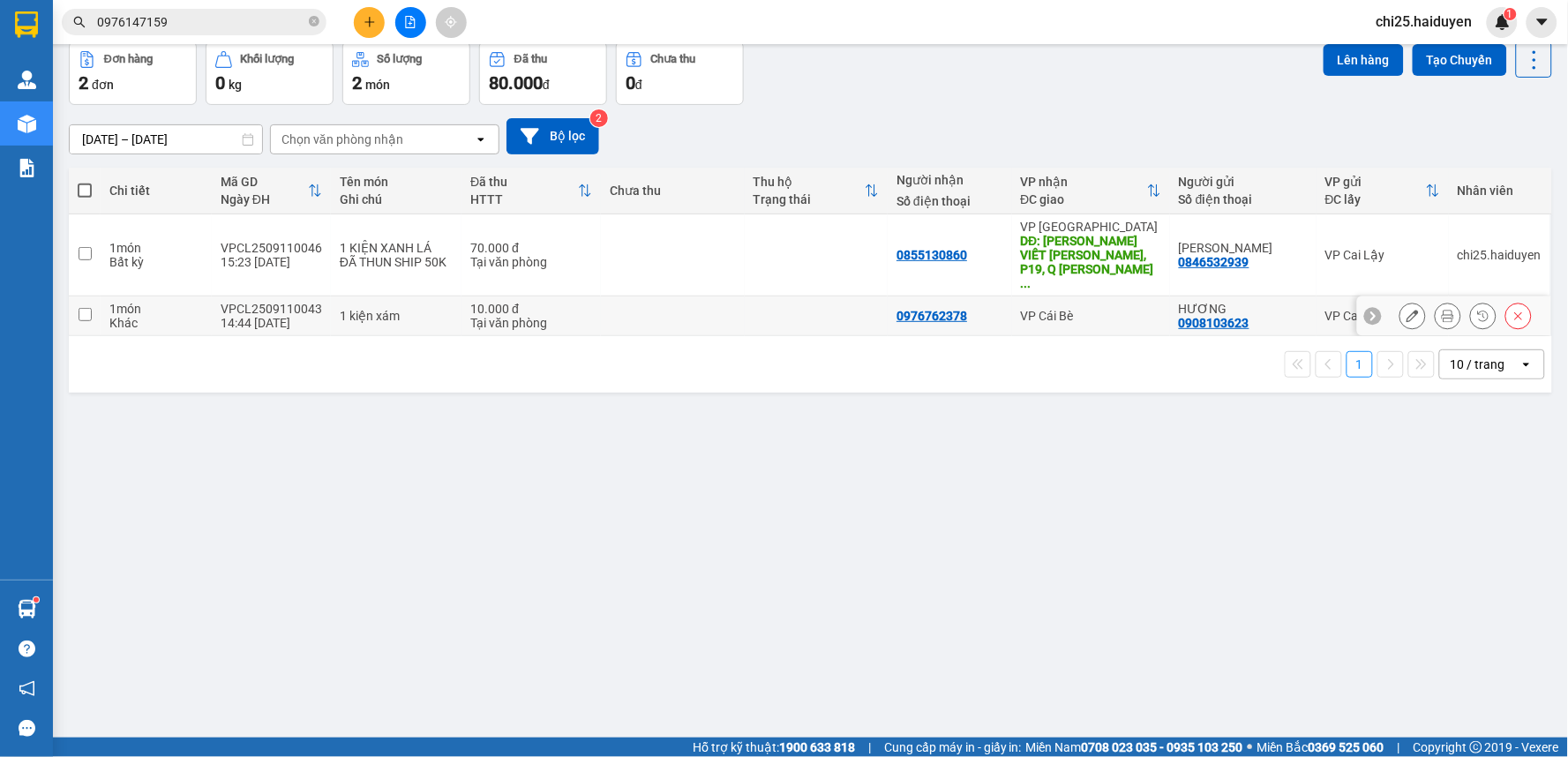
click at [819, 297] on td at bounding box center [816, 316] width 144 height 40
checkbox input "true"
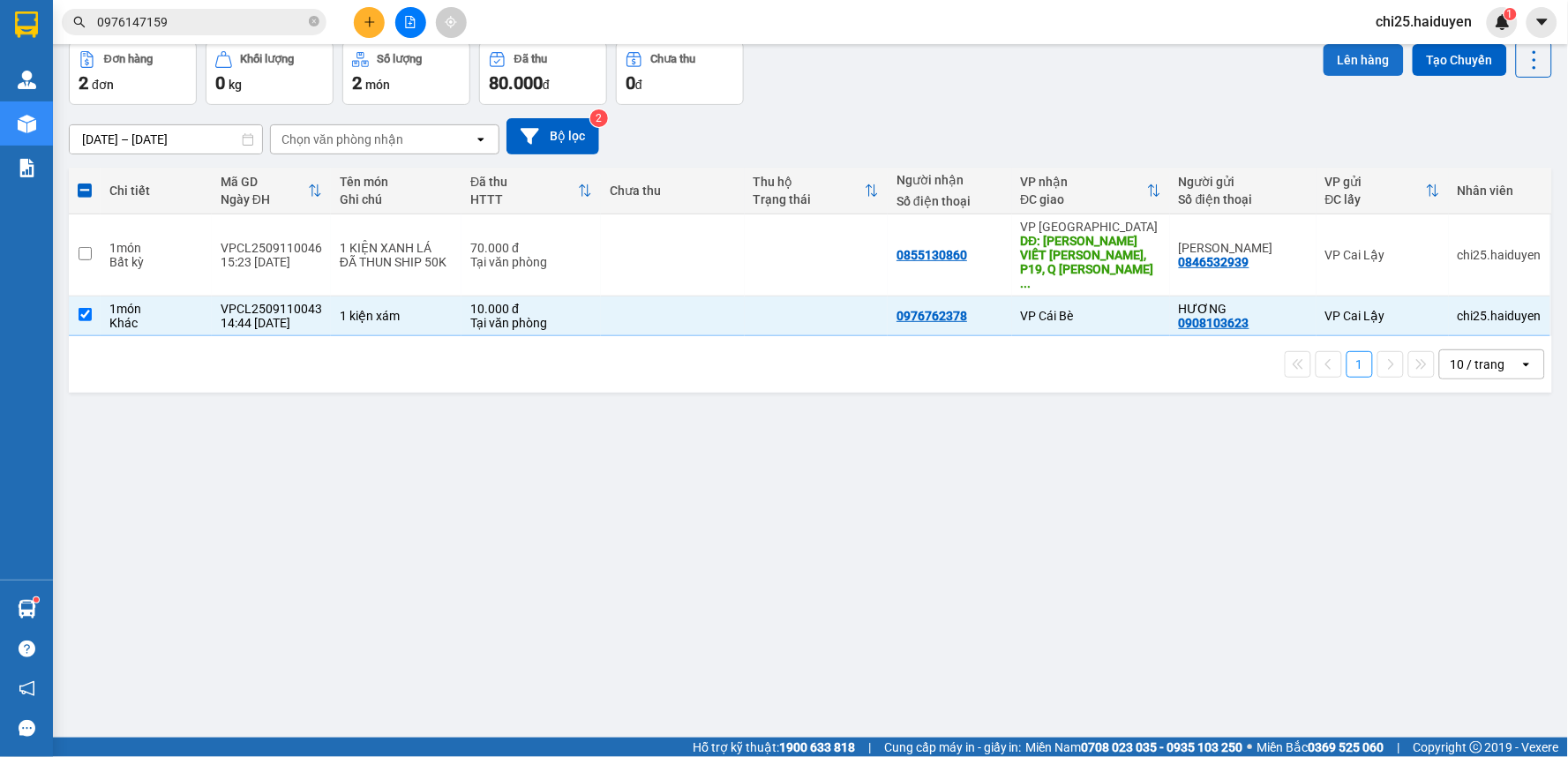
click at [1354, 63] on button "Lên hàng" at bounding box center [1363, 60] width 80 height 32
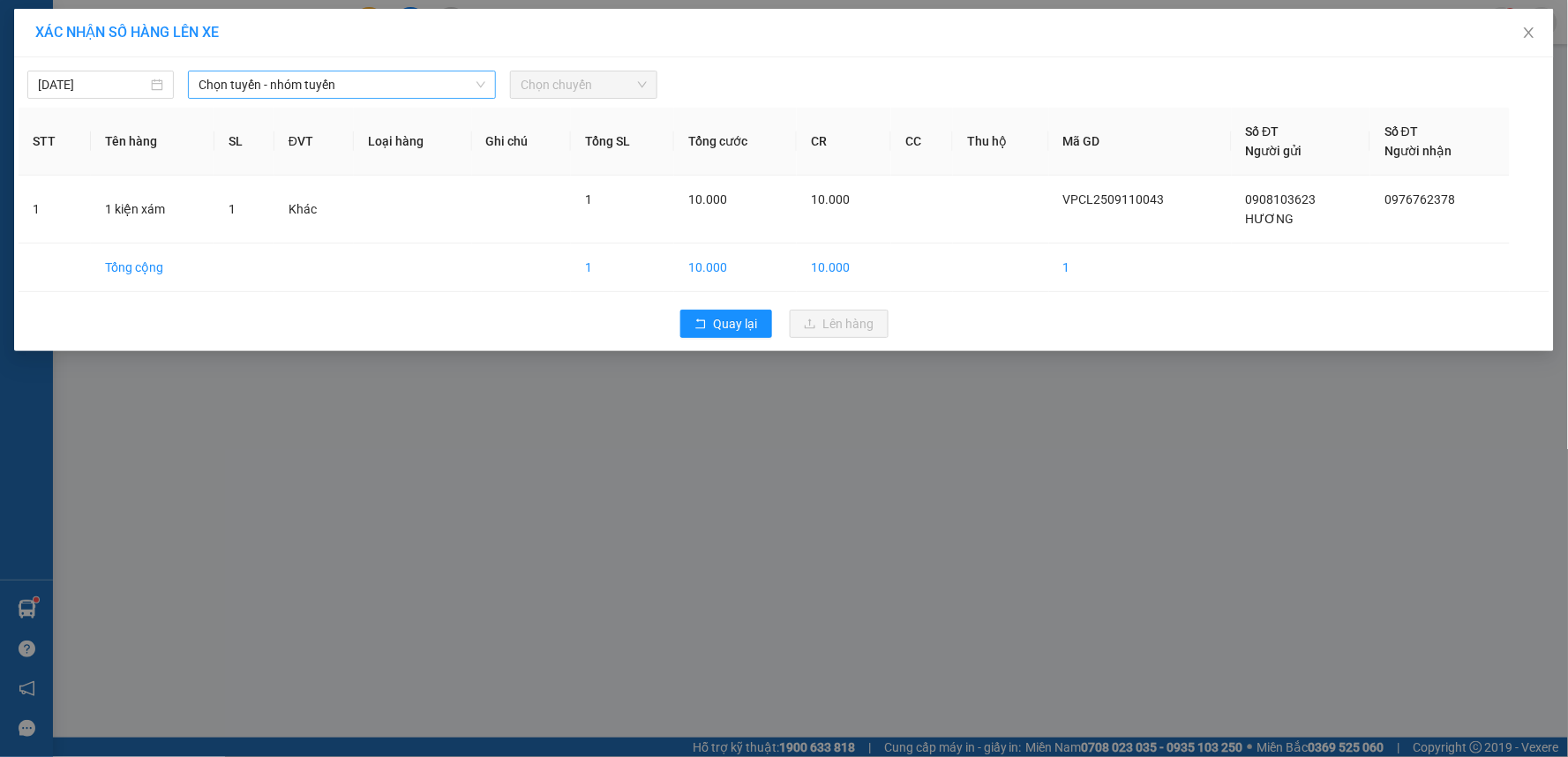
click at [371, 80] on span "Chọn tuyến - nhóm tuyến" at bounding box center [342, 85] width 287 height 26
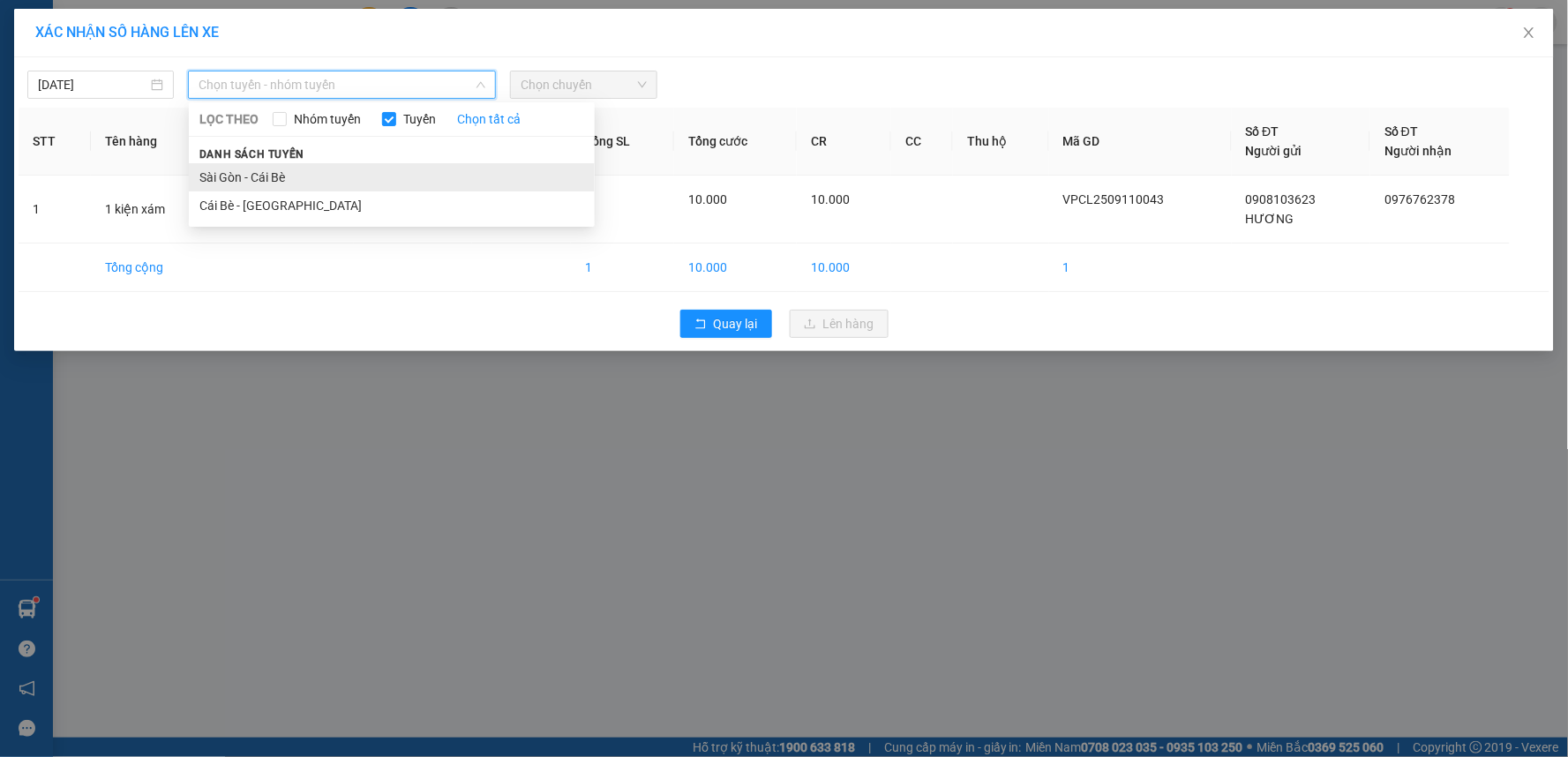
click at [334, 181] on li "Sài Gòn - Cái Bè" at bounding box center [391, 178] width 405 height 28
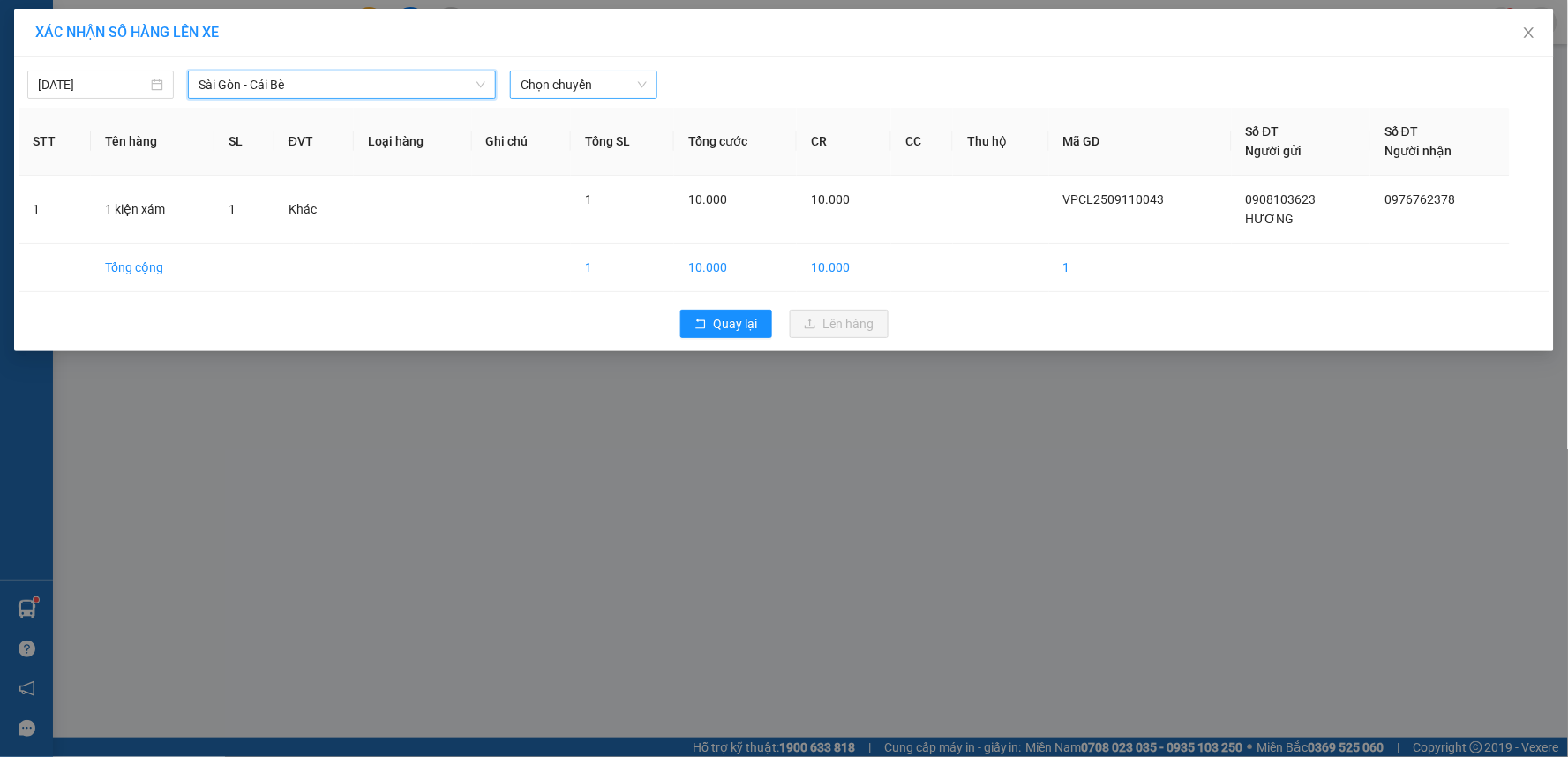
click at [569, 92] on span "Chọn chuyến" at bounding box center [583, 85] width 125 height 26
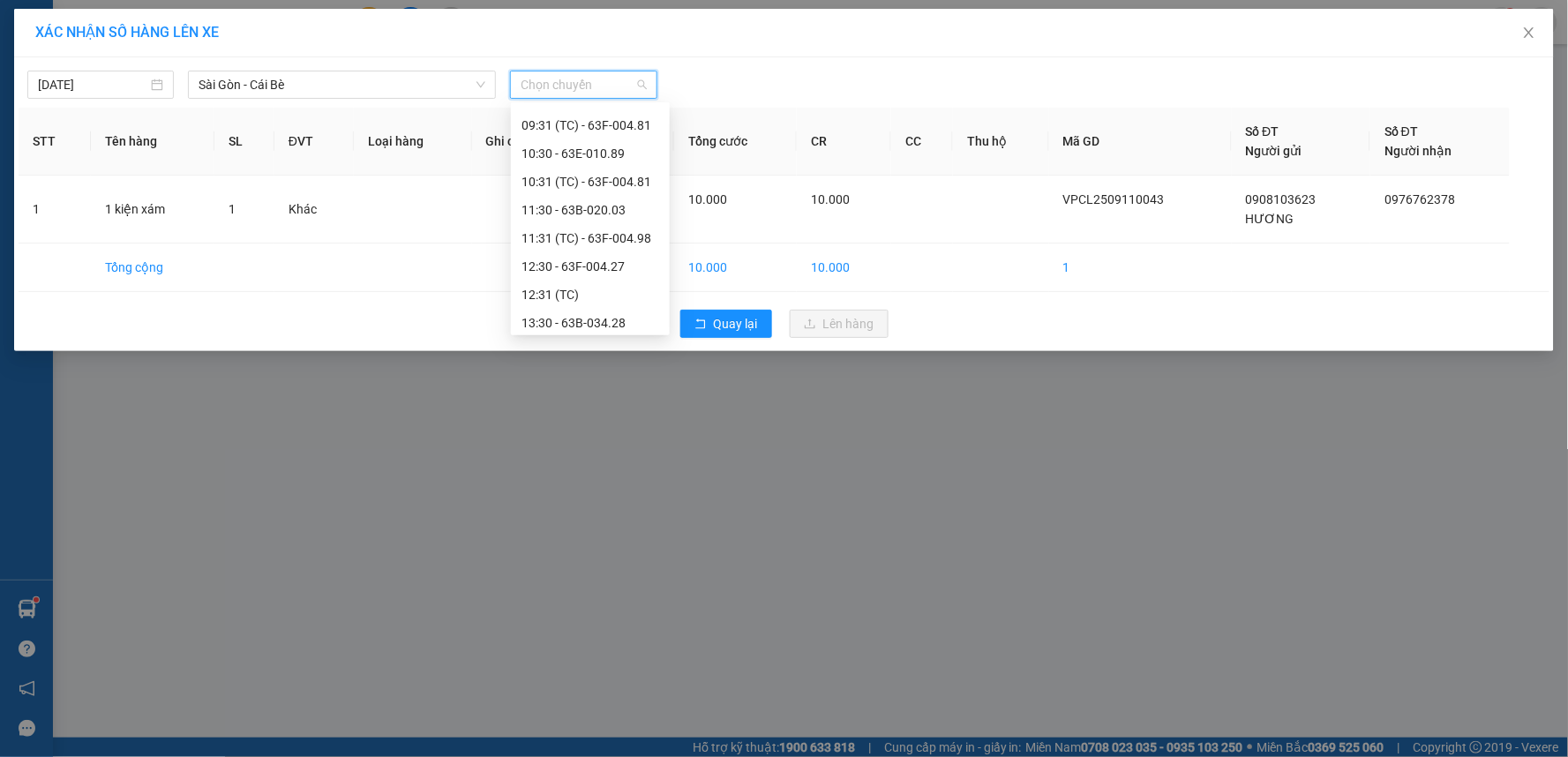
scroll to position [392, 0]
click at [620, 208] on div "14:31 (TC) - 63B-021.76" at bounding box center [590, 208] width 138 height 19
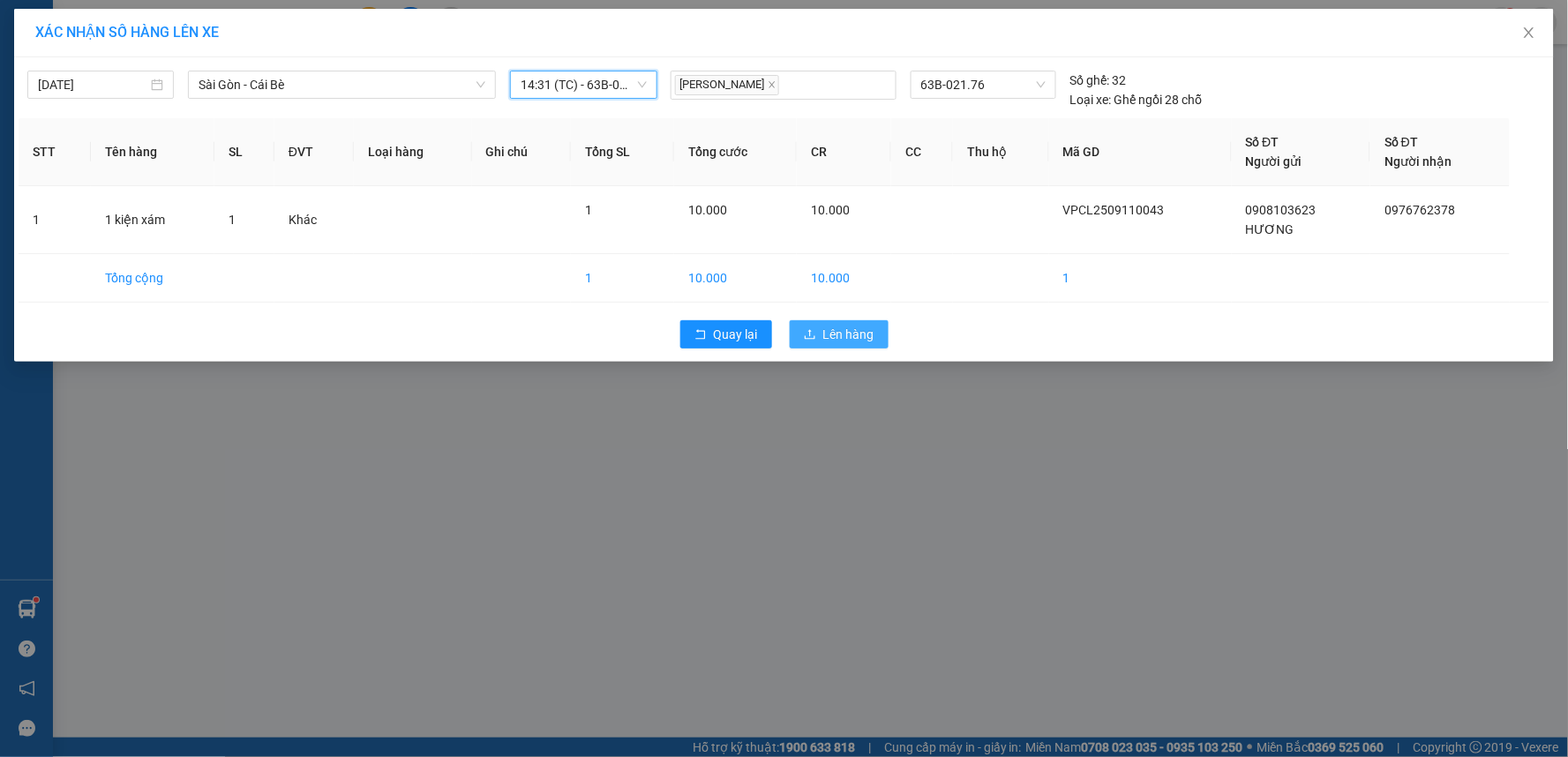
click at [867, 334] on span "Lên hàng" at bounding box center [849, 335] width 51 height 19
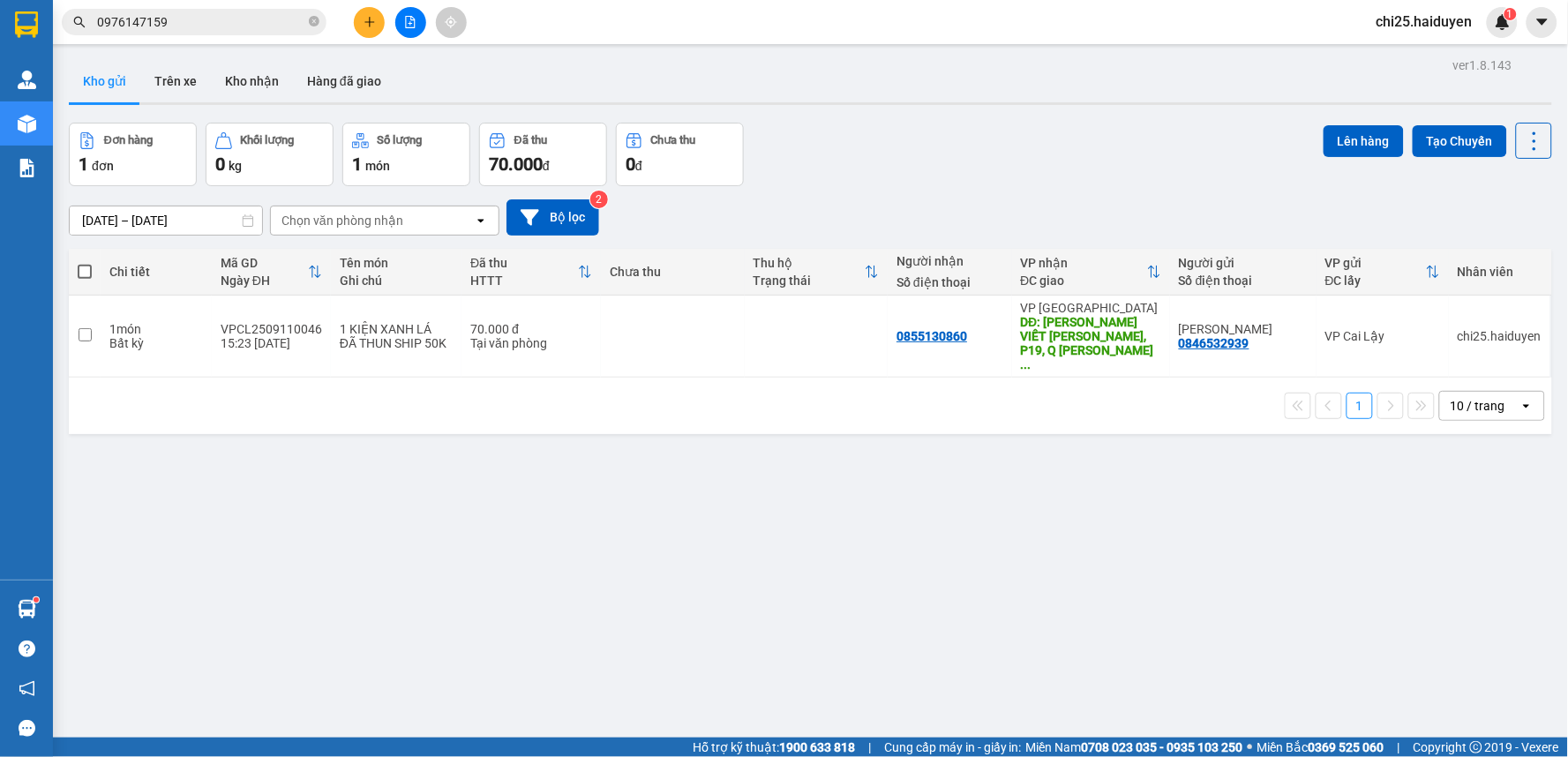
click at [966, 201] on div "[DATE] – [DATE] Press the down arrow key to interact with the calendar and sele…" at bounding box center [810, 217] width 1483 height 36
click at [935, 125] on div "Đơn hàng 1 đơn Khối lượng 0 kg Số lượng 1 món Đã thu 70.000 đ Chưa thu 0 đ Lên …" at bounding box center [810, 155] width 1483 height 64
click at [228, 81] on button "Kho nhận" at bounding box center [252, 81] width 82 height 42
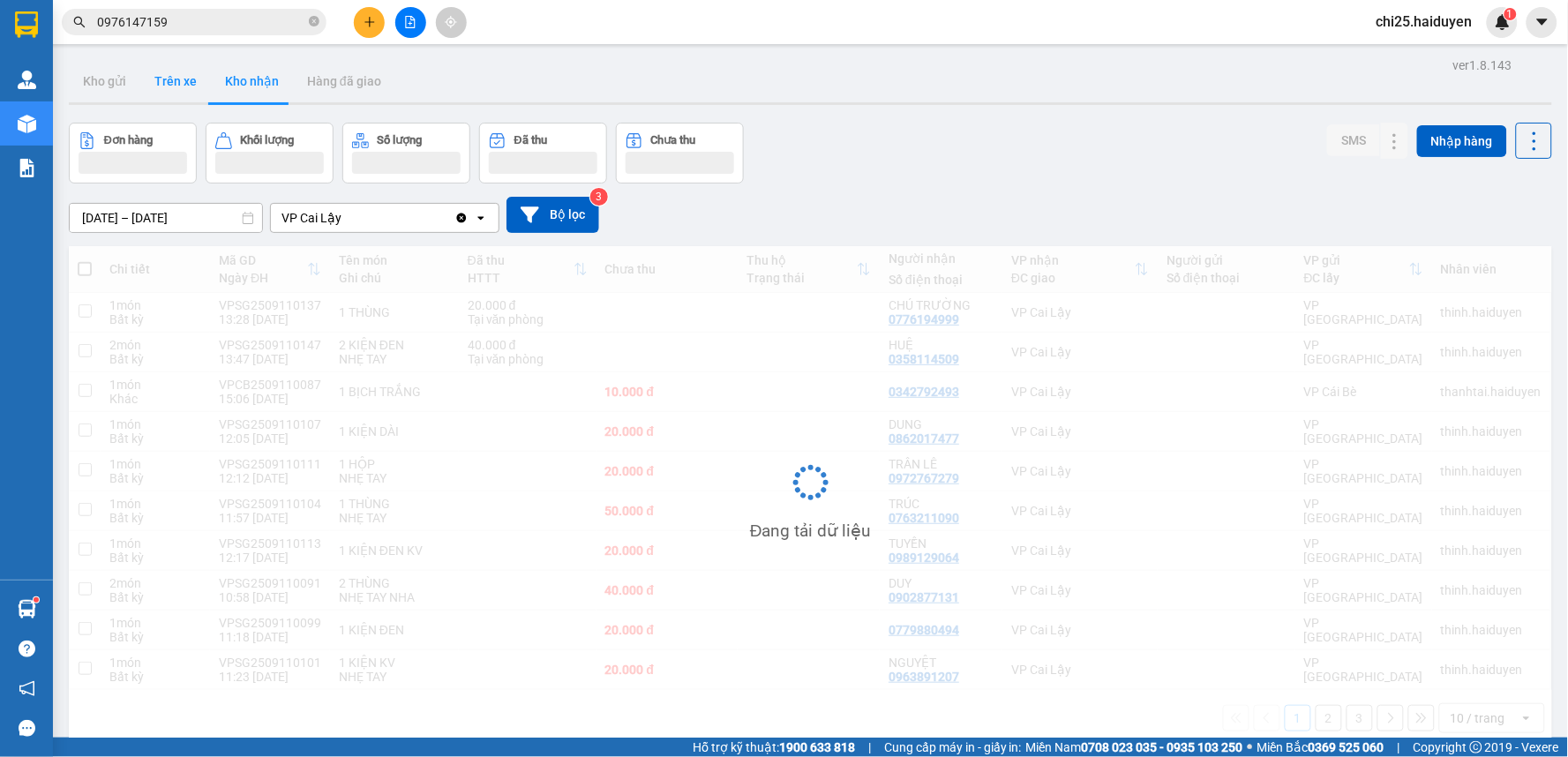
click at [186, 81] on button "Trên xe" at bounding box center [176, 81] width 71 height 42
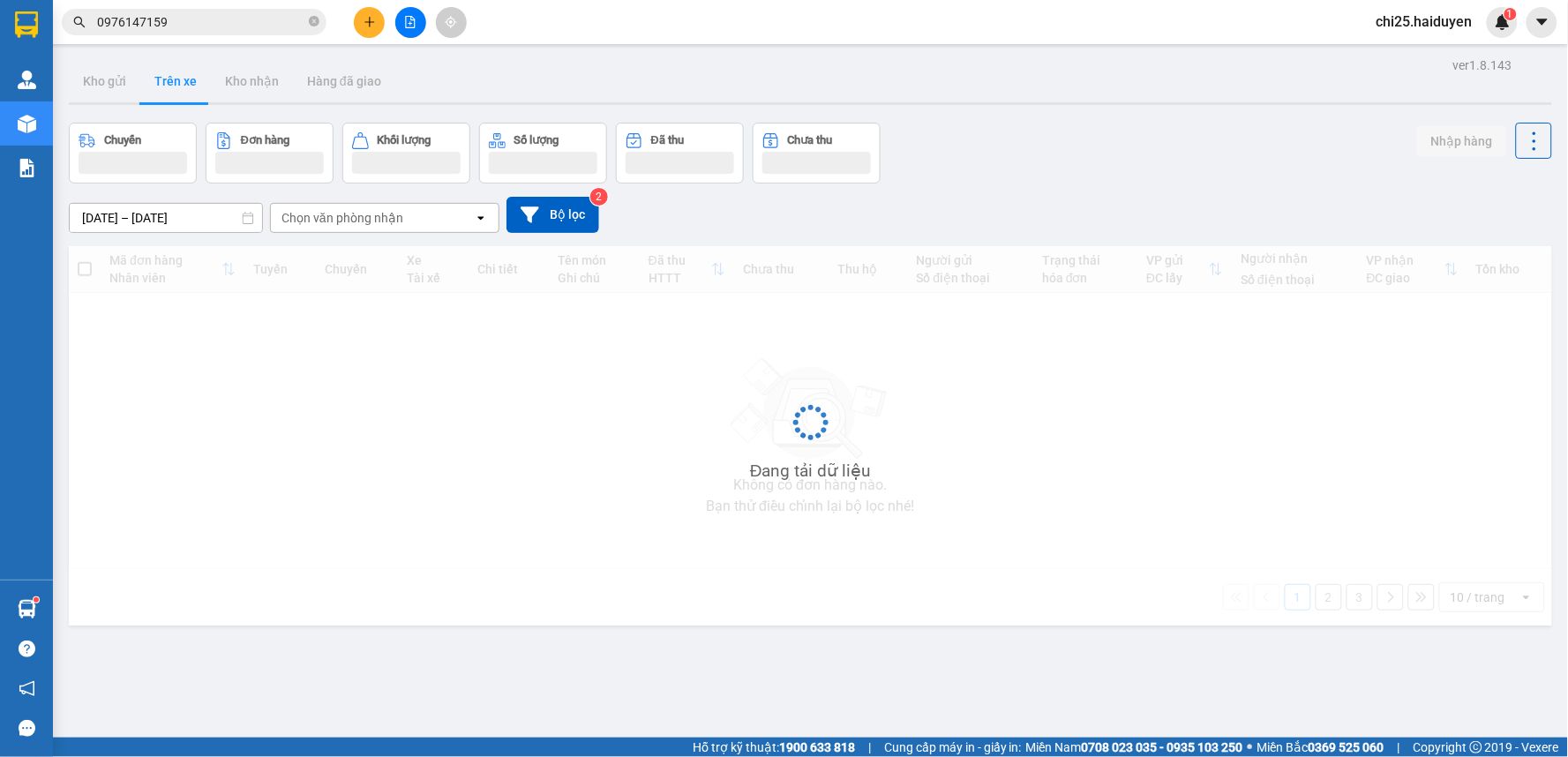
click at [186, 81] on button "Trên xe" at bounding box center [176, 81] width 71 height 42
drag, startPoint x: 186, startPoint y: 81, endPoint x: 313, endPoint y: 170, distance: 155.1
click at [186, 83] on button "Trên xe" at bounding box center [176, 81] width 71 height 42
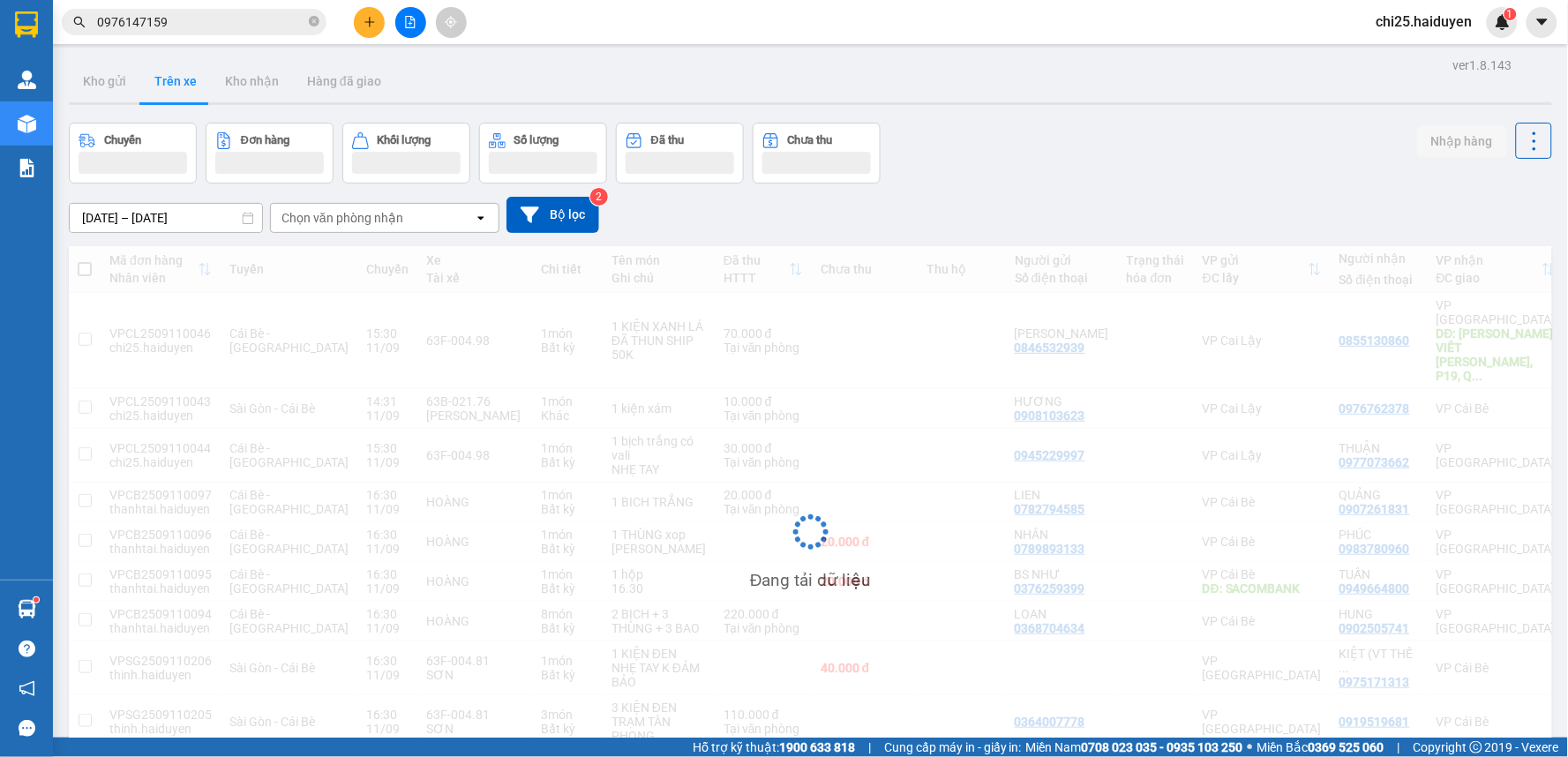
click at [367, 216] on div "Chọn văn phòng nhận" at bounding box center [343, 218] width 122 height 18
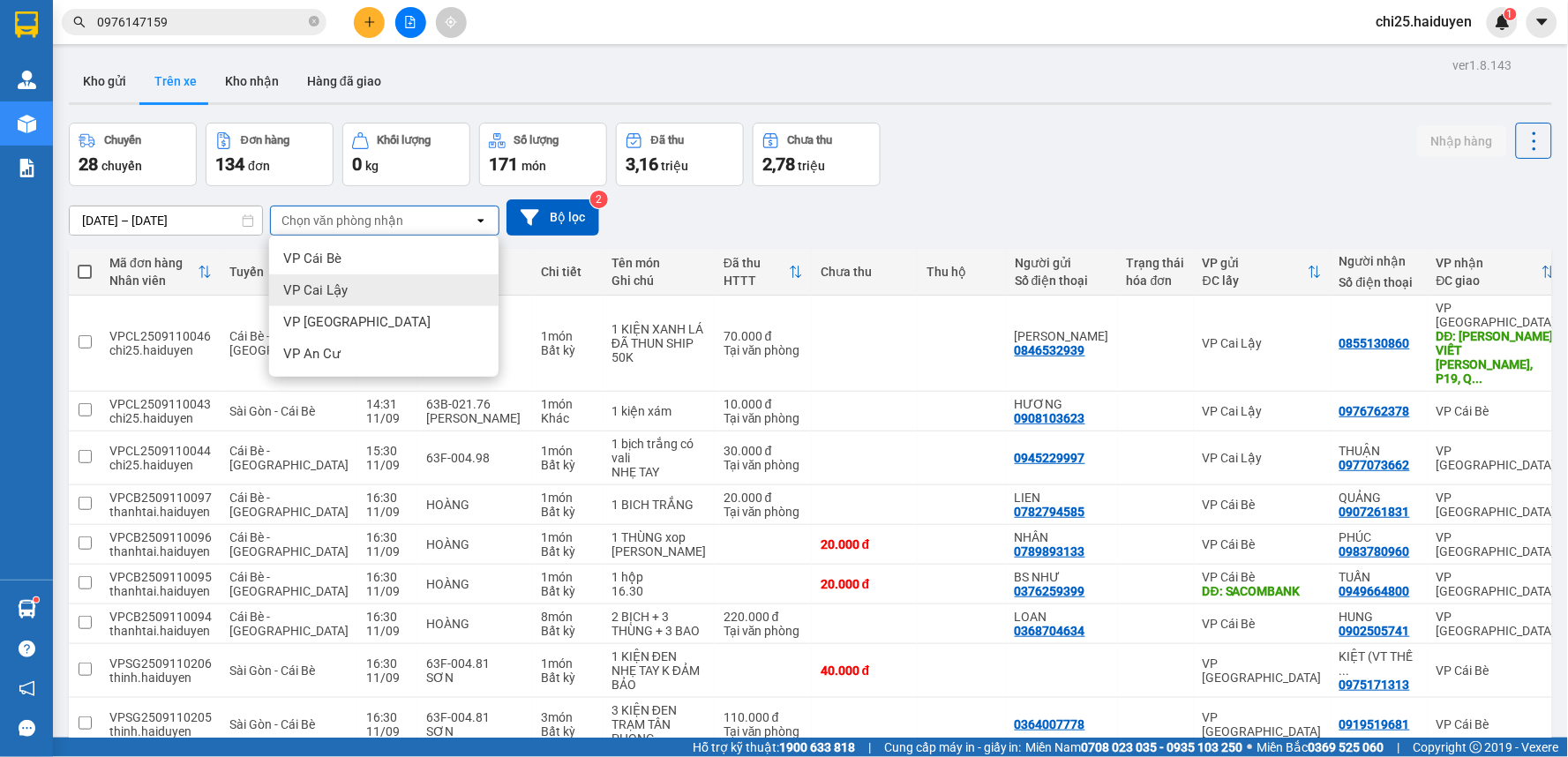
drag, startPoint x: 382, startPoint y: 293, endPoint x: 376, endPoint y: 279, distance: 15.2
click at [382, 292] on div "VP Cai Lậy" at bounding box center [384, 291] width 230 height 32
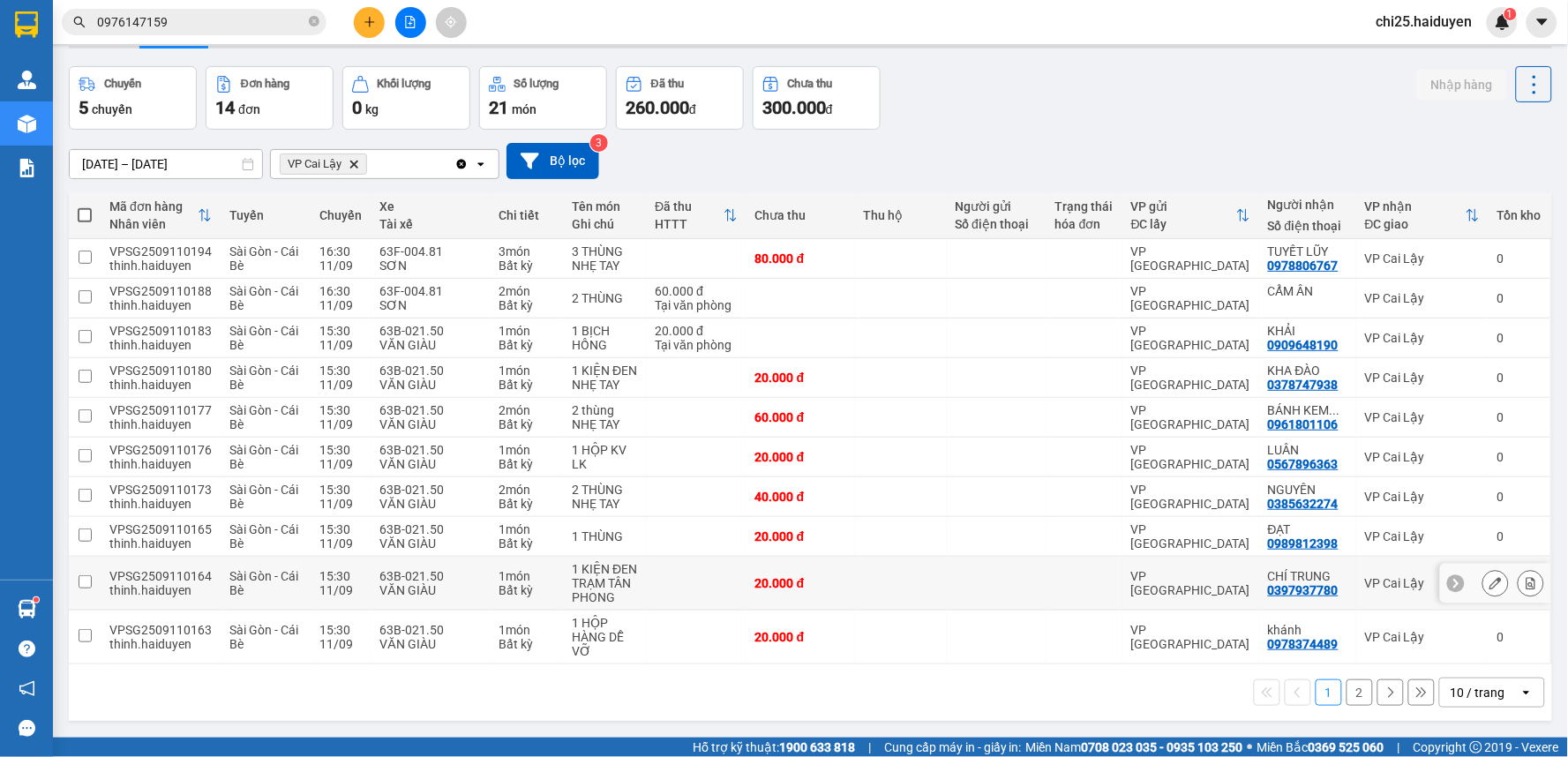
scroll to position [81, 0]
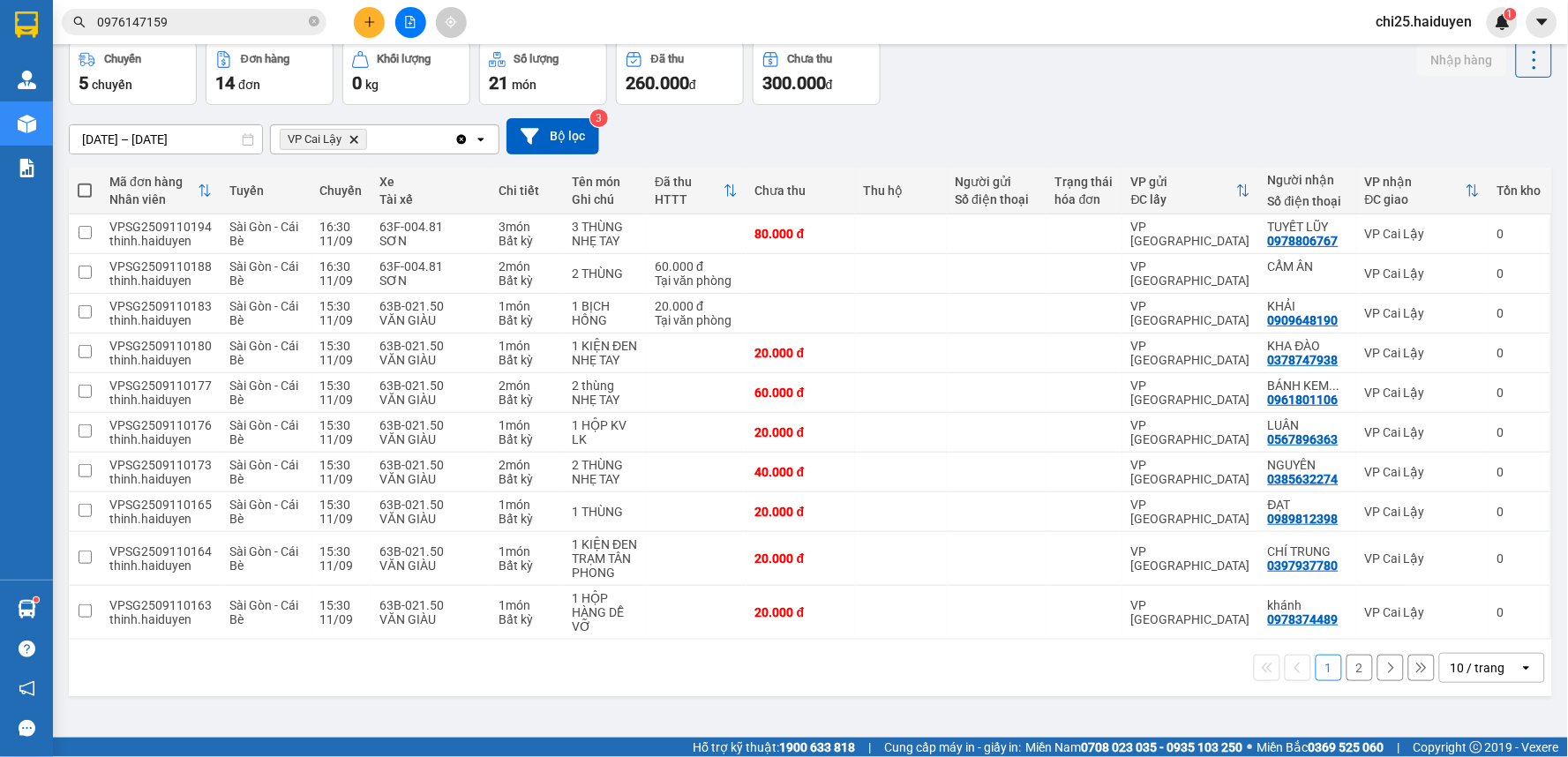
click at [1465, 662] on div "10 / trang" at bounding box center [1478, 668] width 55 height 18
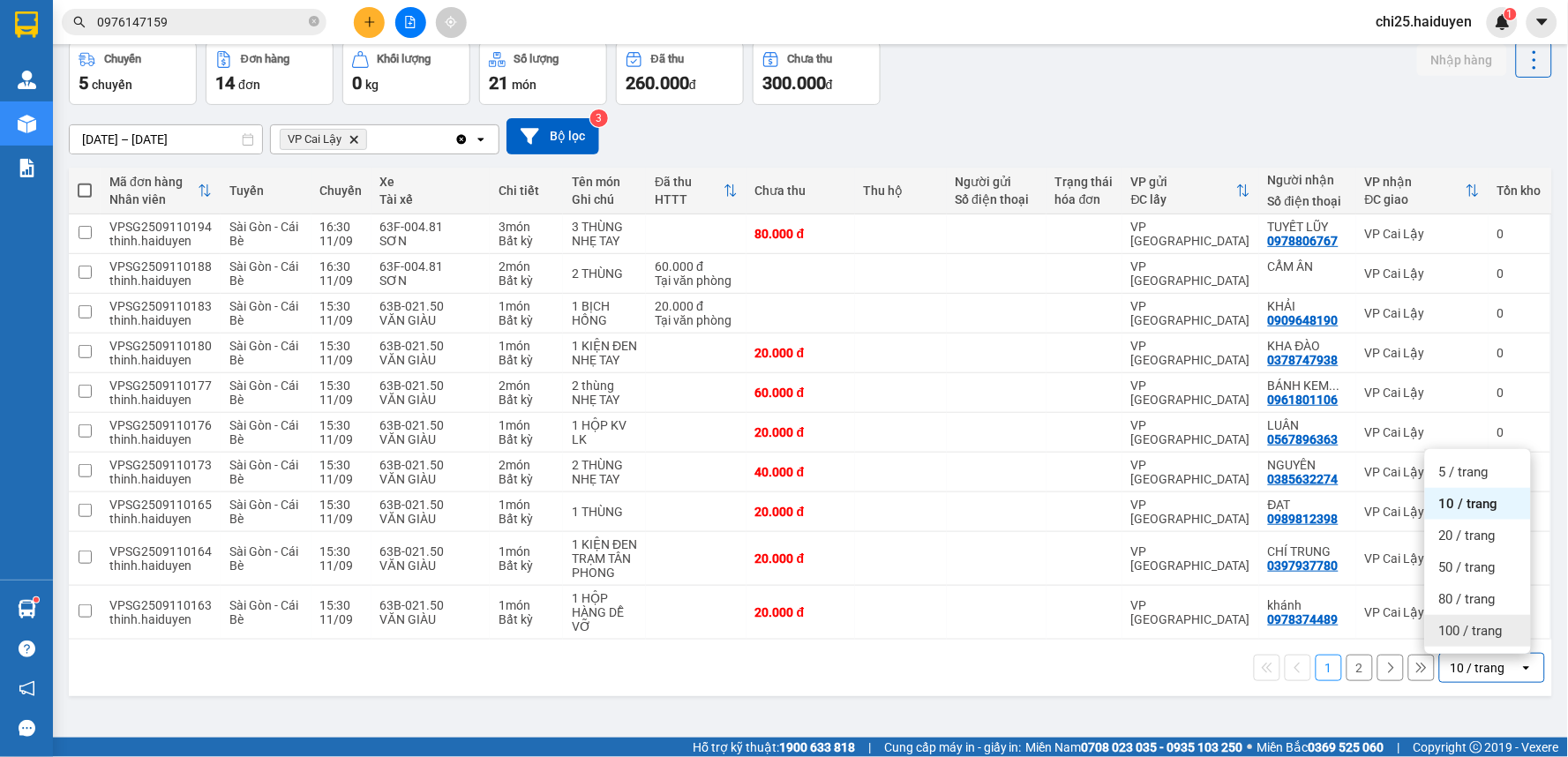
click at [1473, 632] on span "100 / trang" at bounding box center [1471, 631] width 64 height 18
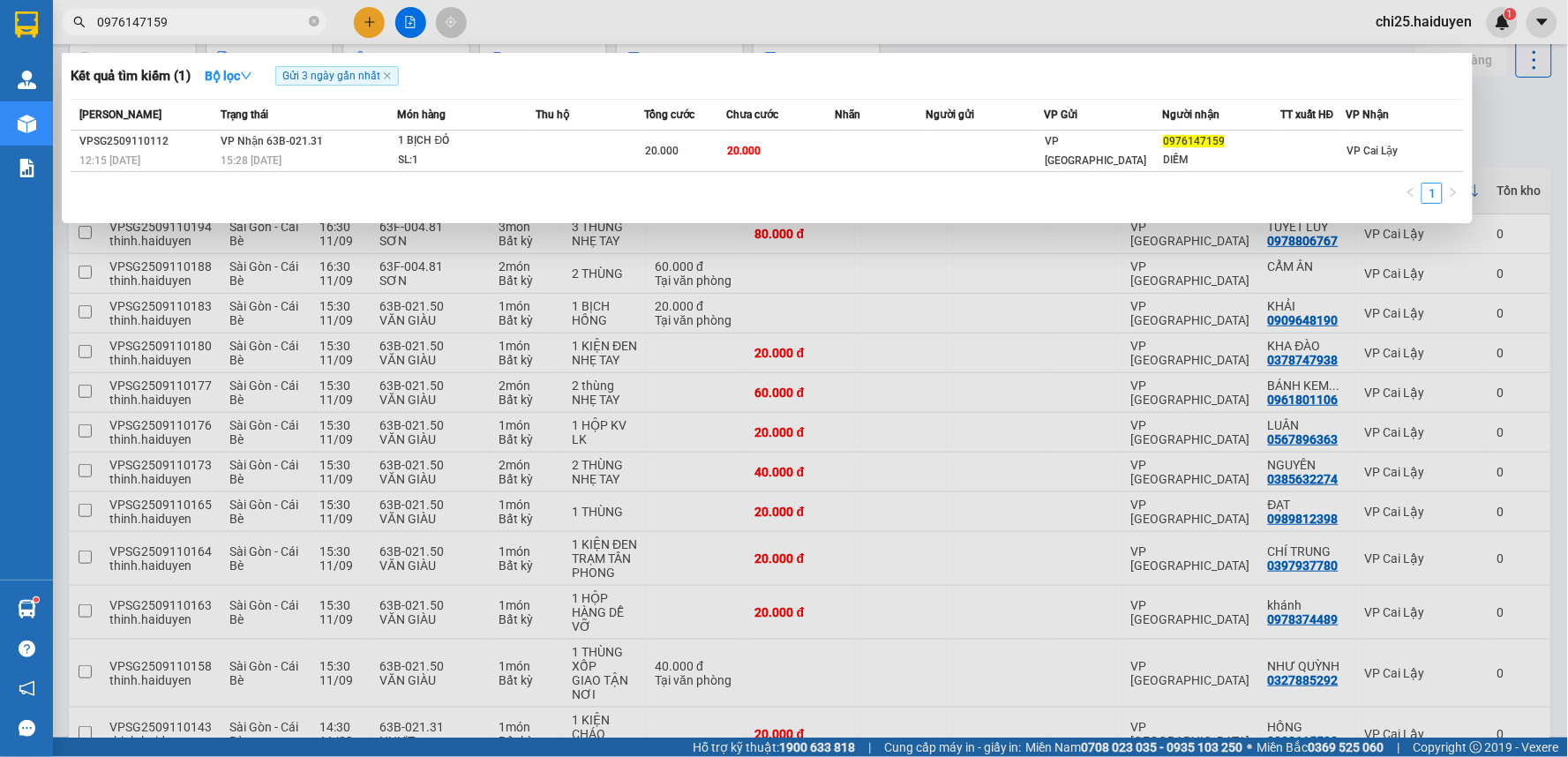
click at [293, 21] on input "0976147159" at bounding box center [201, 22] width 208 height 19
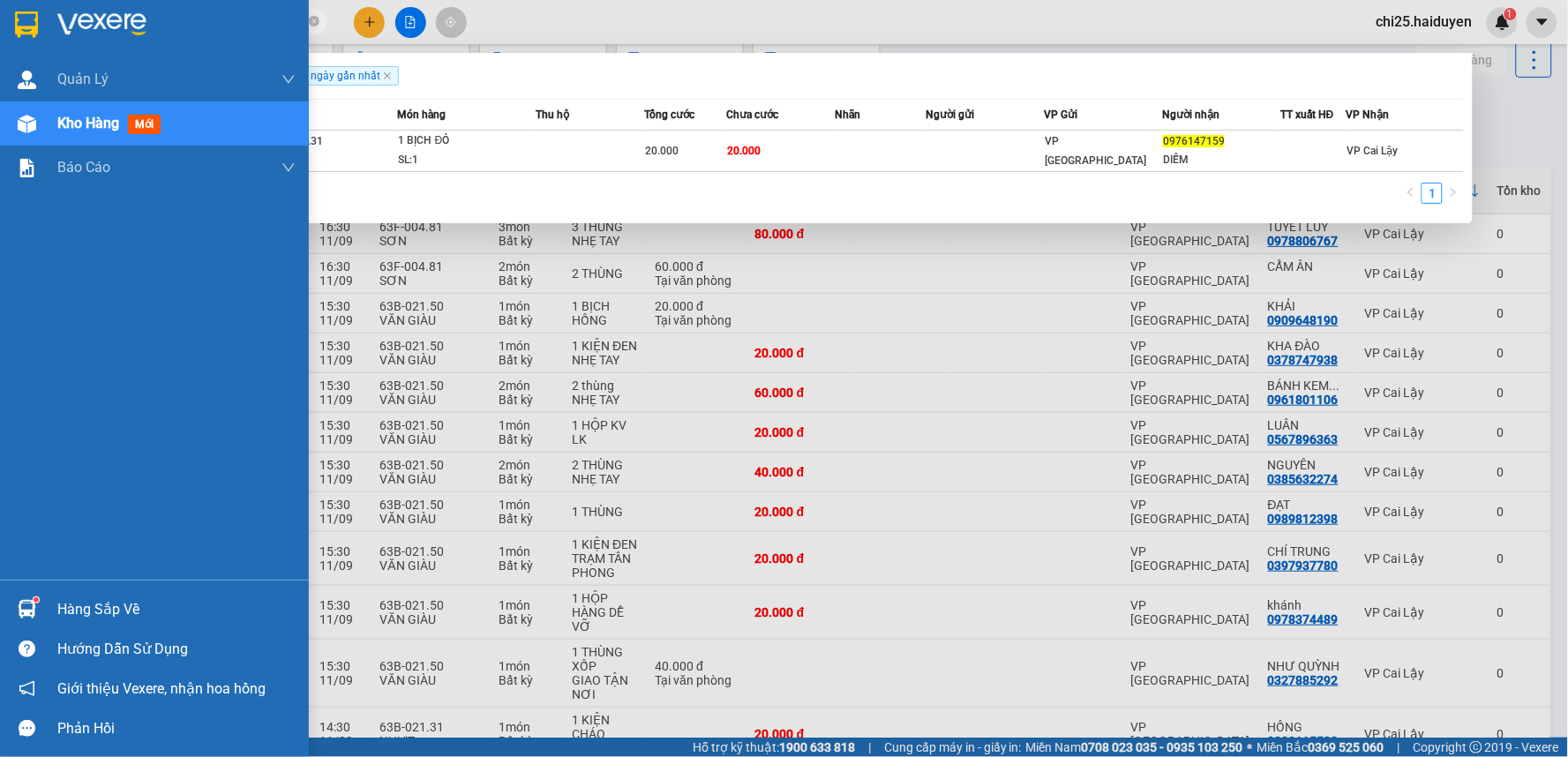
click at [53, 112] on div "Kho hàng mới" at bounding box center [155, 124] width 309 height 44
click at [38, 126] on div at bounding box center [27, 124] width 31 height 31
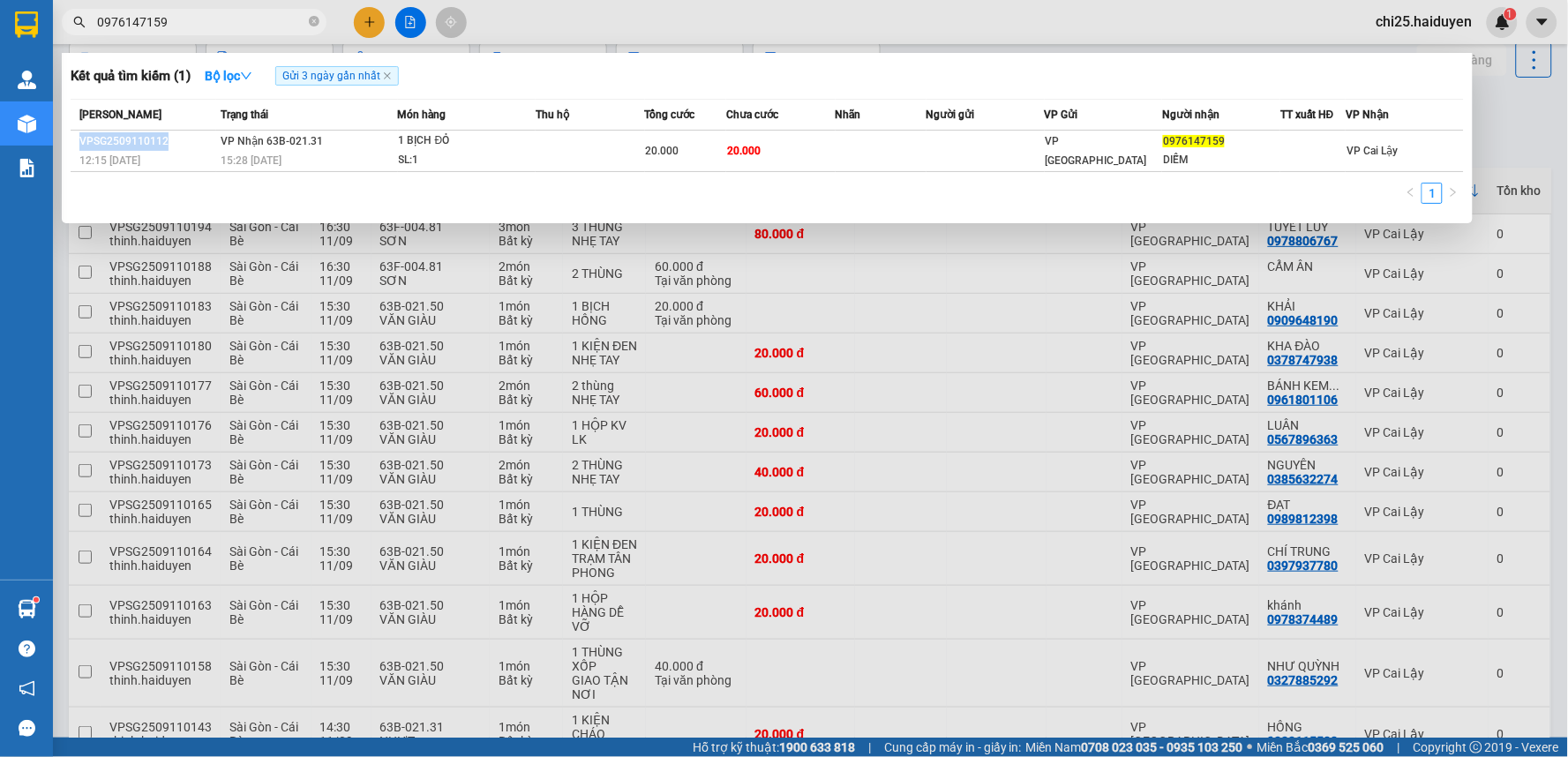
click at [155, 125] on th "[PERSON_NAME]" at bounding box center [143, 115] width 146 height 31
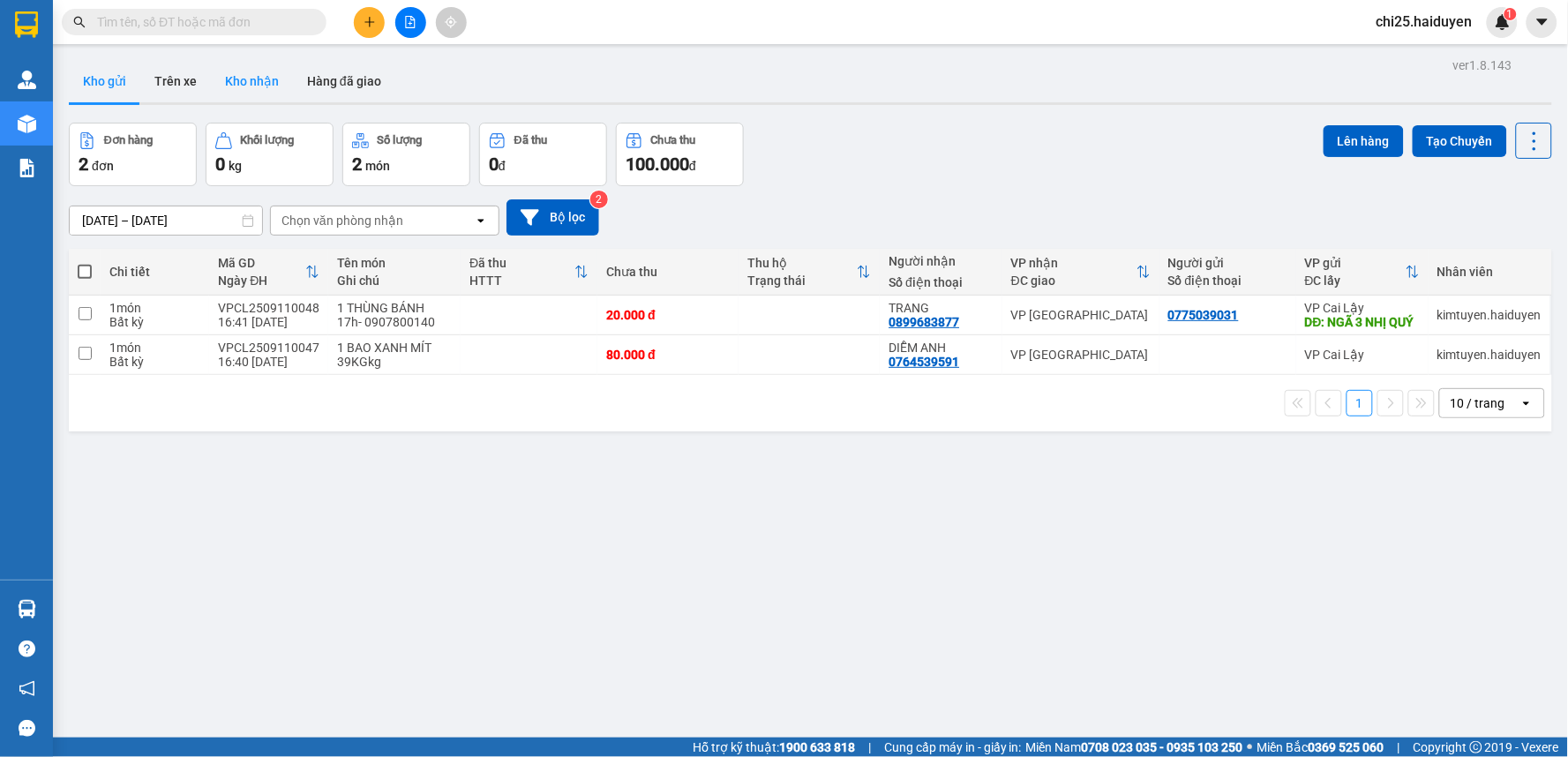
click at [260, 84] on button "Kho nhận" at bounding box center [252, 81] width 82 height 42
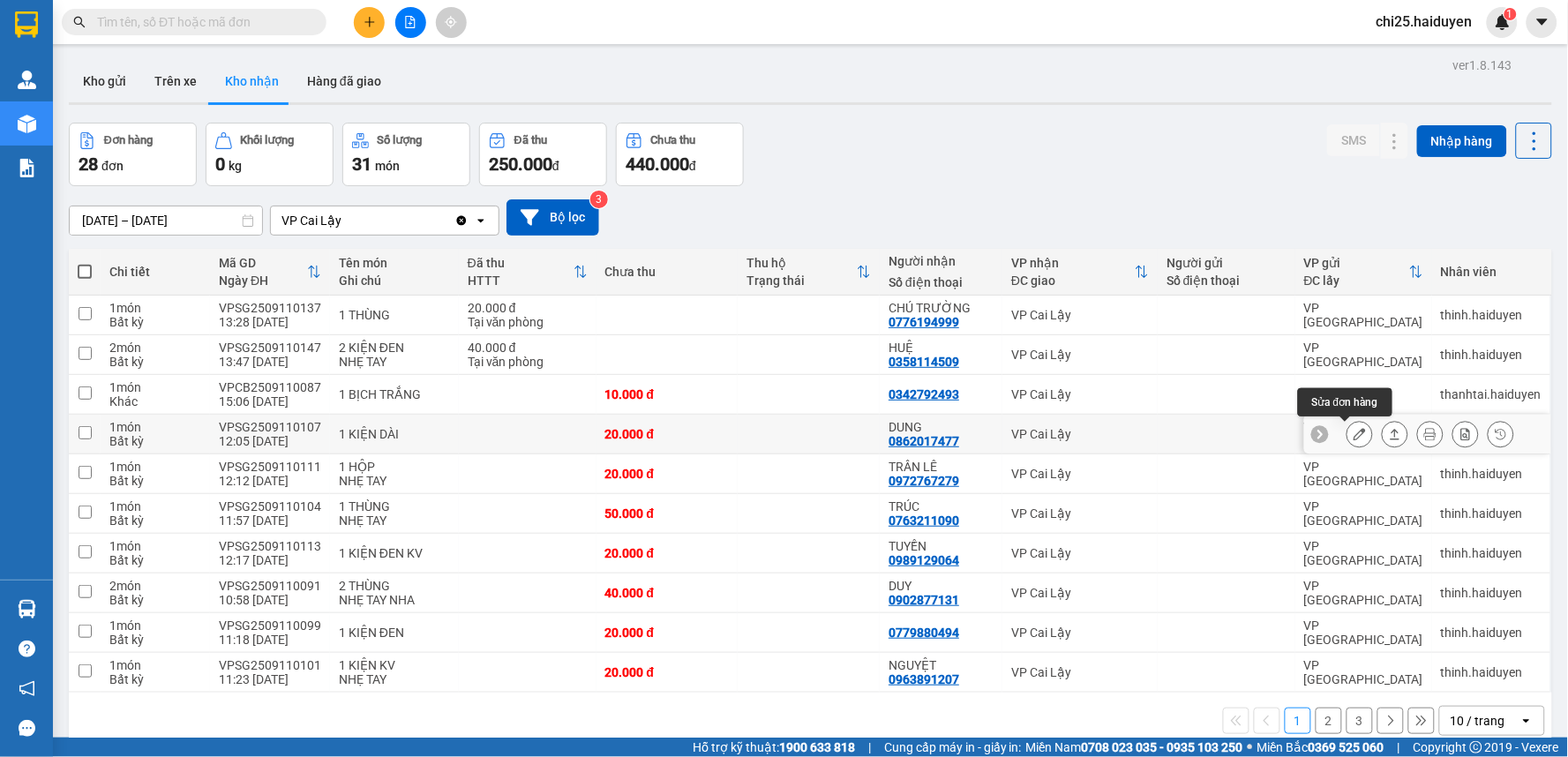
click at [1353, 434] on icon at bounding box center [1360, 434] width 12 height 12
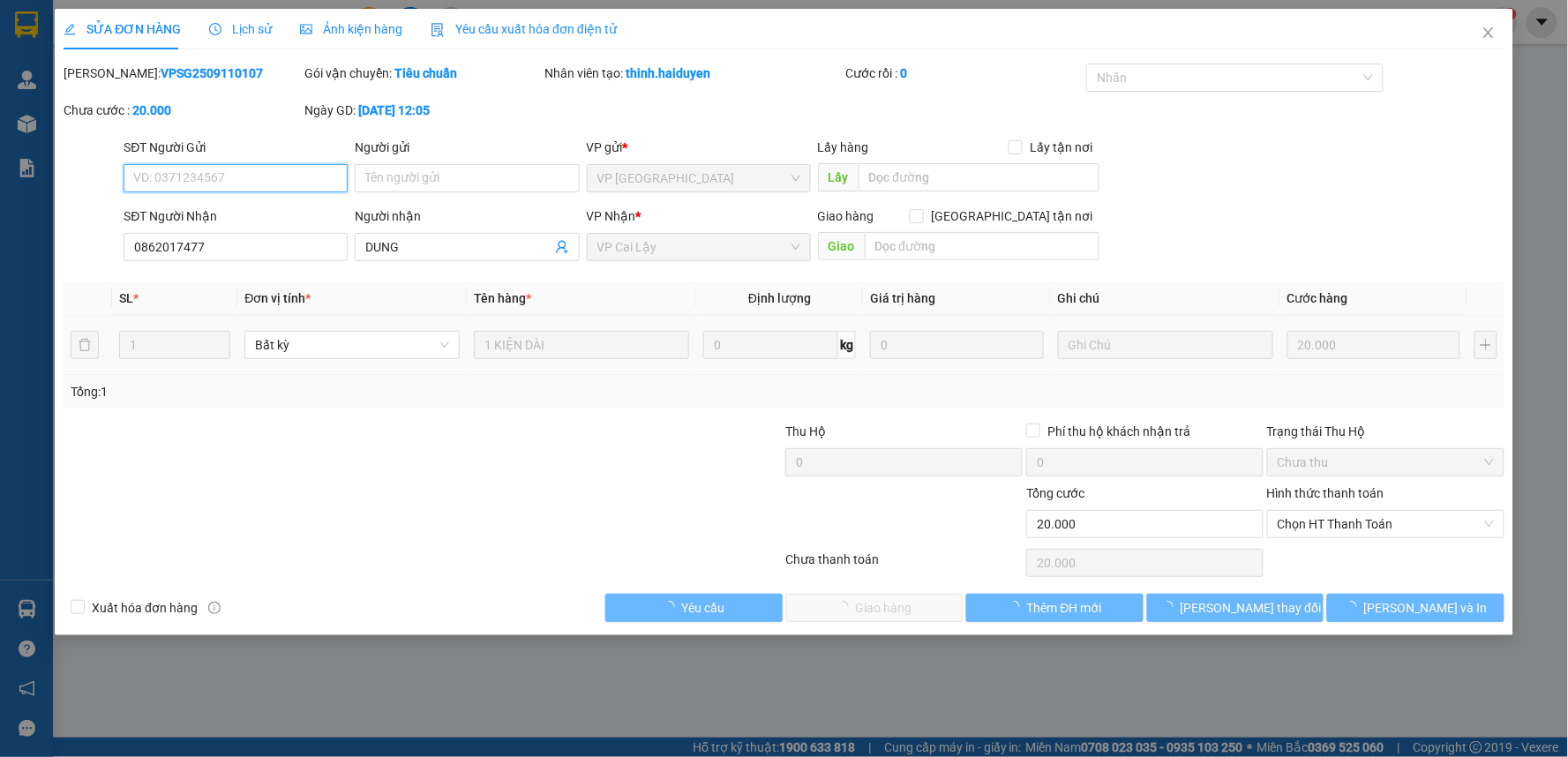
type input "0862017477"
type input "DUNG"
type input "20.000"
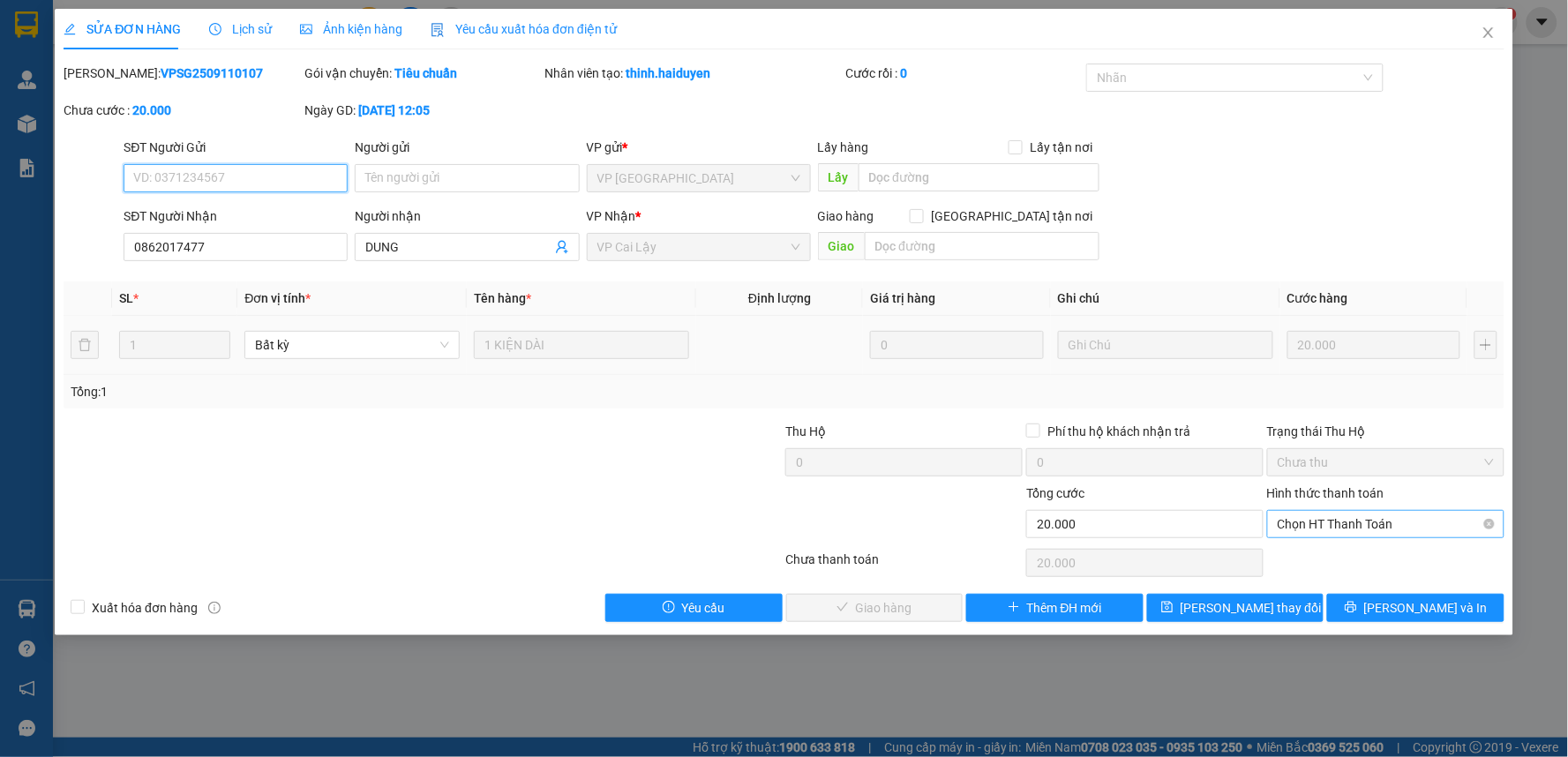
click at [1339, 524] on span "Chọn HT Thanh Toán" at bounding box center [1385, 524] width 216 height 26
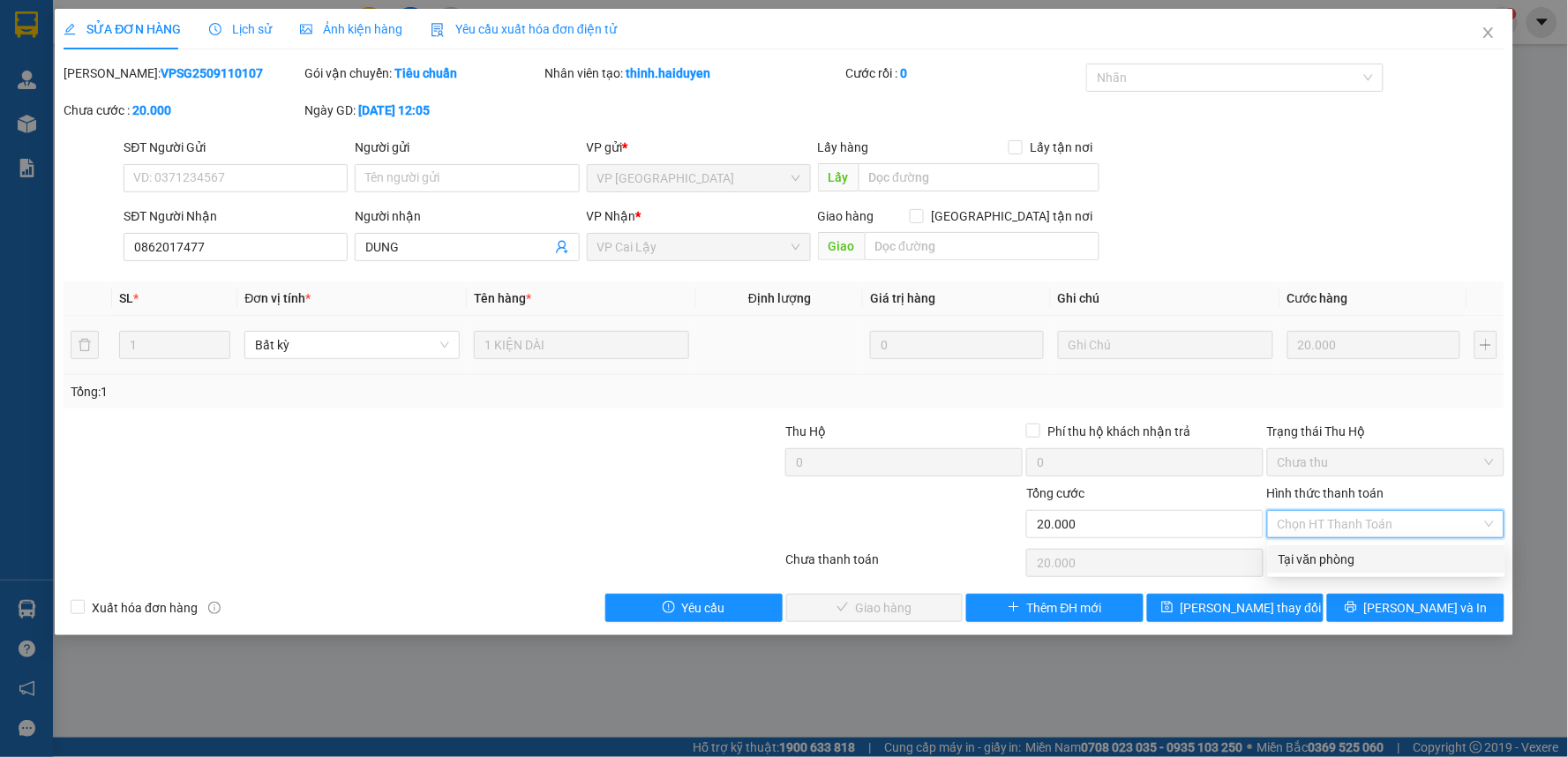
click at [1339, 565] on div "Tại văn phòng" at bounding box center [1386, 559] width 216 height 19
type input "0"
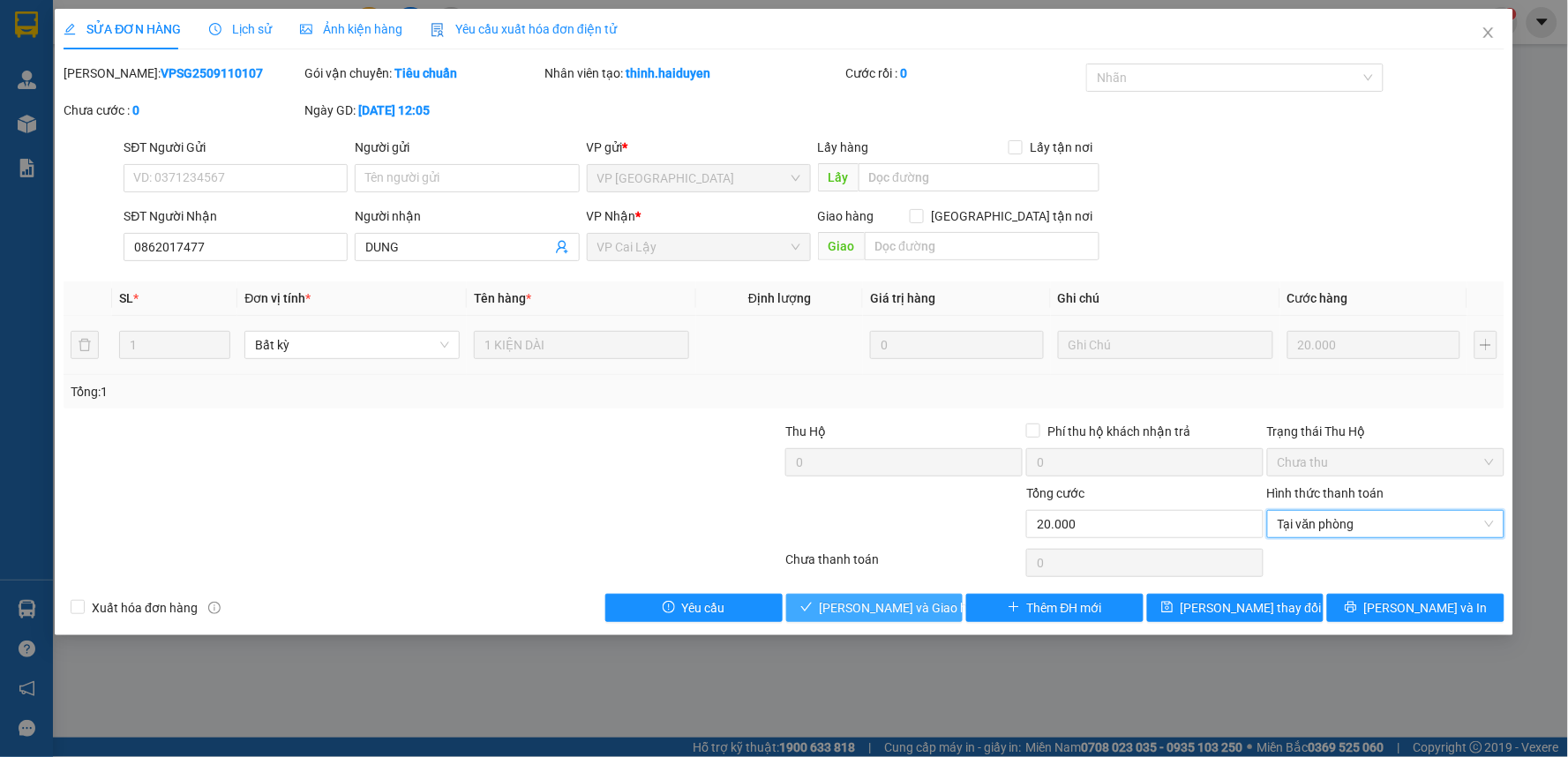
click at [893, 609] on span "[PERSON_NAME] và [PERSON_NAME] hàng" at bounding box center [905, 608] width 170 height 19
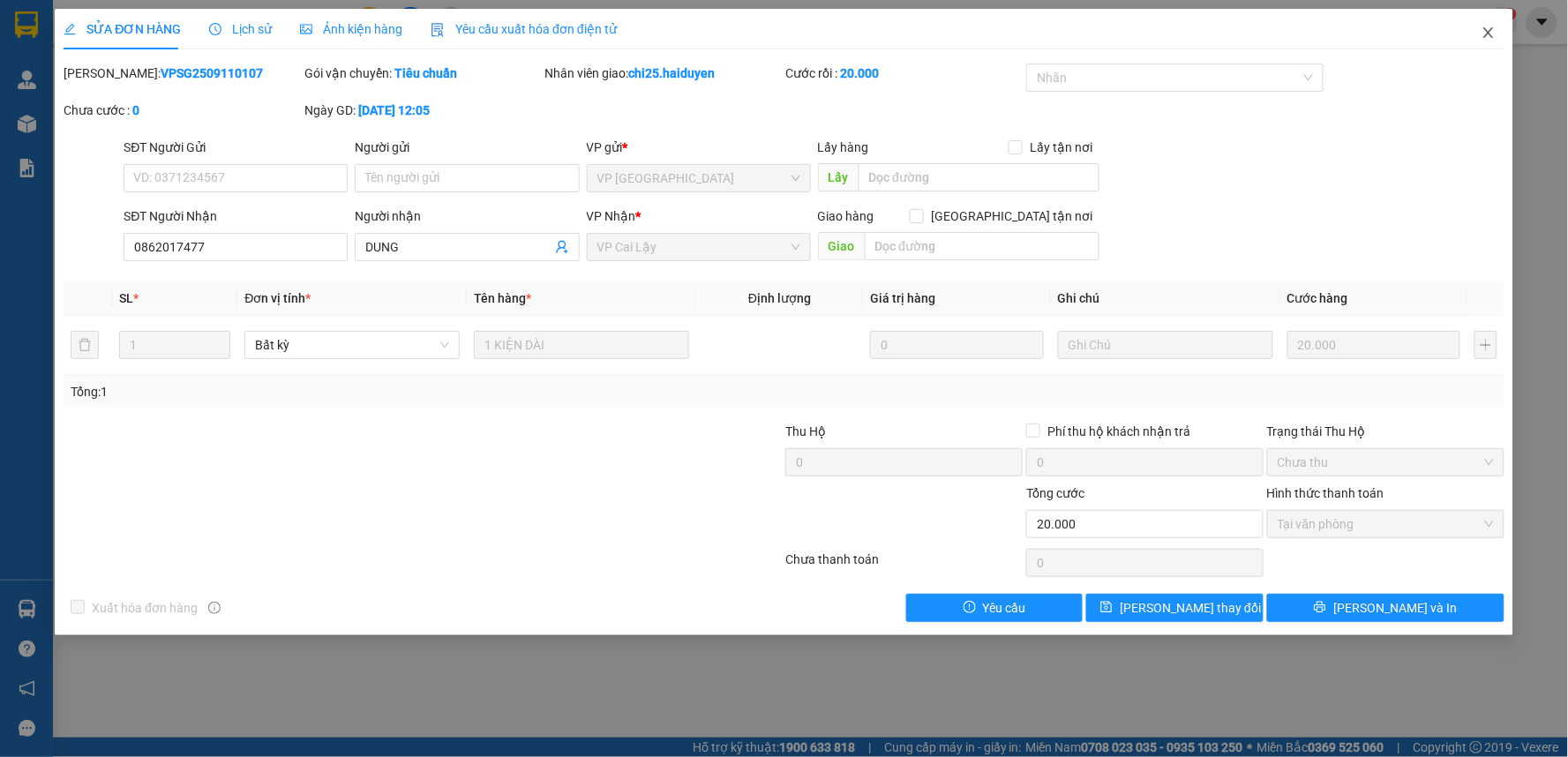
click at [1486, 34] on icon "close" at bounding box center [1488, 33] width 14 height 14
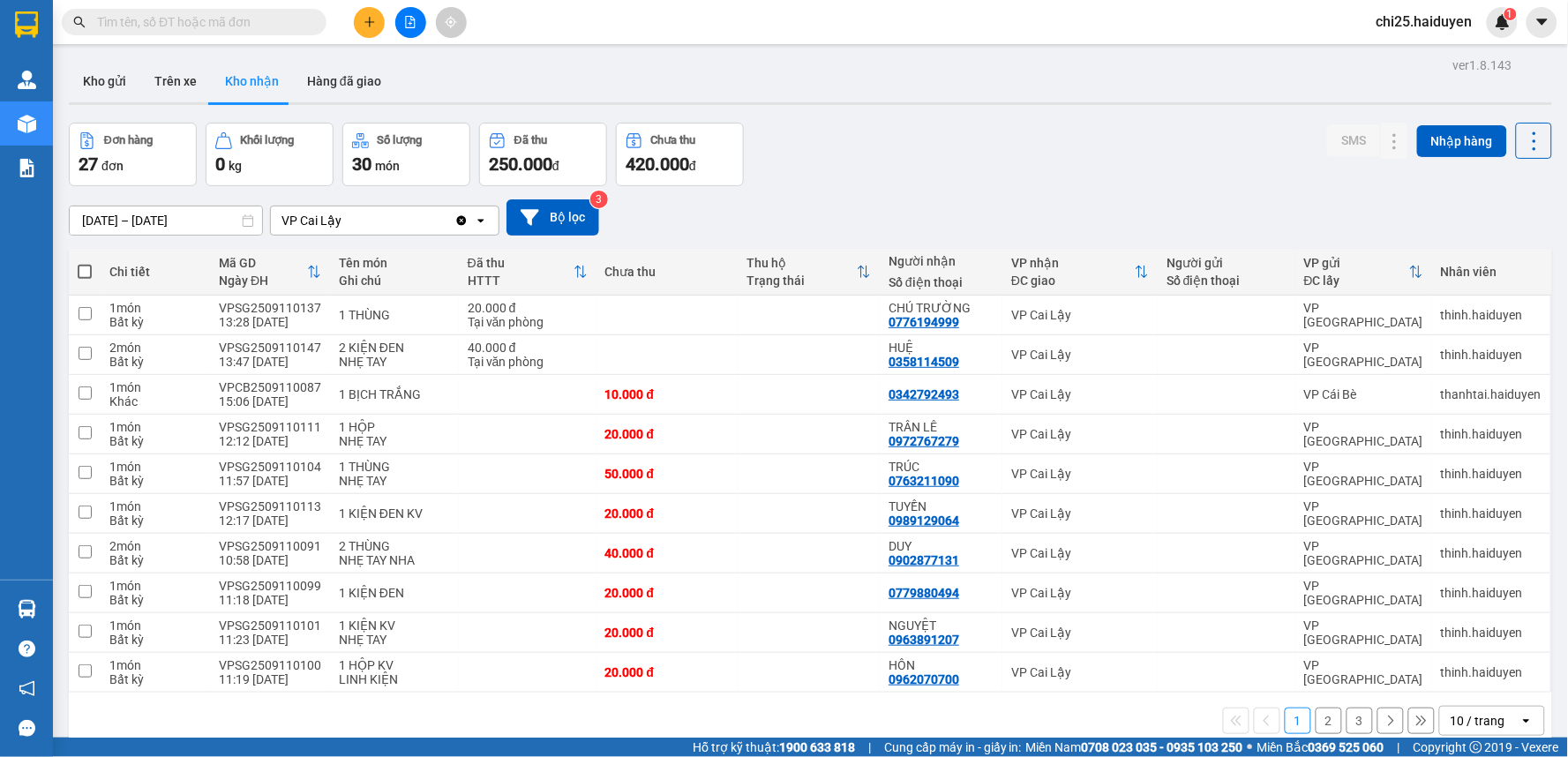
click at [163, 21] on input "text" at bounding box center [201, 22] width 208 height 19
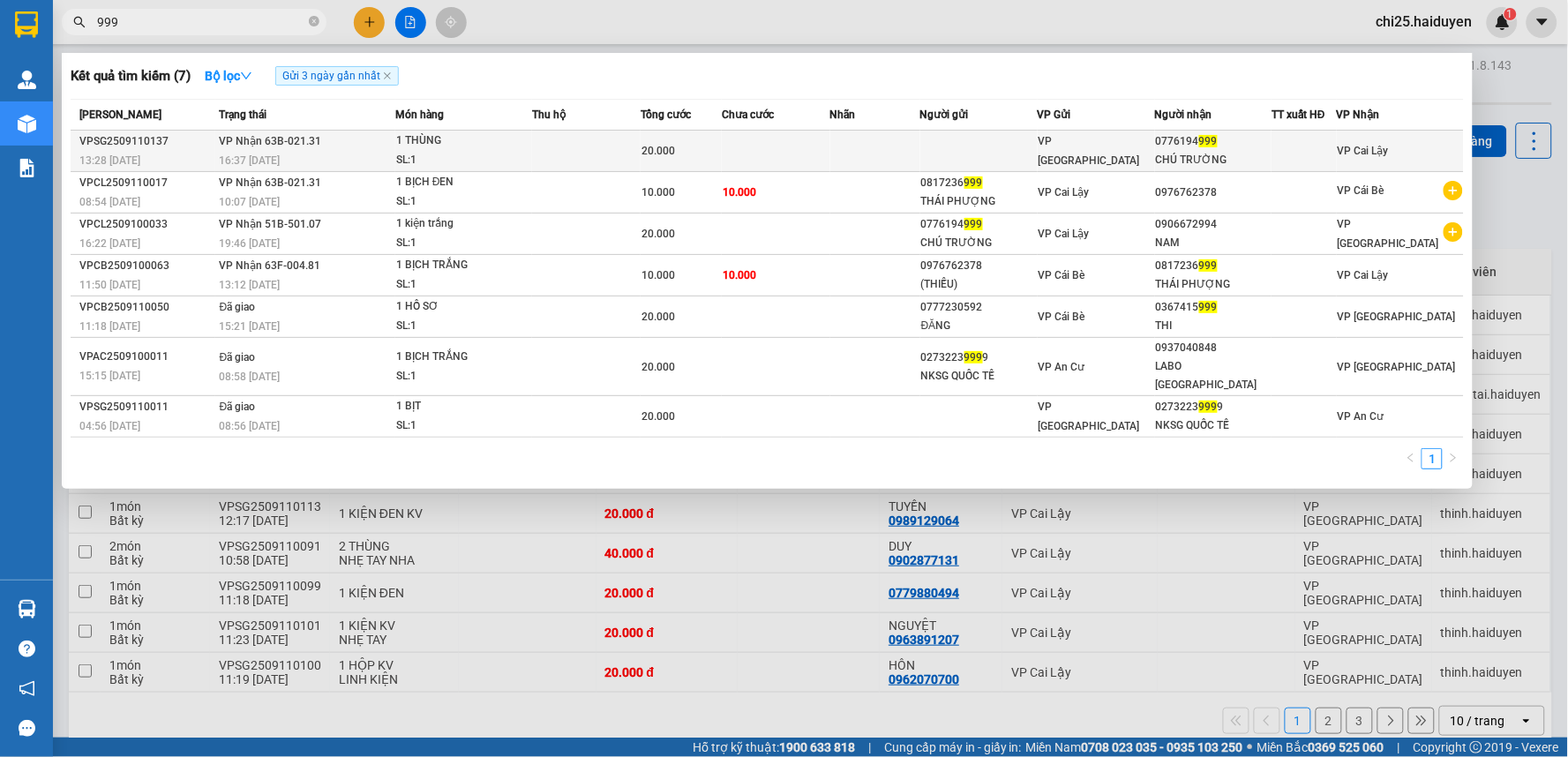
type input "999"
click at [986, 143] on td at bounding box center [979, 151] width 117 height 42
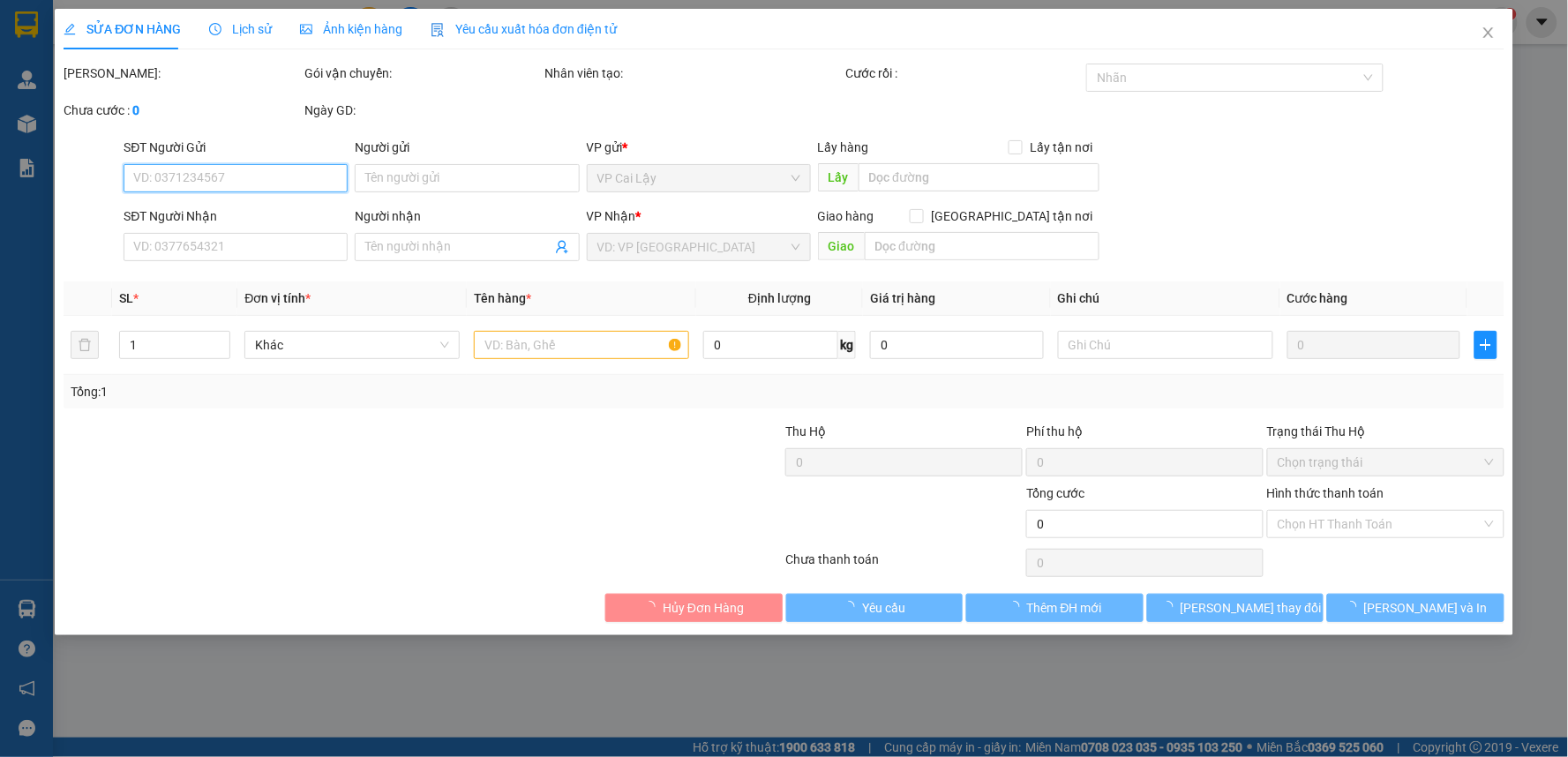
type input "0776194999"
type input "CHÚ TRƯỜNG"
type input "20.000"
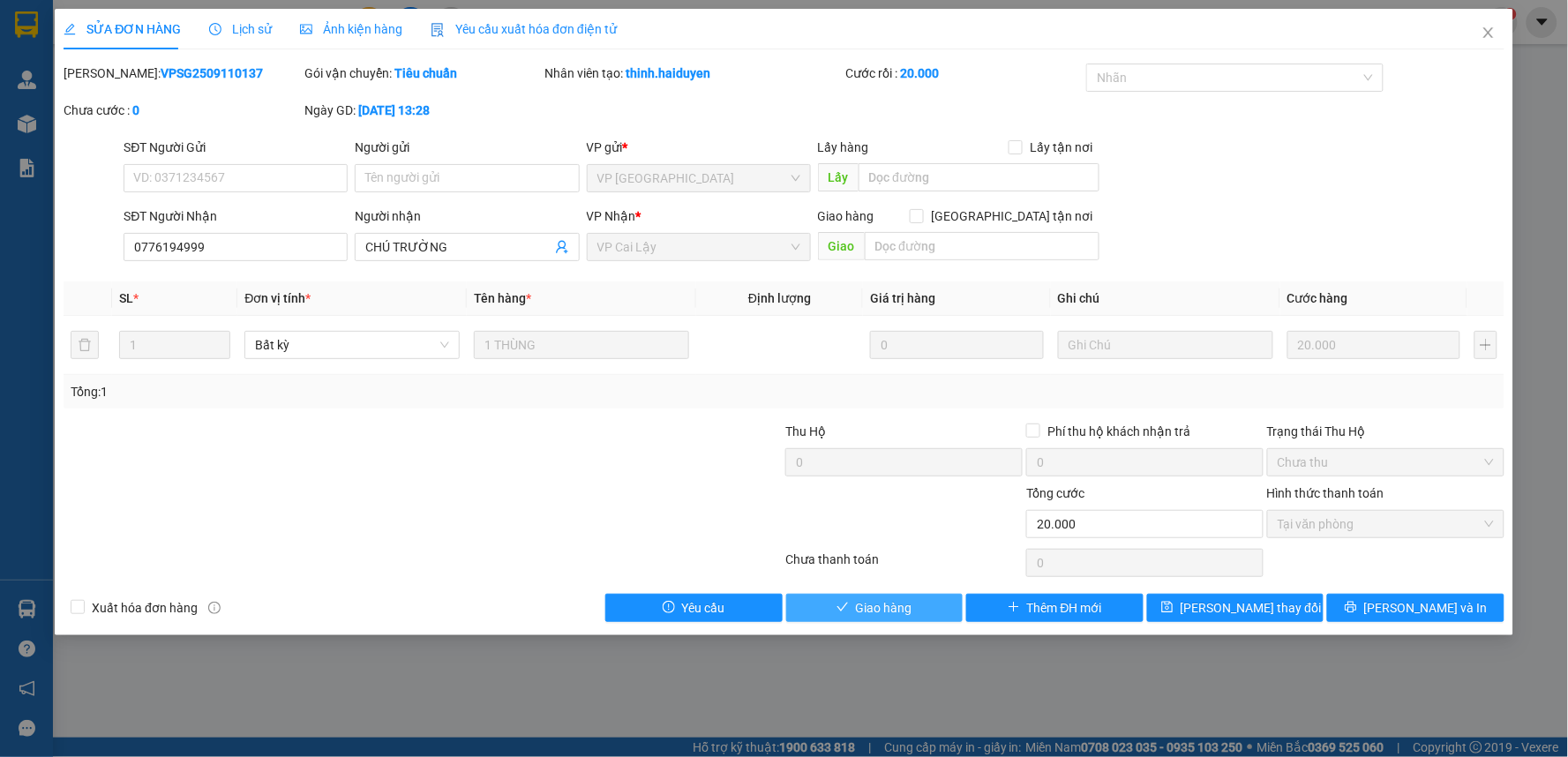
click at [875, 605] on span "Giao hàng" at bounding box center [884, 608] width 57 height 19
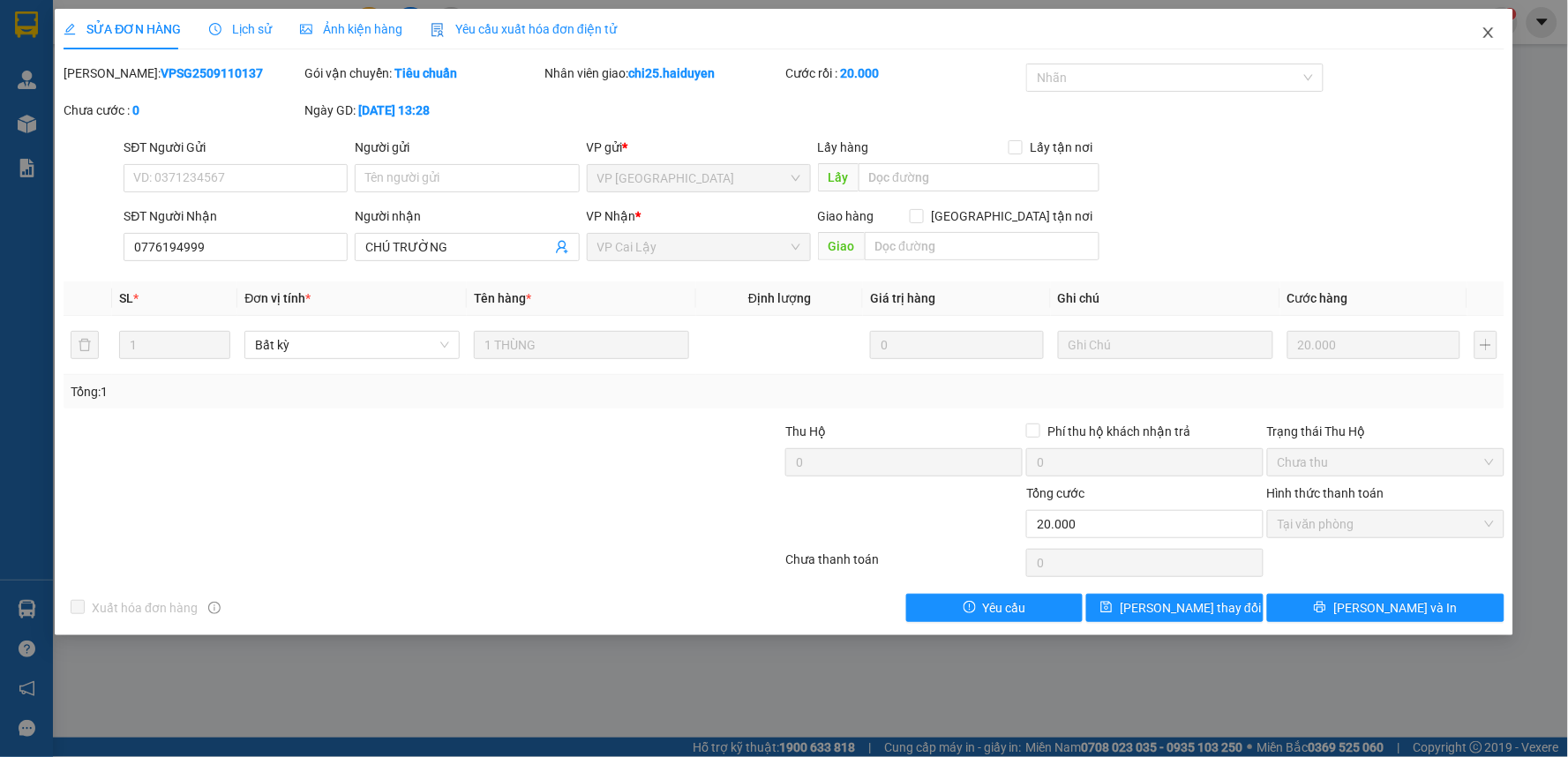
click at [1487, 36] on icon "close" at bounding box center [1488, 33] width 10 height 11
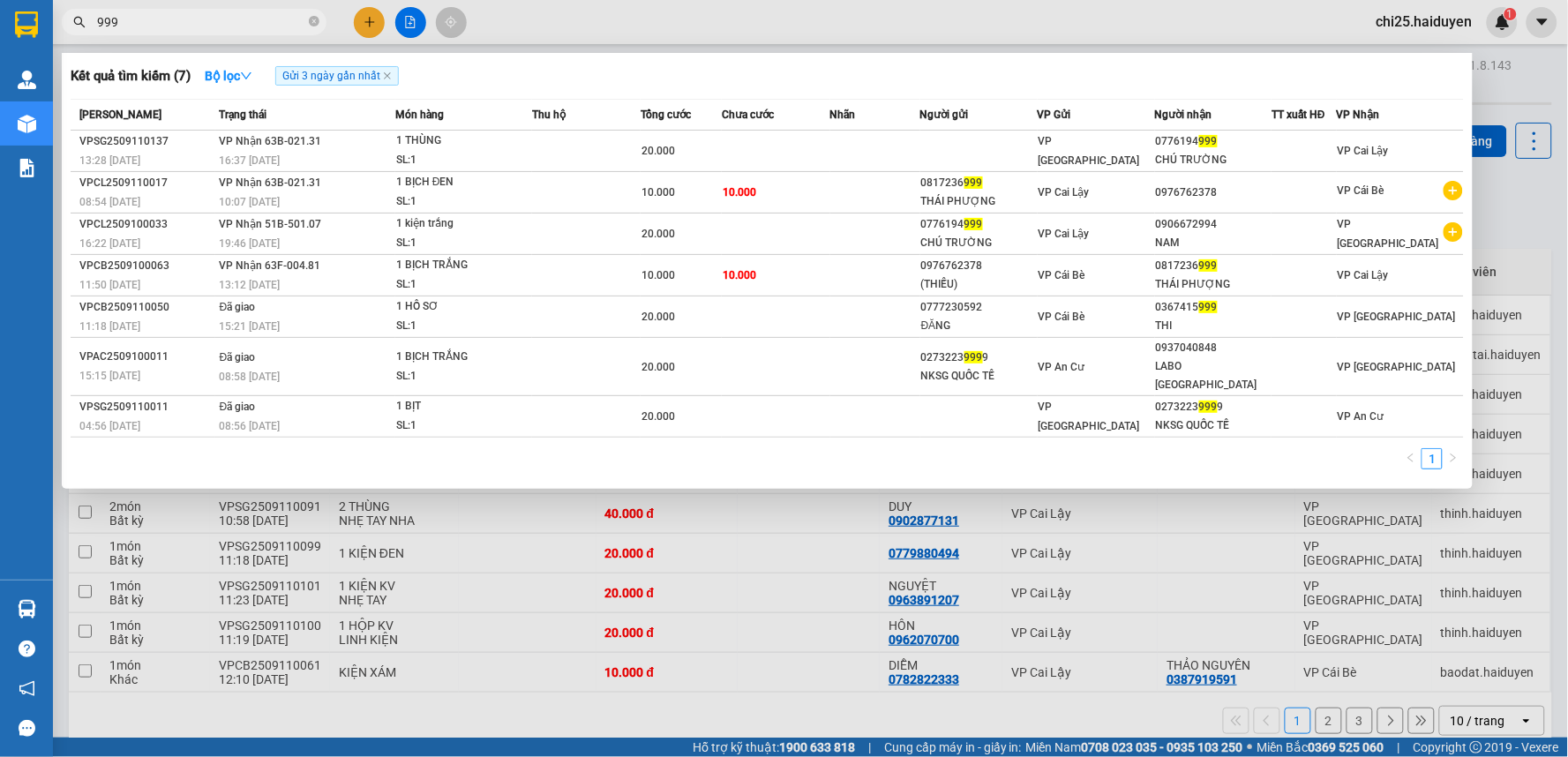
click at [287, 19] on input "999" at bounding box center [201, 22] width 208 height 19
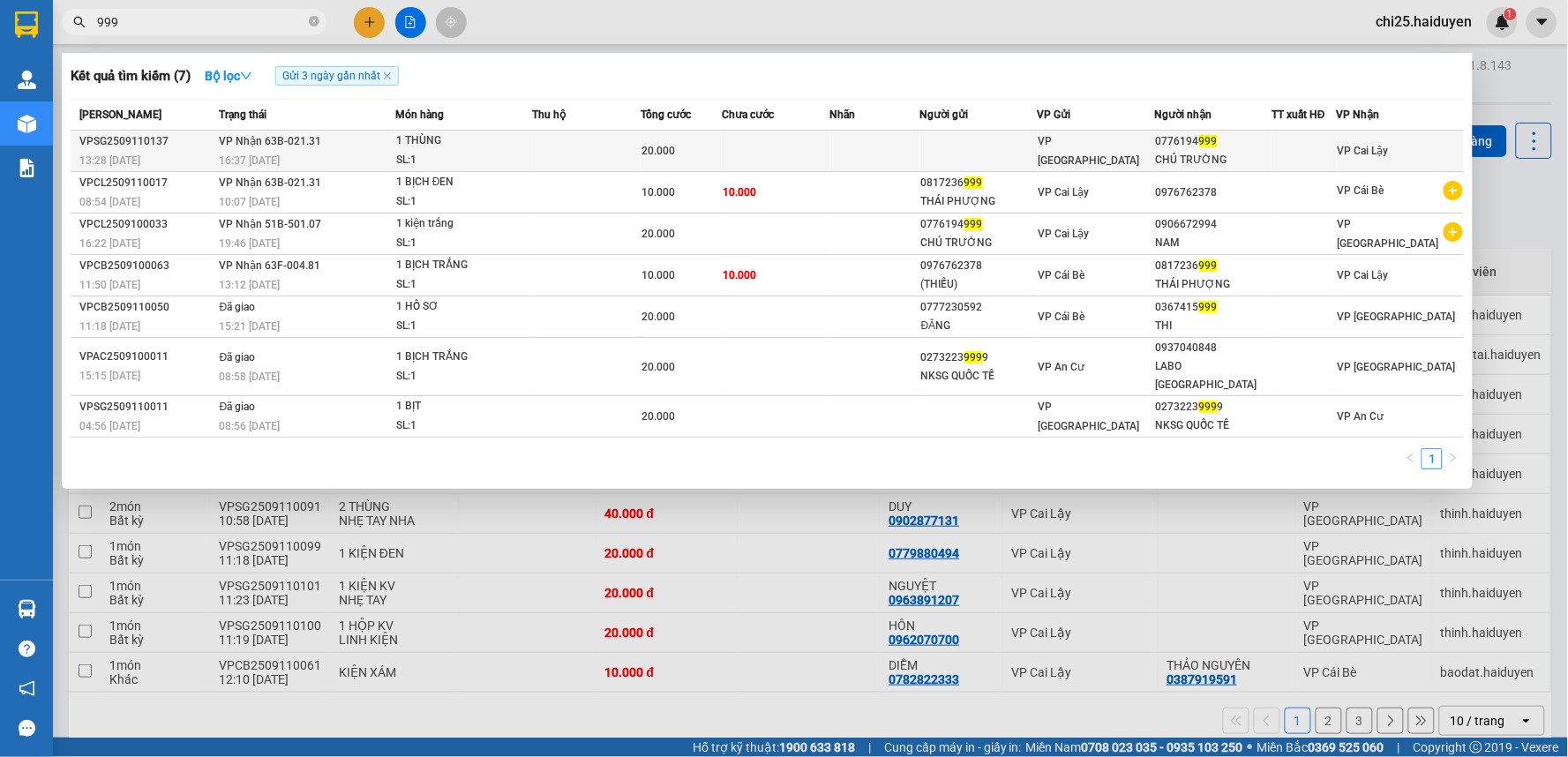
click at [999, 151] on td at bounding box center [979, 151] width 117 height 42
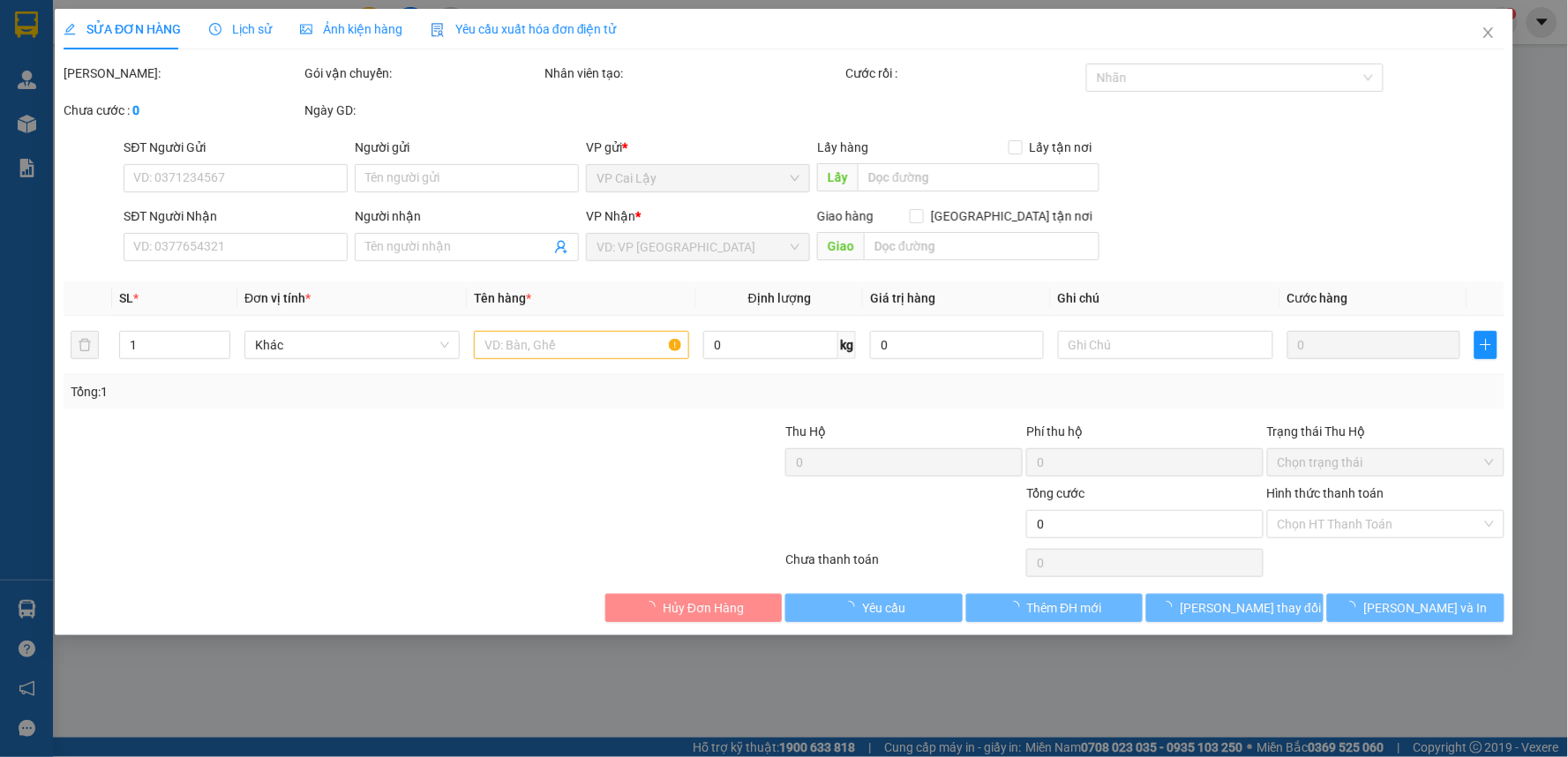
type input "0776194999"
type input "CHÚ TRƯỜNG"
type input "20.000"
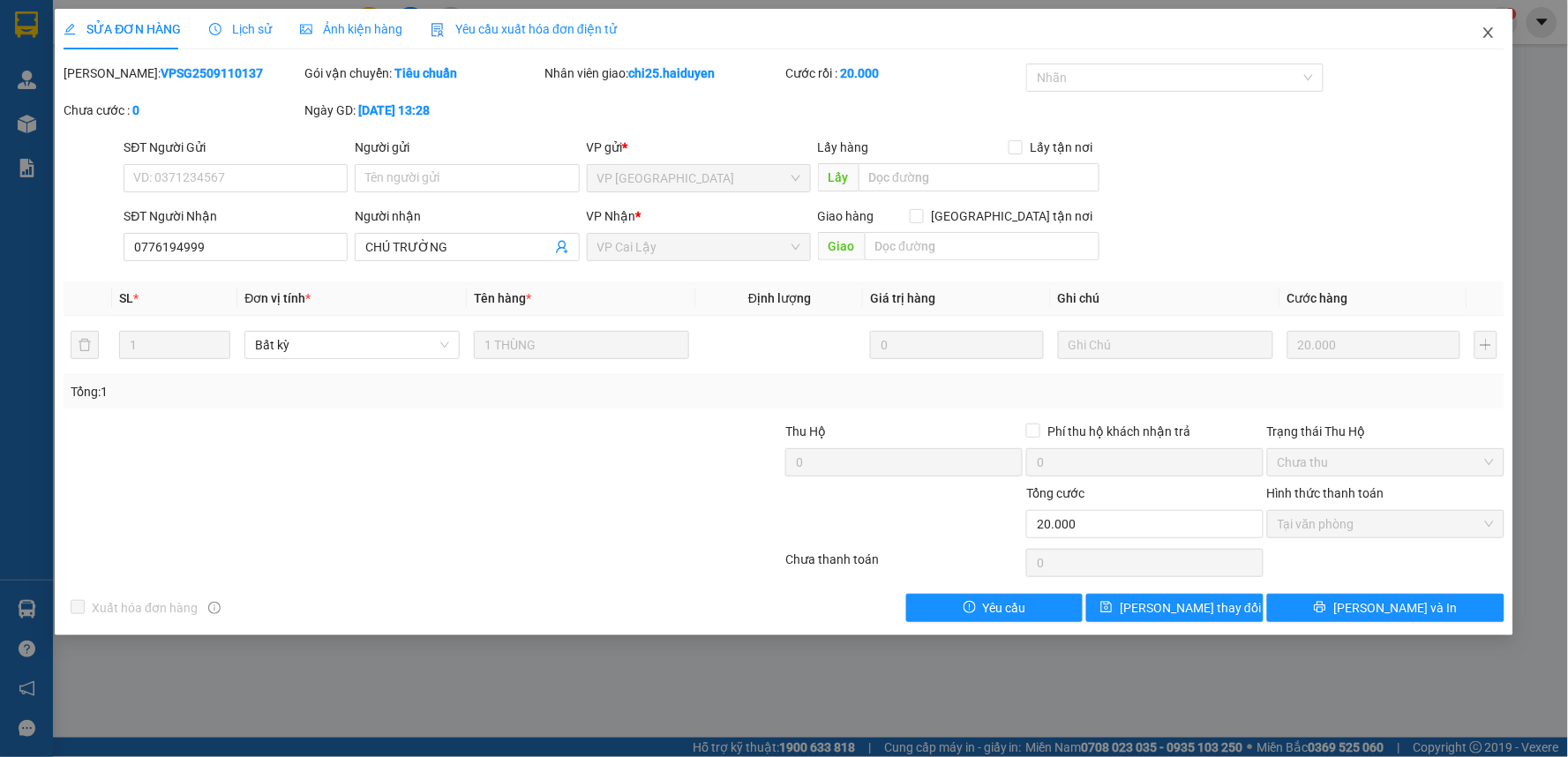
click at [1491, 32] on icon "close" at bounding box center [1488, 33] width 14 height 14
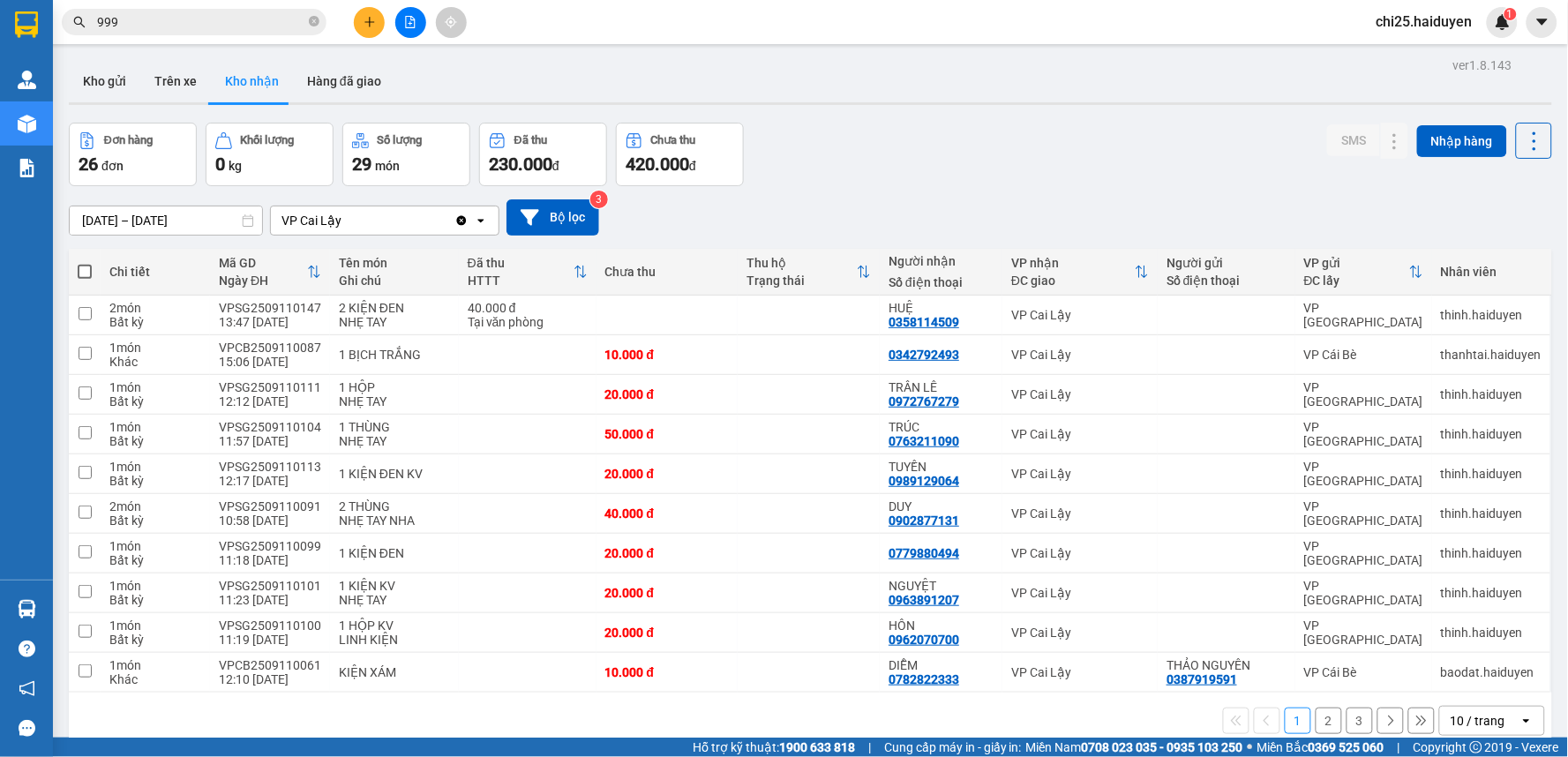
click at [261, 21] on input "999" at bounding box center [201, 22] width 208 height 19
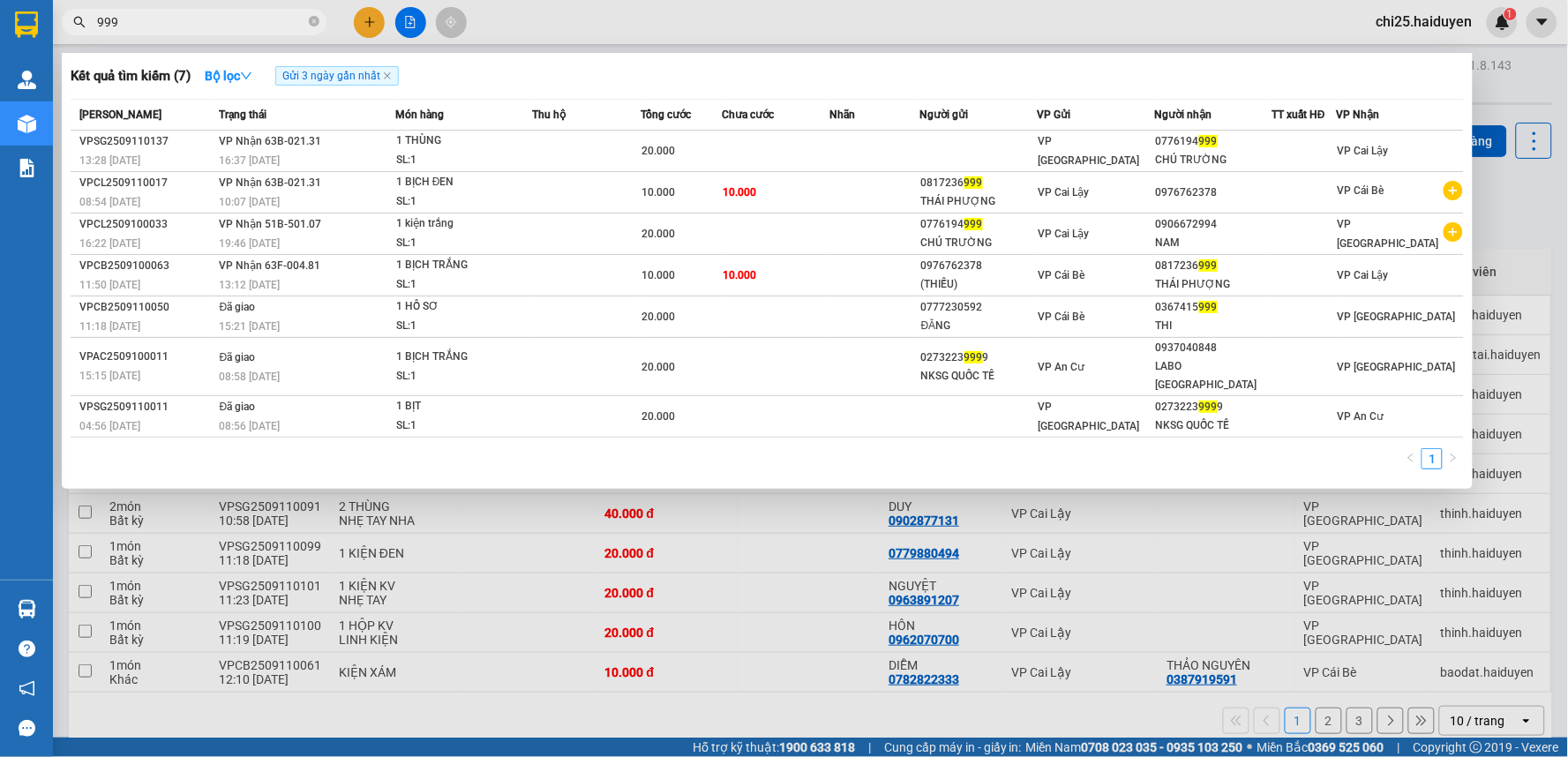
click at [261, 20] on input "999" at bounding box center [201, 22] width 208 height 19
type input "9"
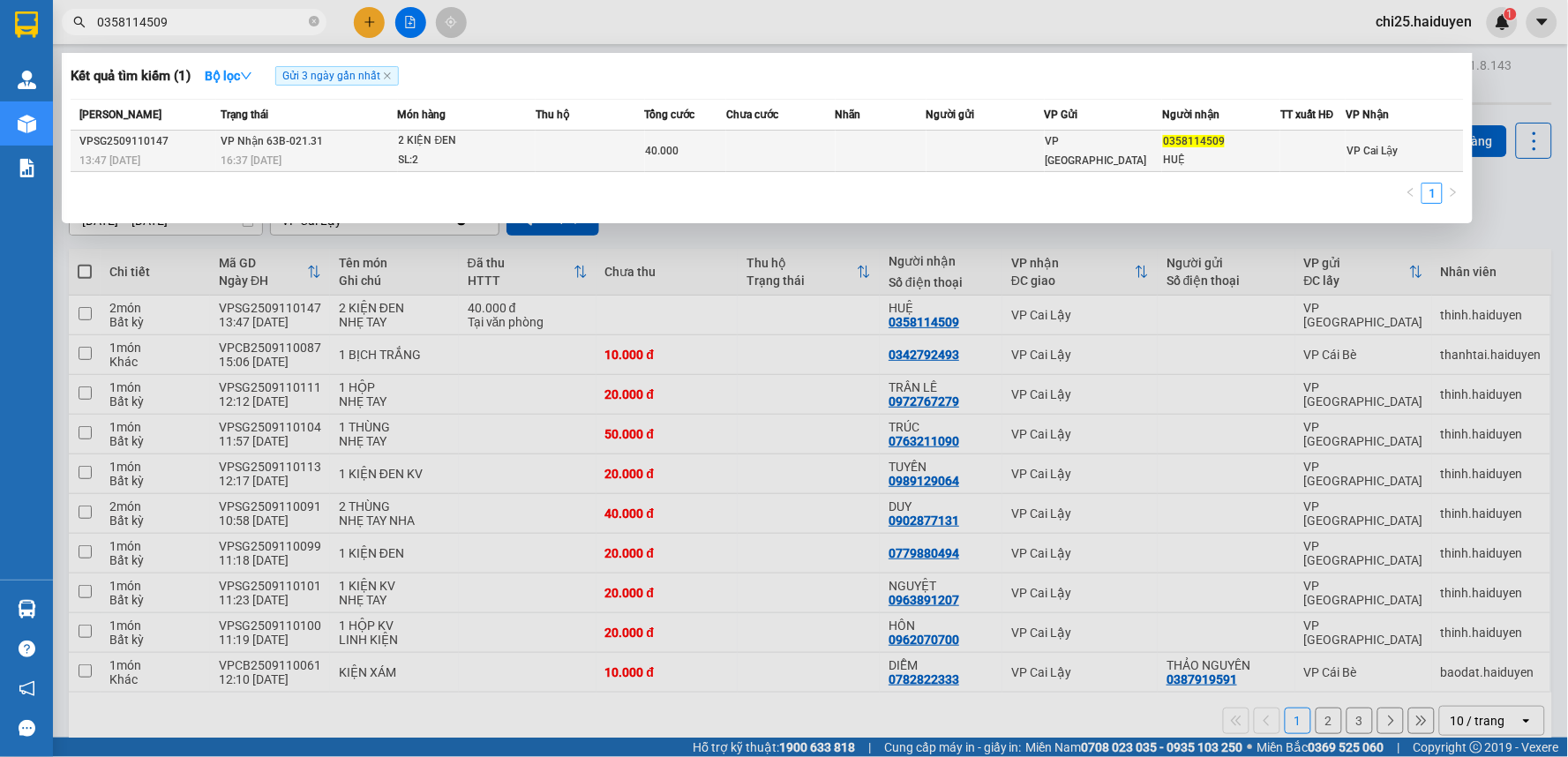
type input "0358114509"
click at [881, 144] on td at bounding box center [881, 151] width 91 height 42
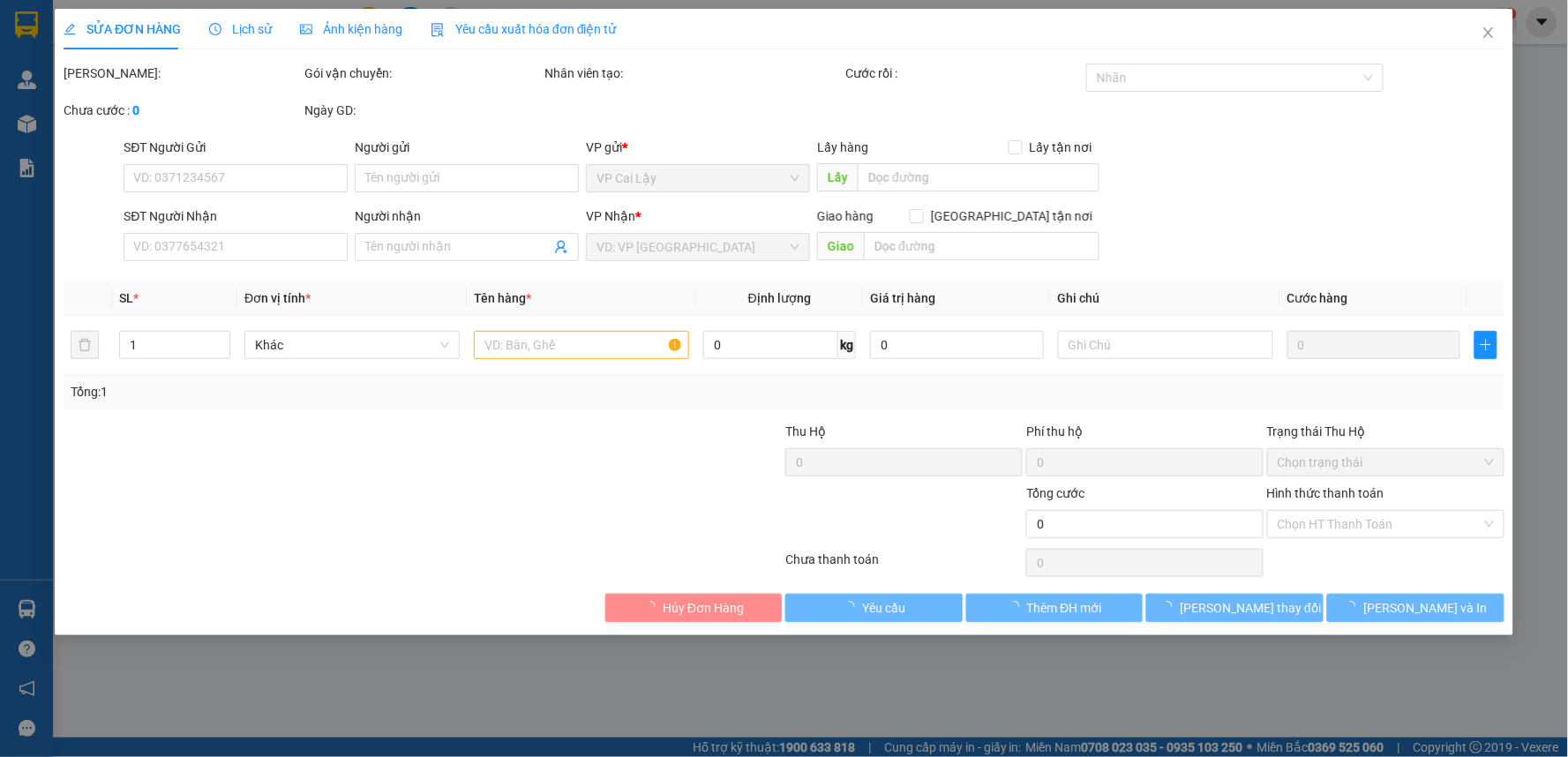
type input "0358114509"
type input "HUỆ"
type input "40.000"
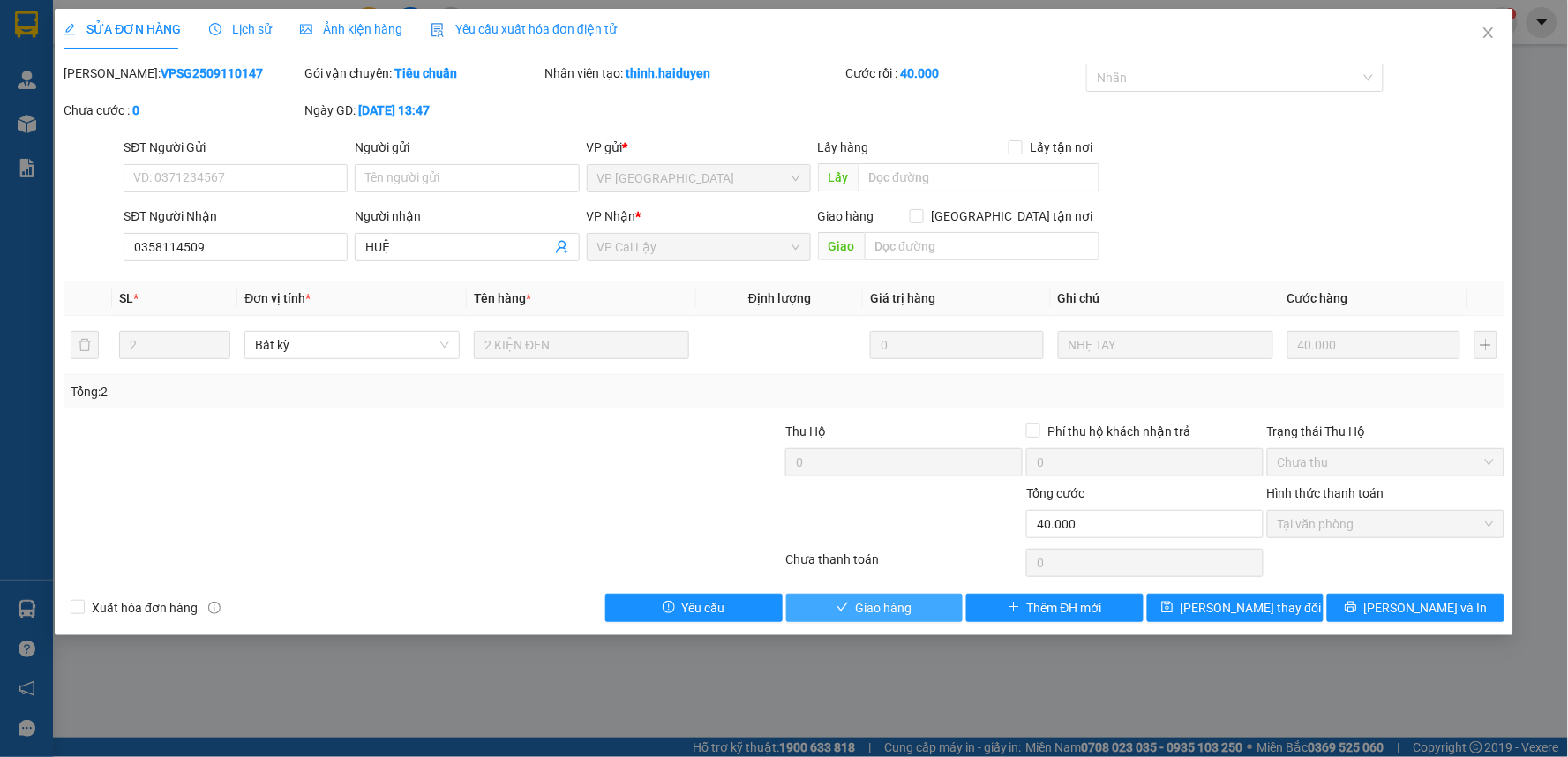
click at [920, 600] on button "Giao hàng" at bounding box center [875, 608] width 178 height 28
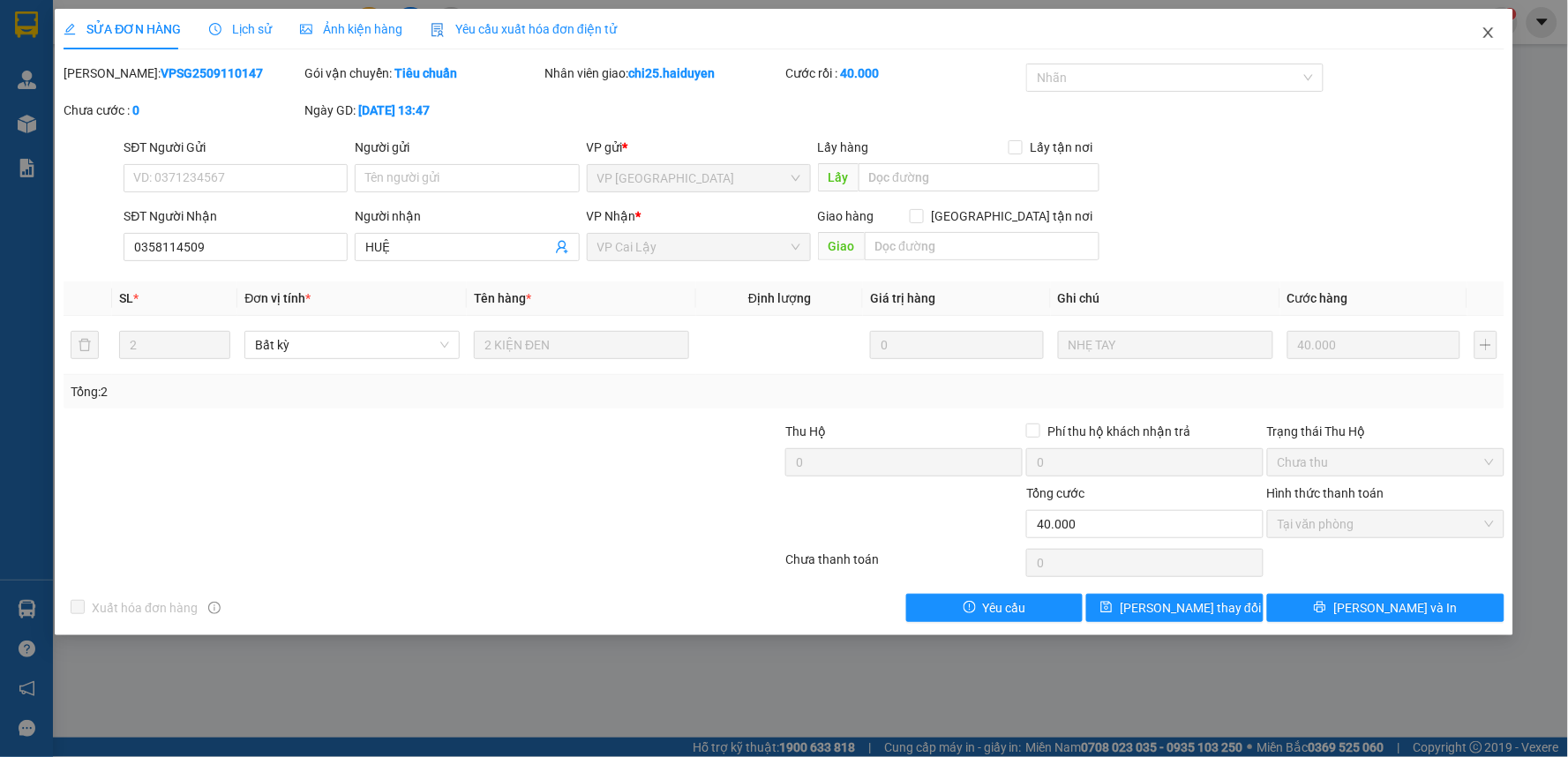
click at [1487, 32] on icon "close" at bounding box center [1488, 33] width 10 height 11
